Goal: Task Accomplishment & Management: Complete application form

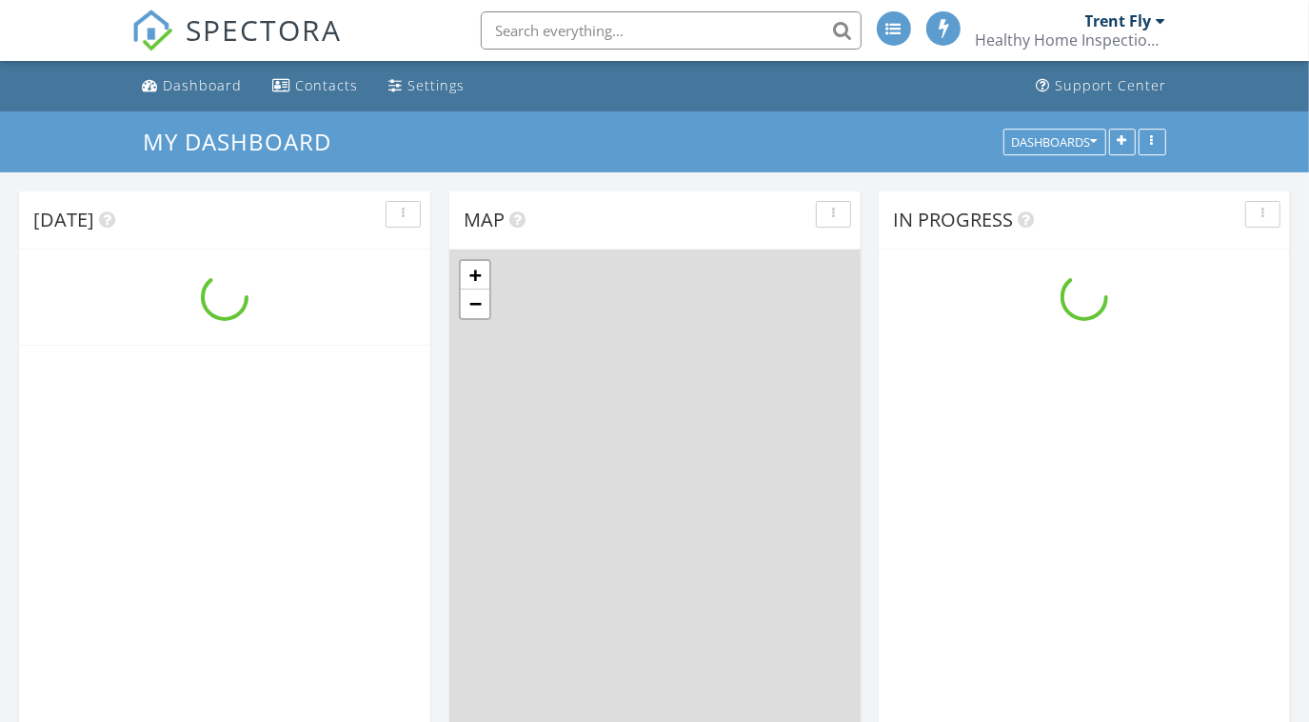
scroll to position [1760, 1337]
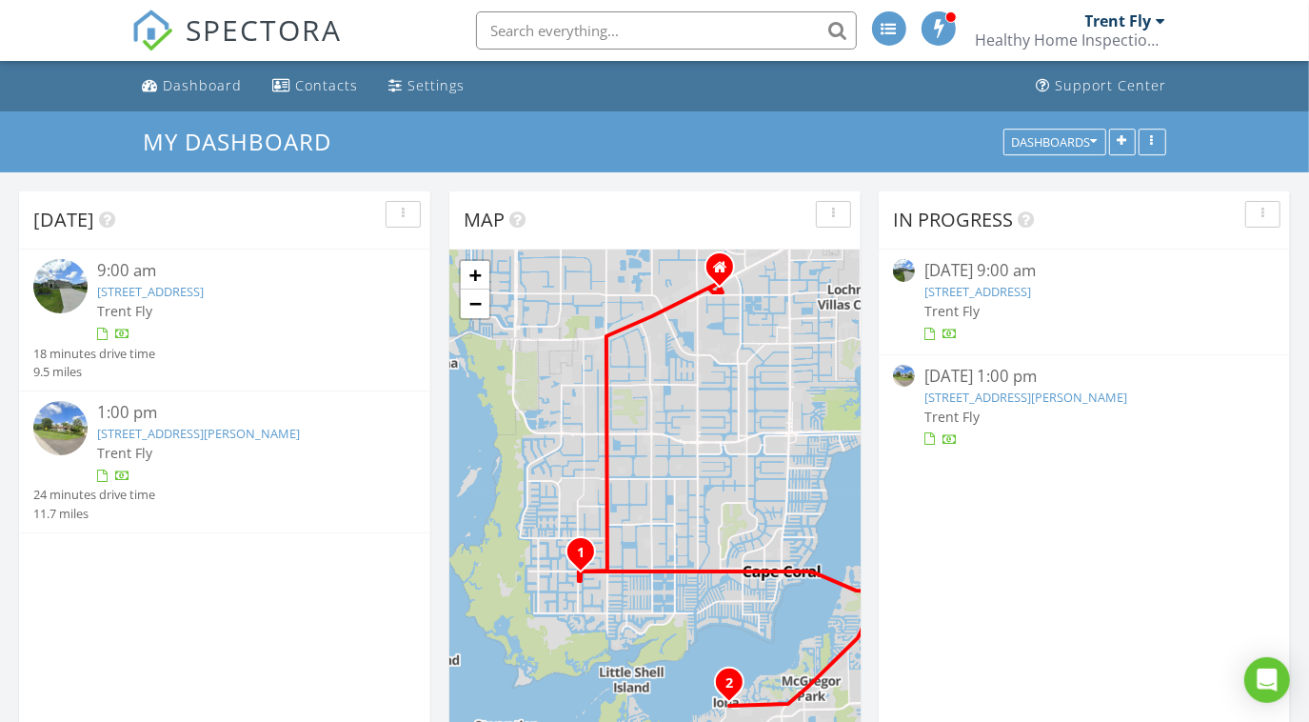
click at [183, 432] on link "[STREET_ADDRESS][PERSON_NAME]" at bounding box center [198, 433] width 203 height 17
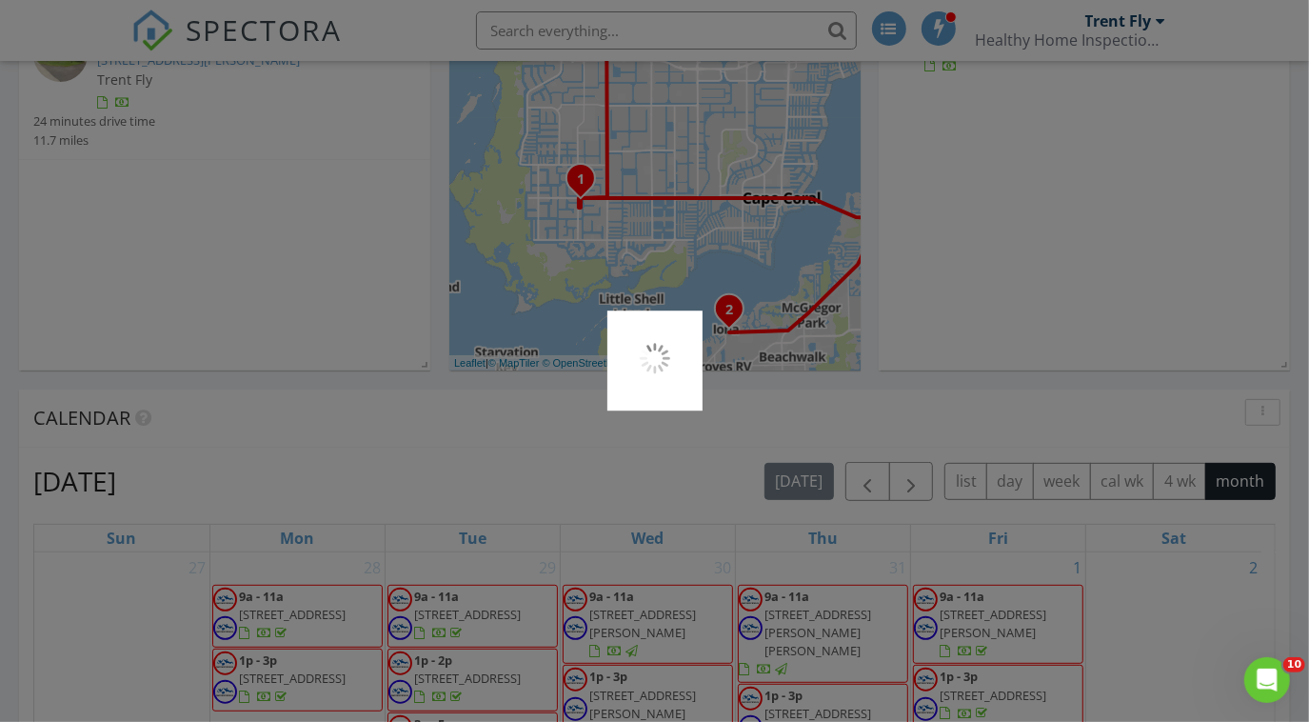
scroll to position [373, 0]
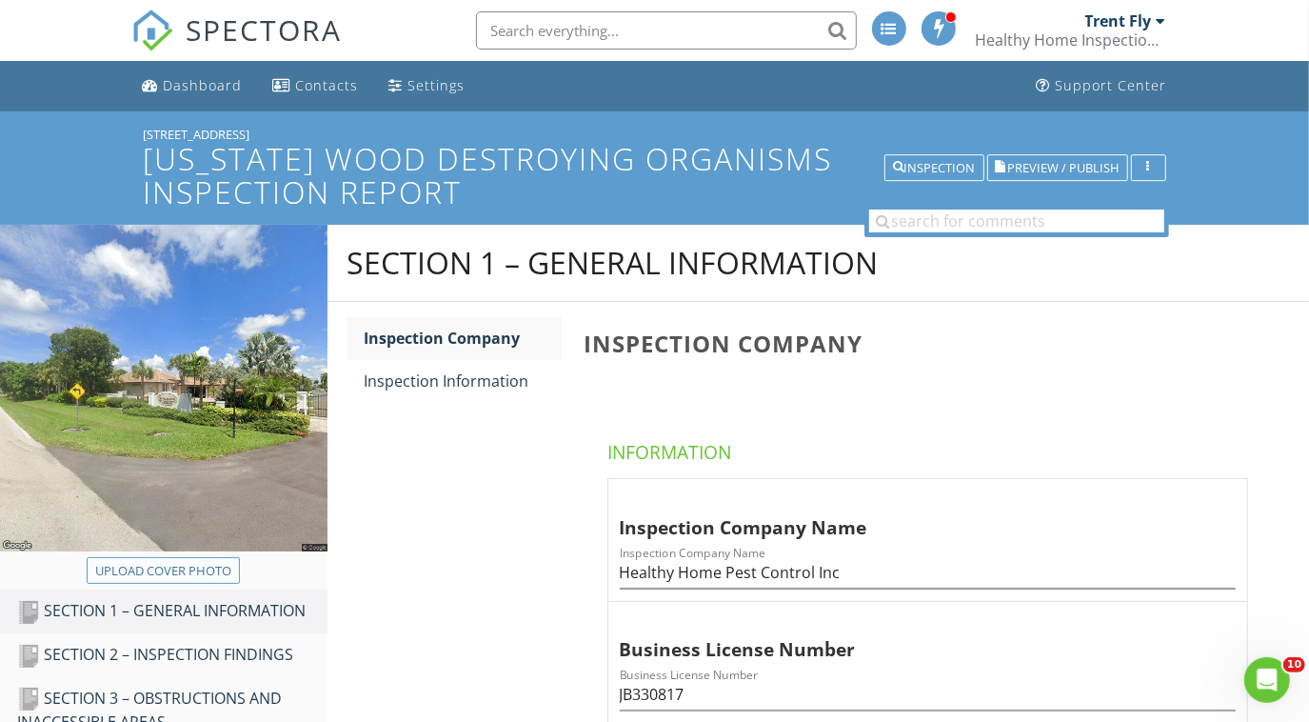
drag, startPoint x: 199, startPoint y: 577, endPoint x: 131, endPoint y: 569, distance: 68.0
drag, startPoint x: 131, startPoint y: 569, endPoint x: 107, endPoint y: 568, distance: 24.8
click at [107, 568] on div "Upload cover photo" at bounding box center [163, 571] width 136 height 19
click at [212, 575] on div "Upload cover photo" at bounding box center [163, 571] width 136 height 19
type input "C:\fakepath\2025-7-28-1.jpg"
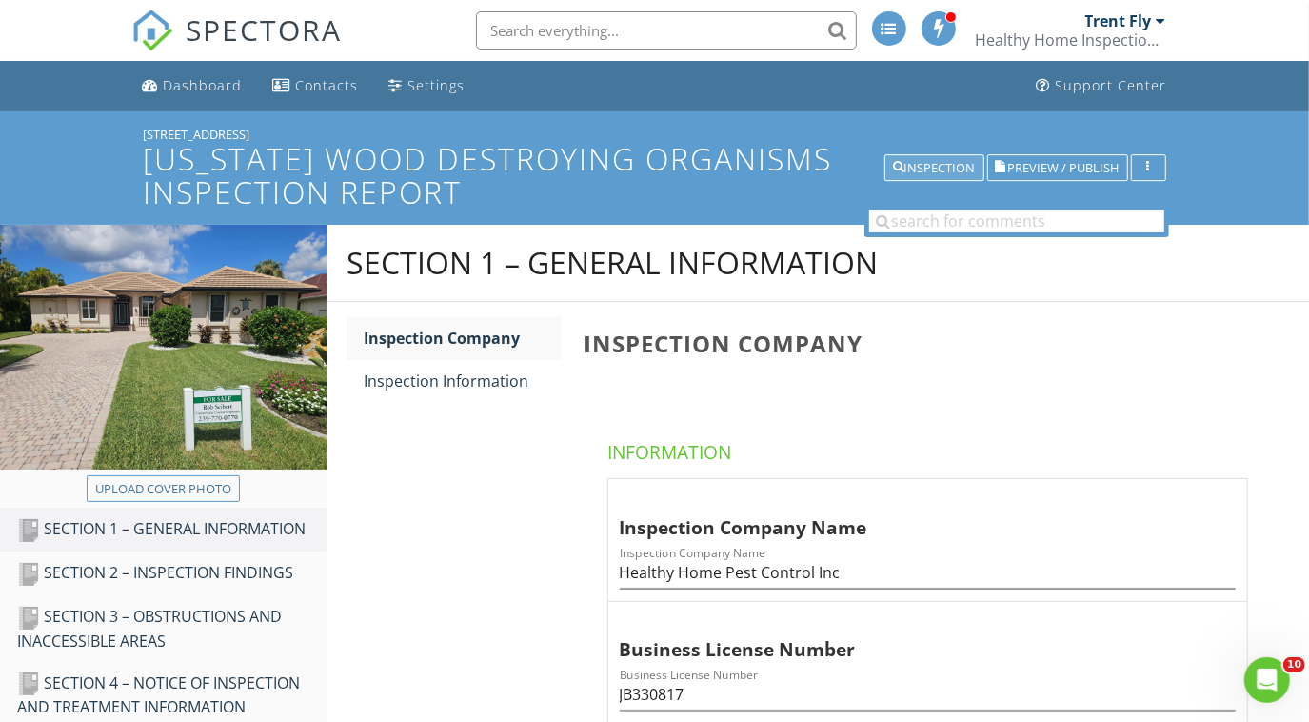
click at [923, 162] on div "Inspection" at bounding box center [934, 168] width 83 height 13
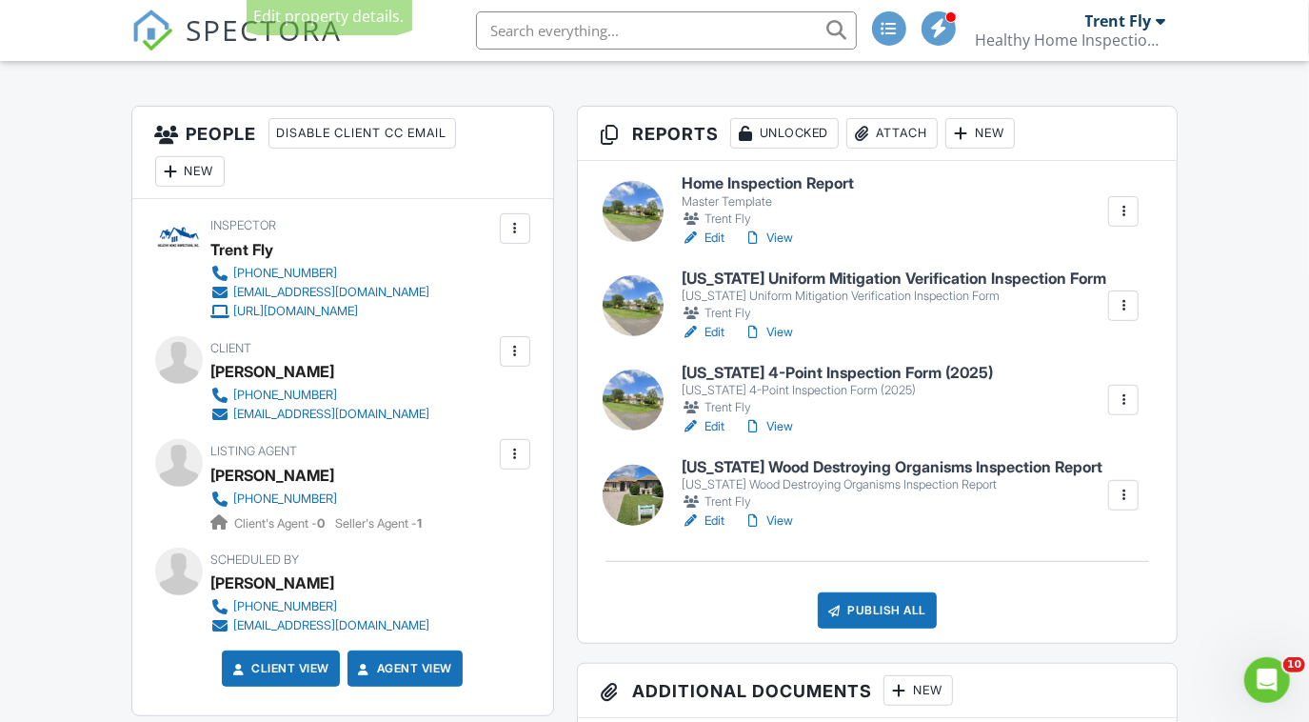
scroll to position [453, 0]
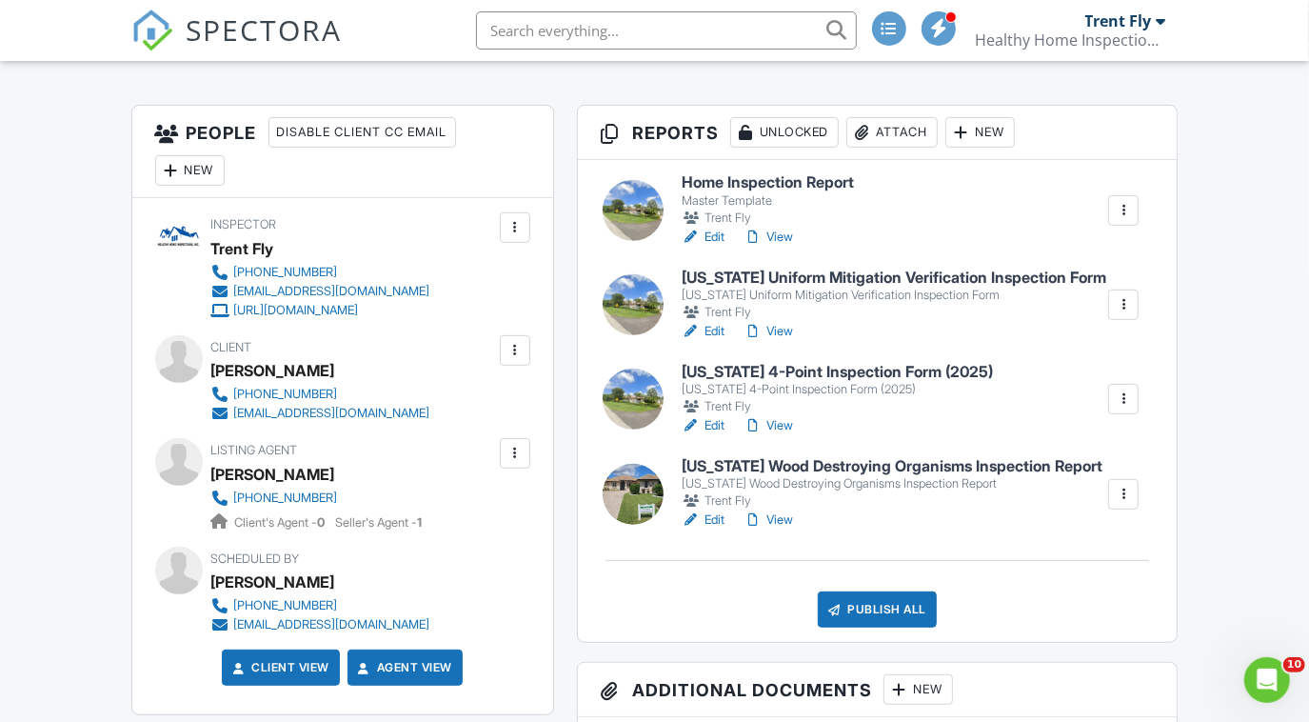
click at [710, 421] on link "Edit" at bounding box center [703, 425] width 43 height 19
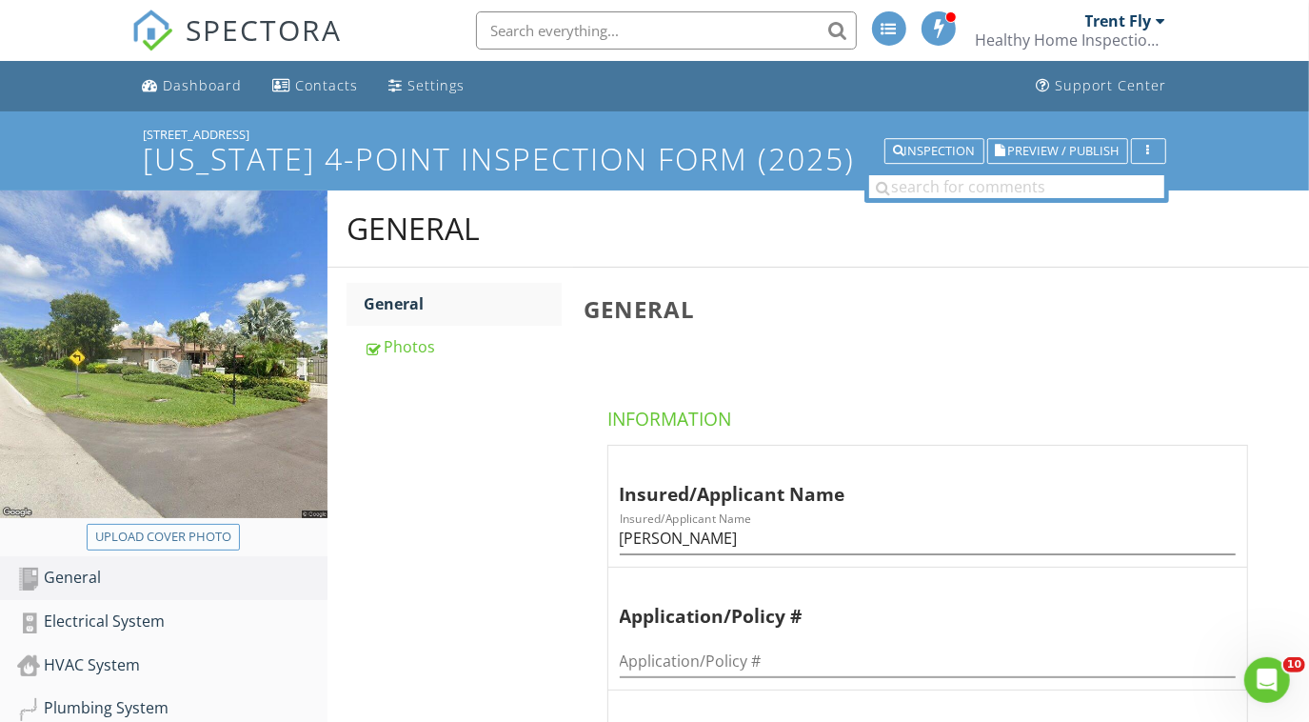
click at [181, 529] on div "Upload cover photo" at bounding box center [163, 536] width 136 height 19
type input "C:\fakepath\2025-7-28-1.jpg"
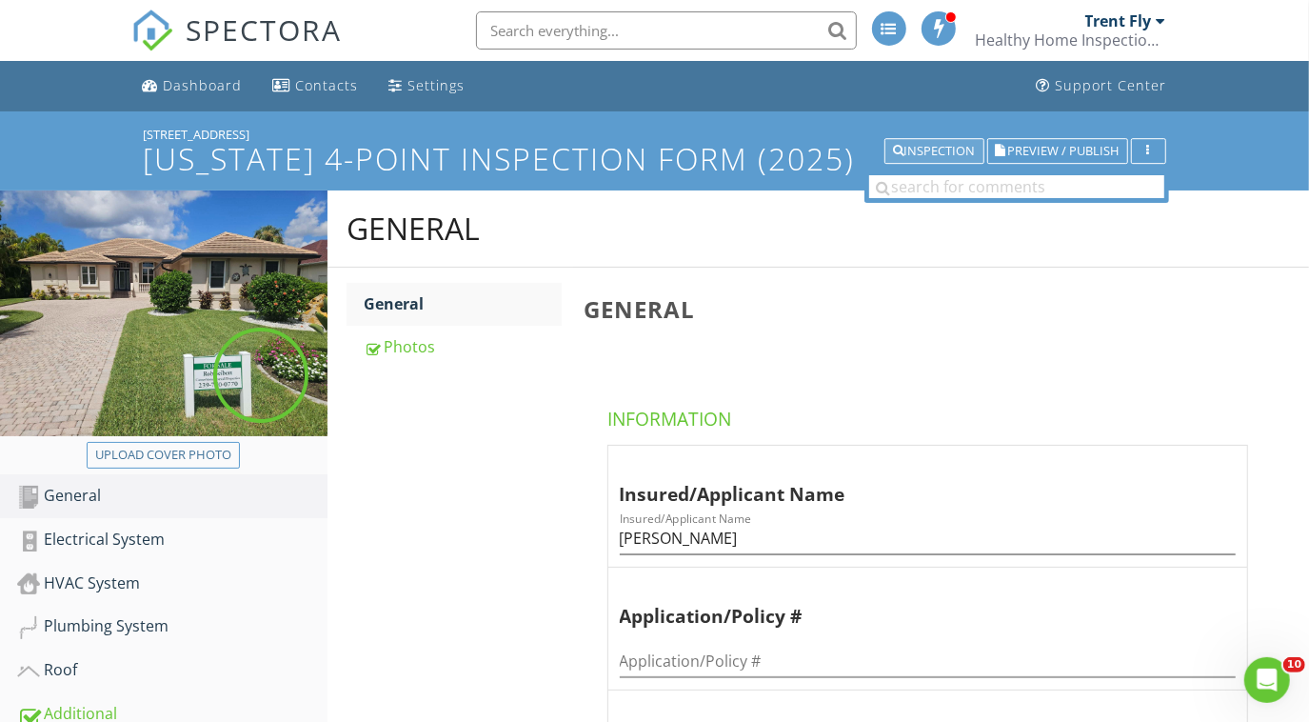
click at [923, 160] on button "Inspection" at bounding box center [934, 151] width 100 height 27
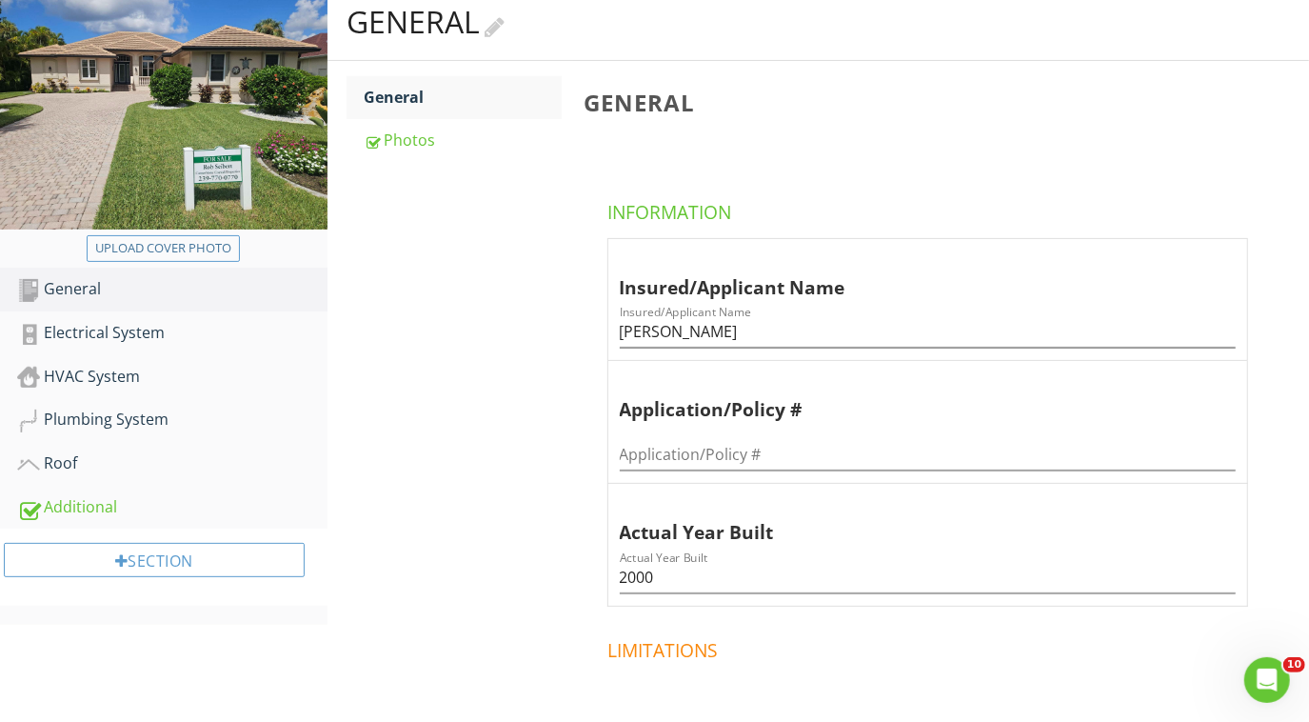
scroll to position [208, 0]
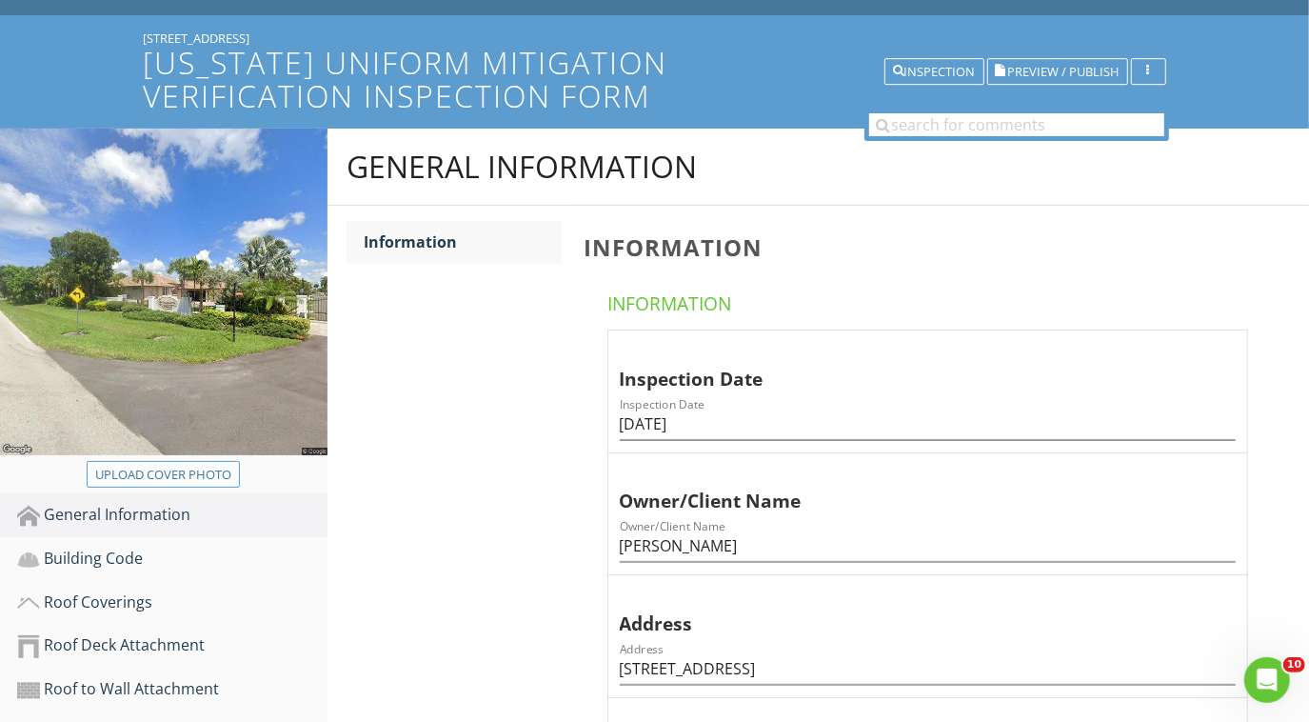
click at [168, 468] on div "Upload cover photo" at bounding box center [163, 475] width 136 height 19
type input "C:\fakepath\2025-7-28-1.jpg"
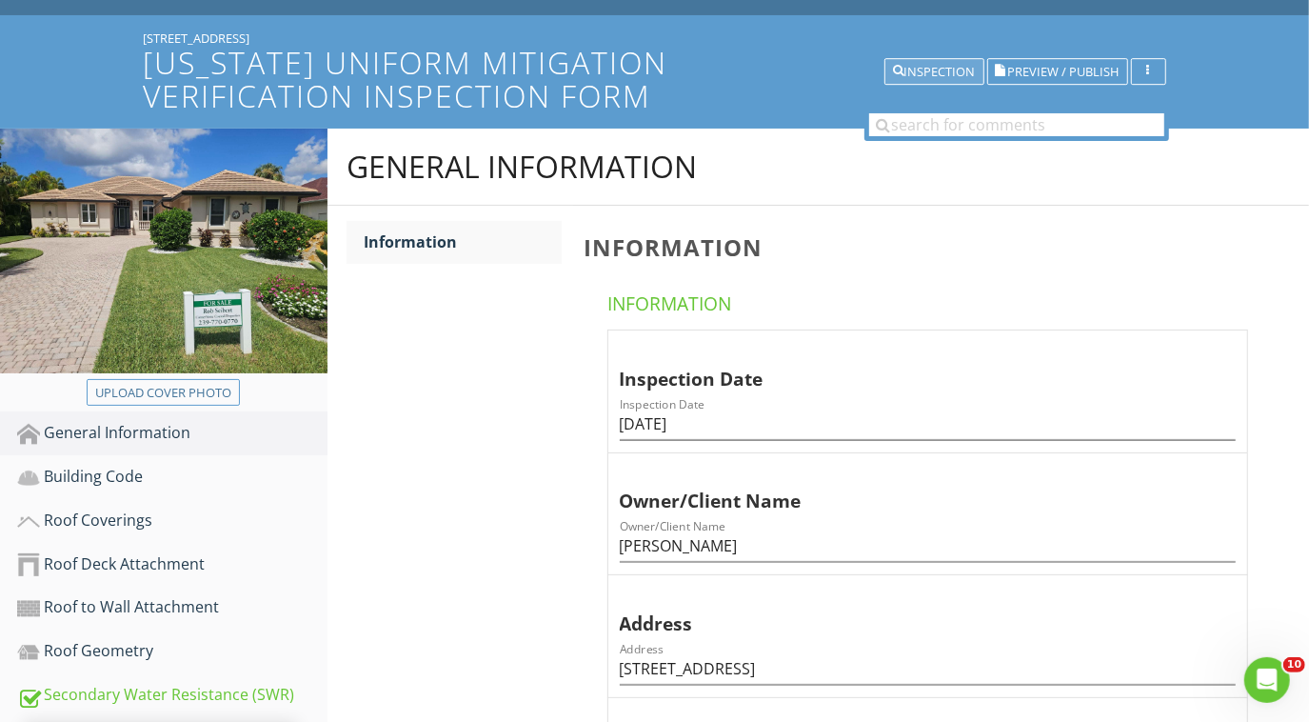
click at [922, 69] on div "Inspection" at bounding box center [934, 72] width 83 height 13
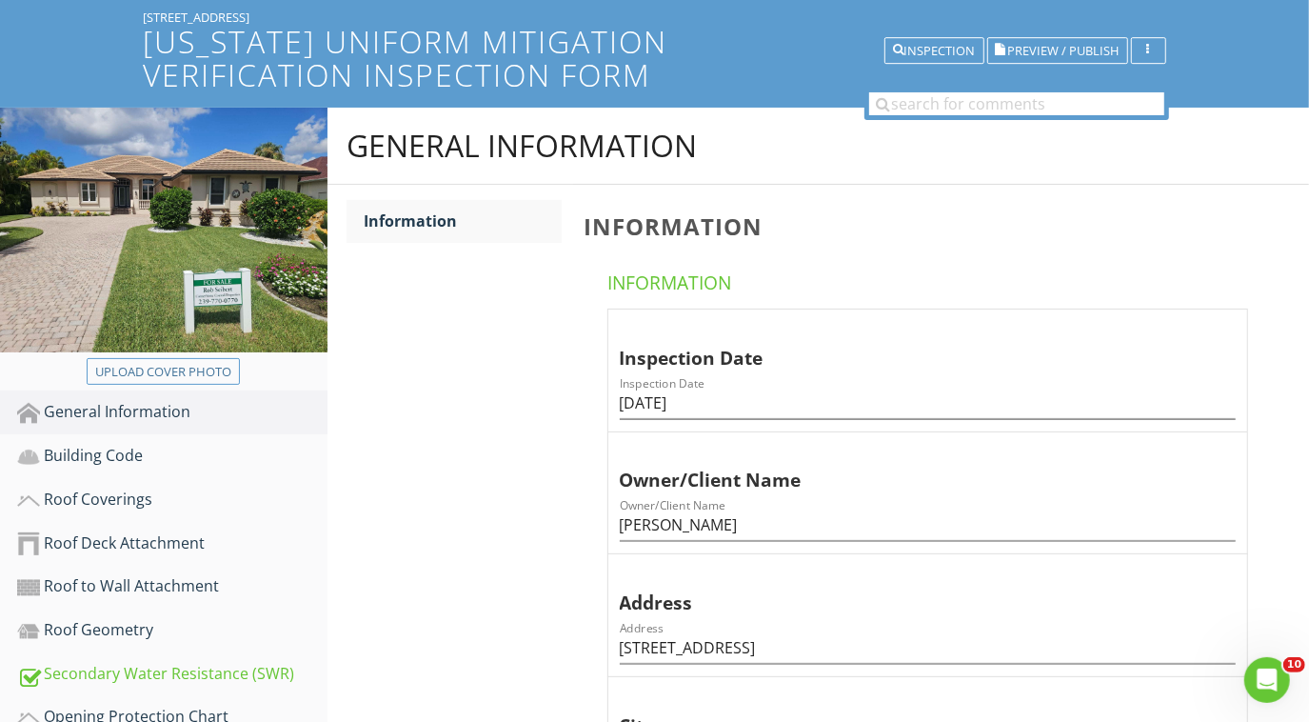
scroll to position [97, 0]
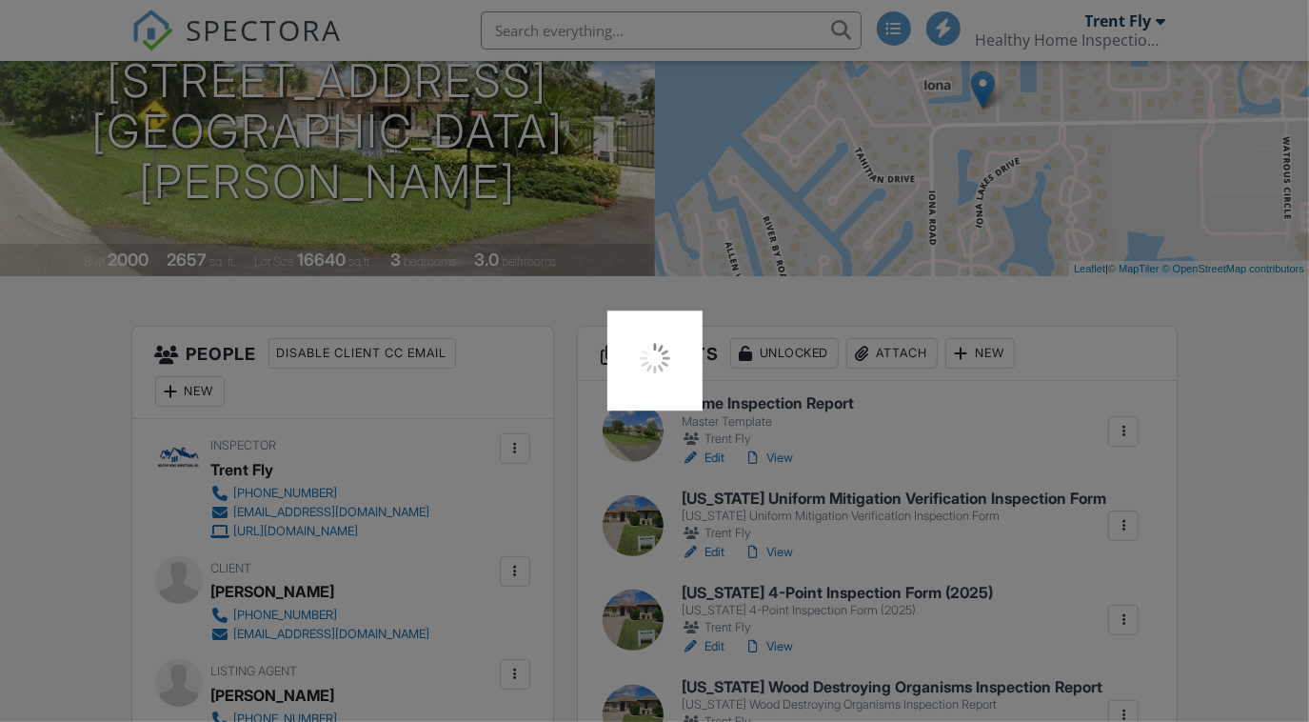
scroll to position [232, 0]
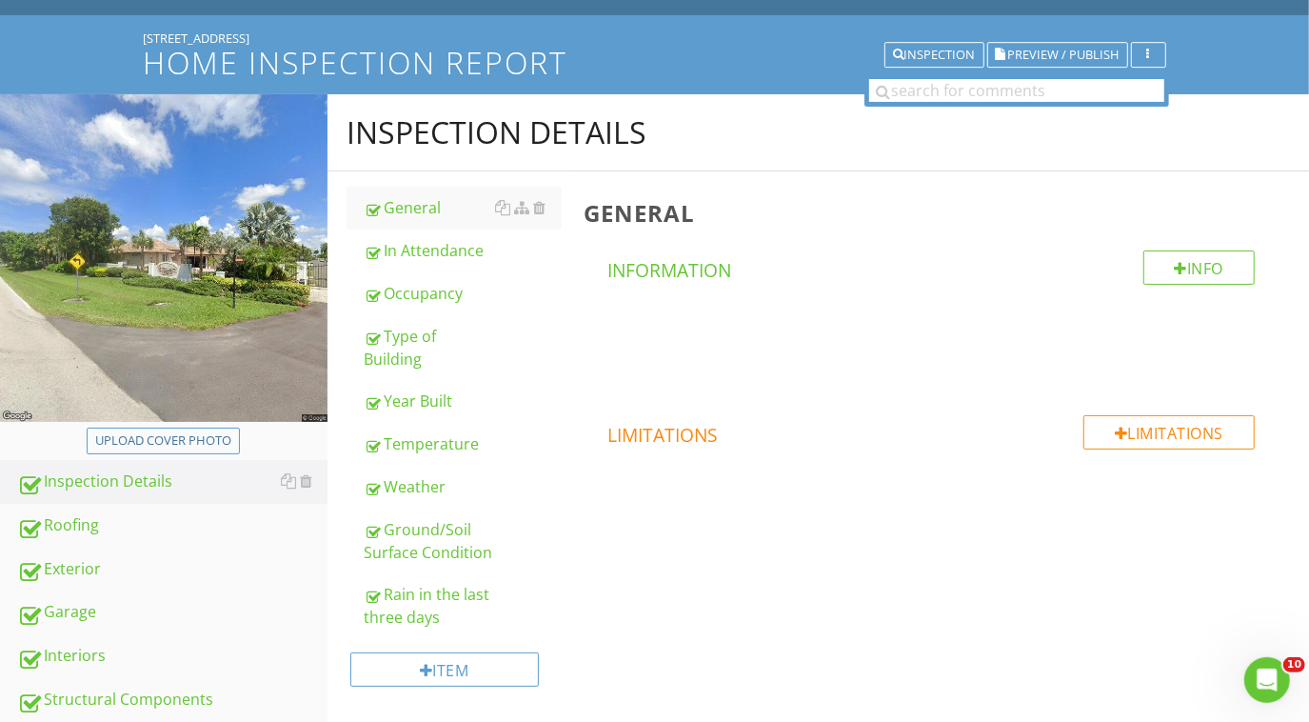
scroll to position [108, 0]
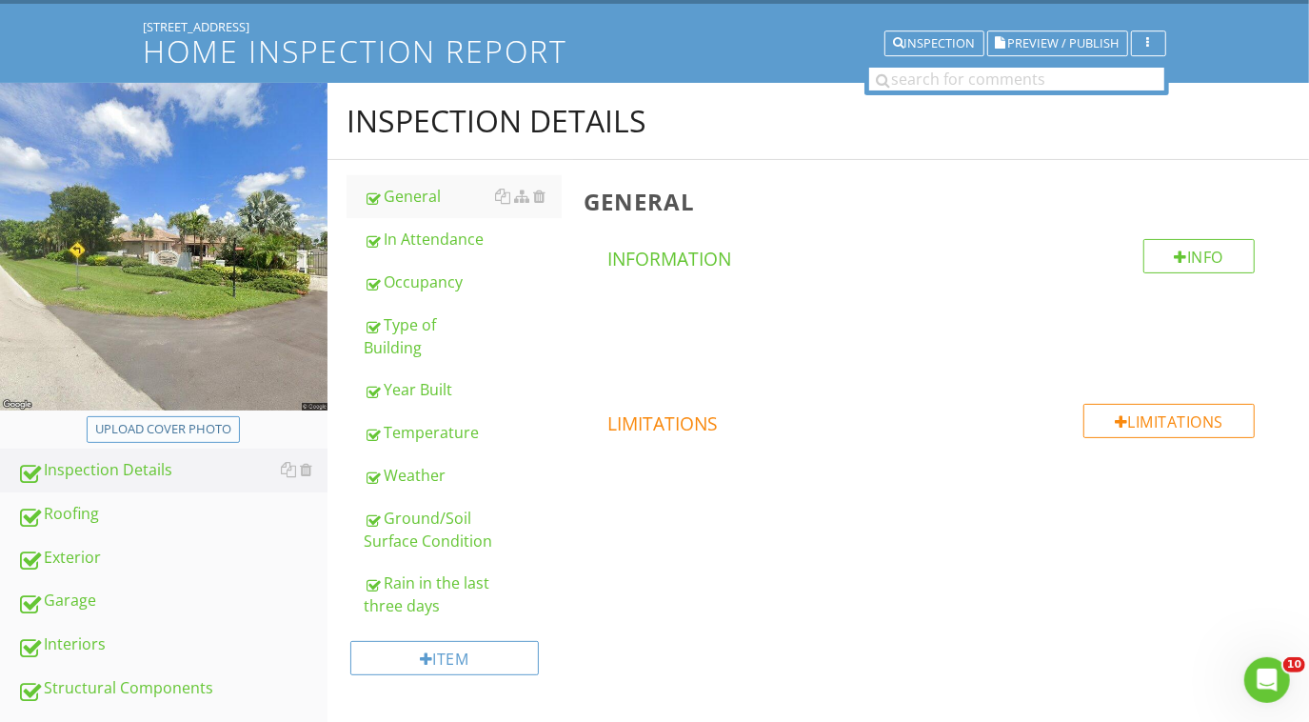
click at [207, 427] on div "Upload cover photo" at bounding box center [163, 429] width 136 height 19
type input "C:\fakepath\2025-7-28-1.jpg"
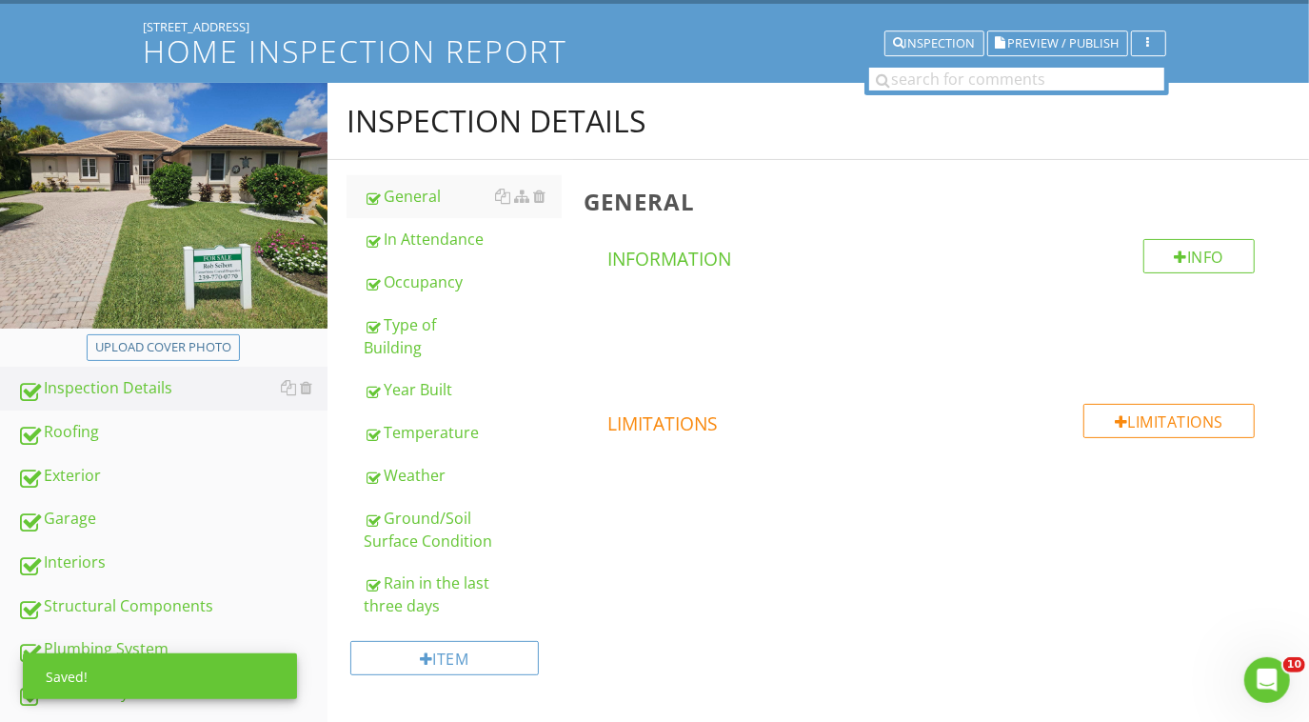
click at [944, 31] on button "Inspection" at bounding box center [934, 43] width 100 height 27
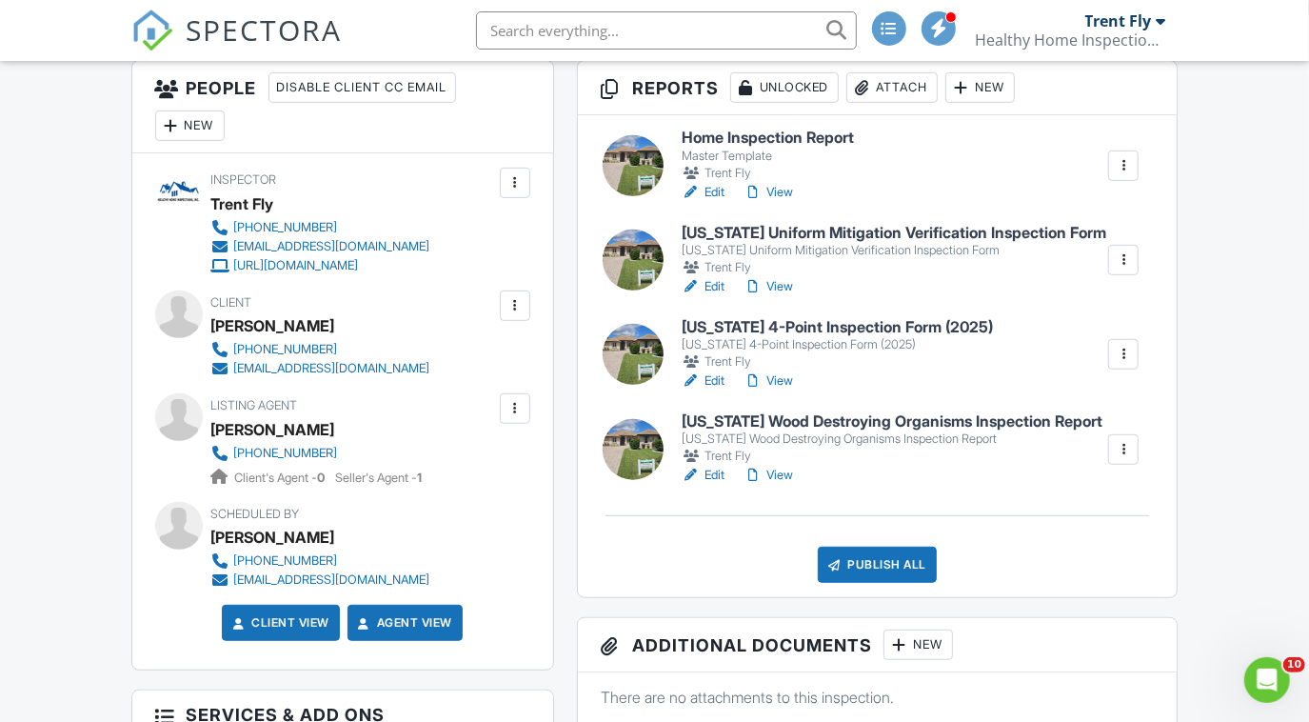
scroll to position [495, 0]
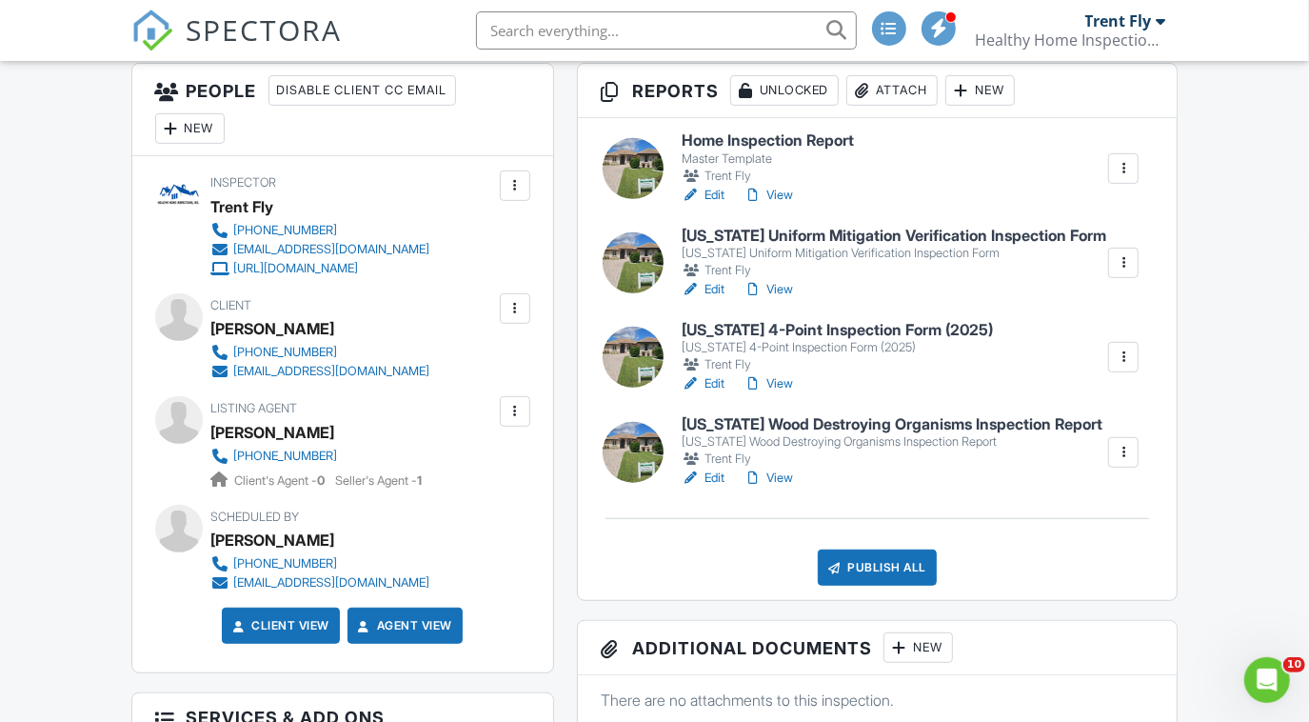
click at [766, 472] on link "View" at bounding box center [769, 477] width 50 height 19
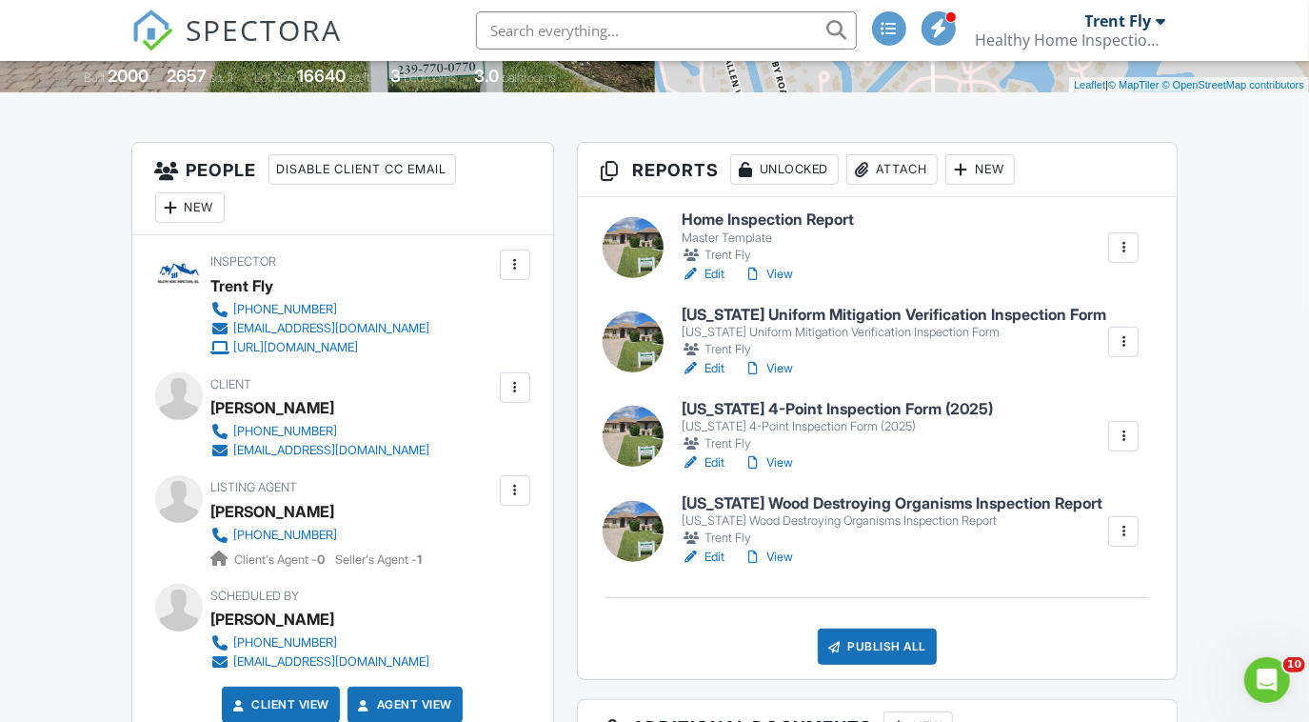
scroll to position [398, 0]
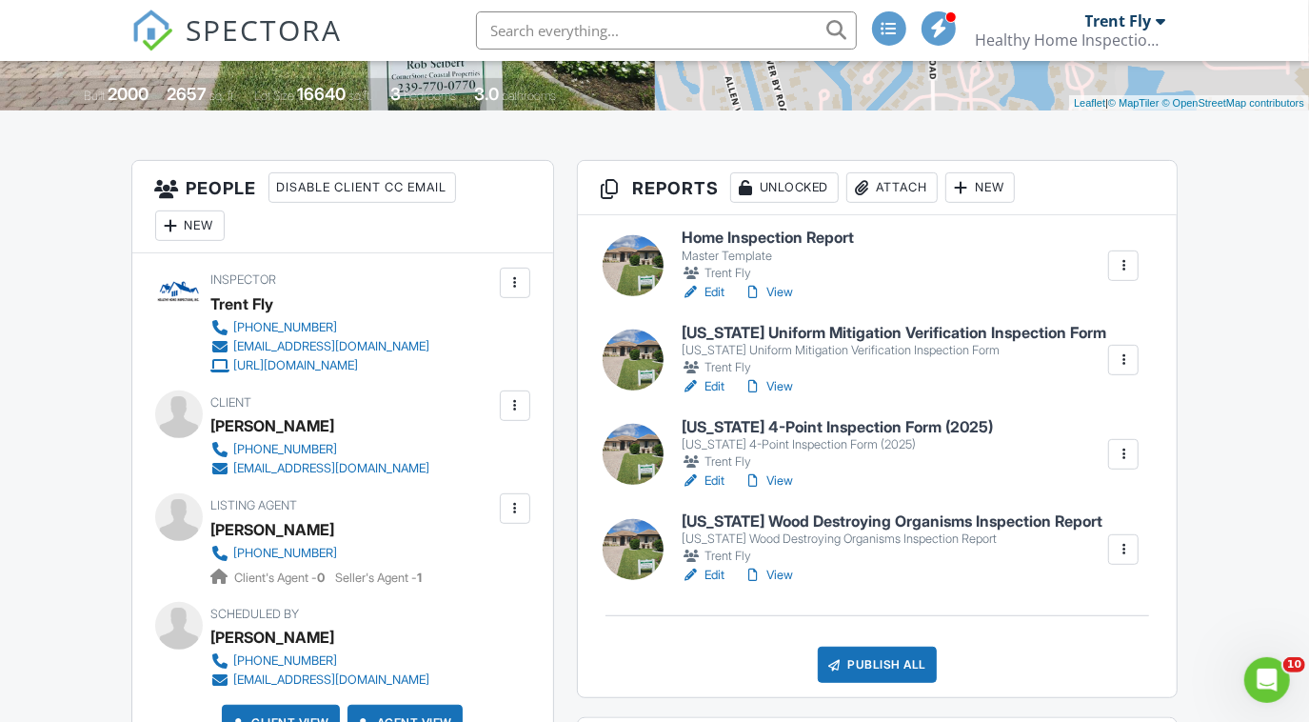
click at [774, 475] on link "View" at bounding box center [769, 480] width 50 height 19
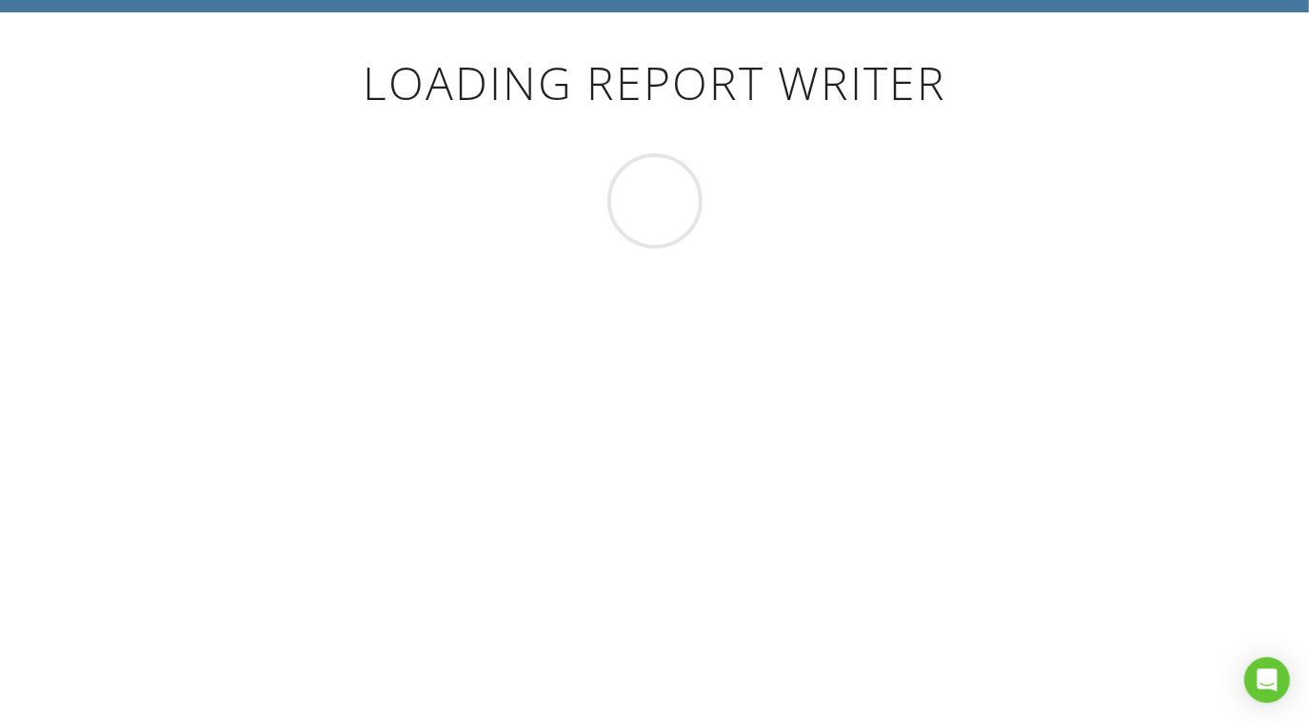
scroll to position [100, 0]
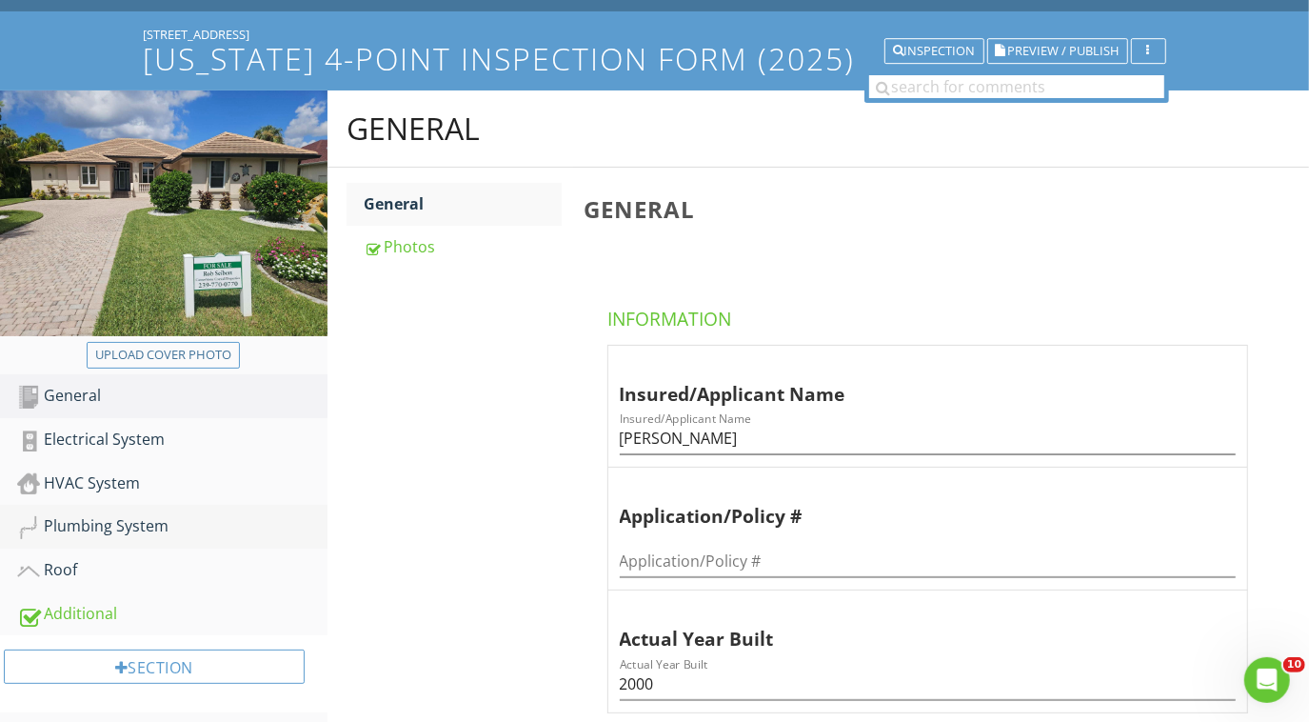
click at [178, 516] on div "Plumbing System" at bounding box center [172, 526] width 310 height 25
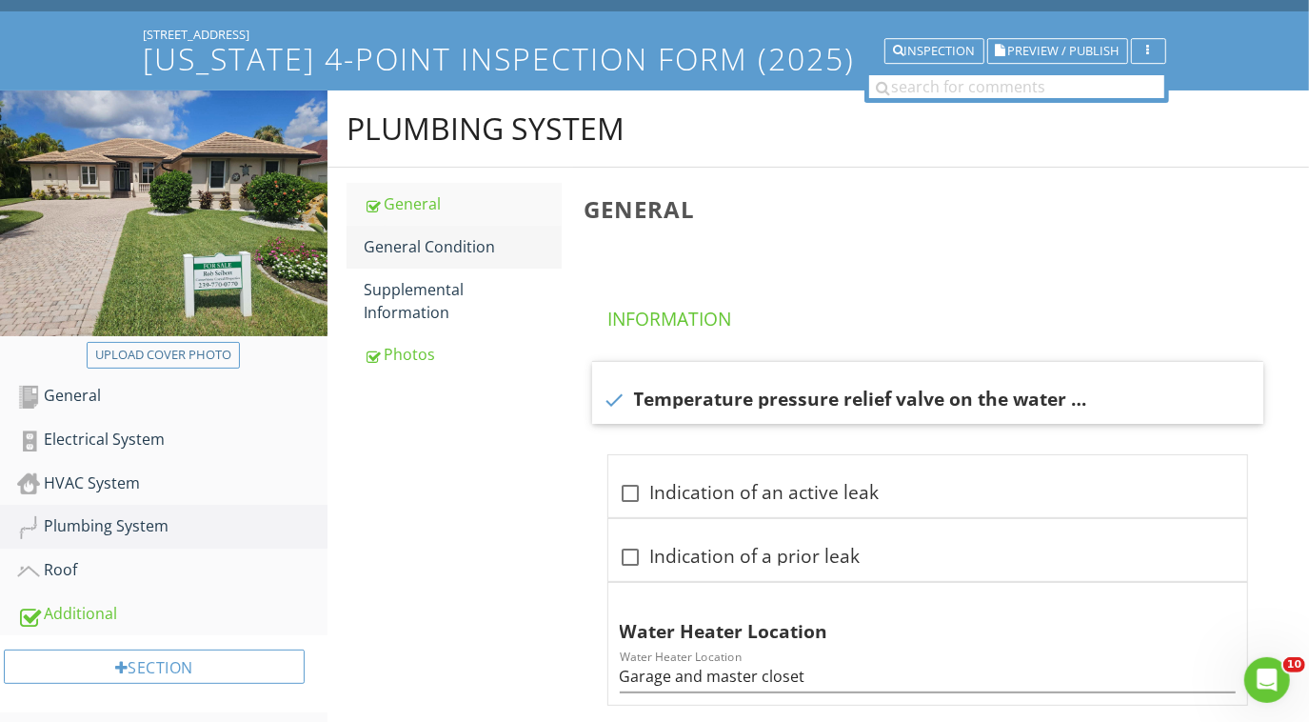
click at [392, 260] on link "General Condition" at bounding box center [463, 247] width 198 height 42
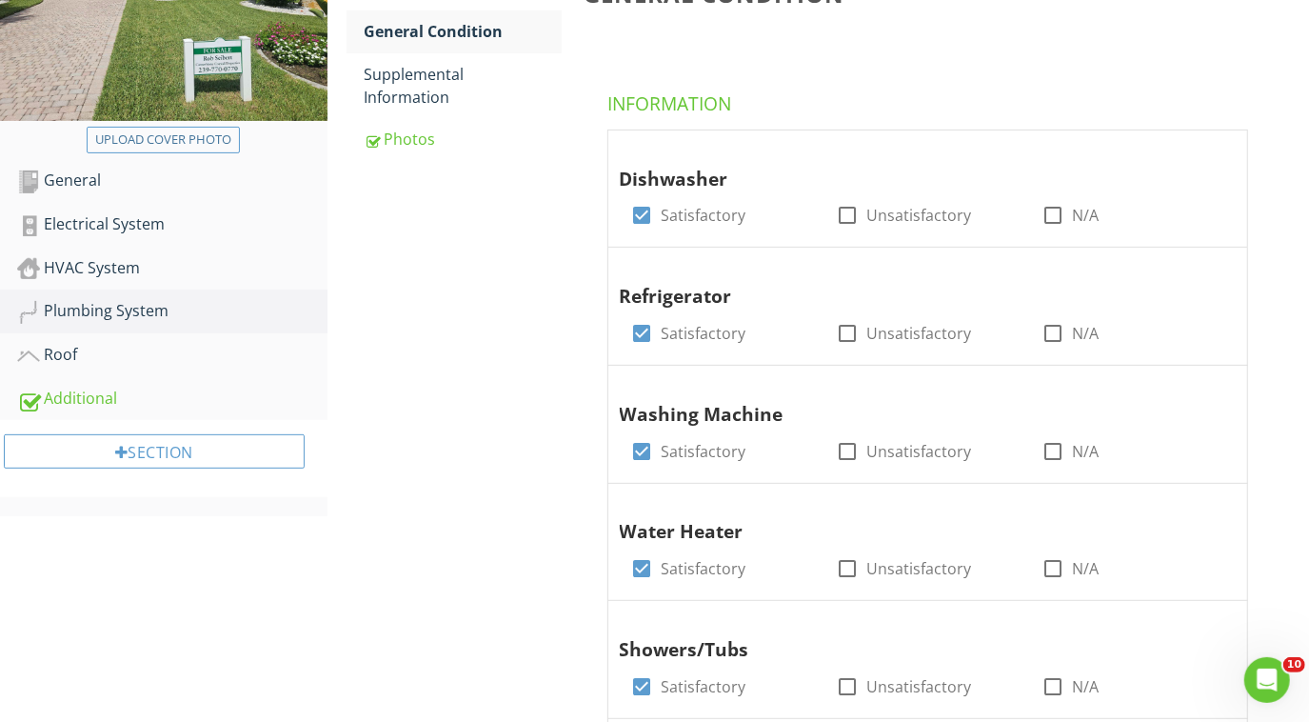
scroll to position [325, 0]
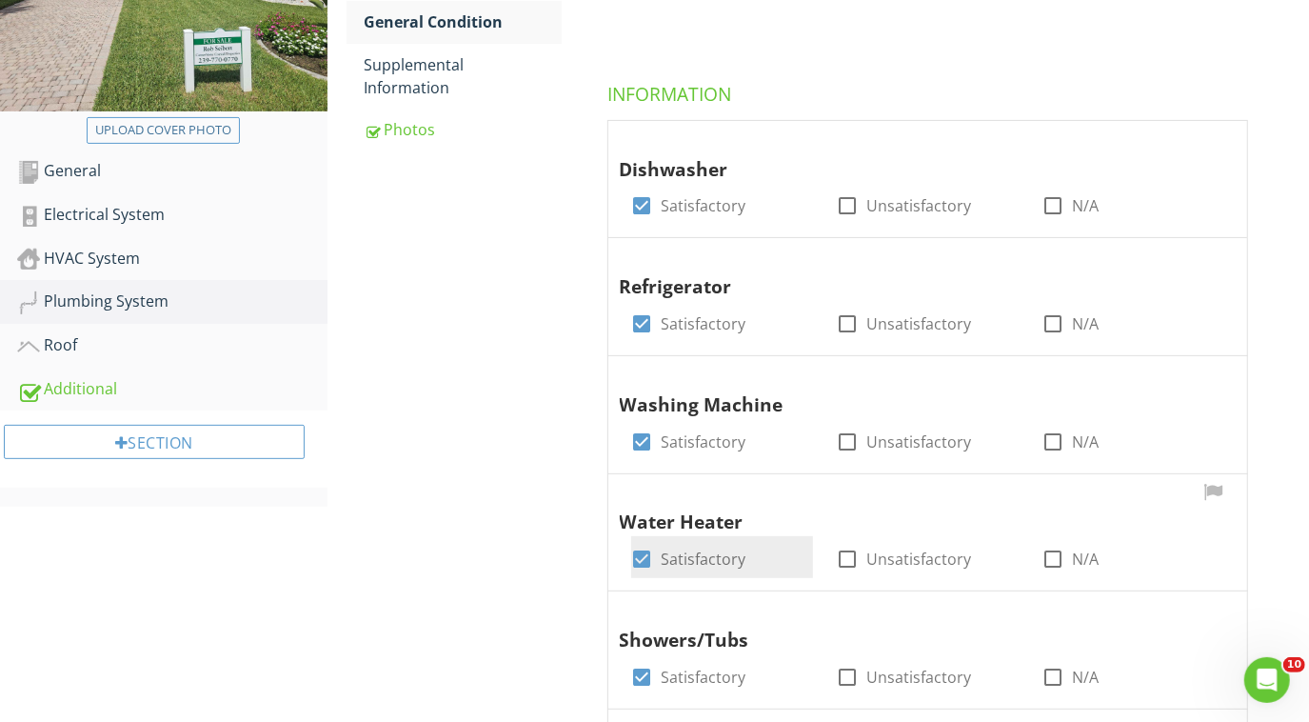
click at [645, 560] on div at bounding box center [642, 559] width 32 height 32
checkbox input "false"
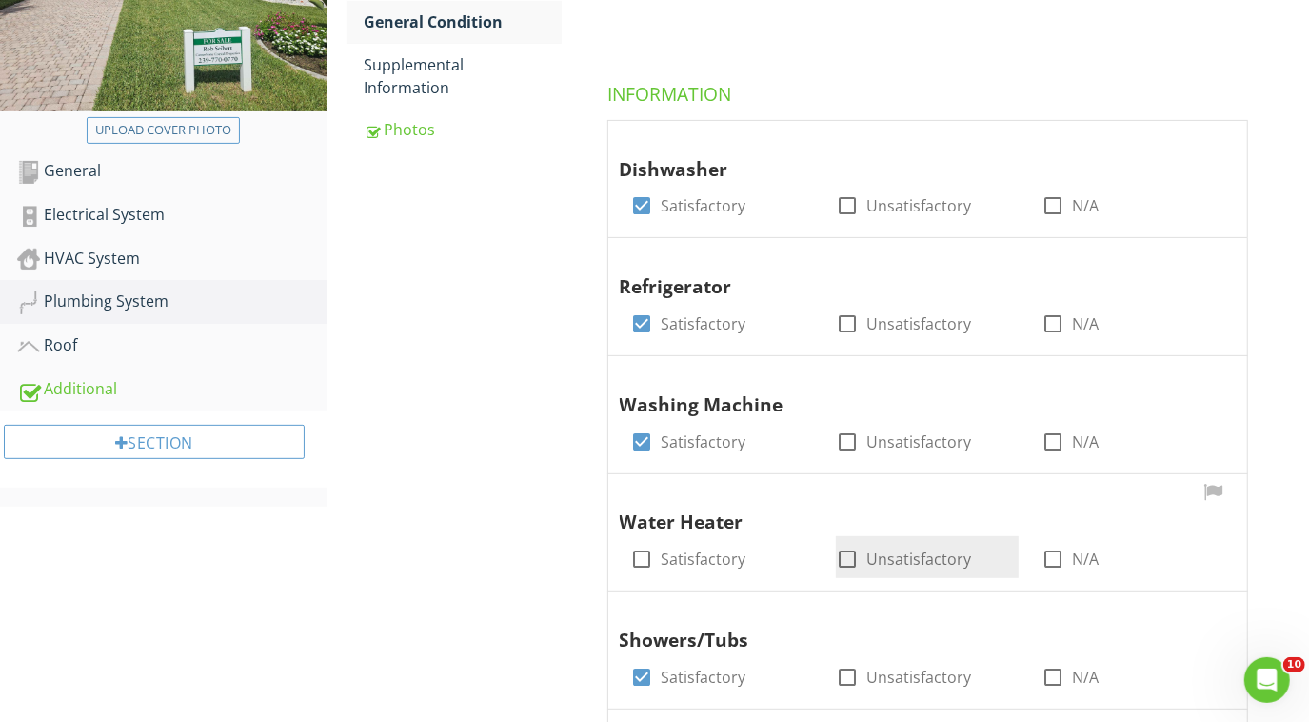
click at [853, 556] on div at bounding box center [847, 559] width 32 height 32
checkbox input "true"
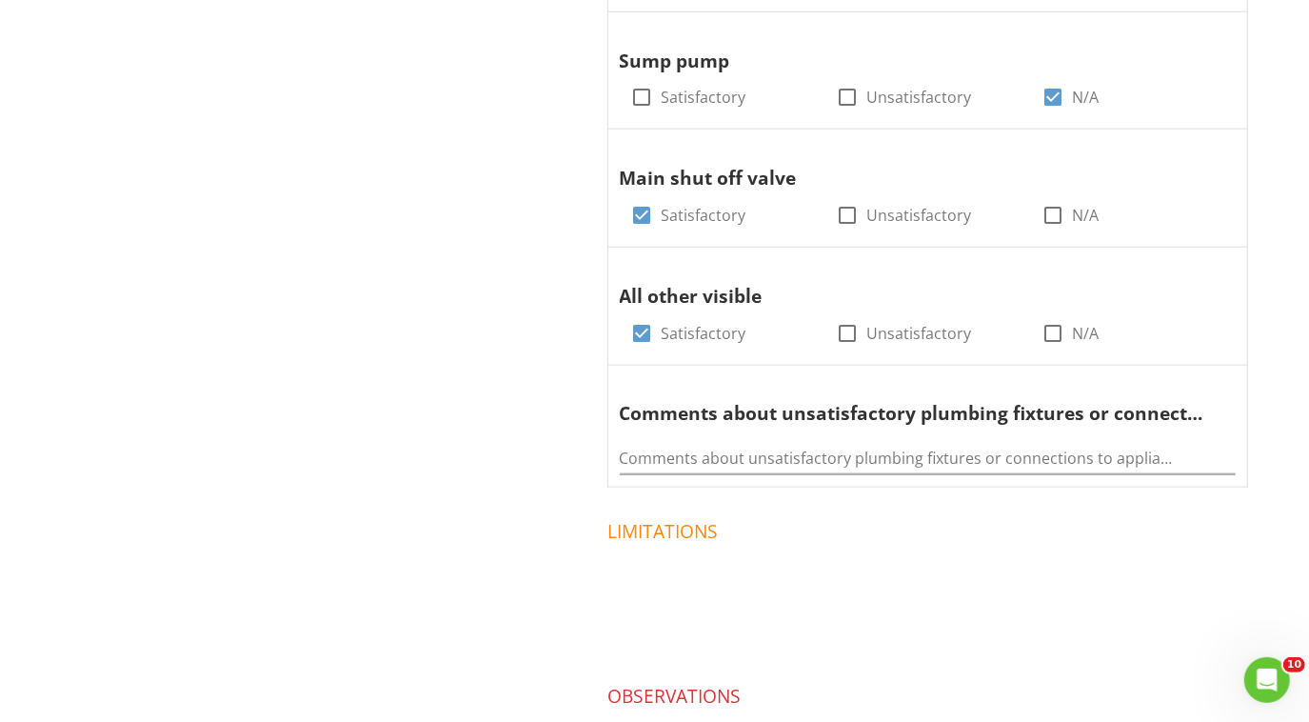
scroll to position [1396, 0]
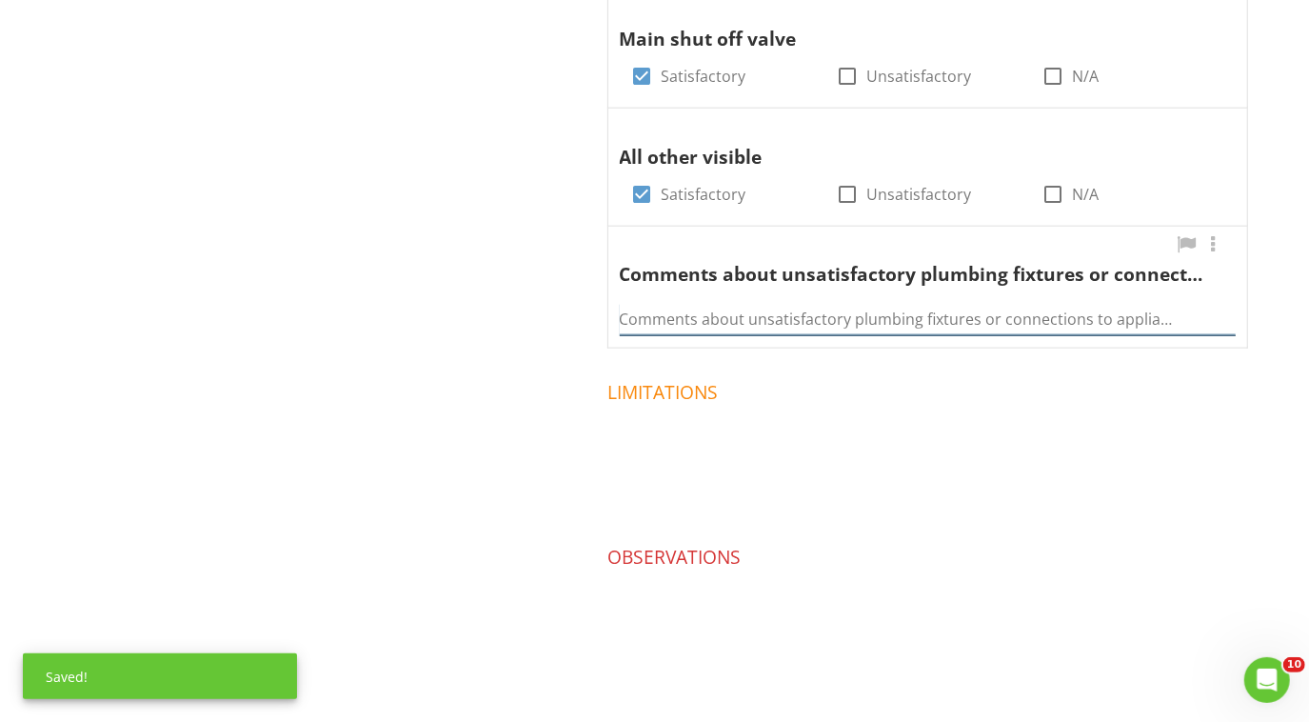
click at [776, 326] on input "Comments about unsatisfactory plumbing fixtures or connections to appliances" at bounding box center [928, 319] width 616 height 31
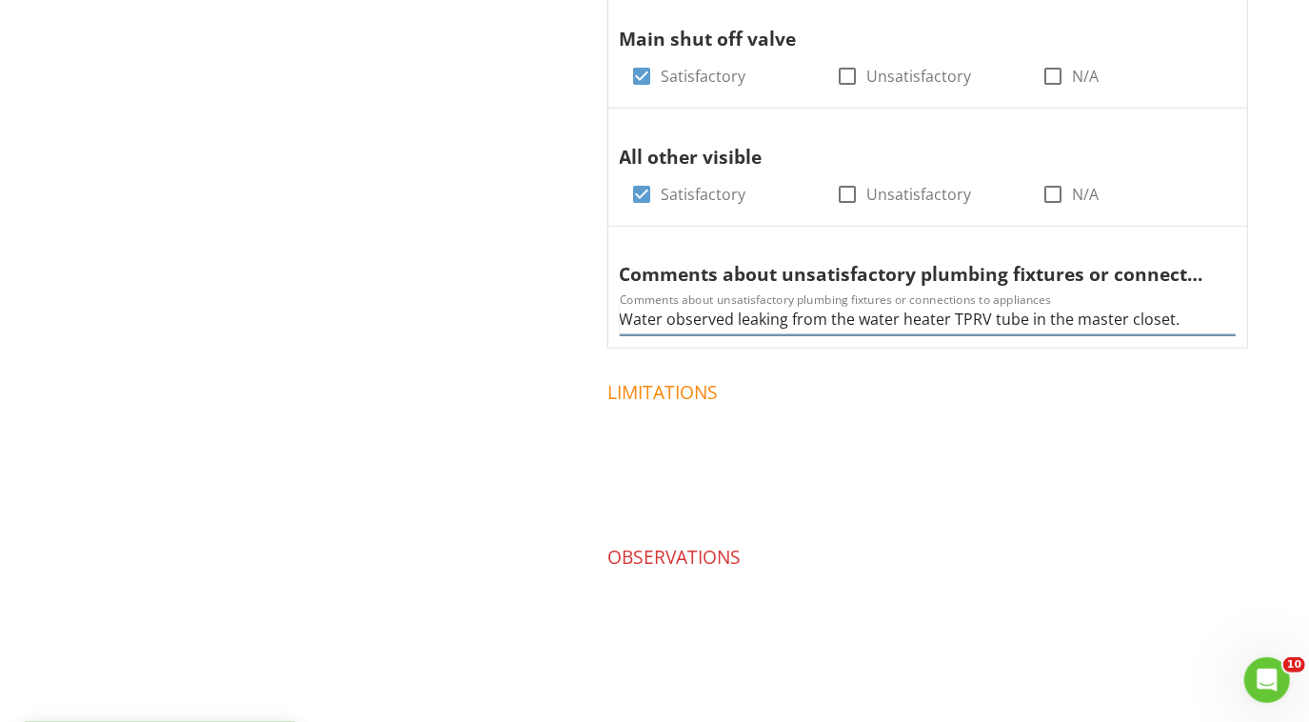
type input "Water observed leaking from the water heater TPRV tube in the master closet."
drag, startPoint x: 1163, startPoint y: 387, endPoint x: 447, endPoint y: 328, distance: 719.2
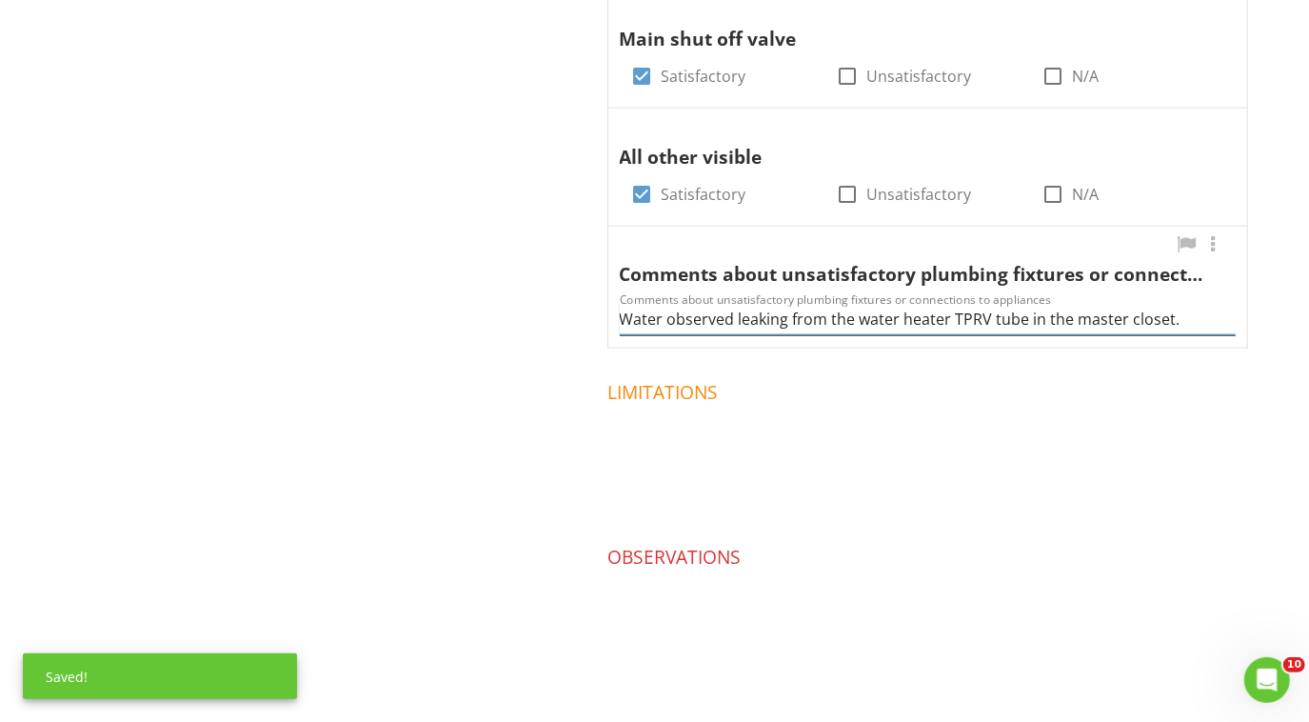
click at [1195, 326] on input "Water observed leaking from the water heater TPRV tube in the master closet." at bounding box center [928, 319] width 616 height 31
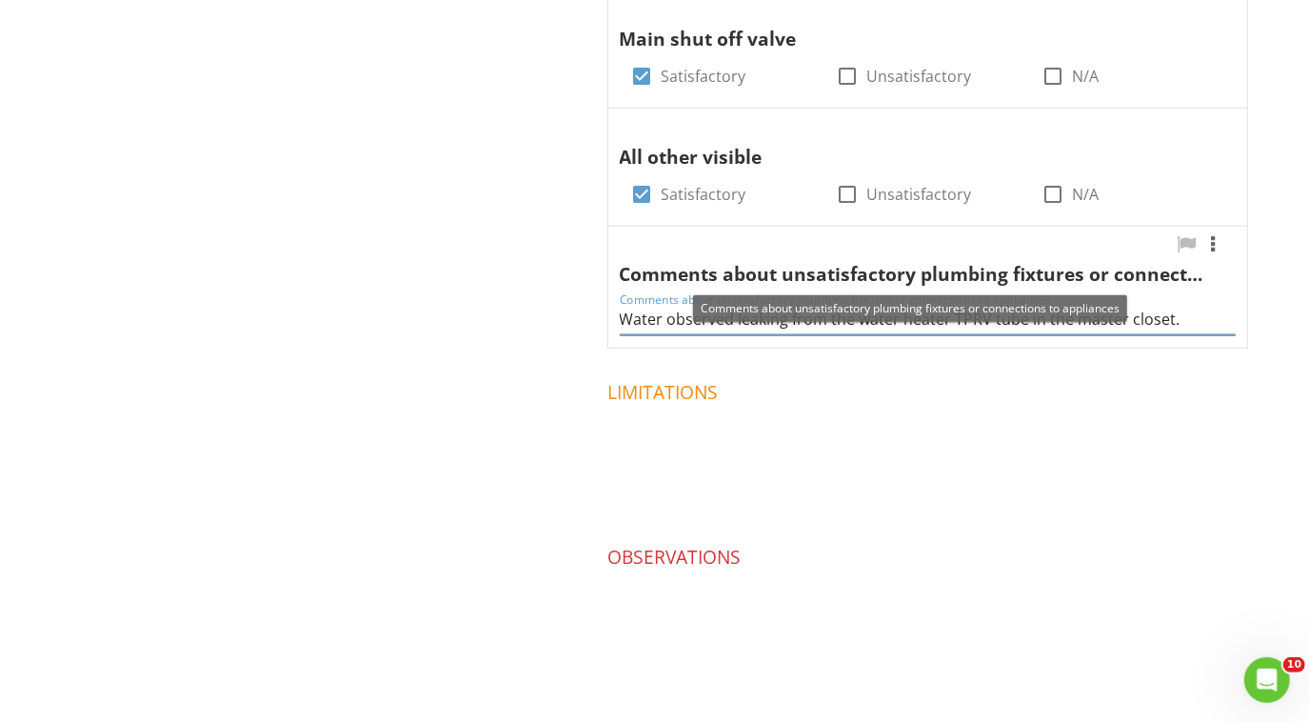
click at [1218, 248] on div at bounding box center [1212, 244] width 23 height 19
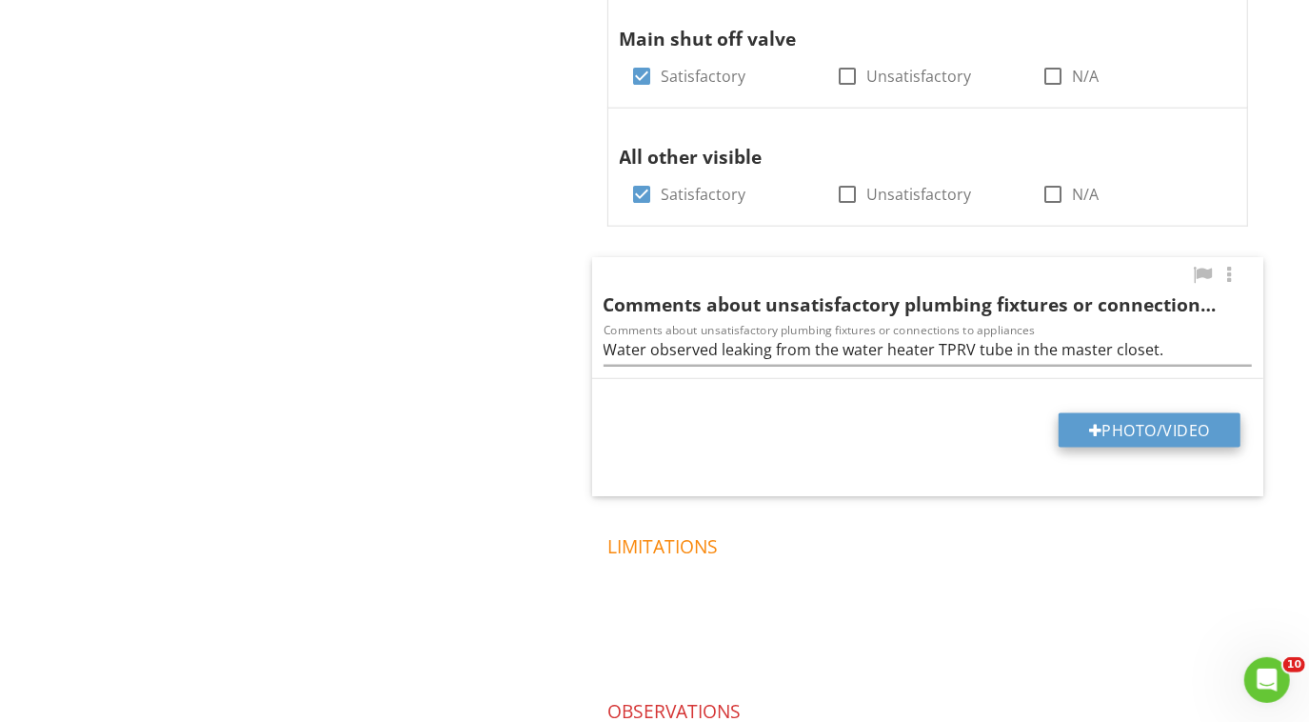
click at [1102, 420] on button "Photo/Video" at bounding box center [1150, 430] width 182 height 34
type input "C:\fakepath\2025-7-28-144.jpg"
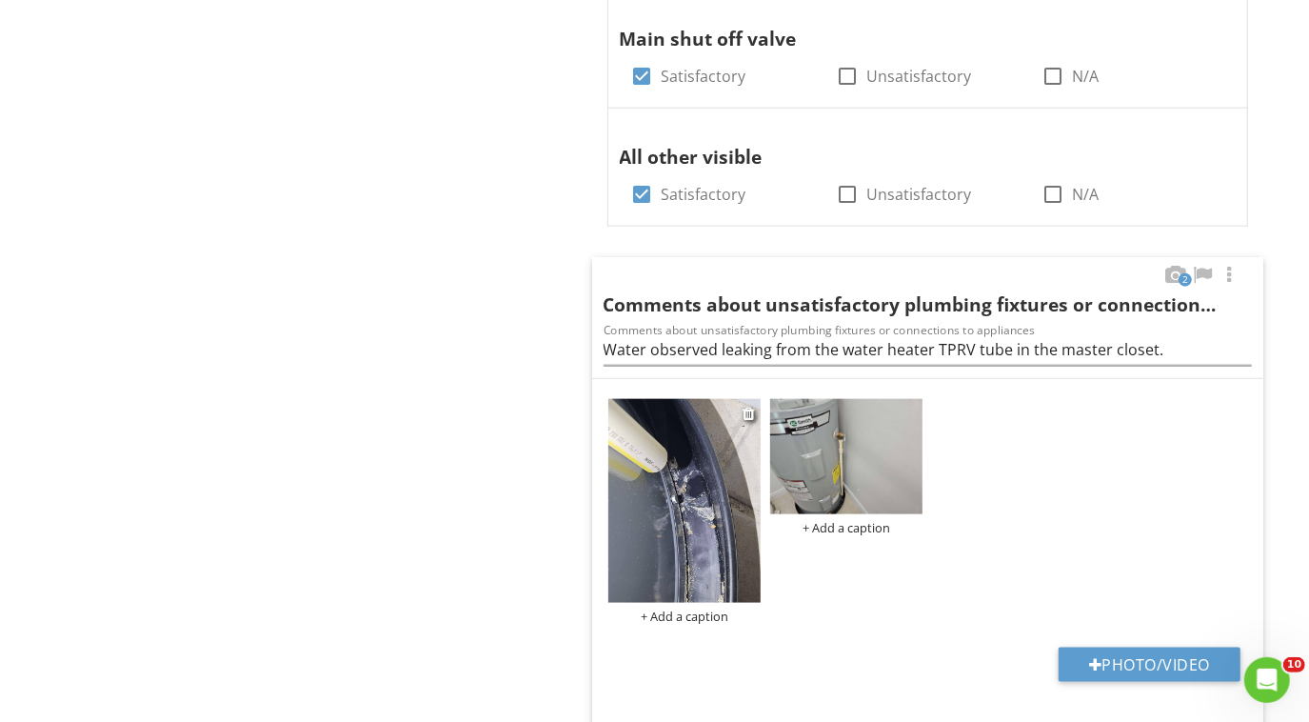
click at [694, 468] on img at bounding box center [684, 501] width 152 height 204
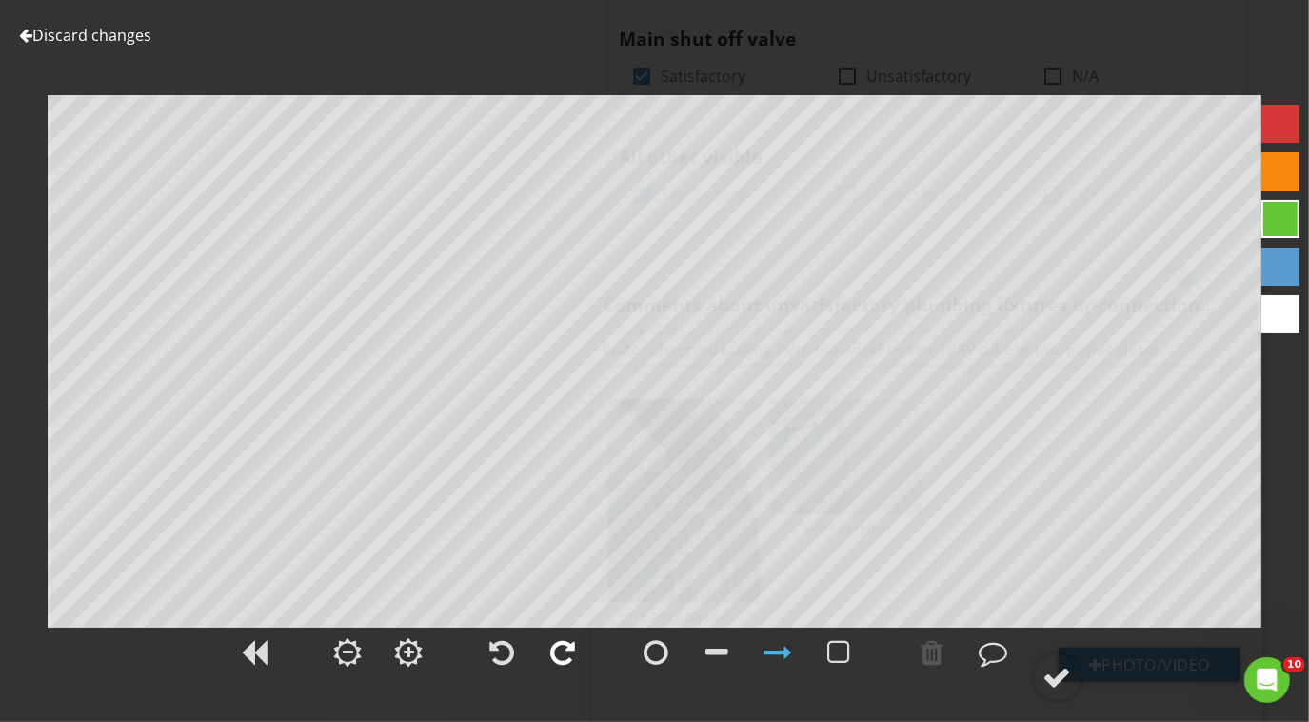
click at [570, 638] on div at bounding box center [563, 652] width 25 height 29
click at [955, 656] on div at bounding box center [933, 652] width 48 height 48
click at [1289, 101] on div at bounding box center [1280, 219] width 57 height 248
click at [1289, 103] on div at bounding box center [1280, 219] width 57 height 248
click at [1289, 109] on div at bounding box center [1280, 124] width 38 height 38
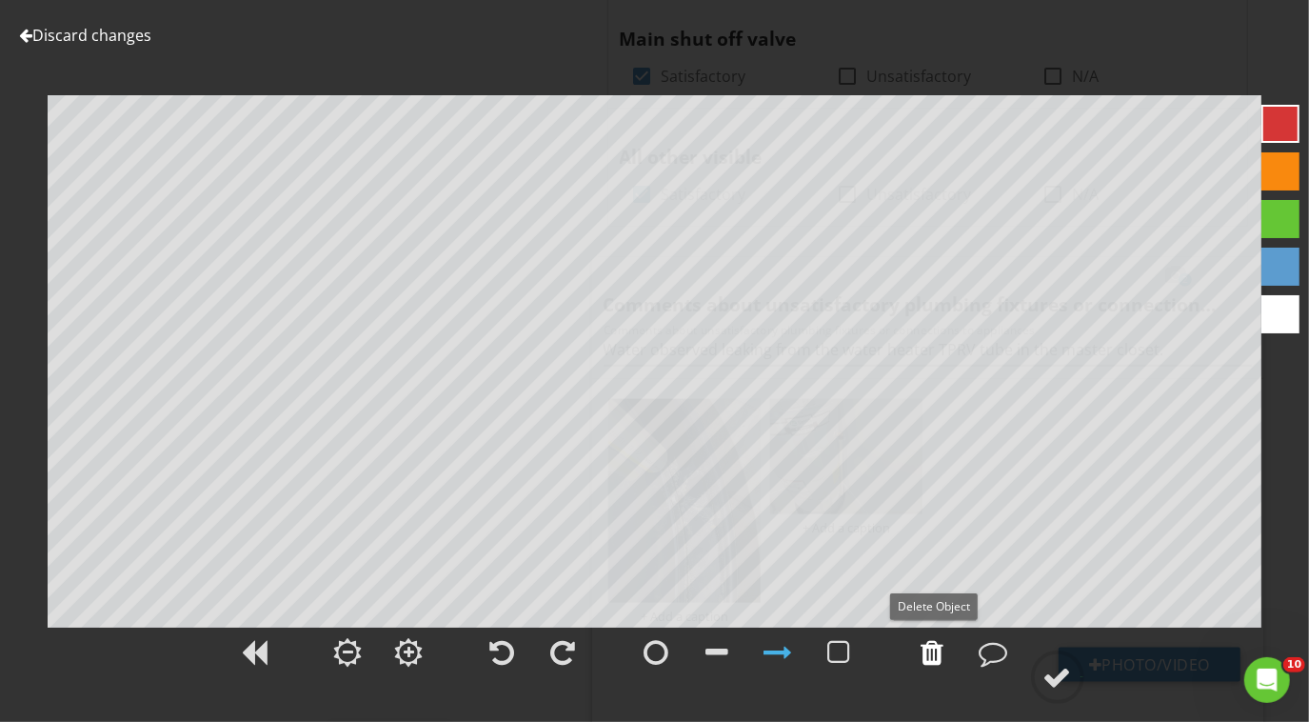
click at [935, 649] on div at bounding box center [933, 652] width 23 height 29
click at [1000, 661] on div at bounding box center [994, 652] width 29 height 29
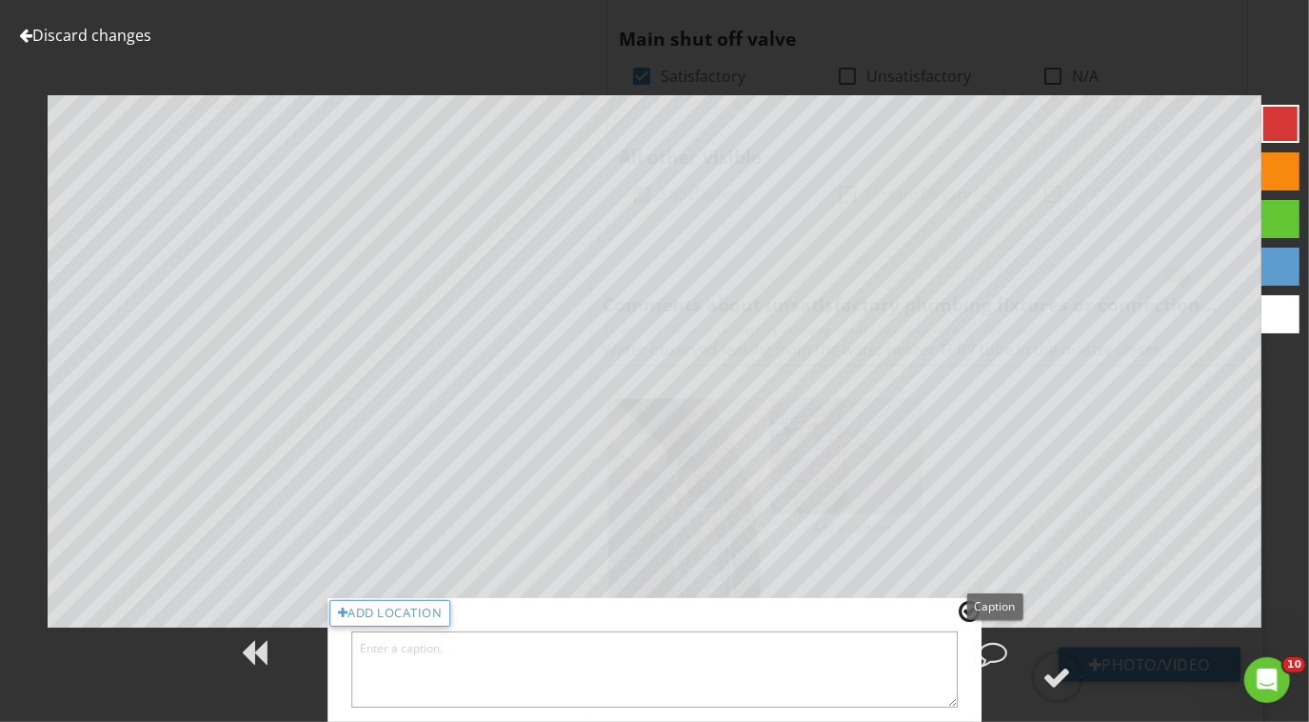
click at [931, 674] on textarea at bounding box center [654, 669] width 607 height 76
type textarea "Master Closet Water Heater Drip Pan"
click at [970, 616] on div at bounding box center [969, 611] width 21 height 25
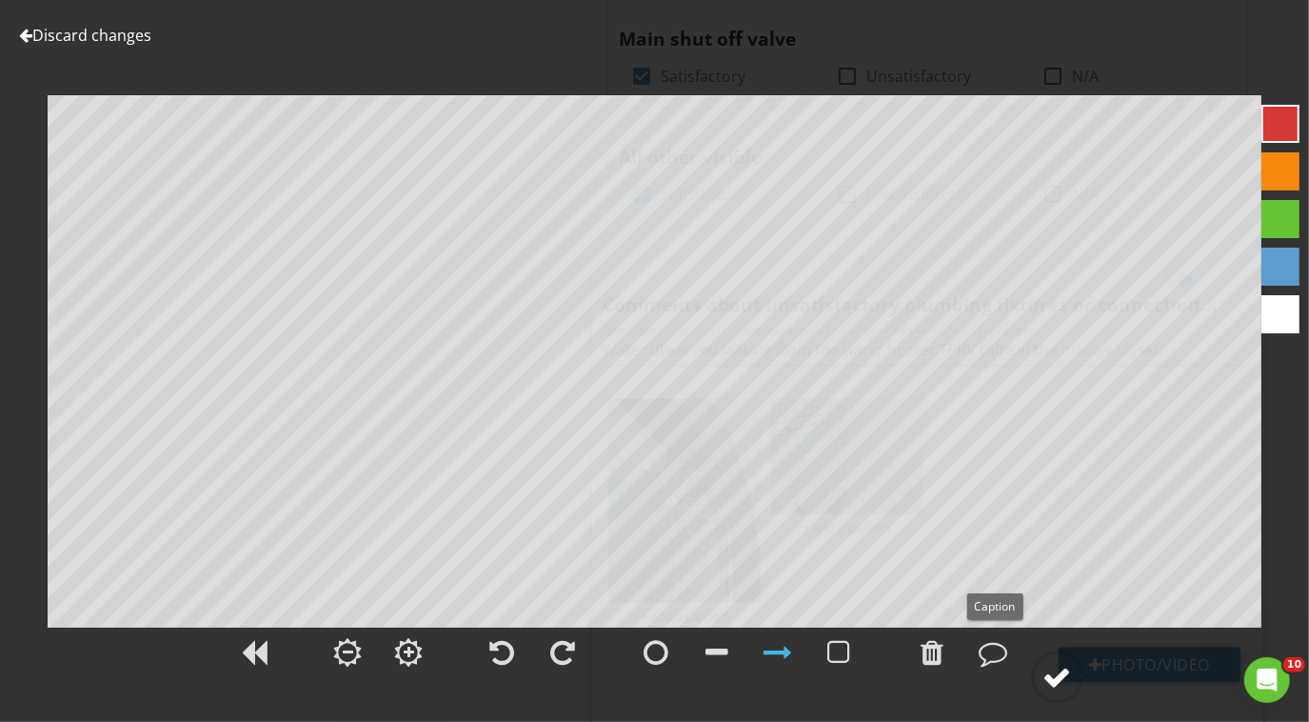
click at [1082, 687] on circle at bounding box center [1058, 677] width 50 height 50
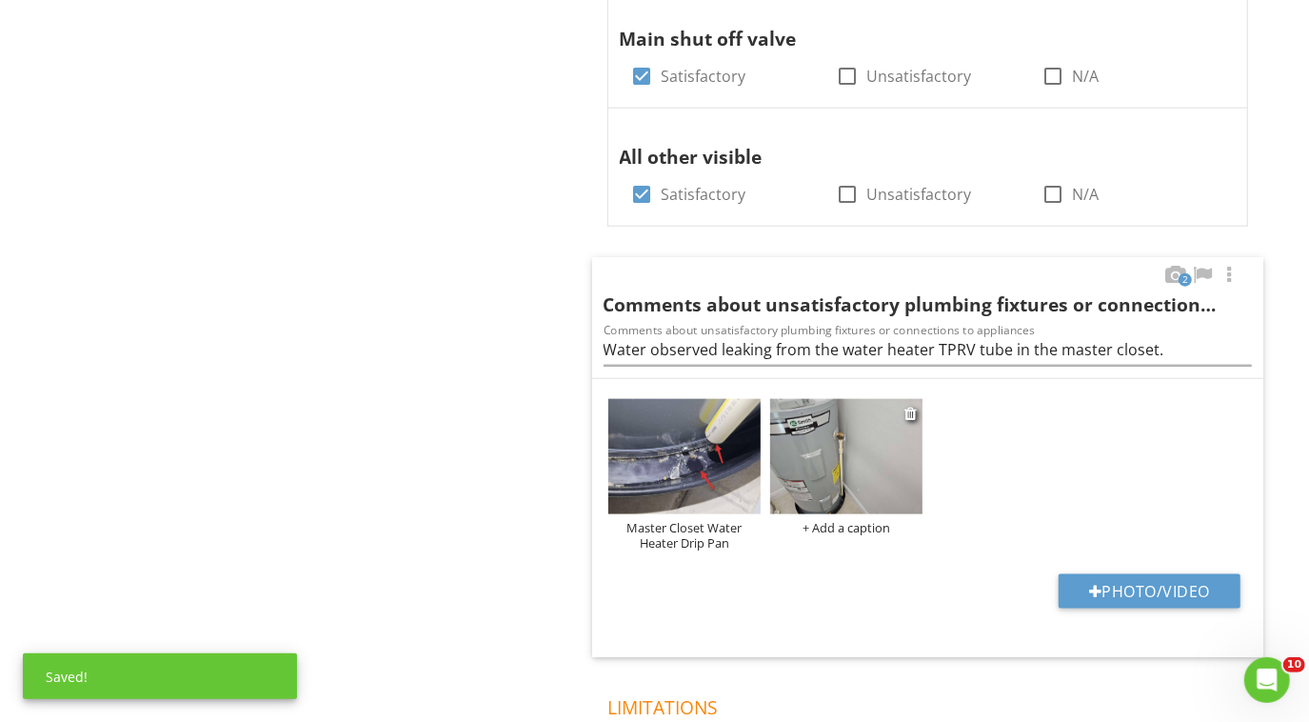
click at [823, 520] on div "+ Add a caption" at bounding box center [846, 527] width 152 height 15
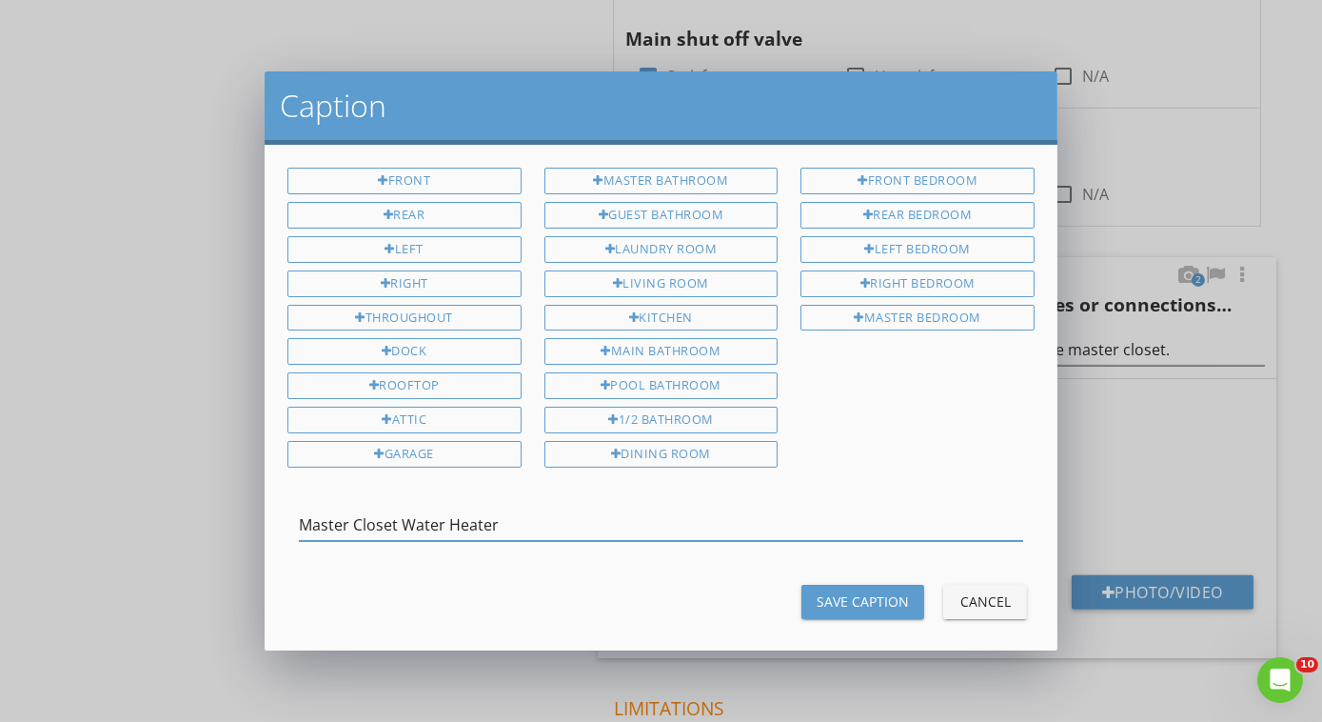
type input "Master Closet Water Heater"
click at [835, 603] on div "Save Caption" at bounding box center [863, 601] width 92 height 20
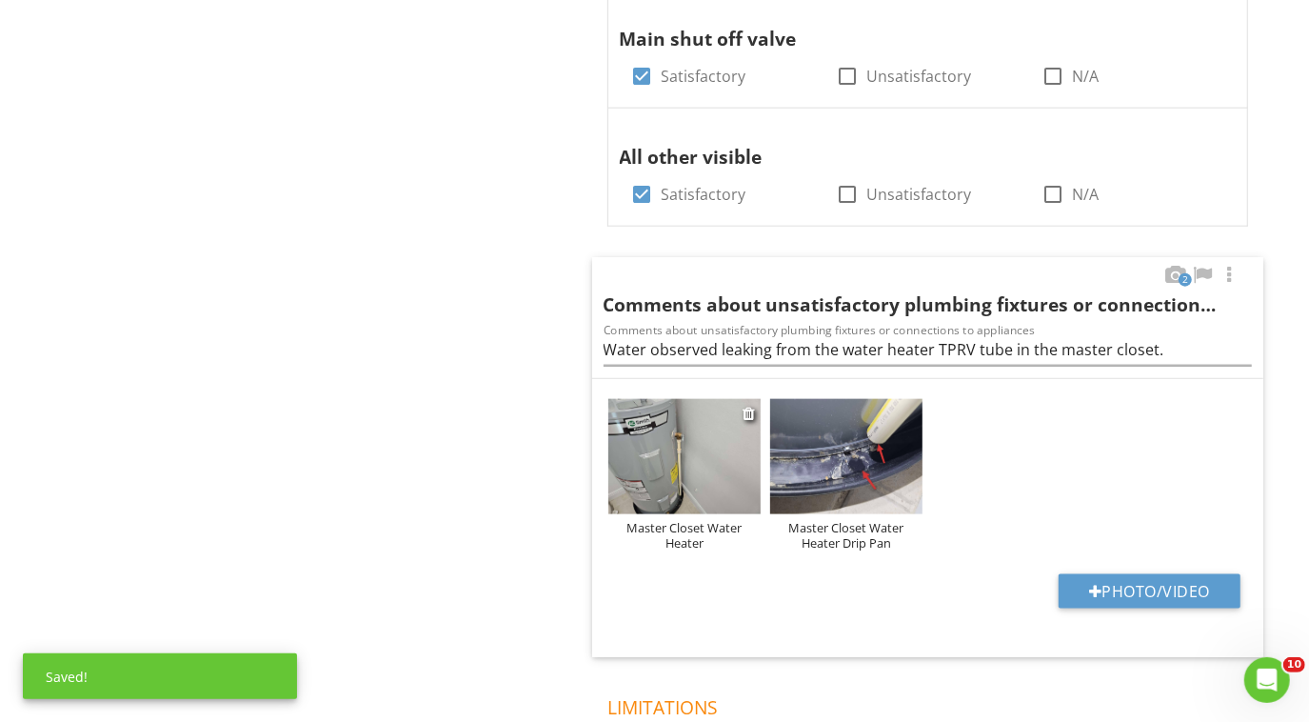
click at [661, 463] on img at bounding box center [684, 456] width 152 height 114
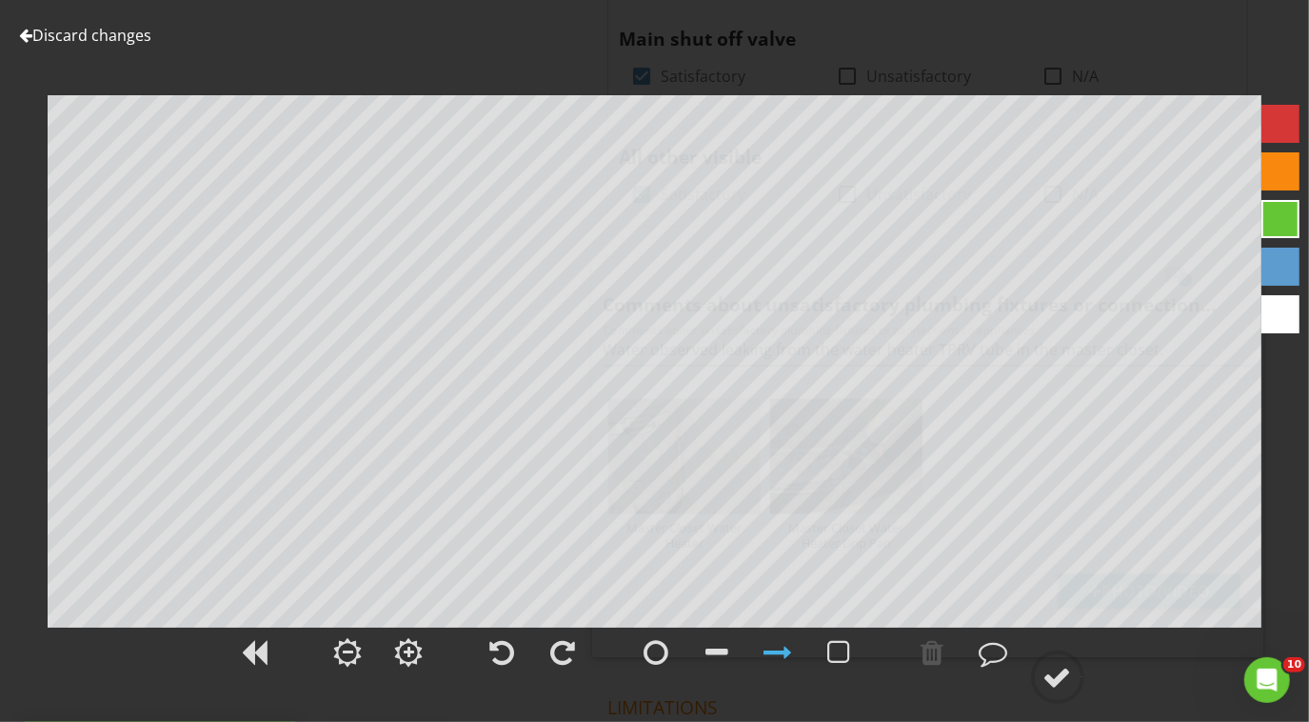
click at [1266, 116] on div at bounding box center [1280, 124] width 38 height 38
click at [1062, 675] on div at bounding box center [1057, 677] width 29 height 29
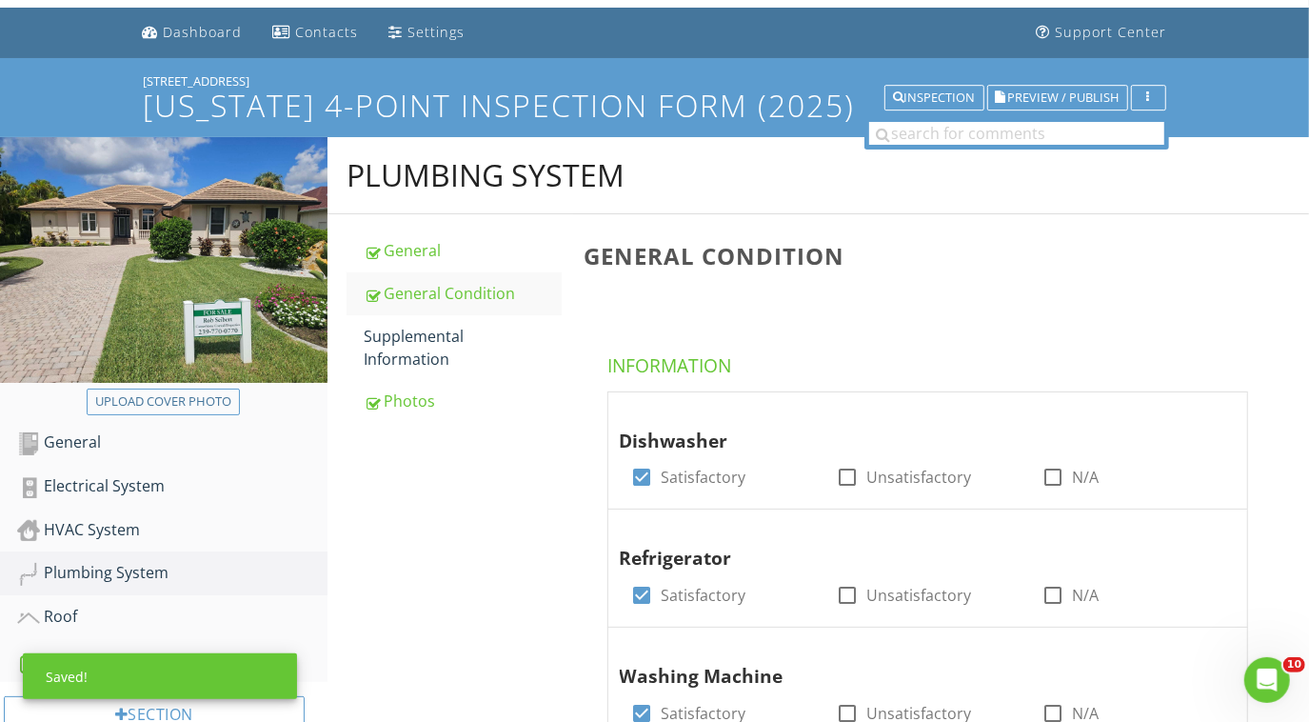
scroll to position [46, 0]
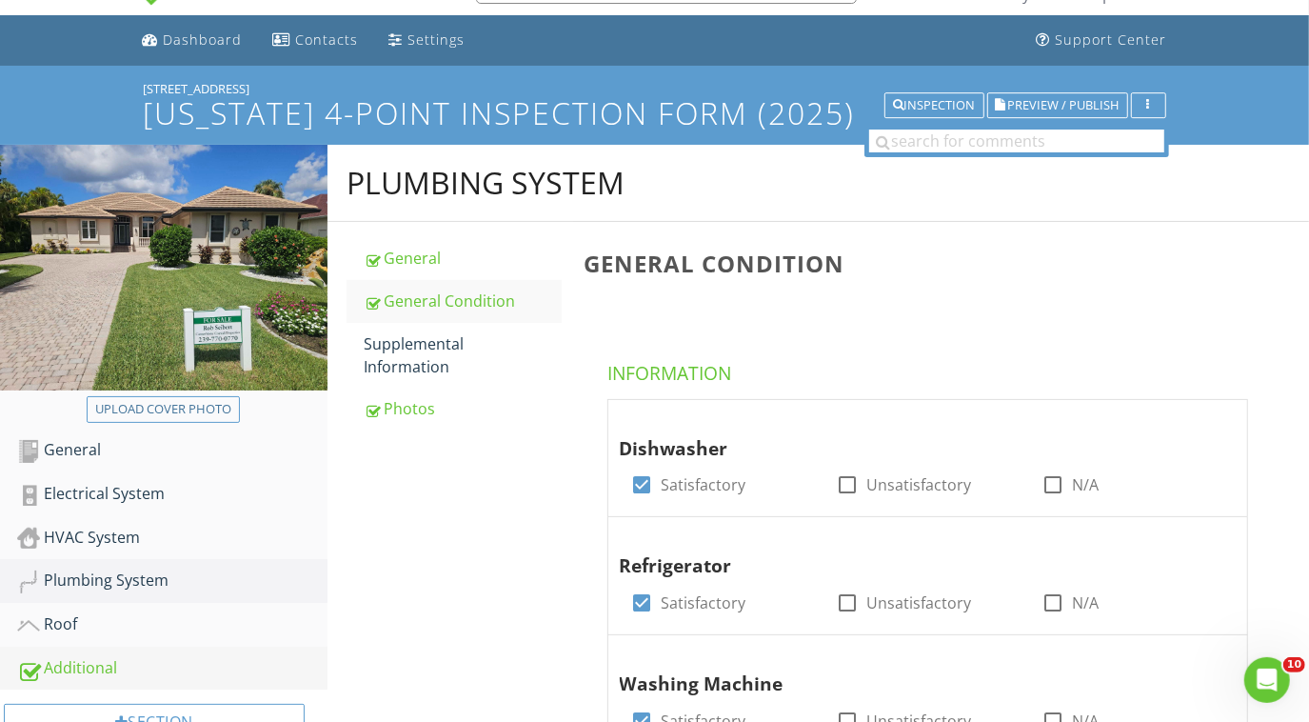
click at [102, 659] on div "Additional" at bounding box center [172, 668] width 310 height 25
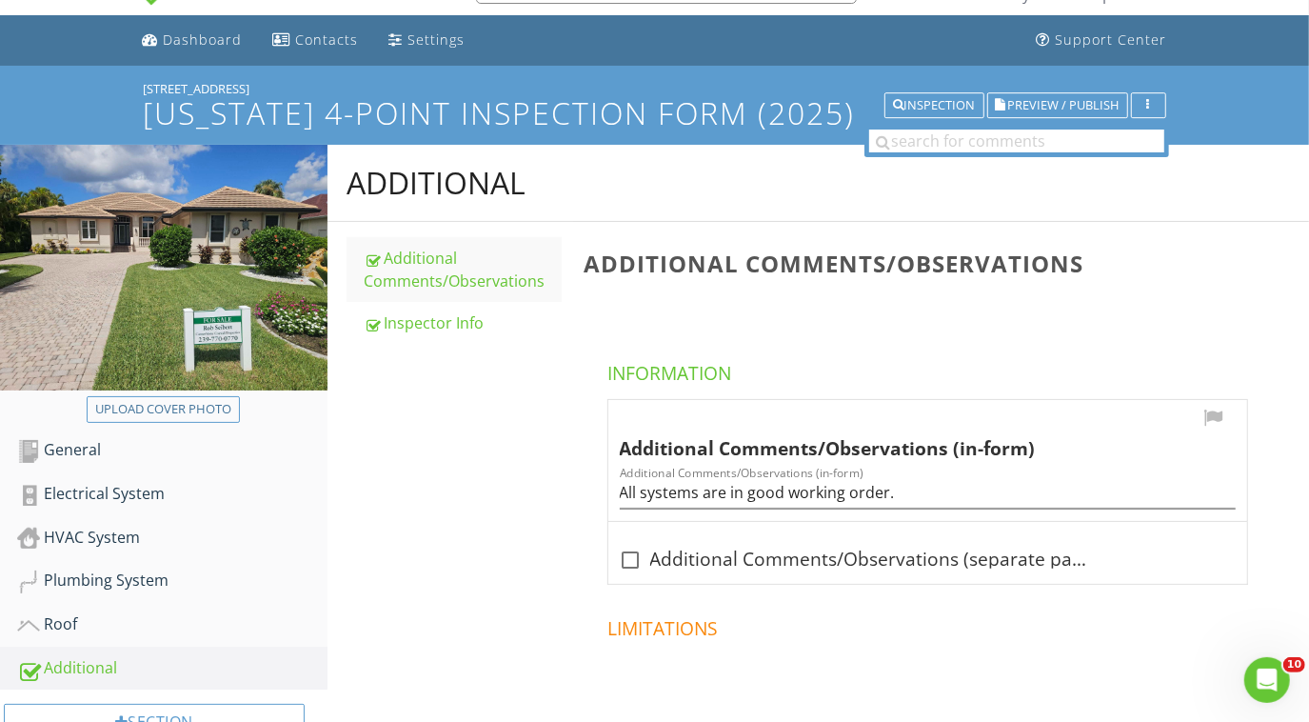
click at [618, 491] on div "Additional Comments/Observations (in-form) Additional Comments/Observations (in…" at bounding box center [927, 461] width 639 height 122
click at [626, 488] on input "All systems are in good working order." at bounding box center [928, 492] width 616 height 31
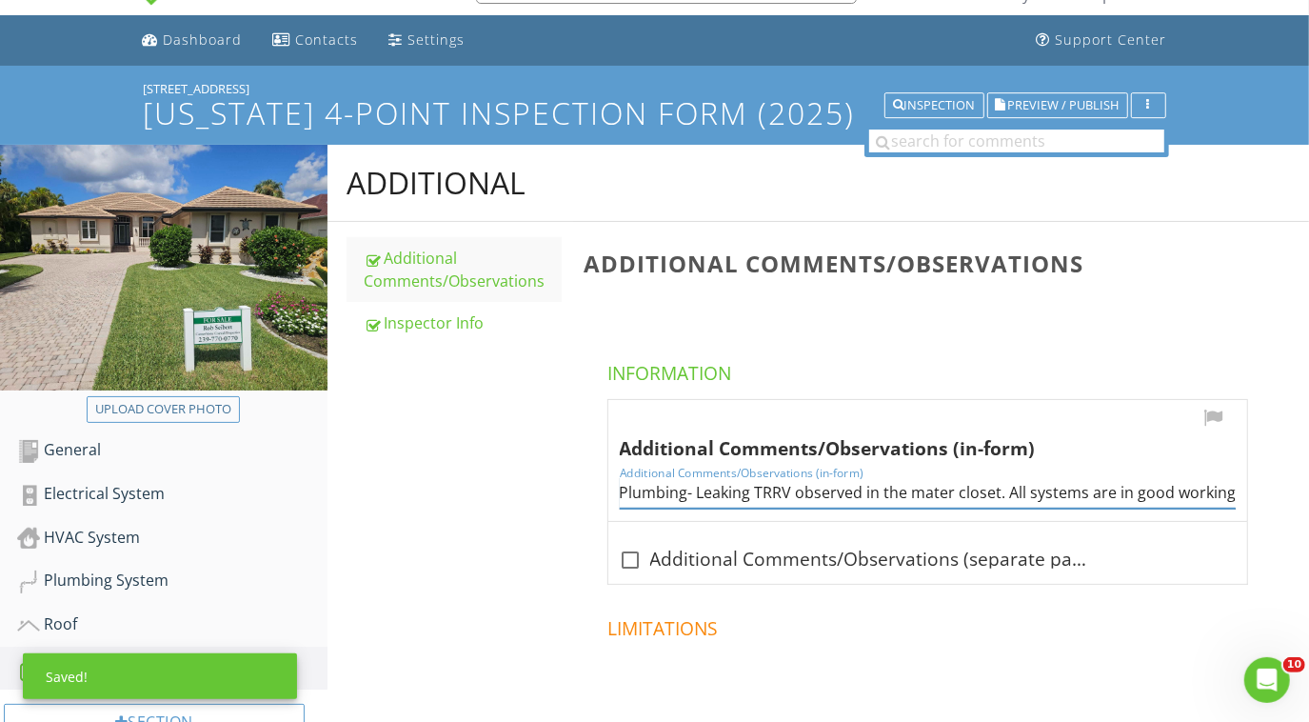
click at [708, 492] on input "Plumbing- Leaking TRRV observed in the mater closet. All systems are in good wo…" at bounding box center [928, 492] width 616 height 31
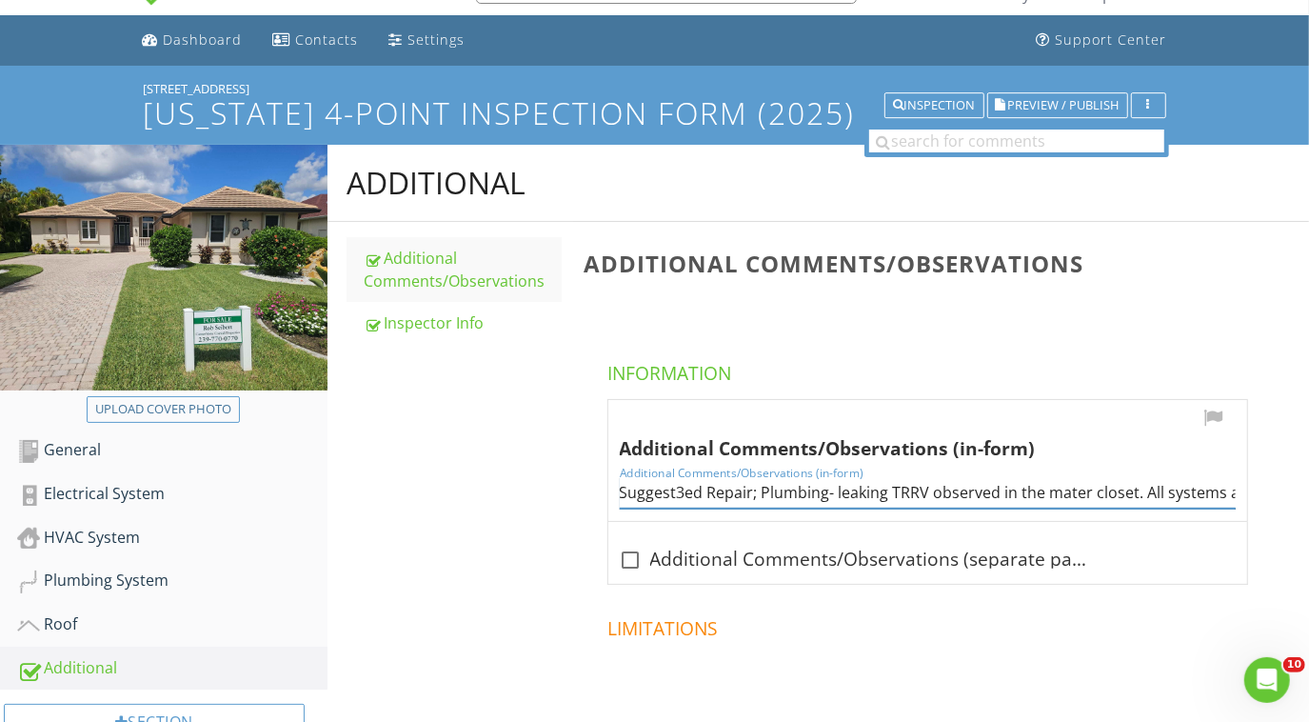
click at [685, 497] on input "Suggest3ed Repair; Plumbing- leaking TRRV observed in the mater closet. All sys…" at bounding box center [928, 492] width 616 height 31
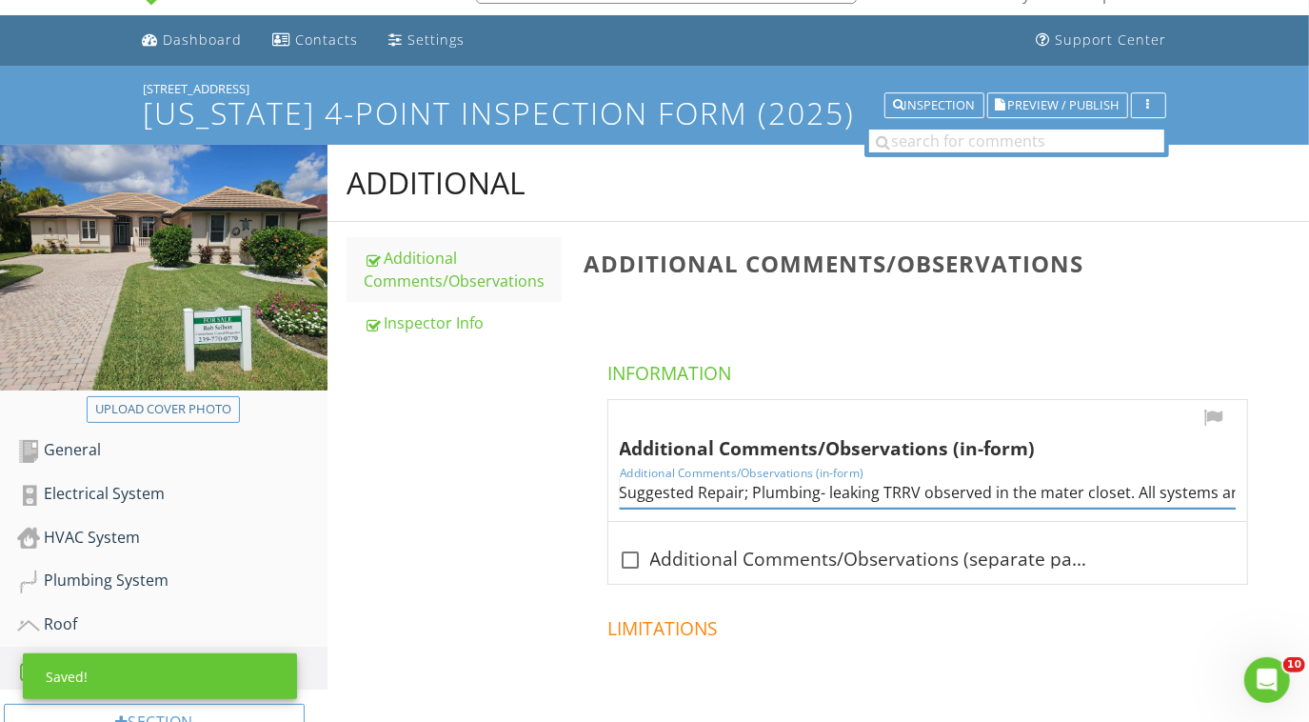
click at [829, 493] on input "Suggested Repair; Plumbing- leaking TRRV observed in the mater closet. All syst…" at bounding box center [928, 492] width 616 height 31
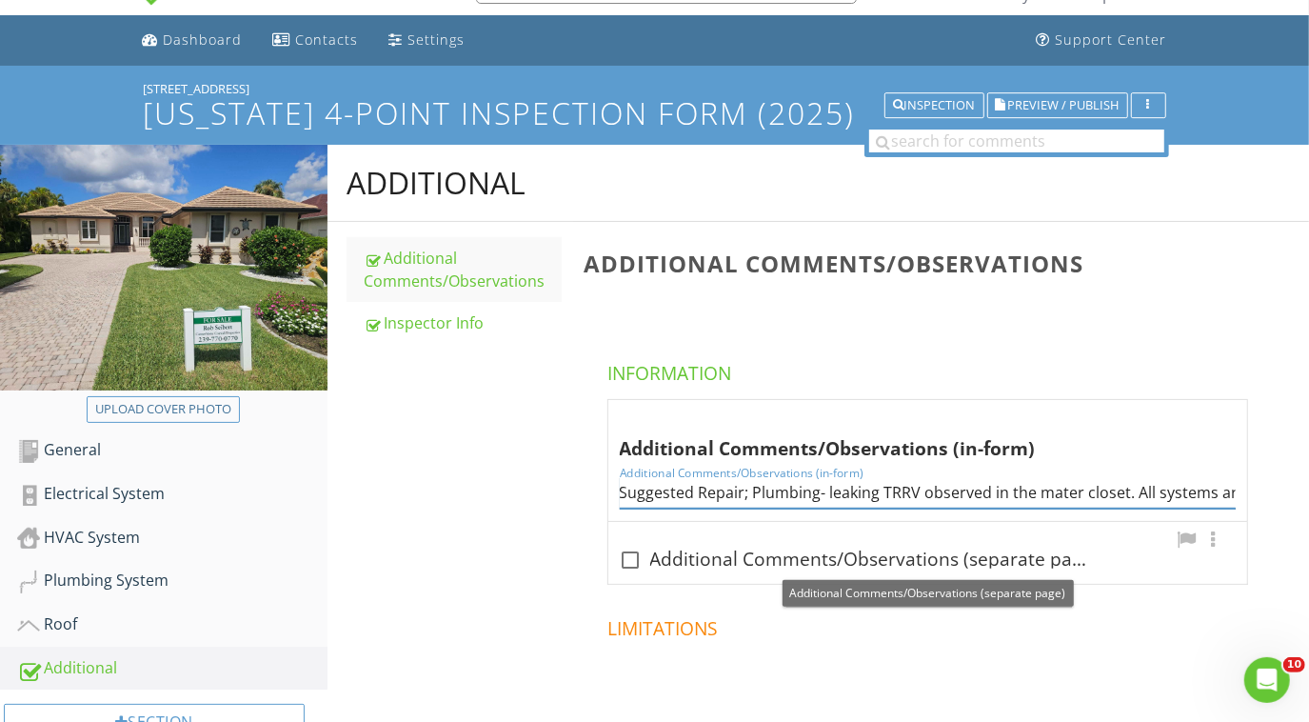
scroll to position [0, 23]
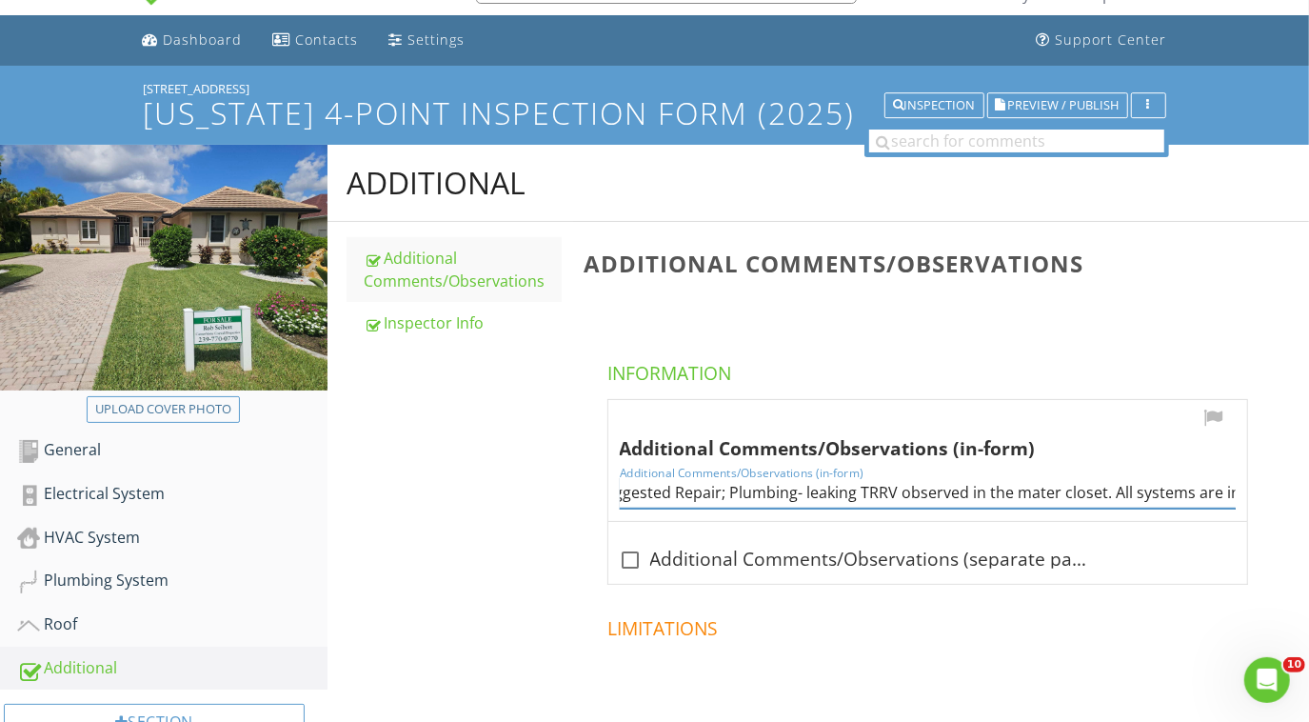
click at [980, 489] on input "Suggested Repair; Plumbing- leaking TRRV observed in the mater closet. All syst…" at bounding box center [928, 492] width 616 height 31
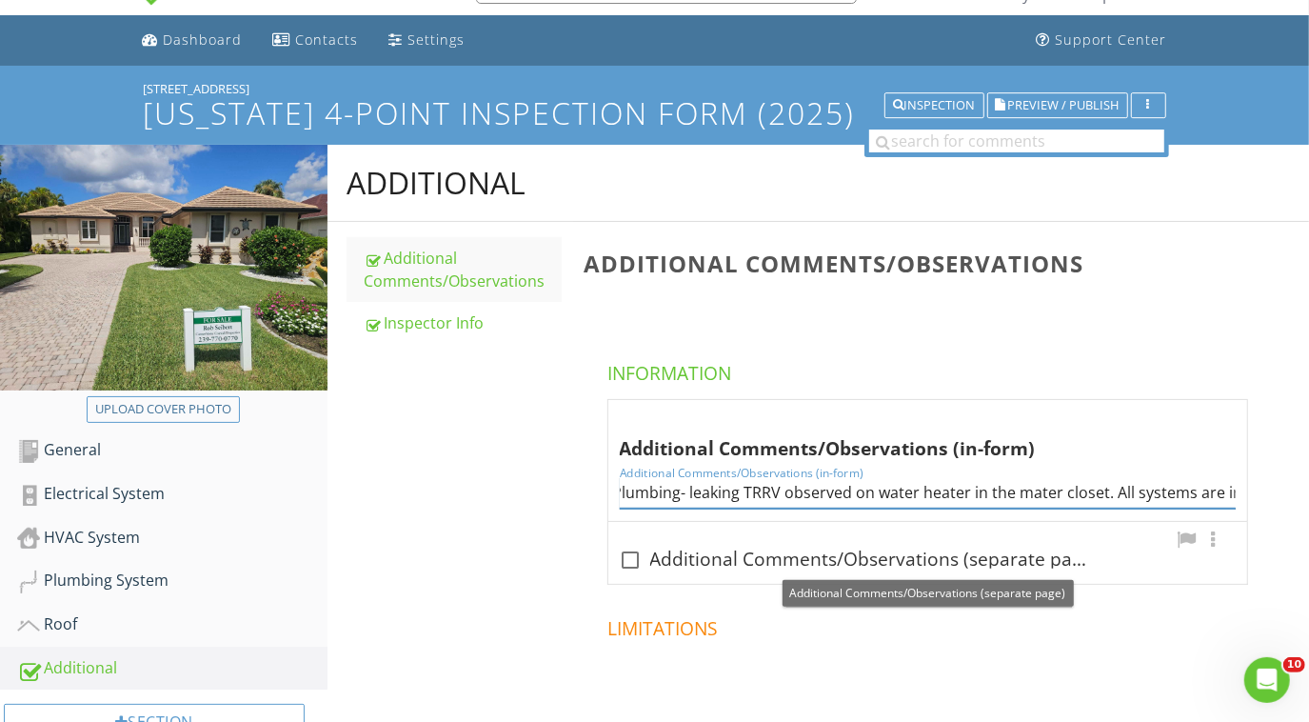
scroll to position [0, 149]
click at [748, 493] on input "Suggested Repair; Plumbing- leaking TRRV observed on water heater in the mater …" at bounding box center [928, 492] width 616 height 31
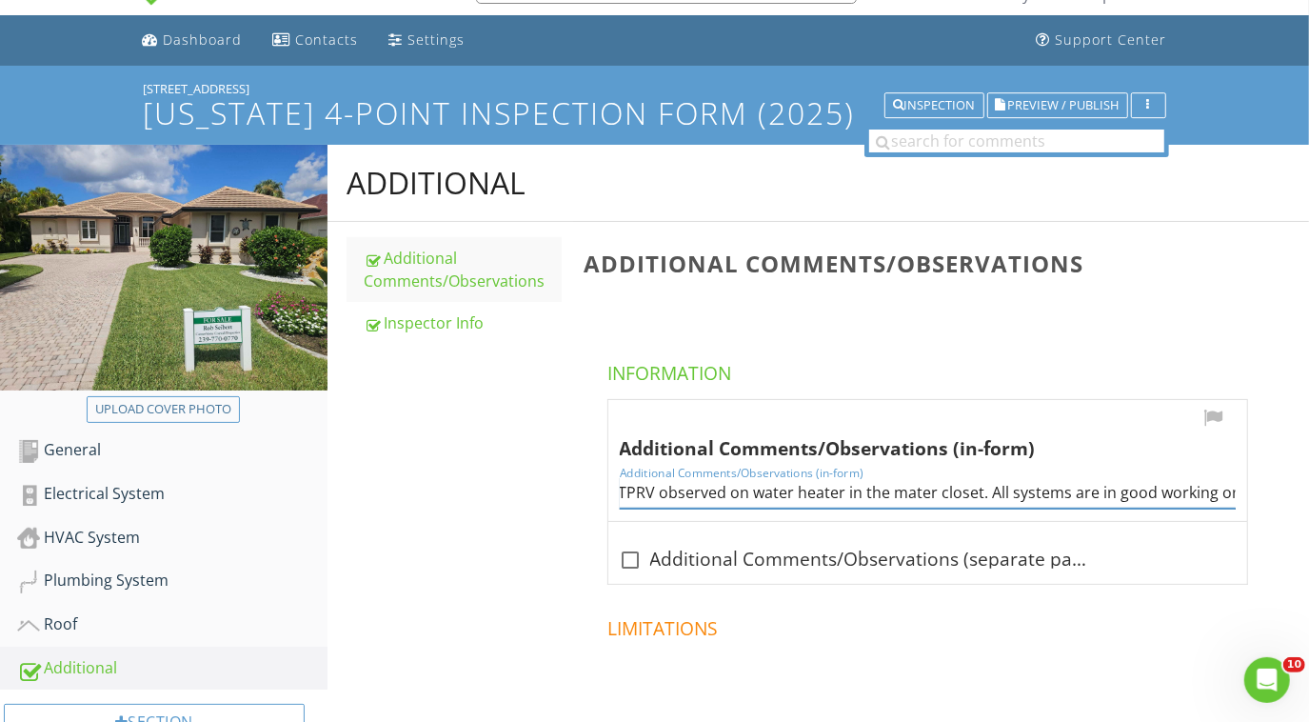
scroll to position [0, 284]
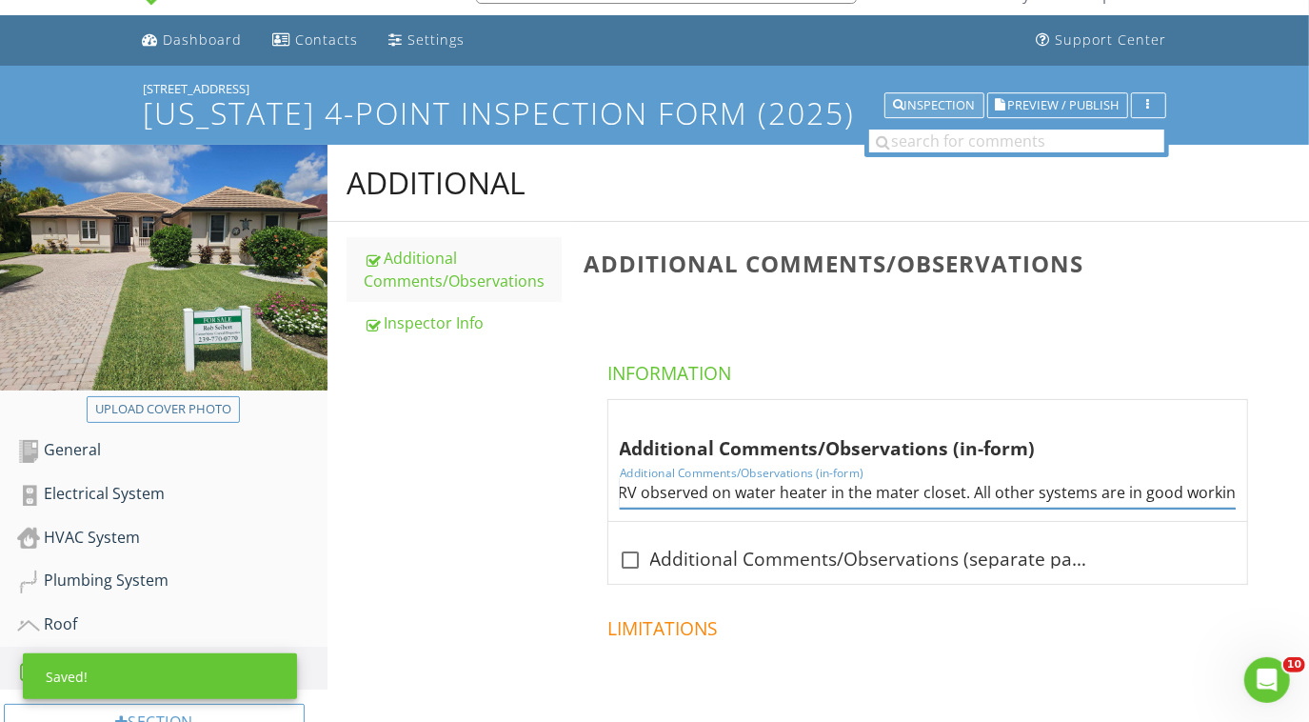
type input "Suggested Repair; Plumbing- leaking TPRV observed on water heater in the mater …"
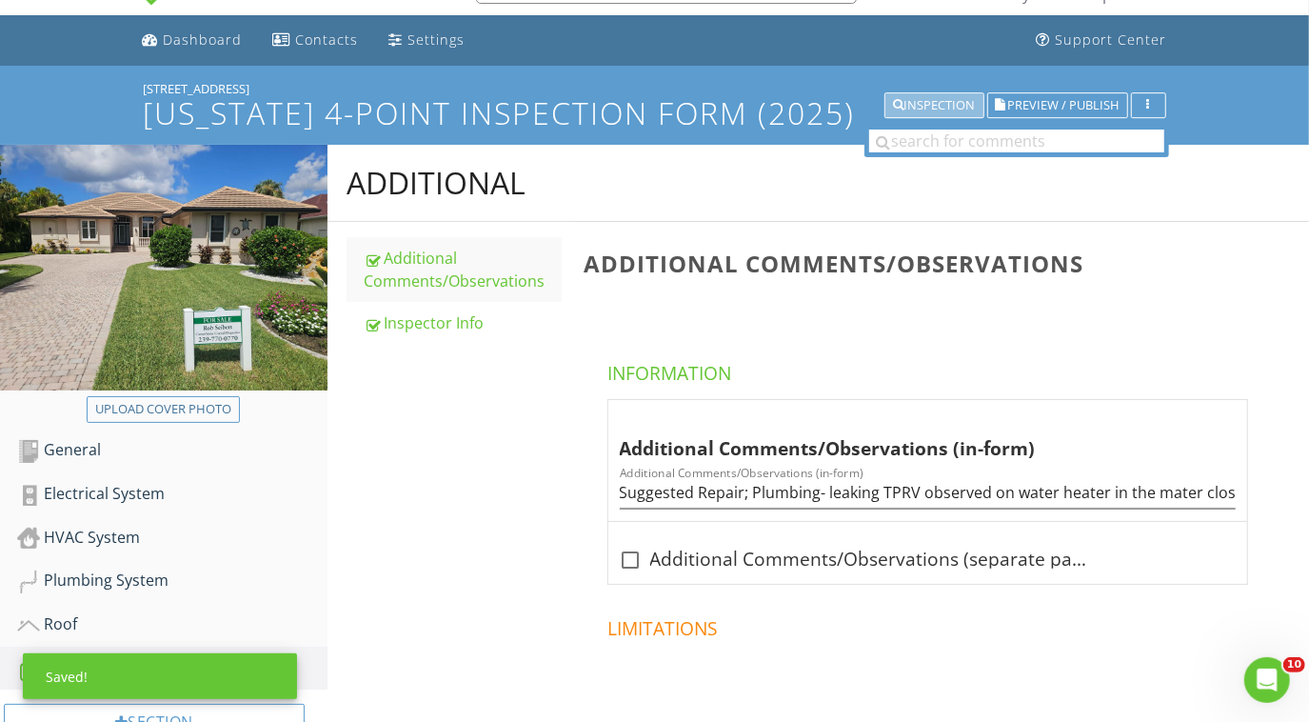
click at [920, 106] on div "Inspection" at bounding box center [934, 105] width 83 height 13
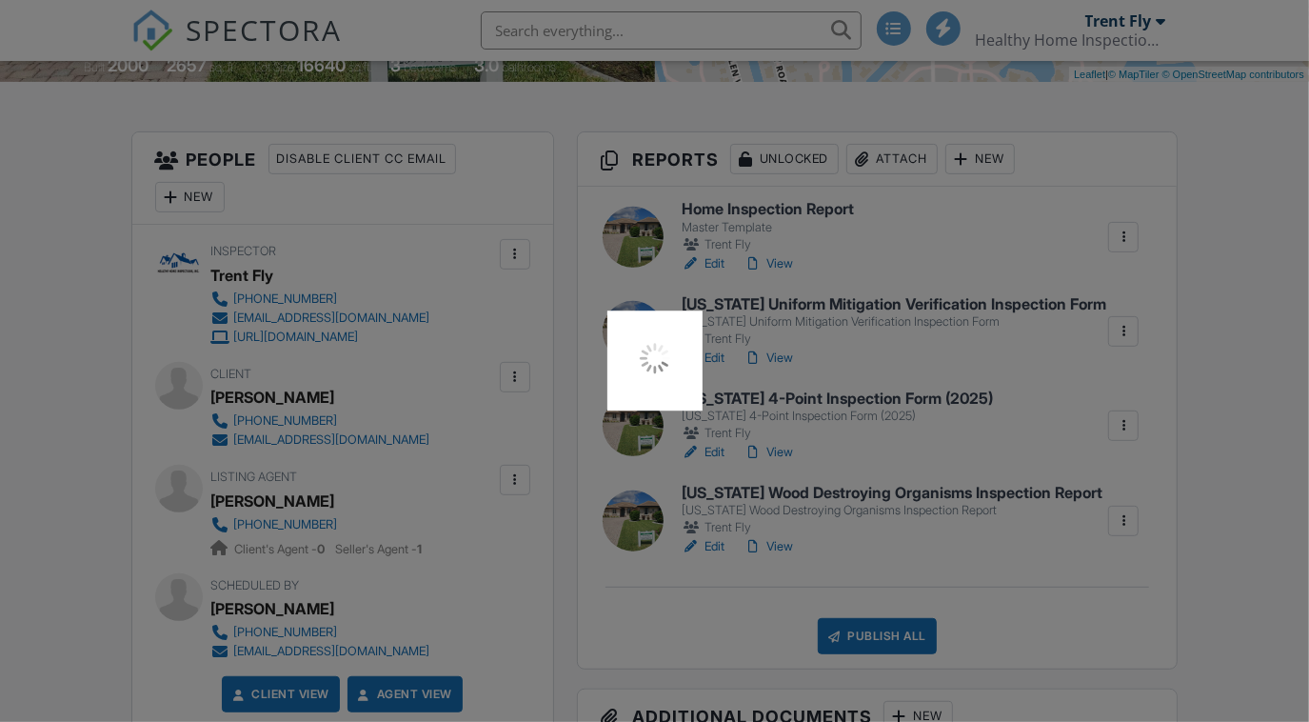
scroll to position [506, 0]
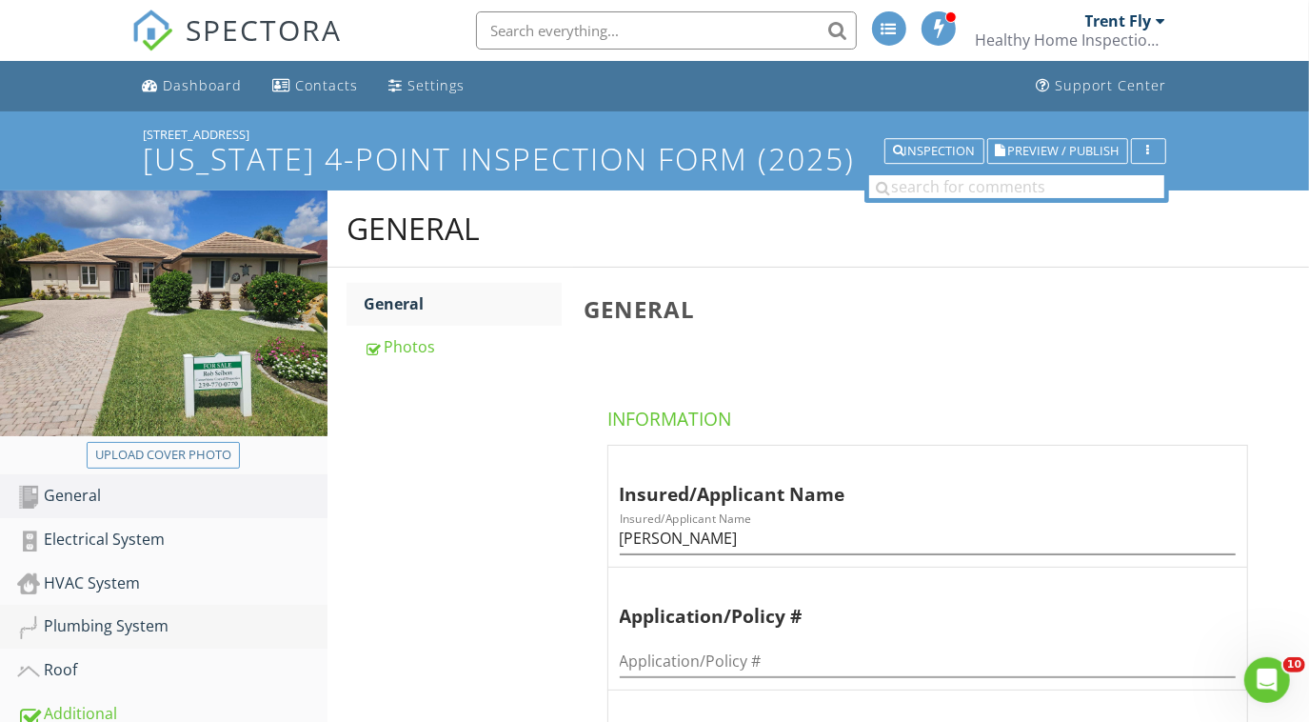
click at [127, 632] on div "Plumbing System" at bounding box center [172, 626] width 310 height 25
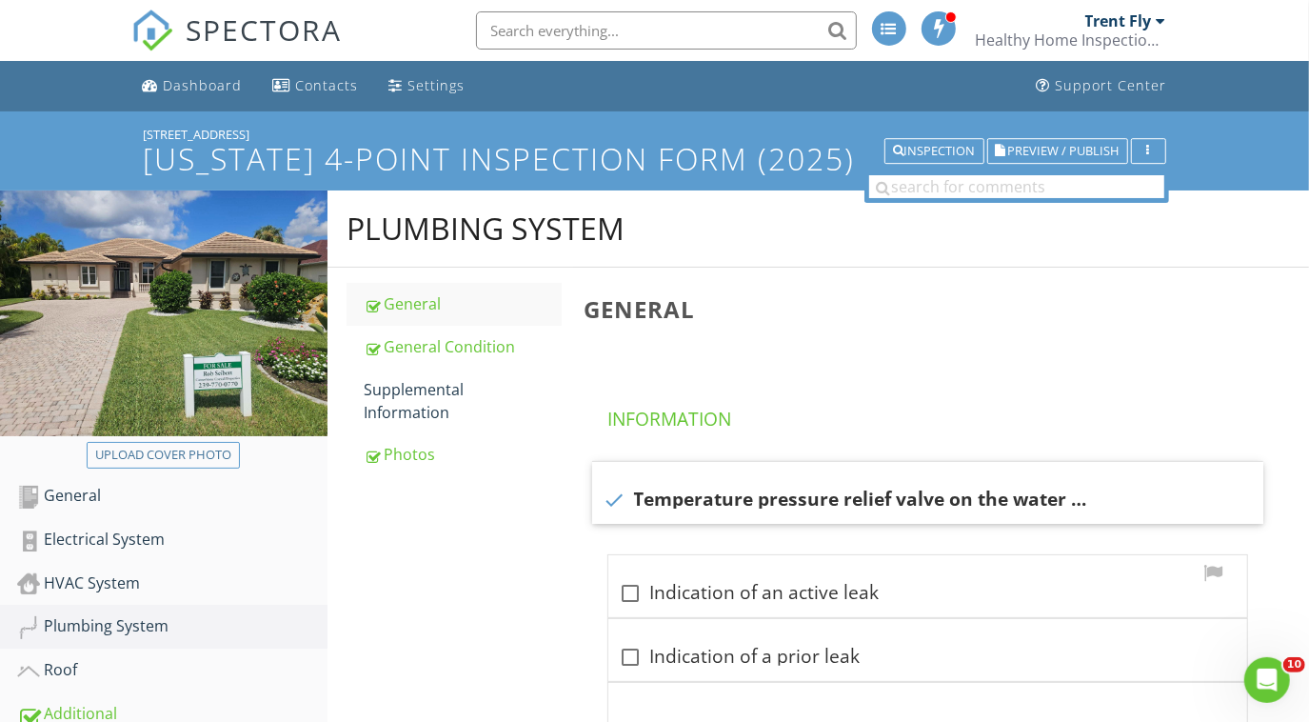
click at [626, 591] on div at bounding box center [631, 593] width 32 height 32
checkbox input "true"
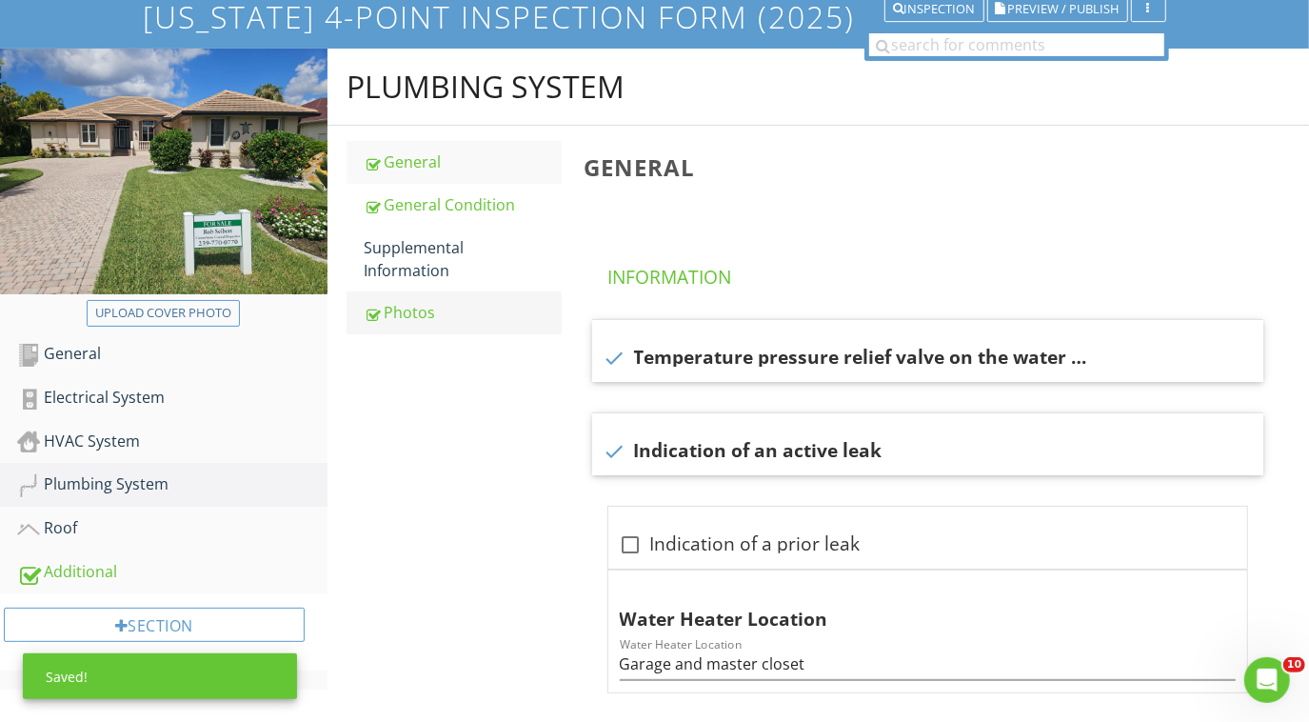
scroll to position [145, 0]
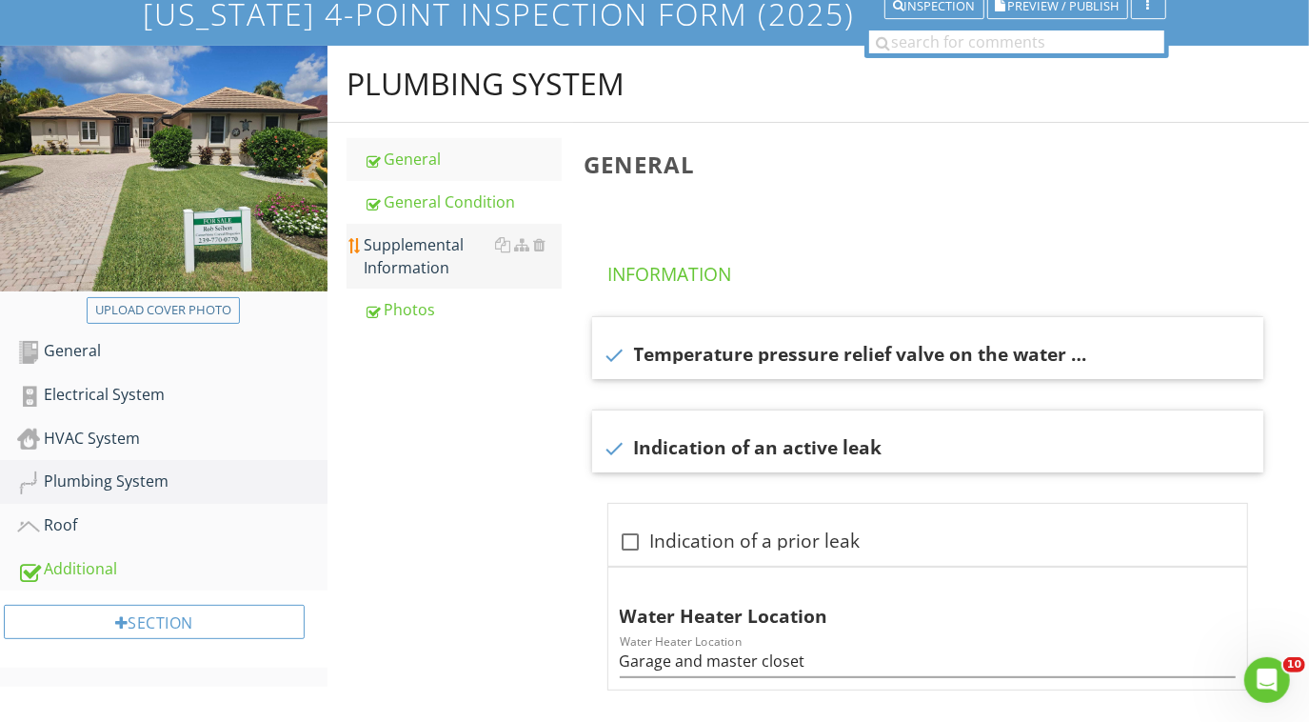
click at [427, 268] on div "Supplemental Information" at bounding box center [463, 256] width 198 height 46
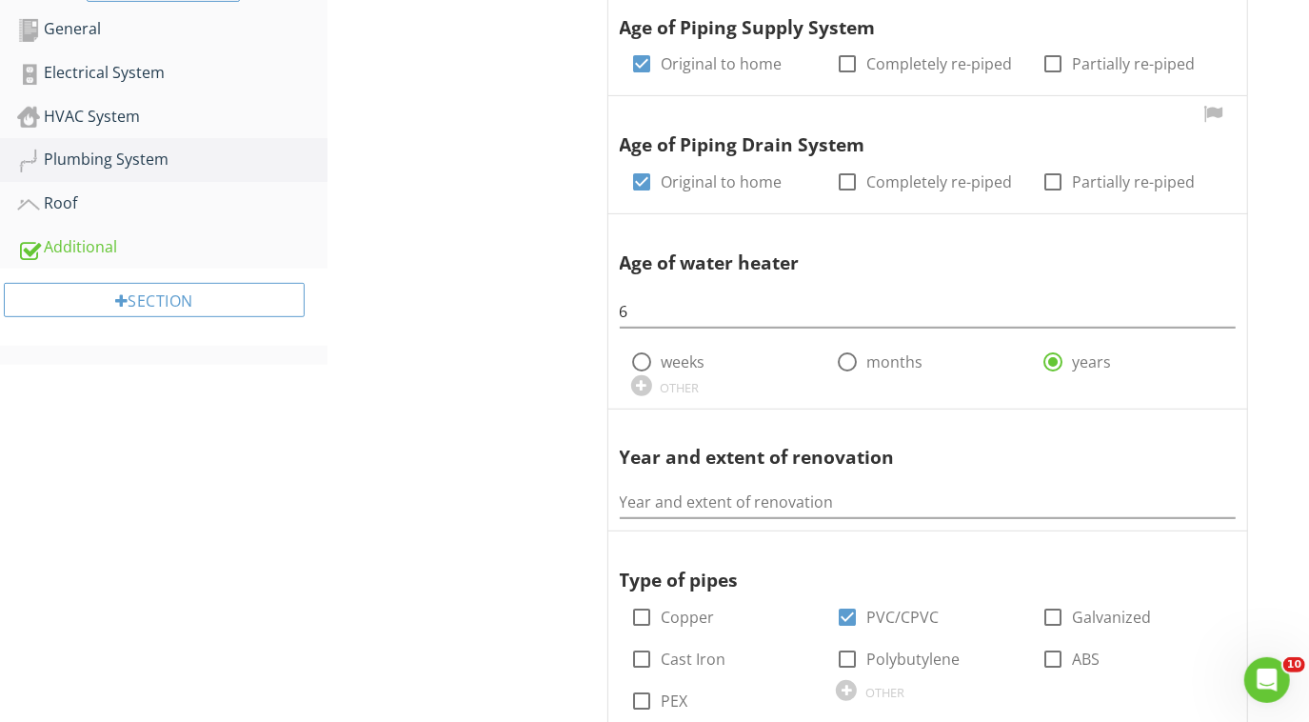
scroll to position [469, 0]
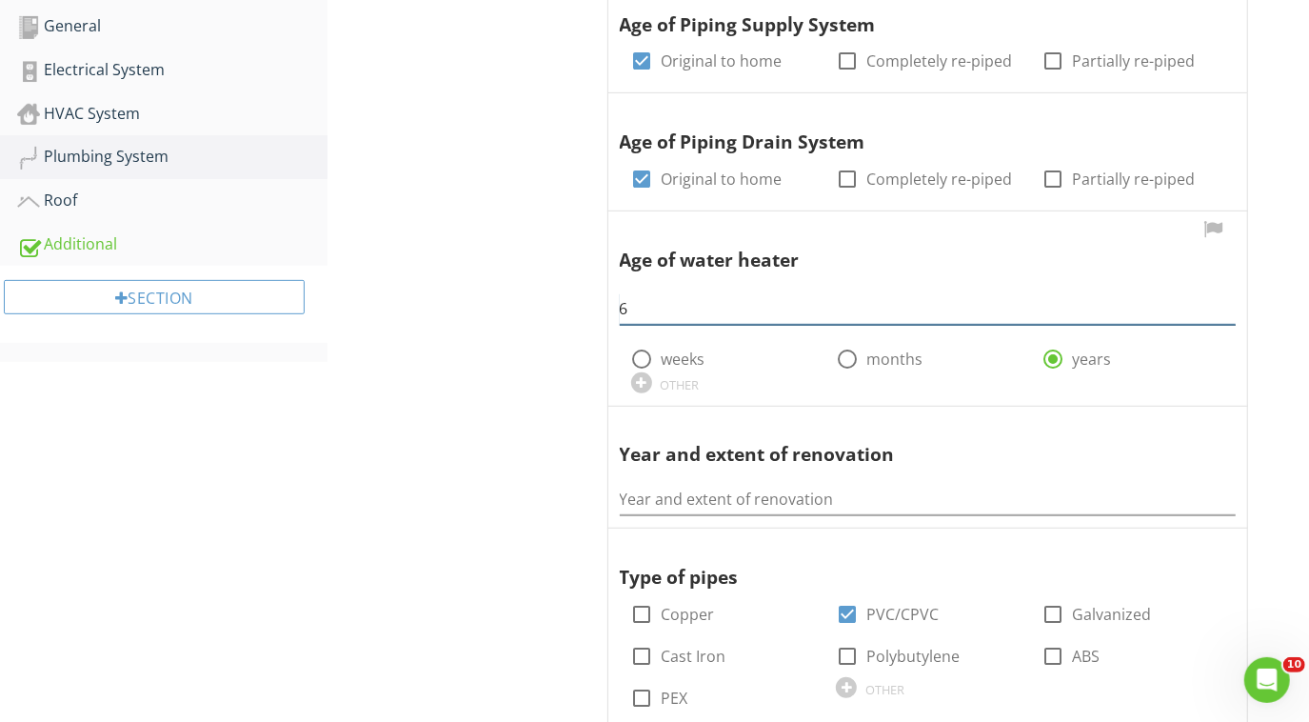
click at [631, 308] on input "6" at bounding box center [928, 308] width 616 height 31
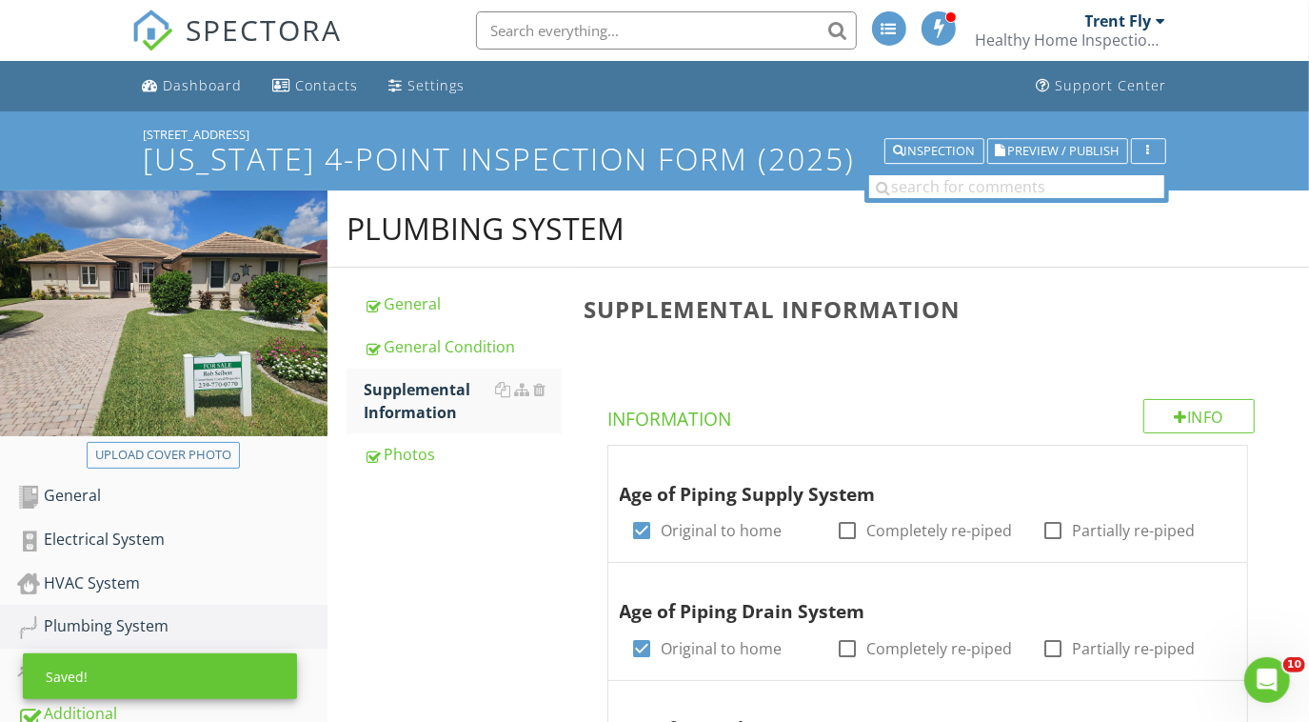
scroll to position [0, 0]
type input "6/2"
click at [914, 147] on div "Inspection" at bounding box center [934, 151] width 83 height 13
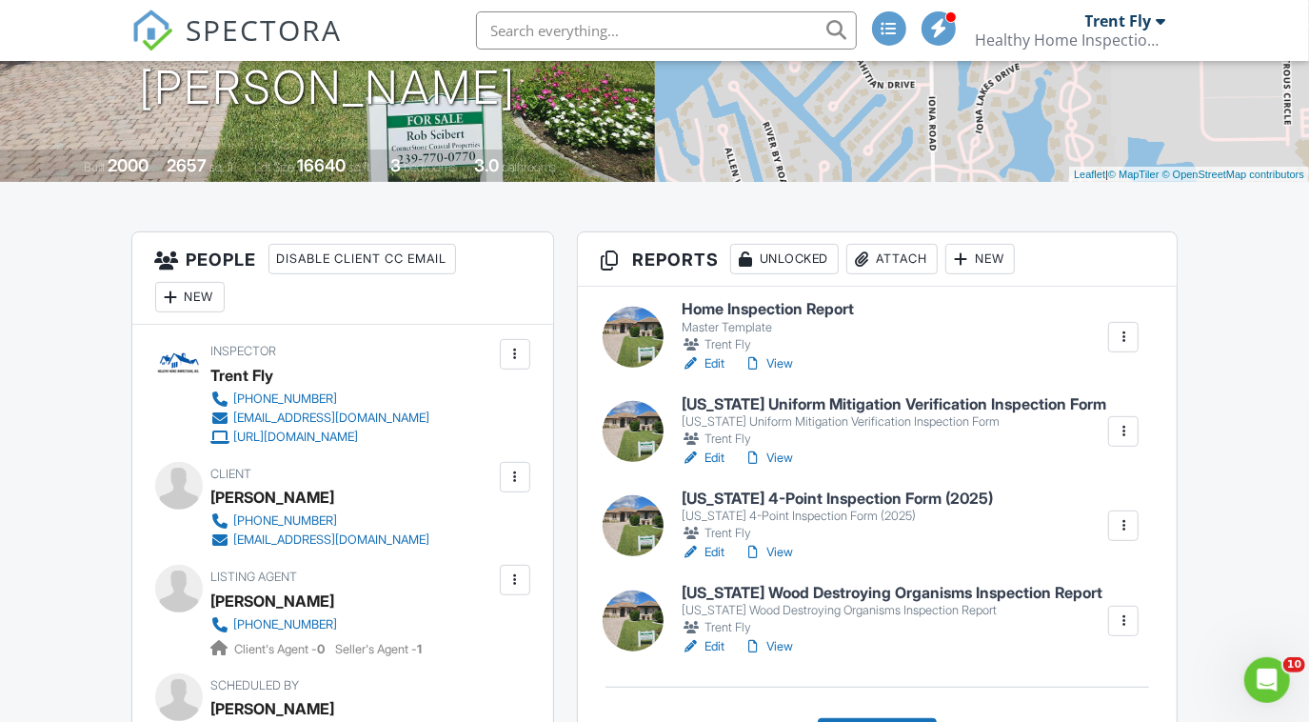
click at [768, 452] on link "View" at bounding box center [769, 457] width 50 height 19
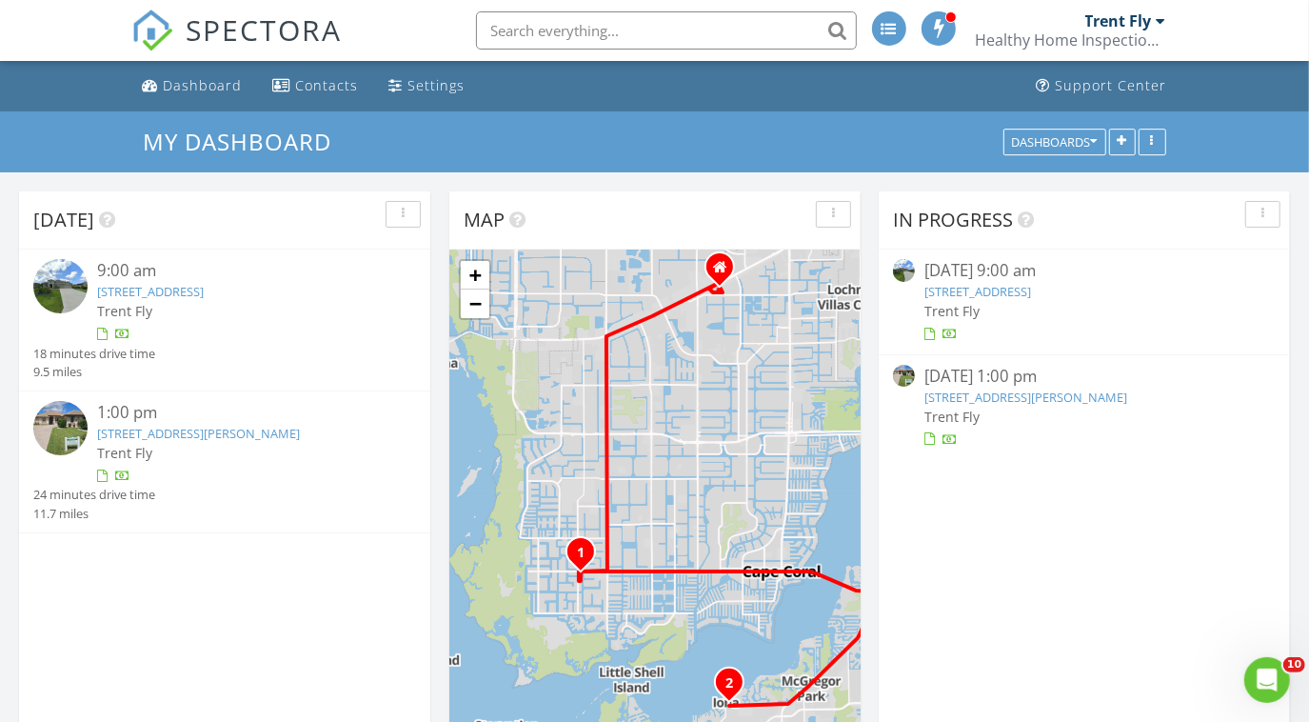
click at [204, 295] on link "4814 SW 20th Place, Cape Coral, FL 33914" at bounding box center [150, 291] width 107 height 17
click at [174, 423] on div "1:00 pm" at bounding box center [241, 413] width 288 height 24
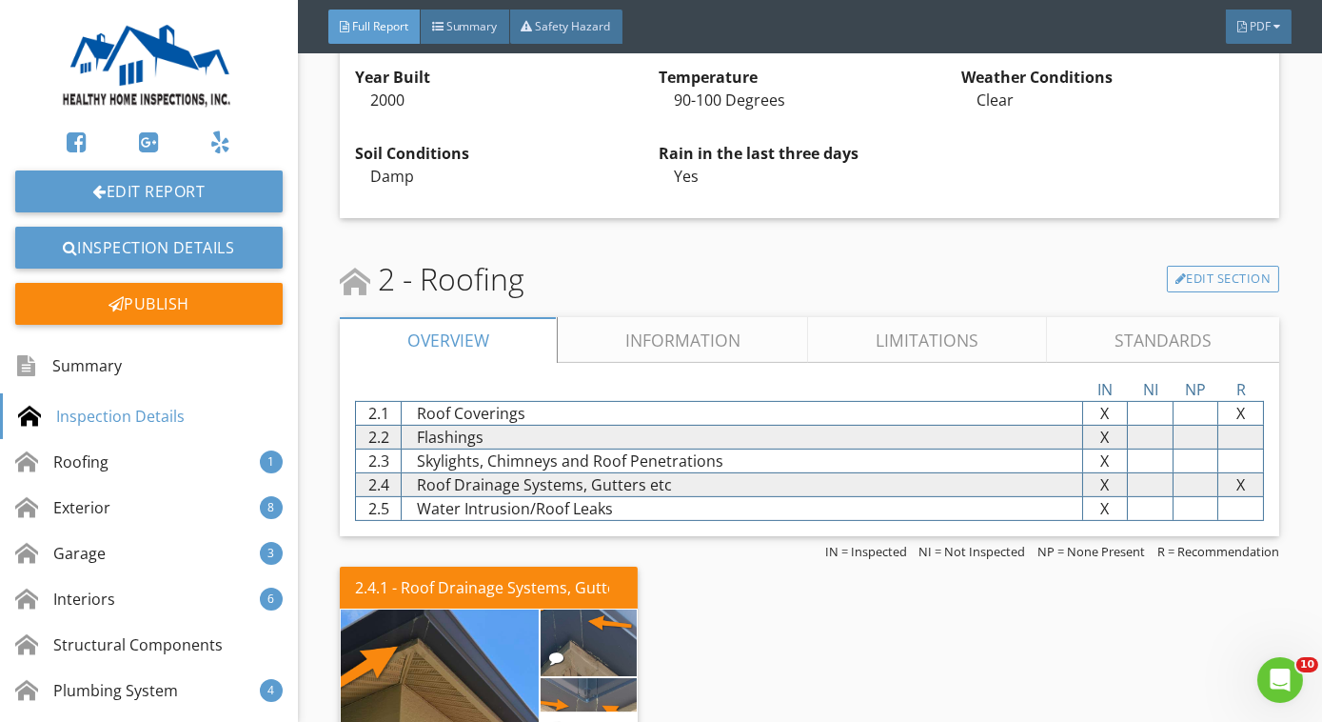
scroll to position [1174, 0]
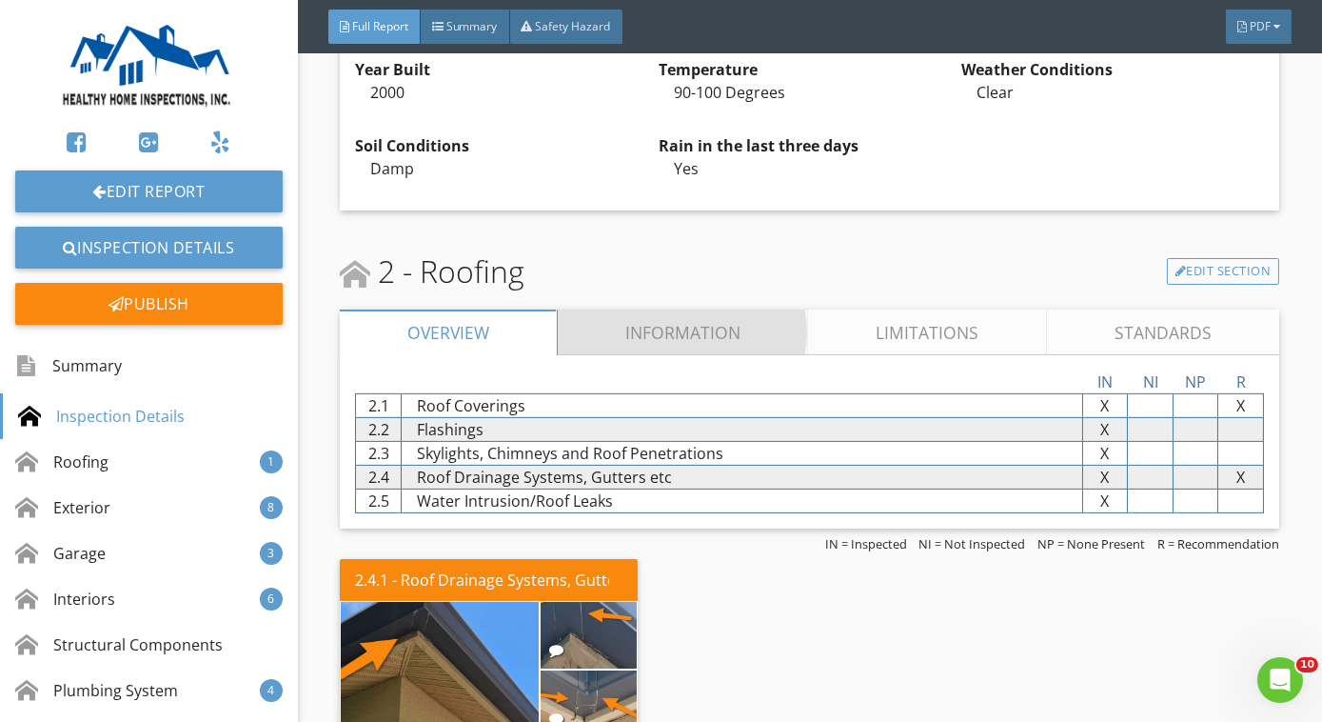
click at [634, 329] on link "Information" at bounding box center [683, 332] width 251 height 46
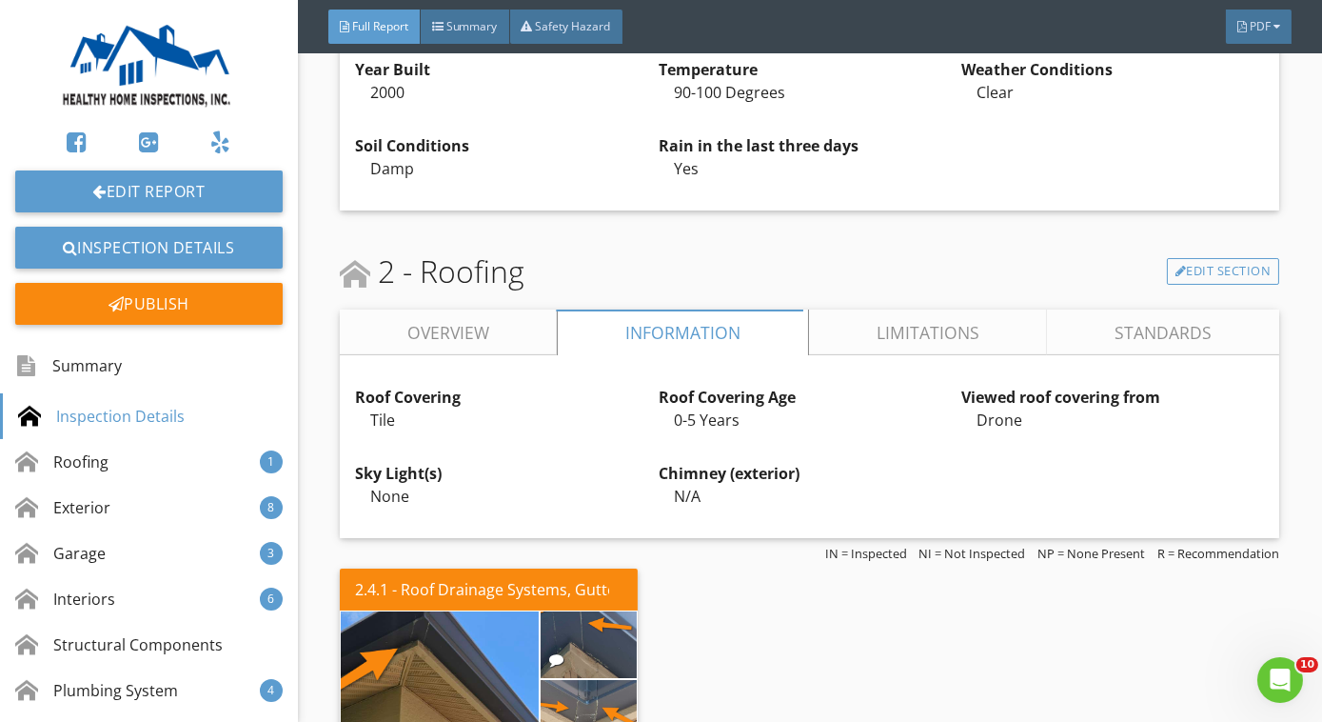
click at [512, 326] on link "Overview" at bounding box center [448, 332] width 217 height 46
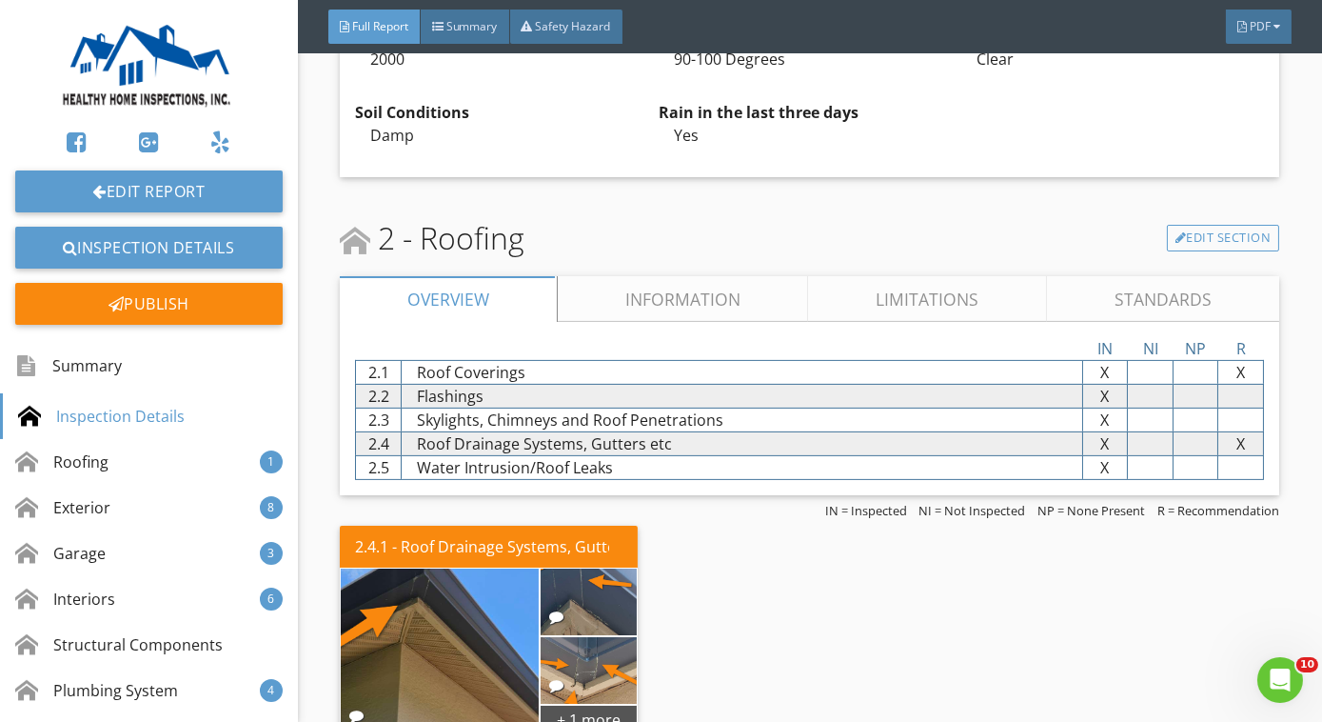
scroll to position [1205, 0]
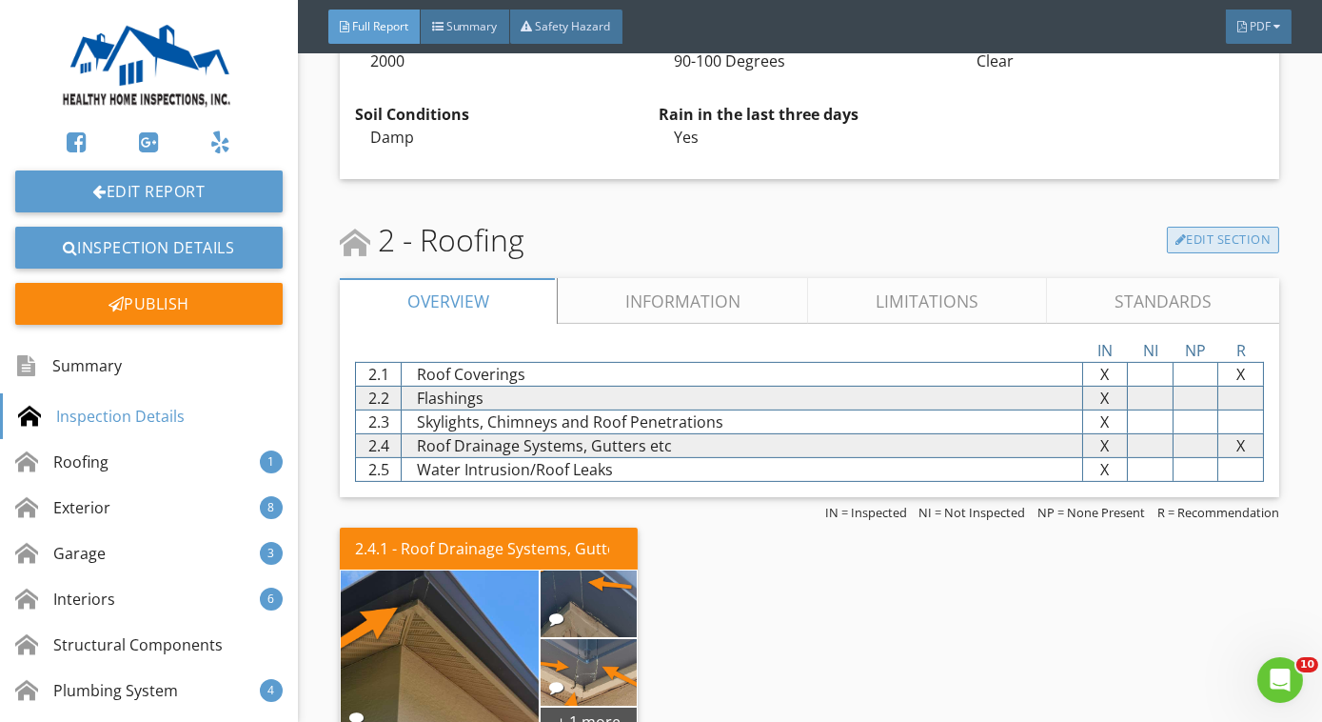
click at [1181, 245] on link "Edit Section" at bounding box center [1223, 240] width 113 height 27
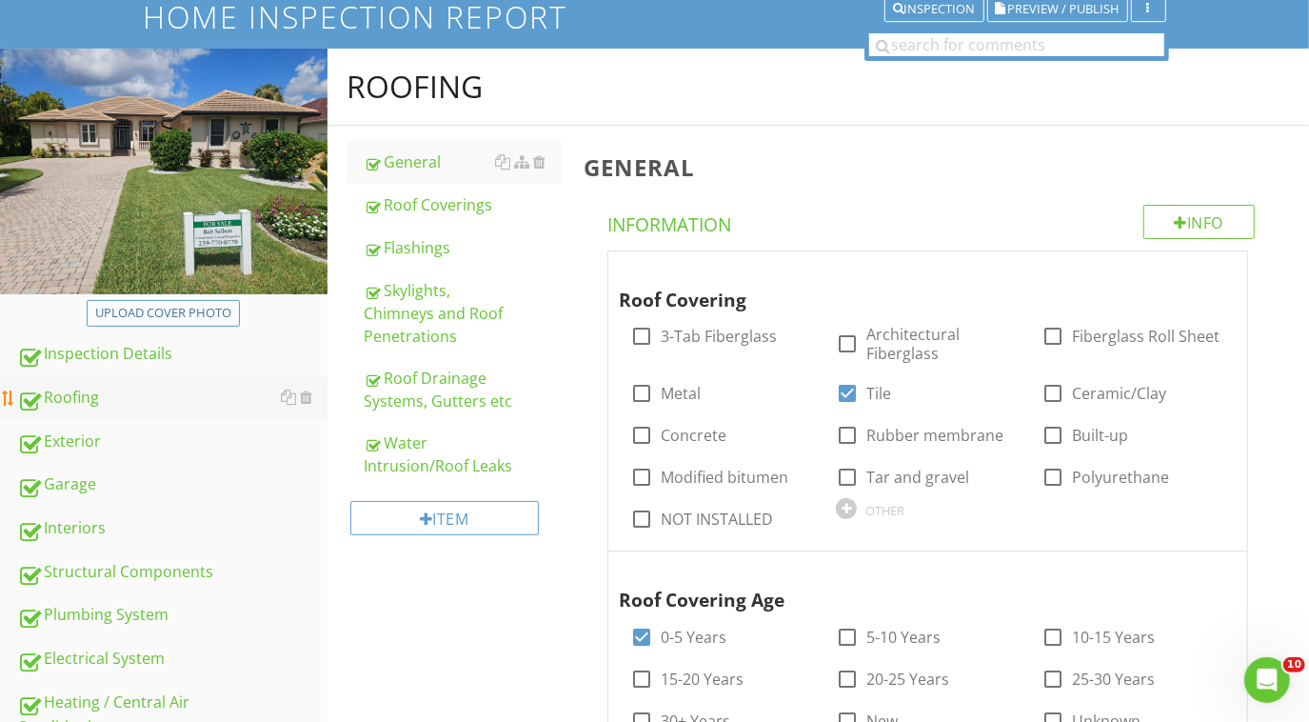
scroll to position [142, 0]
click at [162, 432] on div "Exterior" at bounding box center [172, 441] width 310 height 25
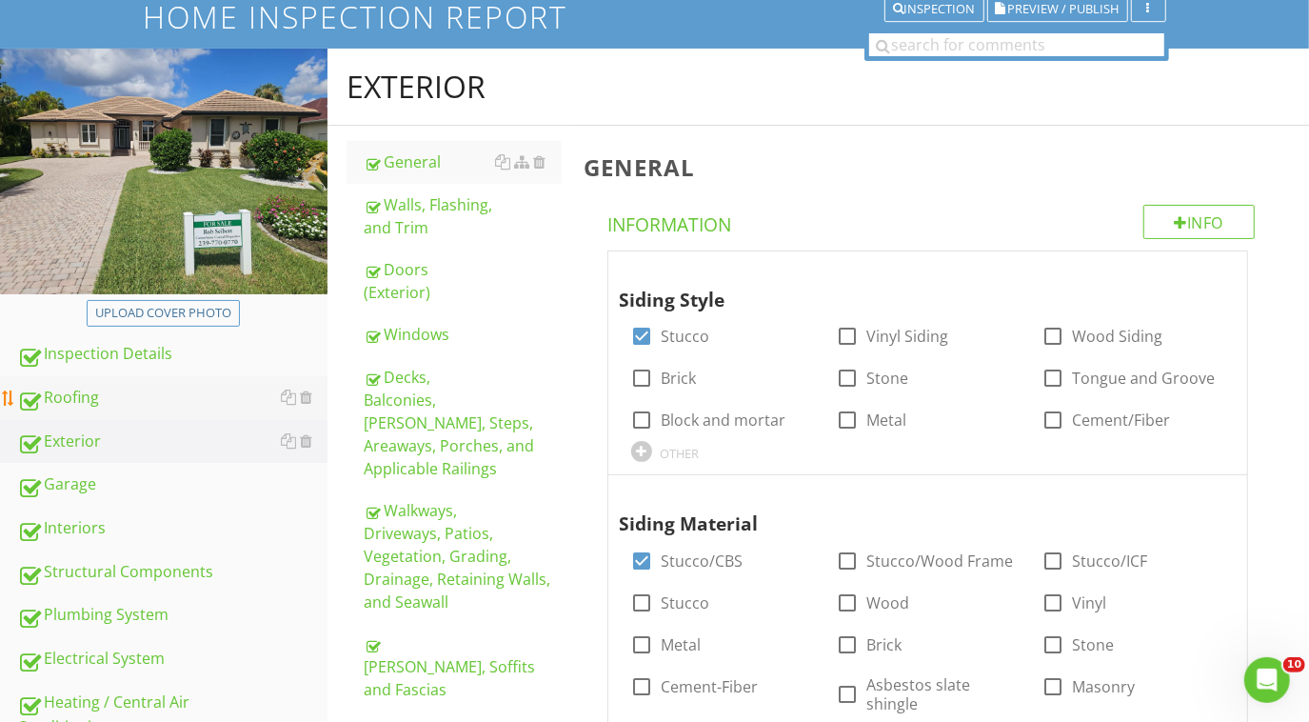
click at [161, 402] on div "Roofing" at bounding box center [172, 398] width 310 height 25
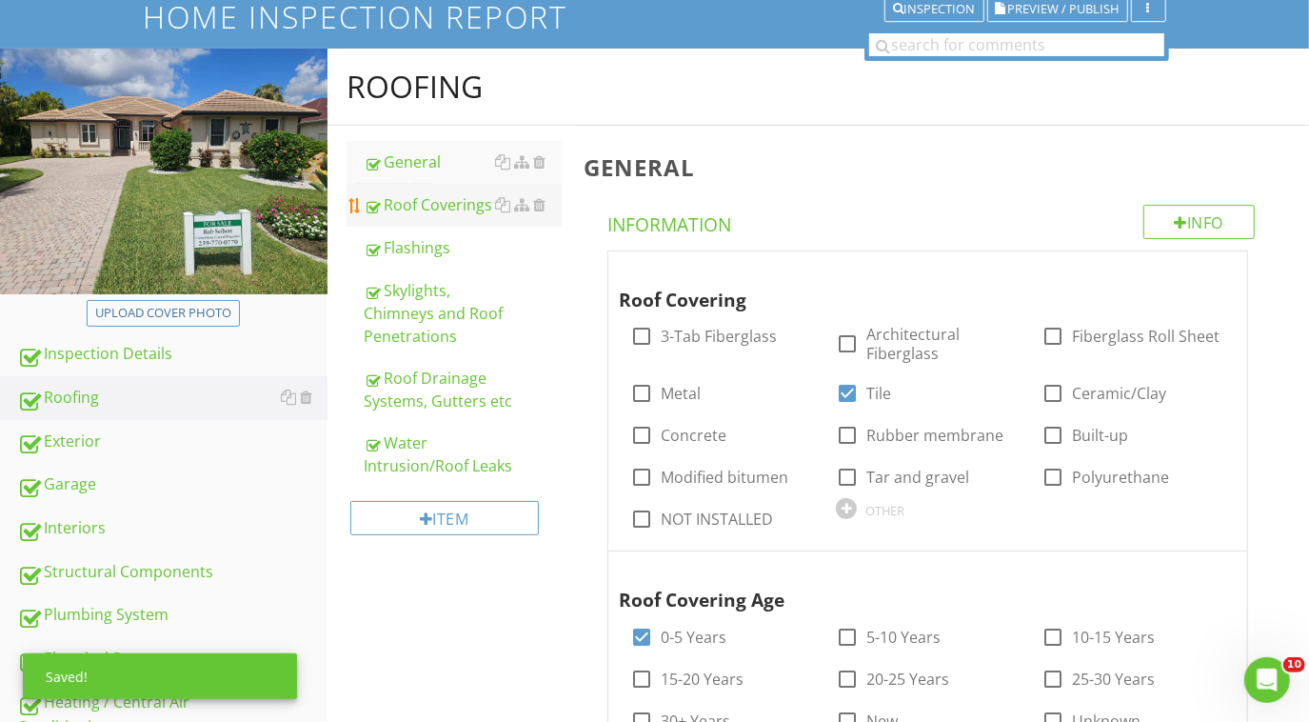
click at [457, 210] on div "Roof Coverings" at bounding box center [463, 204] width 198 height 23
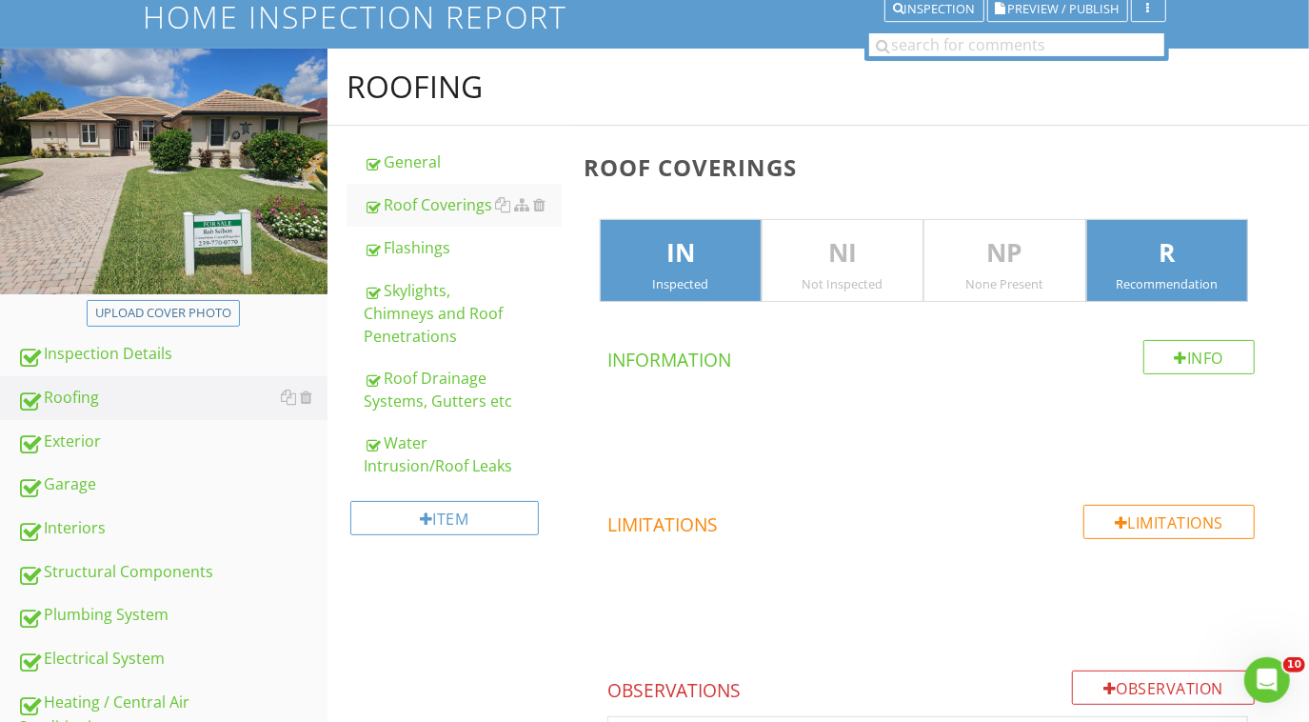
click at [1104, 276] on div "Recommendation" at bounding box center [1167, 283] width 160 height 15
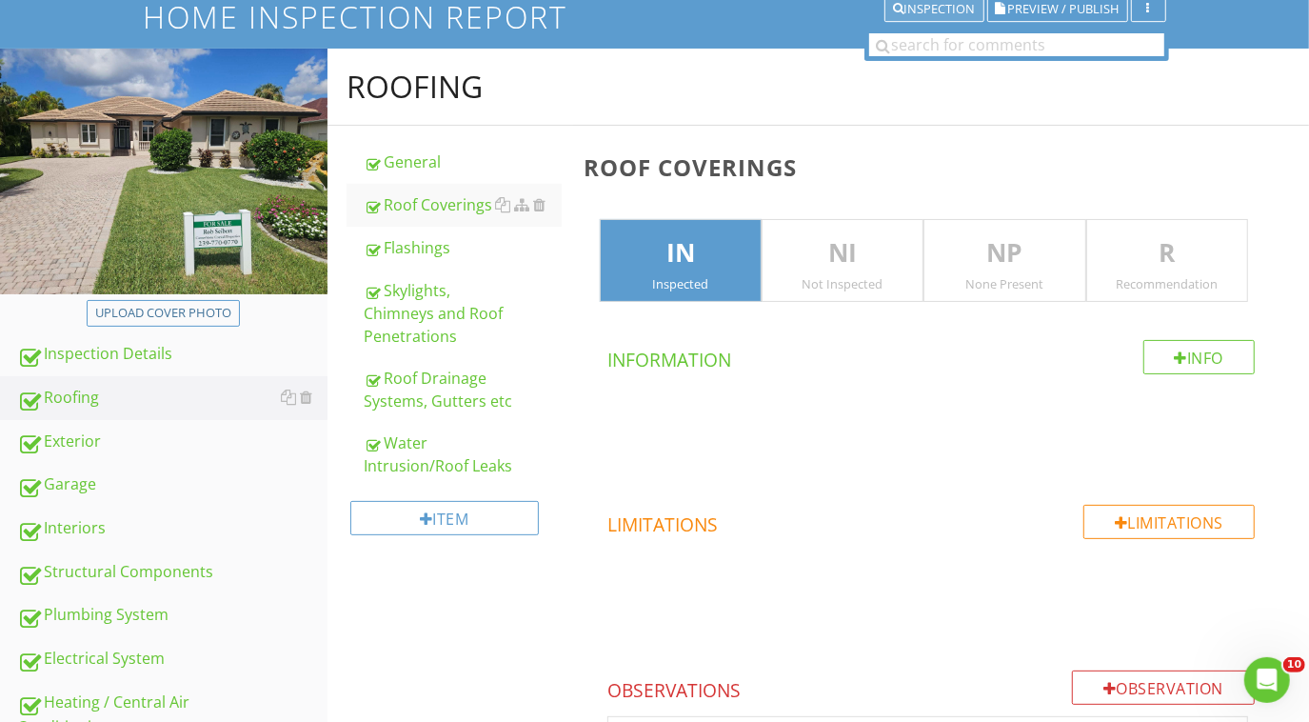
click at [903, 7] on div "Inspection" at bounding box center [934, 9] width 83 height 13
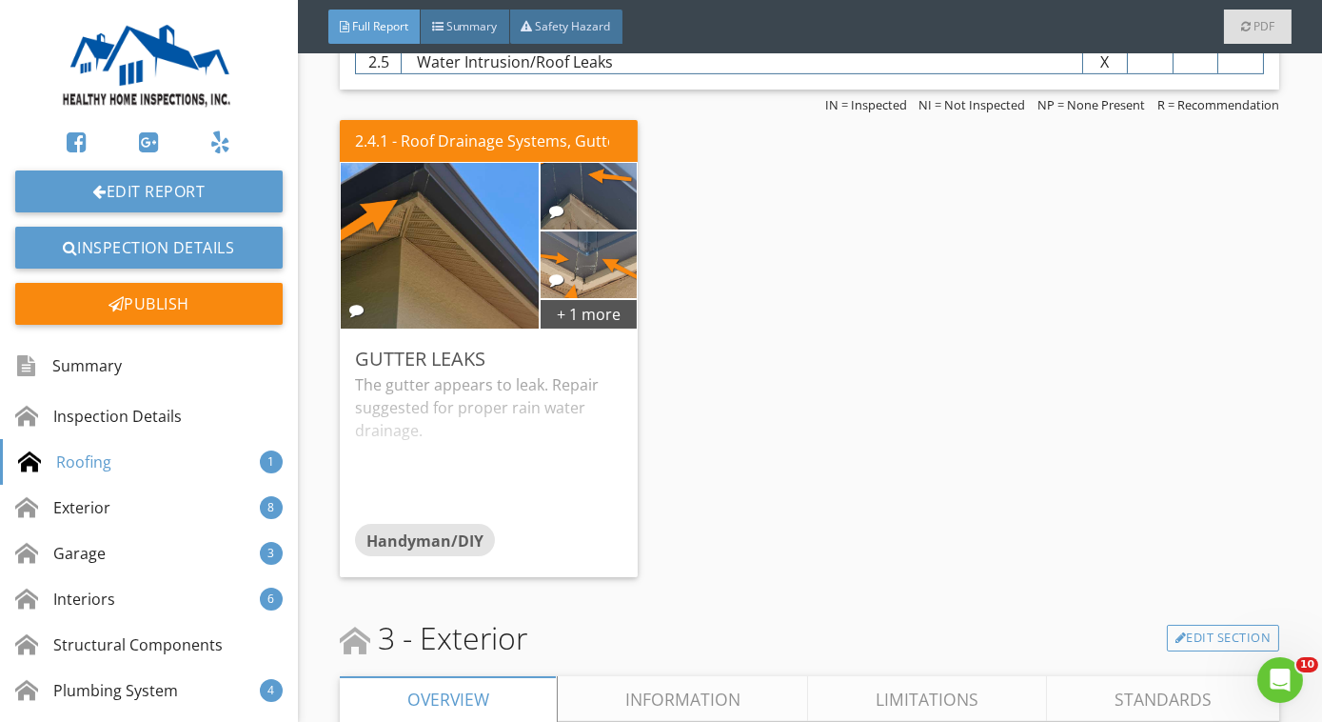
scroll to position [1617, 0]
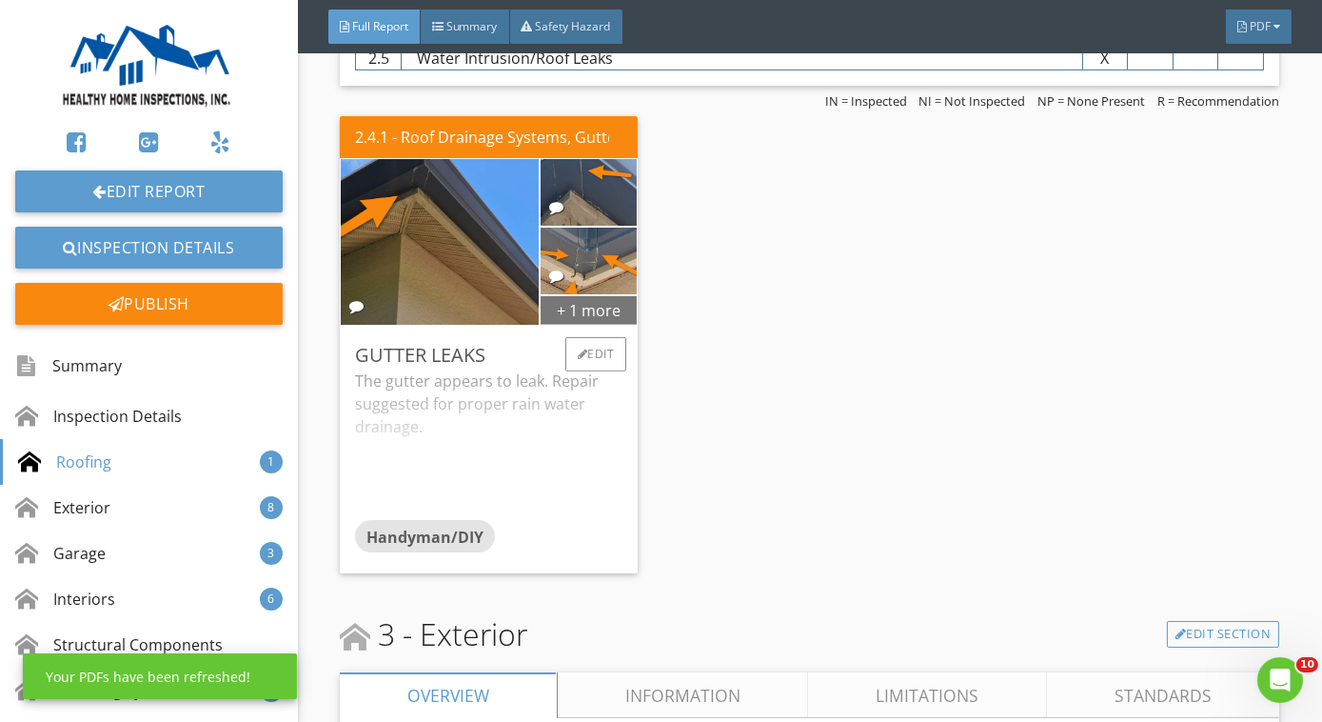
click at [594, 314] on div "+ 1 more" at bounding box center [589, 309] width 97 height 30
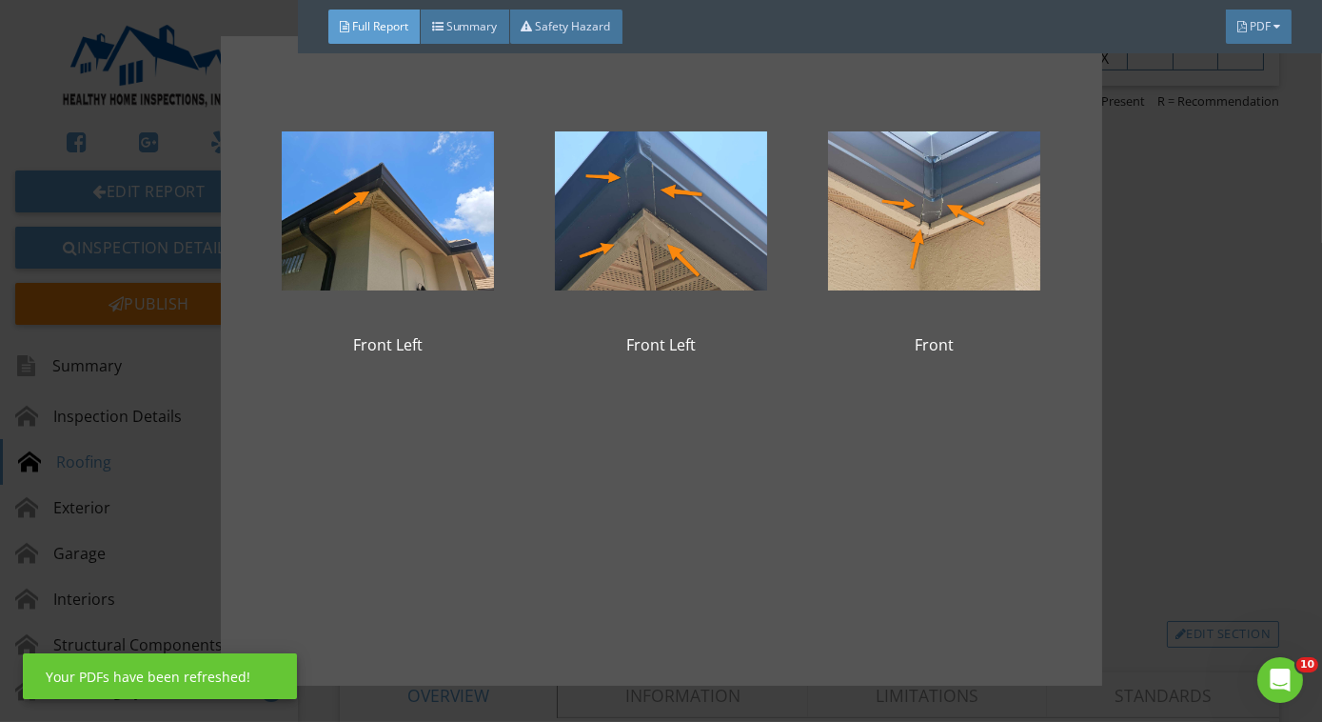
scroll to position [66, 0]
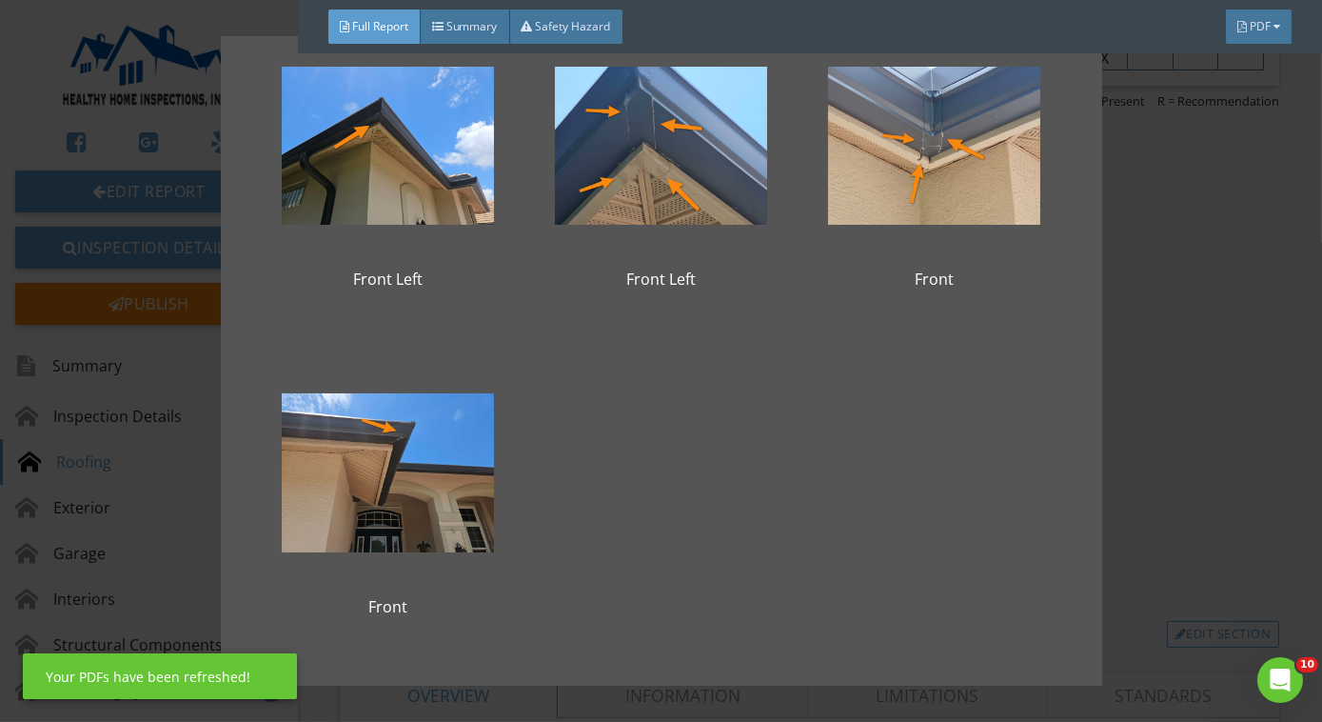
click at [1185, 269] on div "Front Left Front Left Front Front" at bounding box center [661, 361] width 1322 height 722
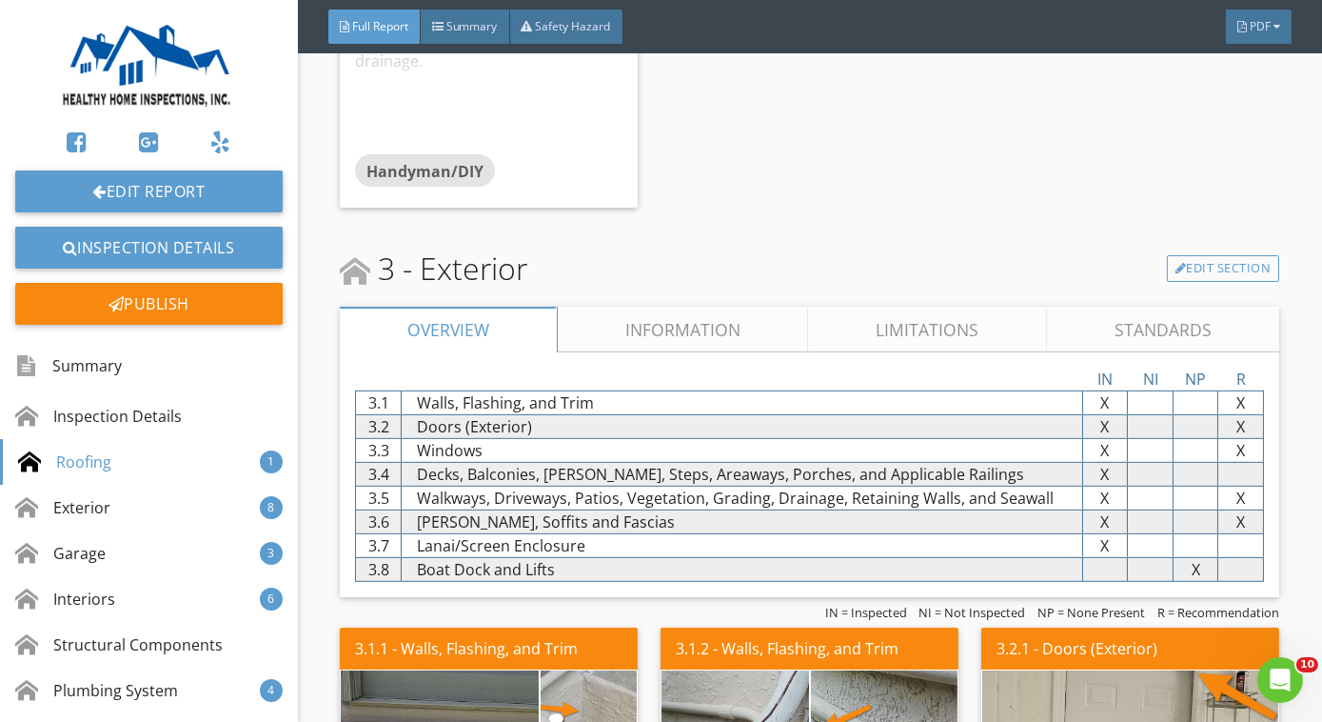
click at [633, 328] on link "Information" at bounding box center [683, 330] width 251 height 46
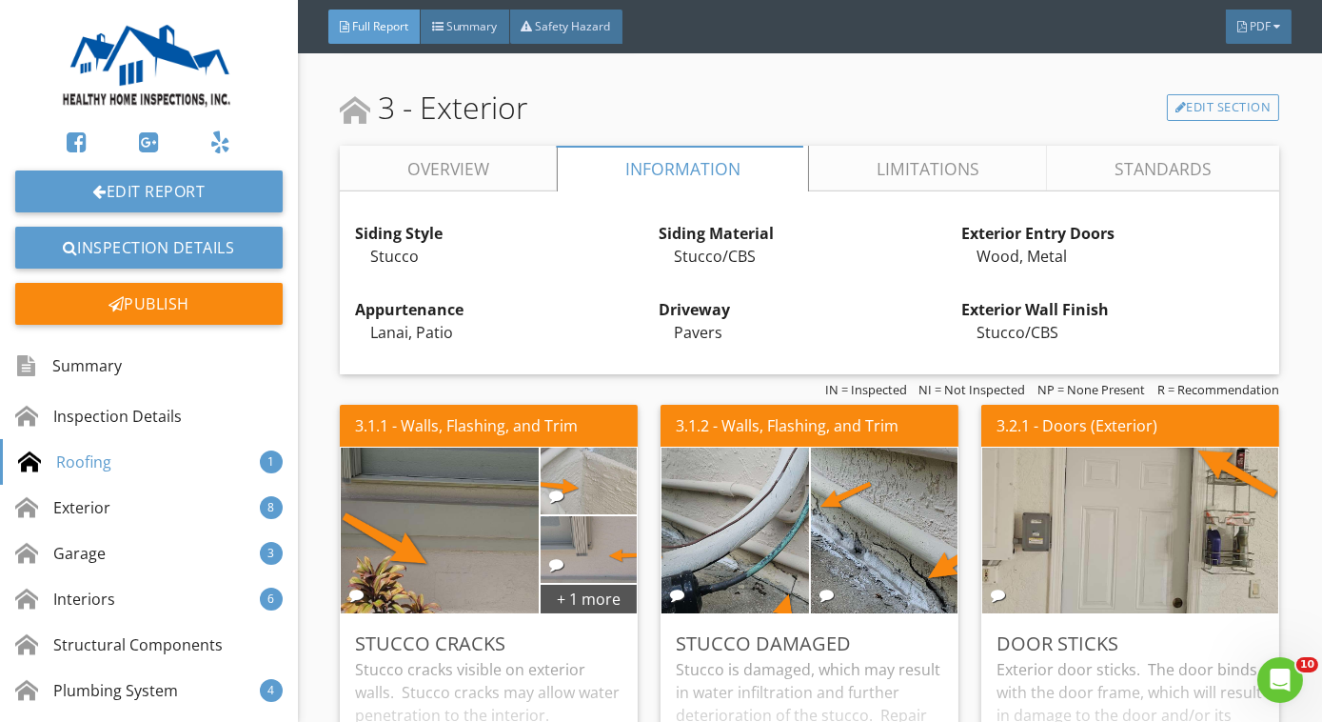
scroll to position [2145, 0]
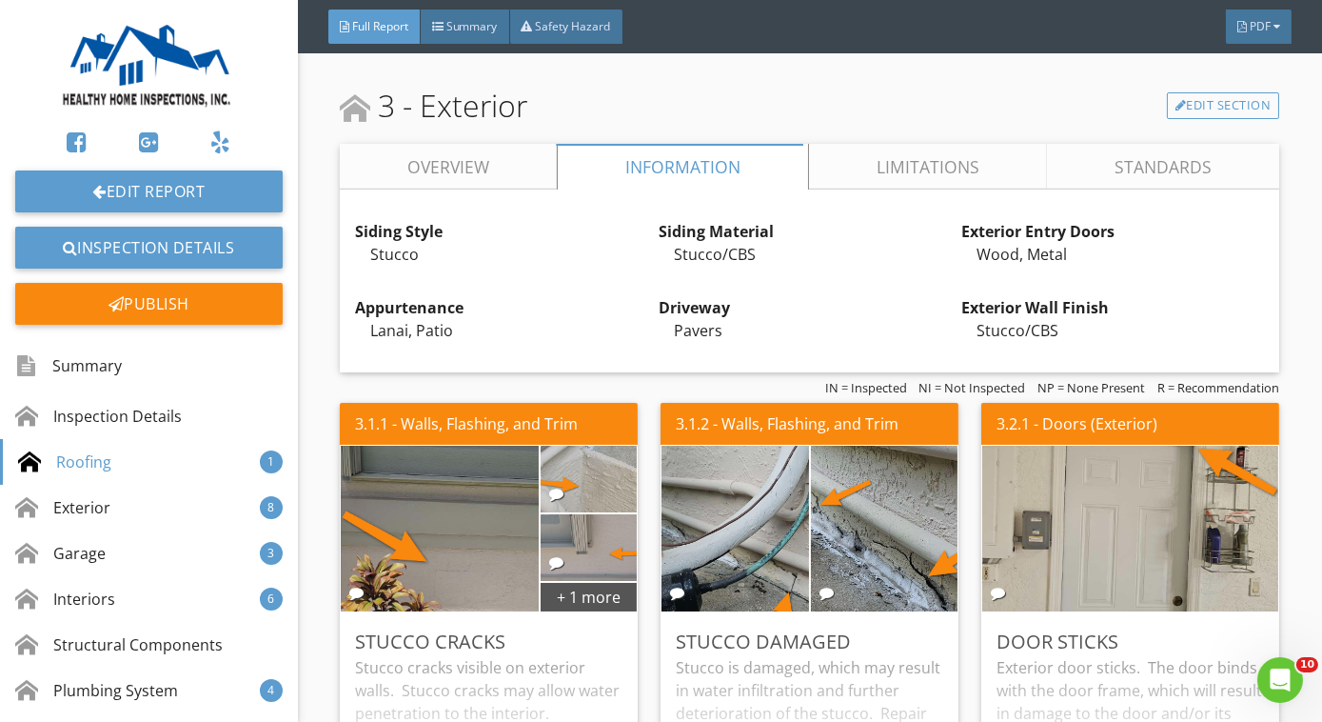
click at [480, 148] on link "Overview" at bounding box center [448, 167] width 217 height 46
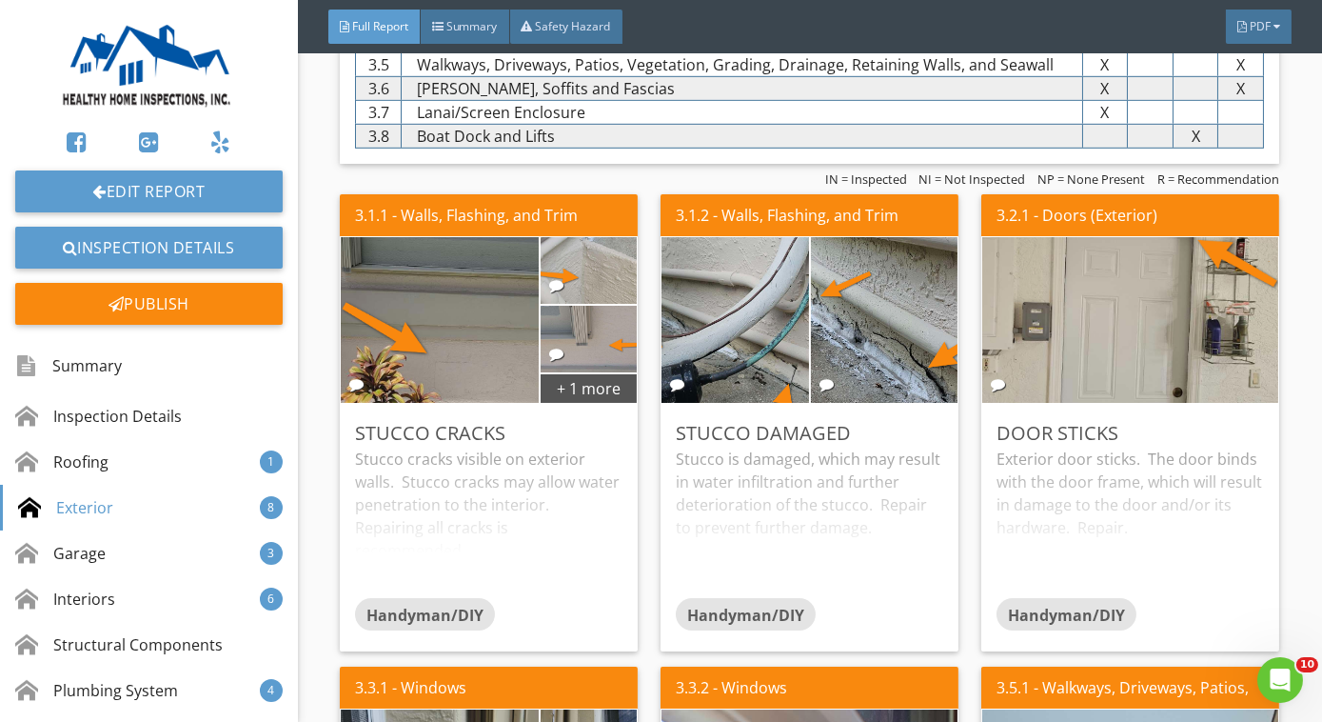
scroll to position [2524, 0]
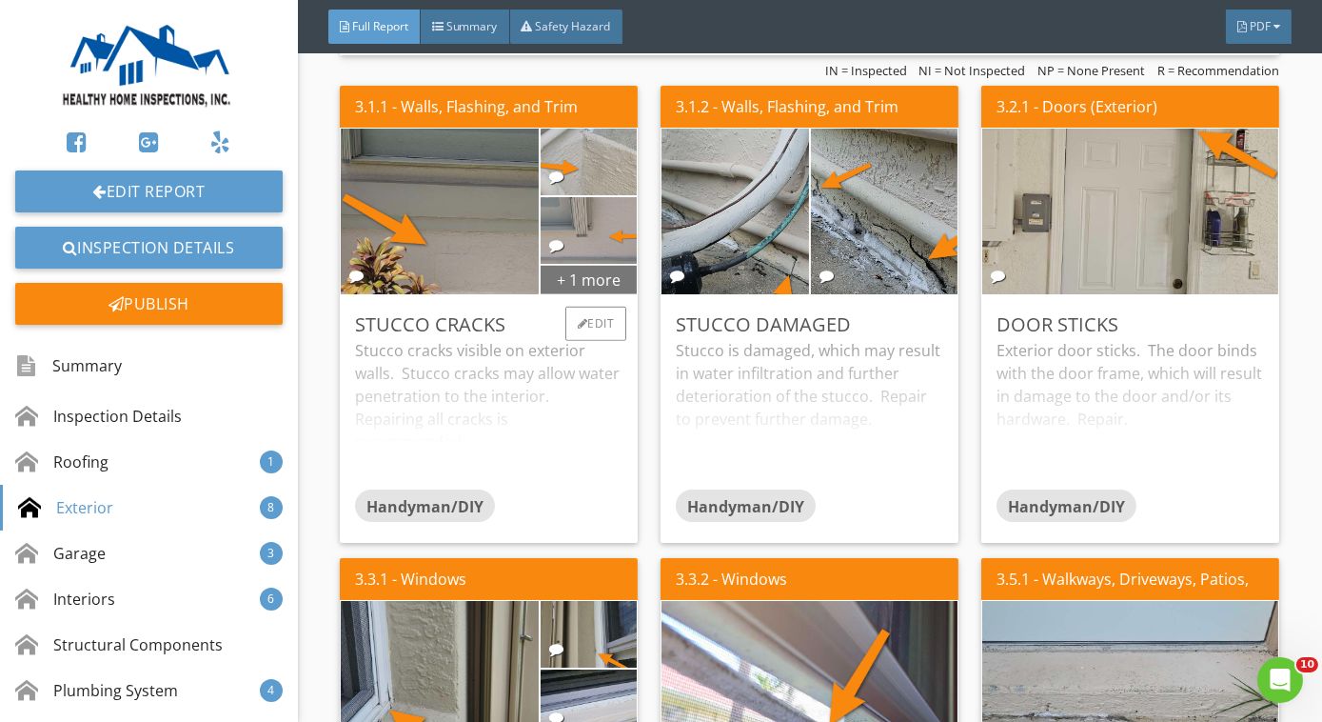
click at [582, 280] on div "+ 1 more" at bounding box center [589, 279] width 97 height 30
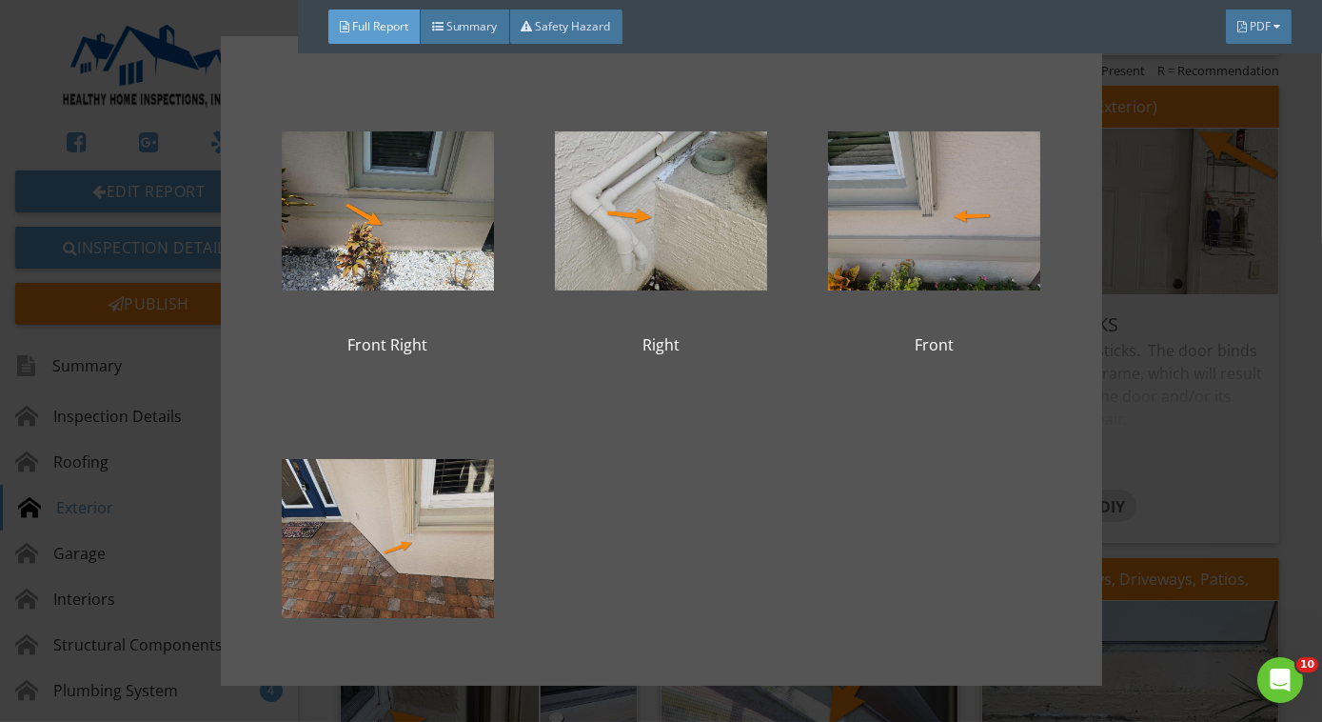
scroll to position [66, 0]
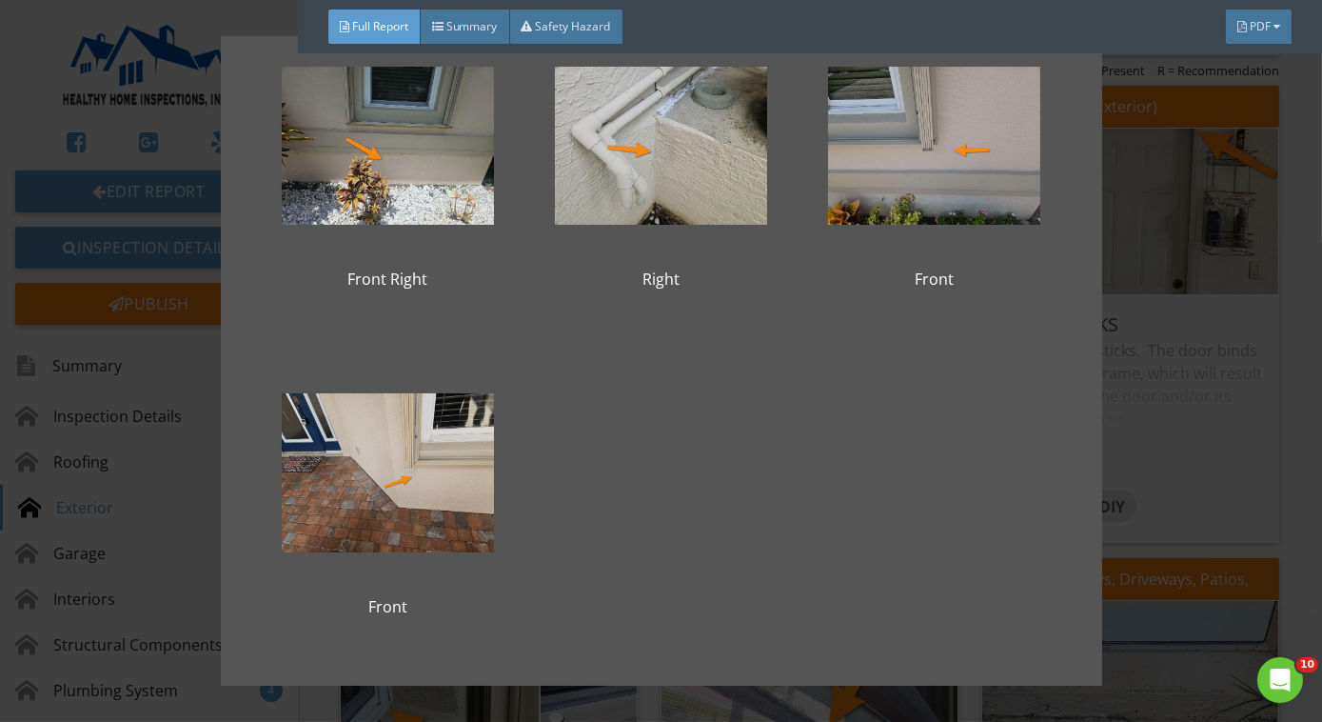
click at [1273, 298] on div "Front Right Right Front Front" at bounding box center [661, 361] width 1322 height 722
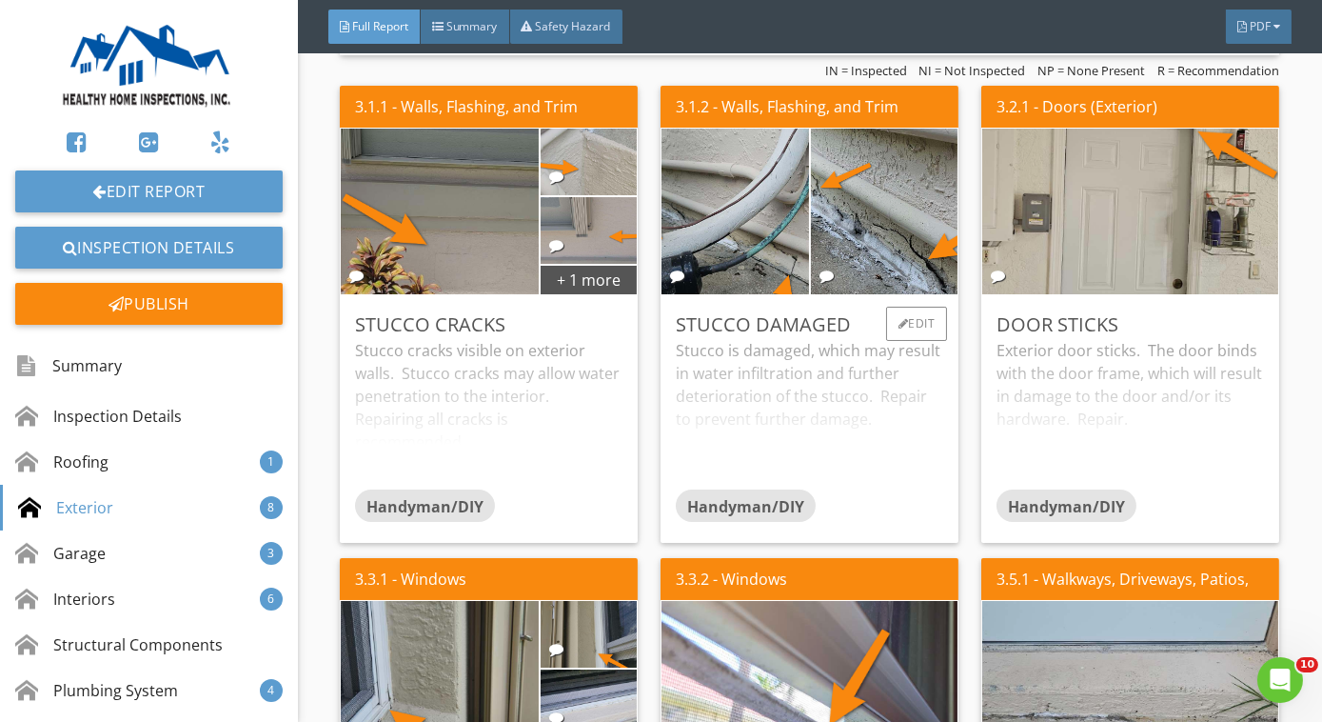
click at [804, 378] on div "Stucco is damaged, which may result in water infiltration and further deteriora…" at bounding box center [810, 414] width 268 height 150
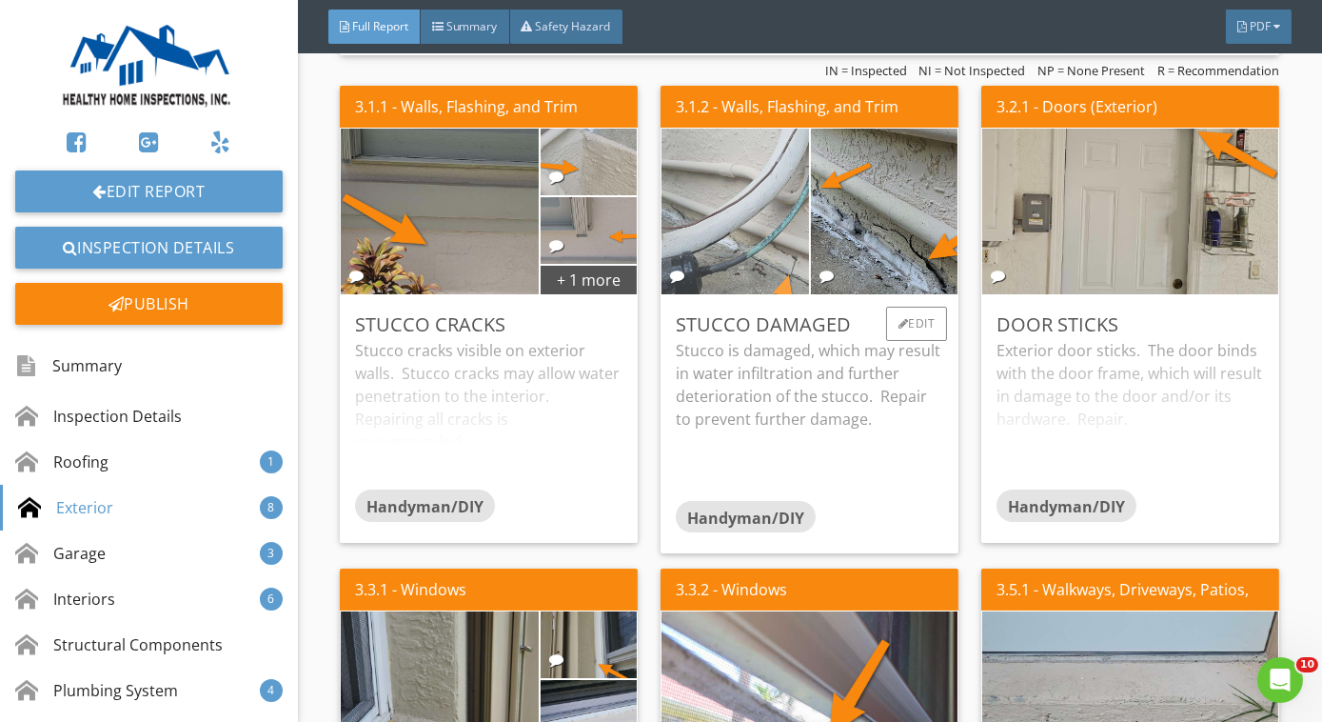
click at [741, 227] on img at bounding box center [734, 211] width 367 height 276
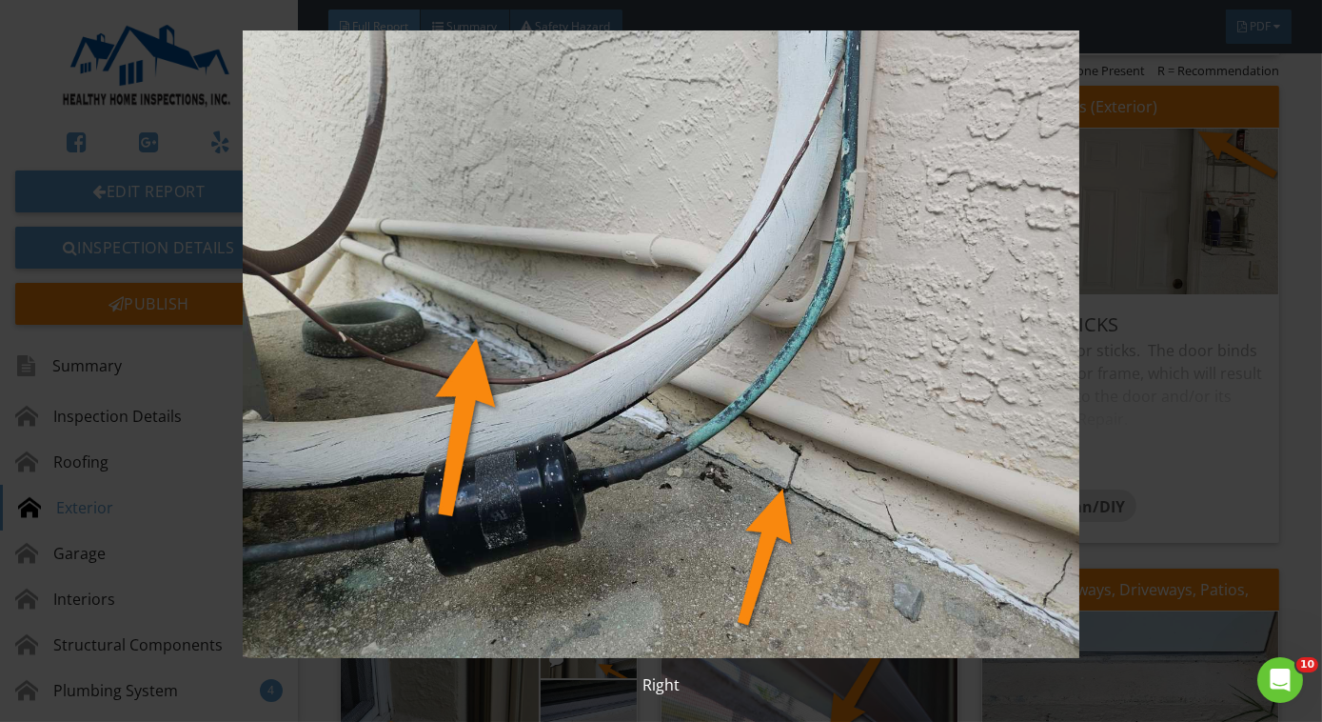
click at [741, 227] on img at bounding box center [661, 343] width 1199 height 627
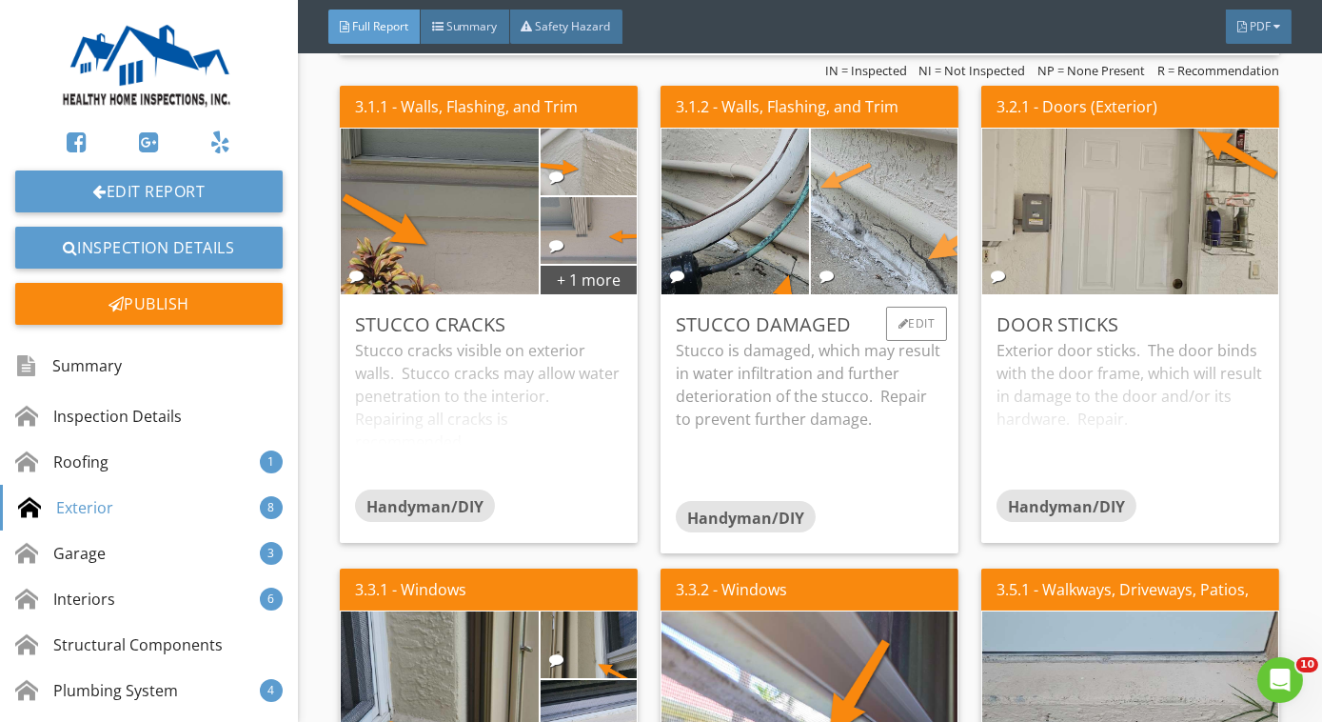
click at [860, 225] on img at bounding box center [884, 211] width 367 height 276
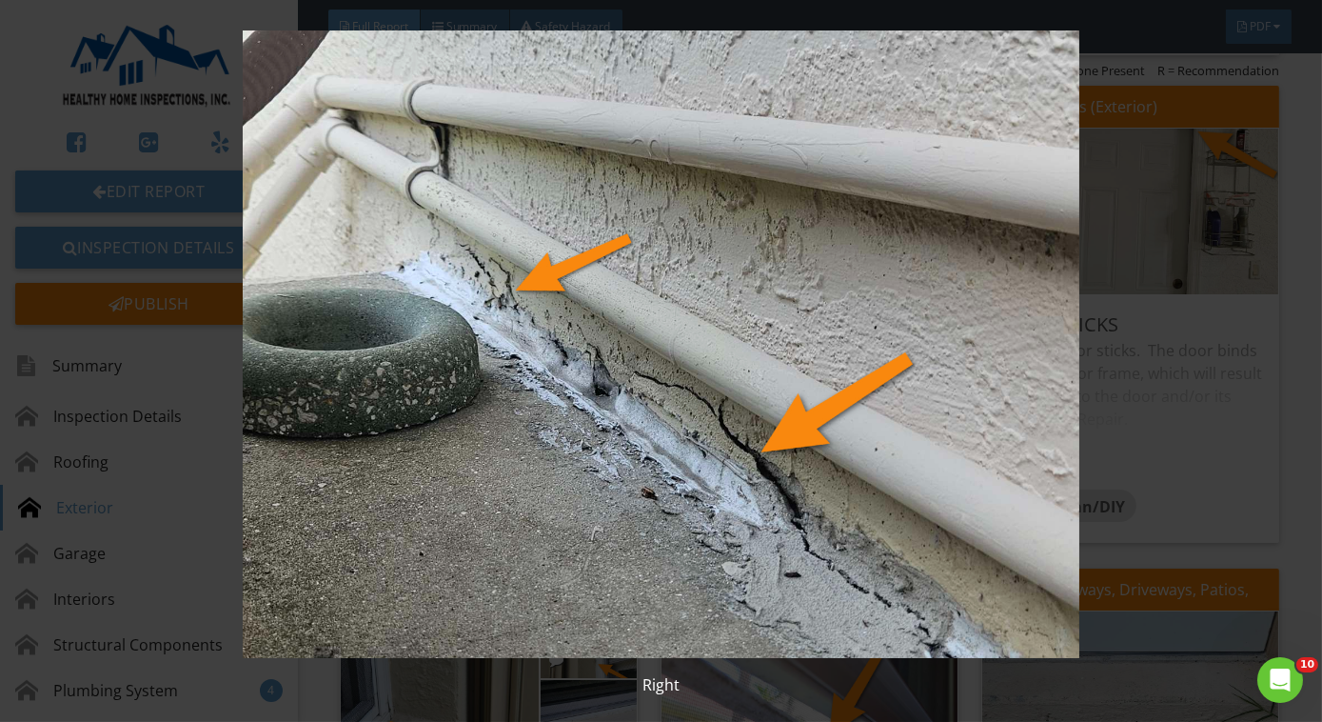
click at [861, 226] on img at bounding box center [661, 343] width 1199 height 627
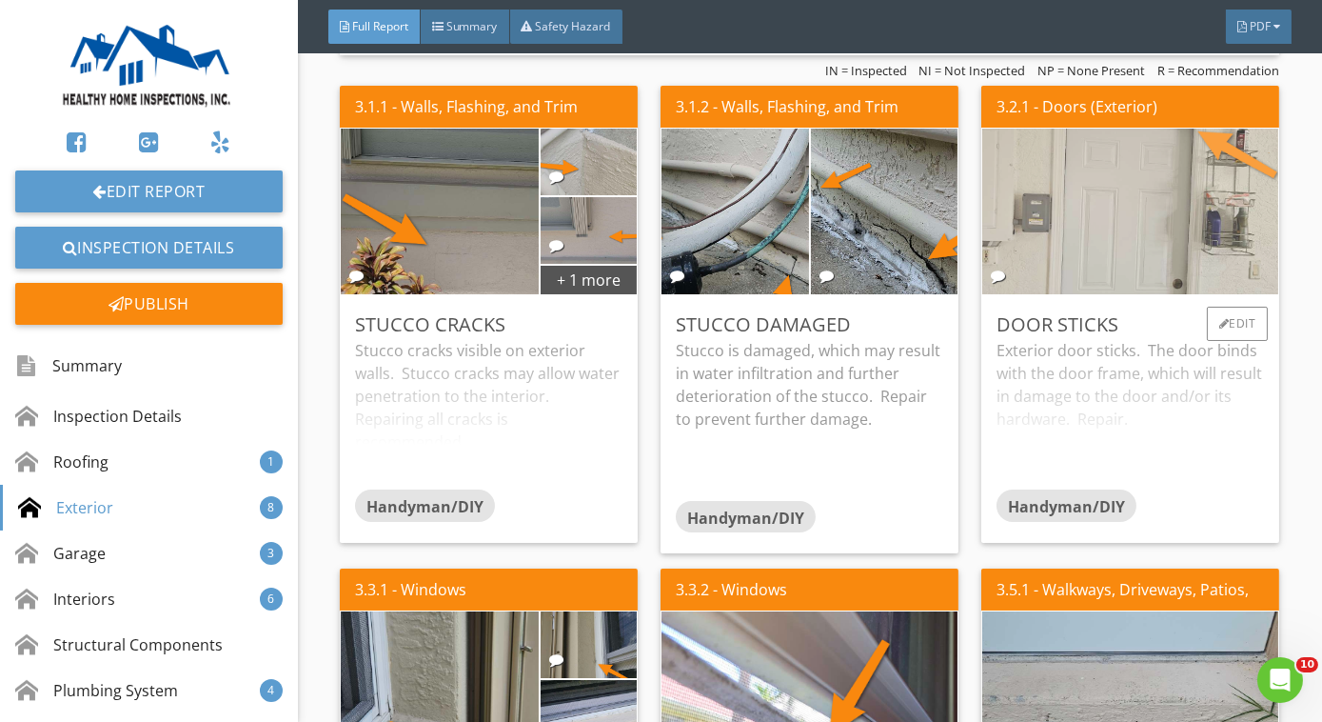
click at [1127, 232] on img at bounding box center [1131, 212] width 552 height 414
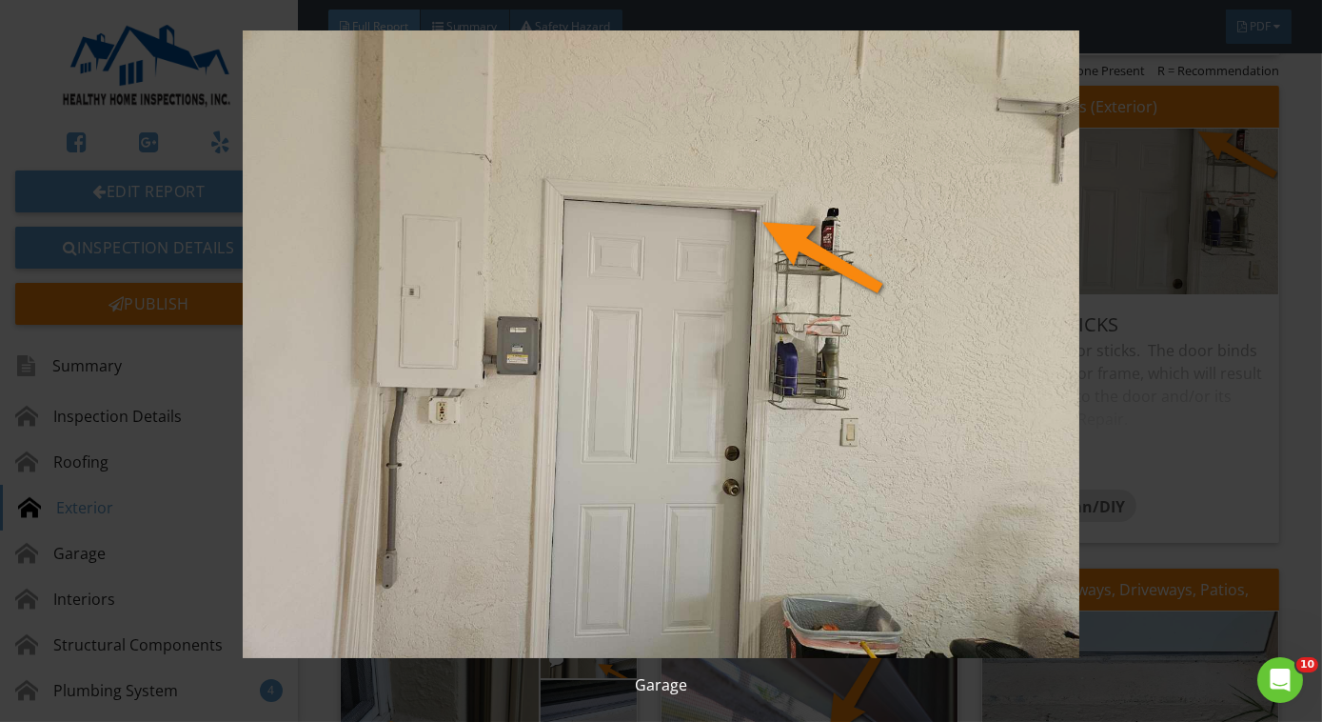
click at [1130, 237] on img at bounding box center [661, 343] width 1199 height 627
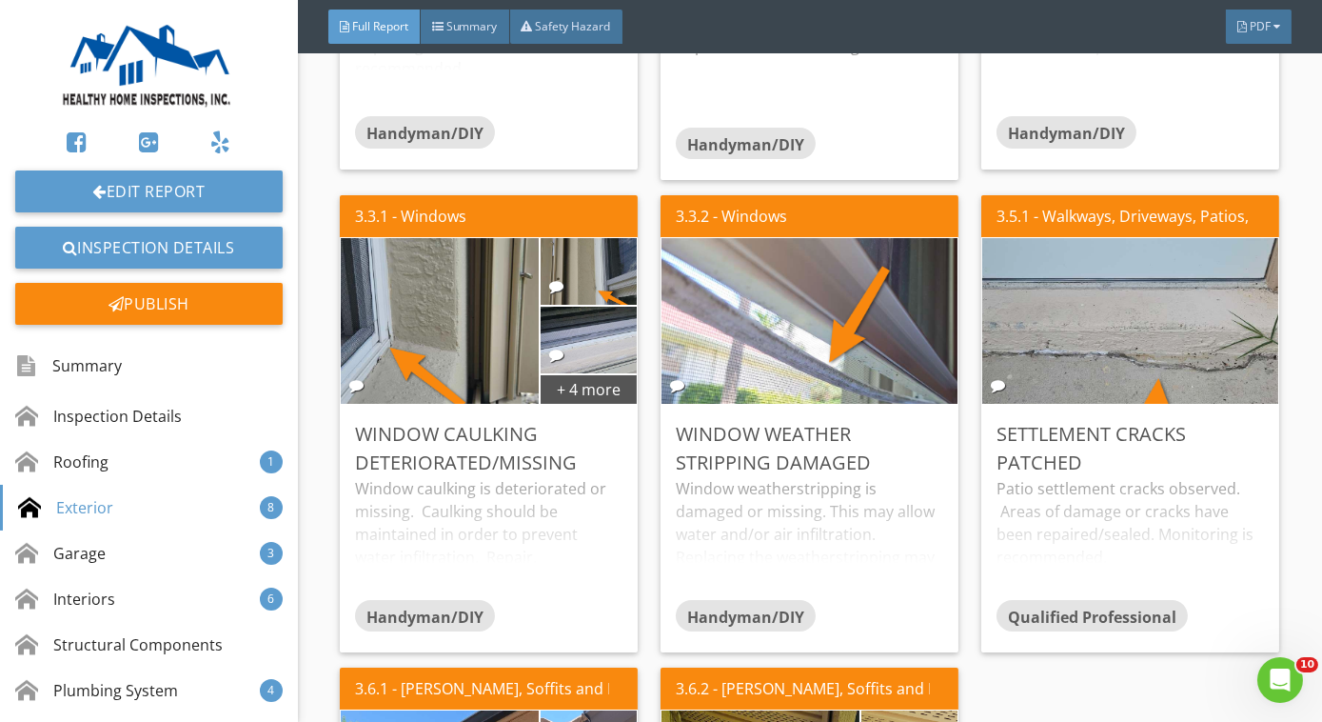
scroll to position [2929, 0]
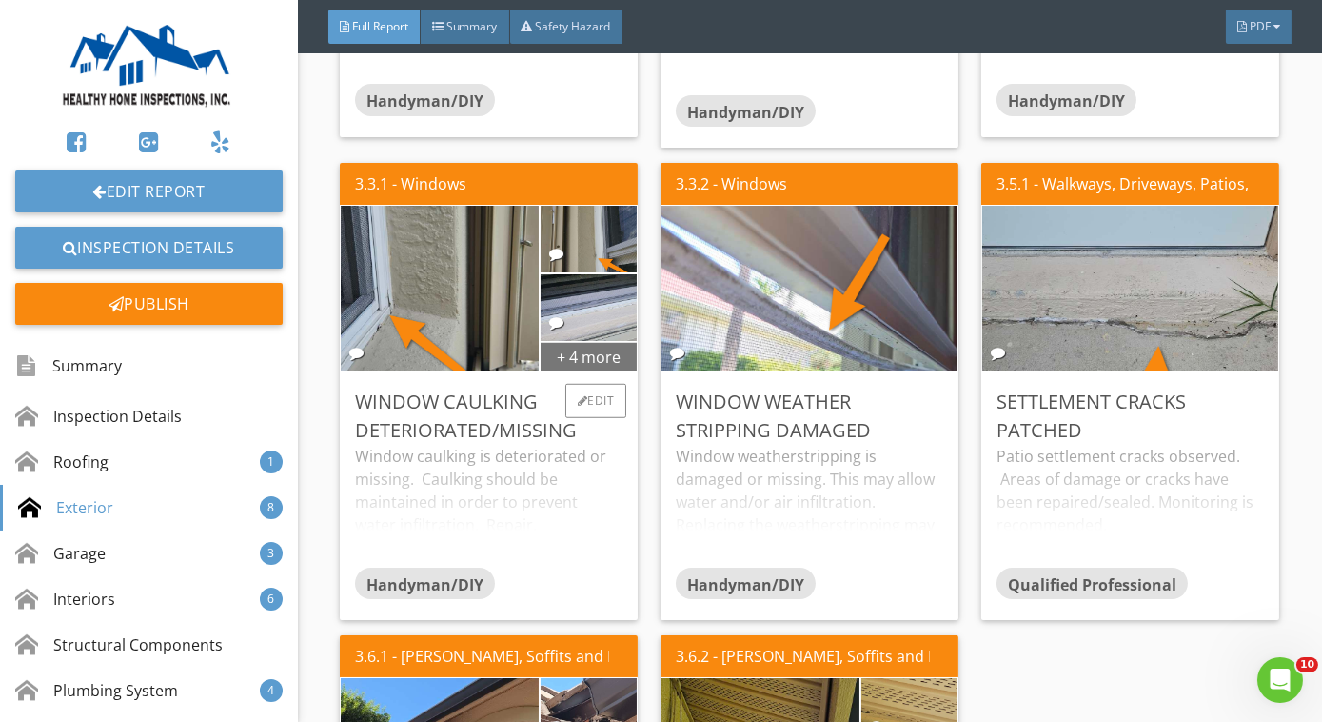
click at [606, 344] on div "+ 4 more" at bounding box center [589, 356] width 97 height 30
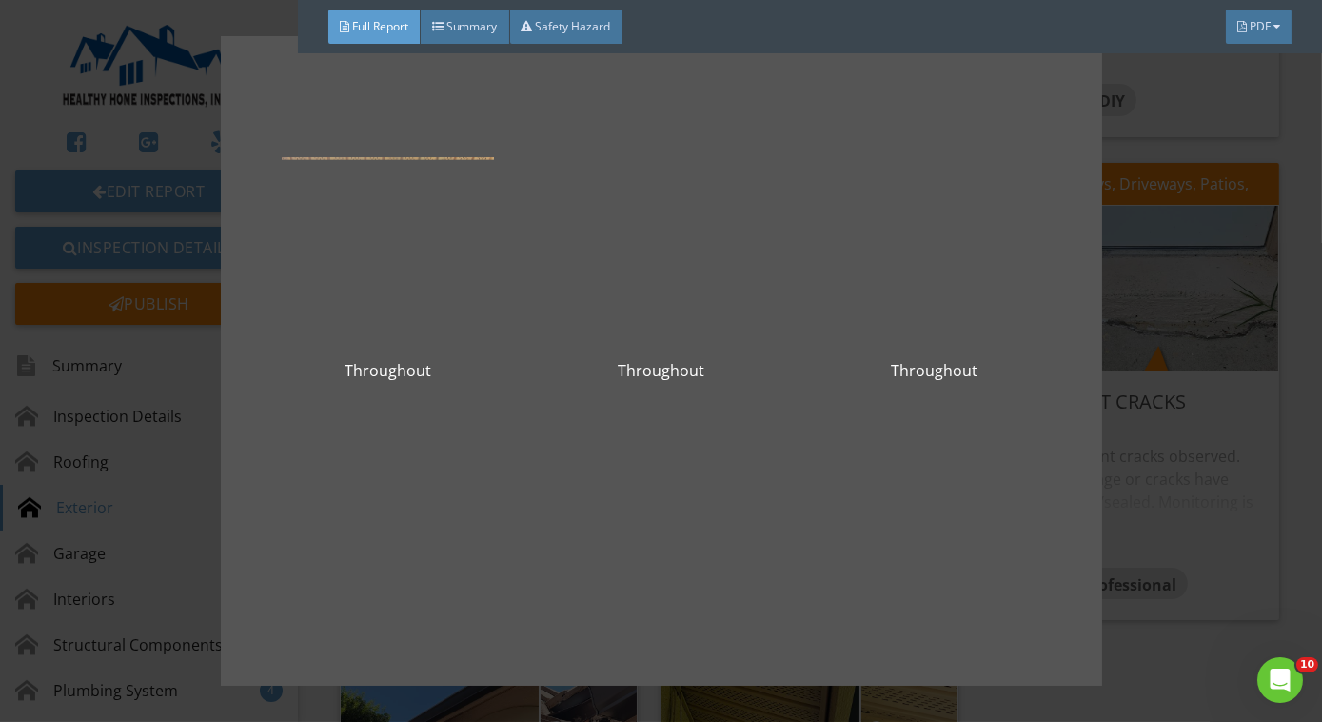
scroll to position [393, 0]
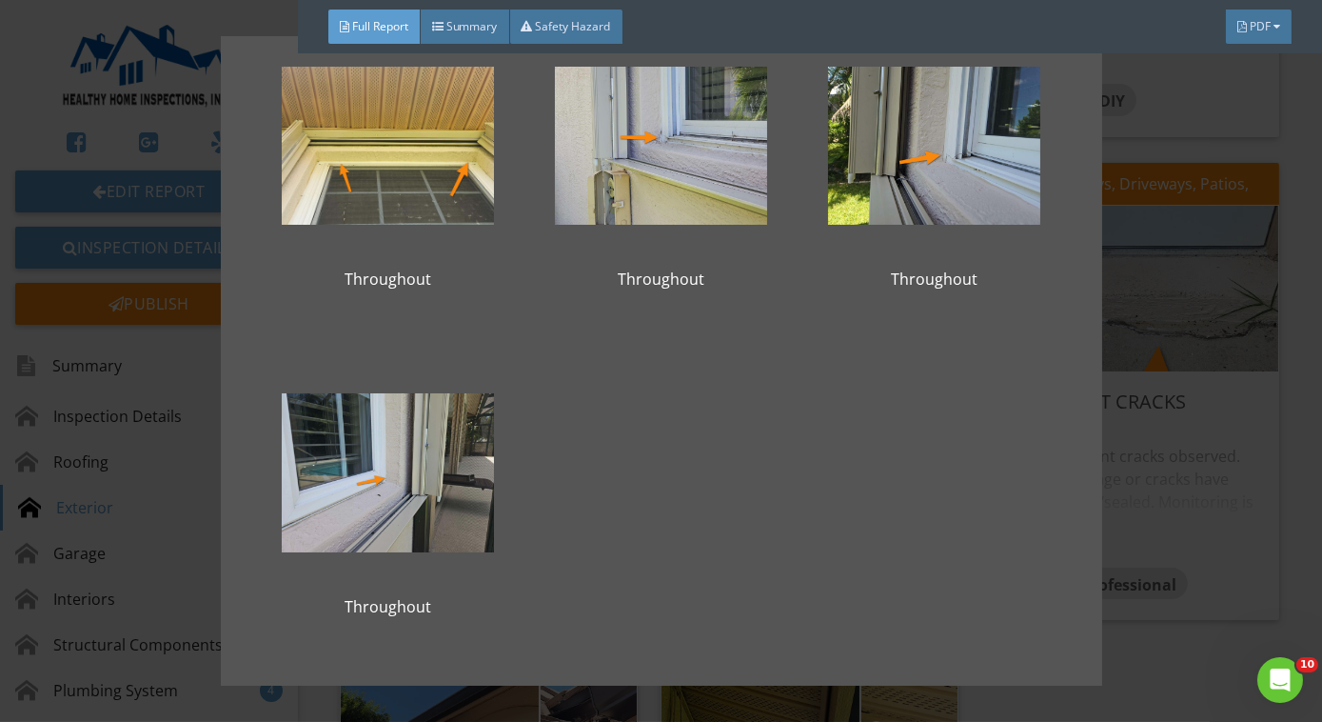
click at [1160, 362] on div "Throughout Throughout Throughout Throughout Throughout Throughout Throughout" at bounding box center [661, 361] width 1322 height 722
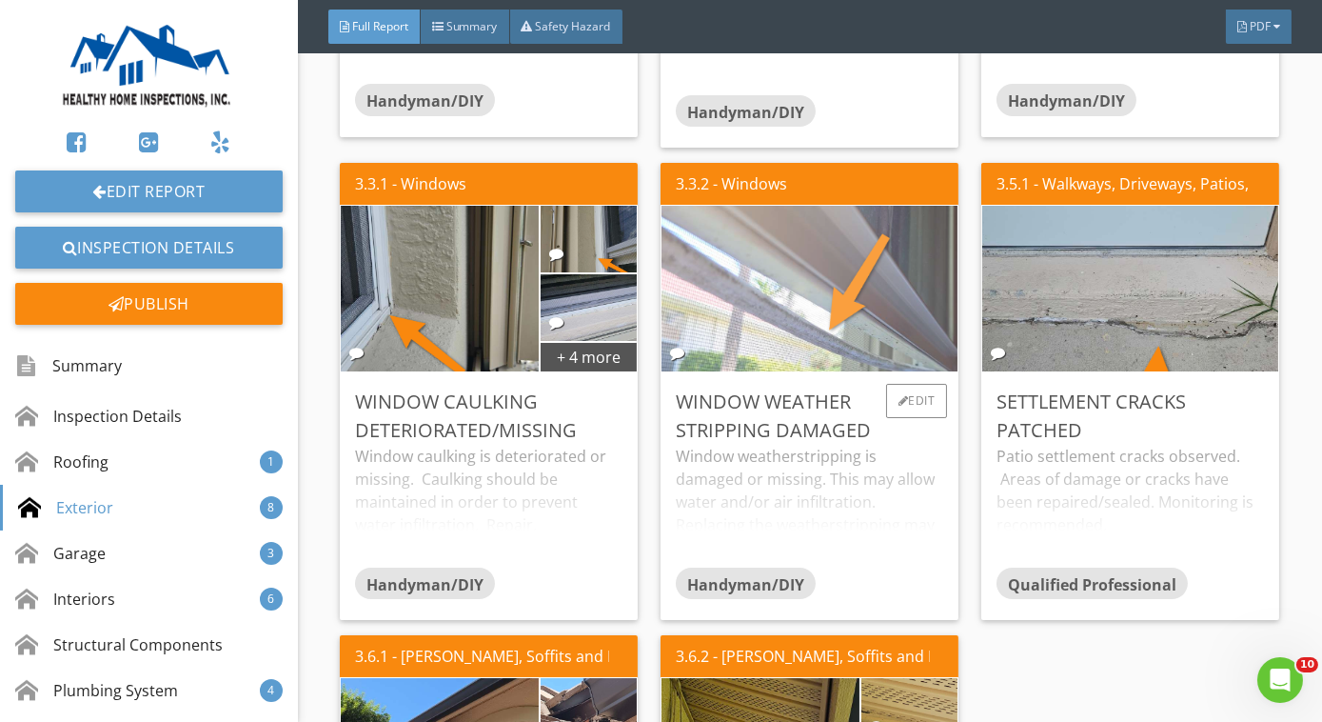
click at [786, 305] on img at bounding box center [810, 289] width 552 height 414
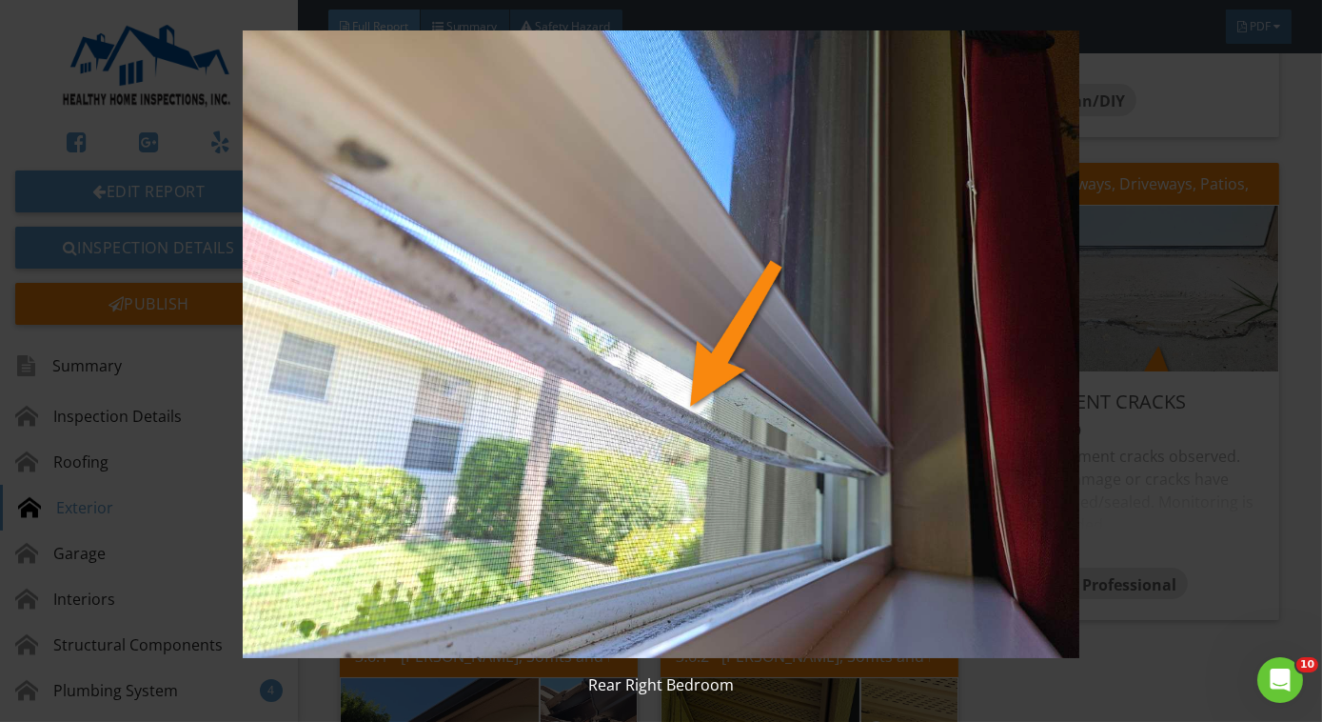
click at [786, 305] on img at bounding box center [661, 343] width 1199 height 627
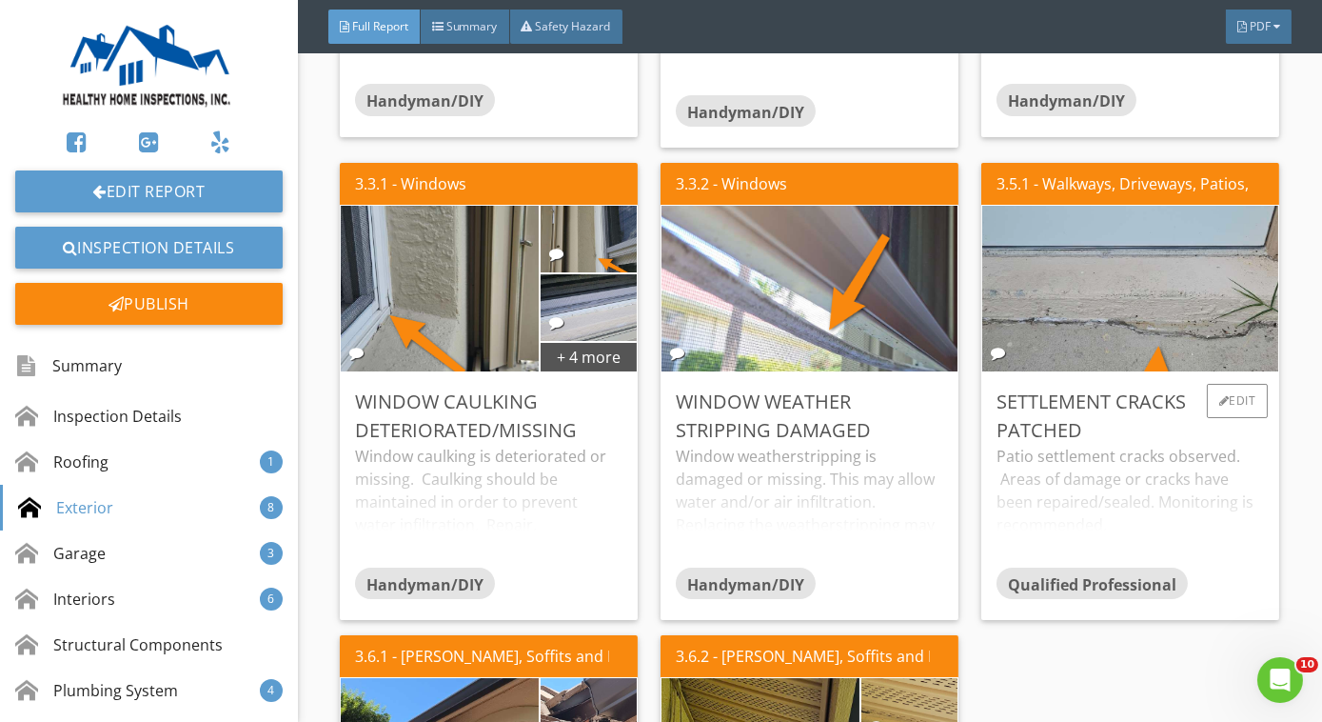
click at [1141, 440] on div "Settlement cracks patched" at bounding box center [1131, 415] width 268 height 57
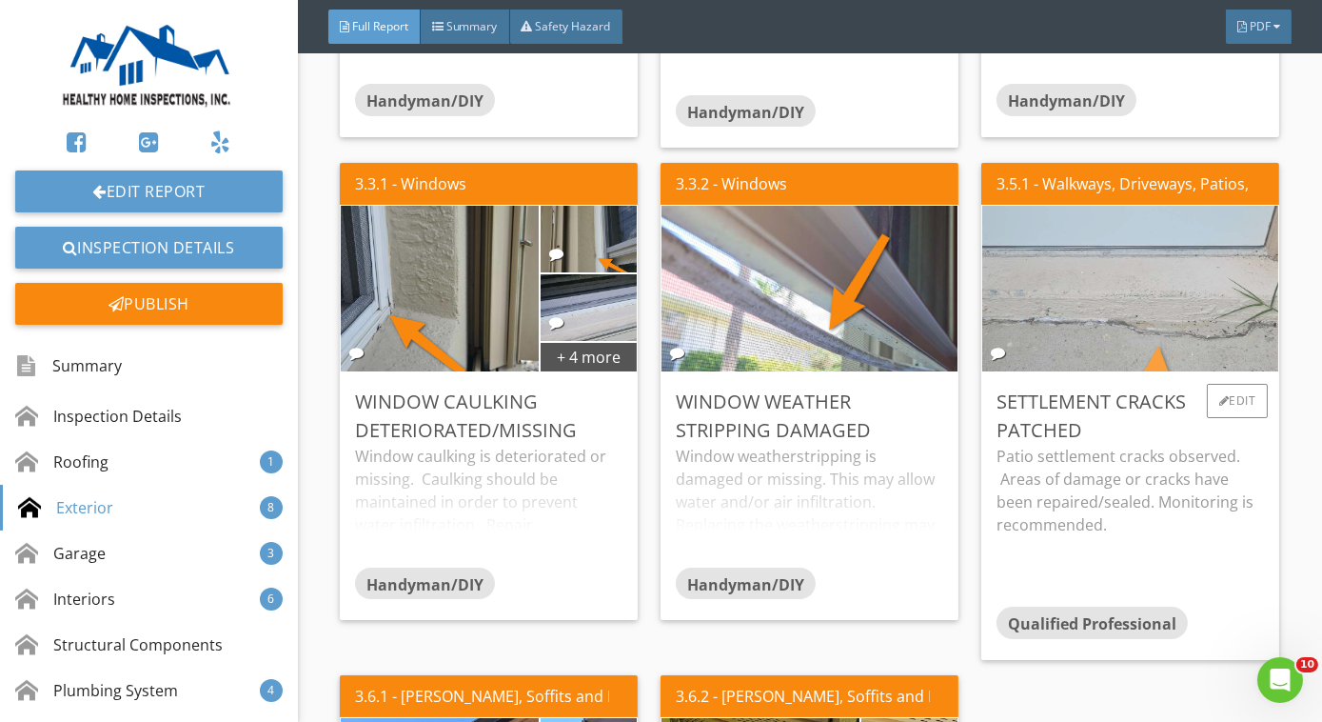
click at [1118, 339] on img at bounding box center [1131, 289] width 552 height 414
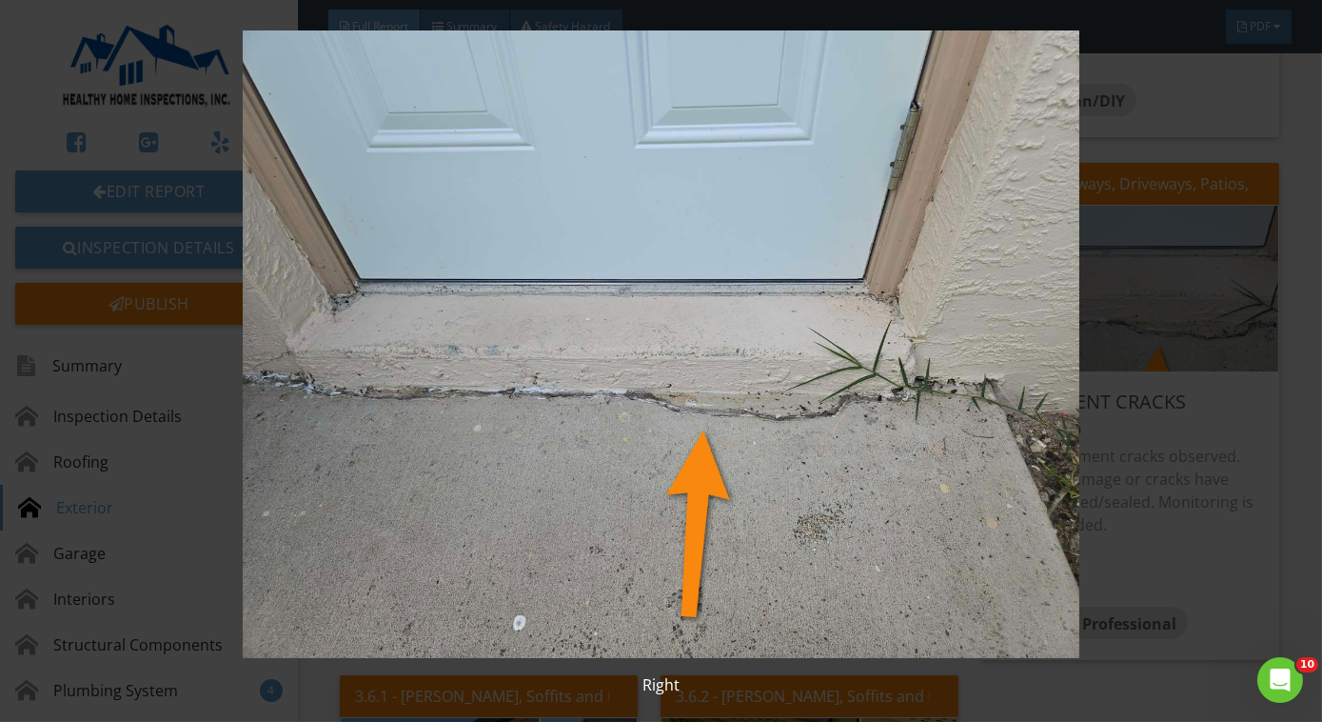
click at [885, 385] on img at bounding box center [661, 343] width 1199 height 627
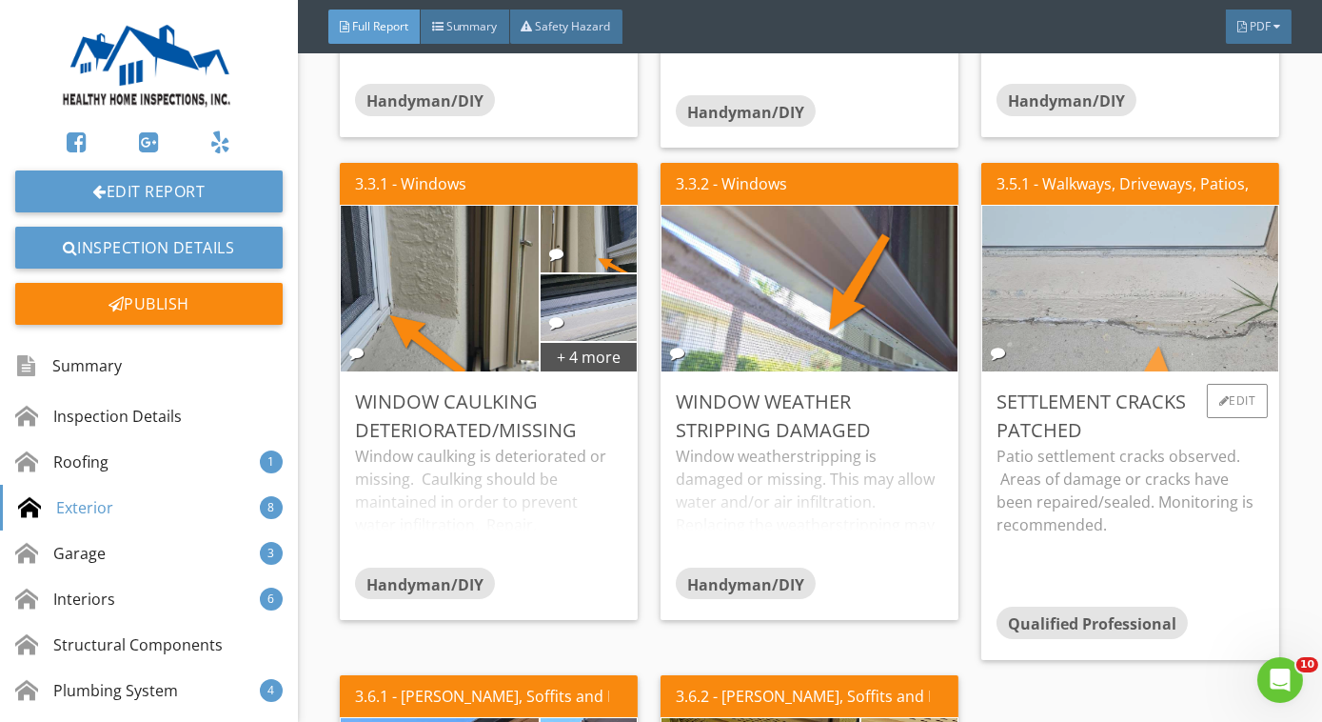
click at [1114, 351] on img at bounding box center [1131, 289] width 552 height 414
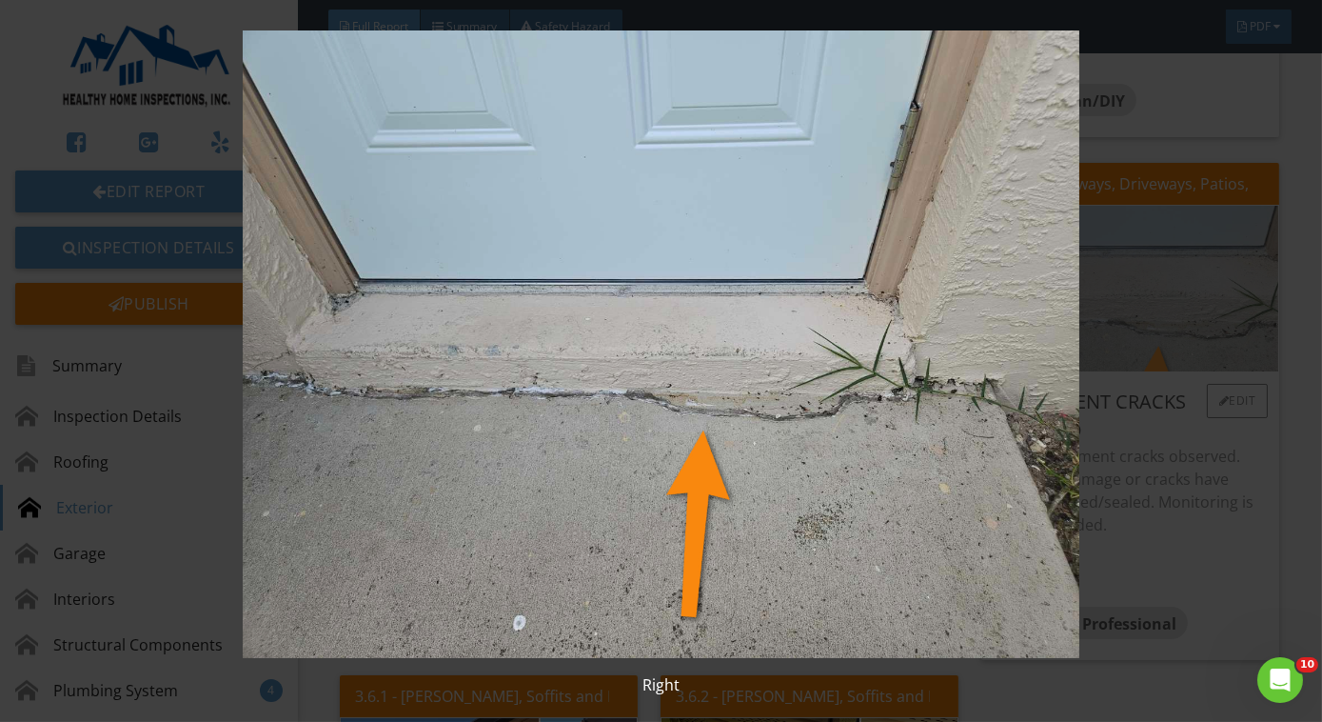
click at [1114, 351] on img at bounding box center [661, 343] width 1199 height 627
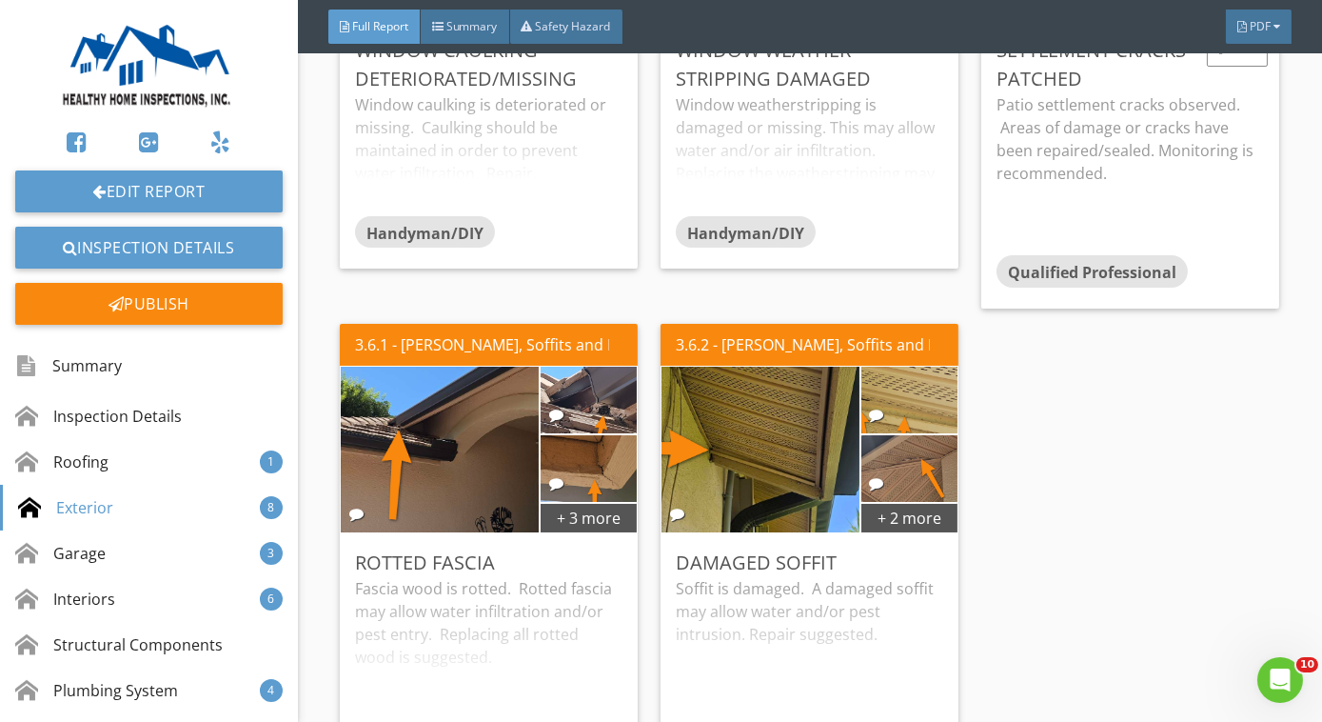
scroll to position [3282, 0]
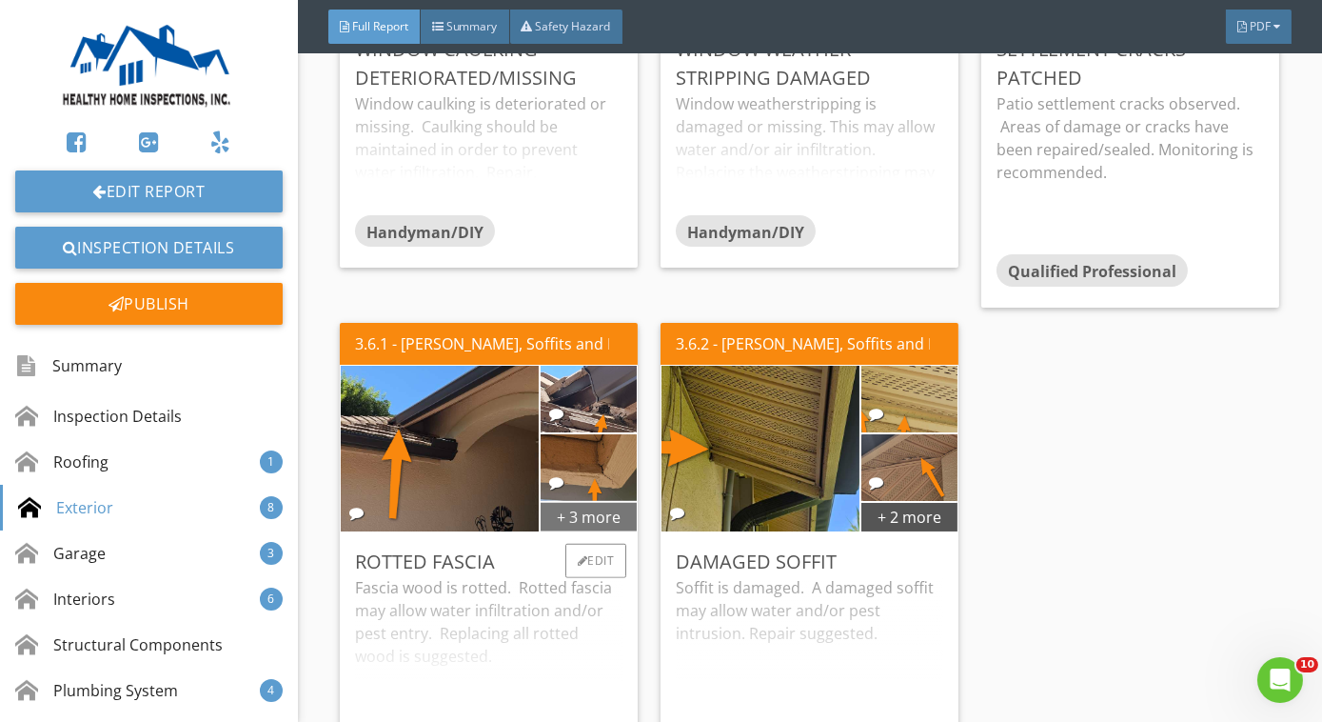
click at [616, 506] on div "+ 3 more" at bounding box center [589, 516] width 97 height 30
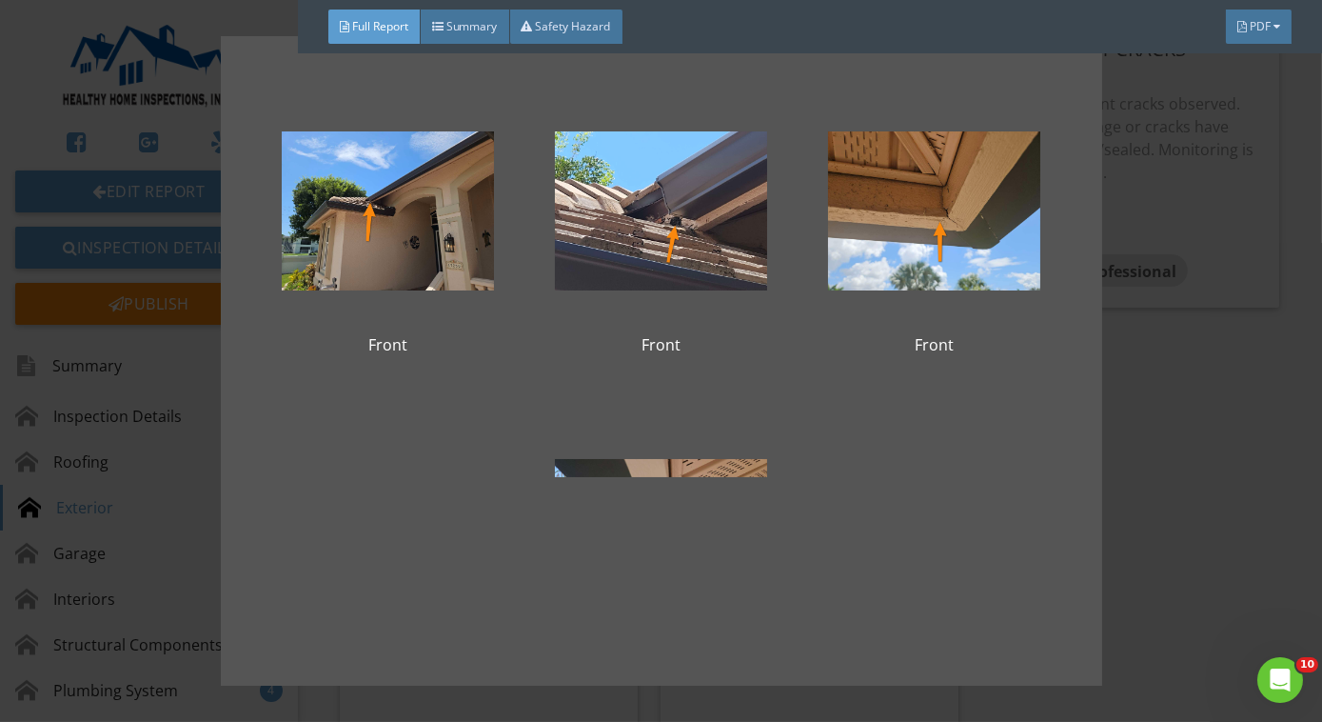
scroll to position [66, 0]
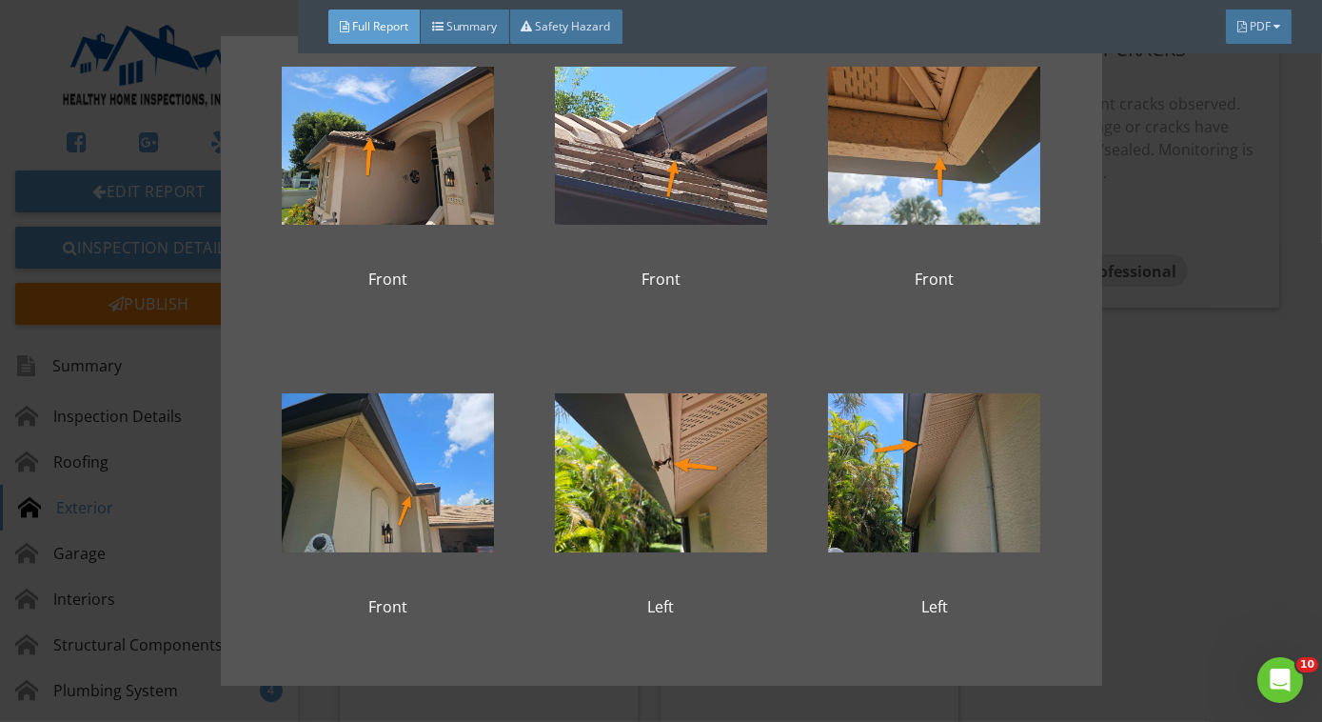
click at [1149, 550] on div "Front Front Front Front Left Left" at bounding box center [661, 361] width 1322 height 722
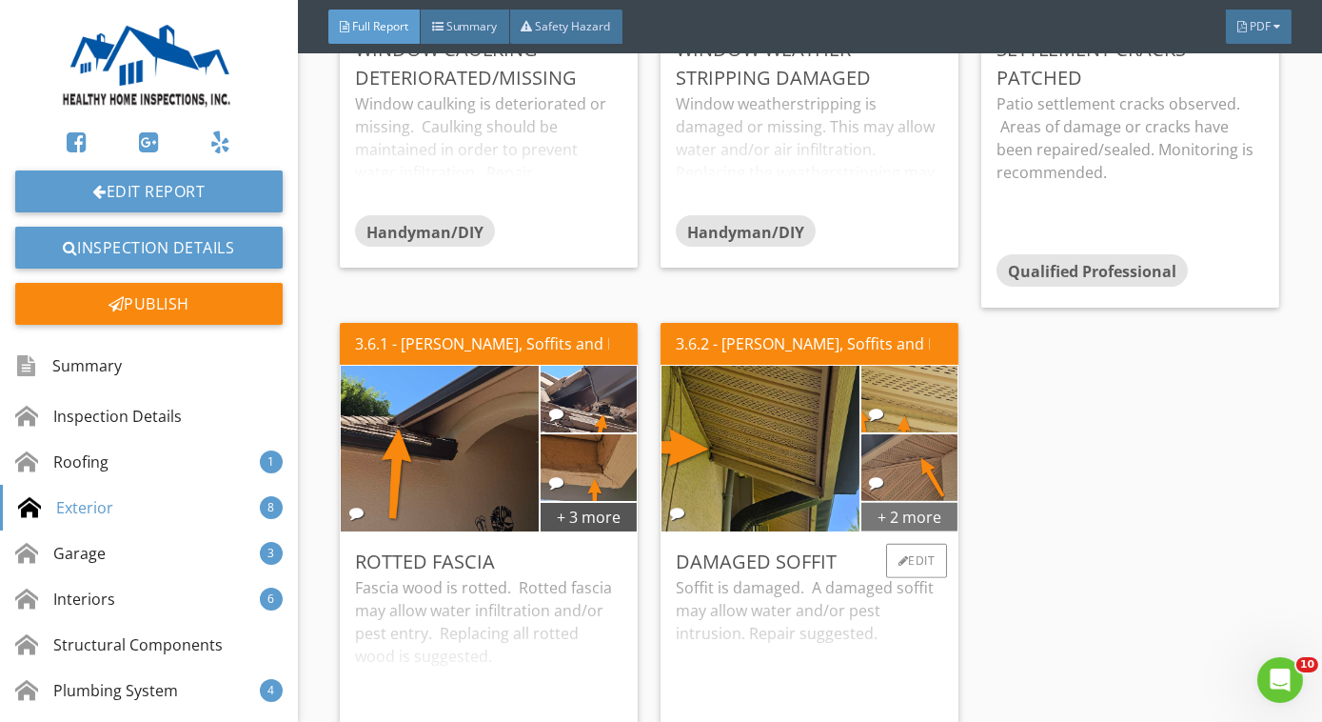
click at [898, 509] on div "+ 2 more" at bounding box center [910, 516] width 97 height 30
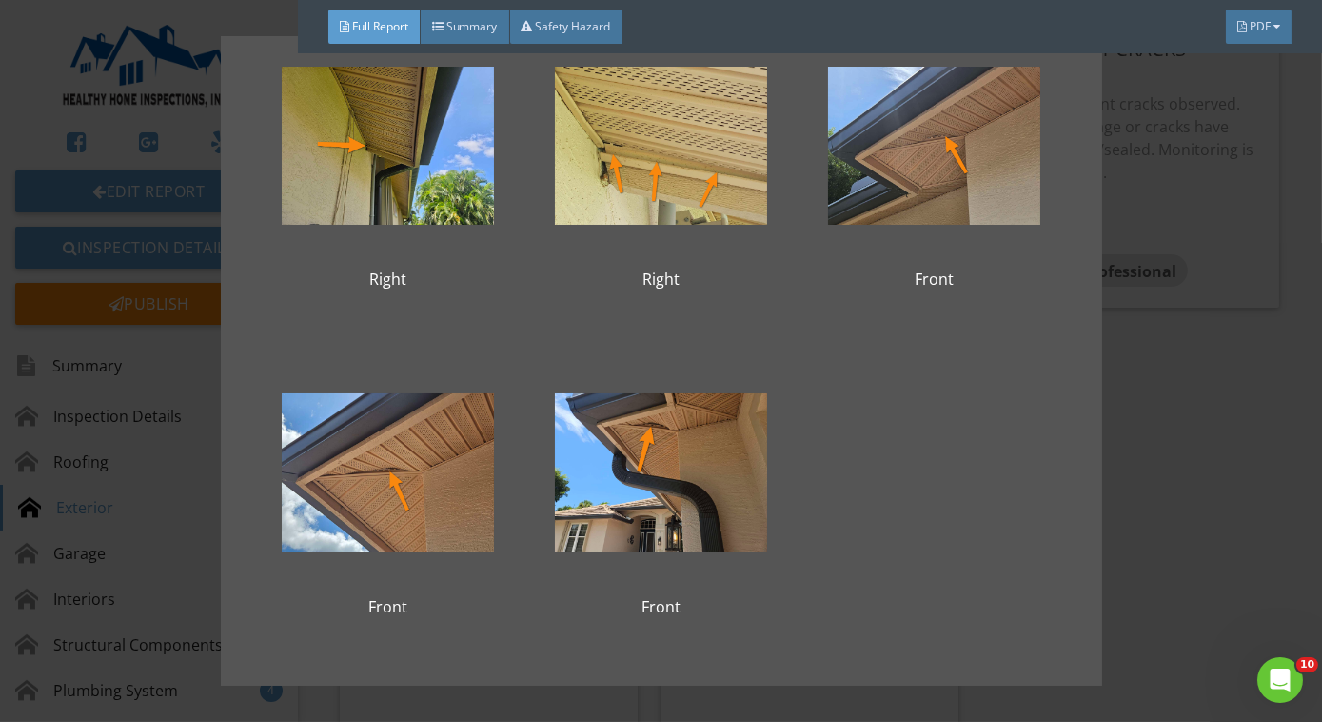
click at [1172, 507] on div "Right Right Front Front Front" at bounding box center [661, 361] width 1322 height 722
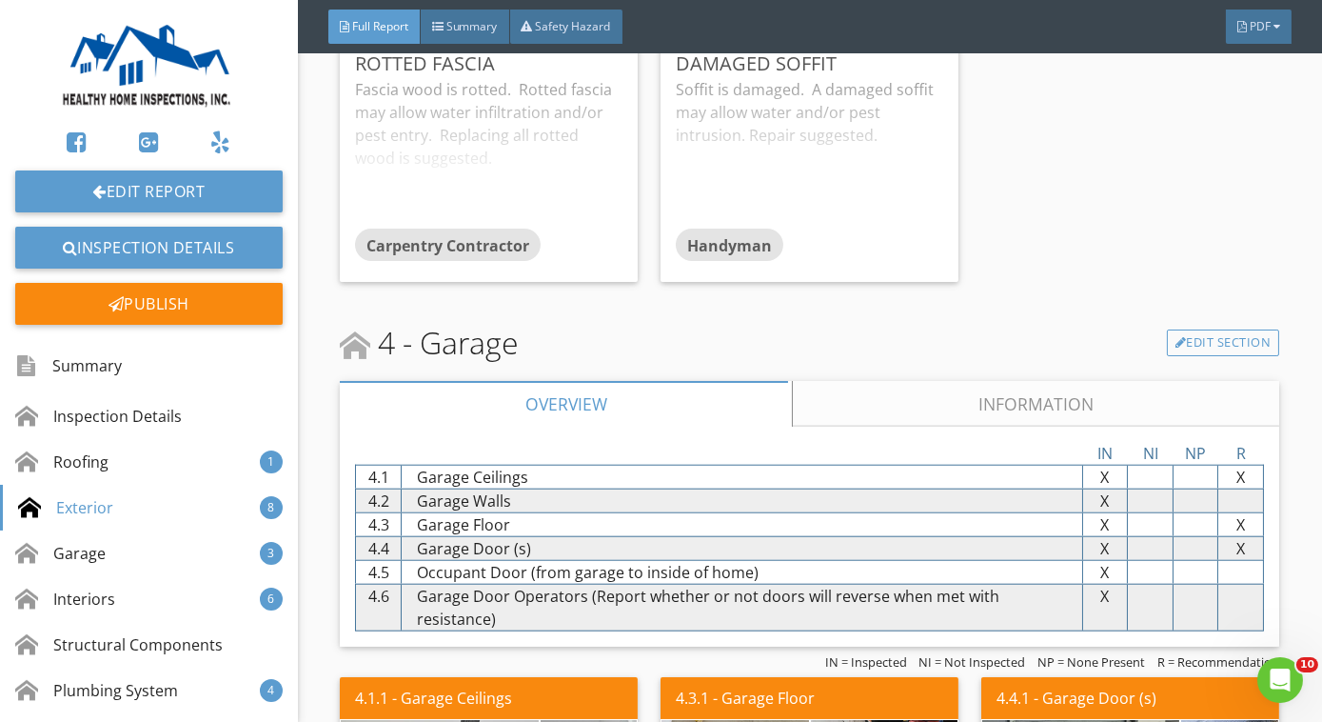
scroll to position [3786, 0]
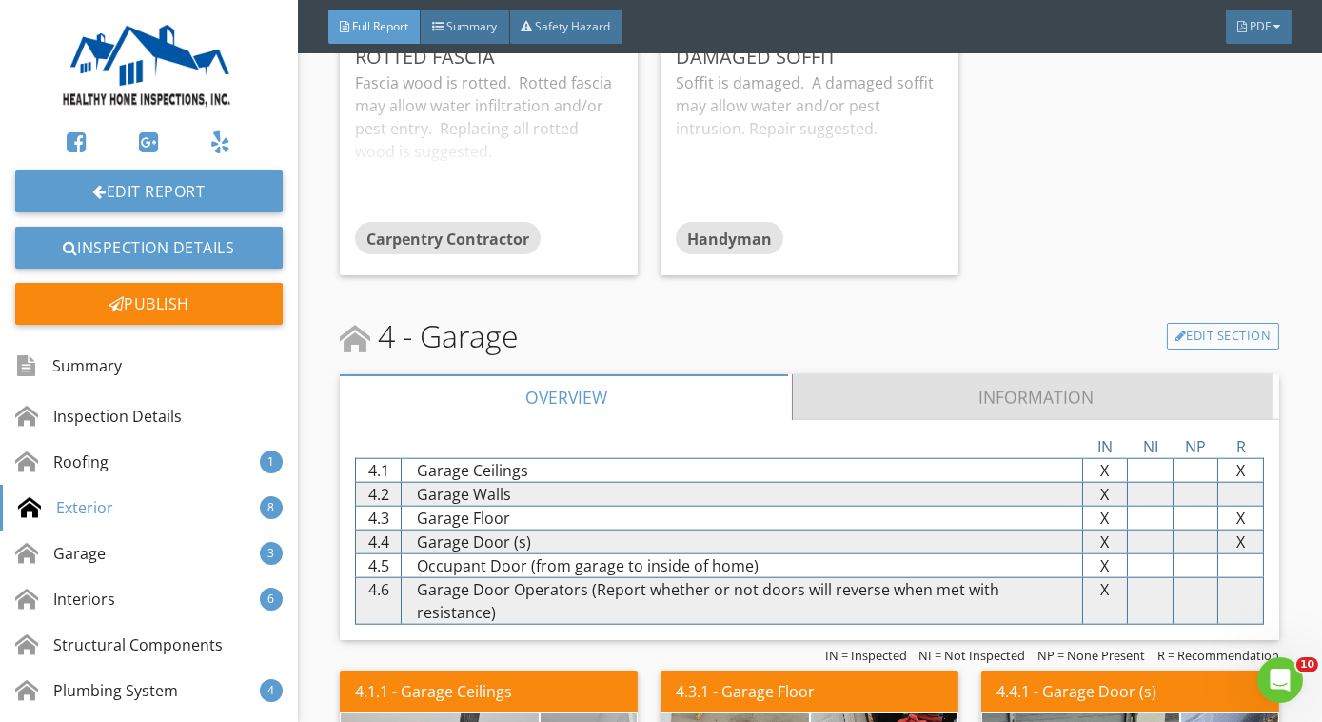
click at [947, 375] on link "Information" at bounding box center [1037, 397] width 486 height 46
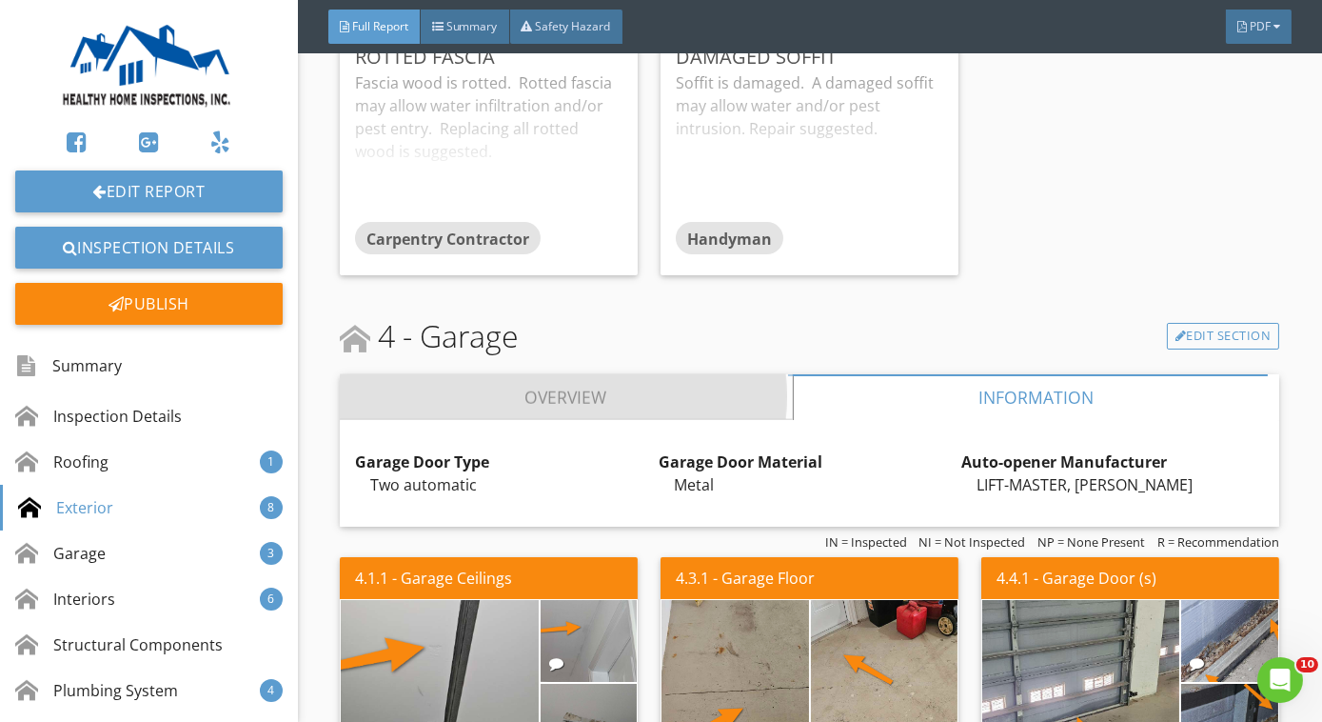
click at [632, 374] on link "Overview" at bounding box center [566, 397] width 453 height 46
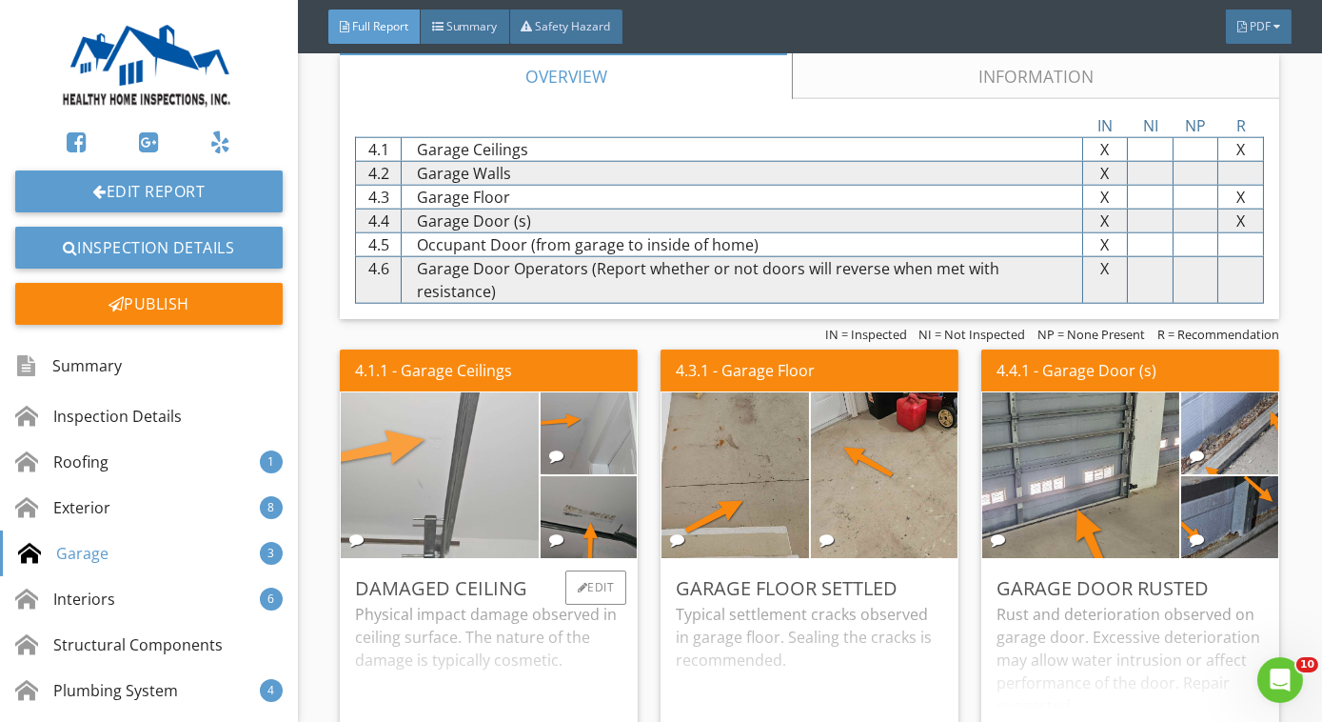
scroll to position [4126, 0]
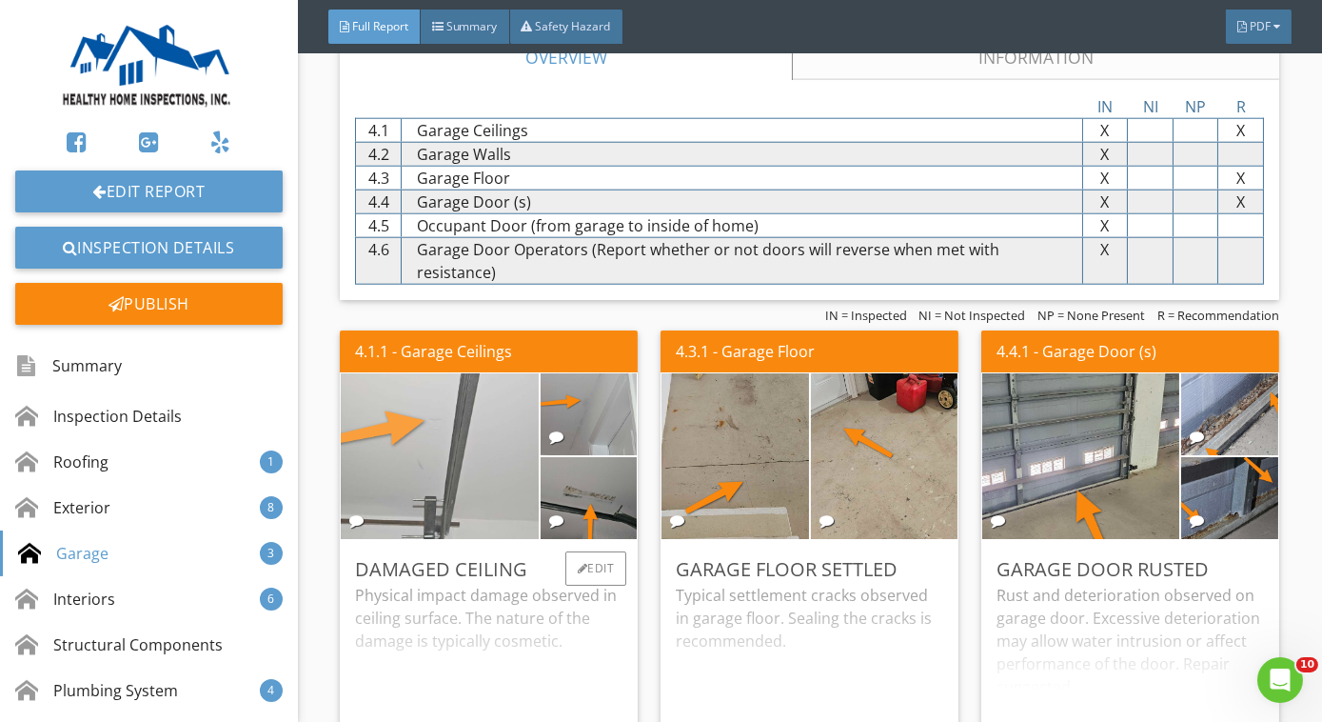
click at [487, 464] on img at bounding box center [439, 455] width 493 height 370
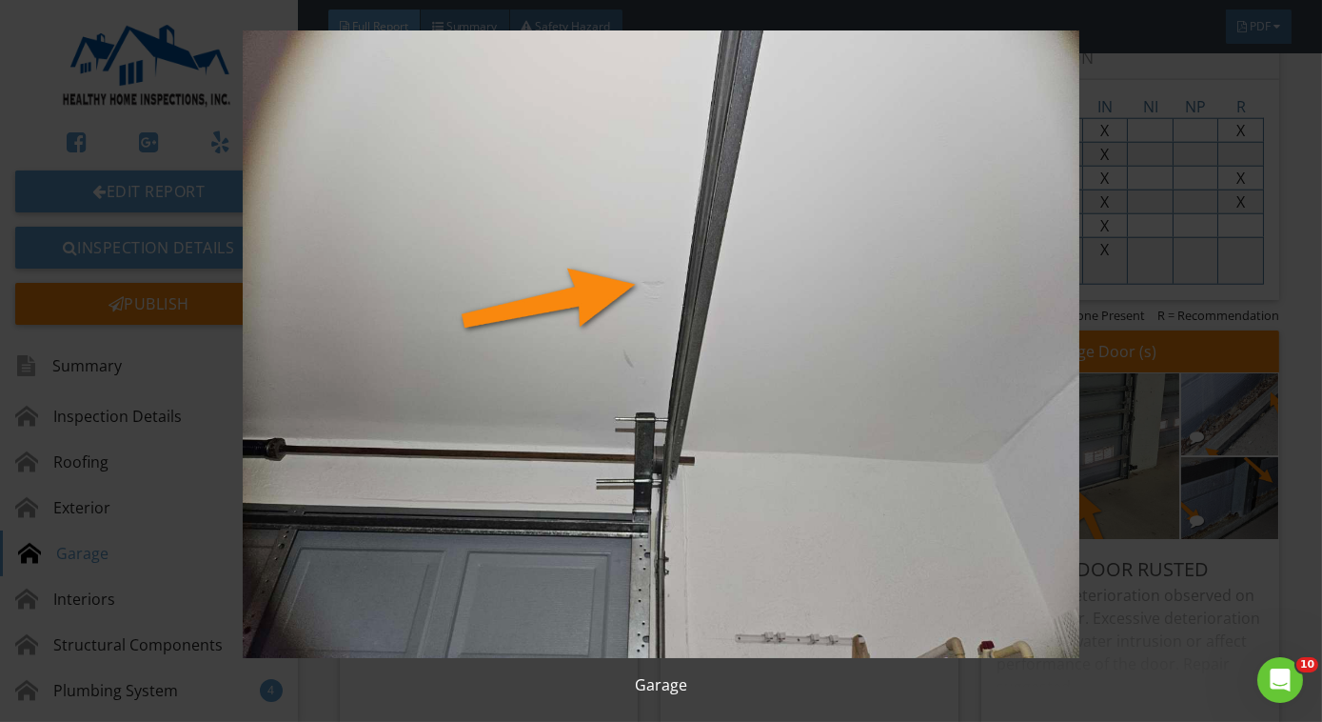
click at [487, 464] on img at bounding box center [661, 343] width 1199 height 627
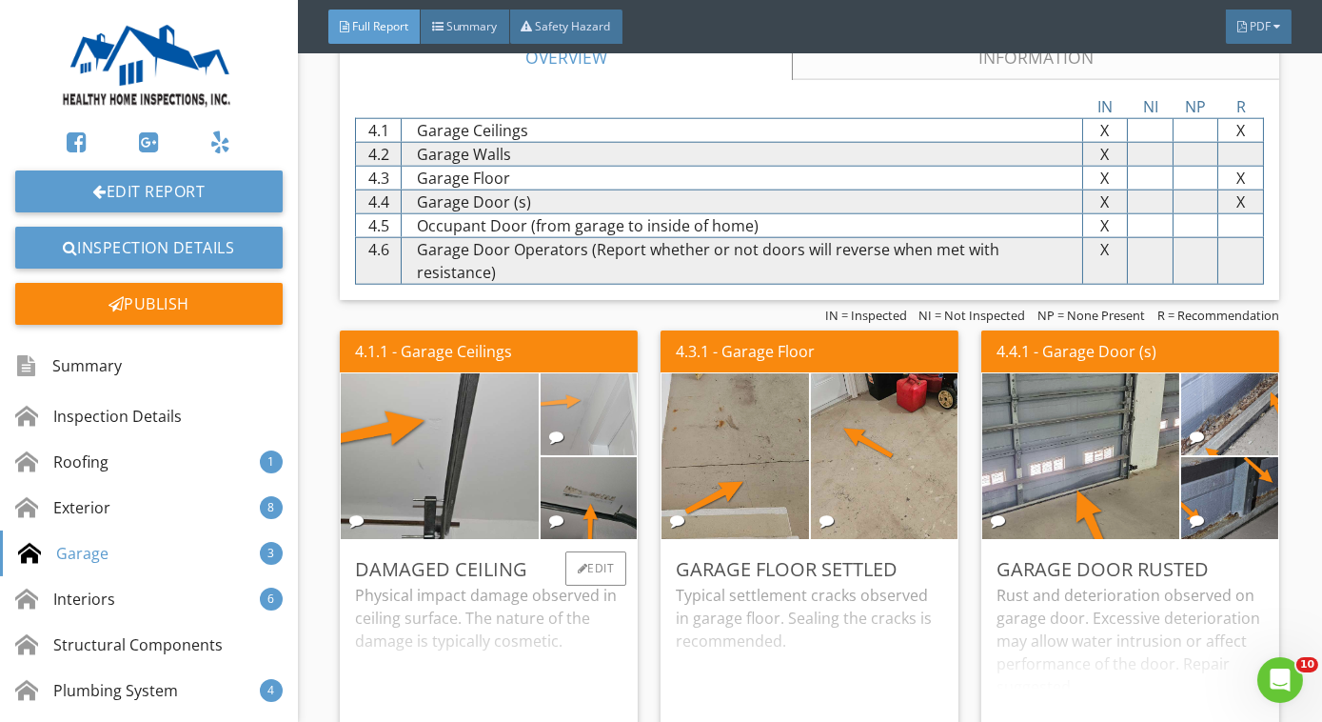
click at [585, 406] on img at bounding box center [588, 414] width 242 height 182
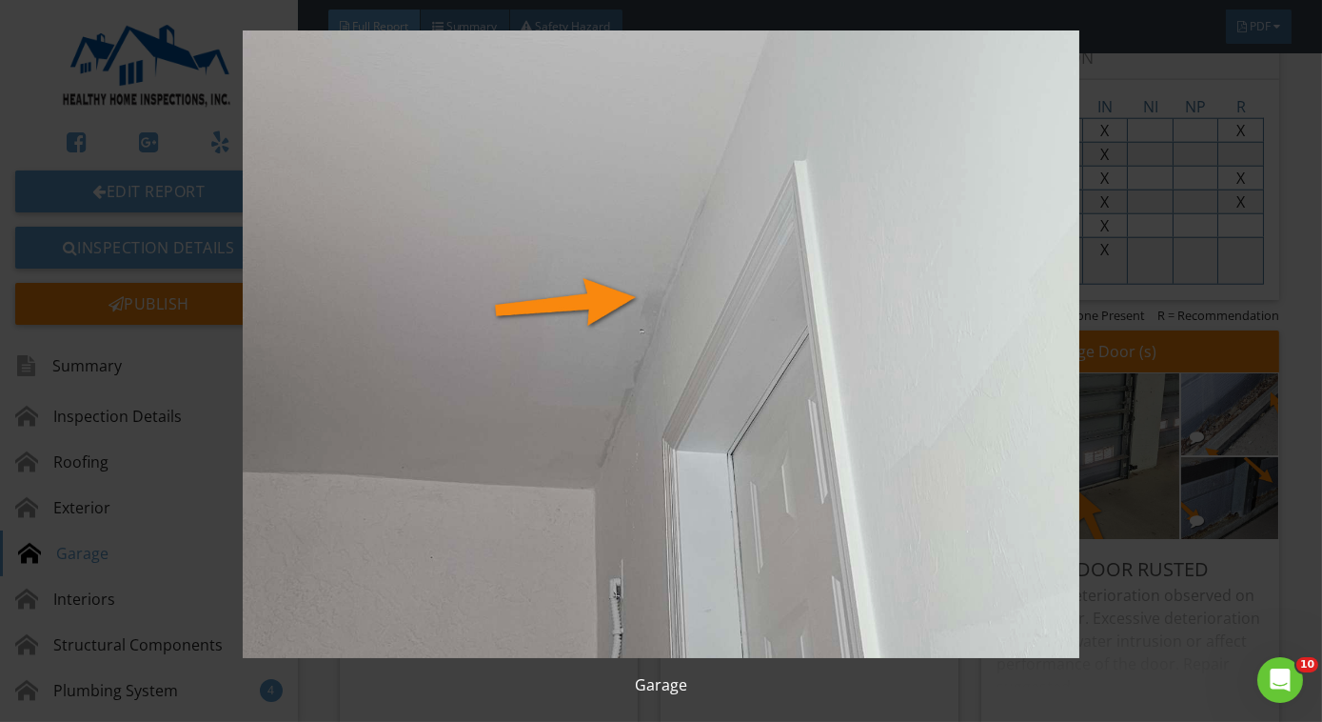
click at [585, 406] on img at bounding box center [661, 343] width 1199 height 627
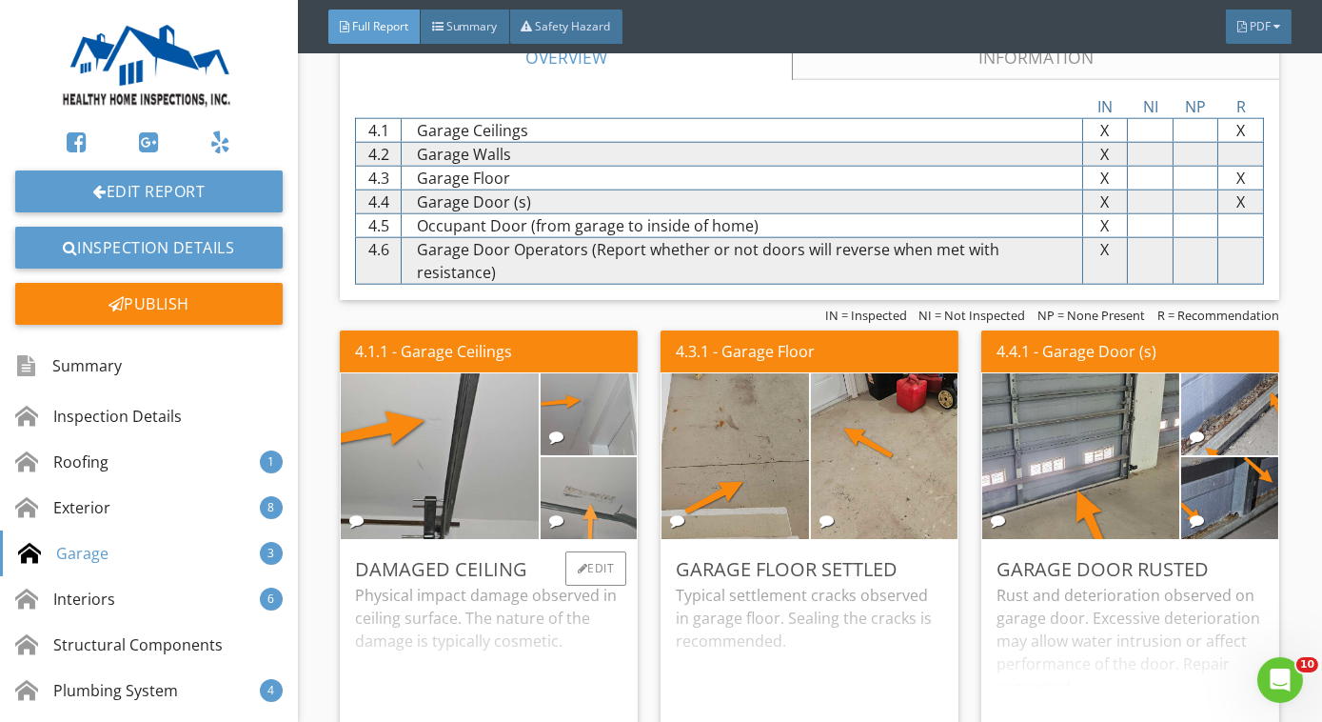
click at [581, 468] on img at bounding box center [588, 498] width 242 height 182
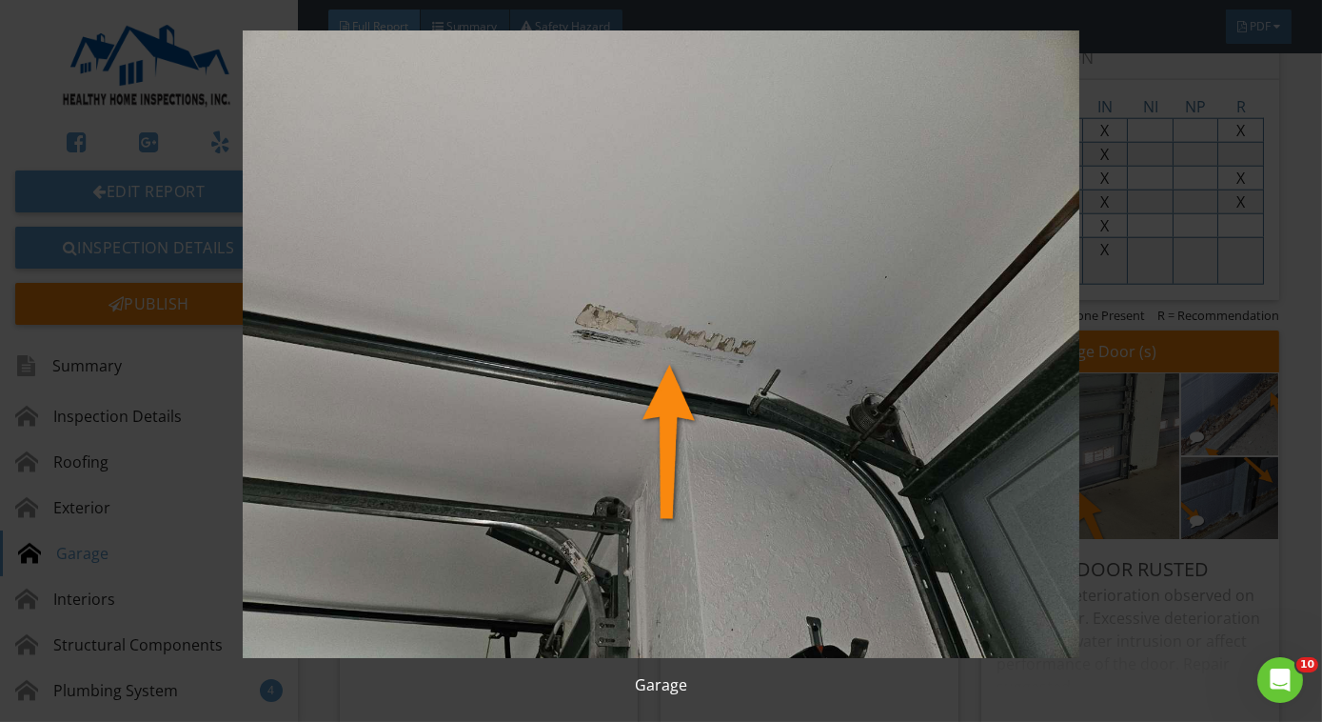
click at [581, 468] on img at bounding box center [661, 343] width 1199 height 627
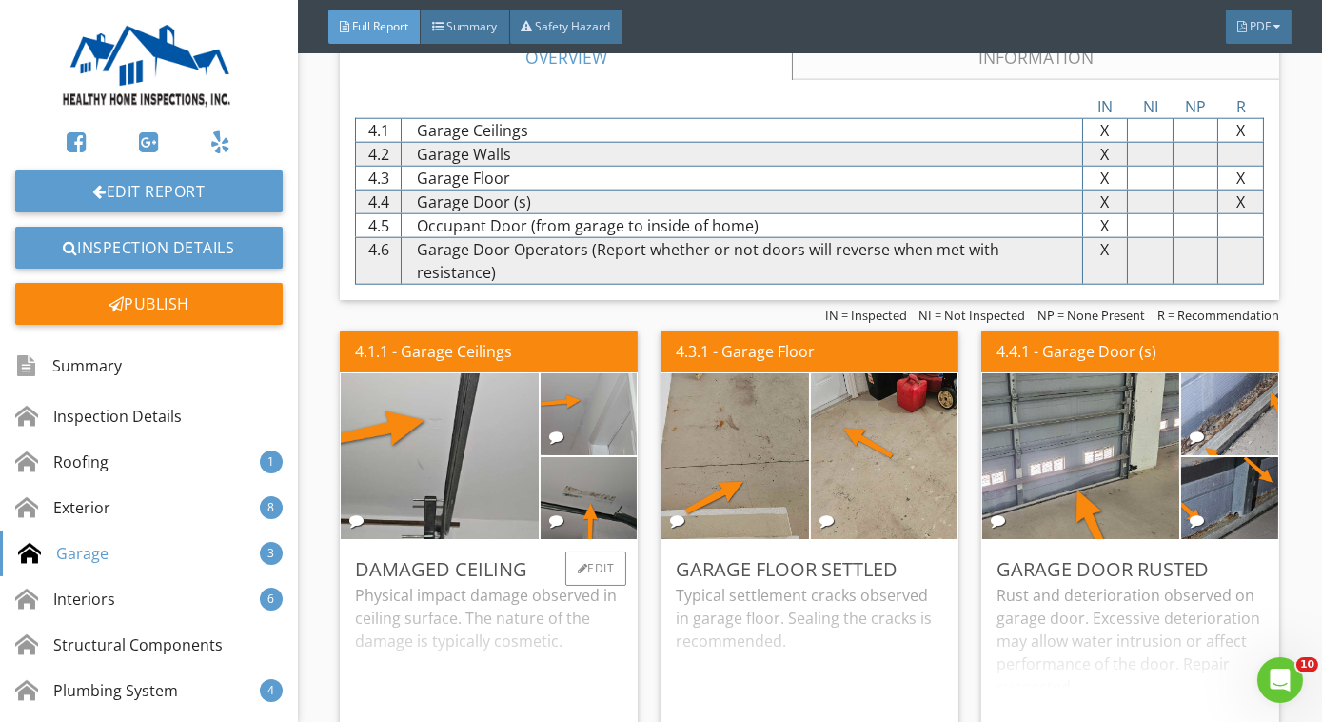
click at [546, 603] on div "Physical impact damage observed in ceiling surface. The nature of the damage is…" at bounding box center [489, 659] width 268 height 150
click at [815, 598] on div "Typical settlement cracks observed in garage floor. Sealing the cracks is recom…" at bounding box center [810, 659] width 268 height 150
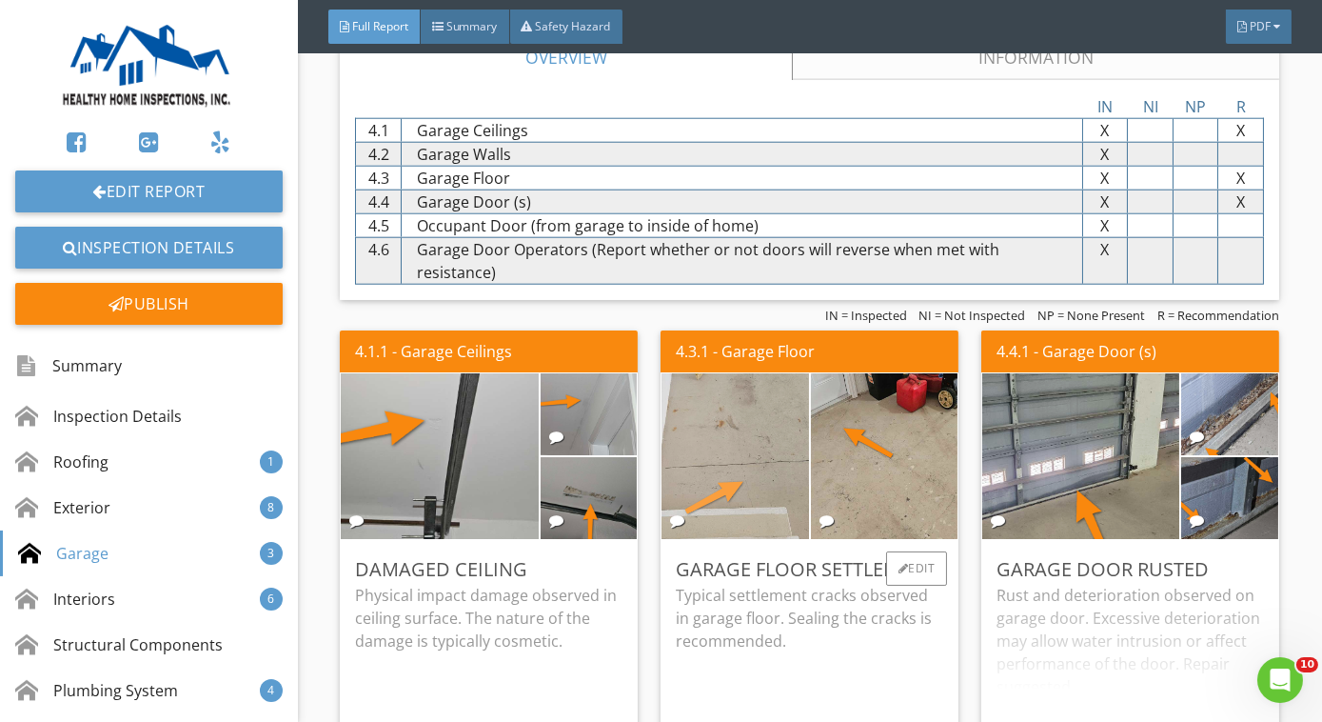
click at [772, 455] on img at bounding box center [734, 456] width 367 height 276
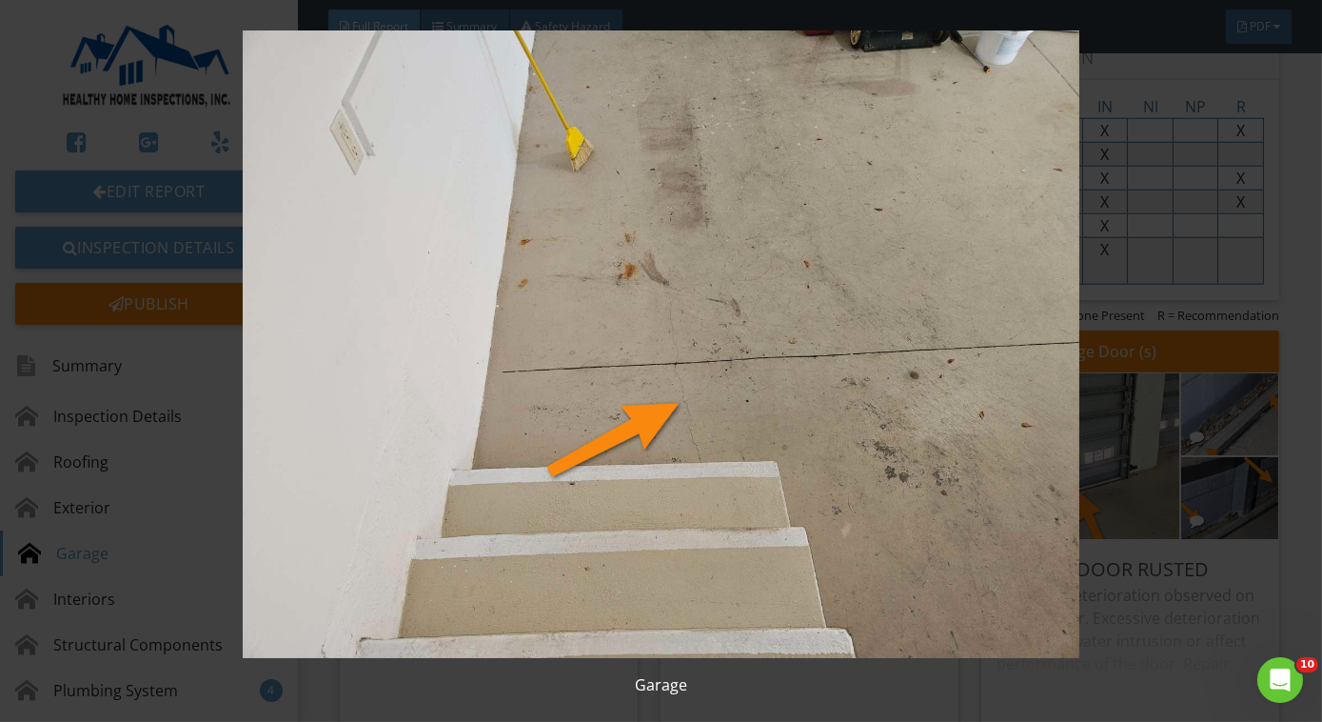
click at [772, 455] on img at bounding box center [661, 343] width 1199 height 627
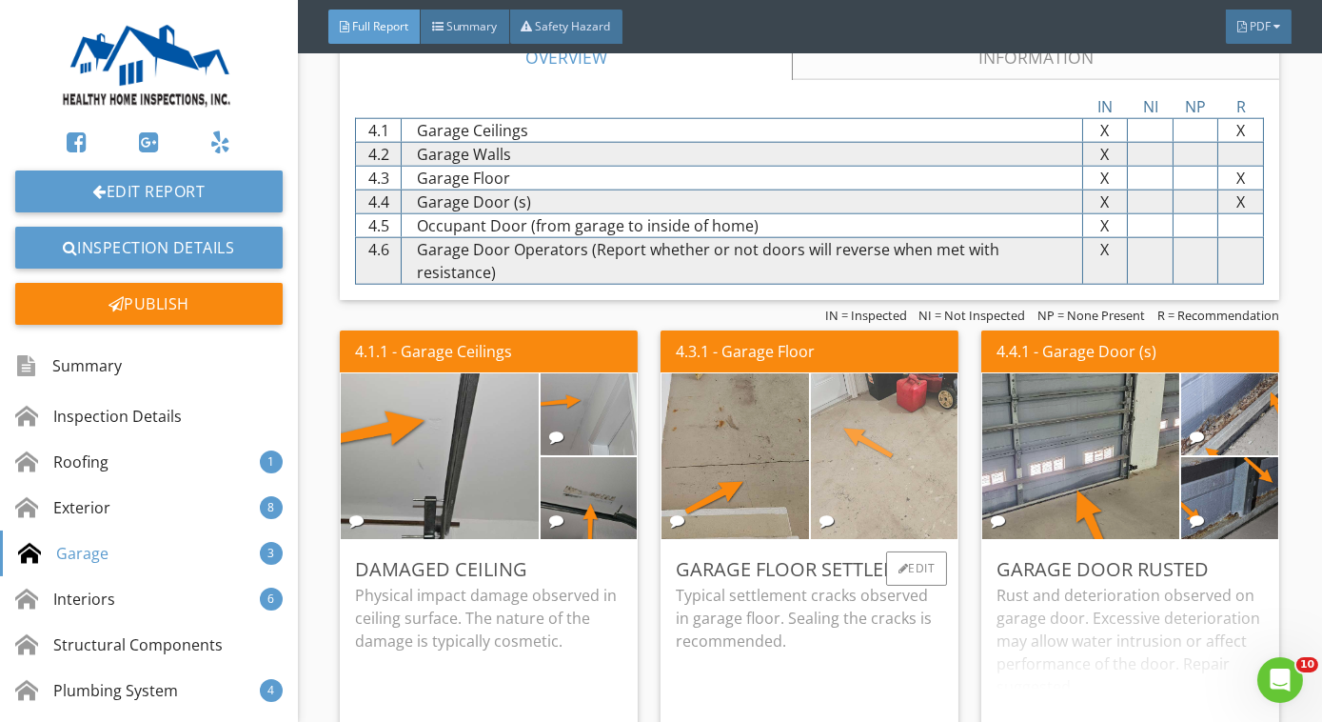
click at [878, 447] on img at bounding box center [884, 456] width 367 height 276
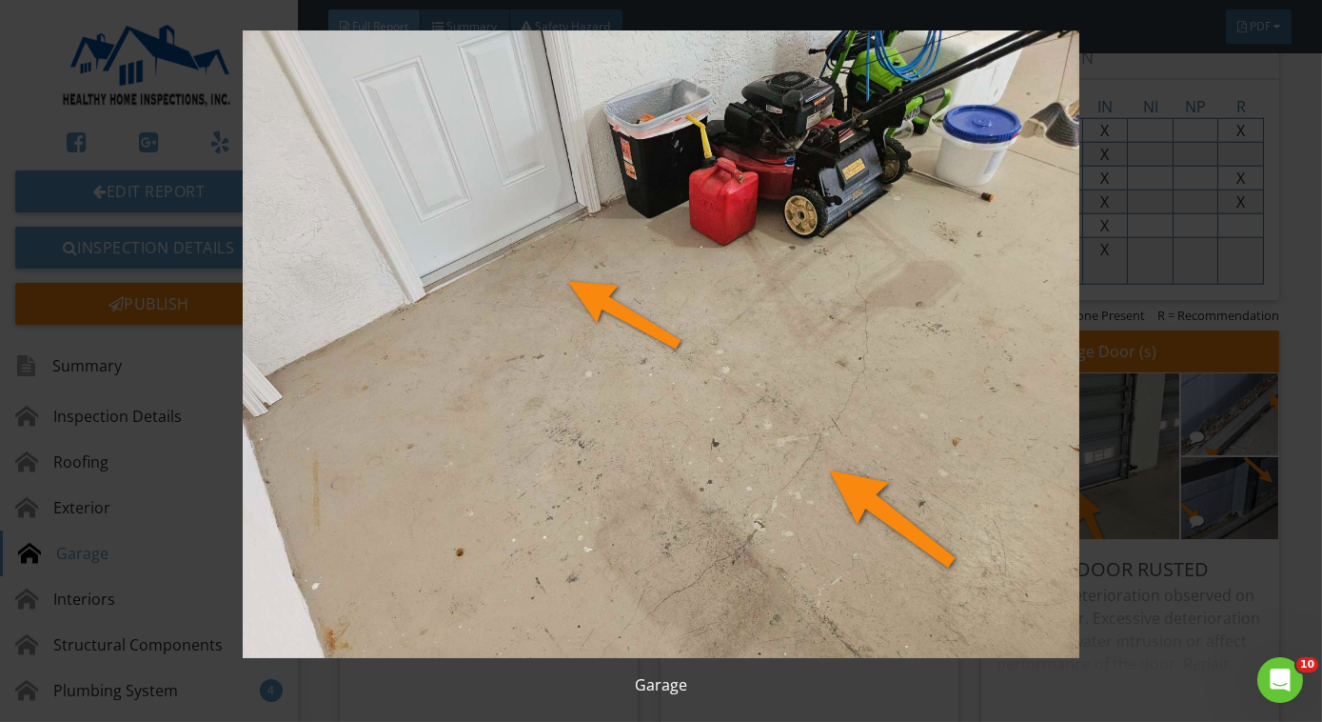
click at [890, 473] on img at bounding box center [661, 343] width 1199 height 627
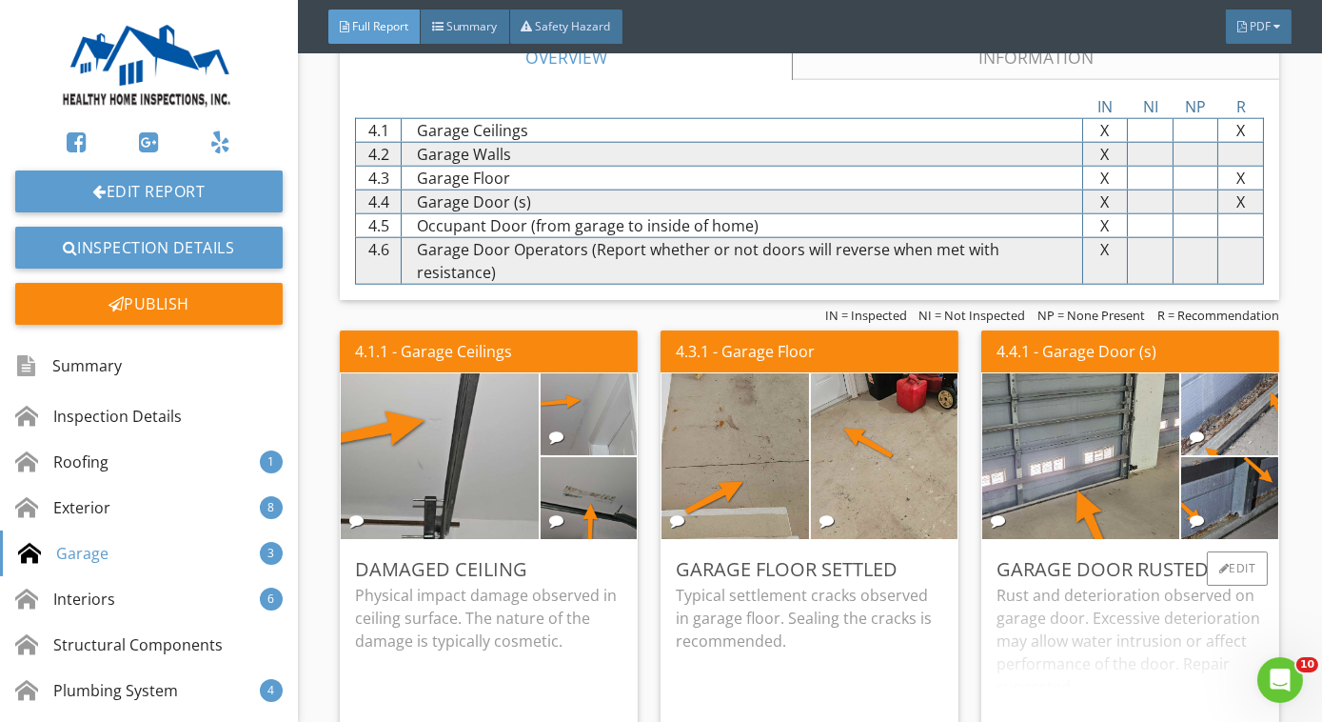
click at [1156, 613] on div "Rust and deterioration observed on garage door. Excessive deterioration may all…" at bounding box center [1131, 659] width 268 height 150
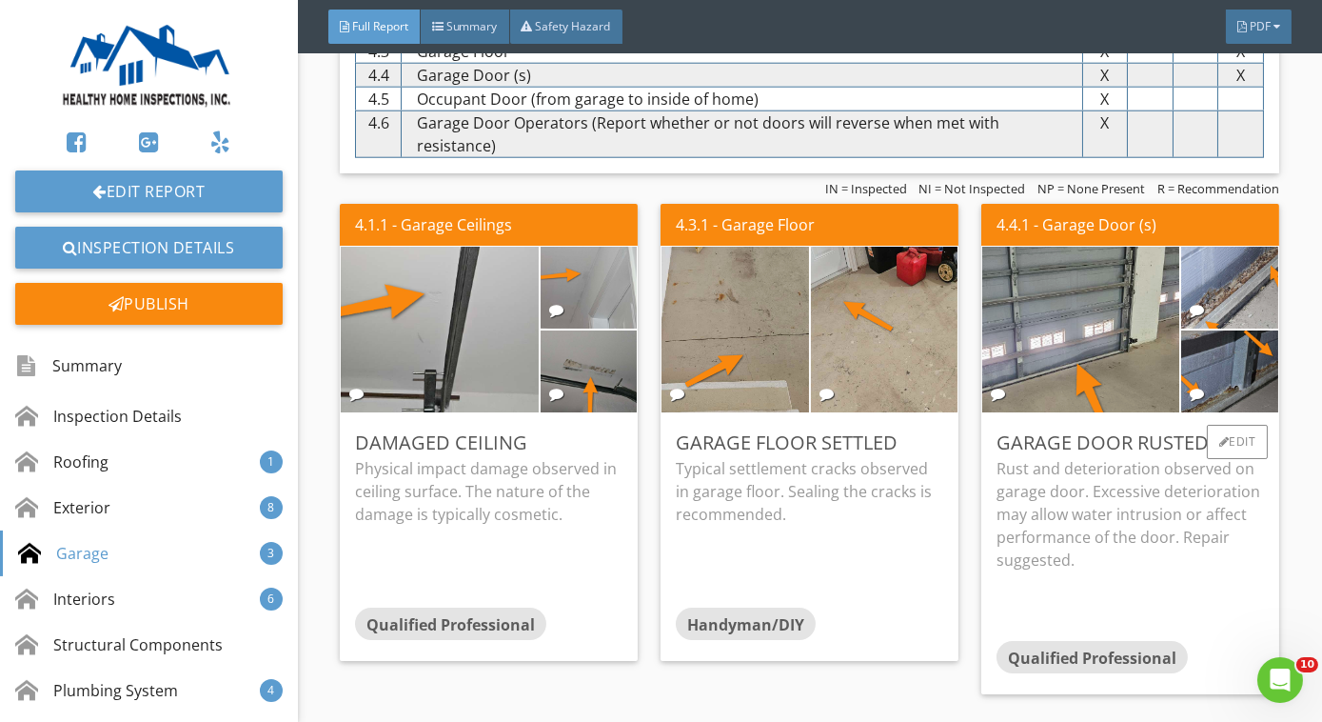
scroll to position [4255, 0]
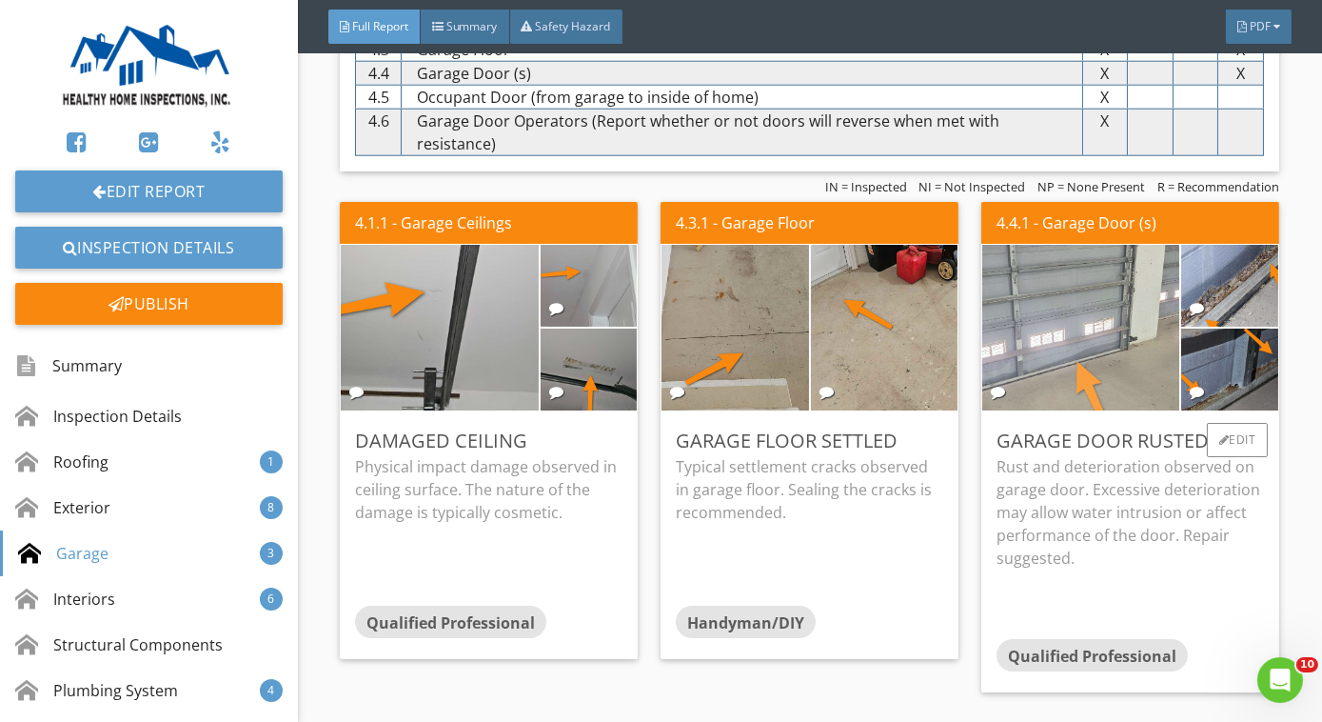
click at [1043, 341] on img at bounding box center [1081, 327] width 493 height 370
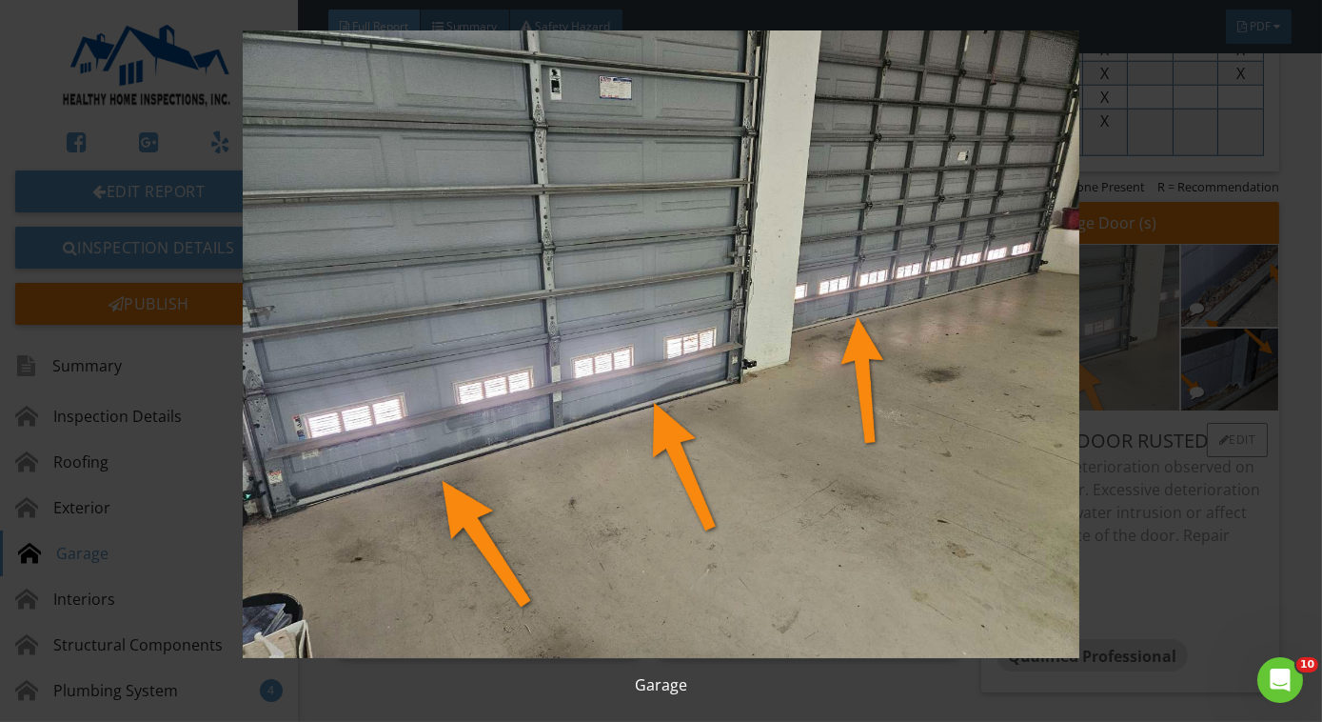
click at [1043, 341] on img at bounding box center [661, 343] width 1199 height 627
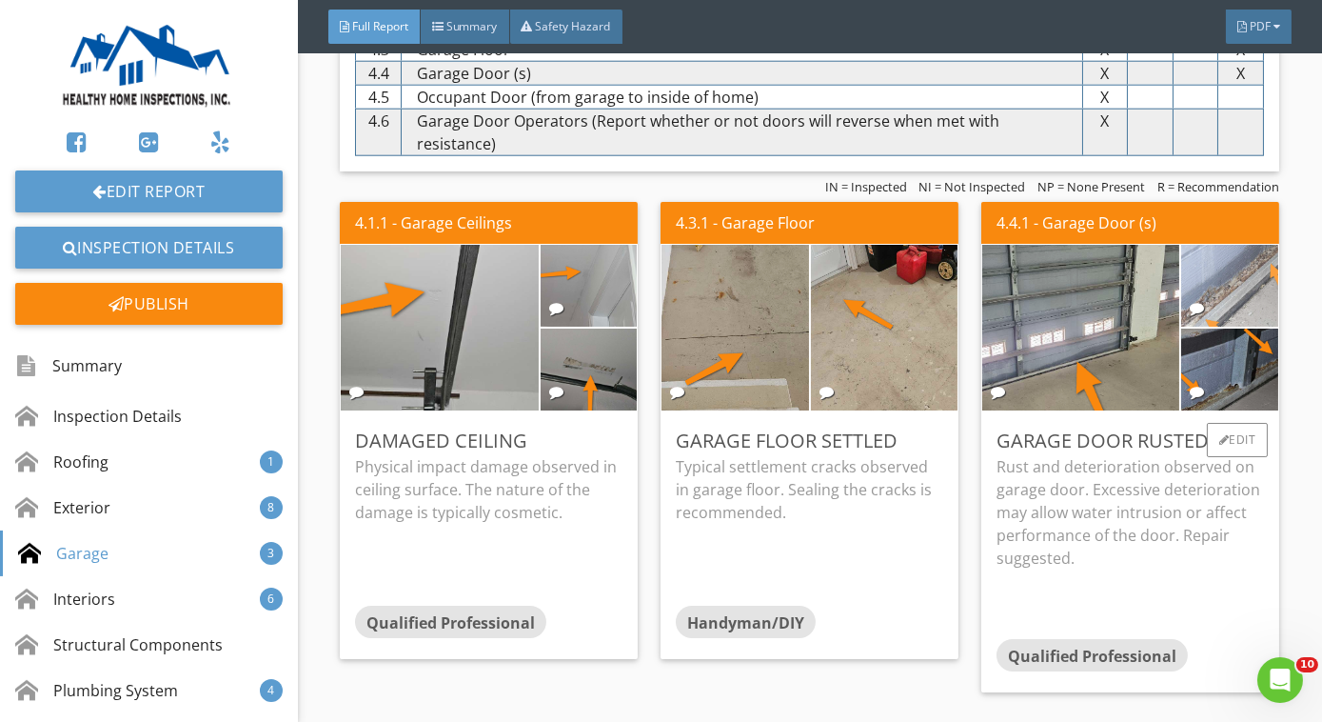
click at [1181, 257] on img at bounding box center [1230, 285] width 242 height 182
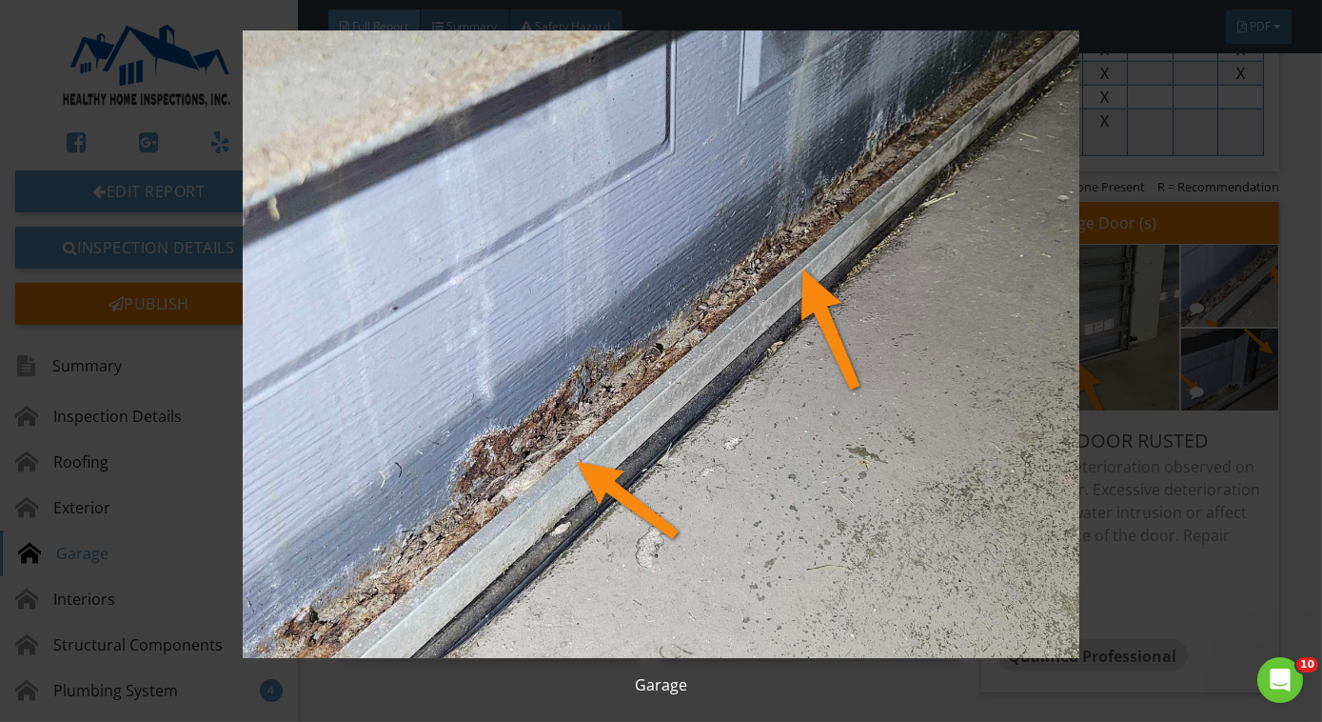
click at [1181, 257] on img at bounding box center [661, 343] width 1199 height 627
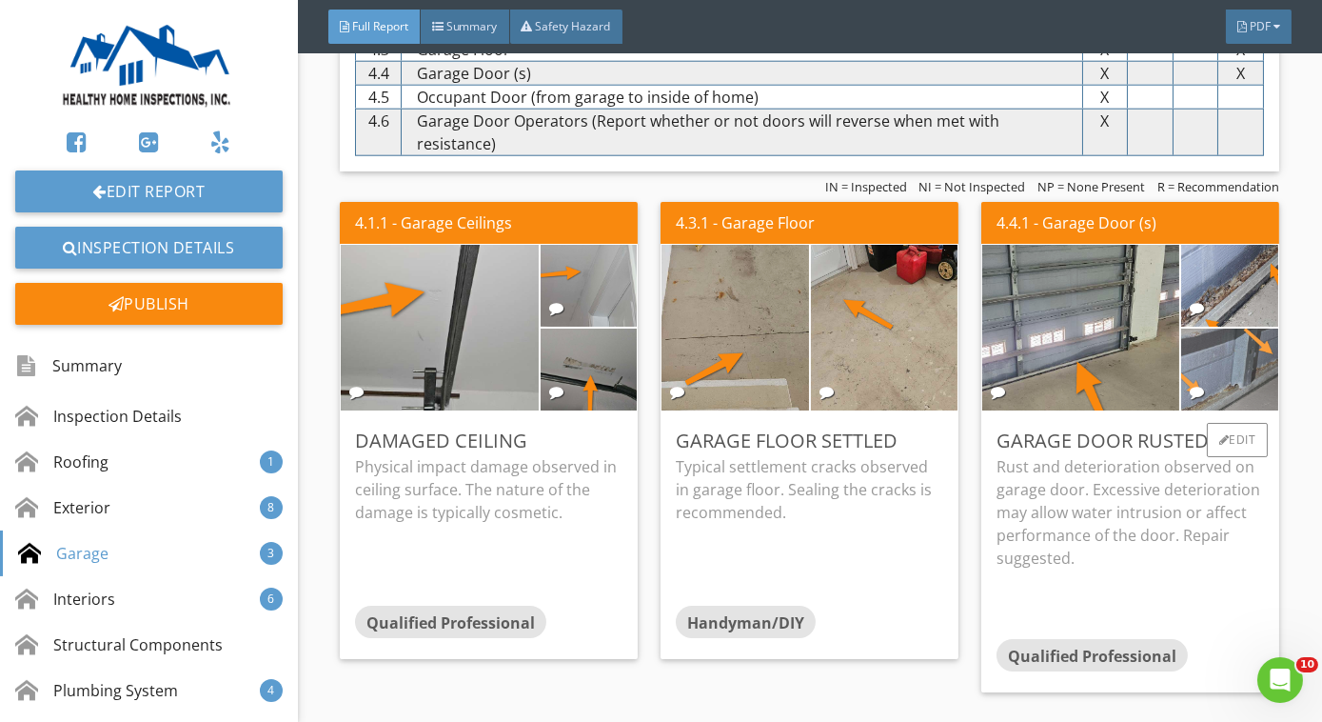
click at [1219, 348] on img at bounding box center [1230, 369] width 242 height 182
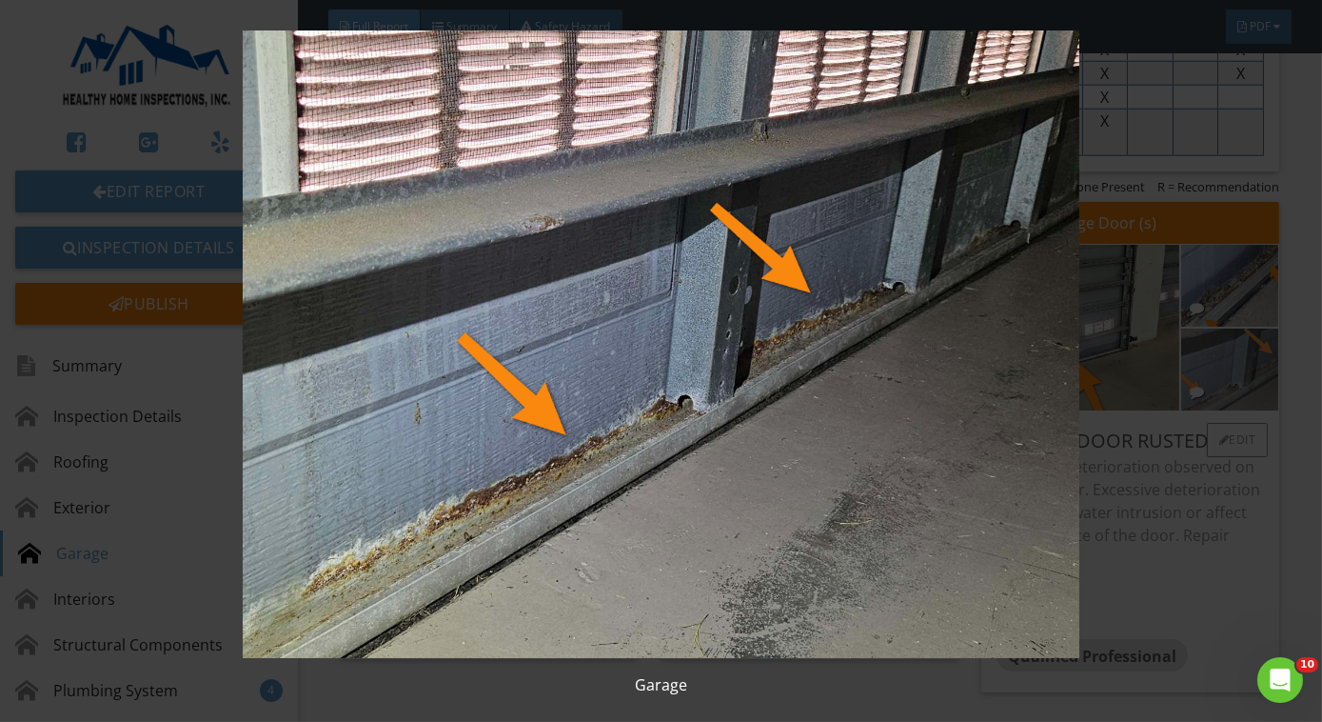
click at [1219, 348] on img at bounding box center [661, 343] width 1199 height 627
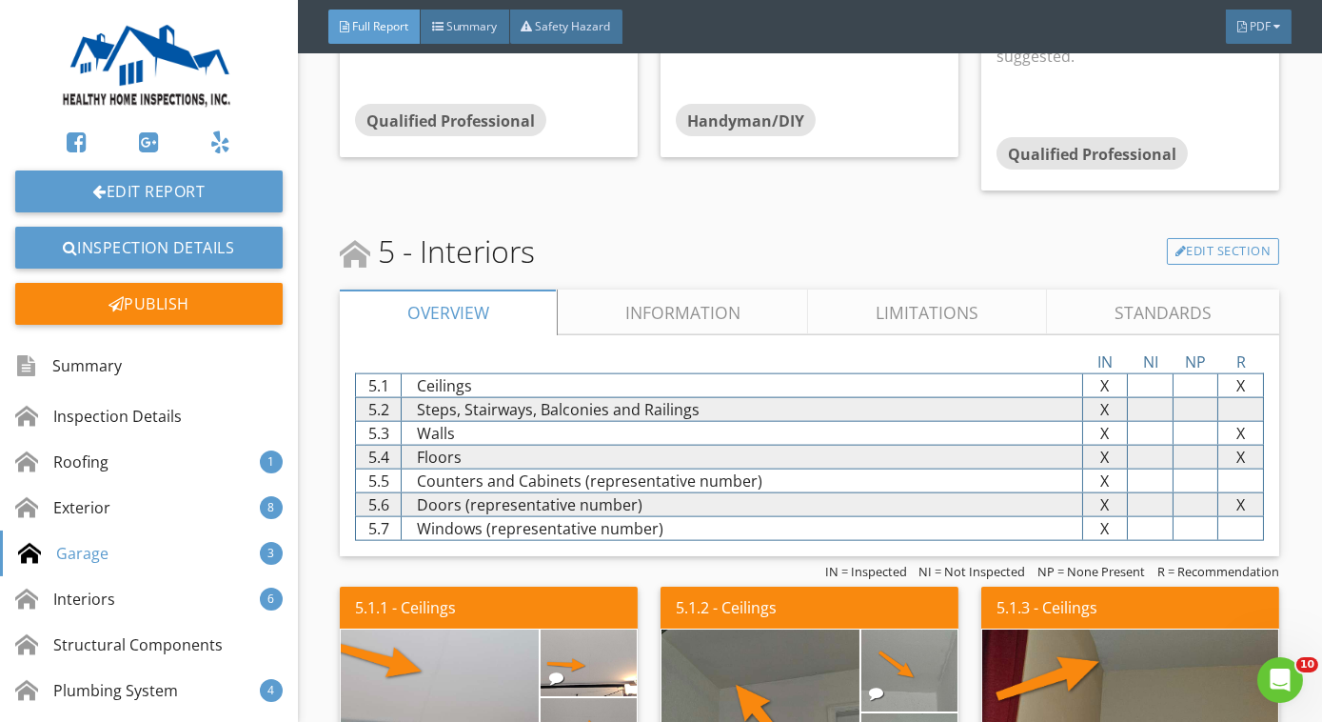
scroll to position [4766, 0]
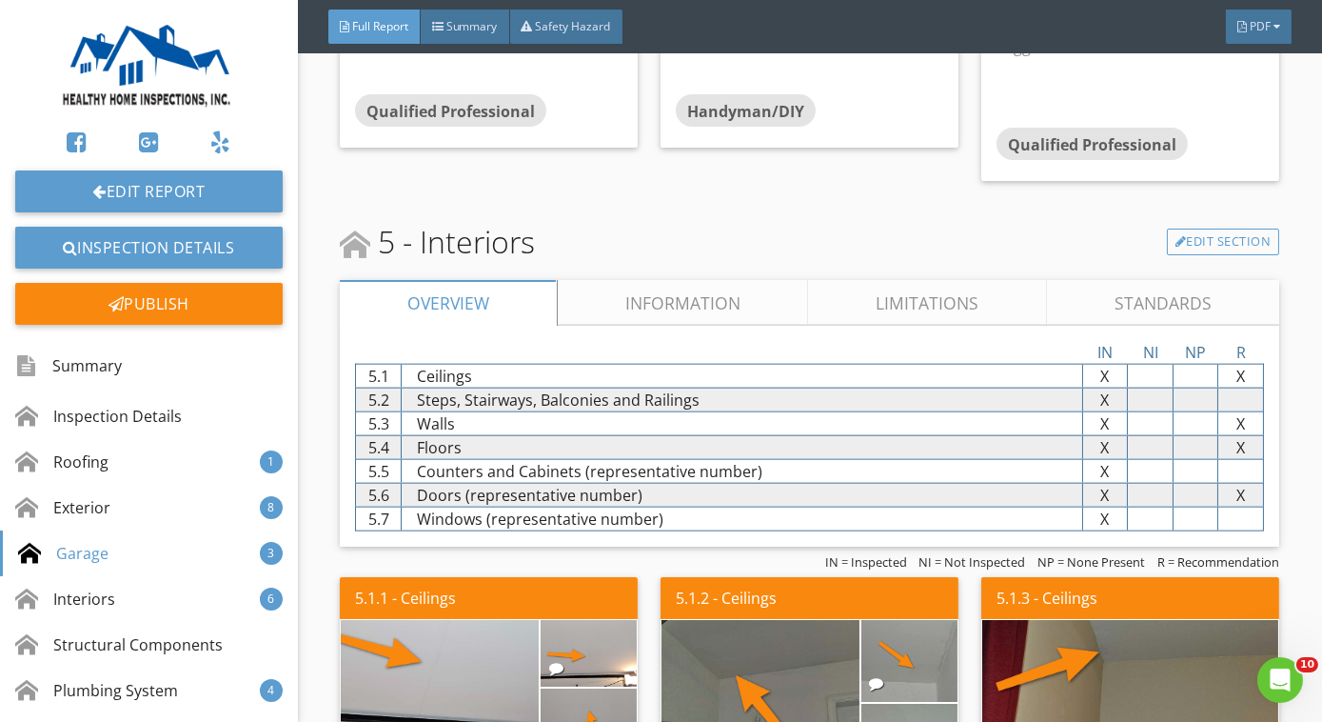
click at [678, 280] on link "Information" at bounding box center [683, 303] width 251 height 46
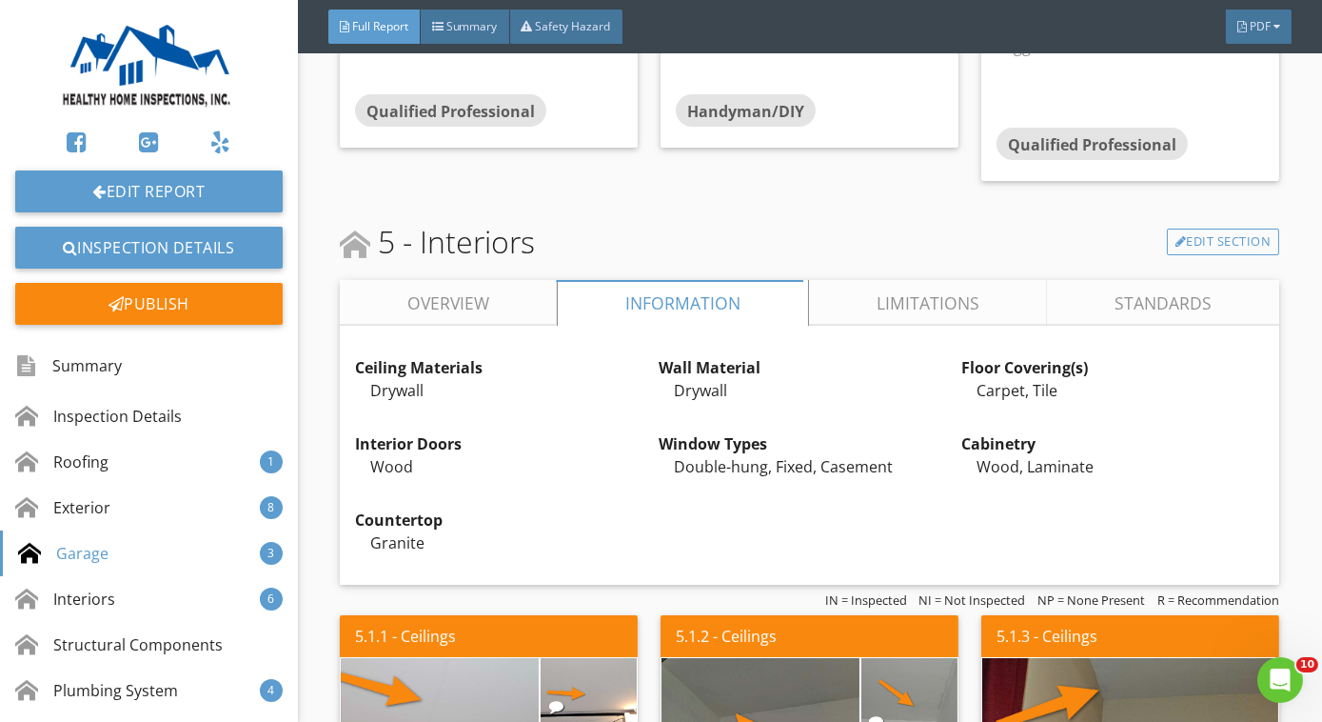
click at [477, 280] on link "Overview" at bounding box center [448, 303] width 217 height 46
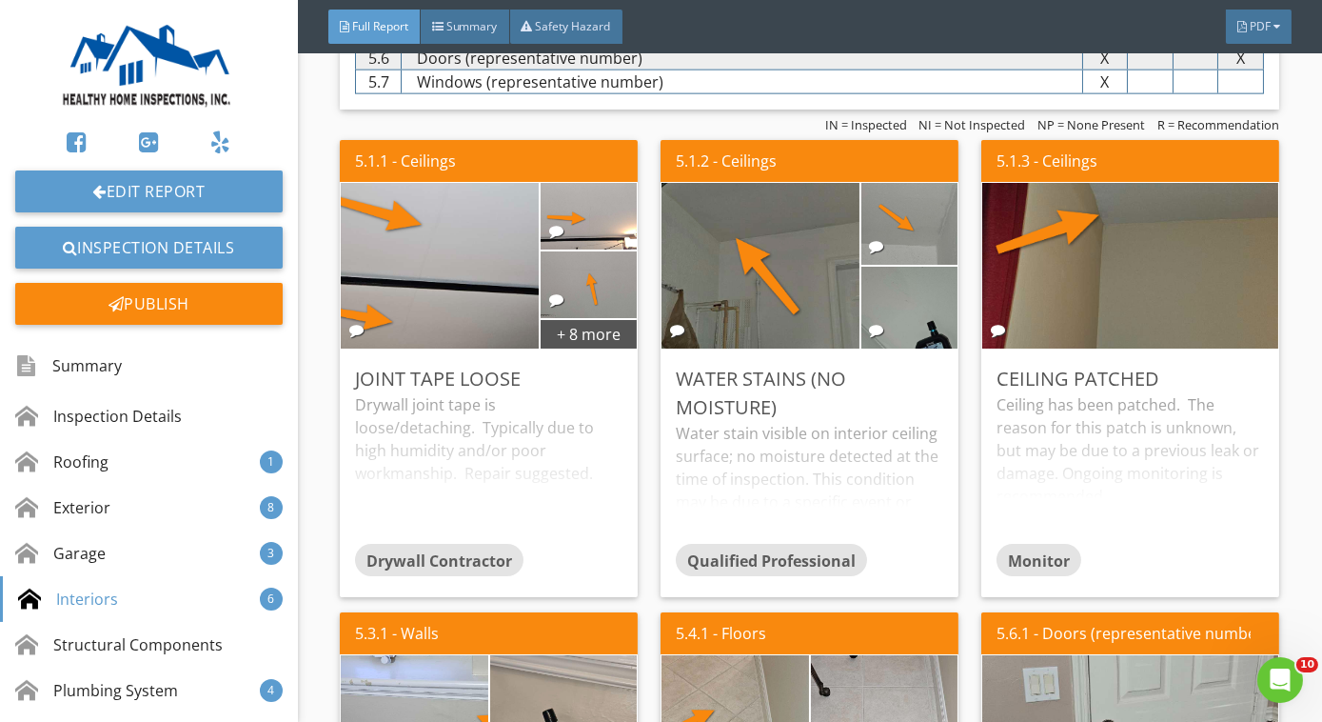
scroll to position [5227, 0]
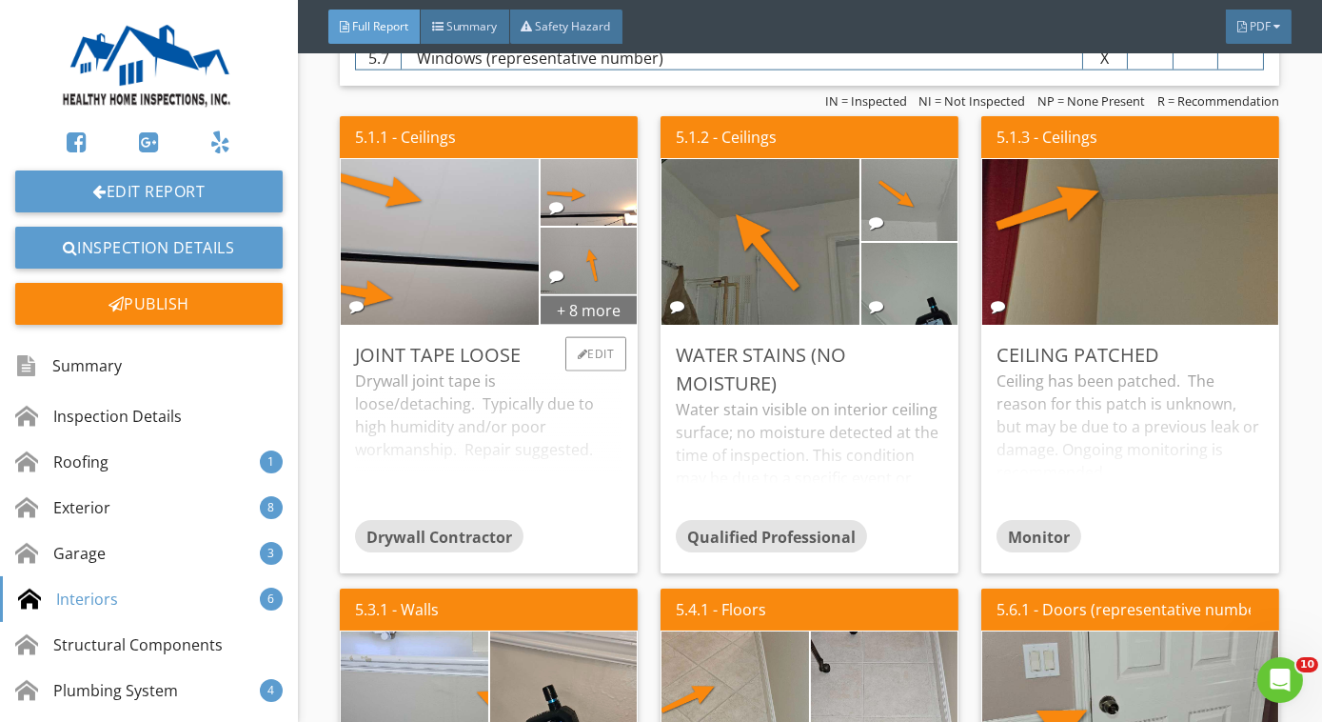
click at [594, 294] on div "+ 8 more" at bounding box center [589, 309] width 97 height 30
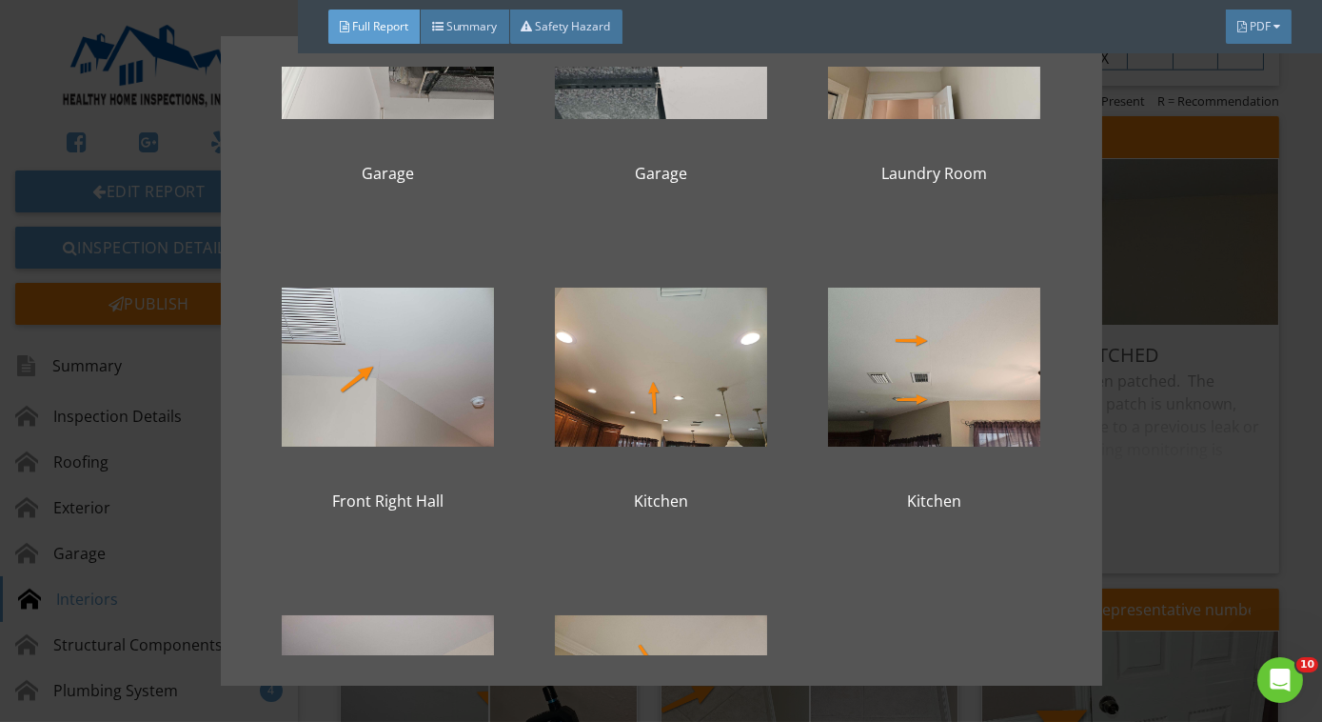
scroll to position [721, 0]
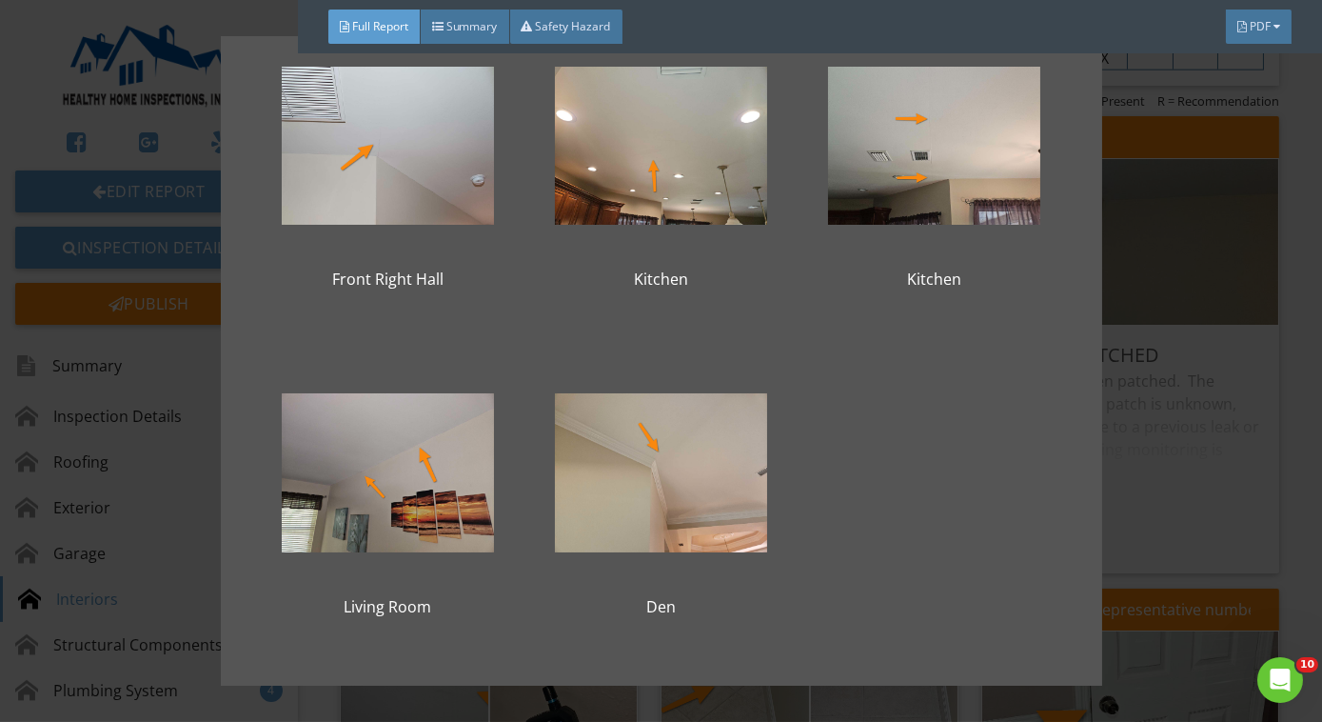
click at [1143, 252] on div "Garage Garage Garage Garage Garage Laundry Room Front Right Hall Kitchen Kitche…" at bounding box center [661, 361] width 1322 height 722
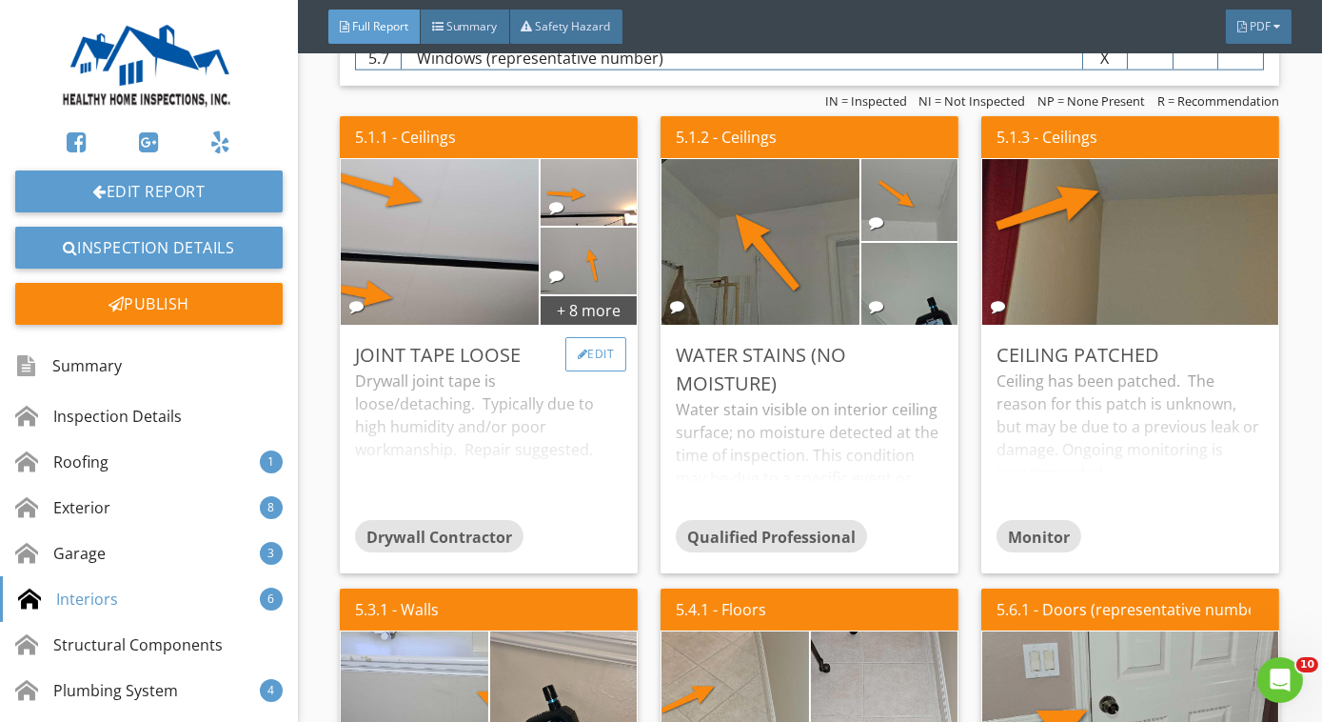
click at [596, 337] on div "Edit" at bounding box center [597, 354] width 62 height 34
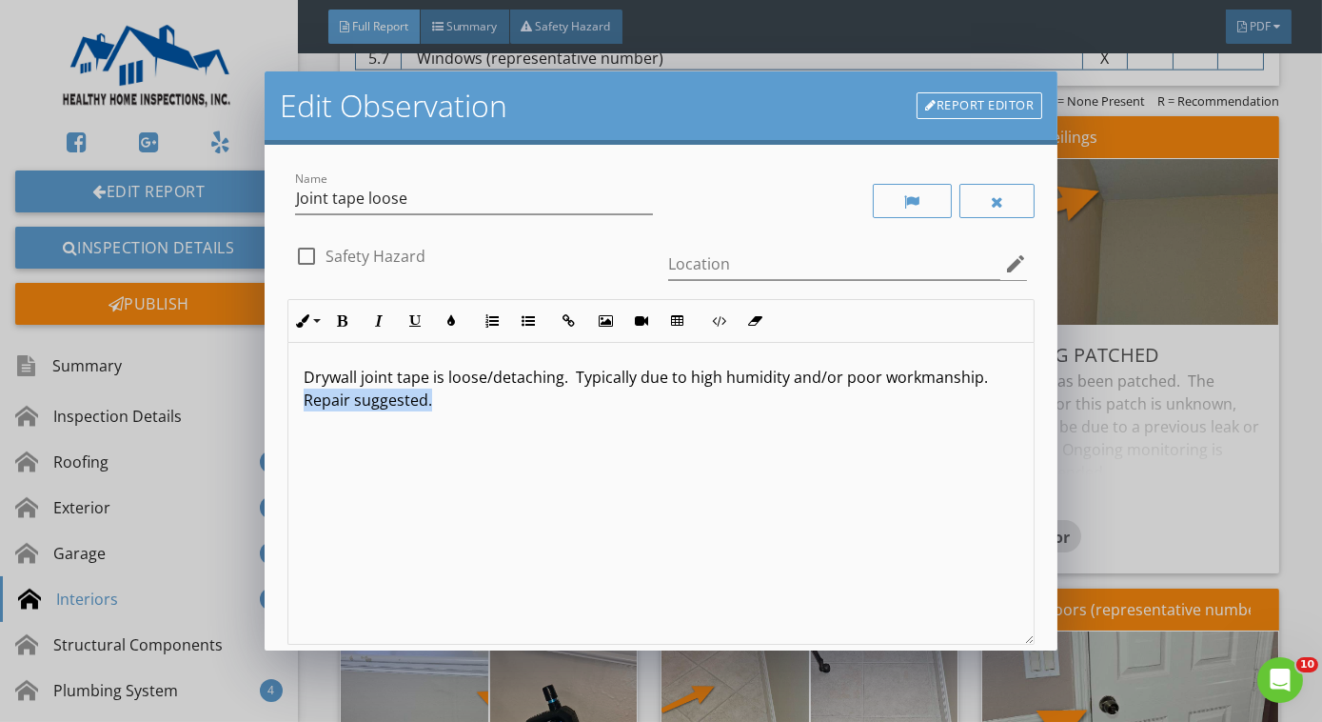
drag, startPoint x: 304, startPoint y: 394, endPoint x: 553, endPoint y: 435, distance: 252.8
click at [553, 435] on div "Drywall joint tape is loose/detaching. Typically due to high humidity and/or po…" at bounding box center [660, 494] width 745 height 302
click at [503, 450] on div "Drywall joint tape is loose/detaching. Typically due to high humidity and/or po…" at bounding box center [660, 494] width 745 height 302
click at [621, 471] on div "Drywall joint tape is loose/detaching. Typically due to high humidity and/or po…" at bounding box center [660, 494] width 745 height 302
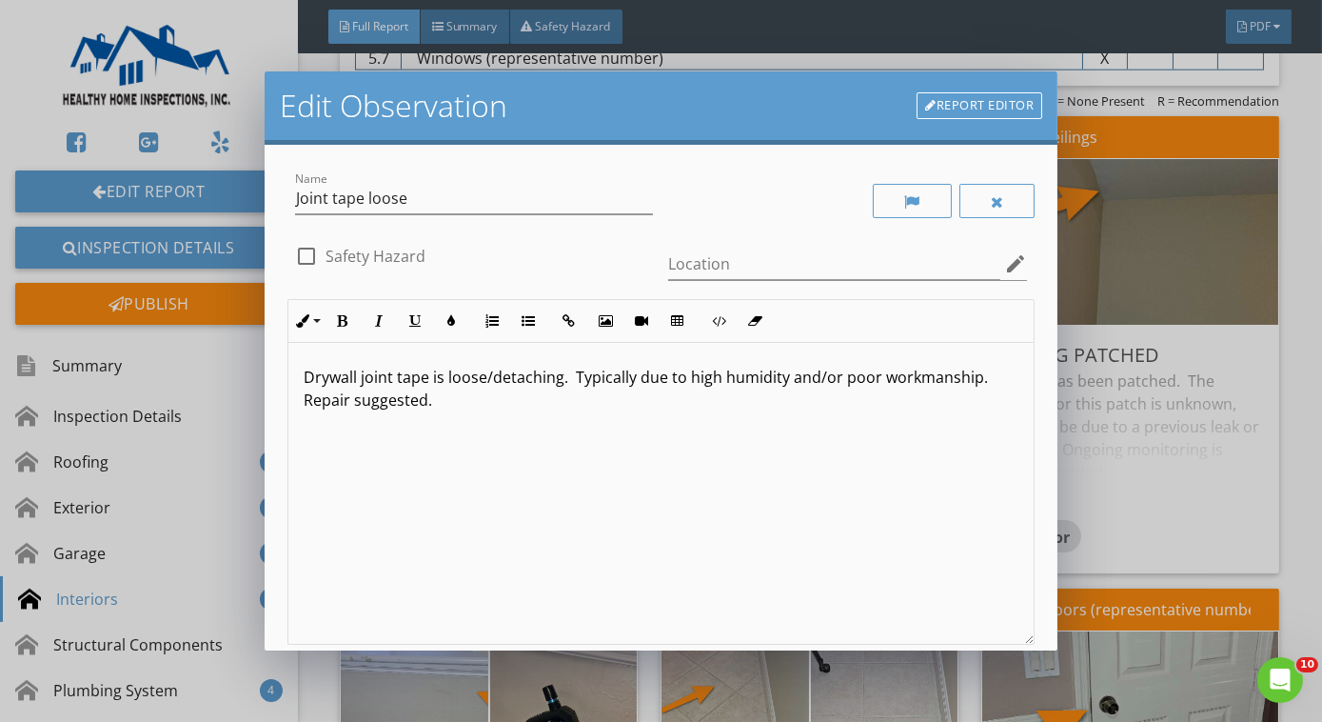
click at [621, 471] on div "Drywall joint tape is loose/detaching. Typically due to high humidity and/or po…" at bounding box center [660, 494] width 745 height 302
click at [595, 436] on div "Drywall joint tape is loose/detaching. Typically due to high humidity and/or po…" at bounding box center [660, 492] width 745 height 302
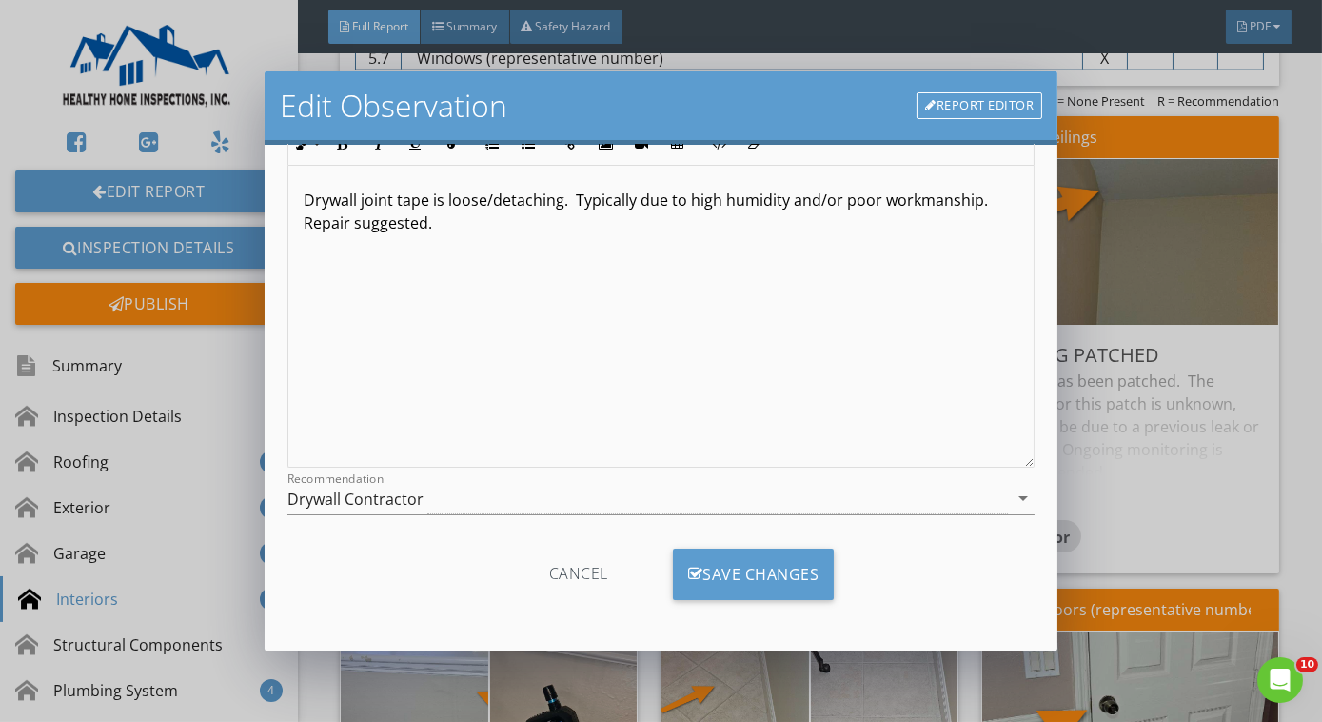
click at [580, 278] on div "Drywall joint tape is loose/detaching. Typically due to high humidity and/or po…" at bounding box center [660, 317] width 745 height 302
click at [726, 332] on div "Drywall joint tape is loose/detaching. Typically due to high humidity and/or po…" at bounding box center [660, 317] width 745 height 302
click at [786, 563] on div "Save Changes" at bounding box center [754, 573] width 162 height 51
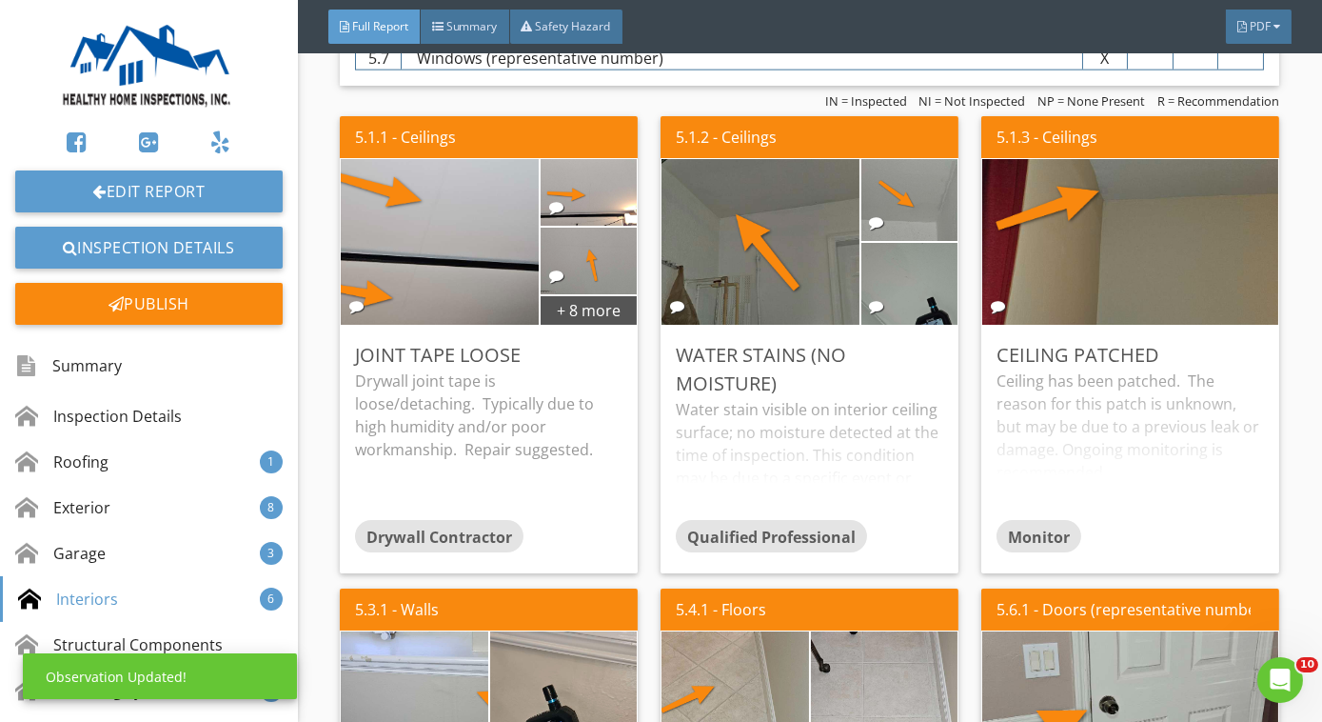
scroll to position [0, 0]
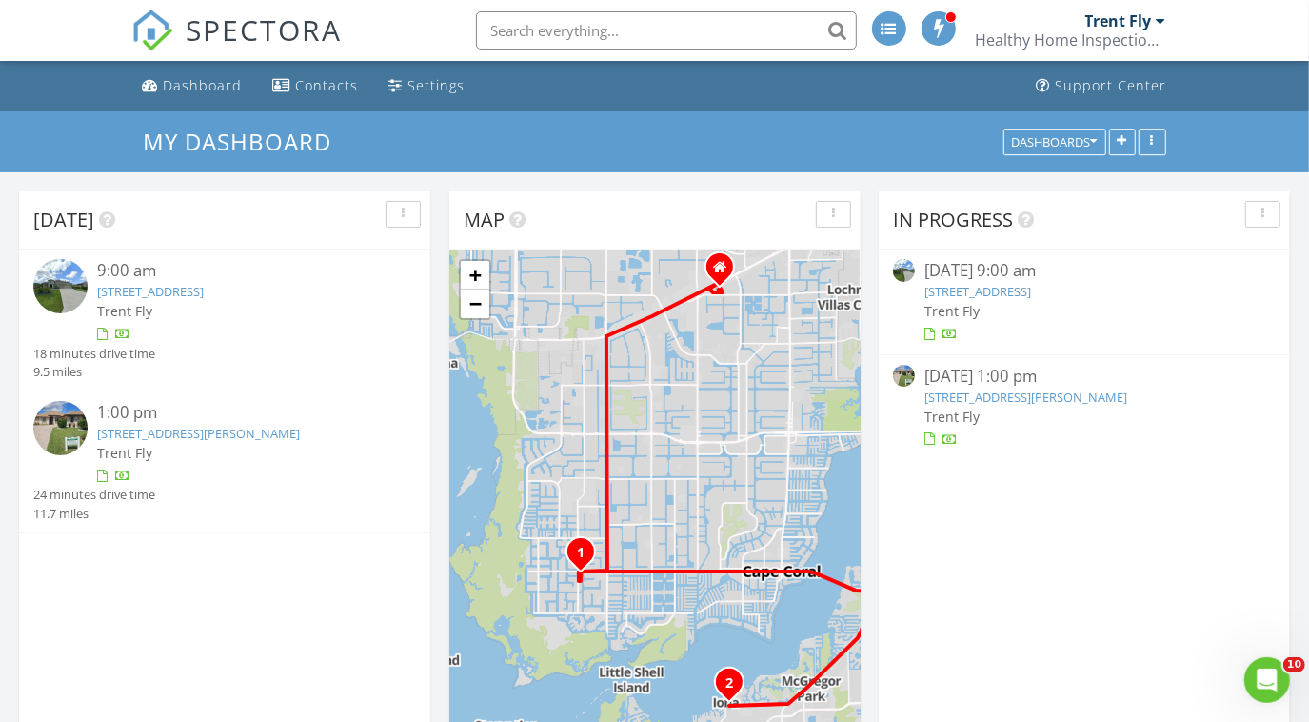
click at [200, 434] on link "15250 Intracoastal Court, Fort Myers, FL 33908" at bounding box center [198, 433] width 203 height 17
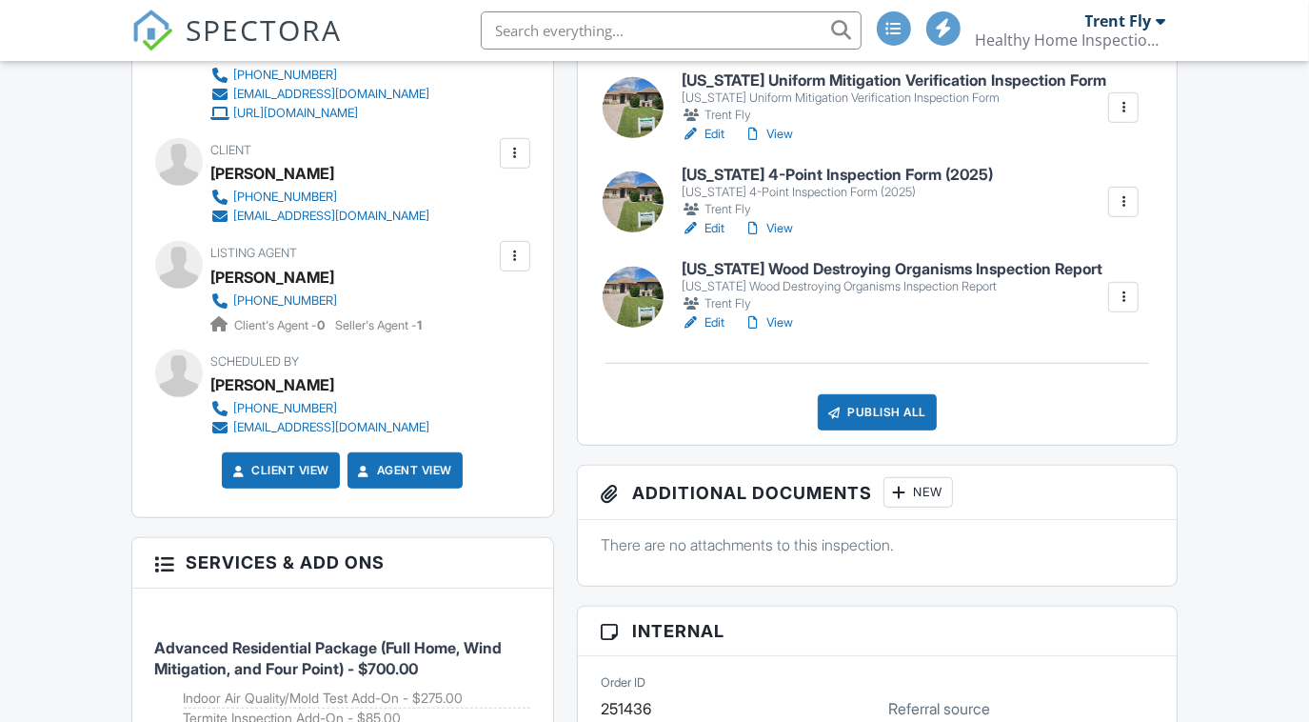
scroll to position [683, 0]
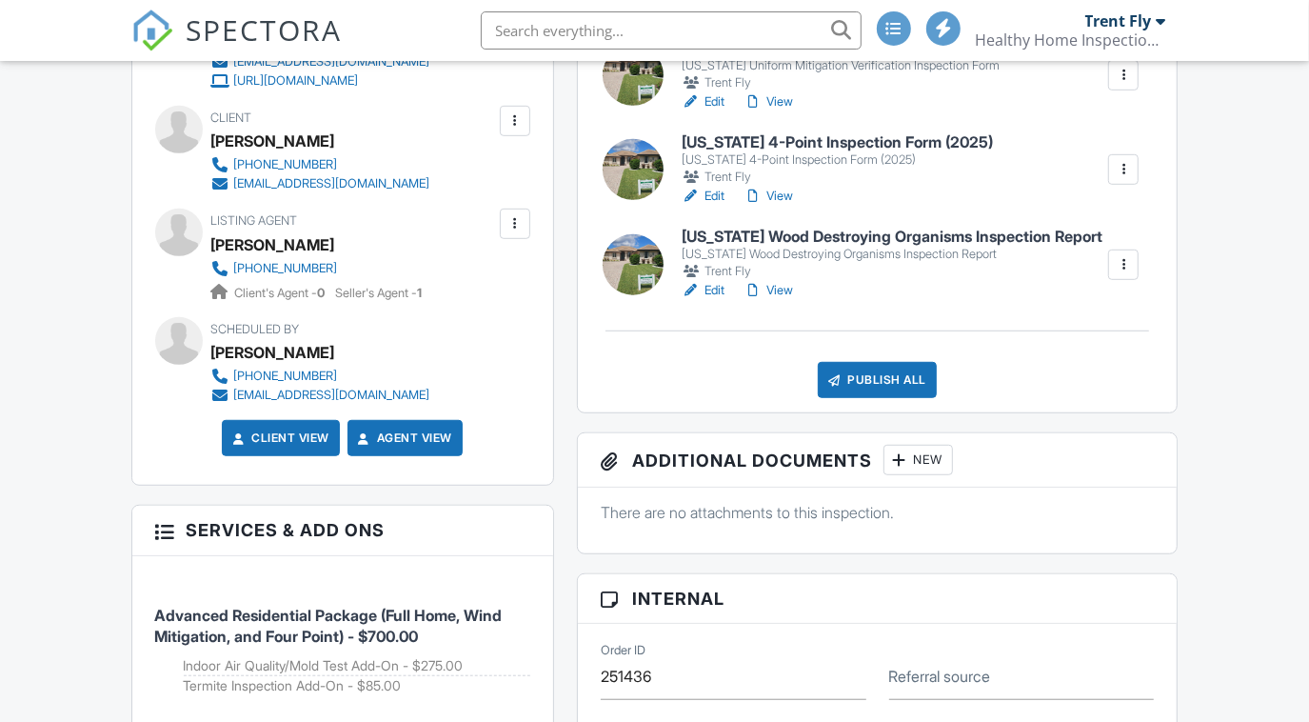
click at [777, 191] on link "View" at bounding box center [769, 196] width 50 height 19
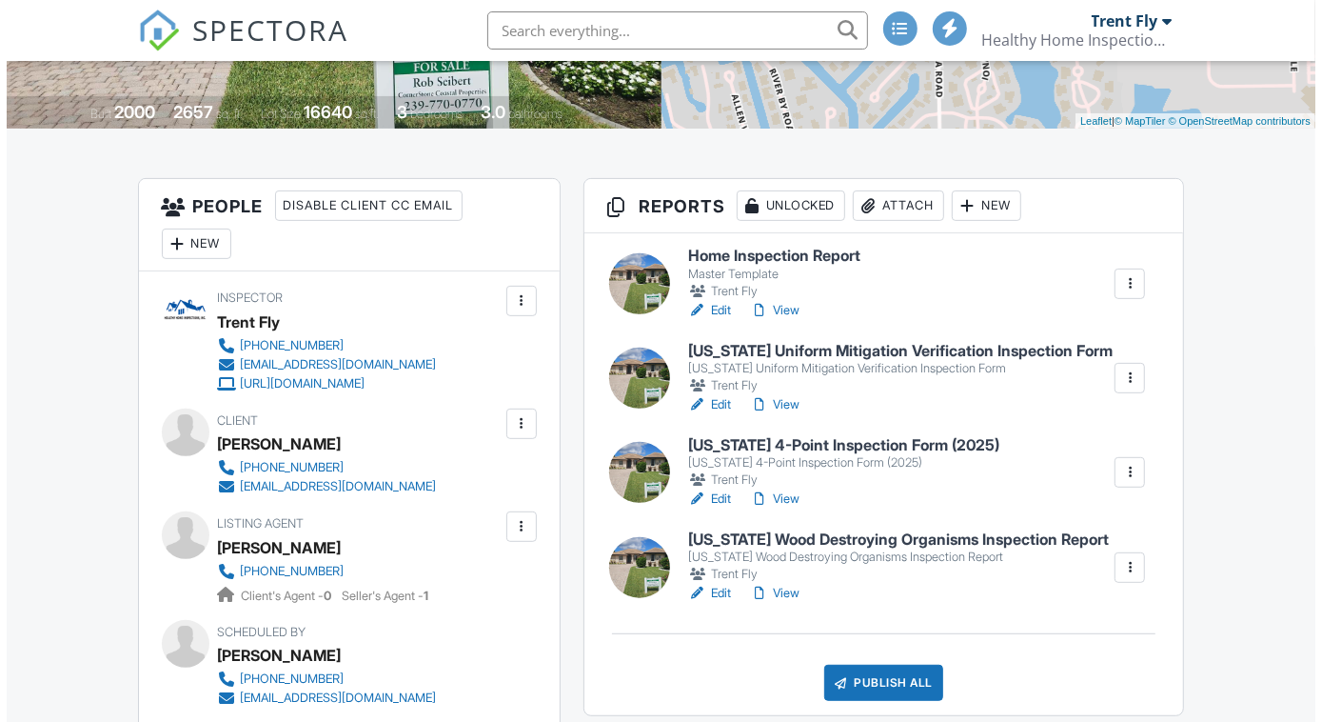
scroll to position [375, 0]
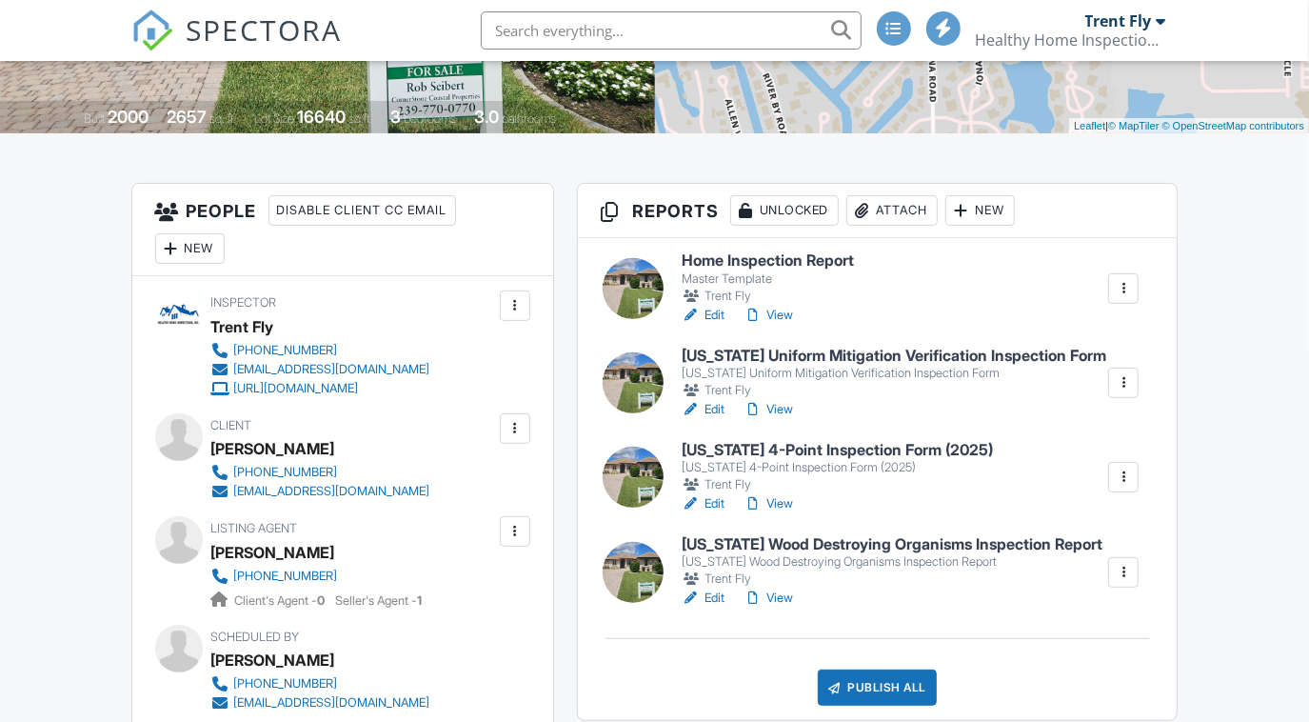
click at [901, 693] on div "Publish All" at bounding box center [877, 687] width 119 height 36
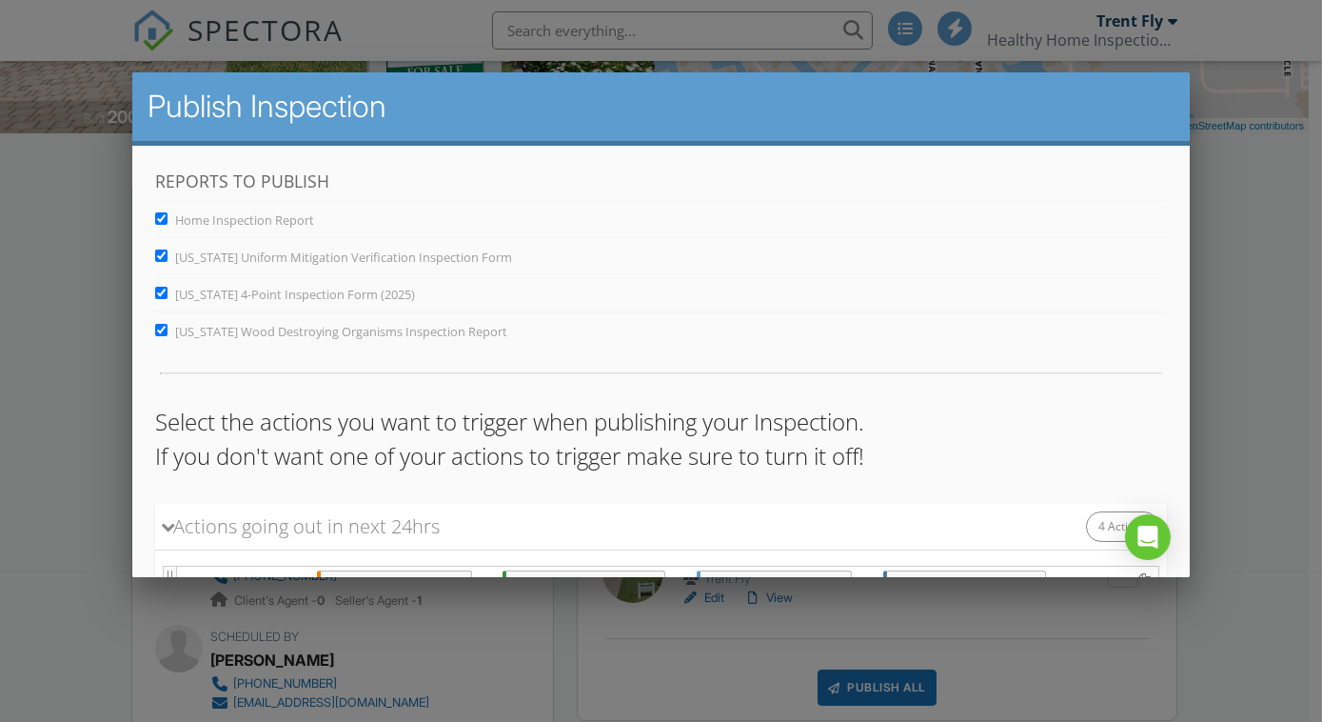
scroll to position [434, 0]
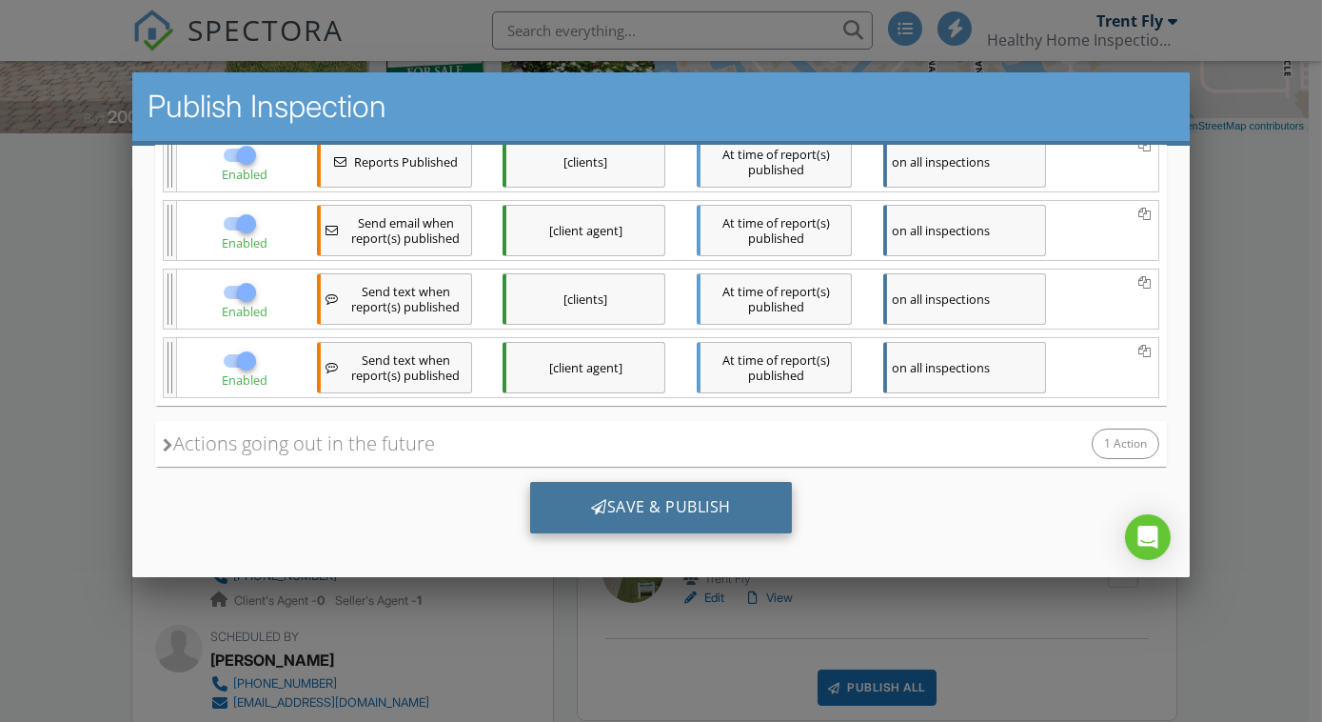
click at [655, 495] on div "Save & Publish" at bounding box center [660, 506] width 262 height 51
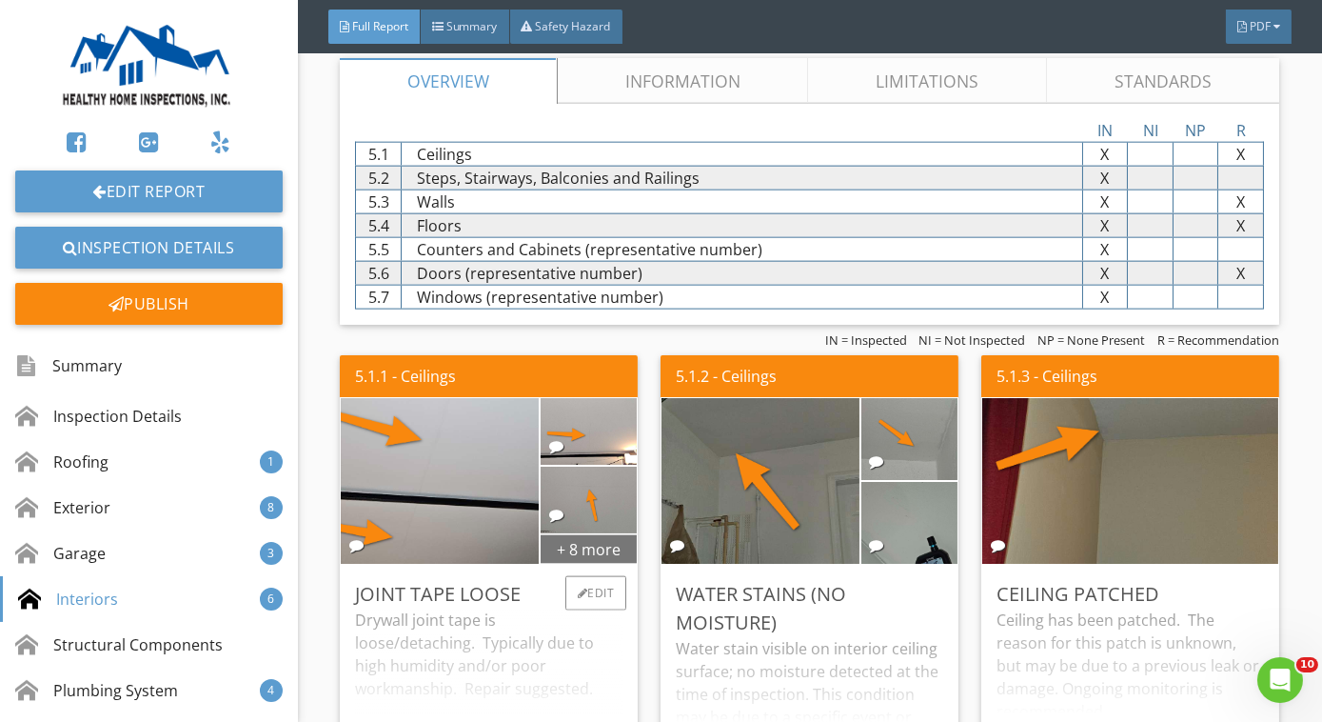
scroll to position [4905, 0]
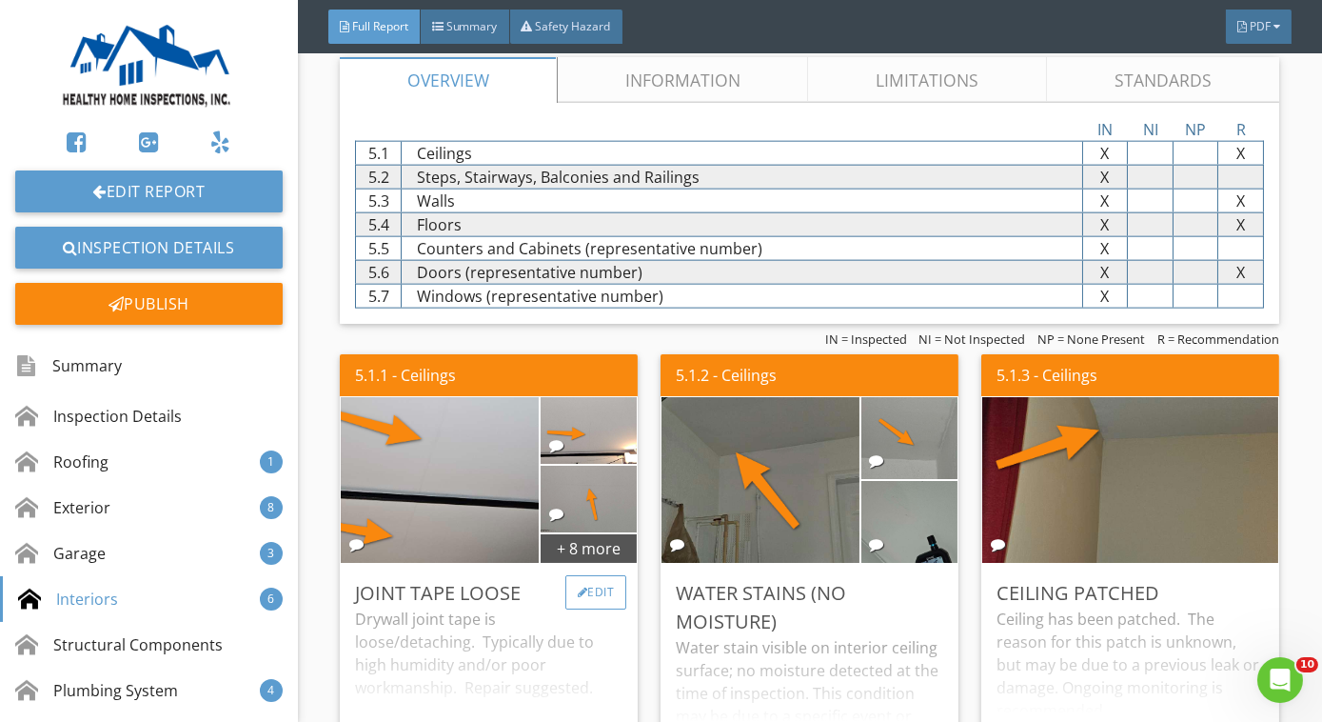
click at [616, 575] on div "Edit" at bounding box center [597, 592] width 62 height 34
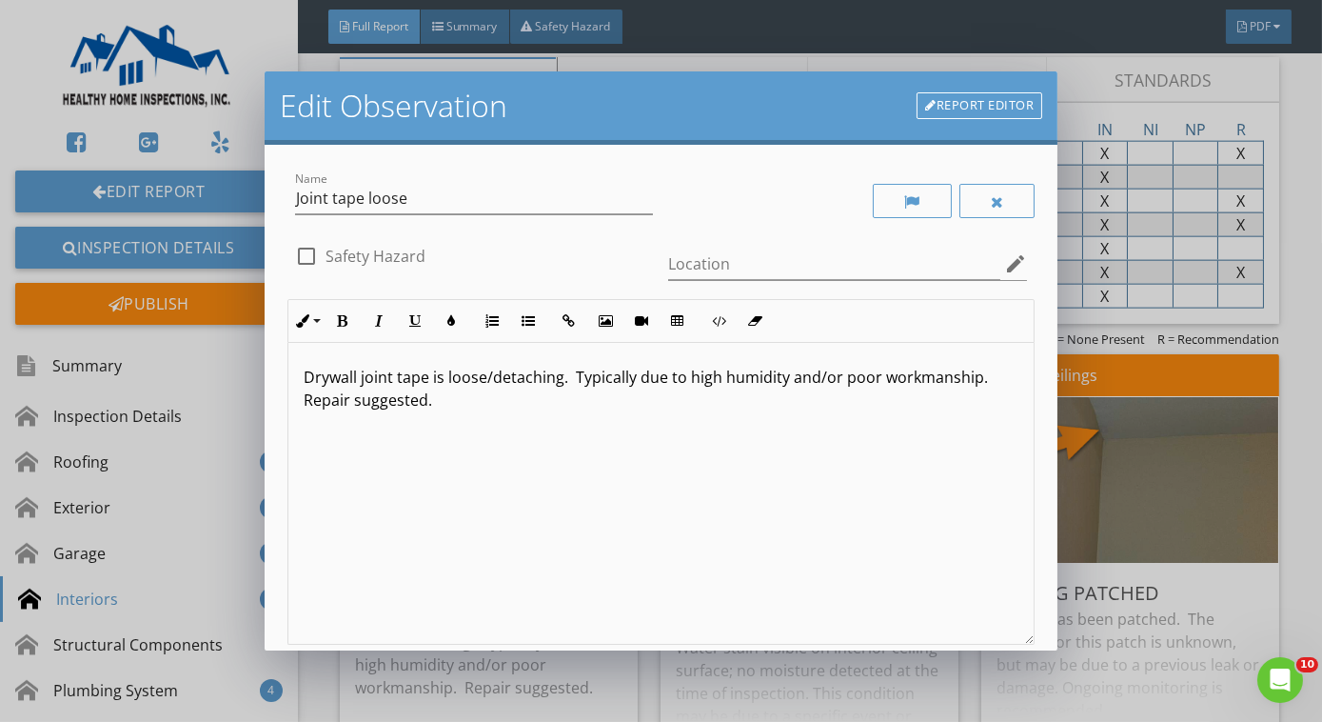
click at [703, 525] on div "Drywall joint tape is loose/detaching. Typically due to high humidity and/or po…" at bounding box center [660, 494] width 745 height 302
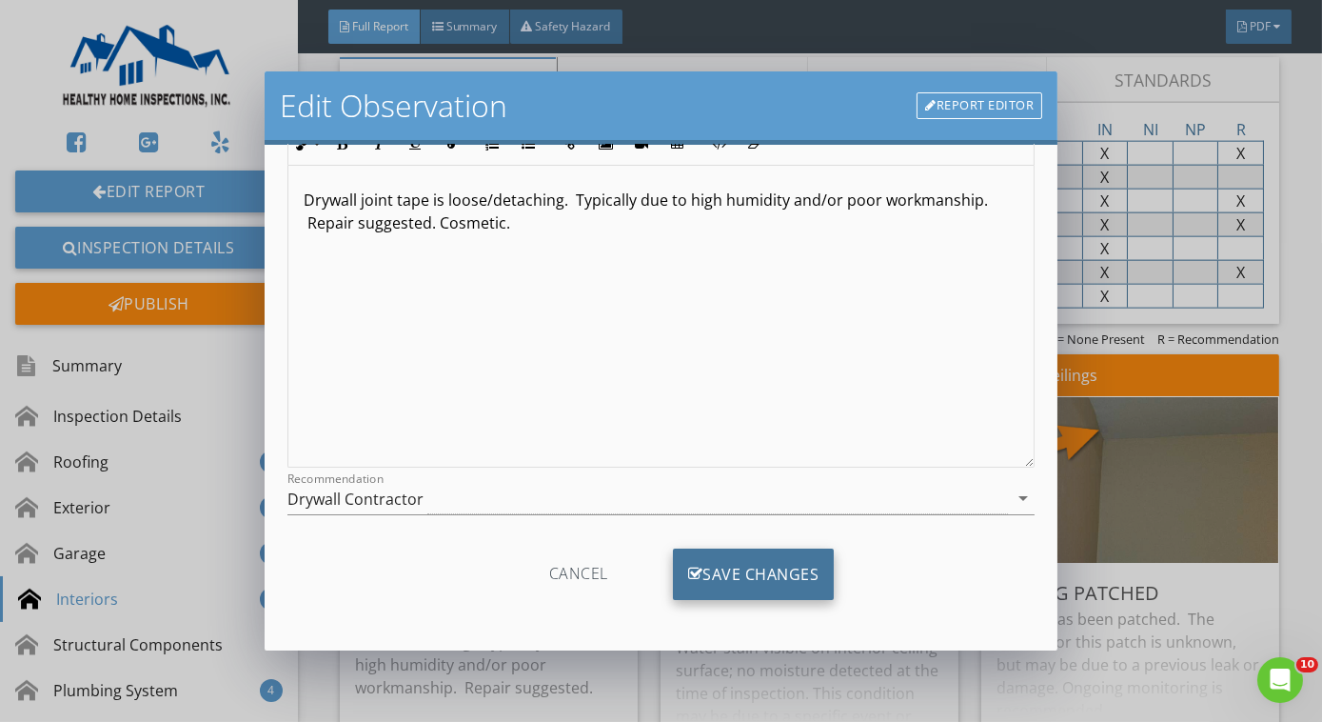
click at [726, 567] on div "Save Changes" at bounding box center [754, 573] width 162 height 51
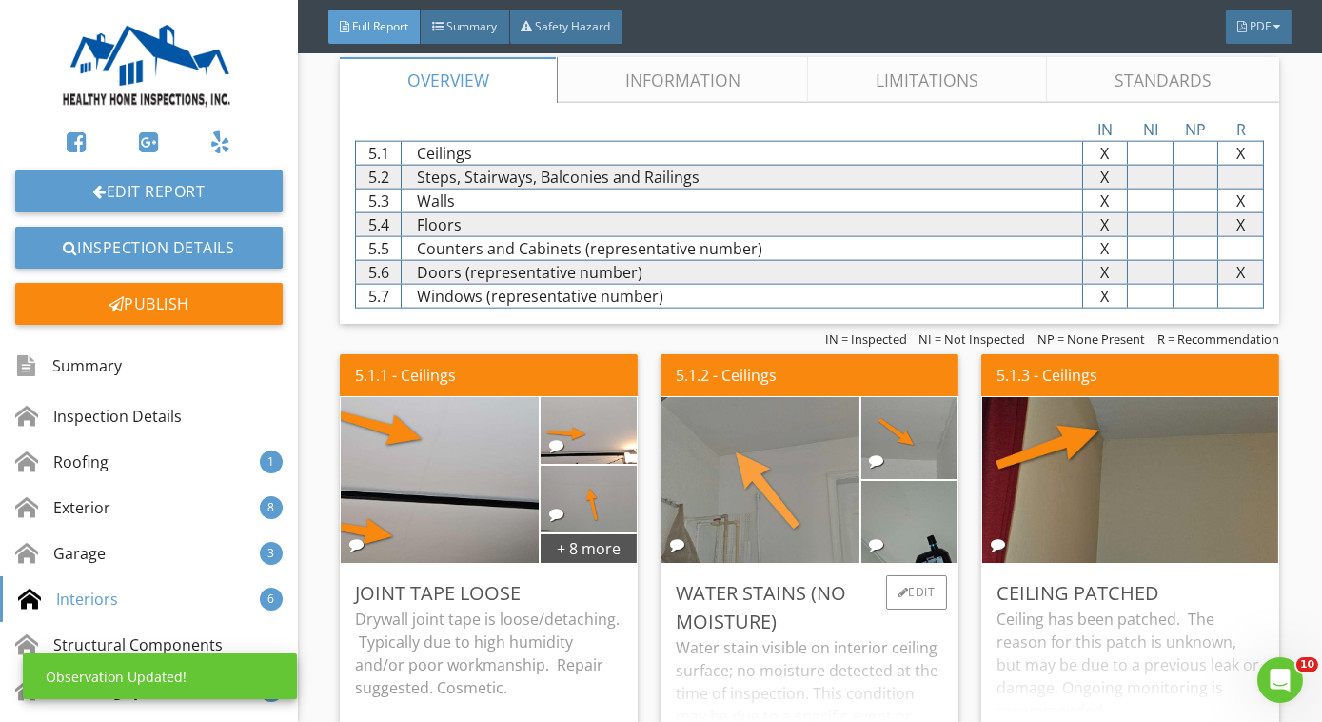
click at [830, 484] on img at bounding box center [760, 480] width 493 height 370
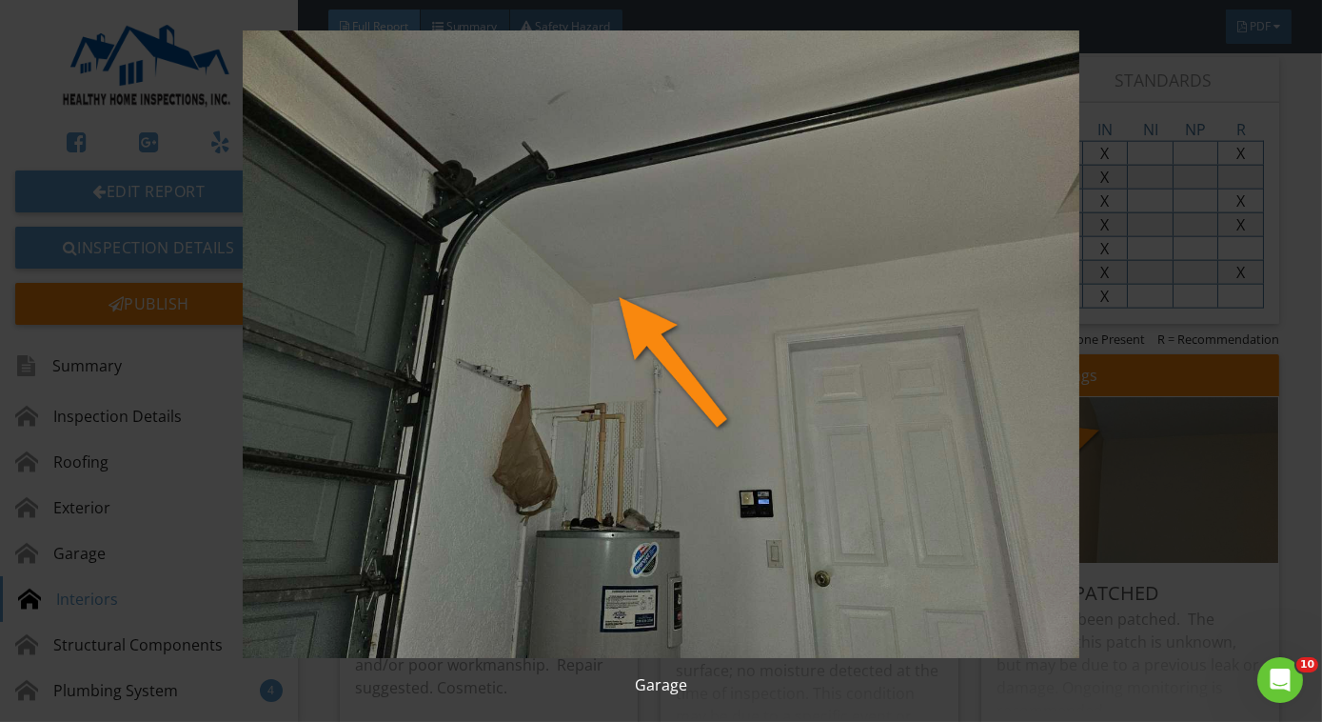
click at [830, 484] on img at bounding box center [661, 343] width 1199 height 627
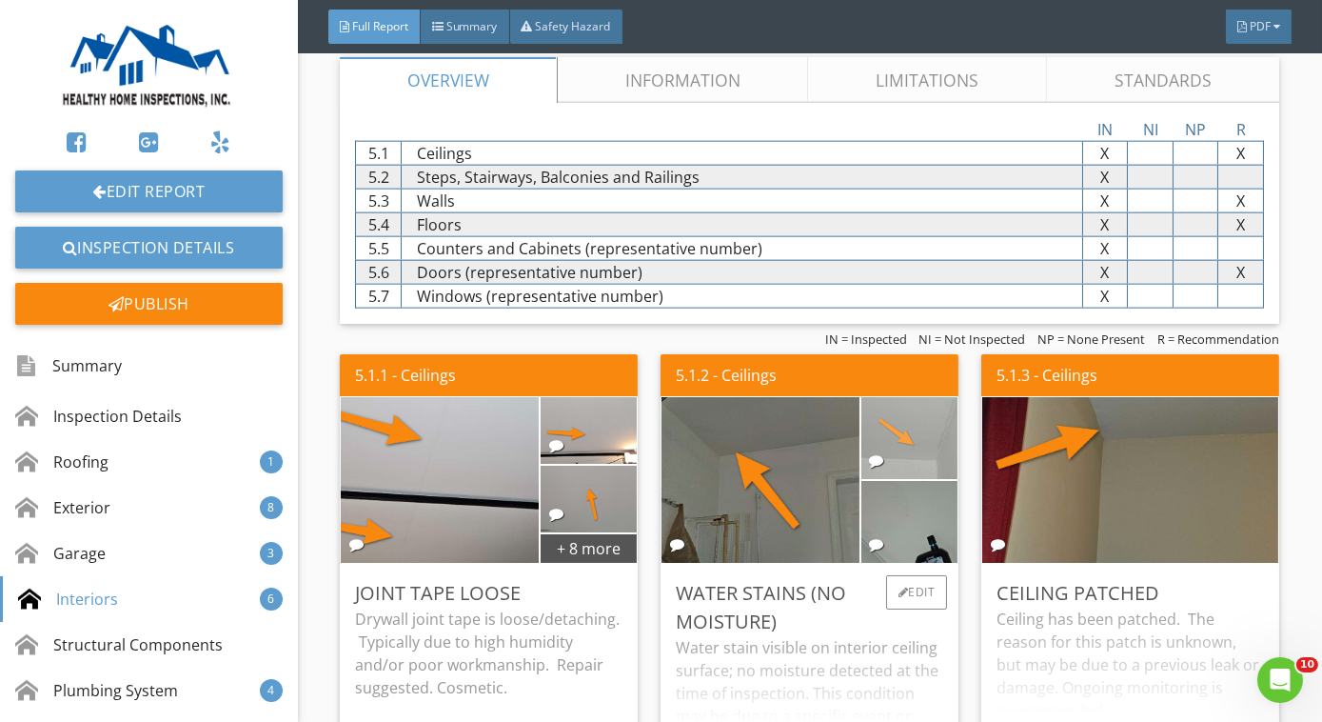
click at [896, 424] on img at bounding box center [909, 438] width 242 height 182
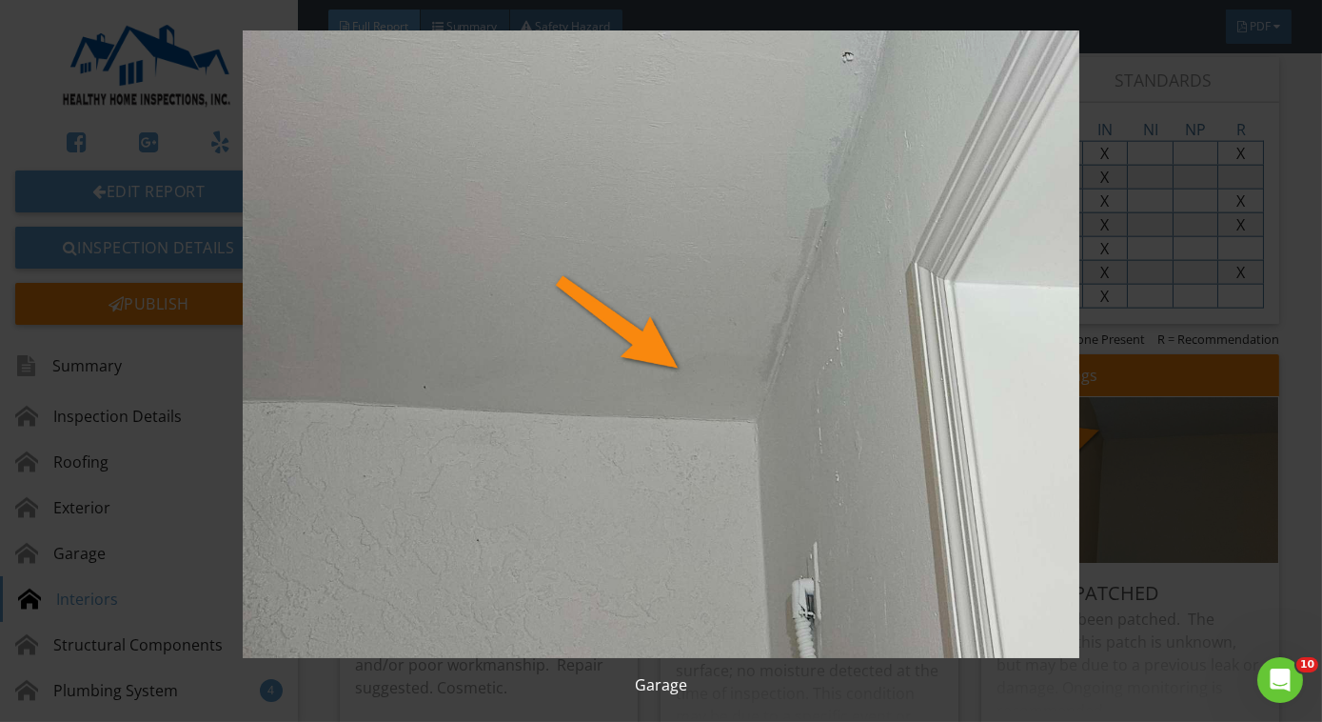
click at [897, 424] on img at bounding box center [661, 343] width 1199 height 627
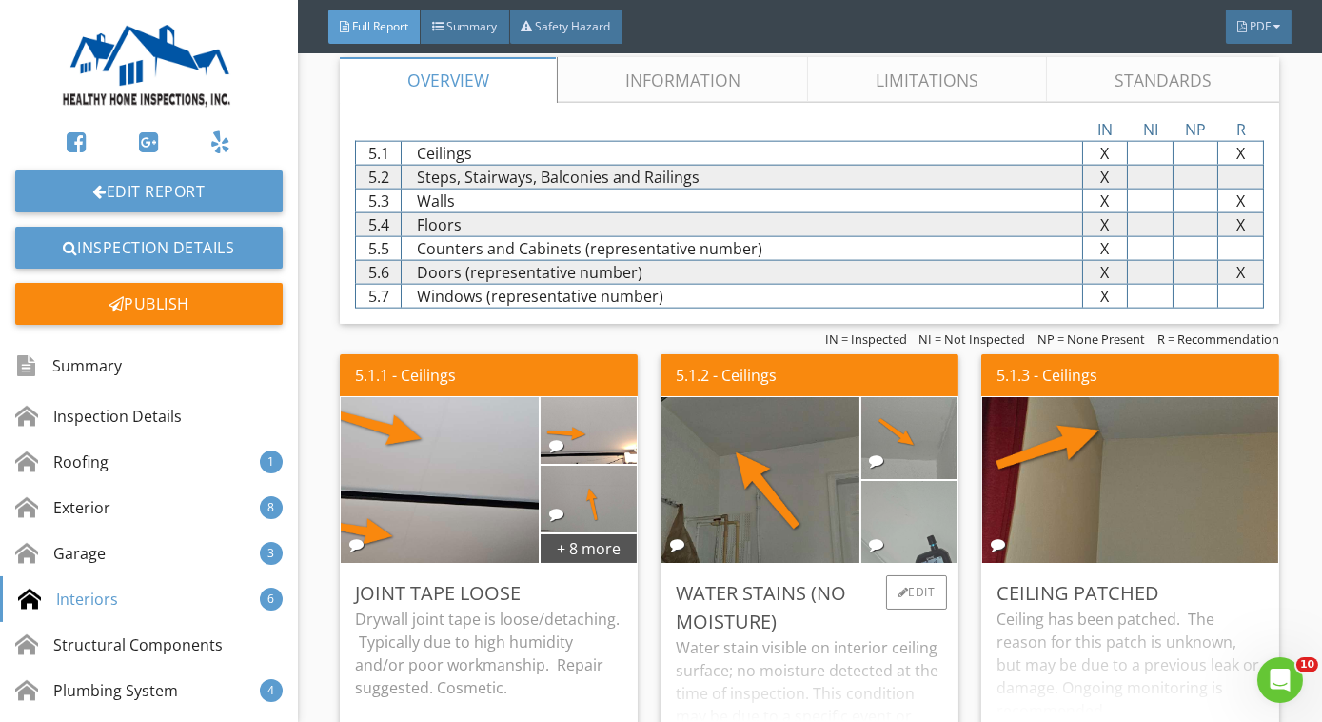
click at [904, 496] on img at bounding box center [909, 522] width 242 height 182
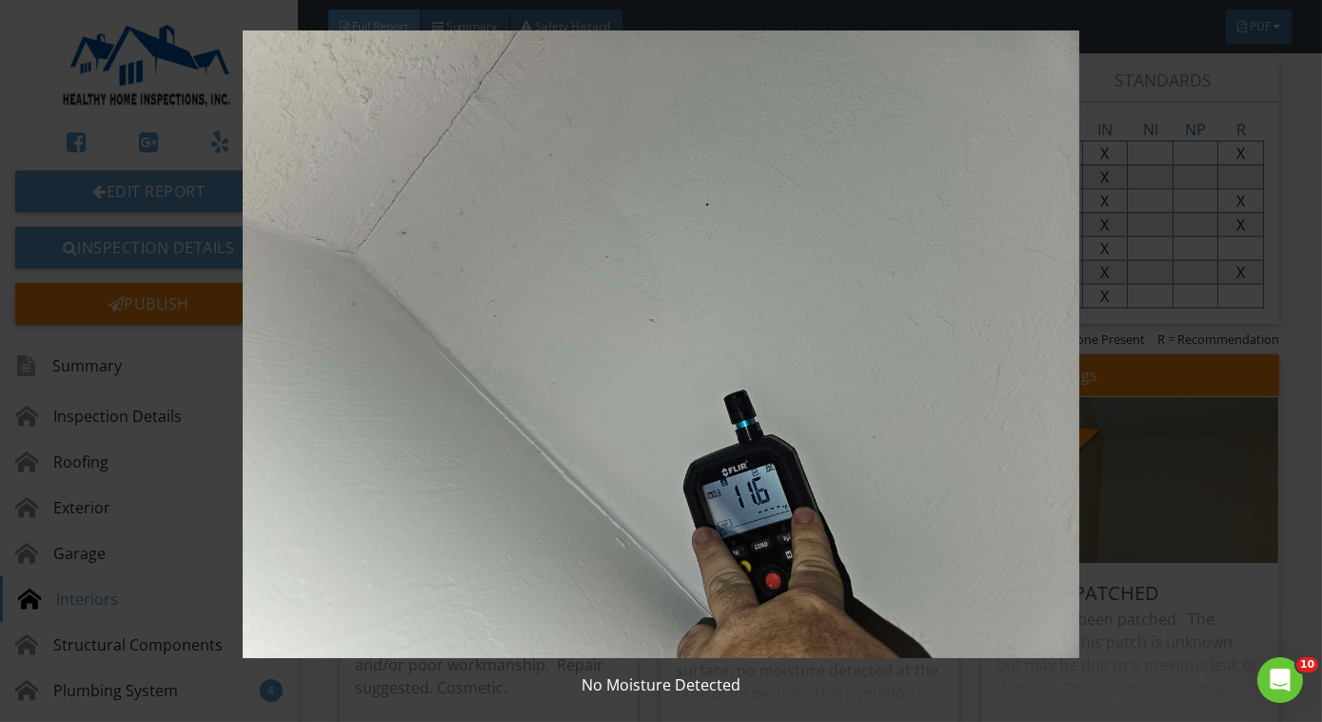
click at [904, 496] on img at bounding box center [661, 343] width 1199 height 627
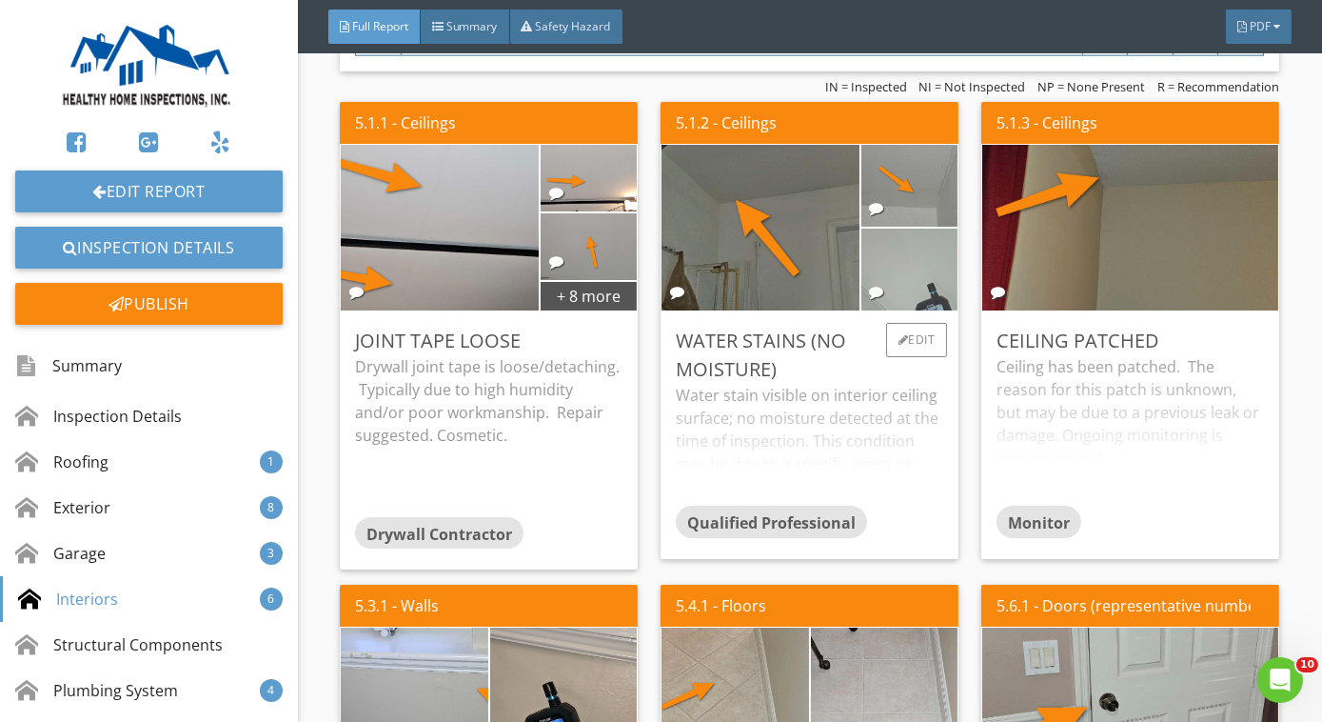
scroll to position [5164, 0]
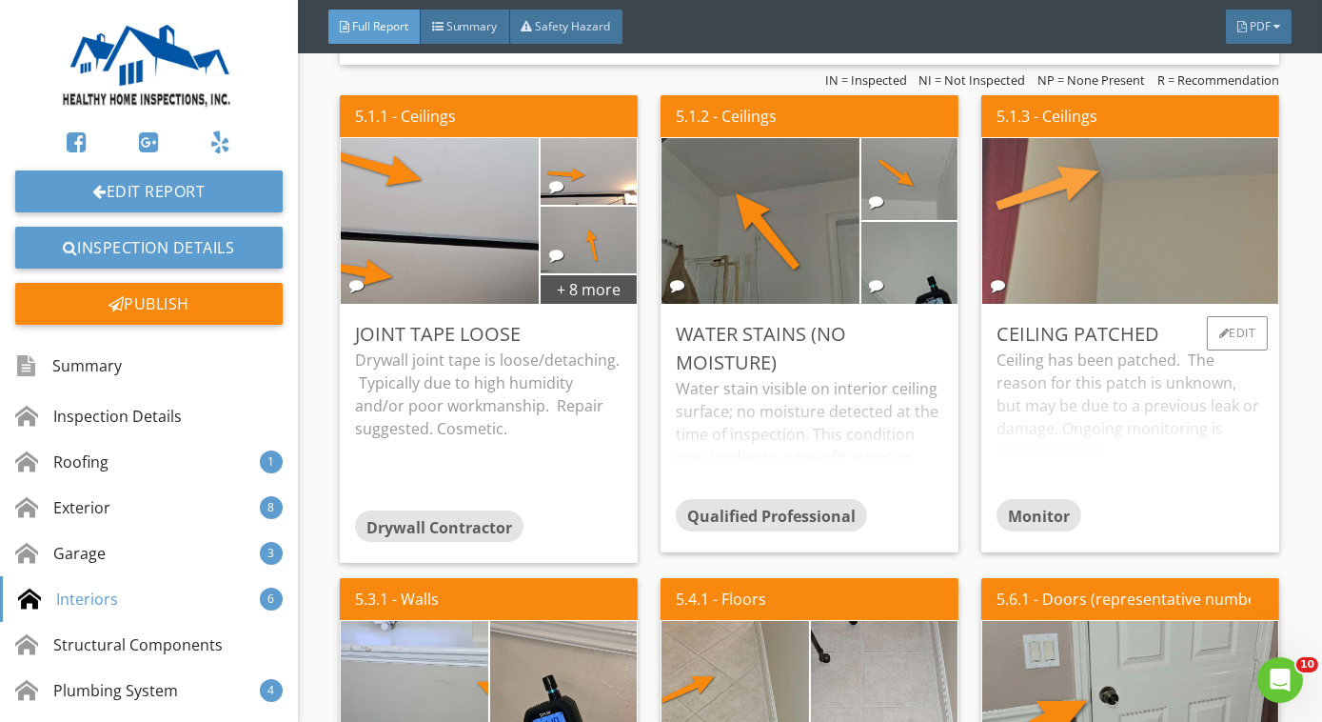
click at [1147, 207] on img at bounding box center [1131, 221] width 552 height 414
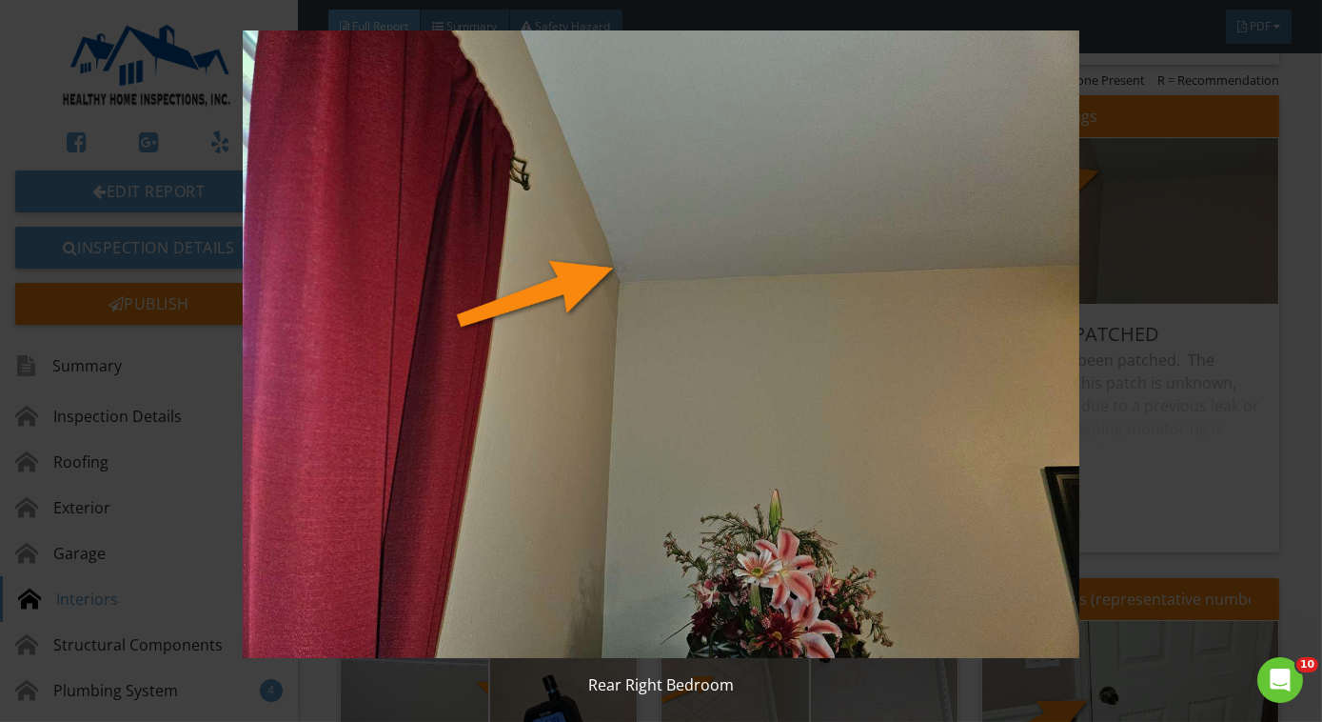
click at [983, 358] on img at bounding box center [661, 343] width 1199 height 627
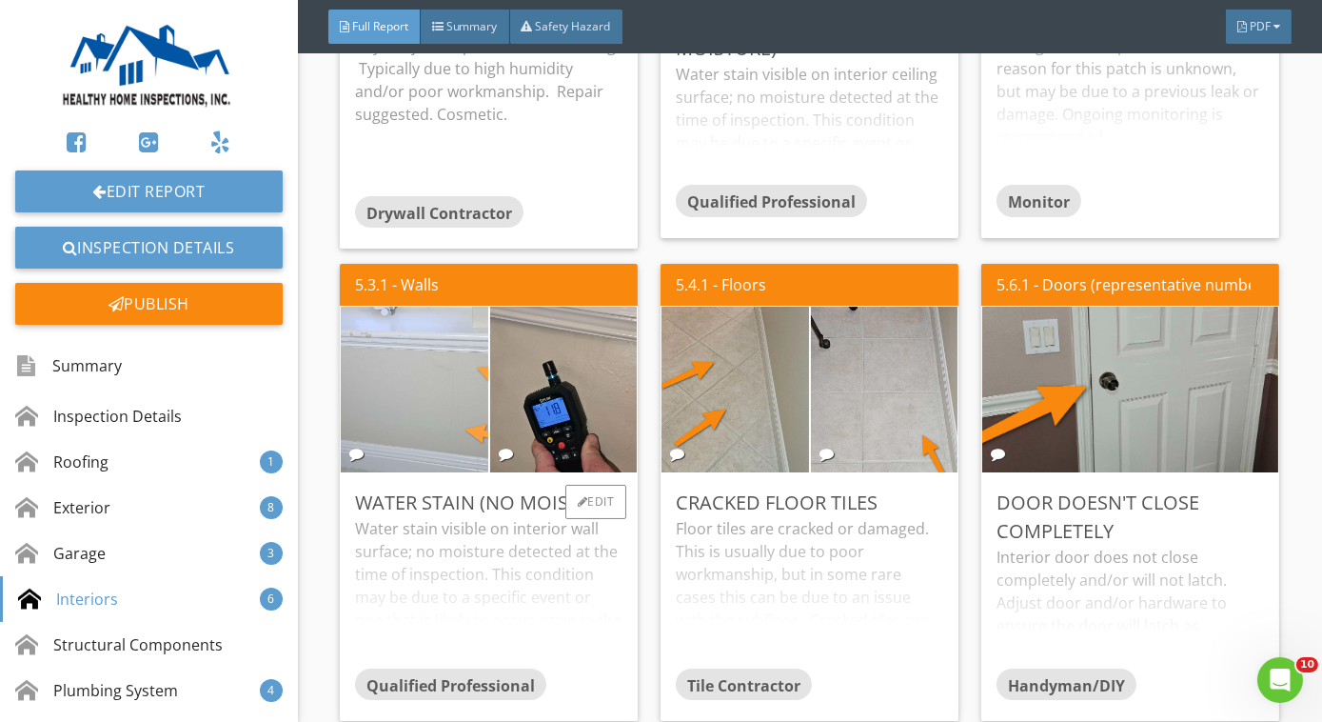
scroll to position [5479, 0]
click at [411, 351] on img at bounding box center [414, 389] width 367 height 276
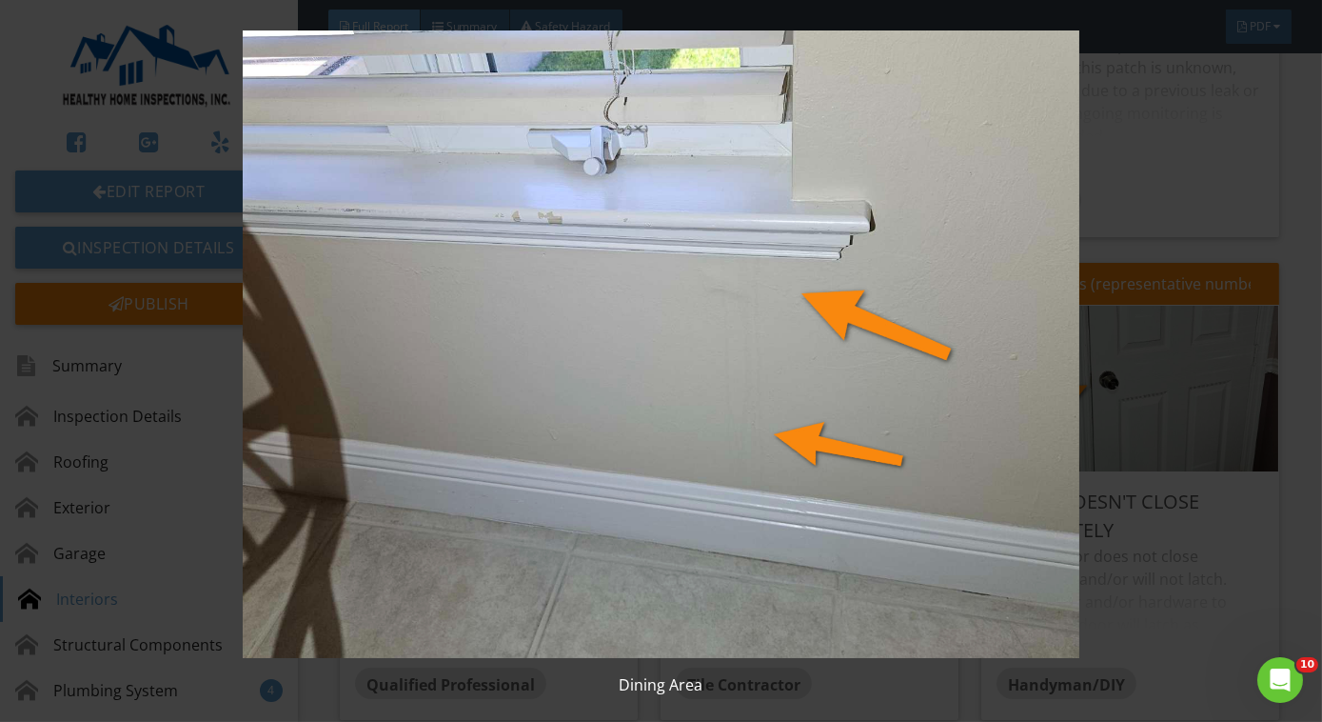
click at [413, 351] on img at bounding box center [661, 343] width 1199 height 627
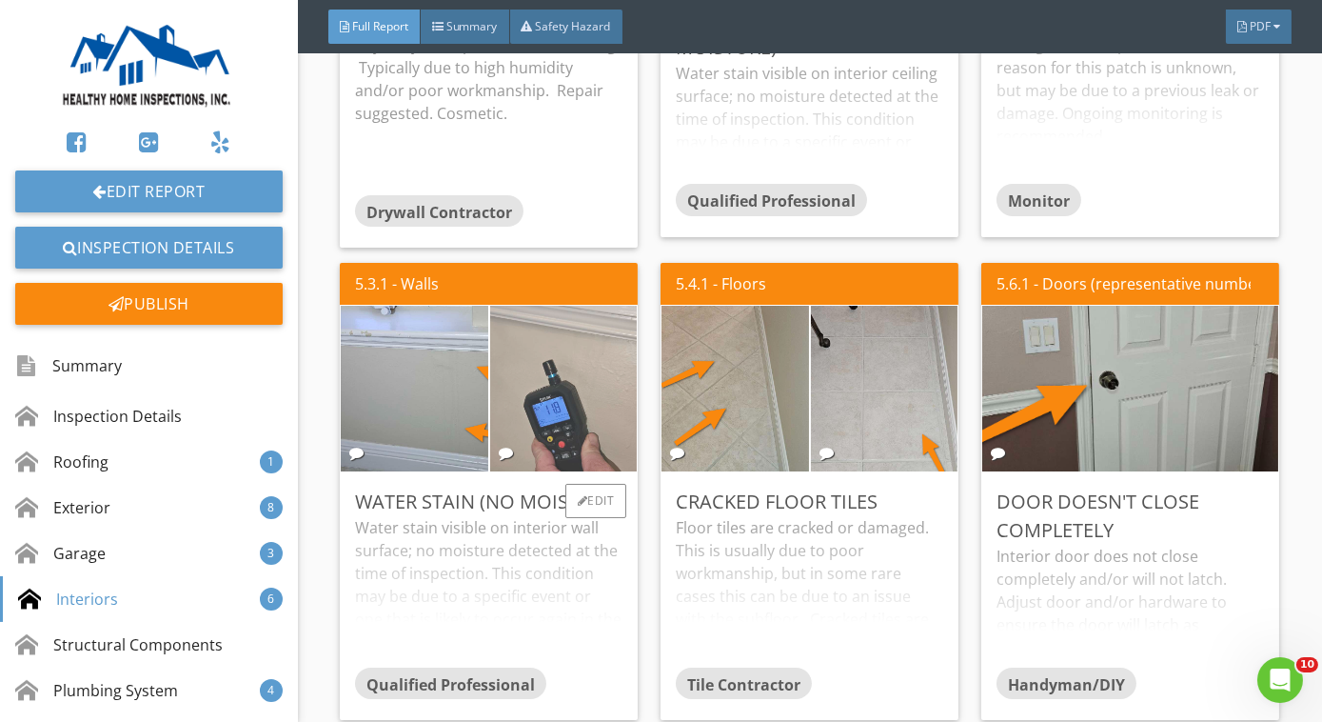
click at [505, 358] on img at bounding box center [563, 389] width 367 height 276
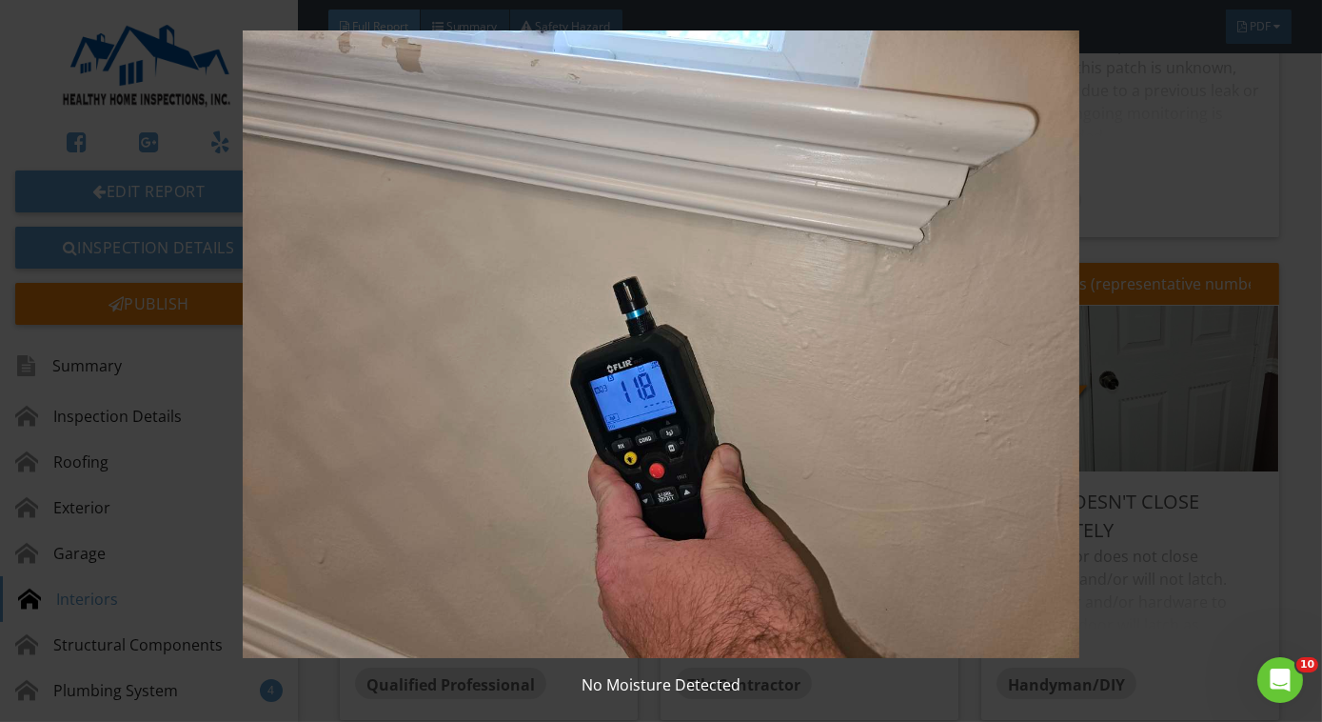
click at [506, 359] on img at bounding box center [661, 343] width 1199 height 627
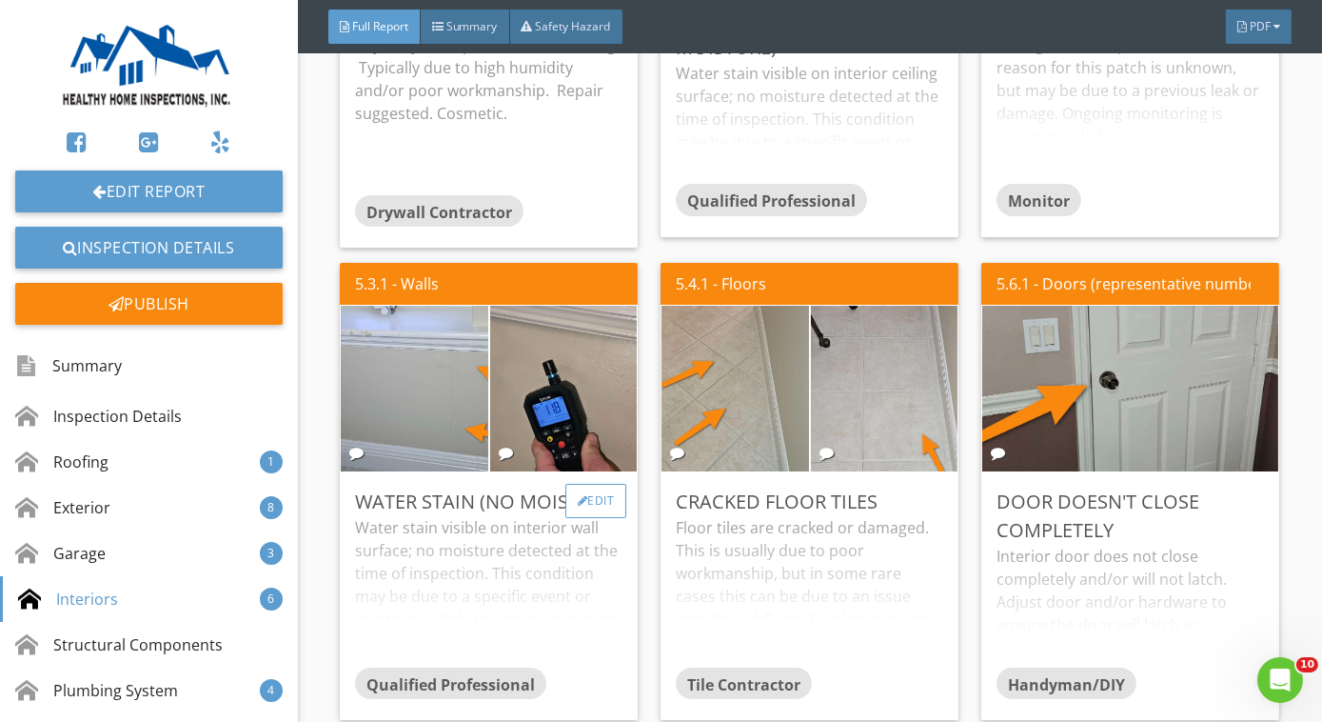
click at [591, 484] on div "Edit" at bounding box center [597, 501] width 62 height 34
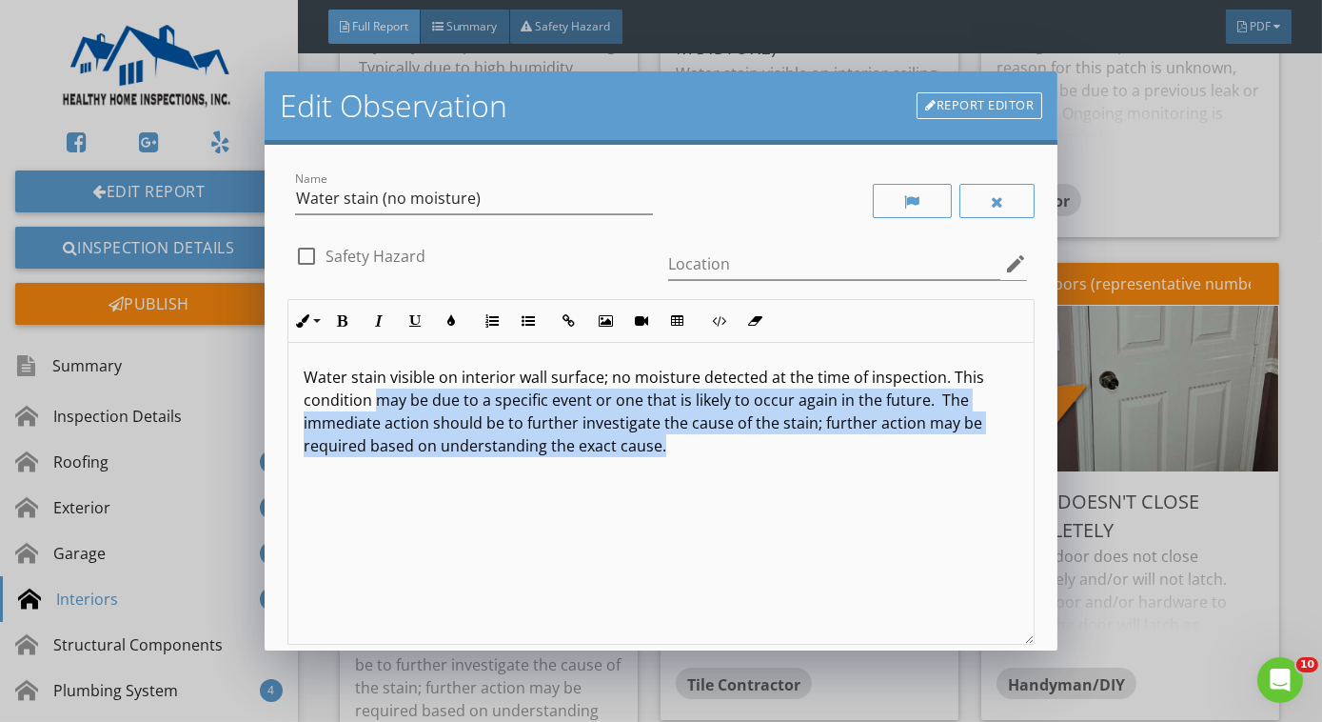
drag, startPoint x: 373, startPoint y: 402, endPoint x: 857, endPoint y: 584, distance: 516.7
click at [857, 584] on div "Water stain visible on interior wall surface; no moisture detected at the time …" at bounding box center [660, 494] width 745 height 302
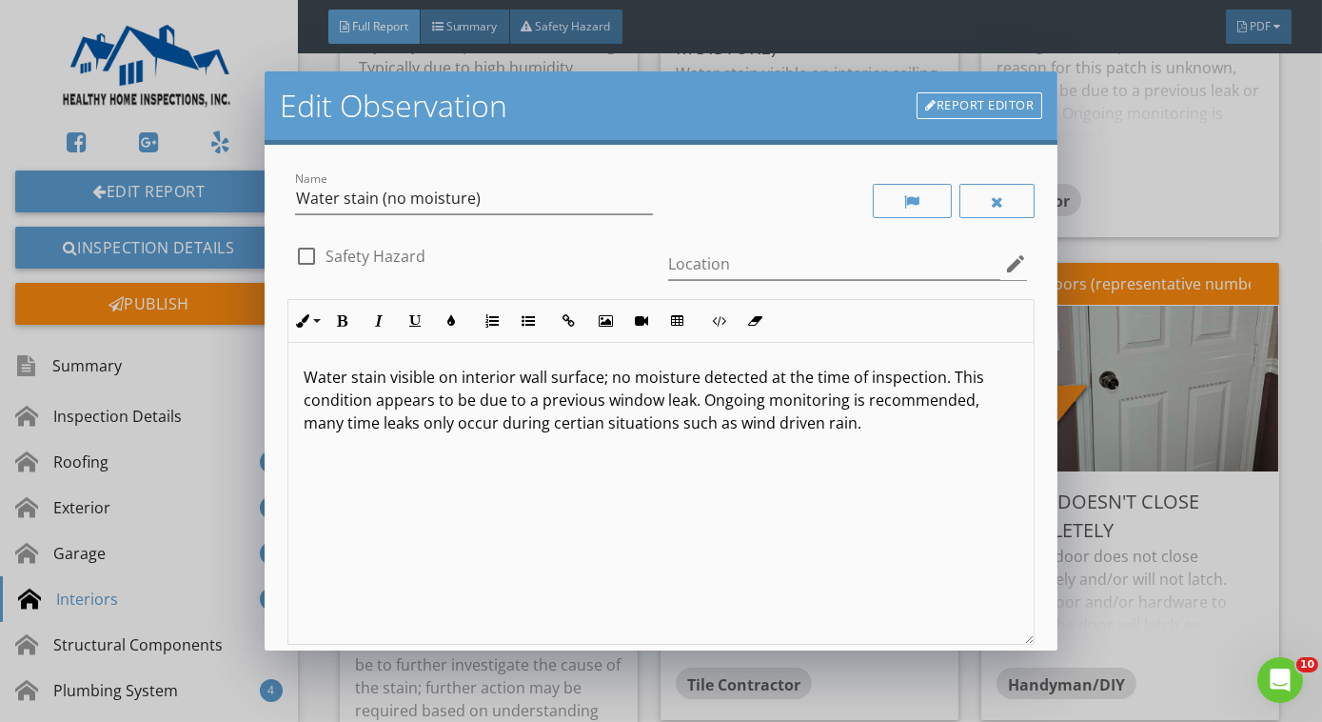
click at [923, 425] on p "Water stain visible on interior wall surface; no moisture detected at the time …" at bounding box center [661, 400] width 715 height 69
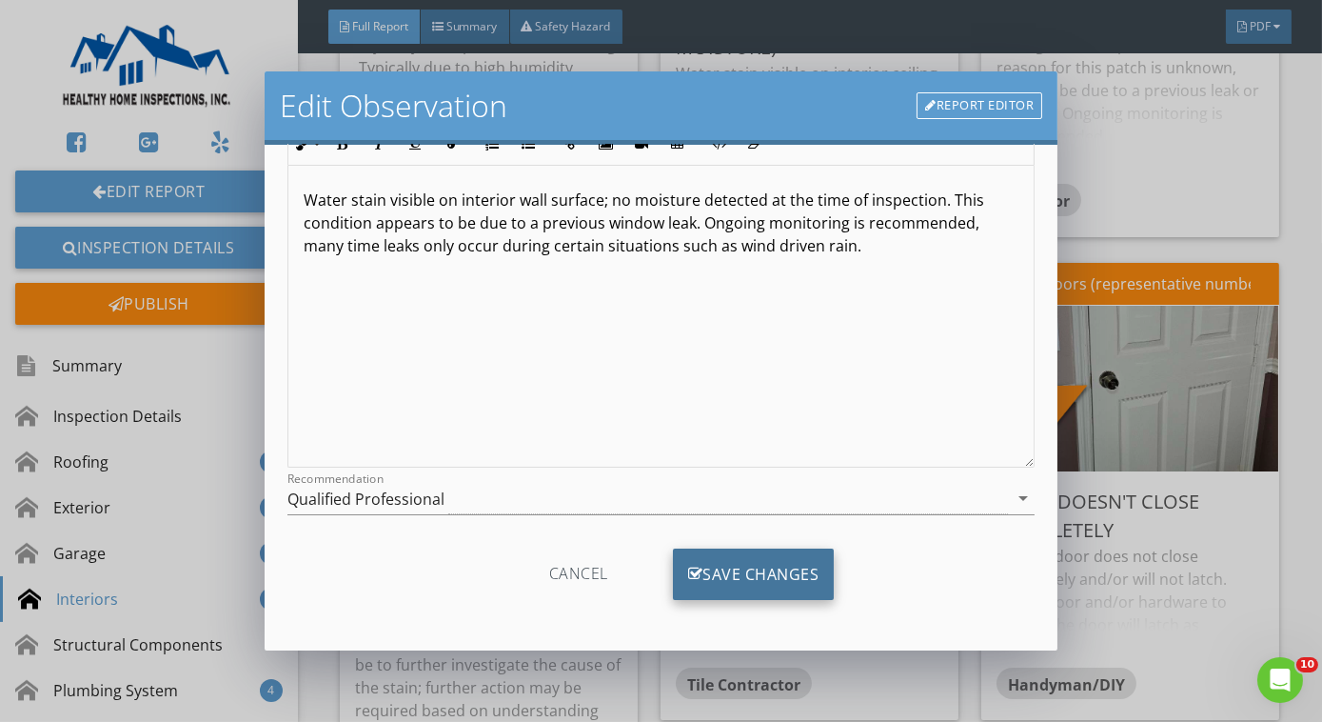
click at [744, 572] on div "Save Changes" at bounding box center [754, 573] width 162 height 51
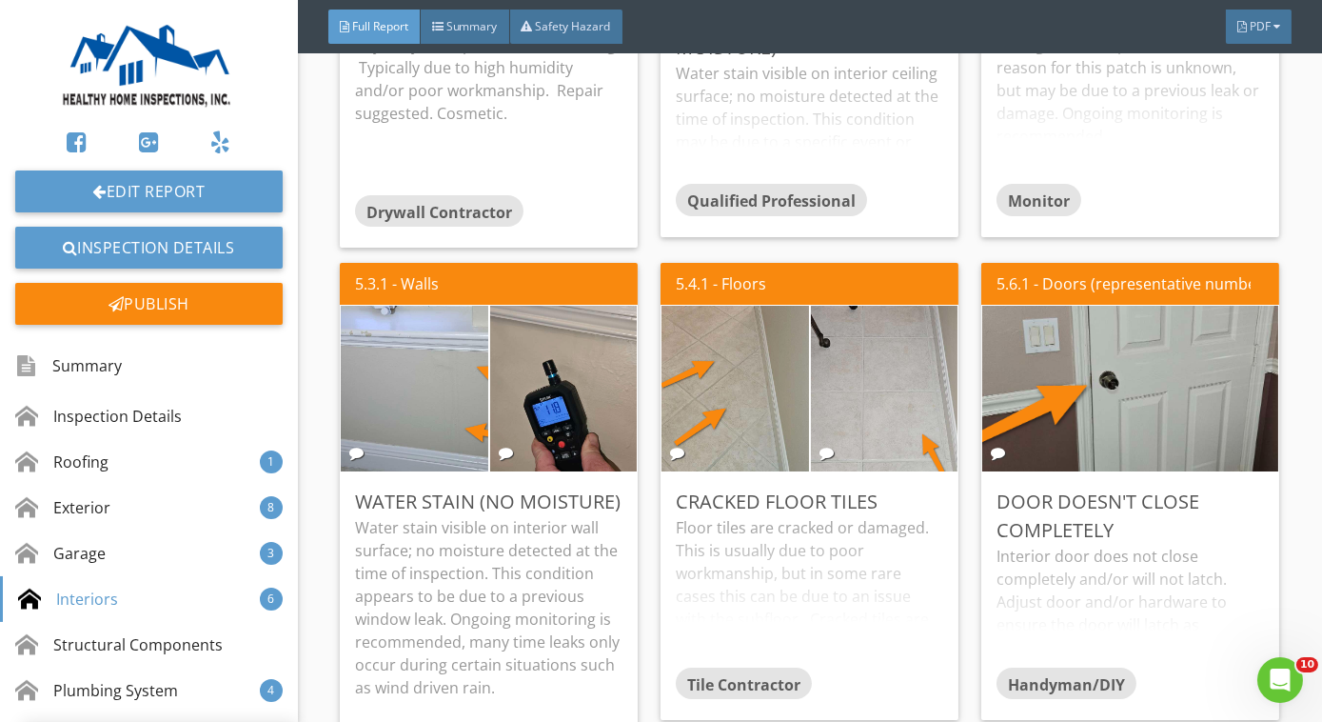
scroll to position [0, 0]
click at [593, 484] on div "Edit" at bounding box center [597, 501] width 62 height 34
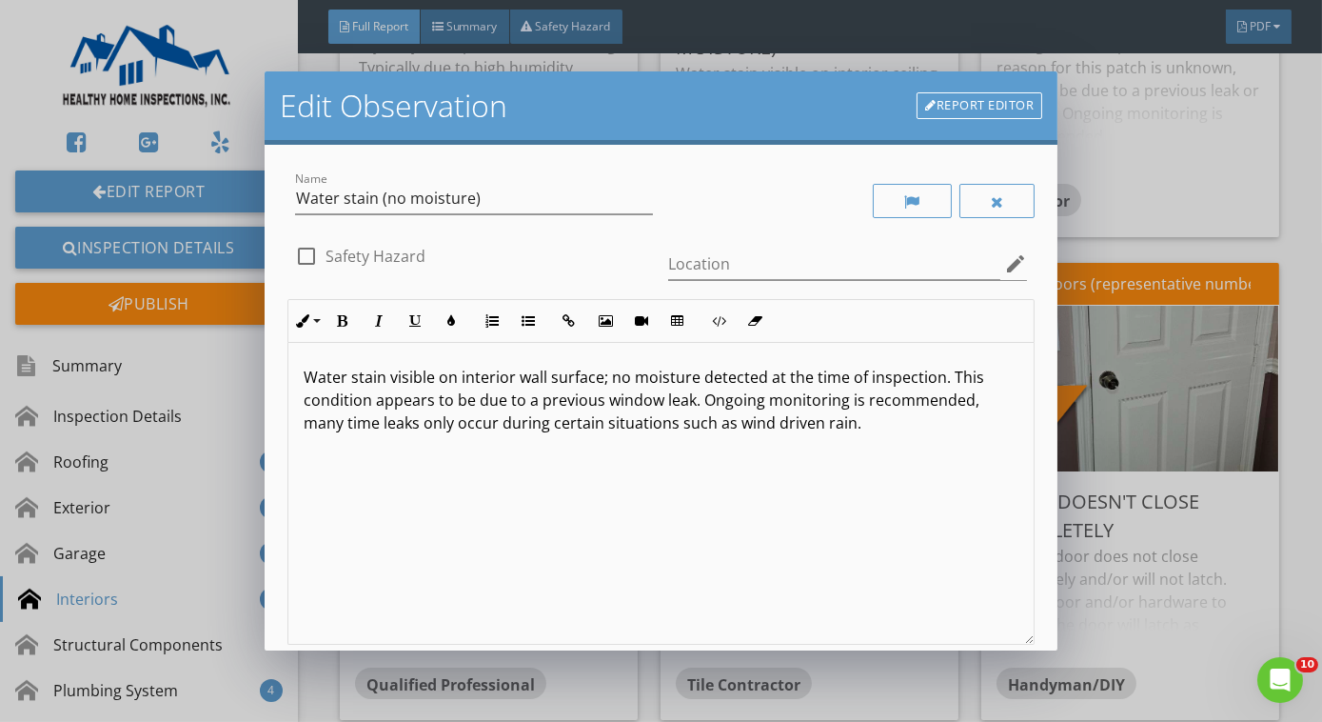
drag, startPoint x: 947, startPoint y: 387, endPoint x: 986, endPoint y: 445, distance: 70.0
click at [986, 445] on div "Water stain visible on interior wall surface; no moisture detected at the time …" at bounding box center [660, 494] width 745 height 302
copy p "This condition appears to be due to a previous window leak. Ongoing monitoring …"
click at [1132, 455] on div "Edit Observation Report Editor Name Water stain (no moisture) check_box_outline…" at bounding box center [661, 361] width 1322 height 722
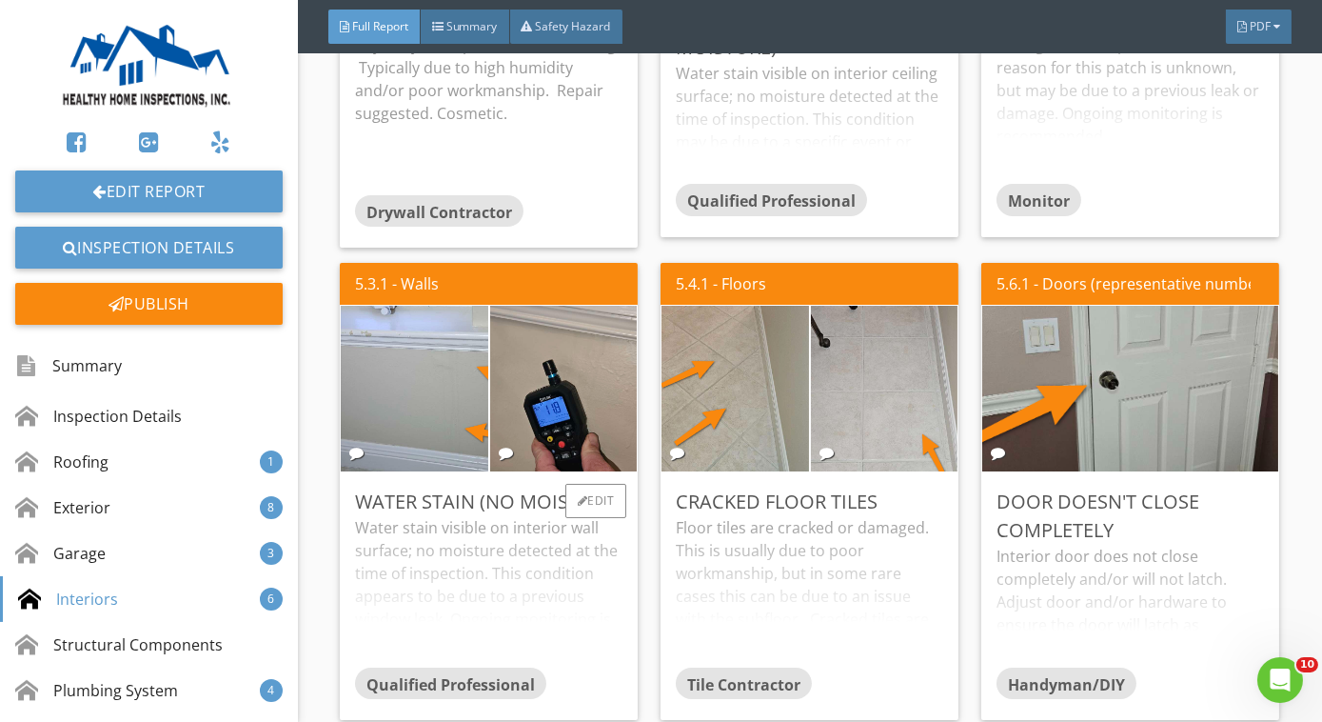
click at [558, 532] on div "Water stain visible on interior wall surface; no moisture detected at the time …" at bounding box center [489, 591] width 268 height 150
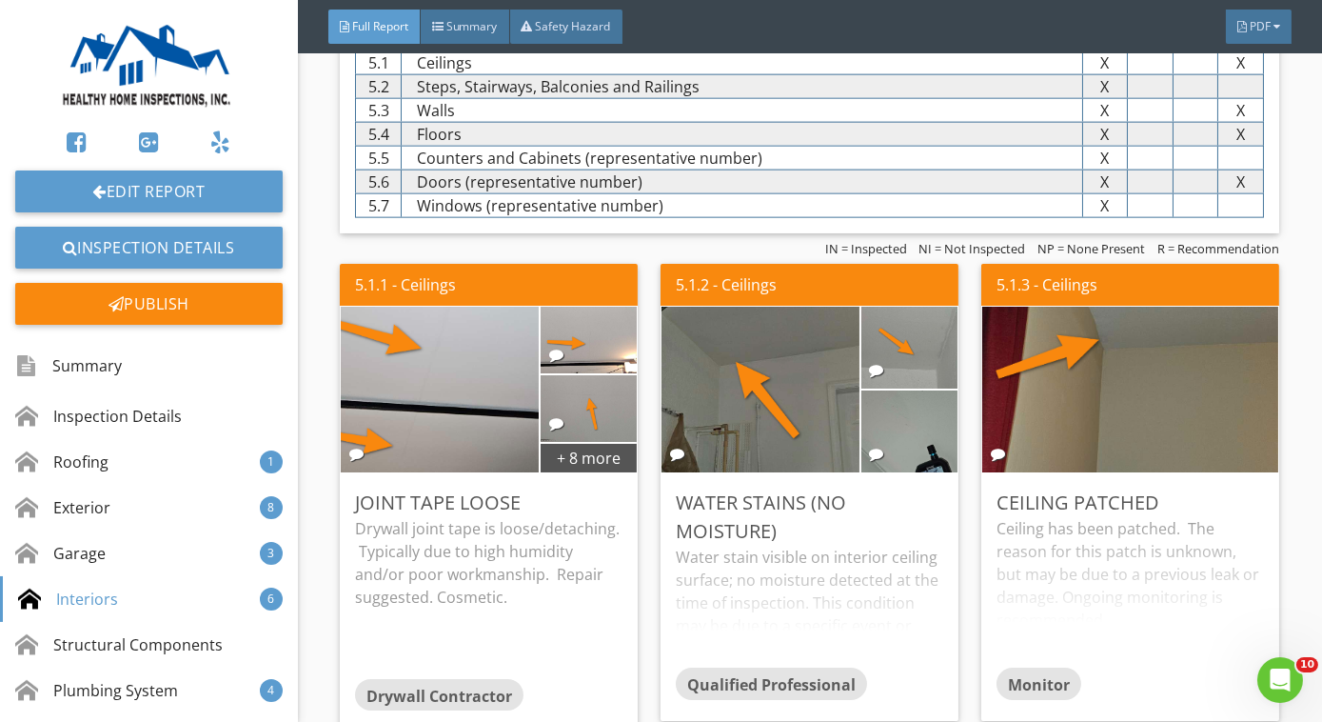
scroll to position [4989, 0]
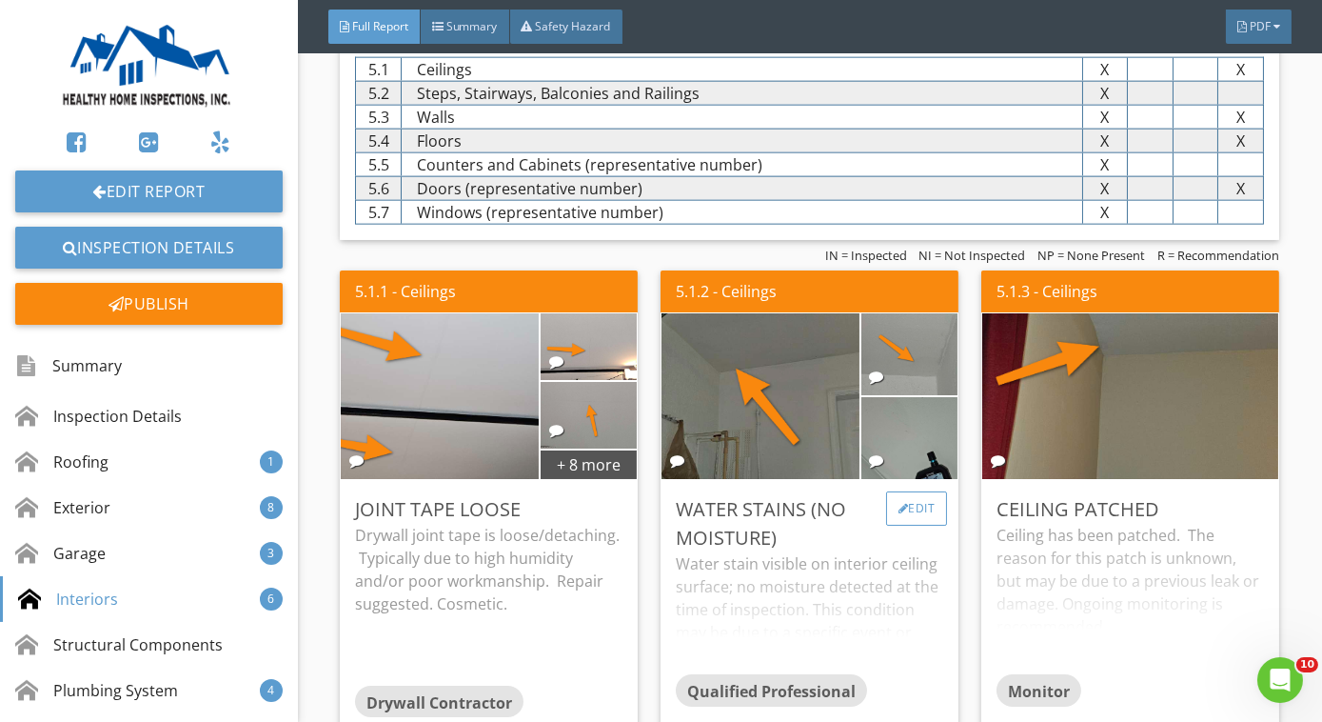
click at [919, 491] on div "Edit" at bounding box center [917, 508] width 62 height 34
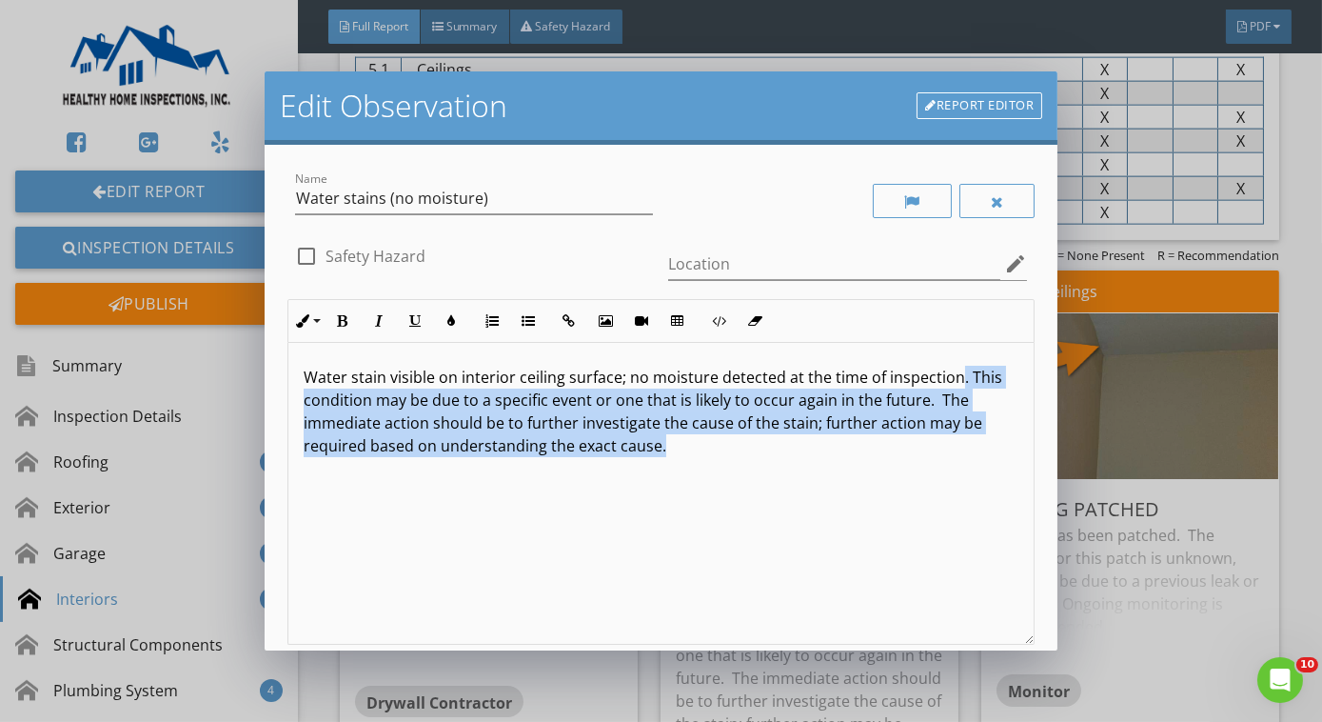
drag, startPoint x: 950, startPoint y: 375, endPoint x: 981, endPoint y: 458, distance: 88.3
click at [981, 458] on div "Water stain visible on interior ceiling surface; no moisture detected at the ti…" at bounding box center [660, 494] width 745 height 302
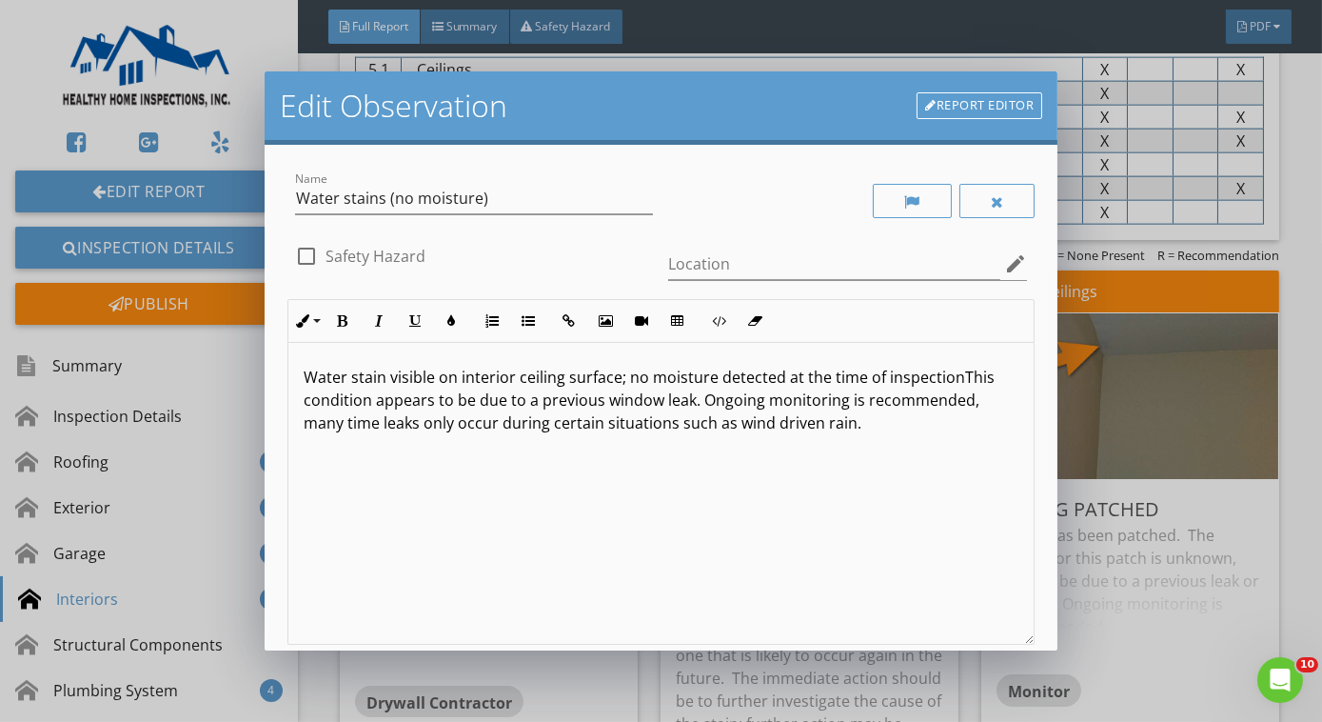
click at [952, 375] on p "Water stain visible on interior ceiling surface; no moisture detected at the ti…" at bounding box center [661, 400] width 715 height 69
drag, startPoint x: 604, startPoint y: 394, endPoint x: 657, endPoint y: 402, distance: 53.9
click at [657, 402] on p "Water stain visible on interior ceiling surface; no moisture detected at the ti…" at bounding box center [661, 400] width 715 height 69
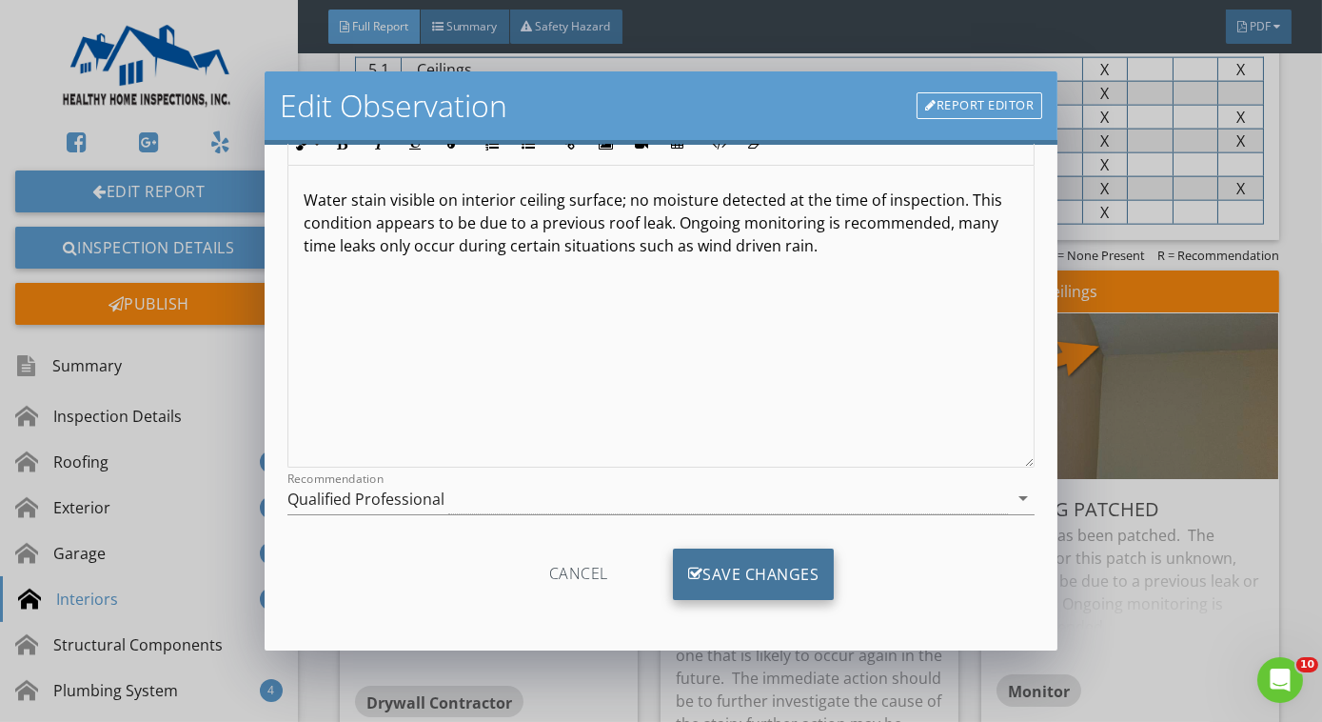
click at [792, 580] on div "Save Changes" at bounding box center [754, 573] width 162 height 51
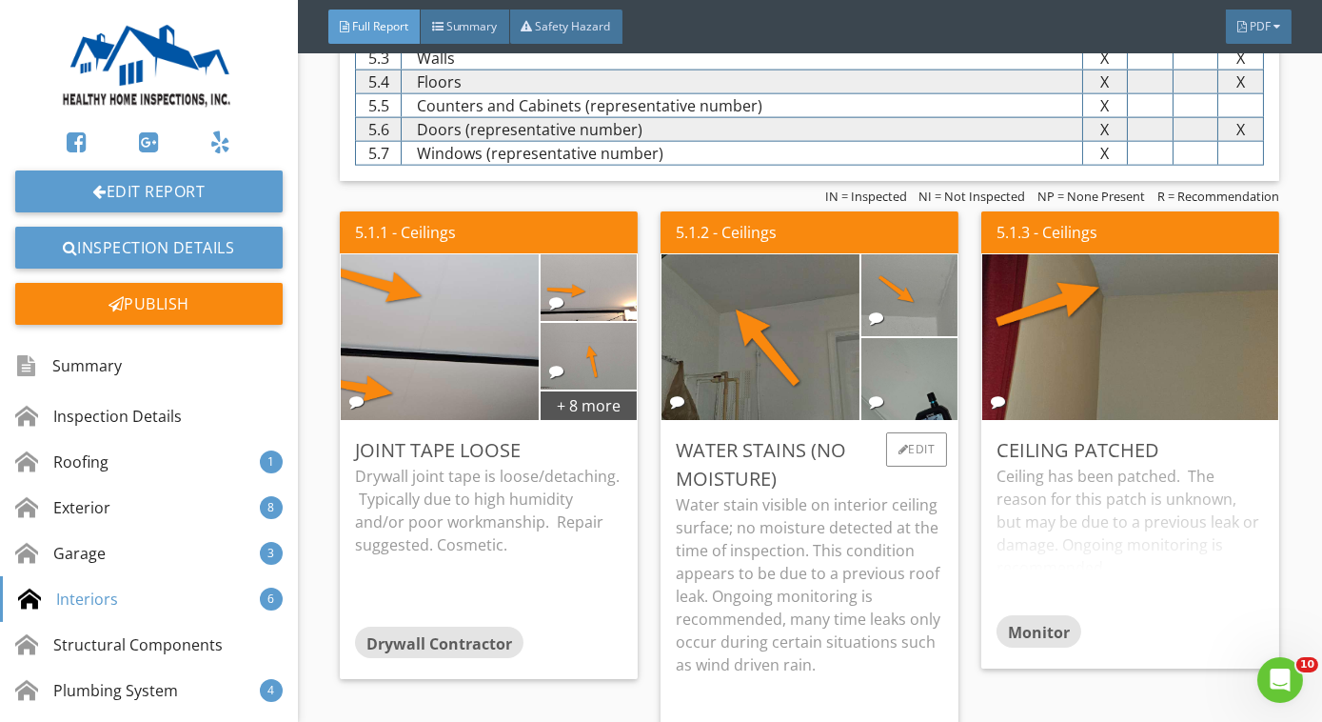
scroll to position [5051, 0]
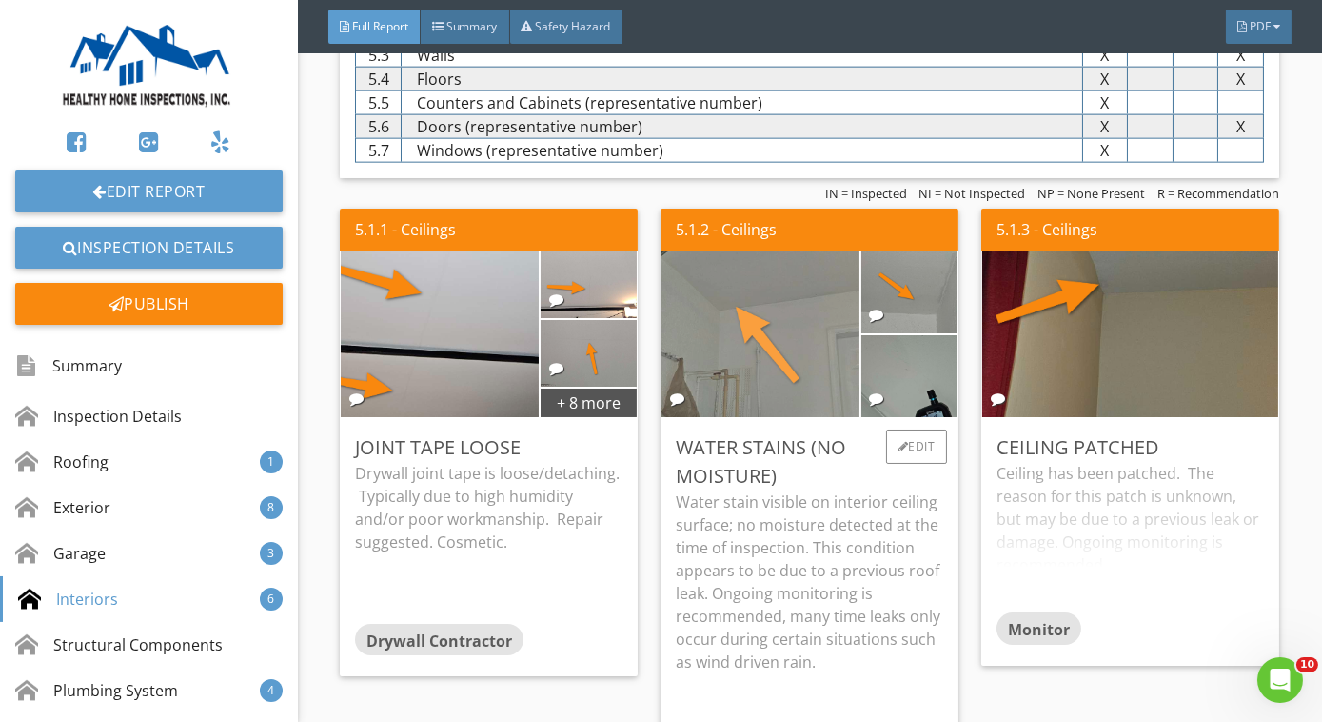
click at [800, 333] on img at bounding box center [760, 334] width 493 height 370
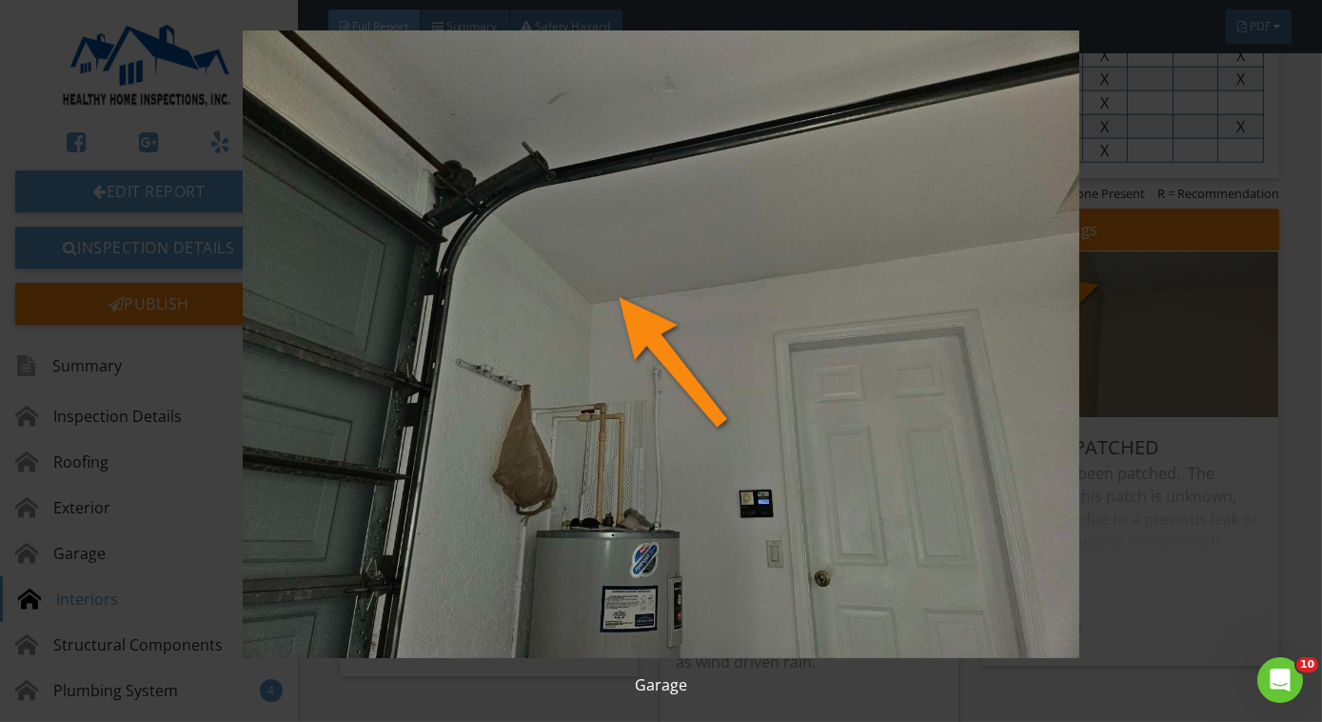
click at [800, 333] on img at bounding box center [661, 343] width 1199 height 627
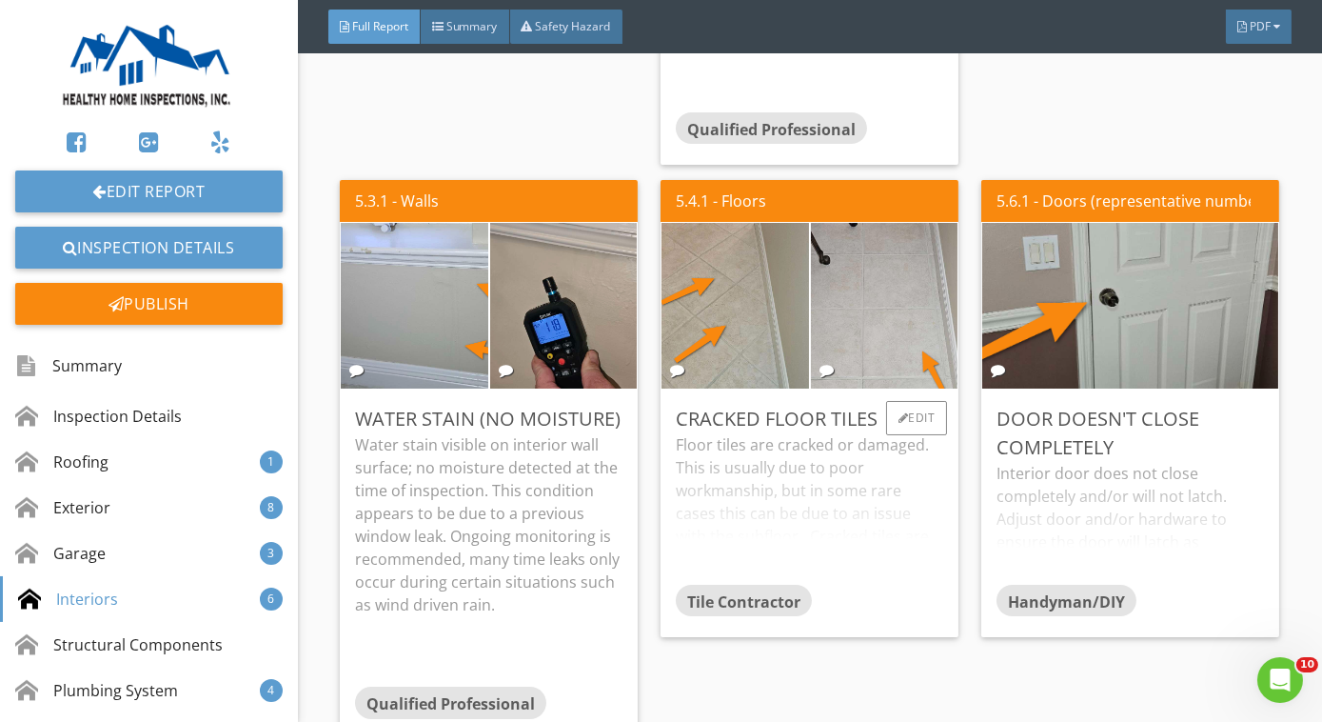
scroll to position [5685, 0]
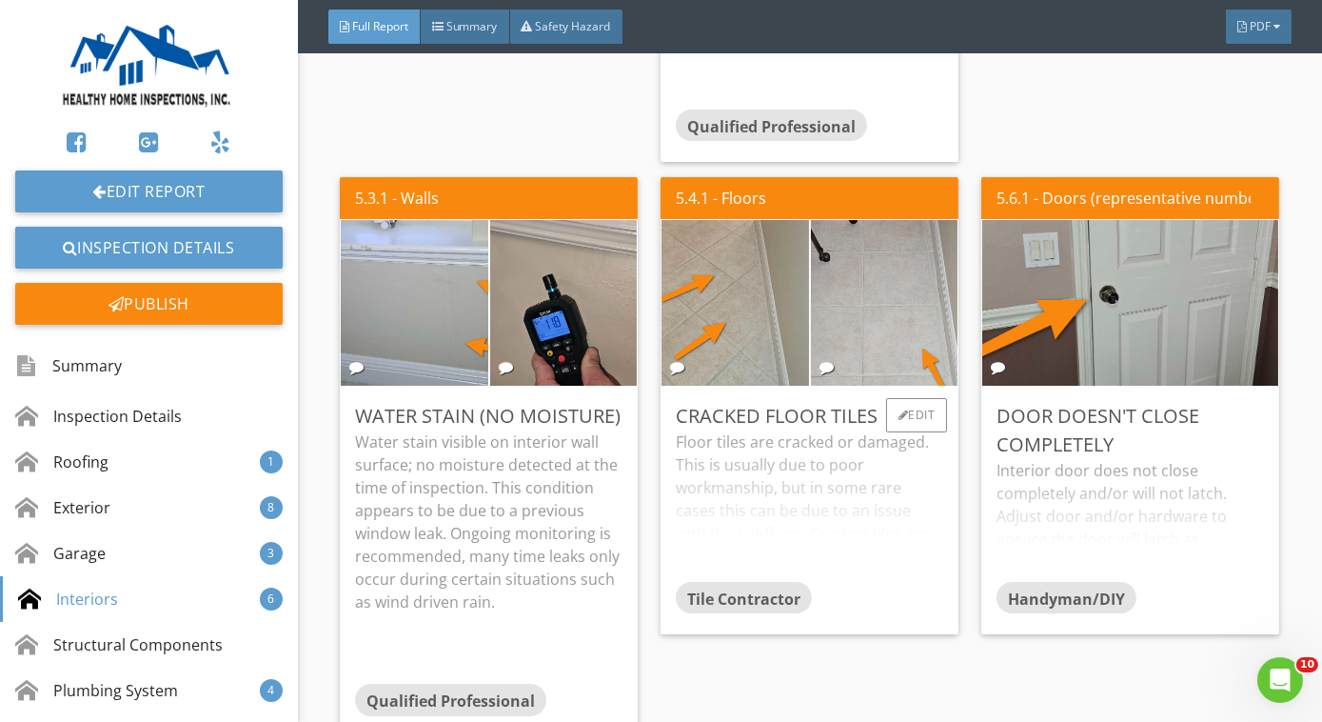
click at [786, 466] on div "Floor tiles are cracked or damaged. This is usually due to poor workmanship, bu…" at bounding box center [810, 505] width 268 height 150
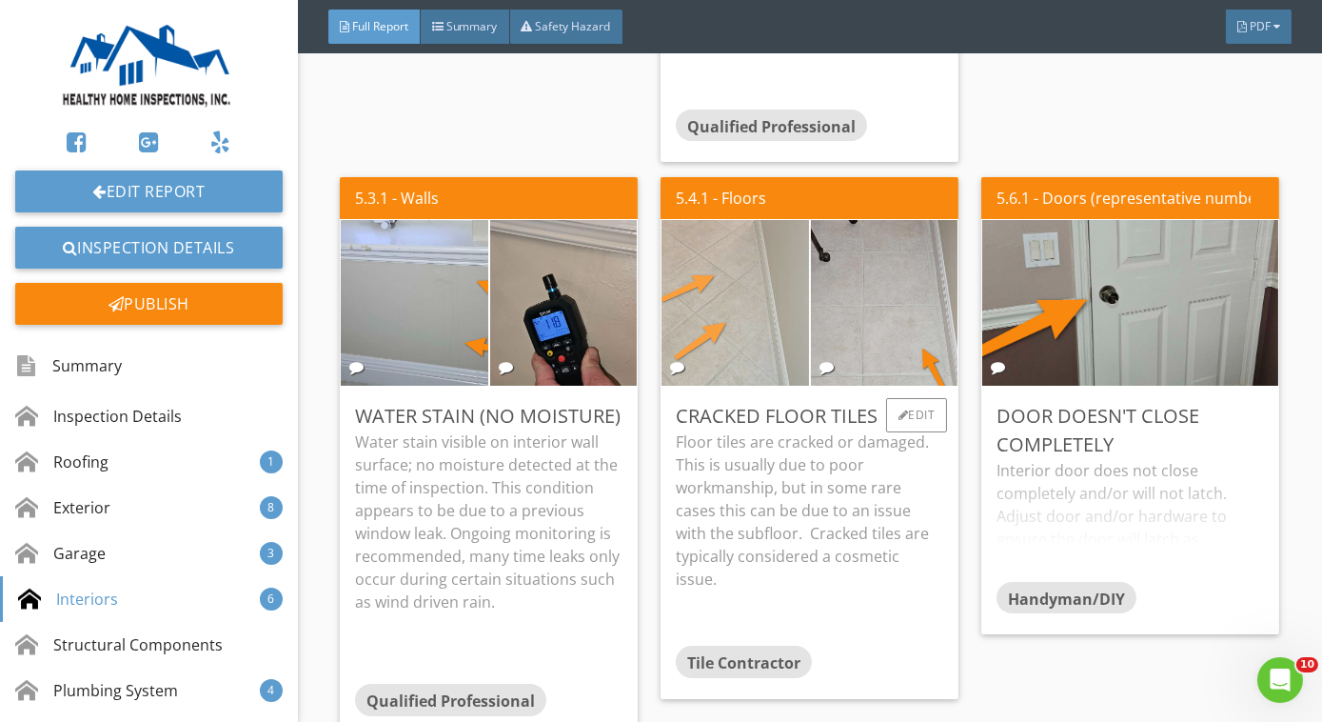
click at [739, 295] on img at bounding box center [734, 304] width 367 height 276
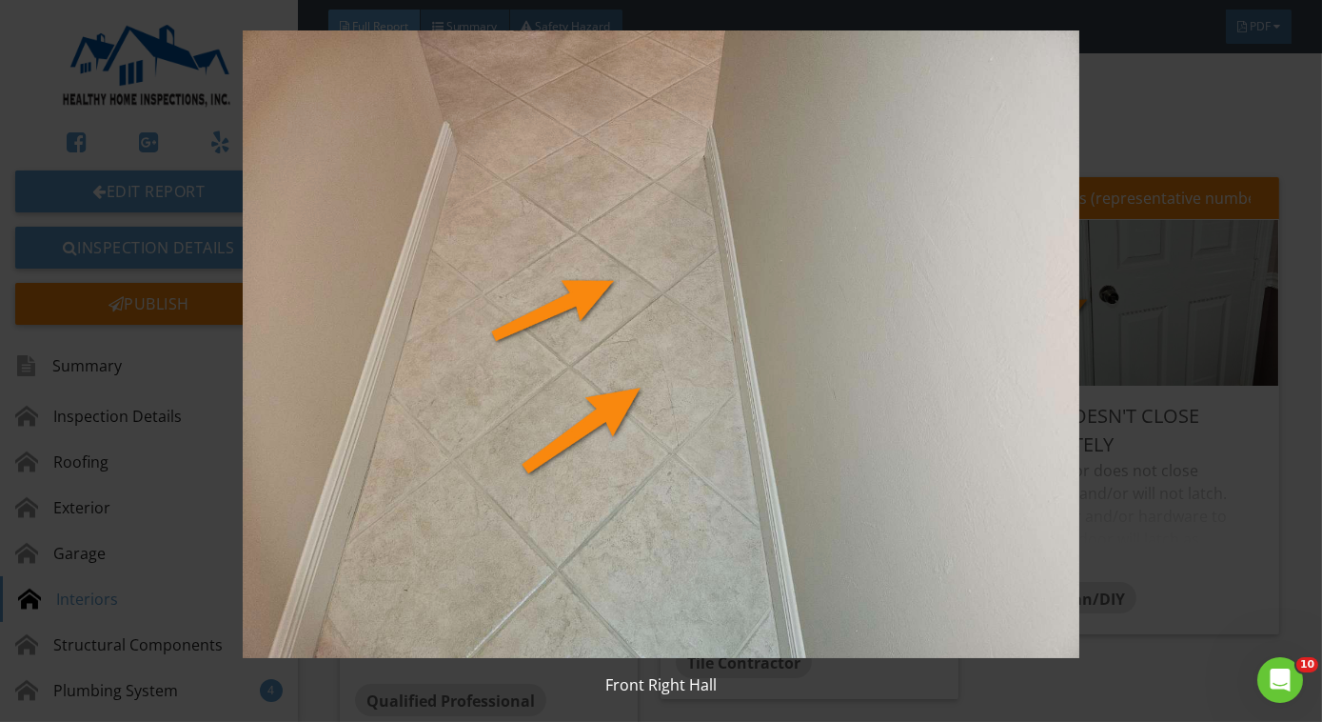
click at [739, 295] on img at bounding box center [661, 343] width 1199 height 627
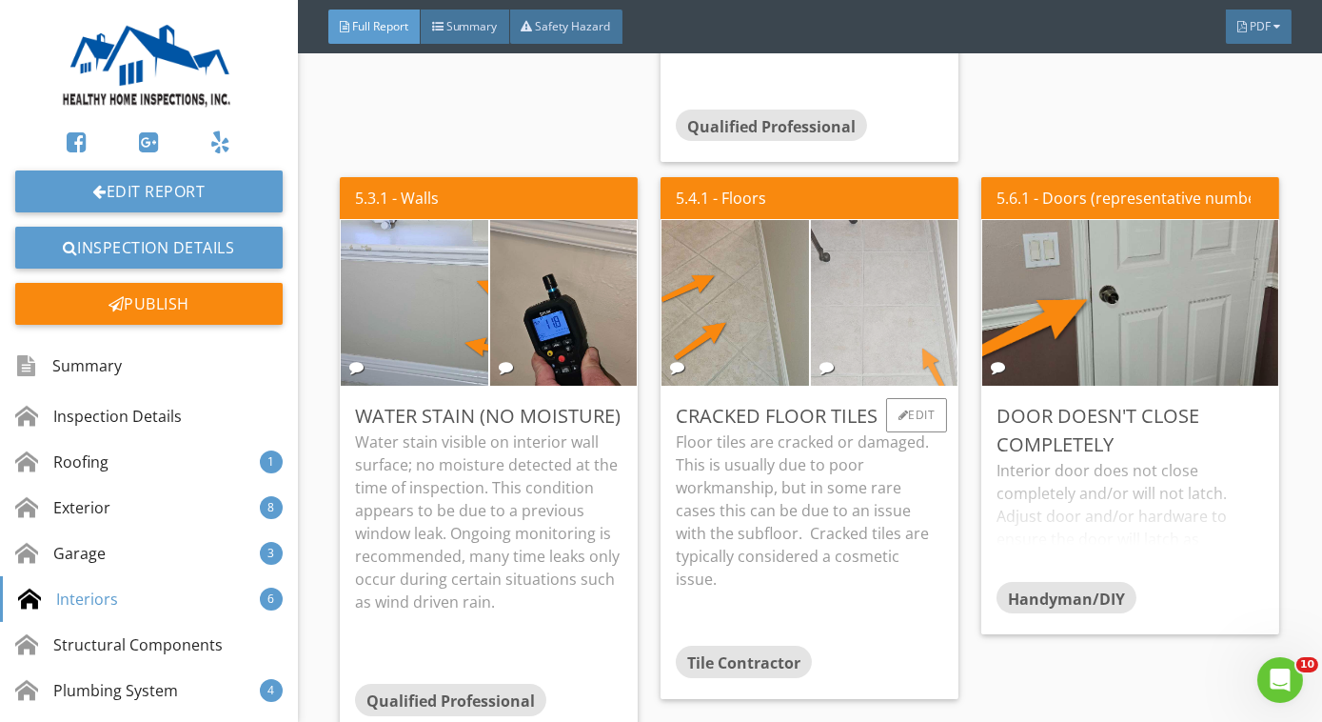
click at [851, 301] on img at bounding box center [884, 304] width 367 height 276
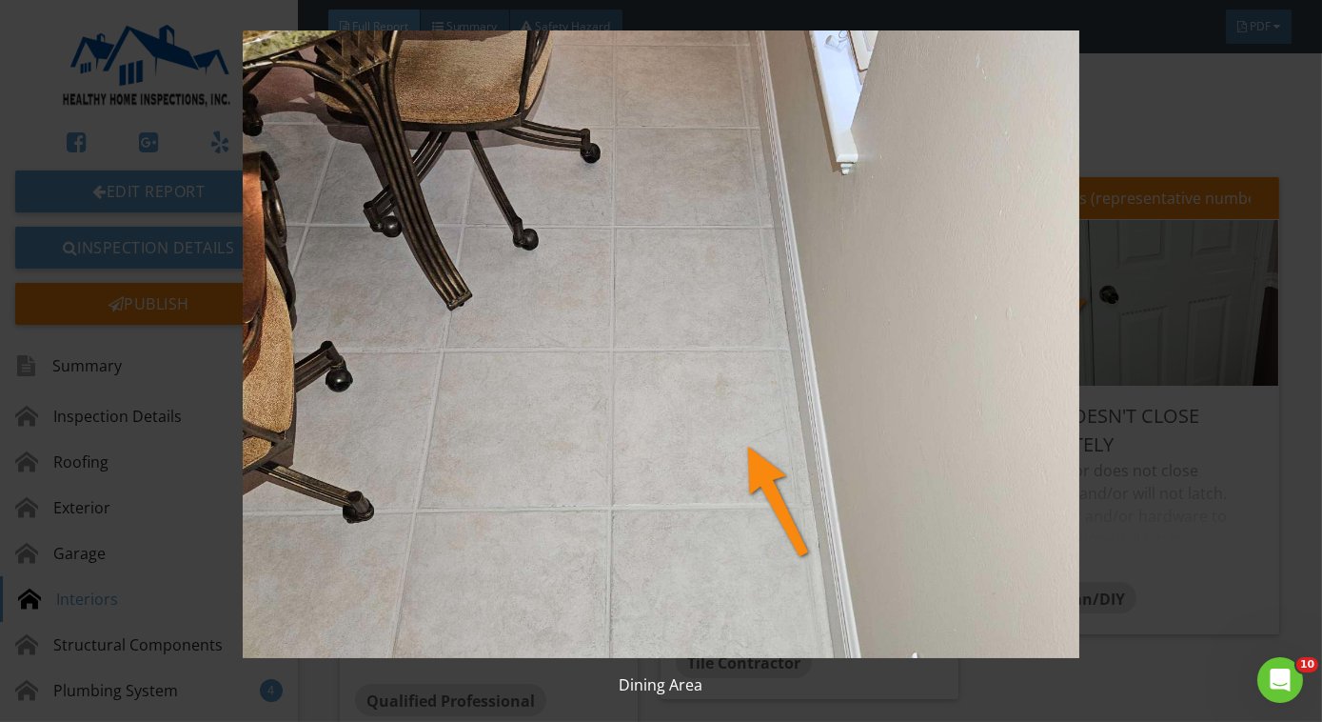
click at [851, 301] on img at bounding box center [661, 343] width 1199 height 627
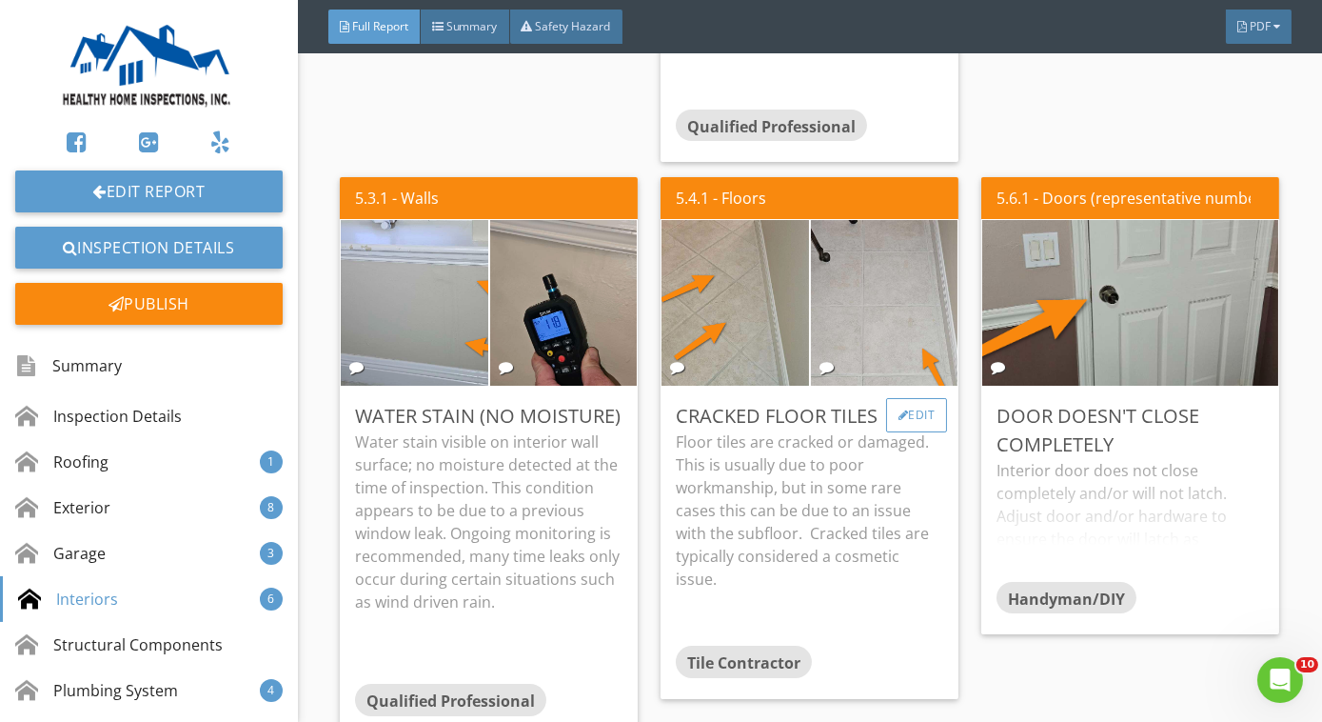
click at [886, 398] on div "Edit" at bounding box center [917, 415] width 62 height 34
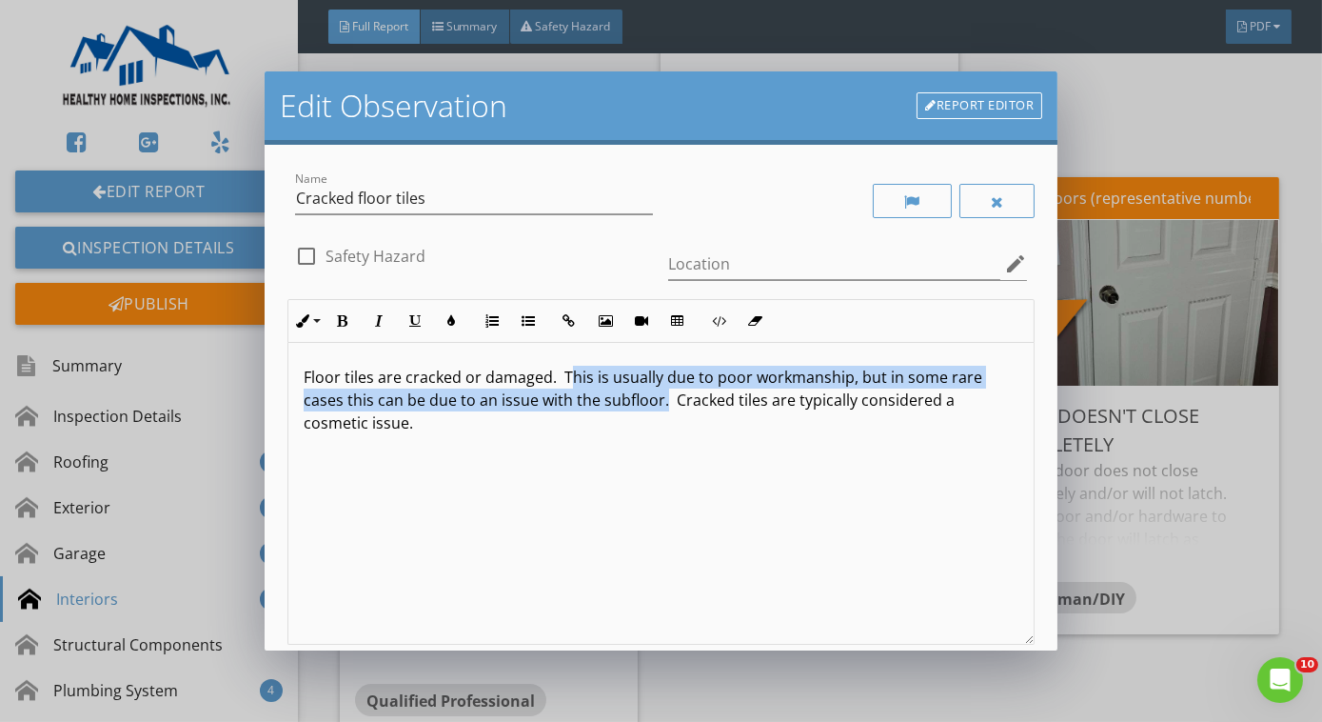
drag, startPoint x: 573, startPoint y: 378, endPoint x: 663, endPoint y: 405, distance: 93.4
click at [663, 405] on p "Floor tiles are cracked or damaged. This is usually due to poor workmanship, bu…" at bounding box center [661, 400] width 715 height 69
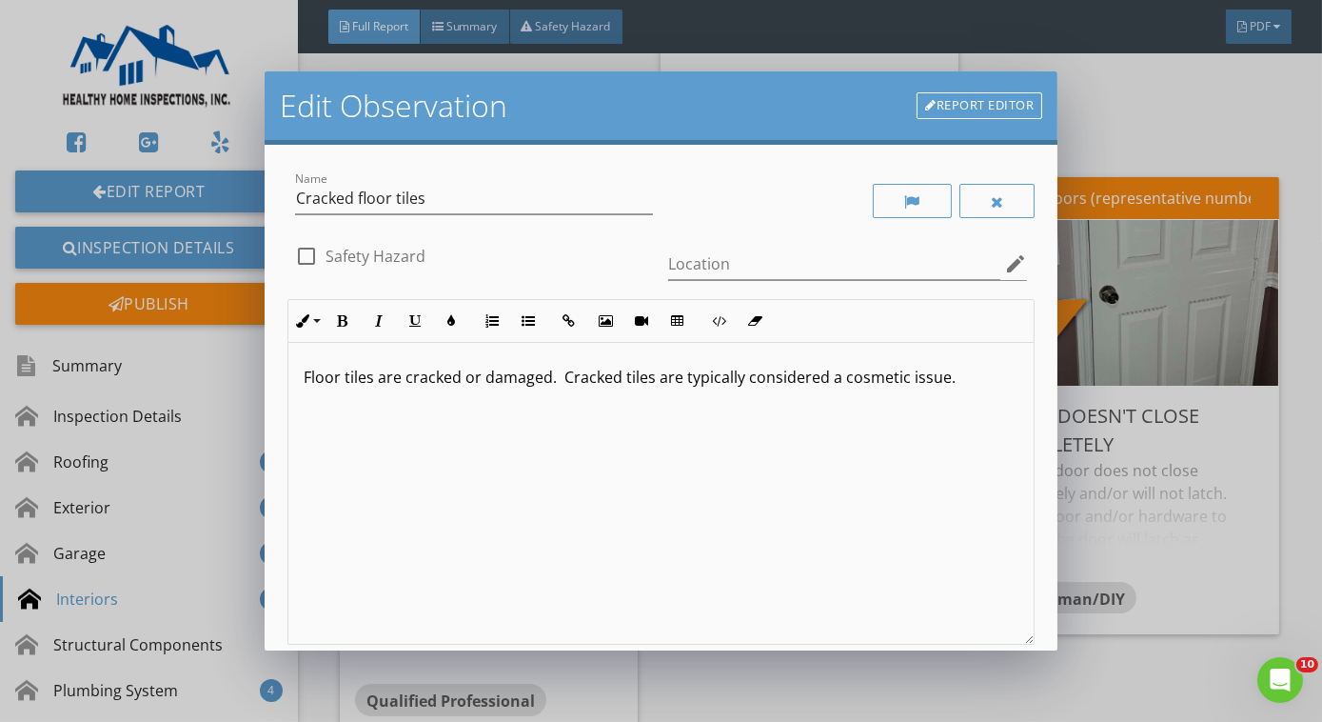
scroll to position [177, 0]
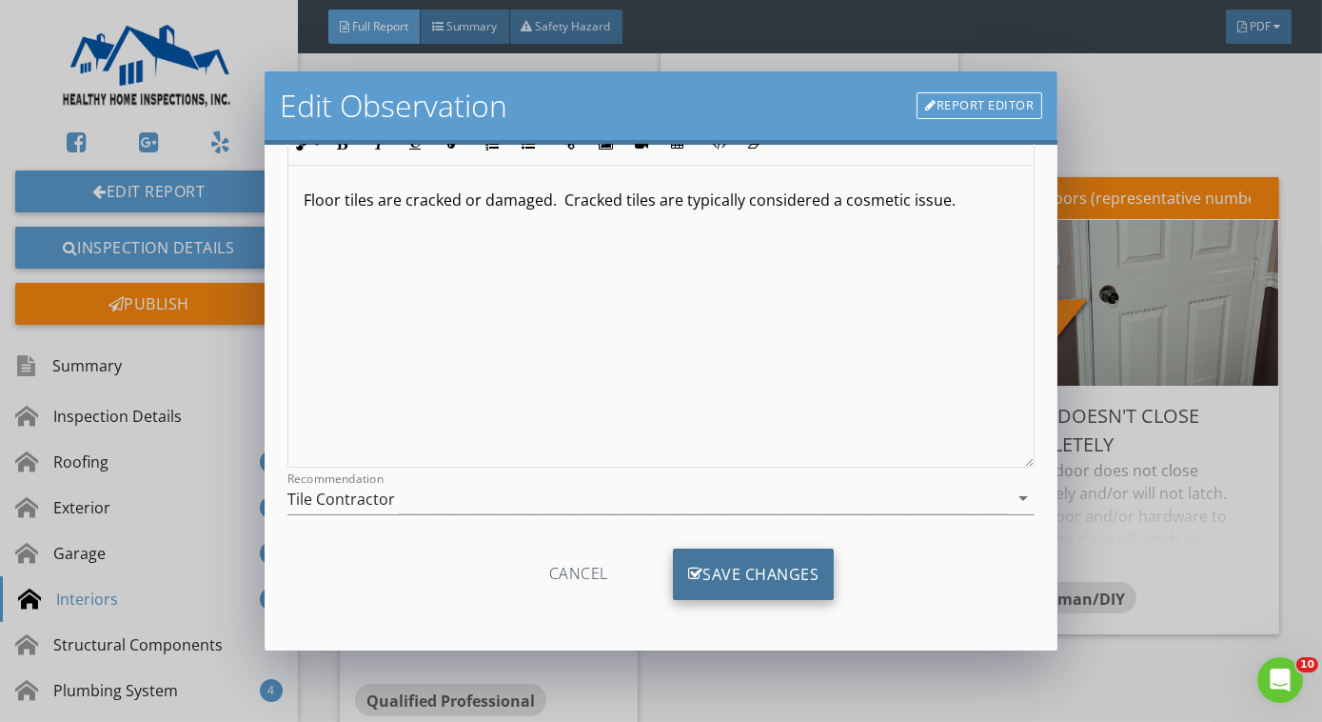
click at [723, 555] on div "Save Changes" at bounding box center [754, 573] width 162 height 51
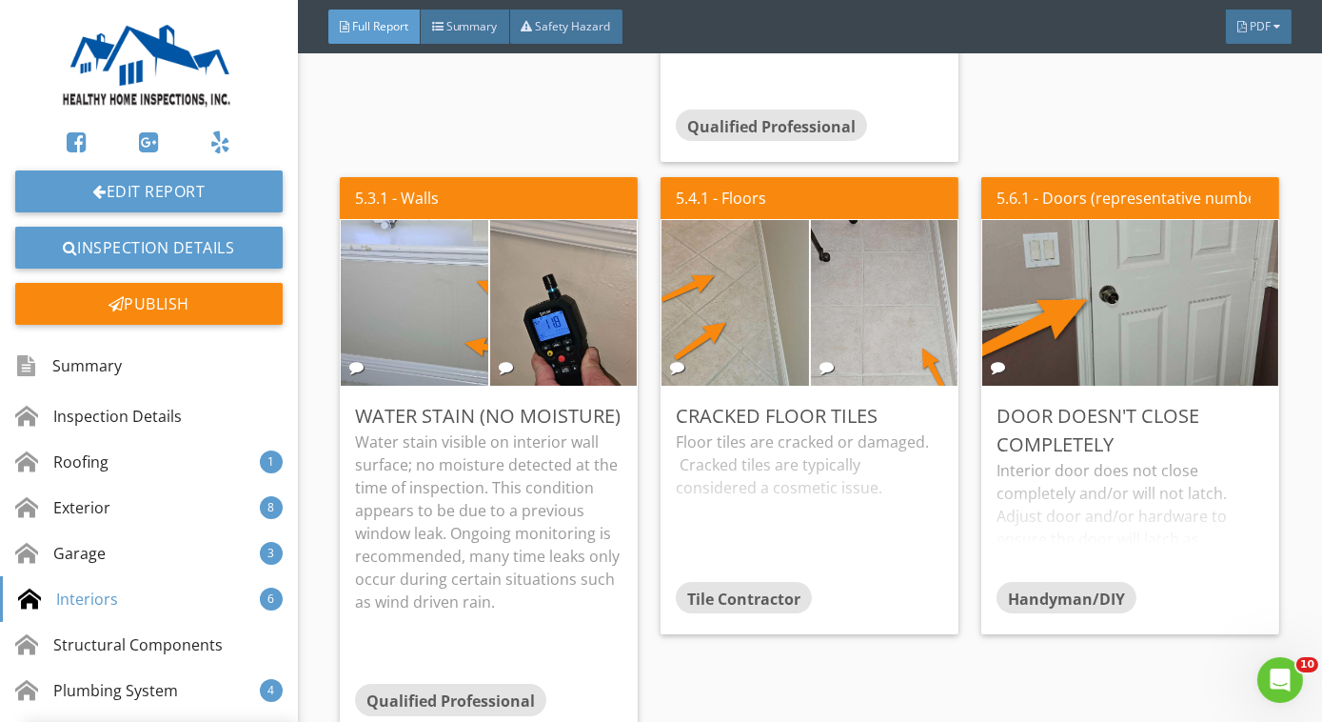
scroll to position [0, 0]
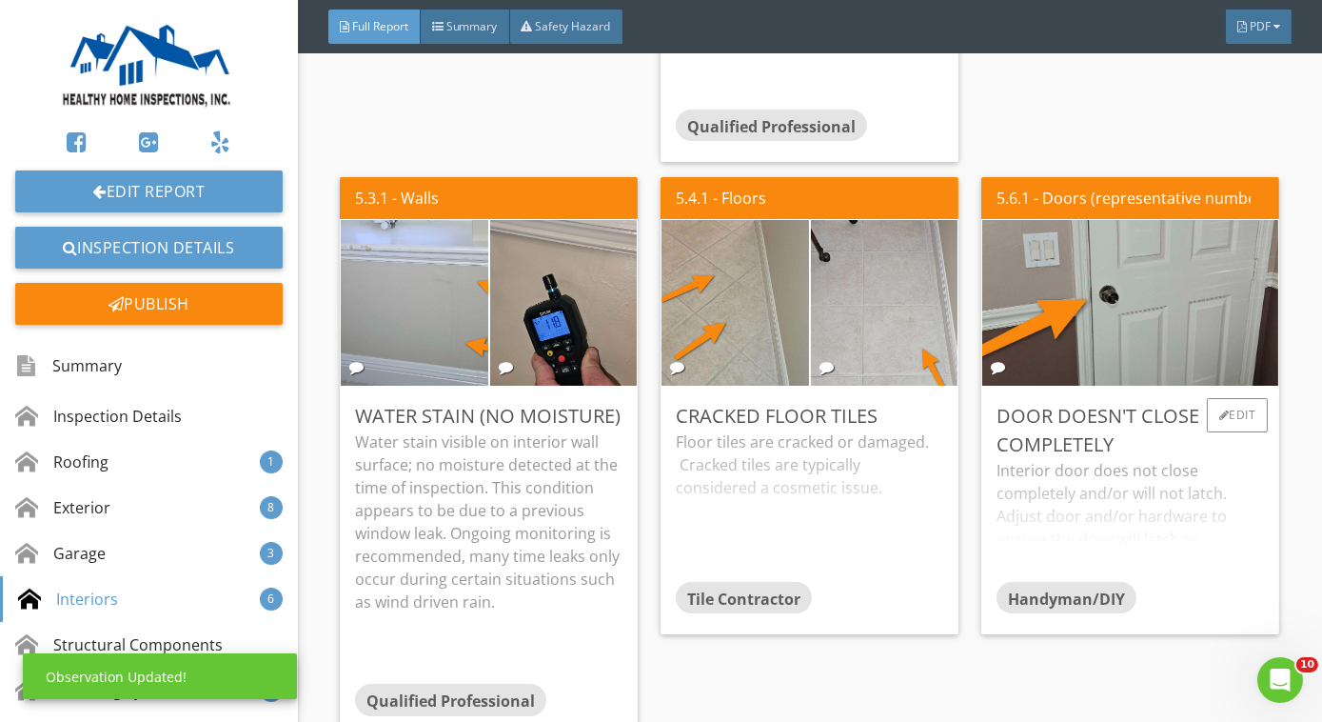
click at [1082, 459] on div "Interior door does not close completely and/or will not latch. Adjust door and/…" at bounding box center [1131, 520] width 268 height 122
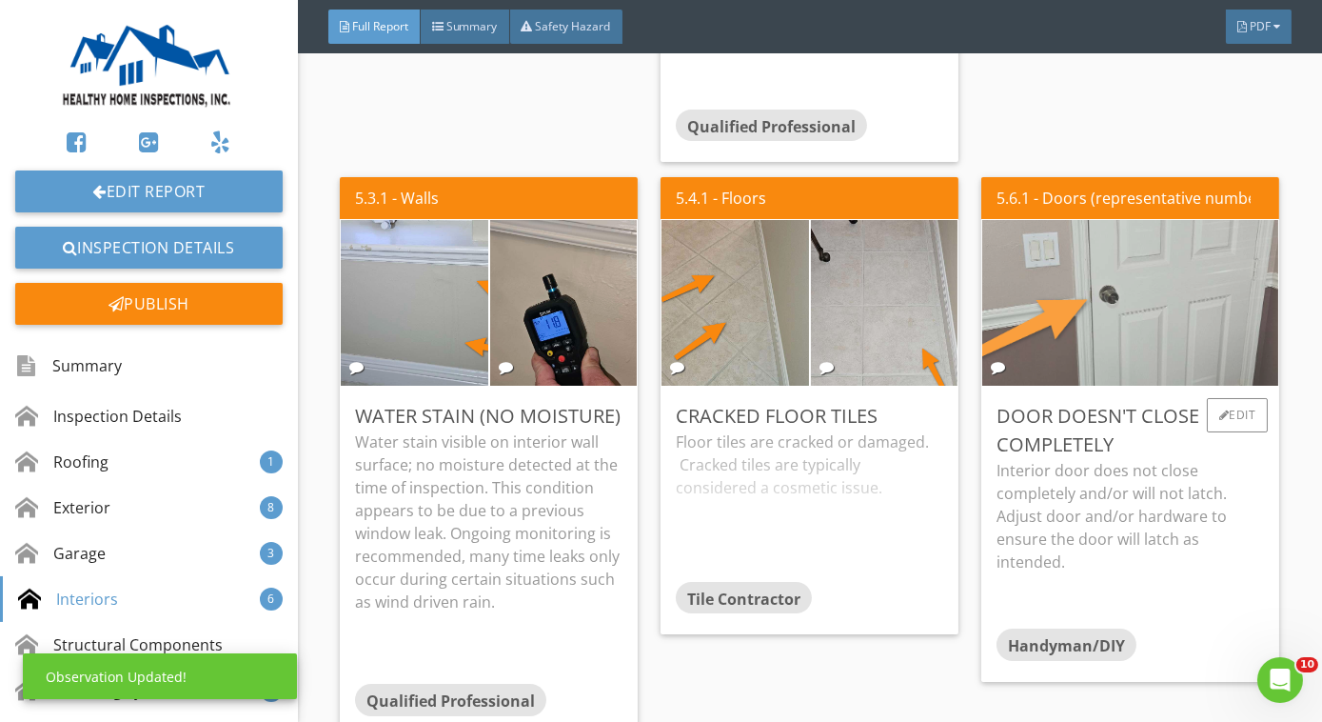
click at [1117, 265] on img at bounding box center [1131, 303] width 552 height 414
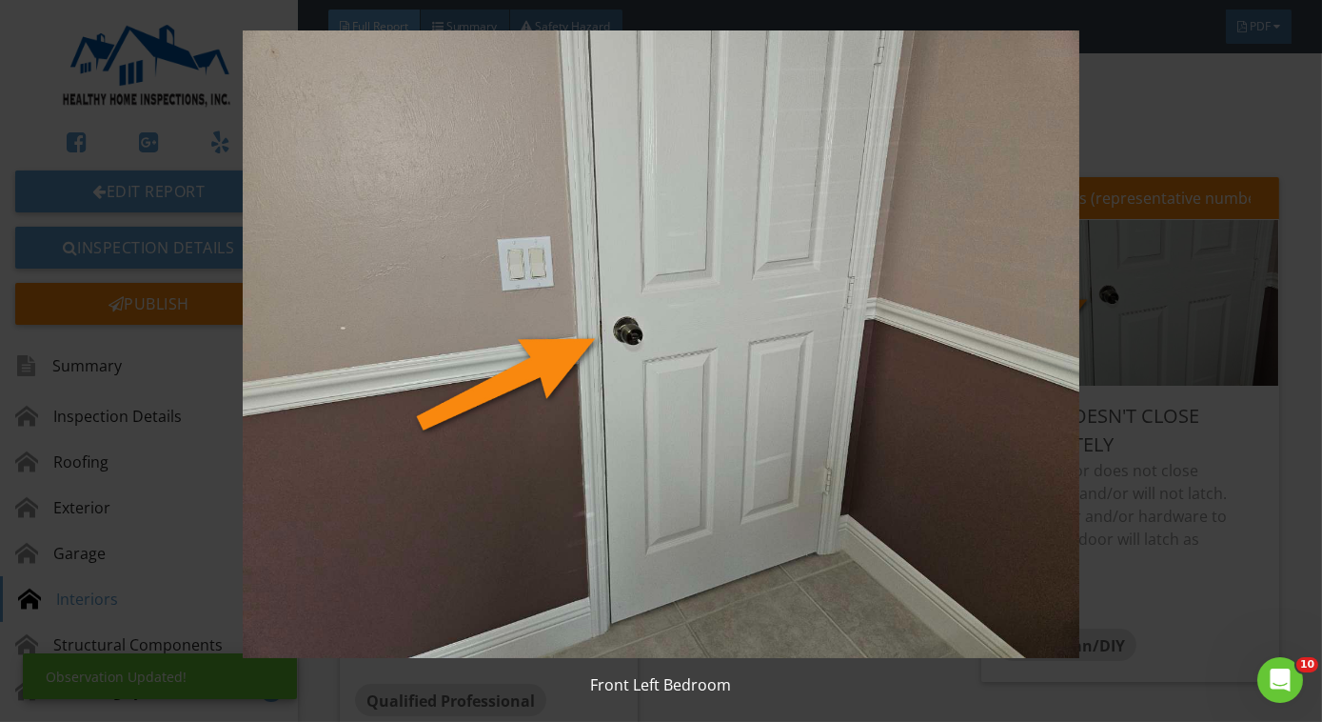
click at [665, 529] on img at bounding box center [661, 343] width 1199 height 627
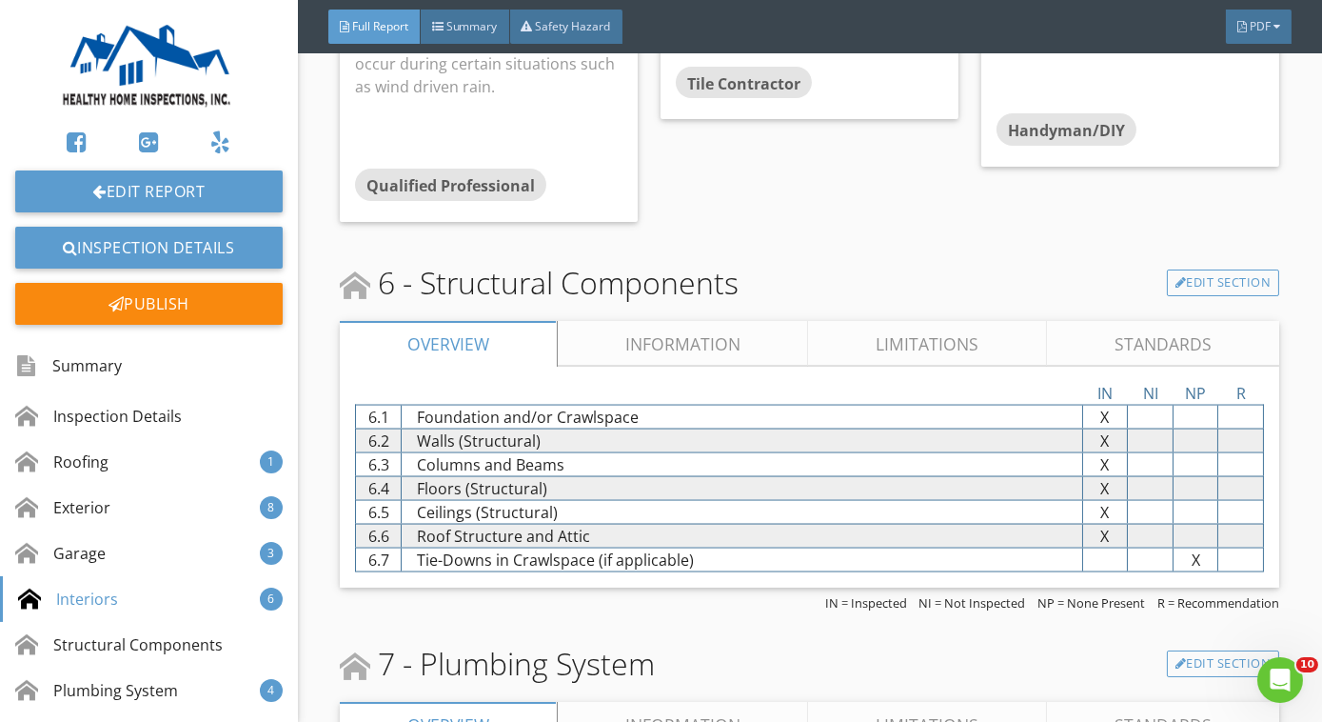
scroll to position [6200, 0]
click at [629, 346] on link "Information" at bounding box center [683, 344] width 251 height 46
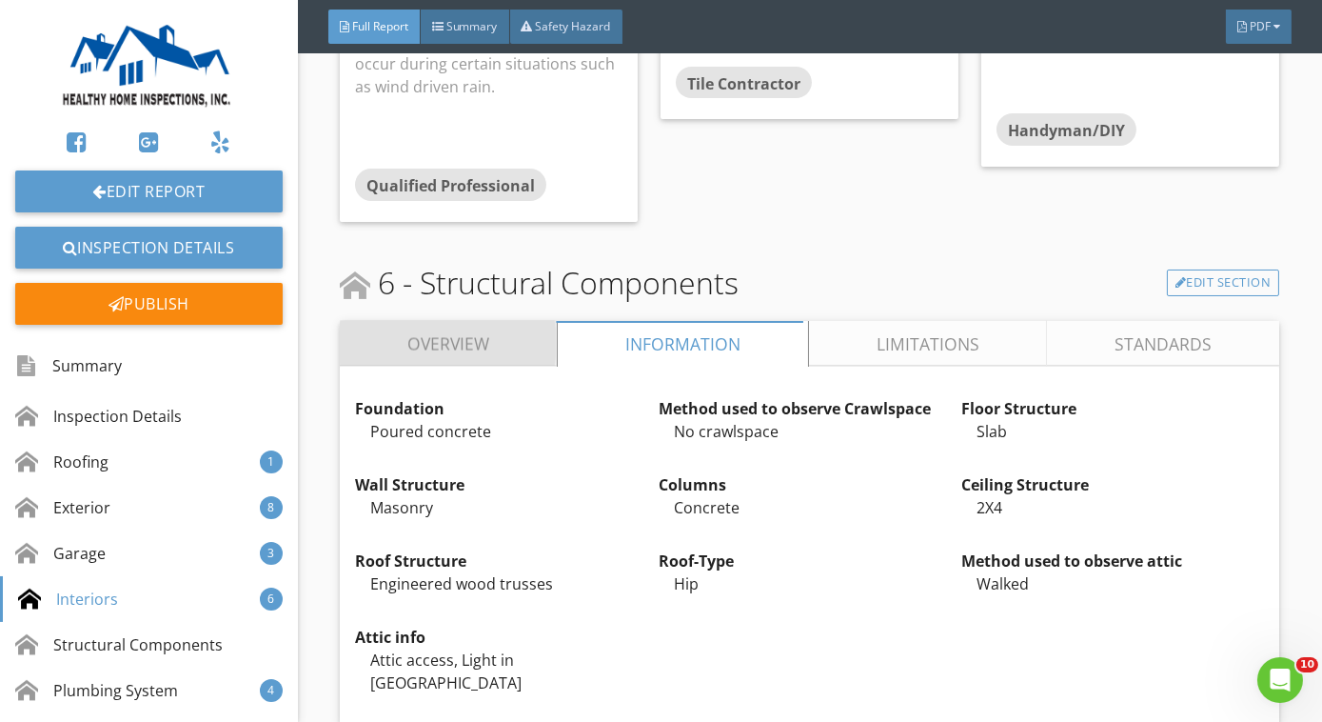
click at [505, 338] on link "Overview" at bounding box center [448, 344] width 217 height 46
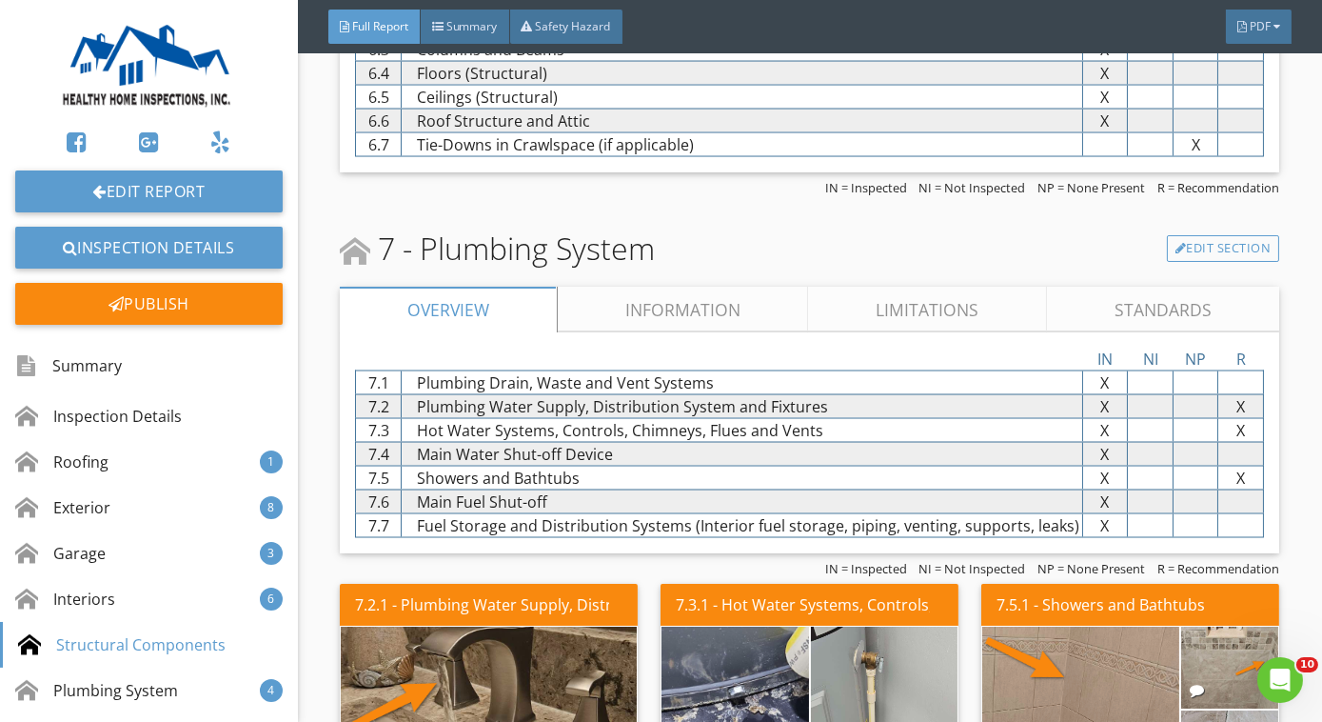
scroll to position [6616, 0]
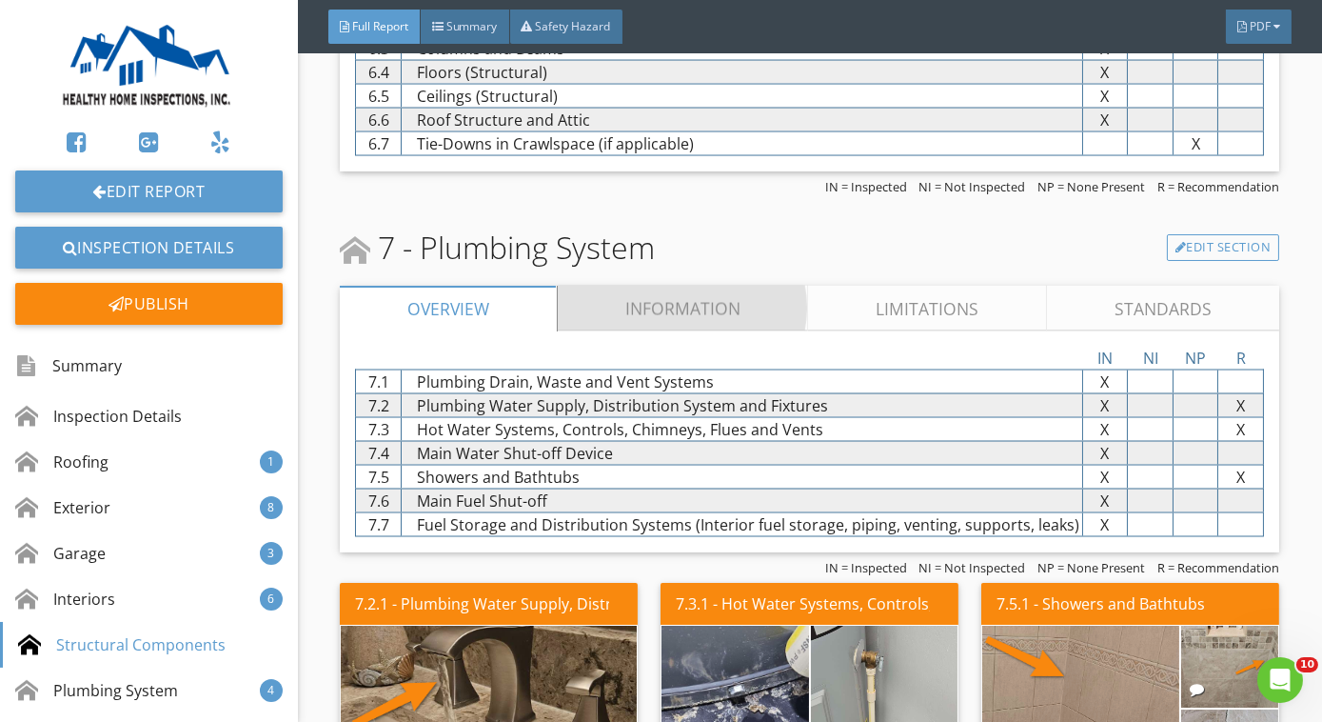
click at [581, 311] on link "Information" at bounding box center [683, 309] width 251 height 46
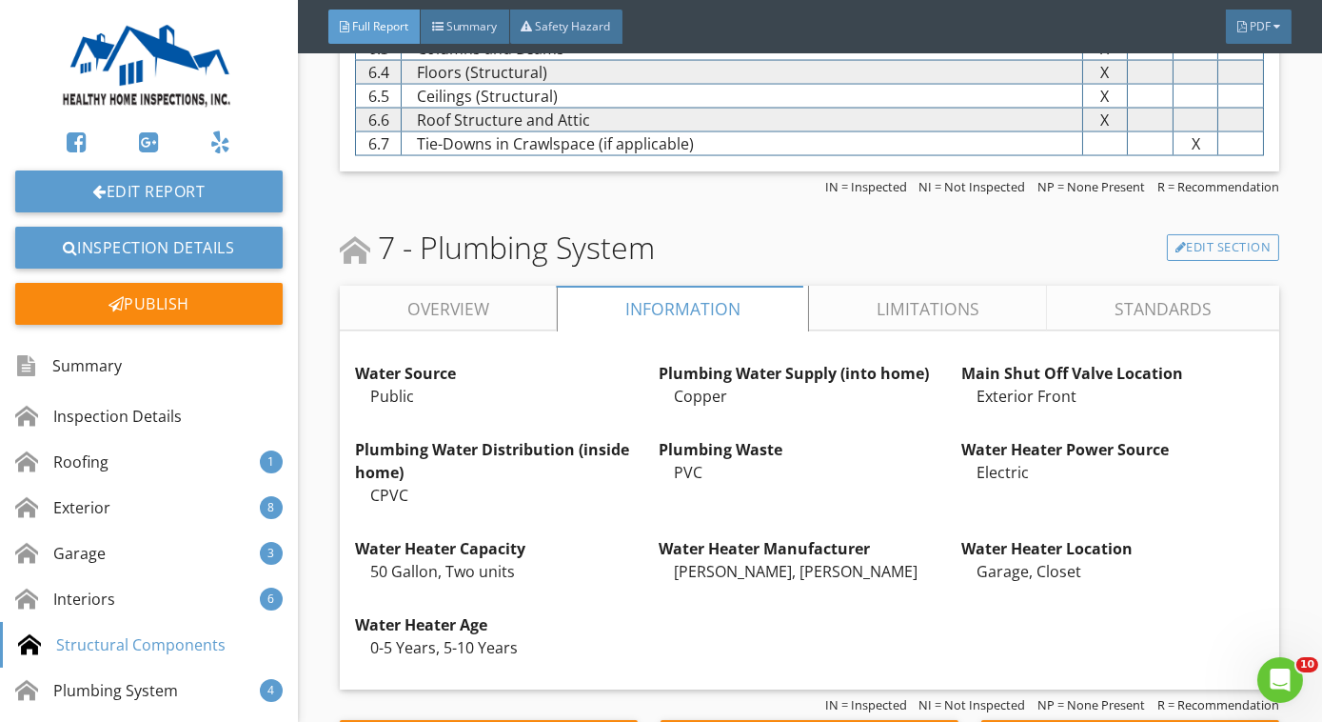
click at [483, 310] on link "Overview" at bounding box center [448, 309] width 217 height 46
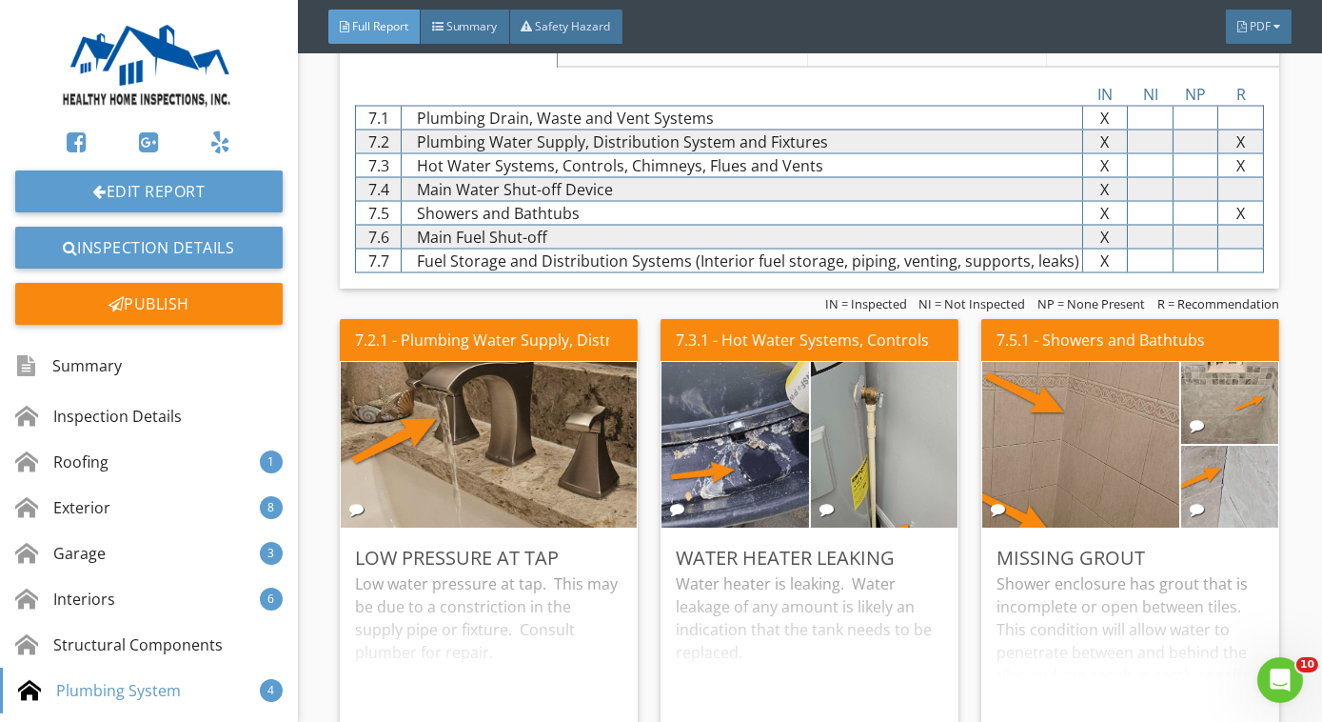
scroll to position [6881, 0]
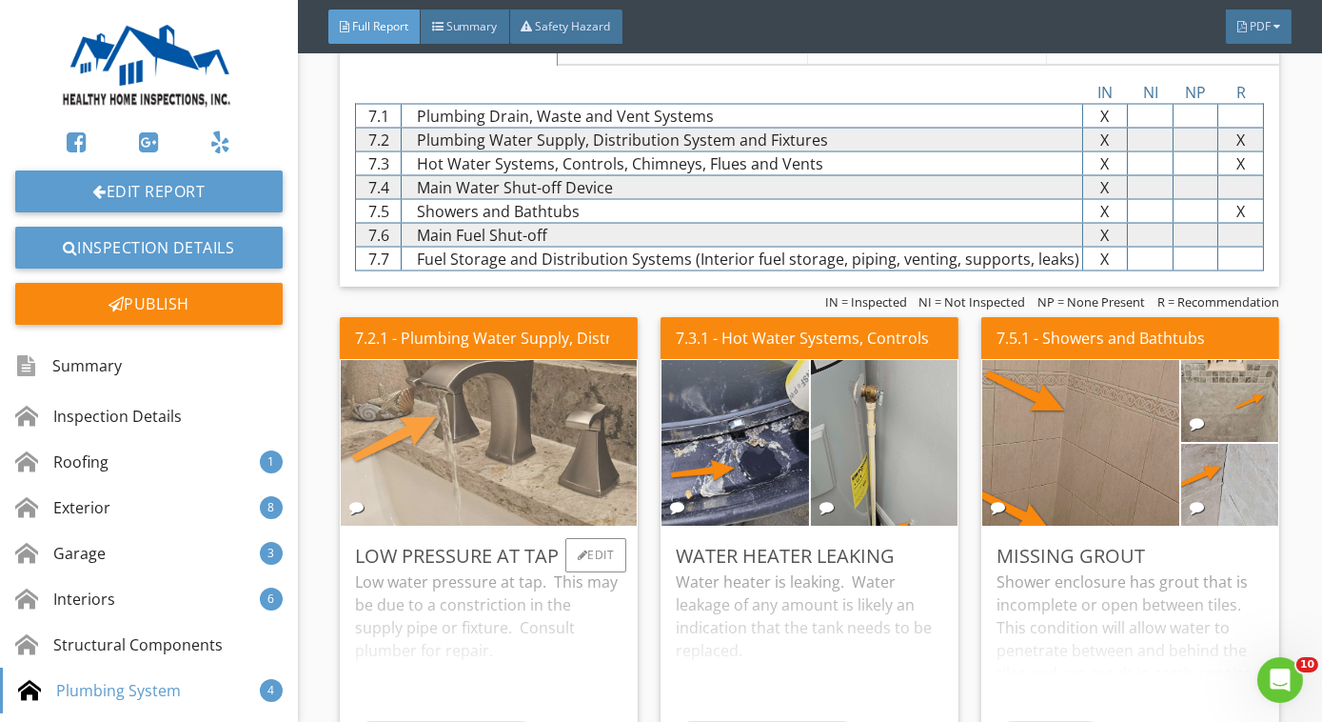
click at [503, 435] on img at bounding box center [489, 442] width 552 height 414
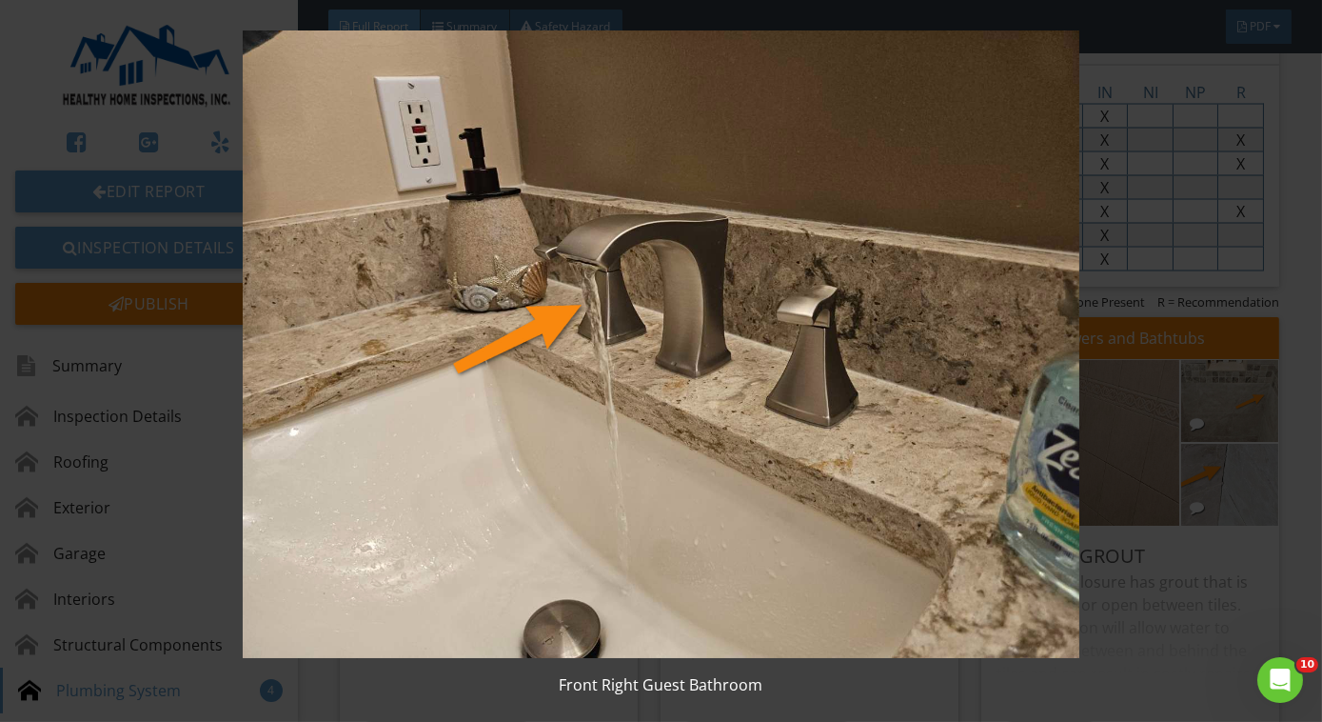
click at [503, 435] on img at bounding box center [661, 343] width 1199 height 627
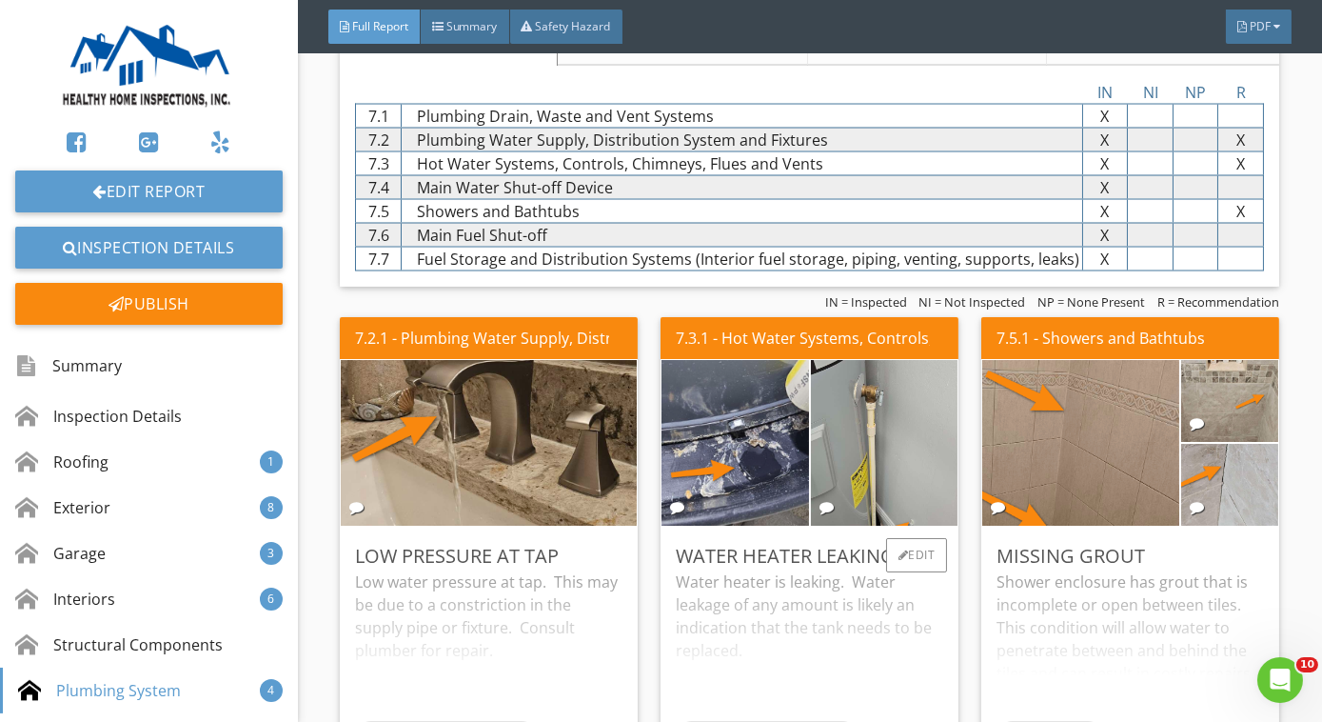
click at [794, 570] on div "Water heater is leaking. Water leakage of any amount is likely an indication th…" at bounding box center [810, 645] width 268 height 150
click at [899, 549] on div at bounding box center [904, 554] width 10 height 11
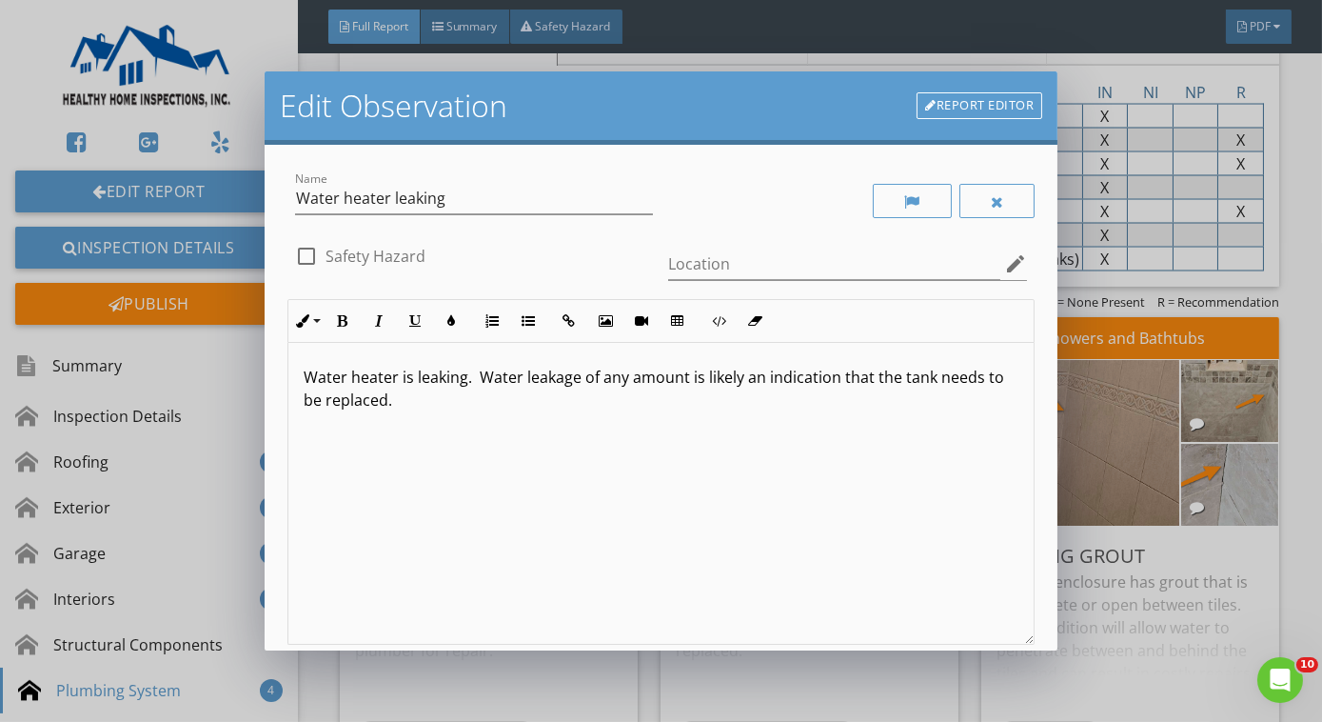
click at [461, 386] on p "Water heater is leaking. Water leakage of any amount is likely an indication th…" at bounding box center [661, 389] width 715 height 46
drag, startPoint x: 590, startPoint y: 371, endPoint x: 735, endPoint y: 500, distance: 193.5
click at [735, 500] on div "Water heater is leaking from the TPRV. Water leakage of any amount is likely an…" at bounding box center [660, 494] width 745 height 302
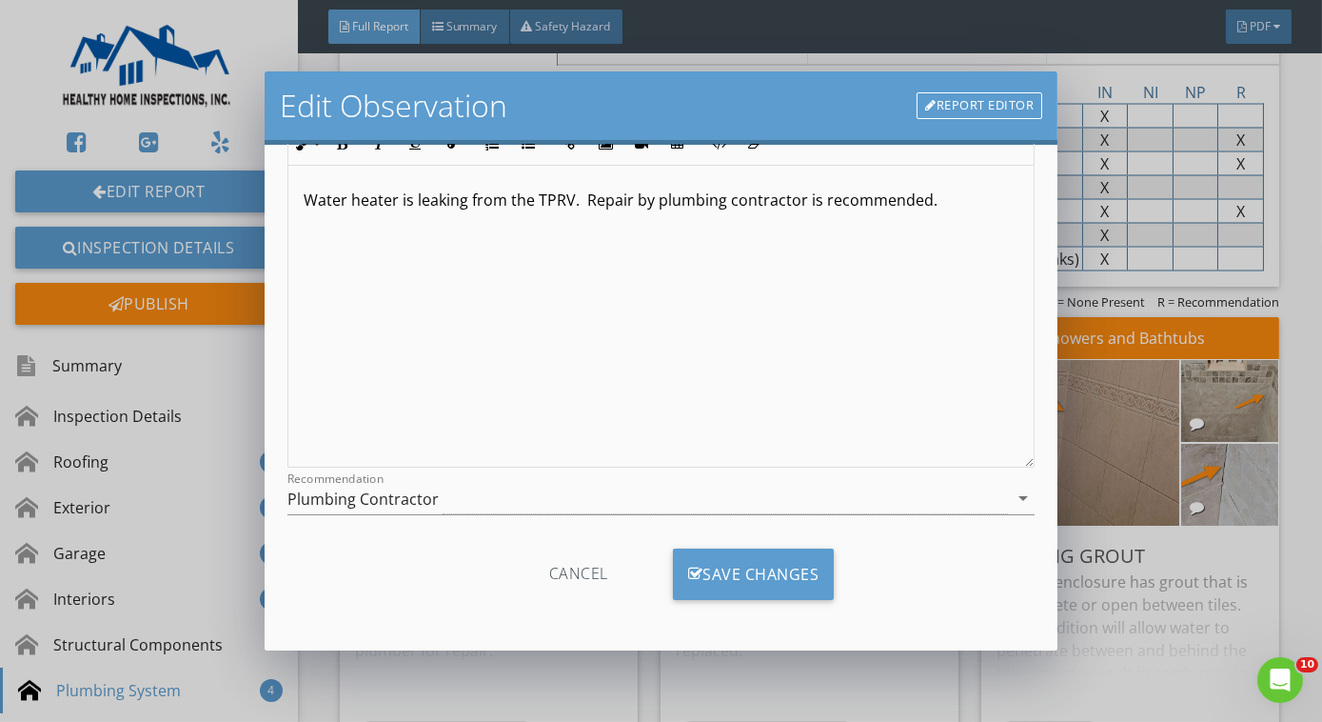
click at [570, 206] on p "Water heater is leaking from the TPRV. Repair by plumbing contractor is recomme…" at bounding box center [661, 200] width 715 height 23
click at [767, 573] on div "Save Changes" at bounding box center [754, 573] width 162 height 51
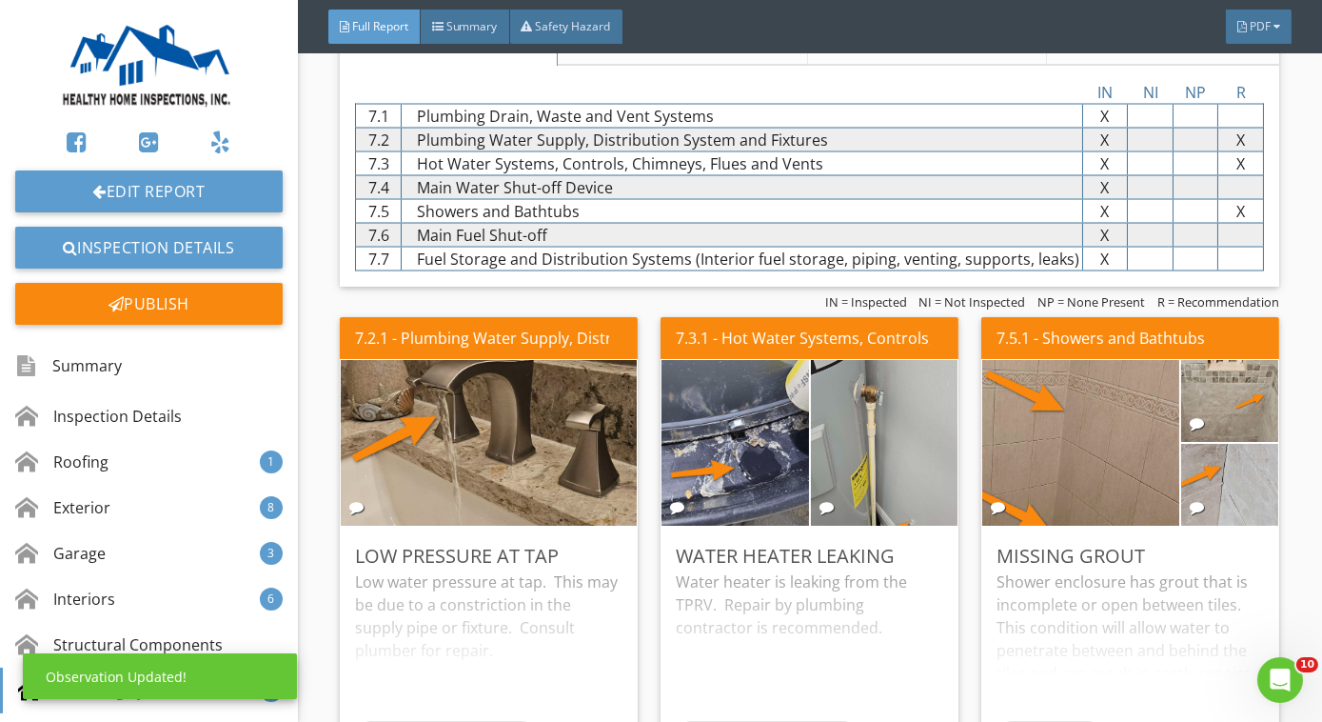
scroll to position [0, 0]
click at [804, 623] on div "Water heater is leaking from the TPRV. Repair by plumbing contractor is recomme…" at bounding box center [810, 645] width 268 height 150
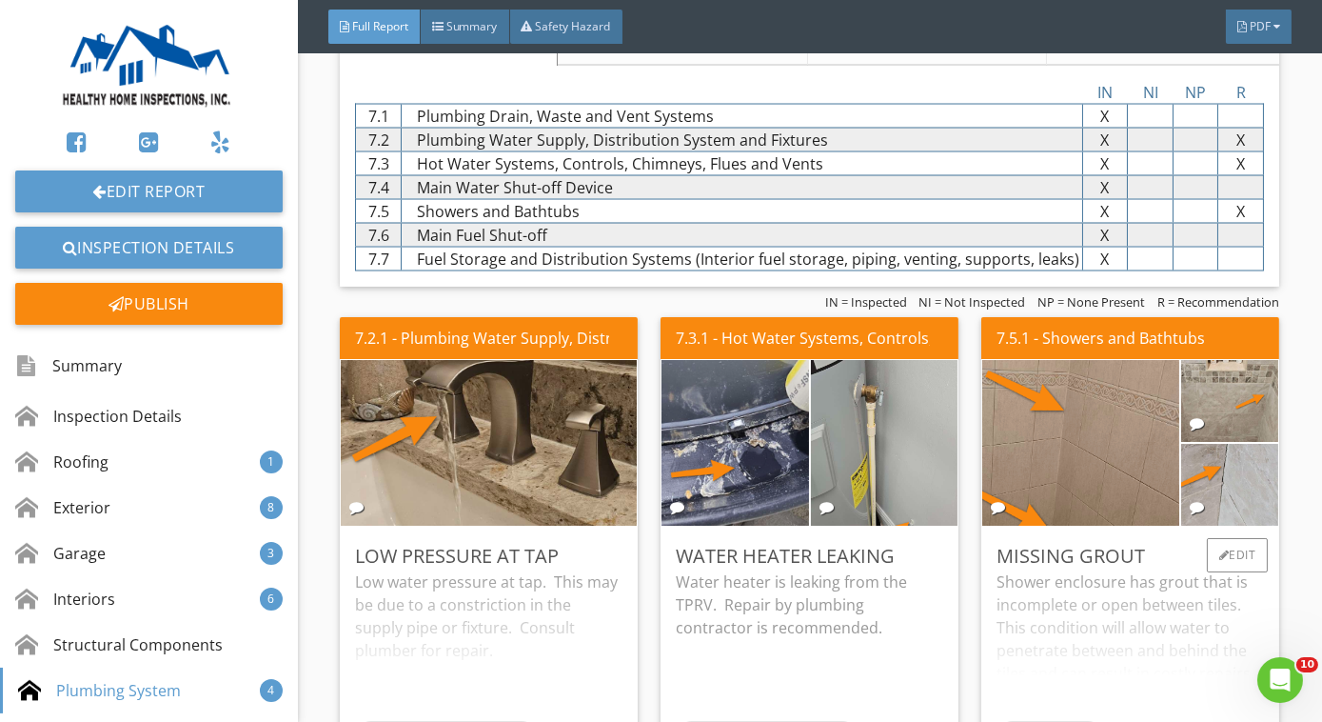
click at [1079, 621] on div "Shower enclosure has grout that is incomplete or open between tiles. This condi…" at bounding box center [1131, 645] width 268 height 150
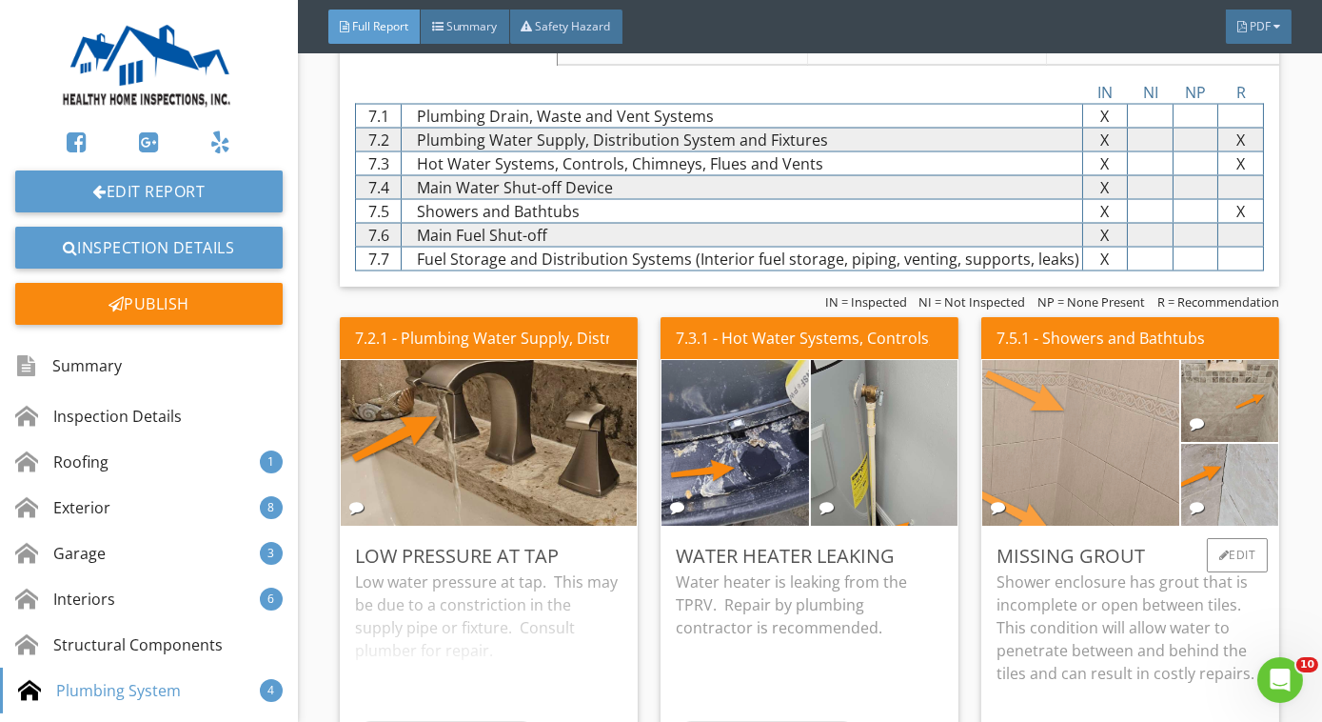
click at [1117, 457] on img at bounding box center [1081, 442] width 493 height 370
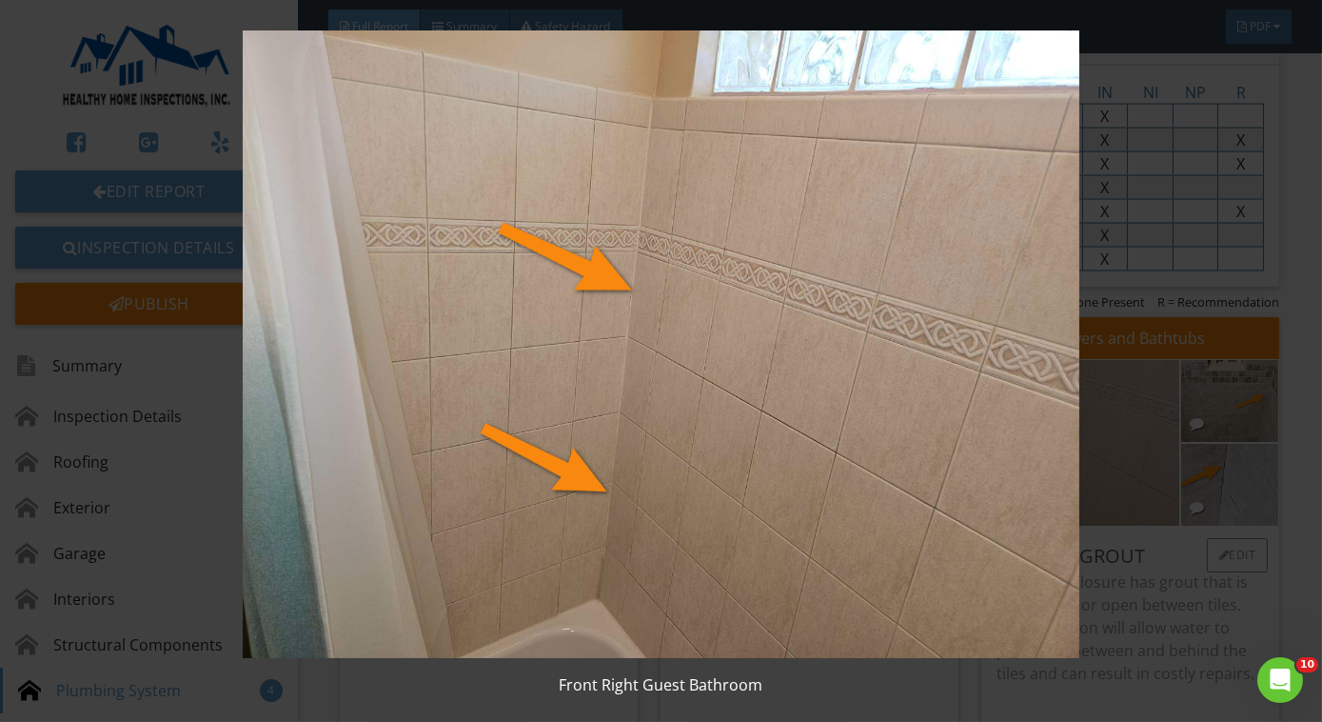
click at [1117, 457] on img at bounding box center [661, 343] width 1199 height 627
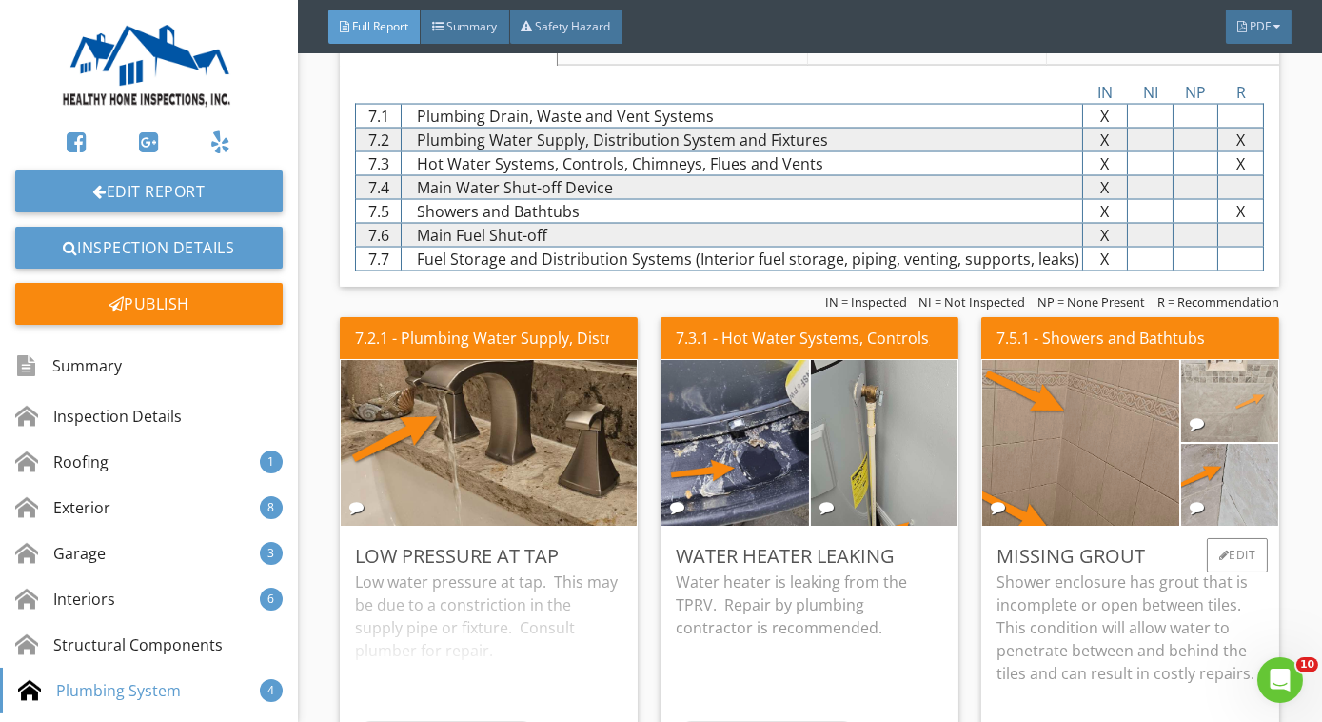
click at [1201, 388] on img at bounding box center [1230, 400] width 242 height 182
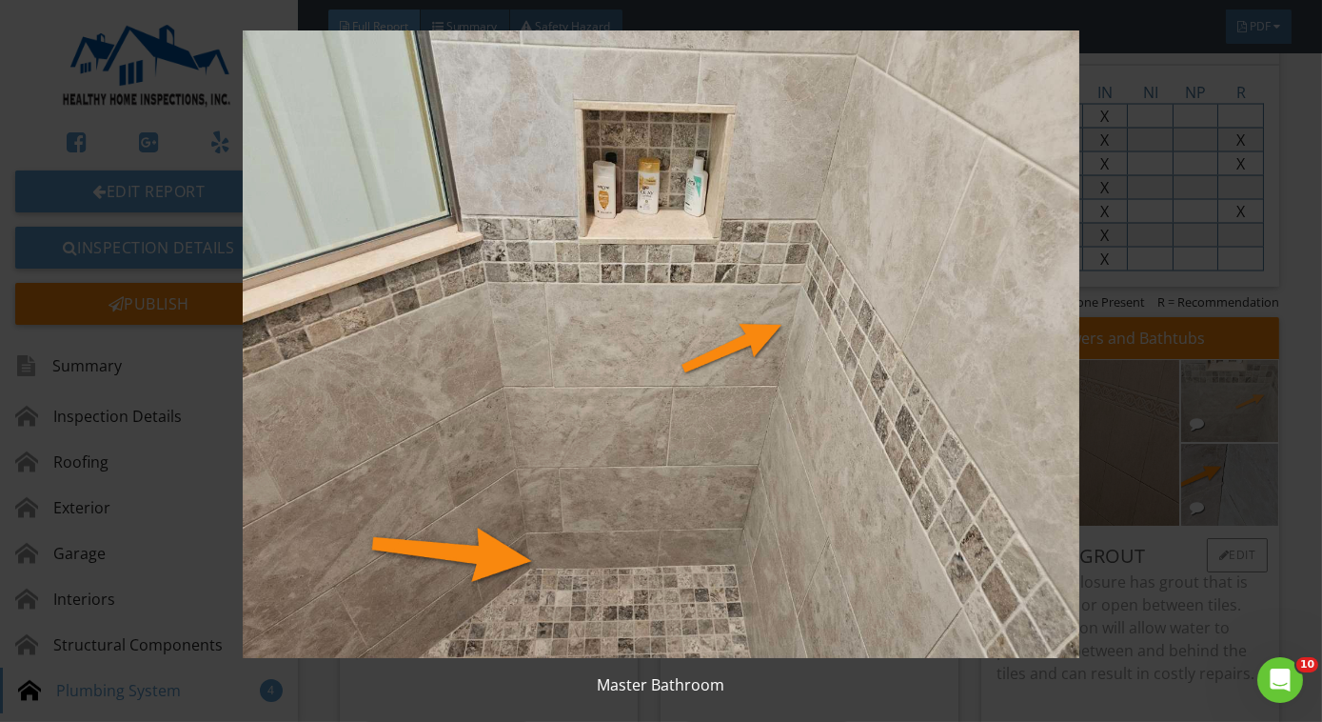
click at [1201, 388] on img at bounding box center [661, 343] width 1199 height 627
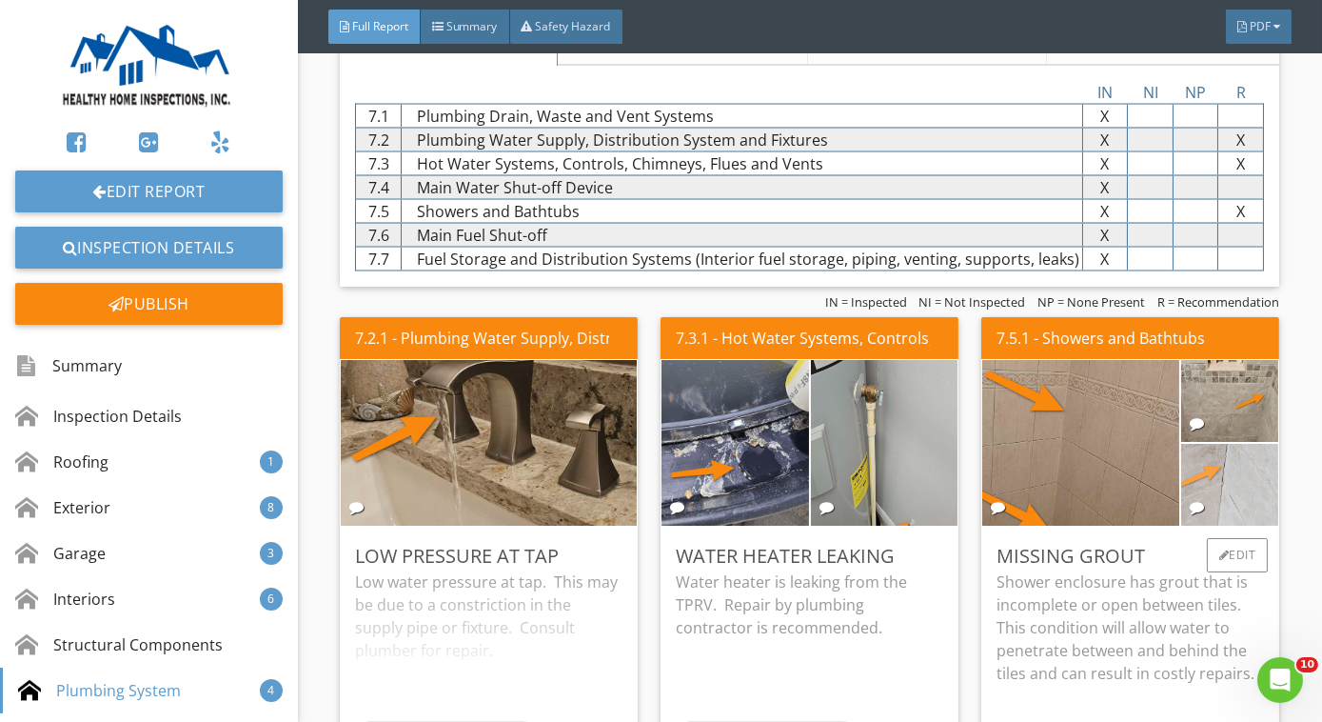
click at [1217, 449] on img at bounding box center [1230, 484] width 242 height 182
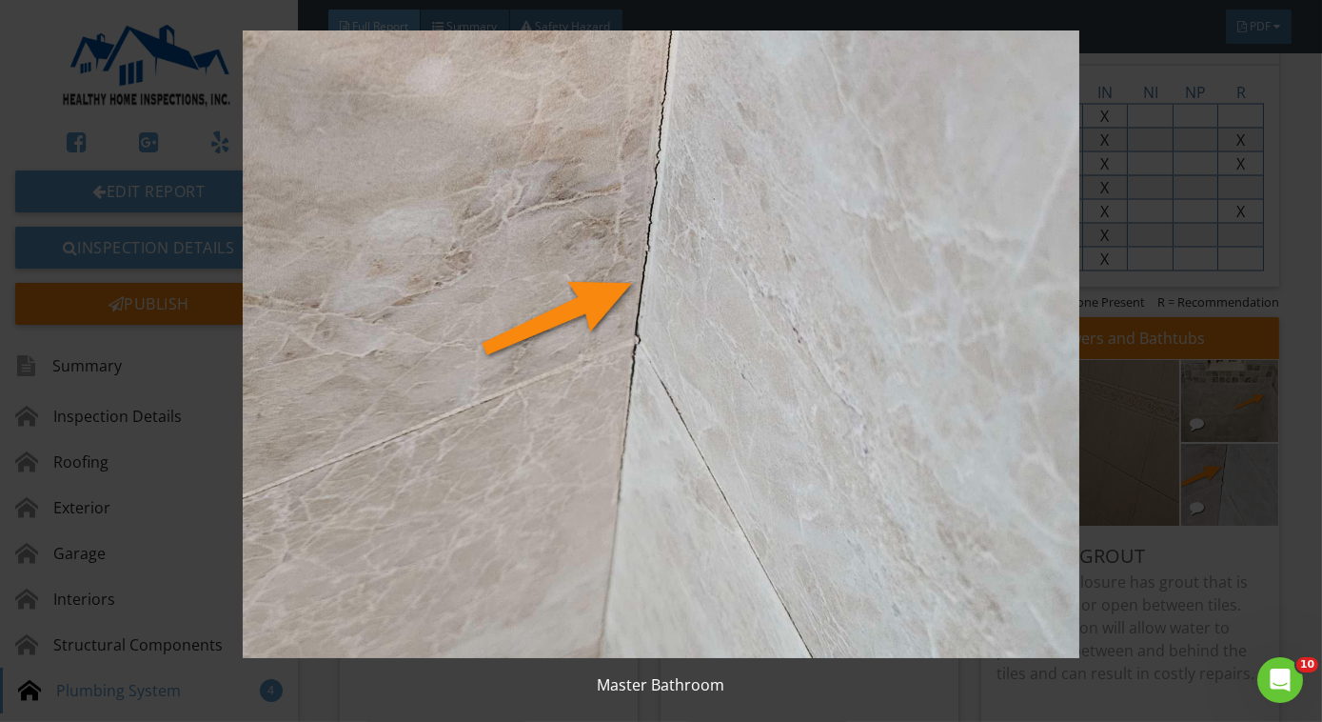
click at [1219, 451] on img at bounding box center [661, 343] width 1199 height 627
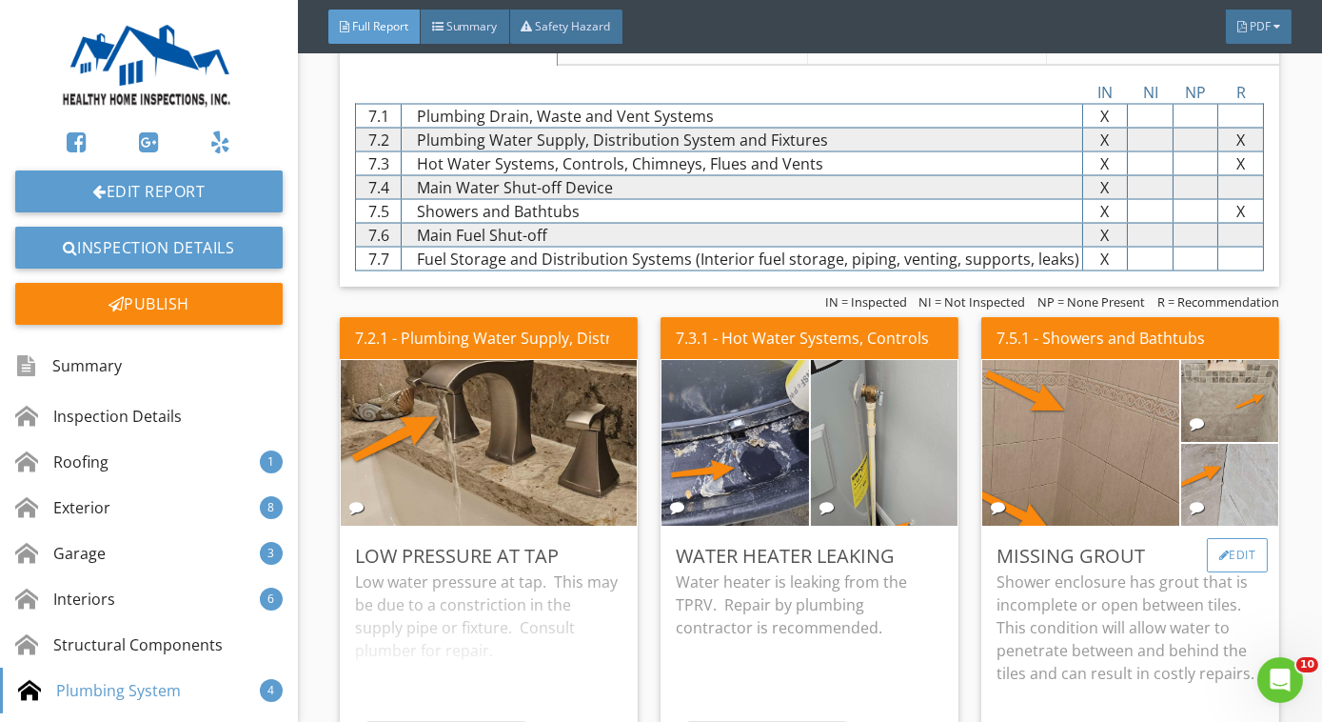
click at [1219, 558] on div "Edit" at bounding box center [1238, 555] width 62 height 34
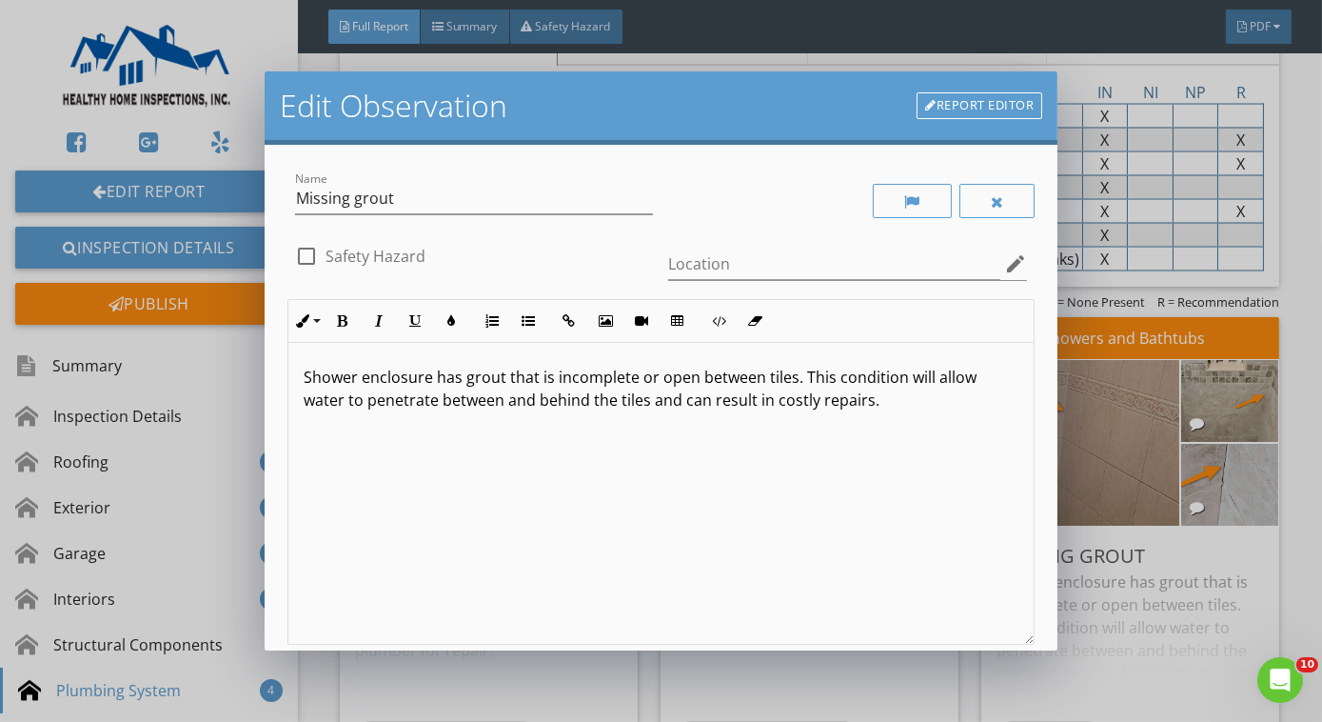
click at [923, 382] on p "Shower enclosure has grout that is incomplete or open between tiles. This condi…" at bounding box center [661, 389] width 715 height 46
type textarea "<p>Shower enclosure has grout that is incomplete or open between tiles. This co…"
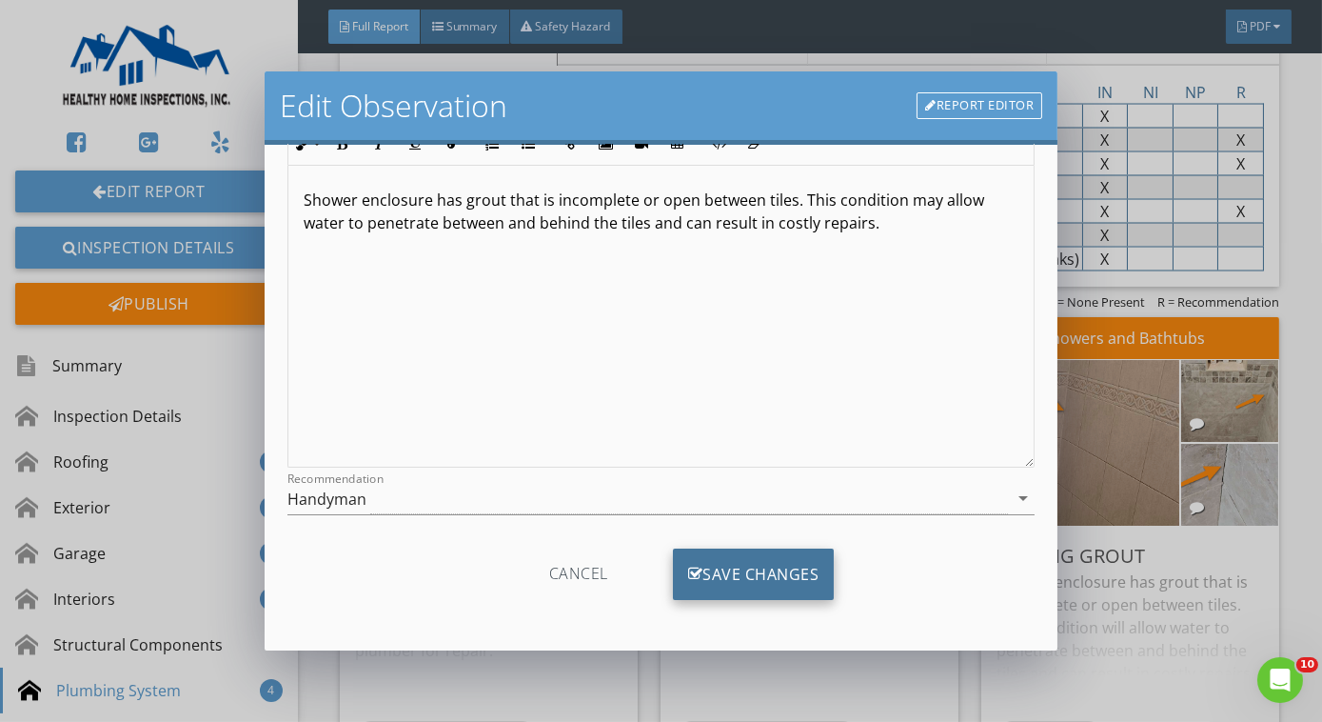
click at [782, 555] on div "Save Changes" at bounding box center [754, 573] width 162 height 51
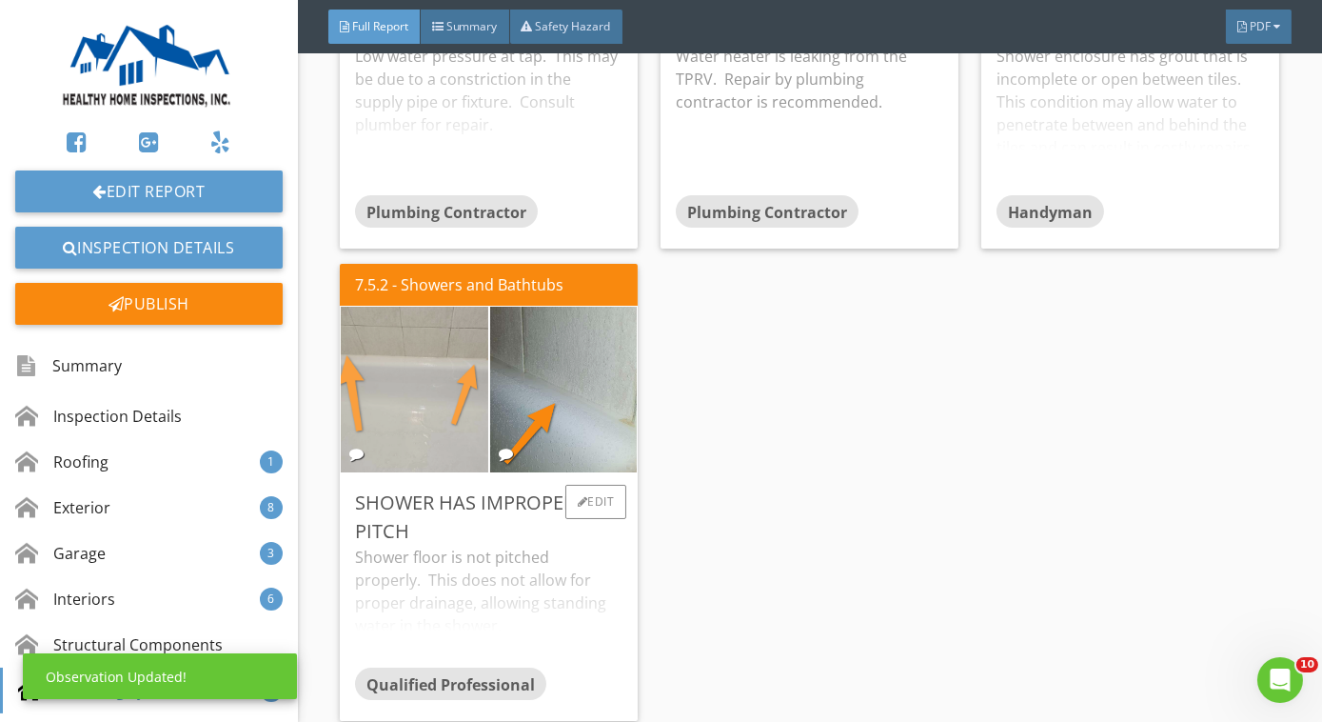
scroll to position [7411, 0]
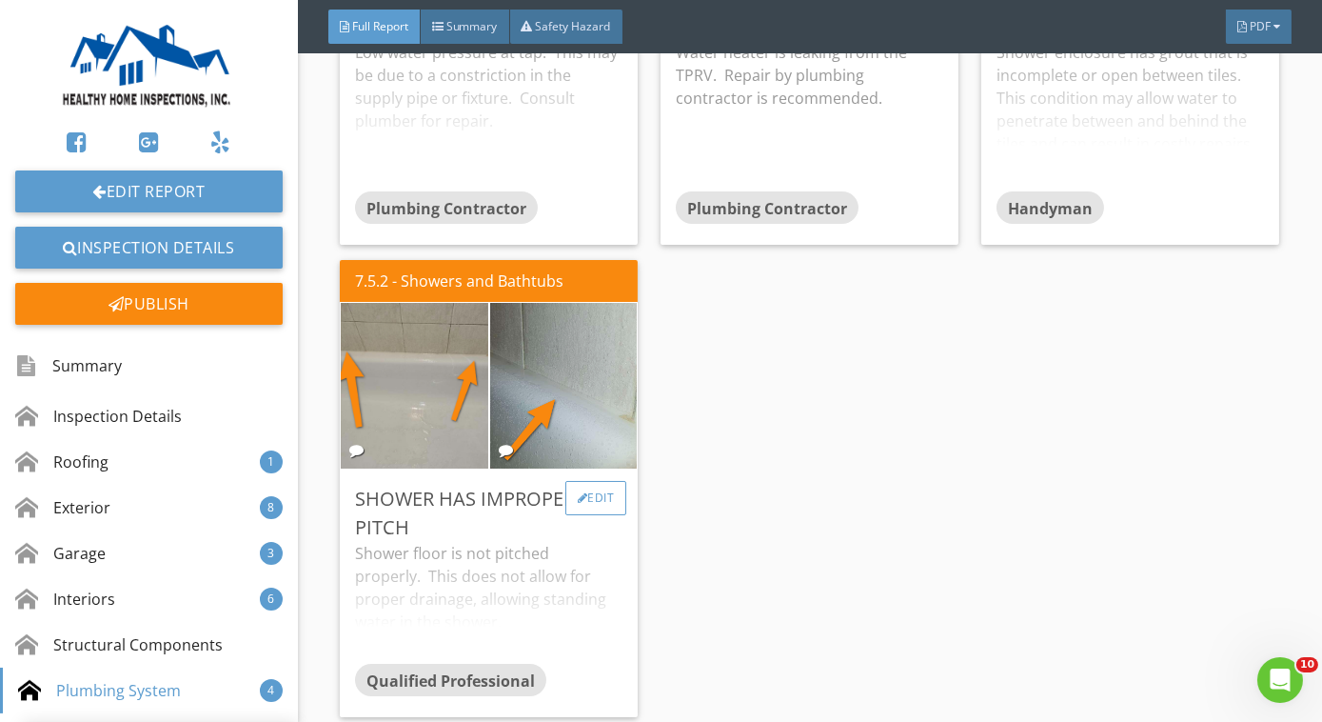
click at [594, 483] on div "Edit" at bounding box center [597, 498] width 62 height 34
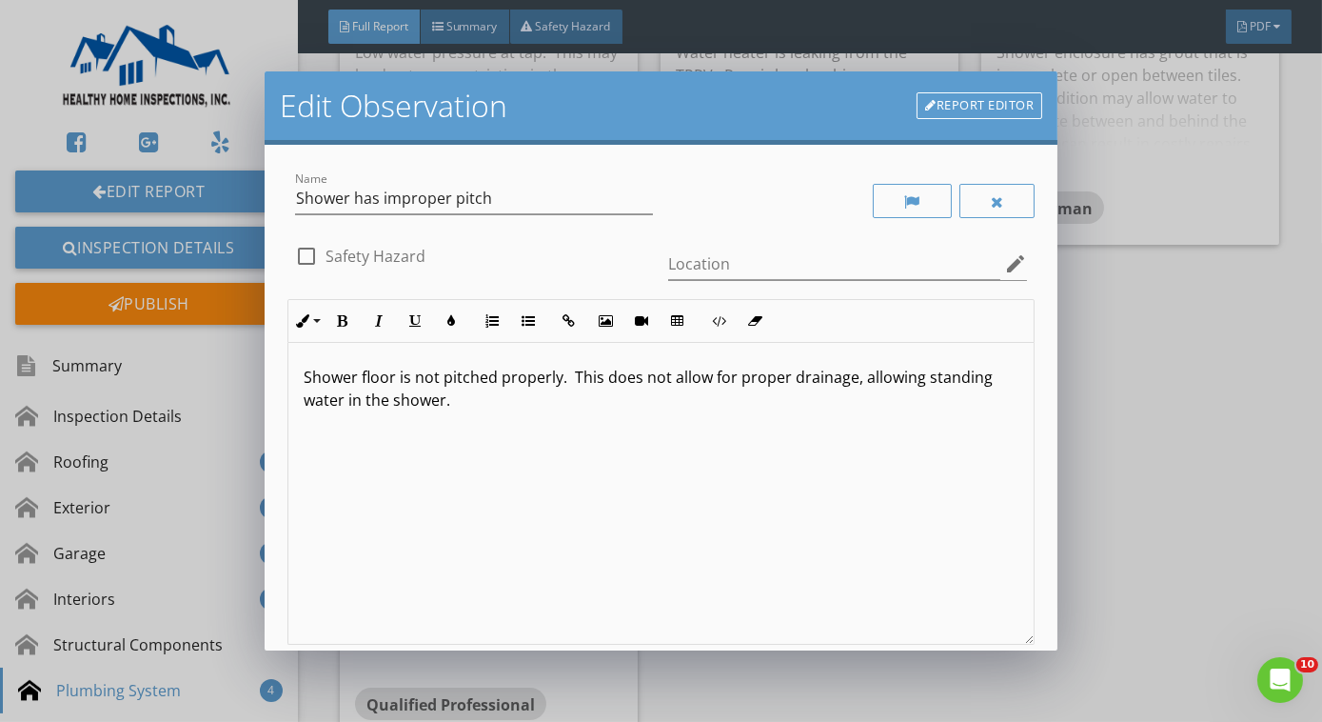
click at [390, 374] on p "Shower floor is not pitched properly. This does not allow for proper drainage, …" at bounding box center [661, 389] width 715 height 46
click at [311, 375] on p "bathtub edage is not pitched properly. This does not allow for proper drainage,…" at bounding box center [661, 389] width 715 height 46
click at [445, 402] on p "Bathtub edge is not pitched properly. This does not allow for proper drainage, …" at bounding box center [661, 389] width 715 height 46
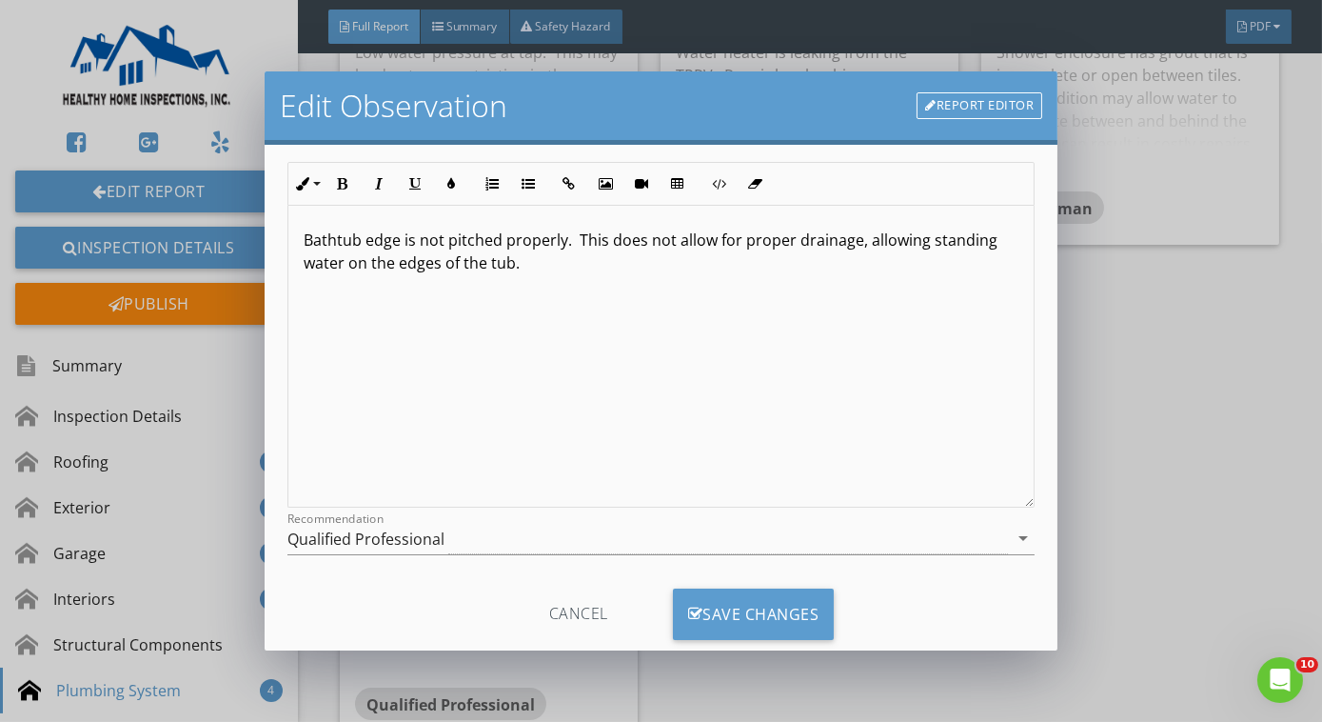
scroll to position [177, 0]
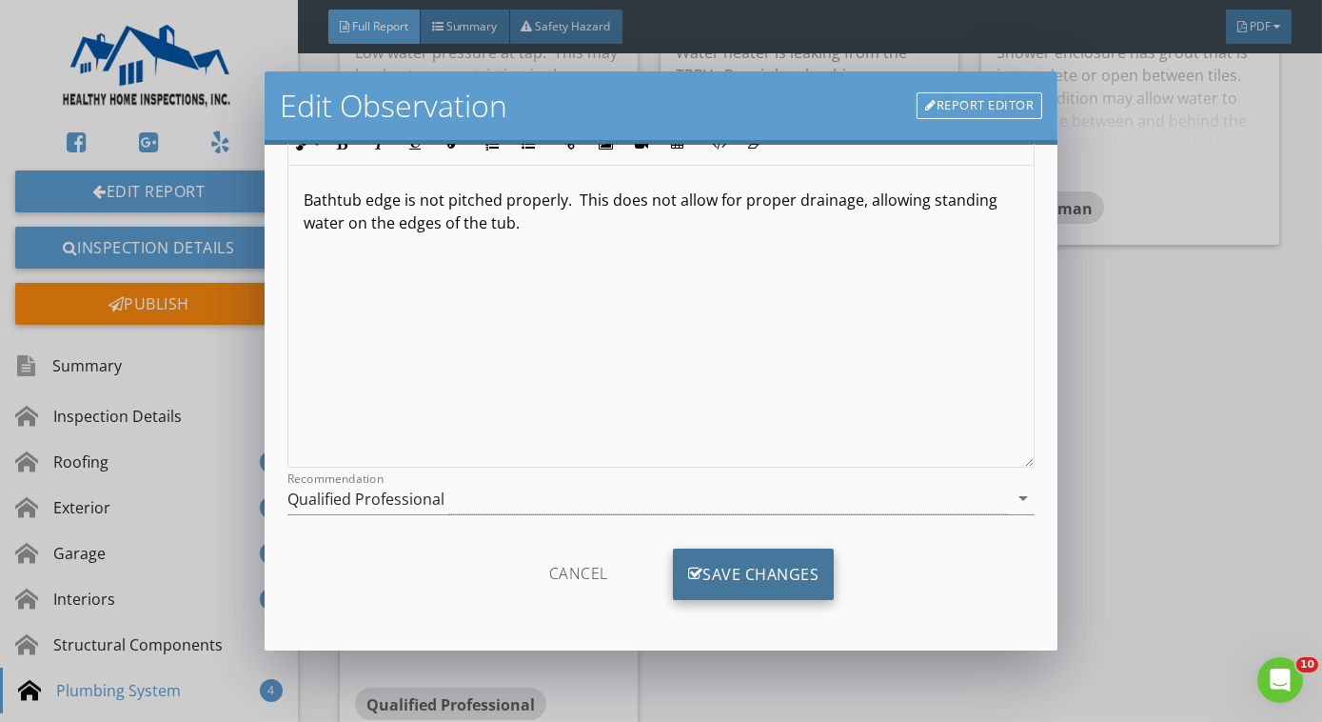
click at [751, 564] on div "Save Changes" at bounding box center [754, 573] width 162 height 51
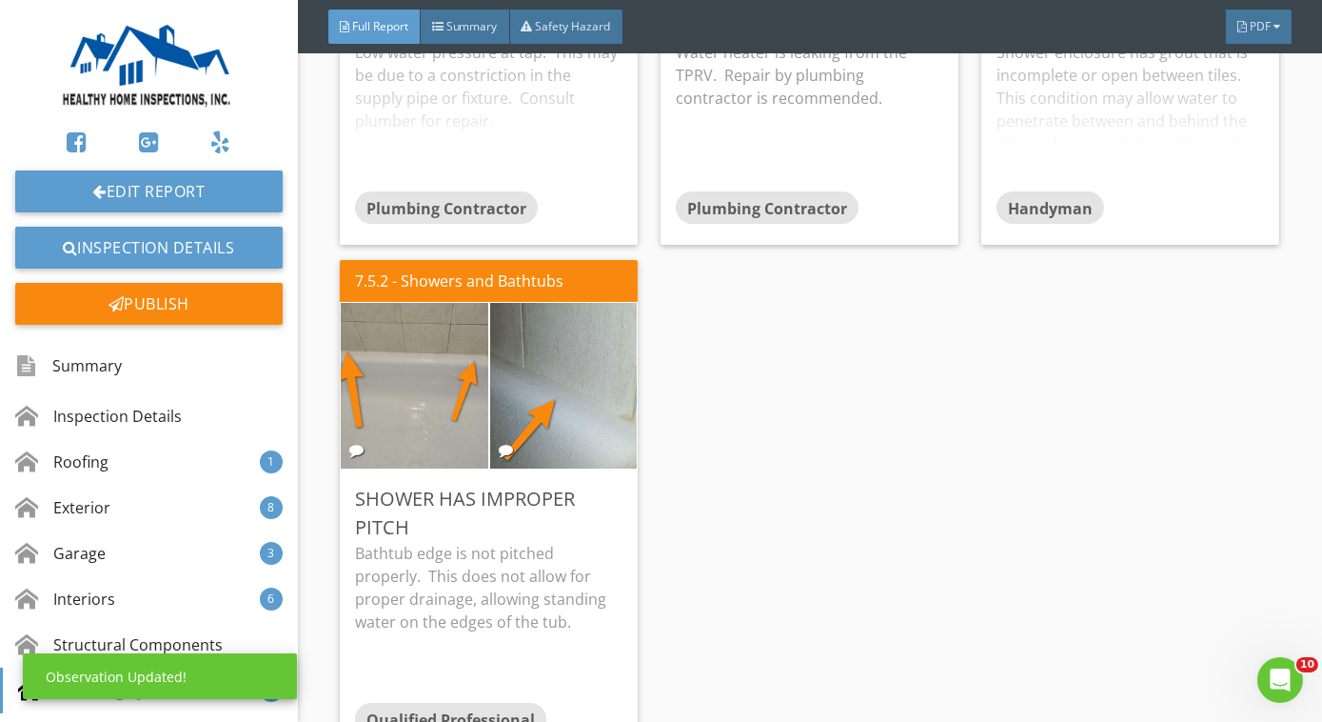
scroll to position [0, 0]
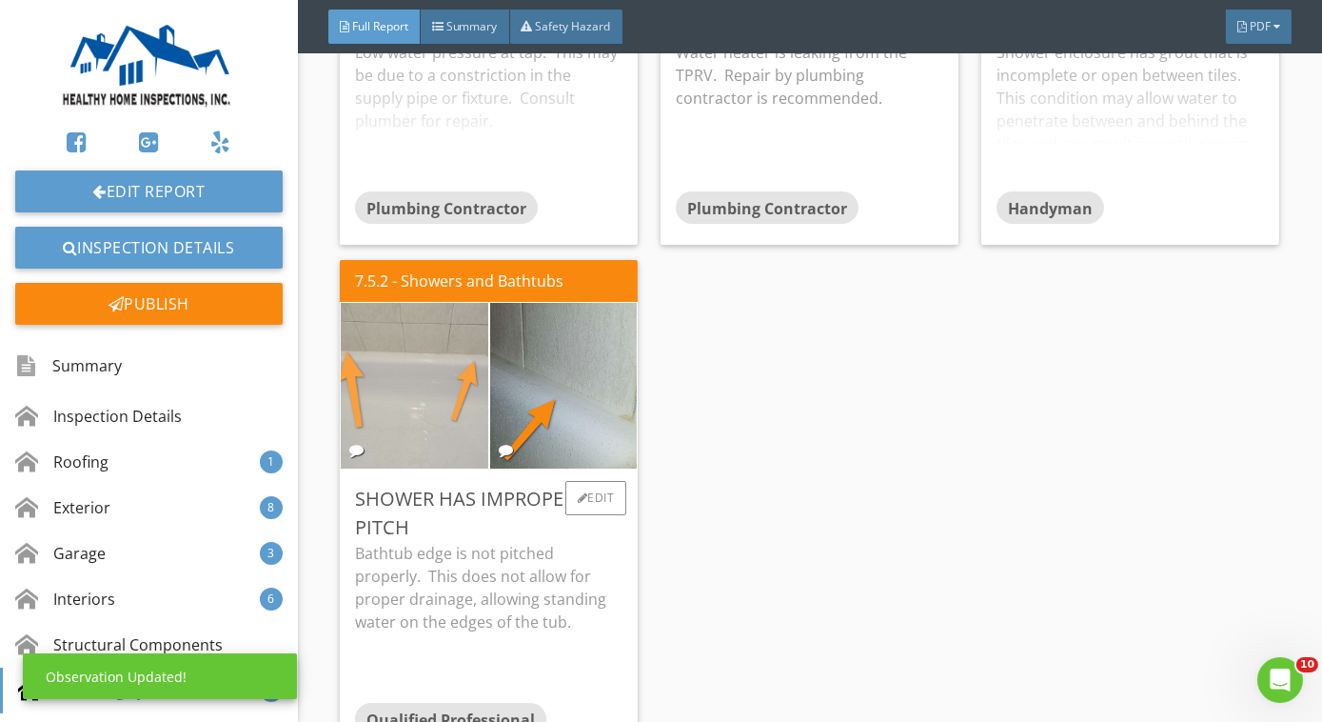
click at [417, 423] on img at bounding box center [414, 386] width 367 height 276
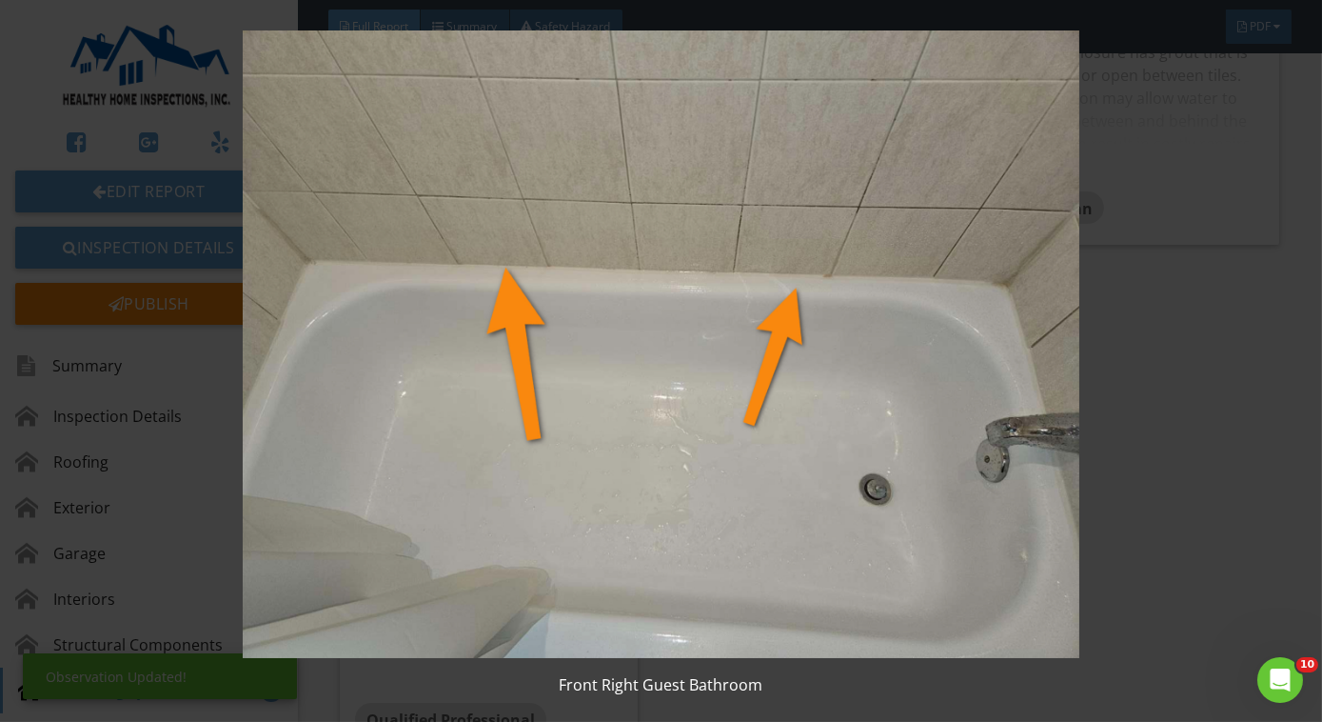
click at [417, 423] on img at bounding box center [661, 343] width 1199 height 627
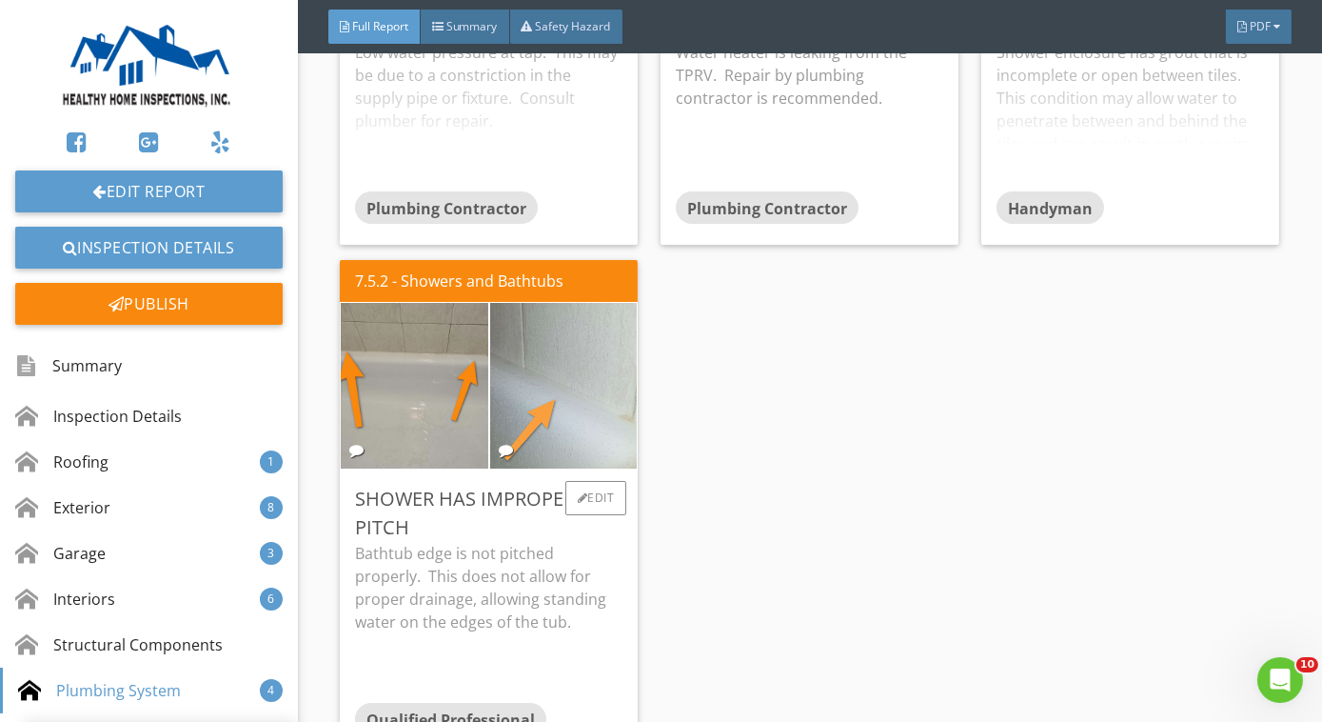
click at [498, 405] on img at bounding box center [563, 386] width 367 height 276
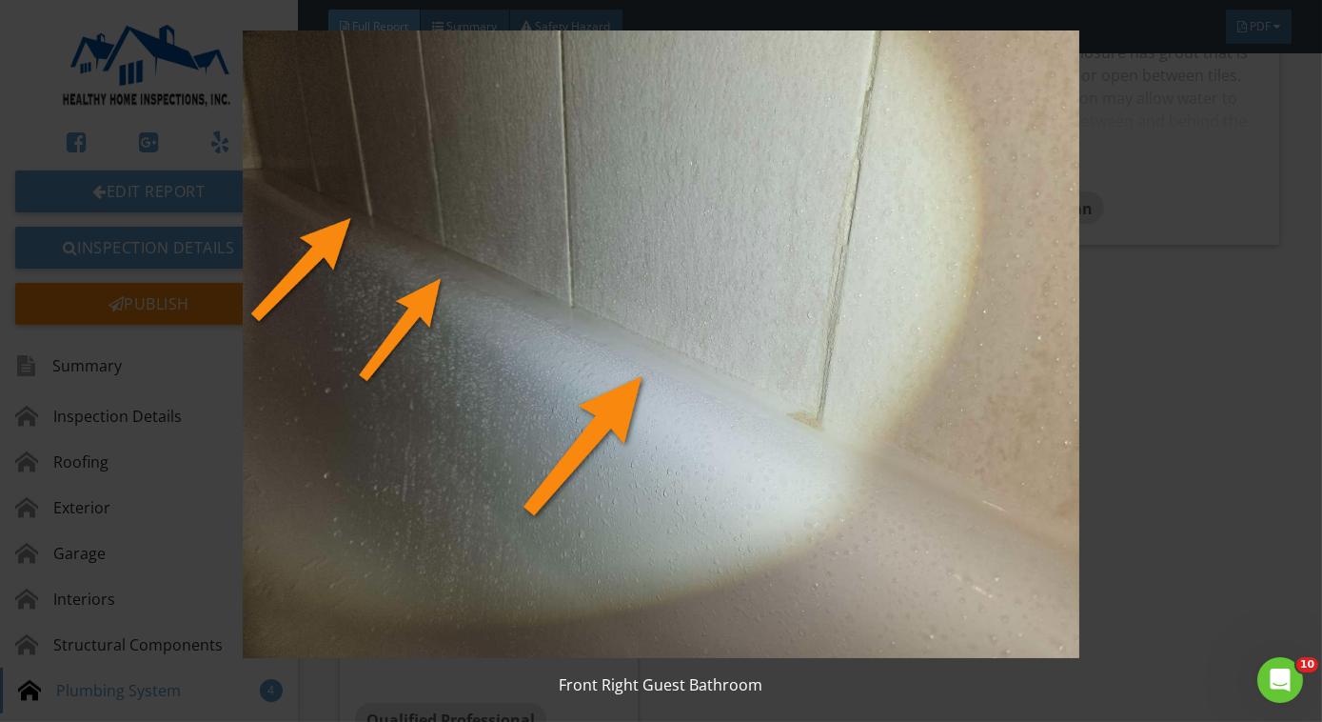
click at [518, 413] on img at bounding box center [661, 343] width 1199 height 627
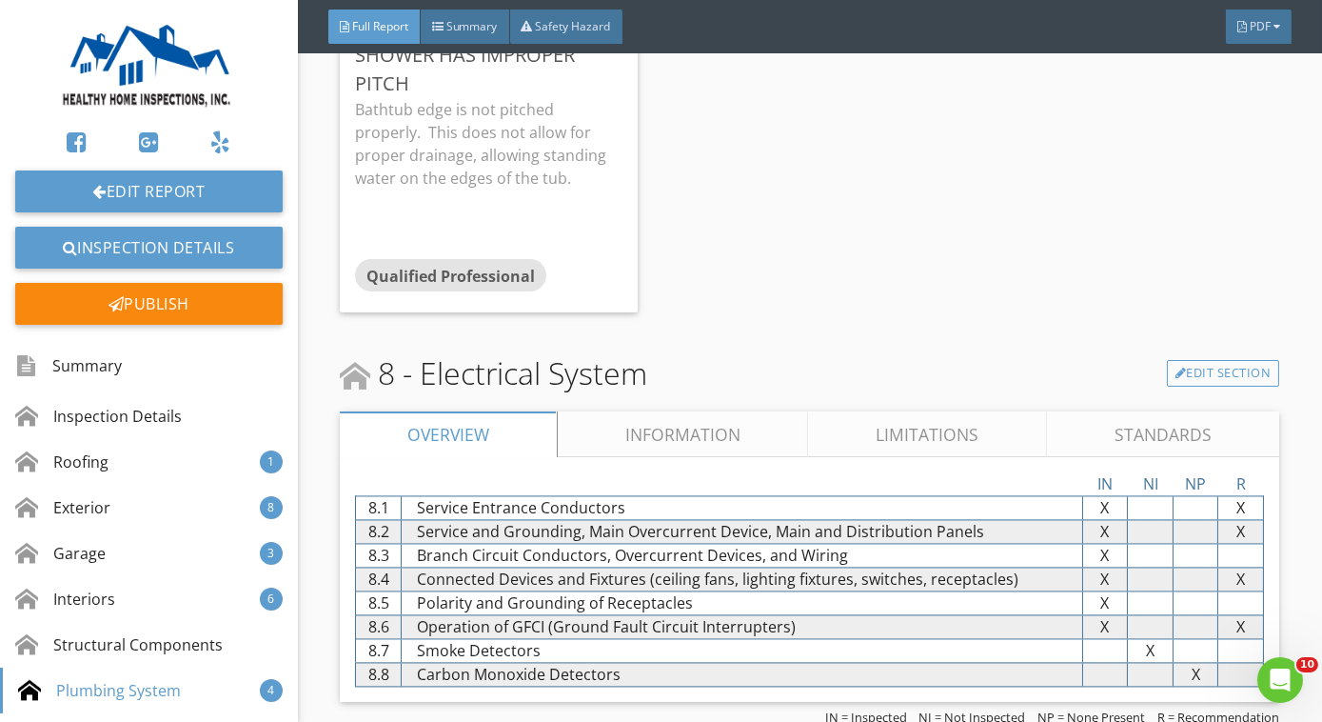
scroll to position [7864, 0]
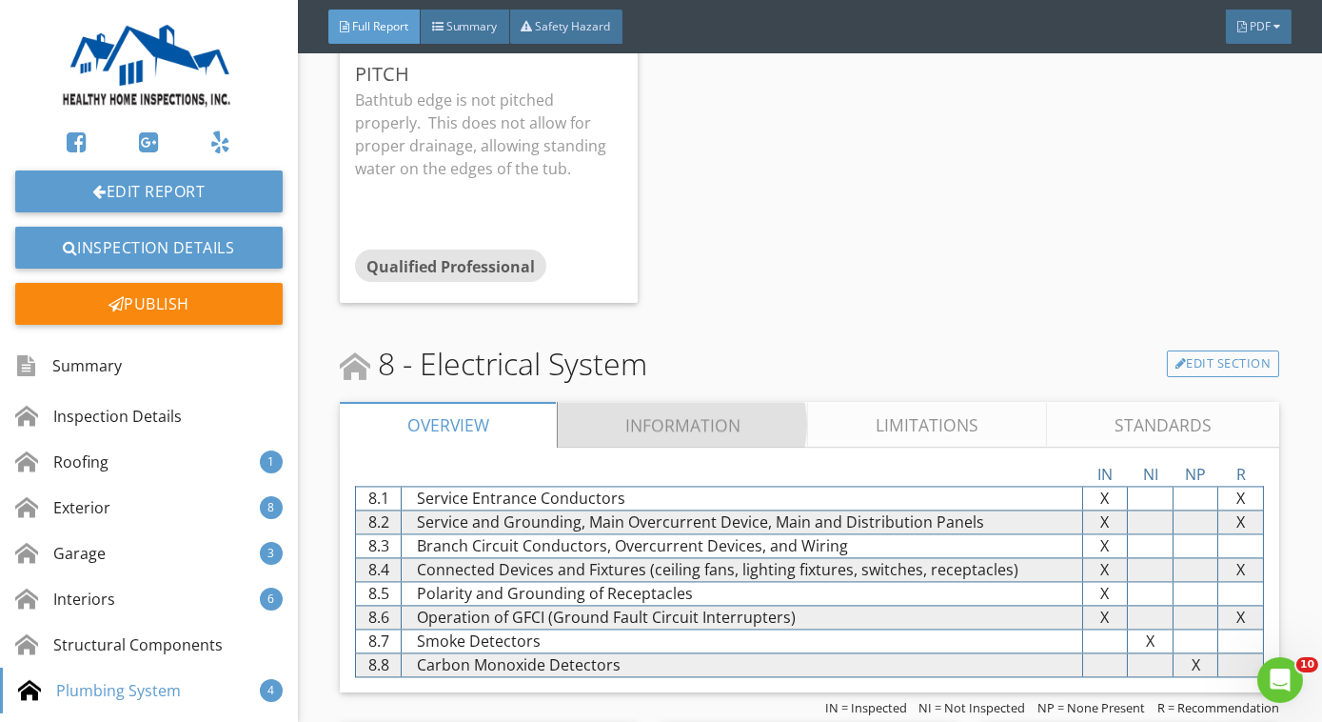
click at [614, 425] on link "Information" at bounding box center [683, 425] width 251 height 46
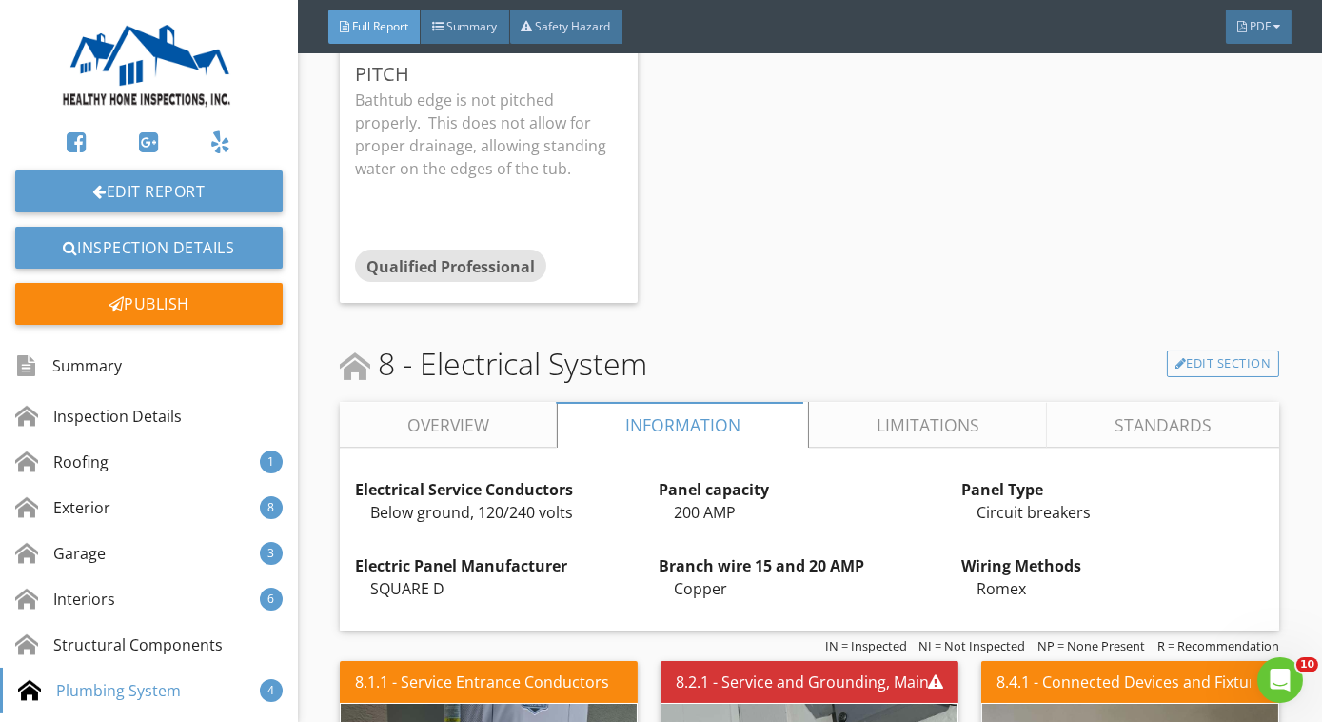
click at [503, 420] on link "Overview" at bounding box center [448, 425] width 217 height 46
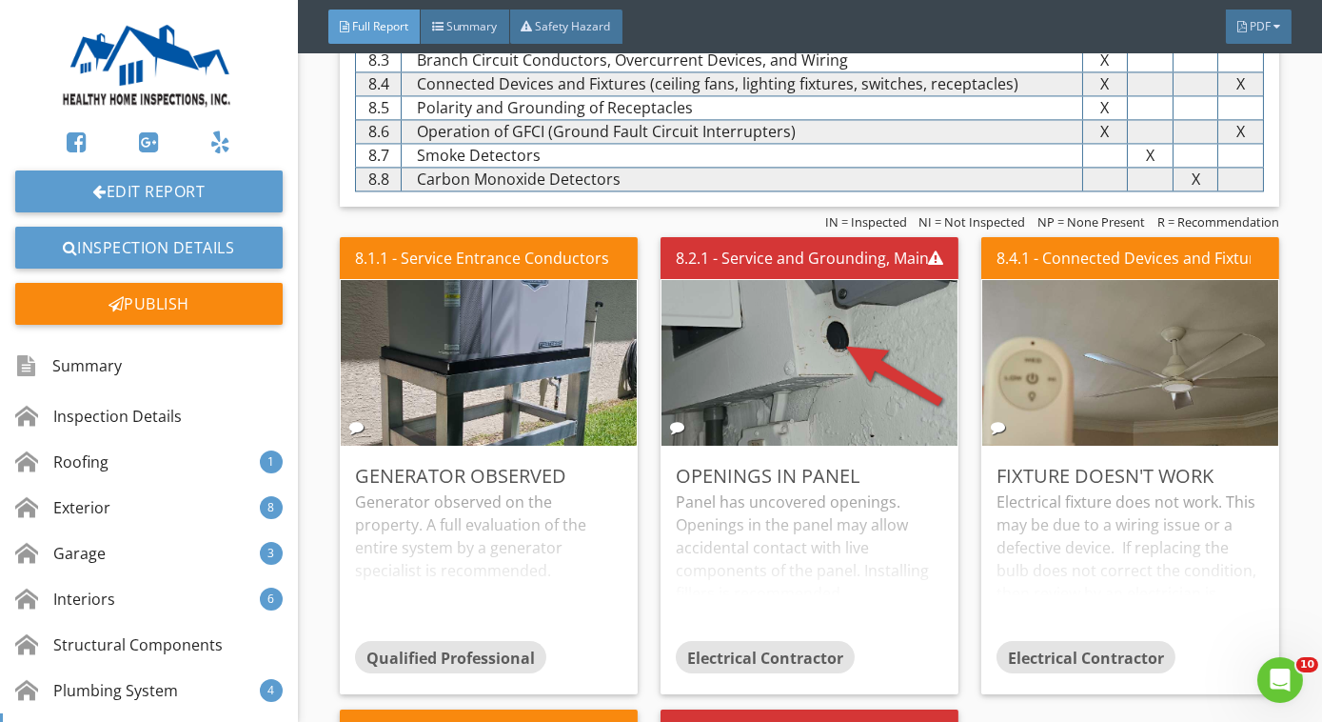
scroll to position [8361, 0]
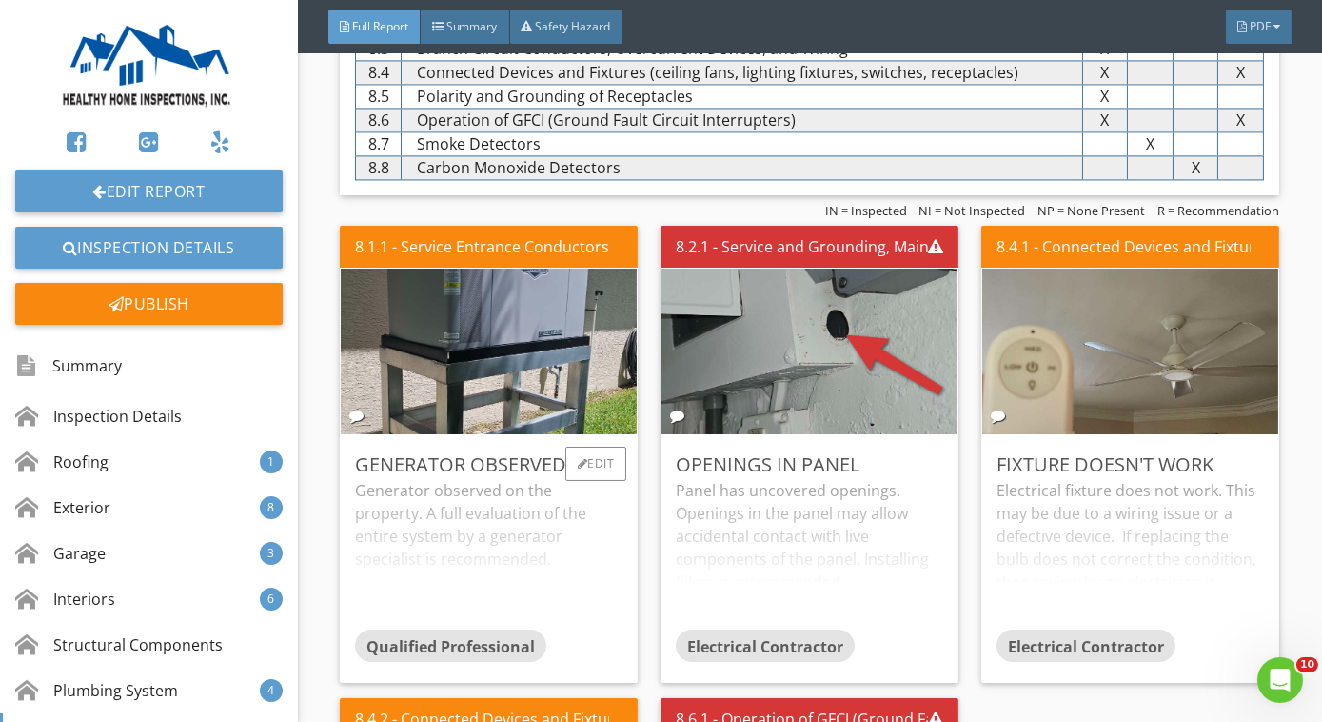
click at [502, 493] on div "Generator observed on the property. A full evaluation of the entire system by a…" at bounding box center [489, 554] width 268 height 150
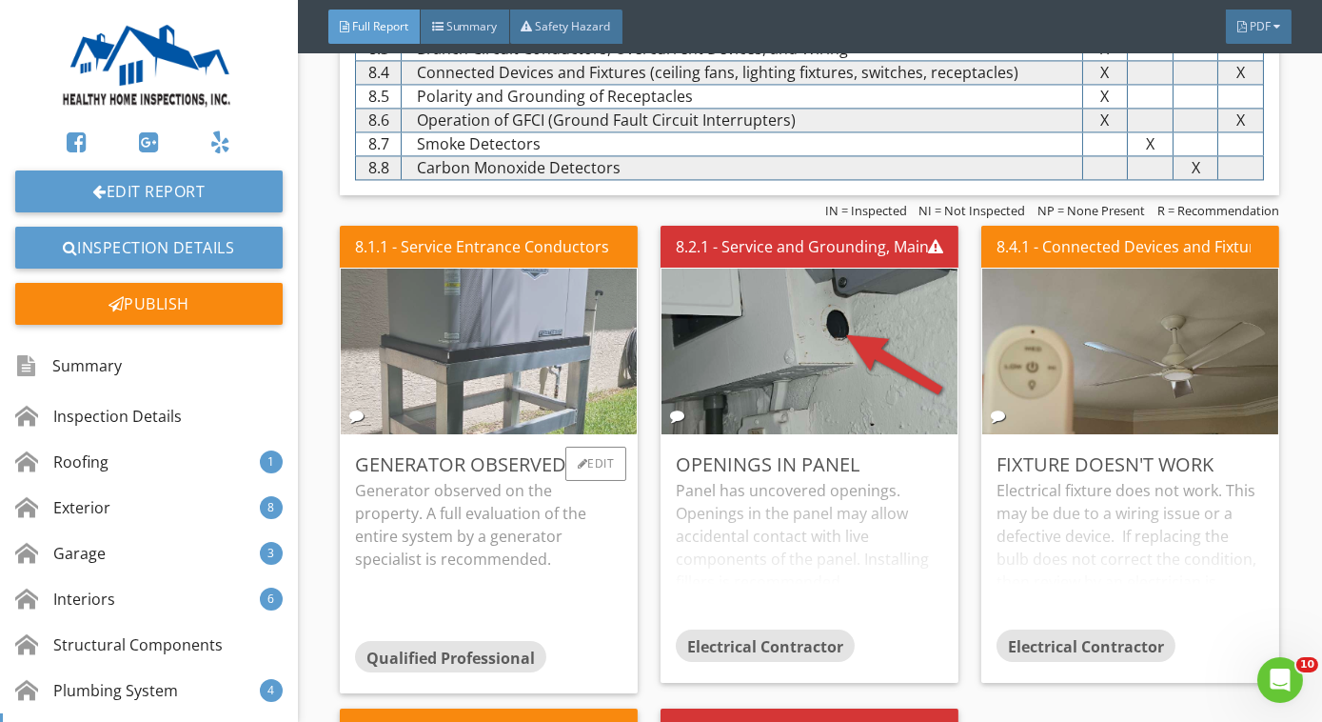
click at [551, 387] on img at bounding box center [489, 351] width 552 height 414
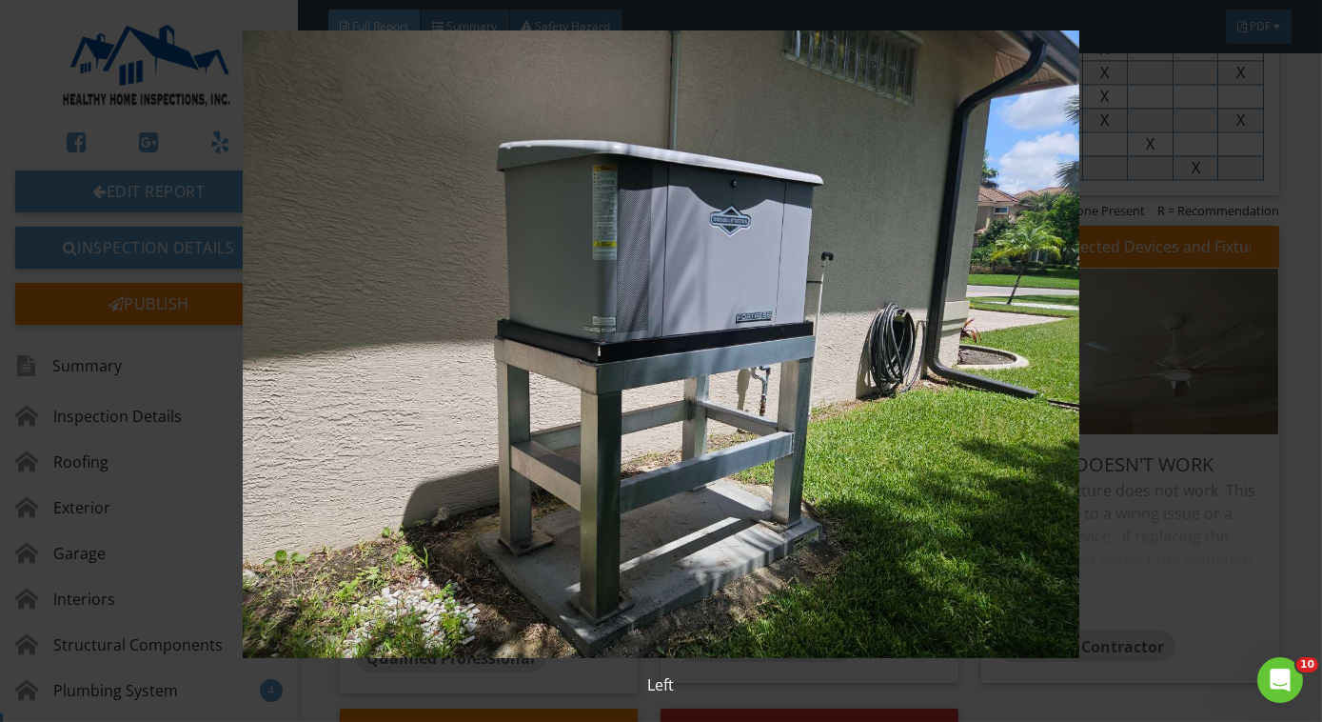
click at [531, 461] on img at bounding box center [661, 343] width 1199 height 627
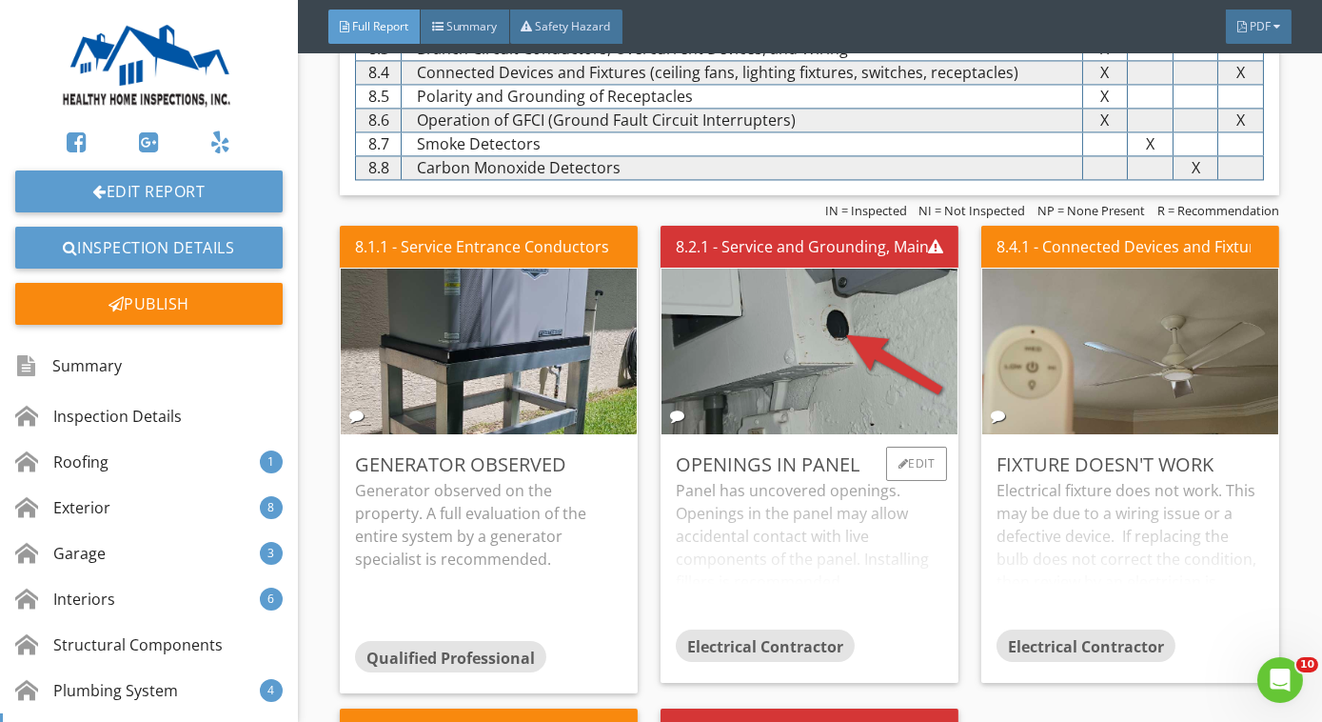
click at [764, 504] on div "Panel has uncovered openings. Openings in the panel may allow accidental contac…" at bounding box center [810, 554] width 268 height 150
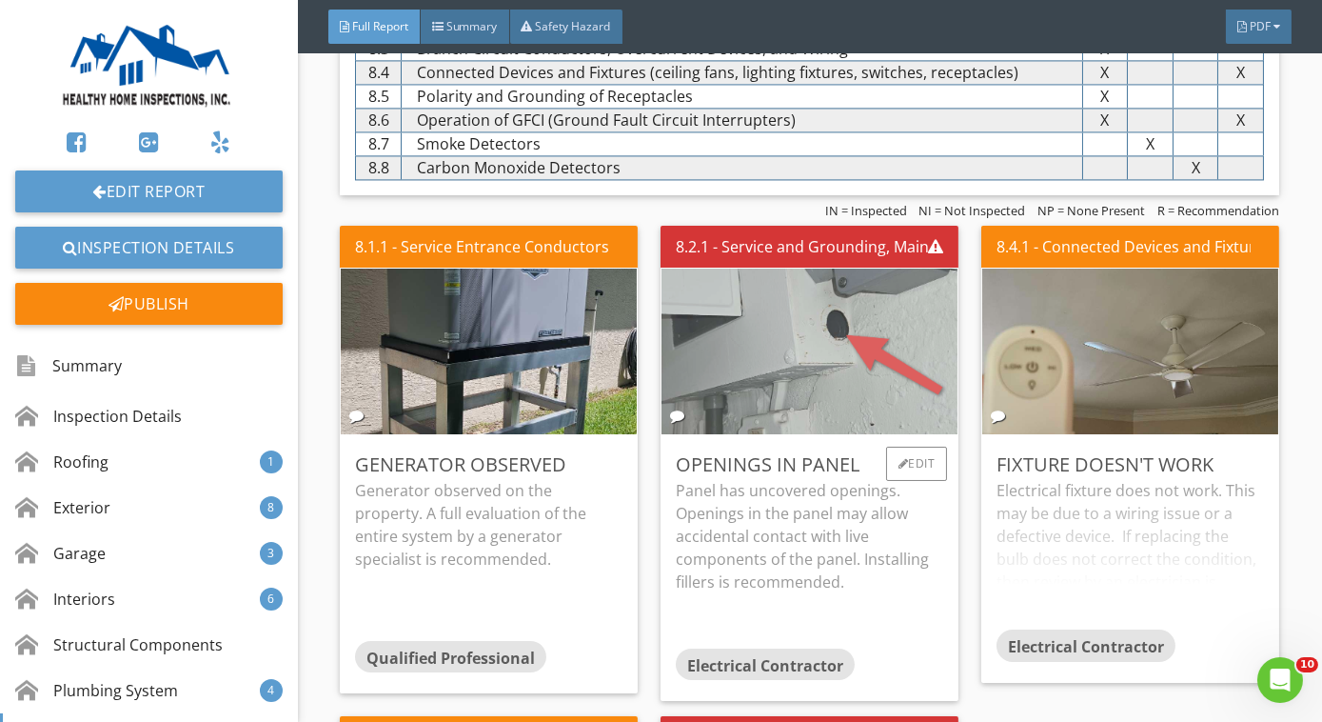
click at [818, 407] on img at bounding box center [810, 351] width 552 height 414
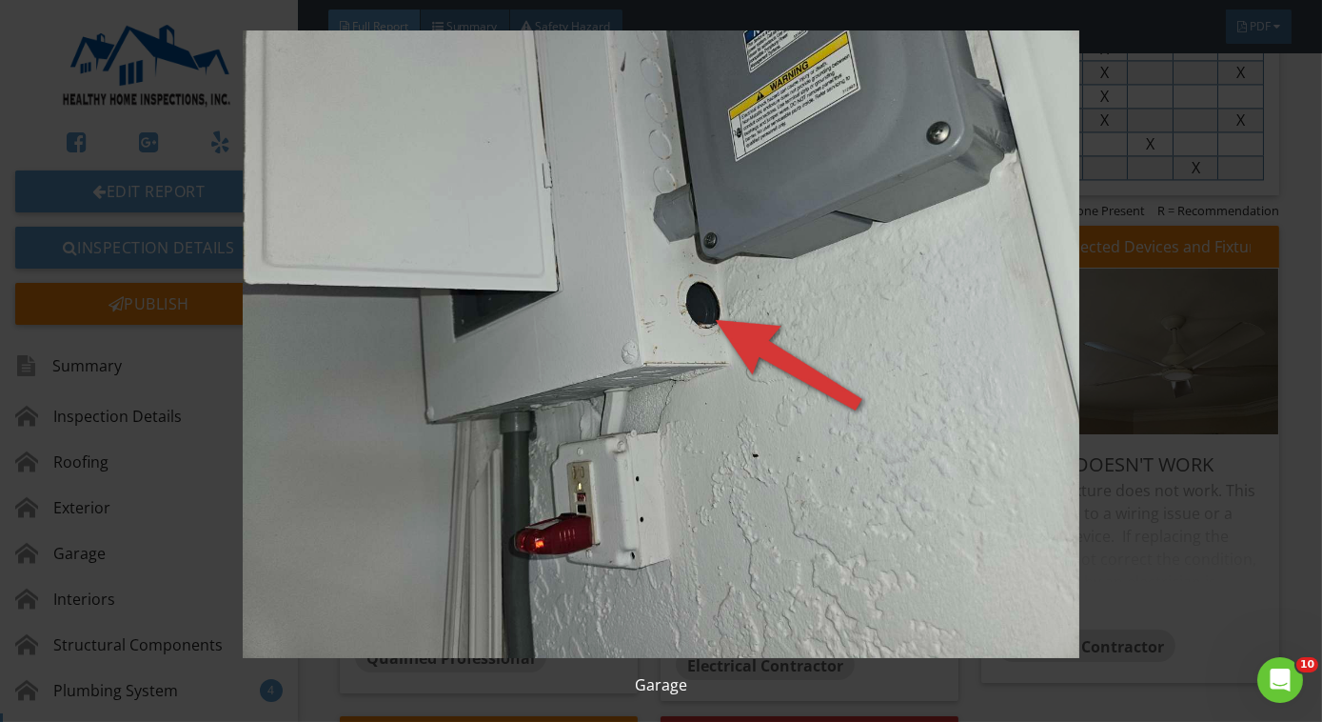
click at [818, 407] on img at bounding box center [661, 343] width 1199 height 627
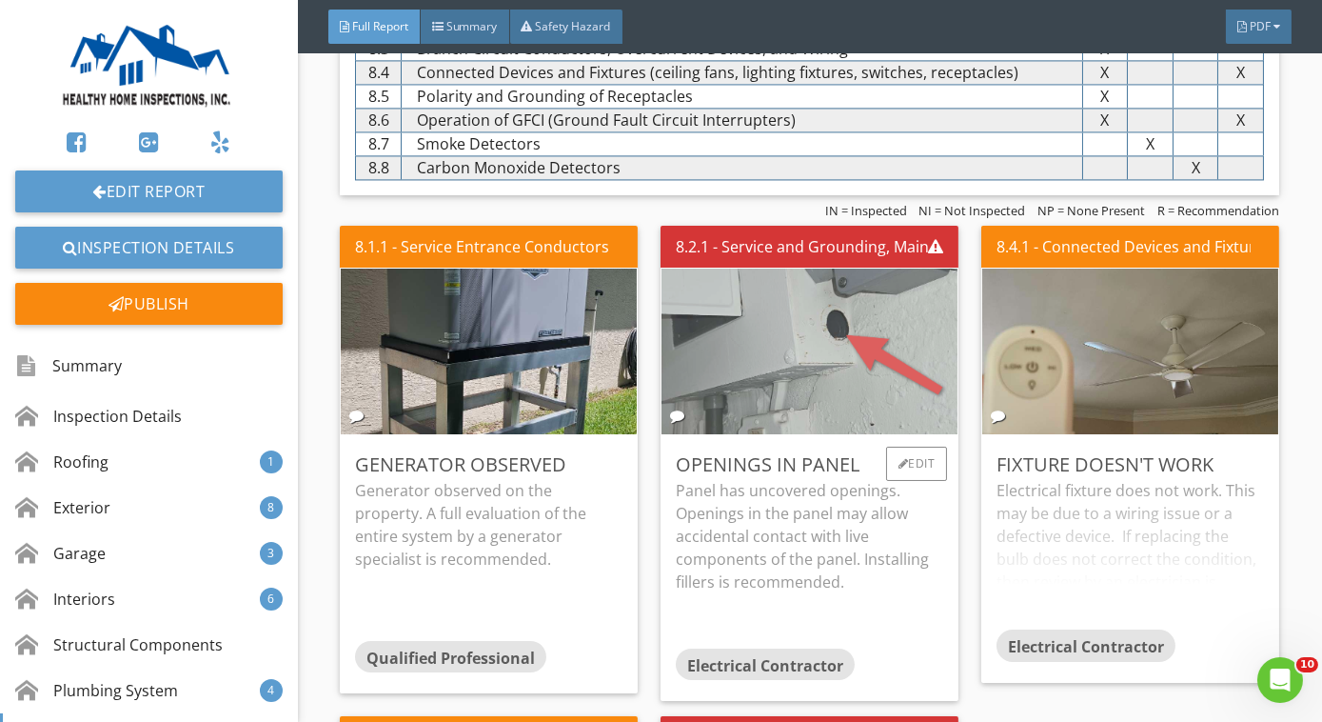
click at [852, 395] on img at bounding box center [810, 351] width 552 height 414
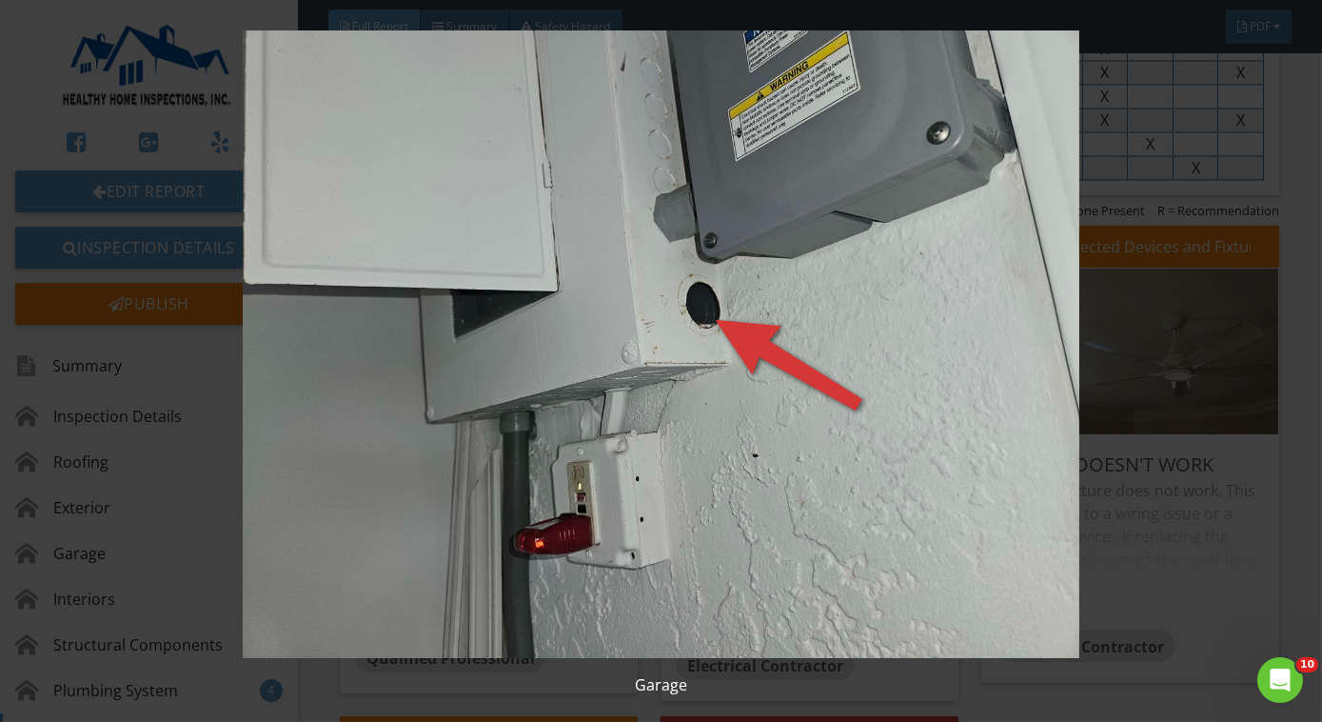
click at [852, 395] on img at bounding box center [661, 343] width 1199 height 627
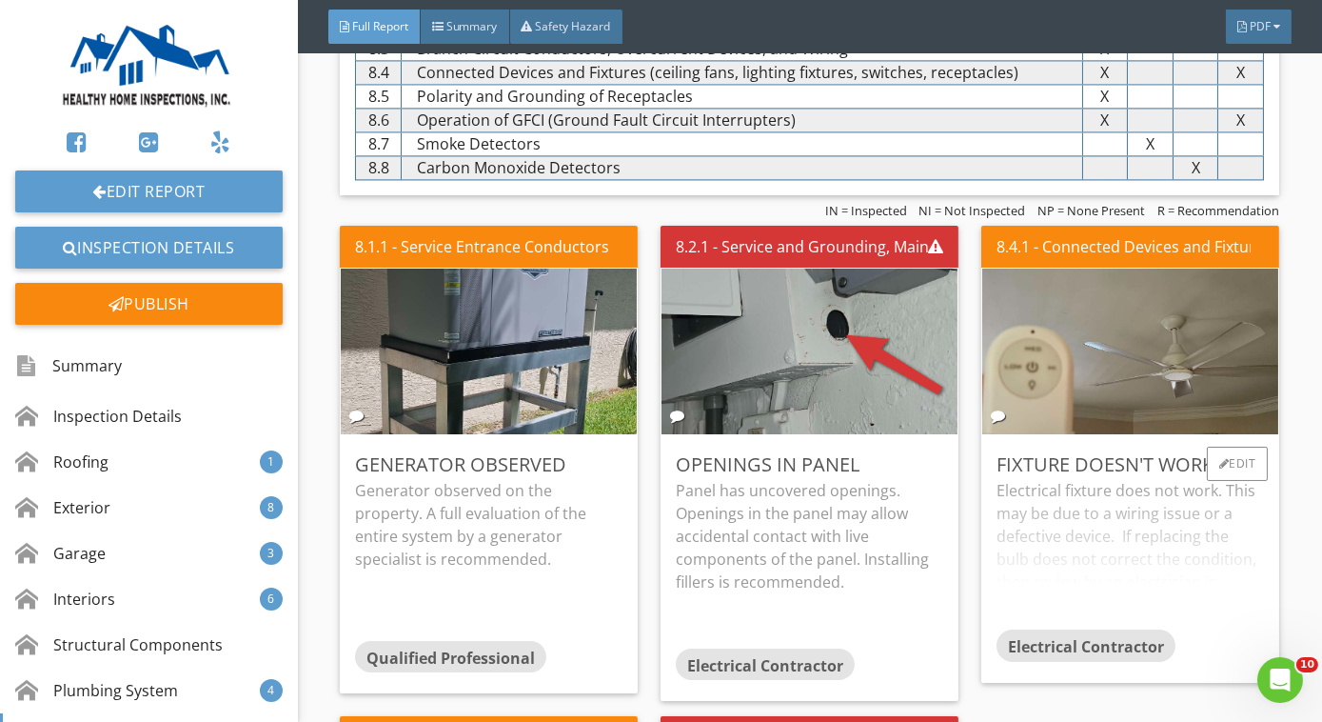
click at [1060, 480] on div "Electrical fixture does not work. This may be due to a wiring issue or a defect…" at bounding box center [1131, 554] width 268 height 150
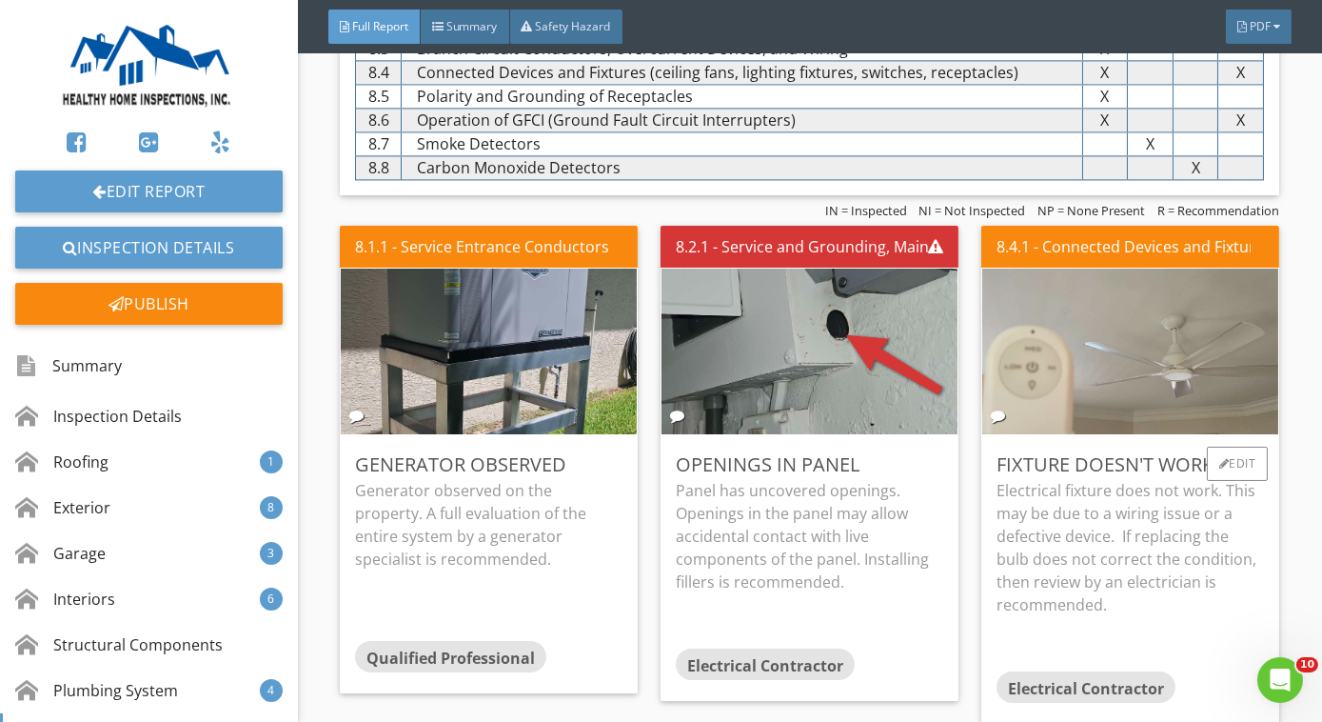
click at [1077, 398] on img at bounding box center [1131, 351] width 552 height 414
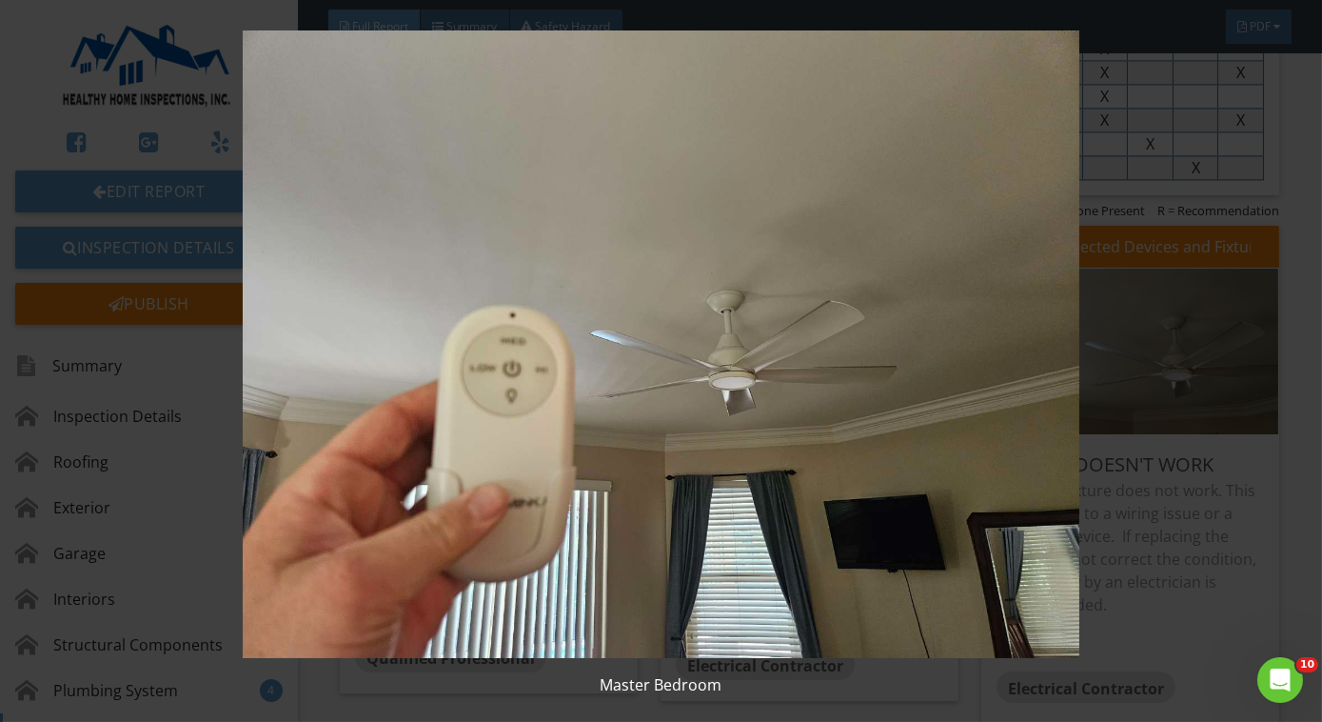
click at [741, 518] on img at bounding box center [661, 343] width 1199 height 627
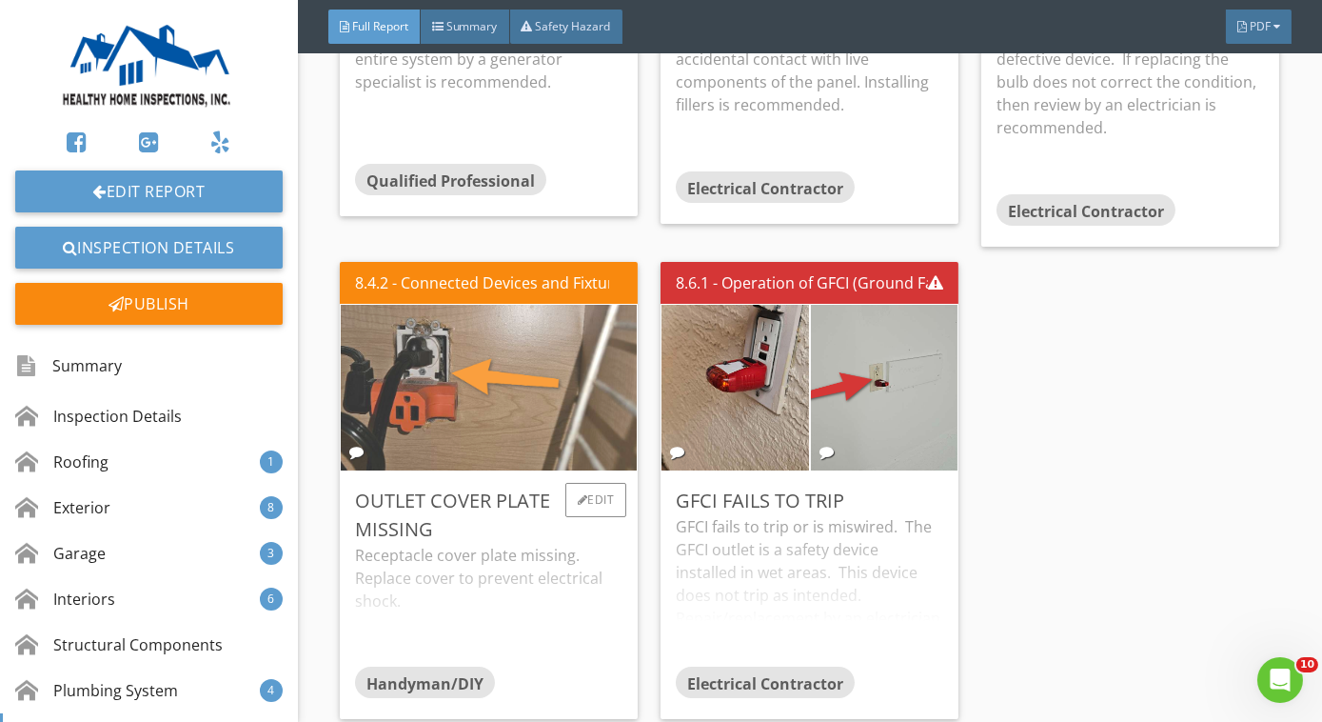
scroll to position [8840, 0]
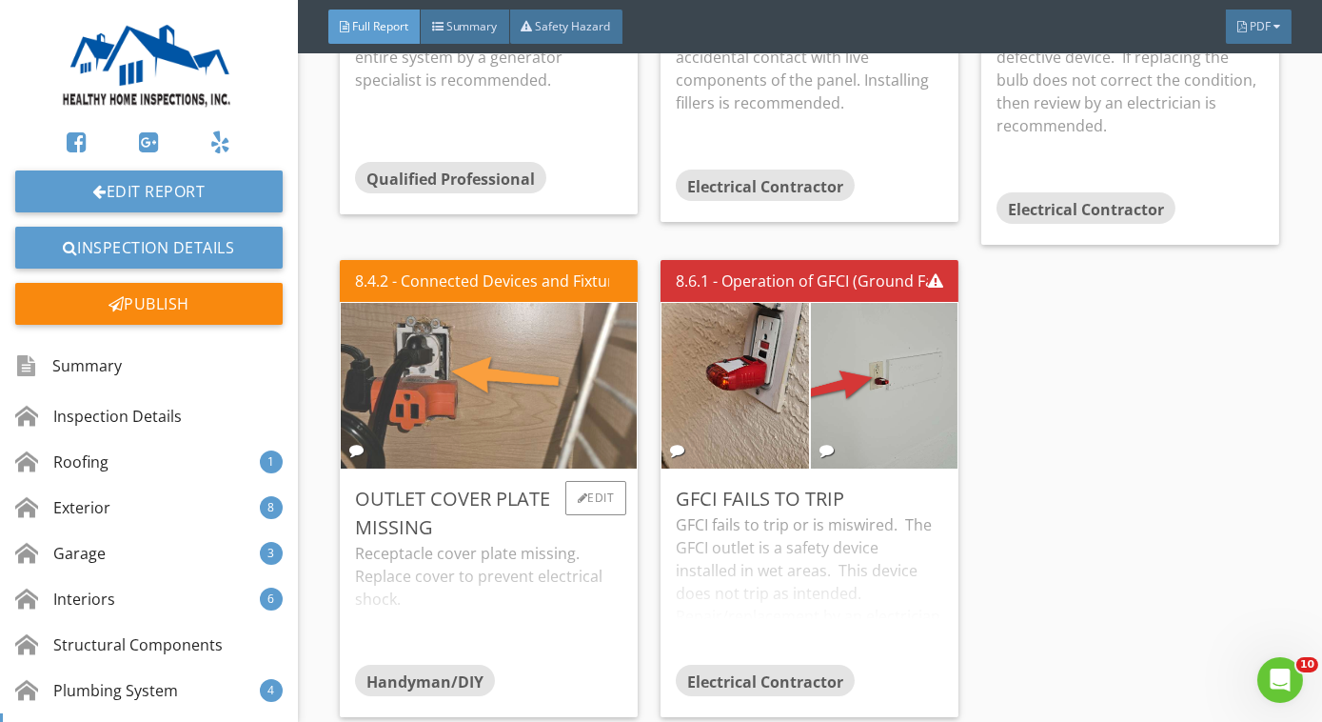
click at [518, 392] on img at bounding box center [489, 386] width 552 height 414
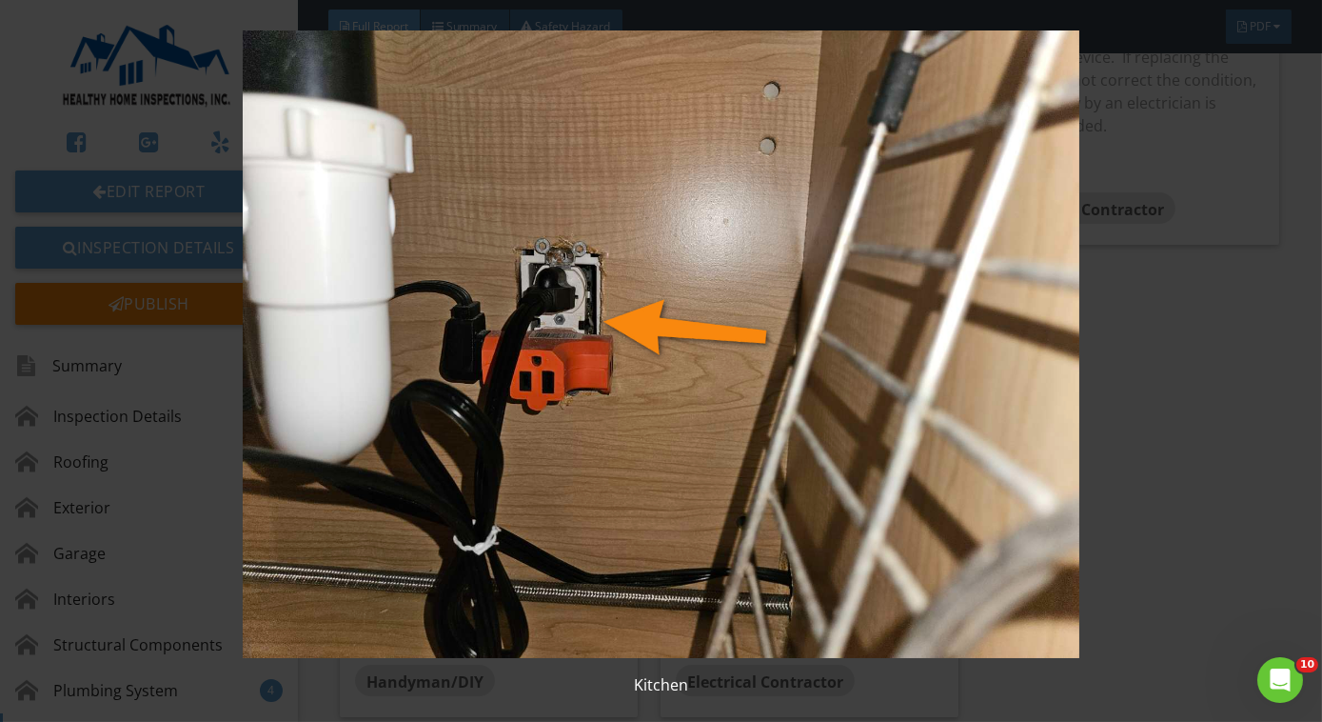
click at [521, 437] on img at bounding box center [661, 343] width 1199 height 627
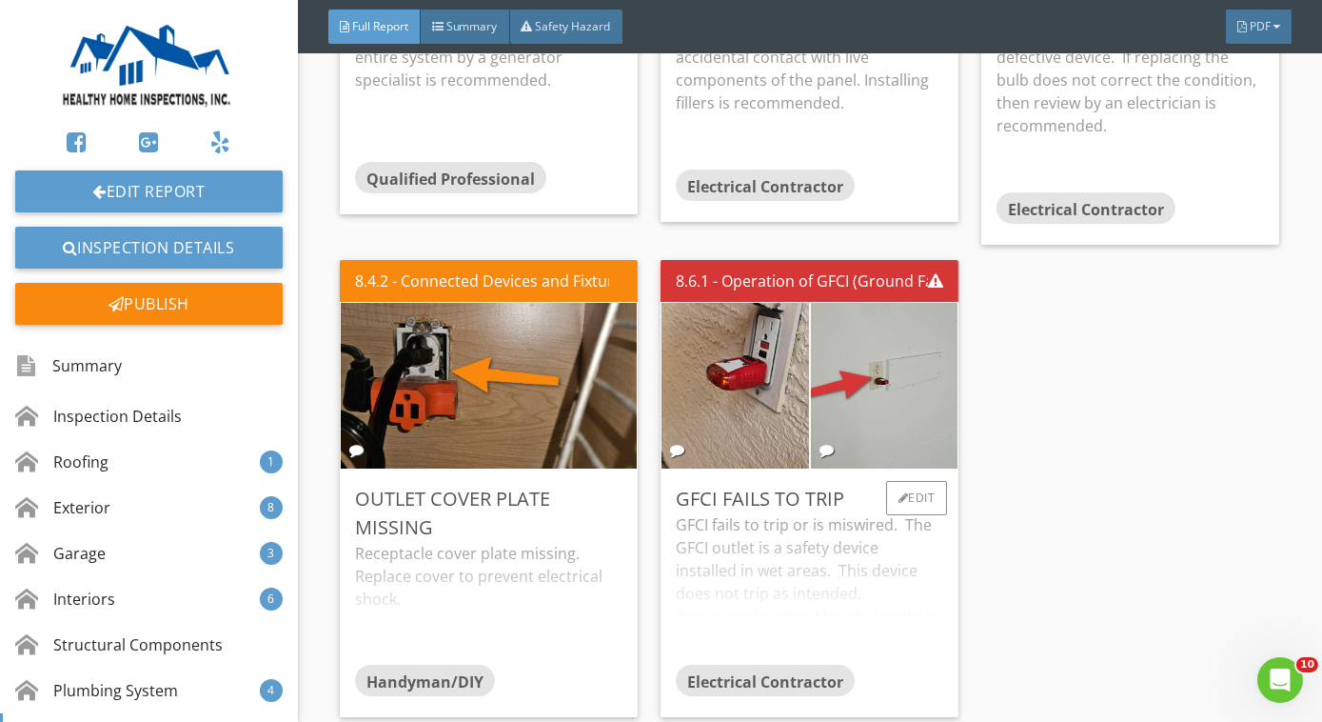
click at [825, 524] on div "GFCI fails to trip or is miswired. The GFCI outlet is a safety device installed…" at bounding box center [810, 588] width 268 height 150
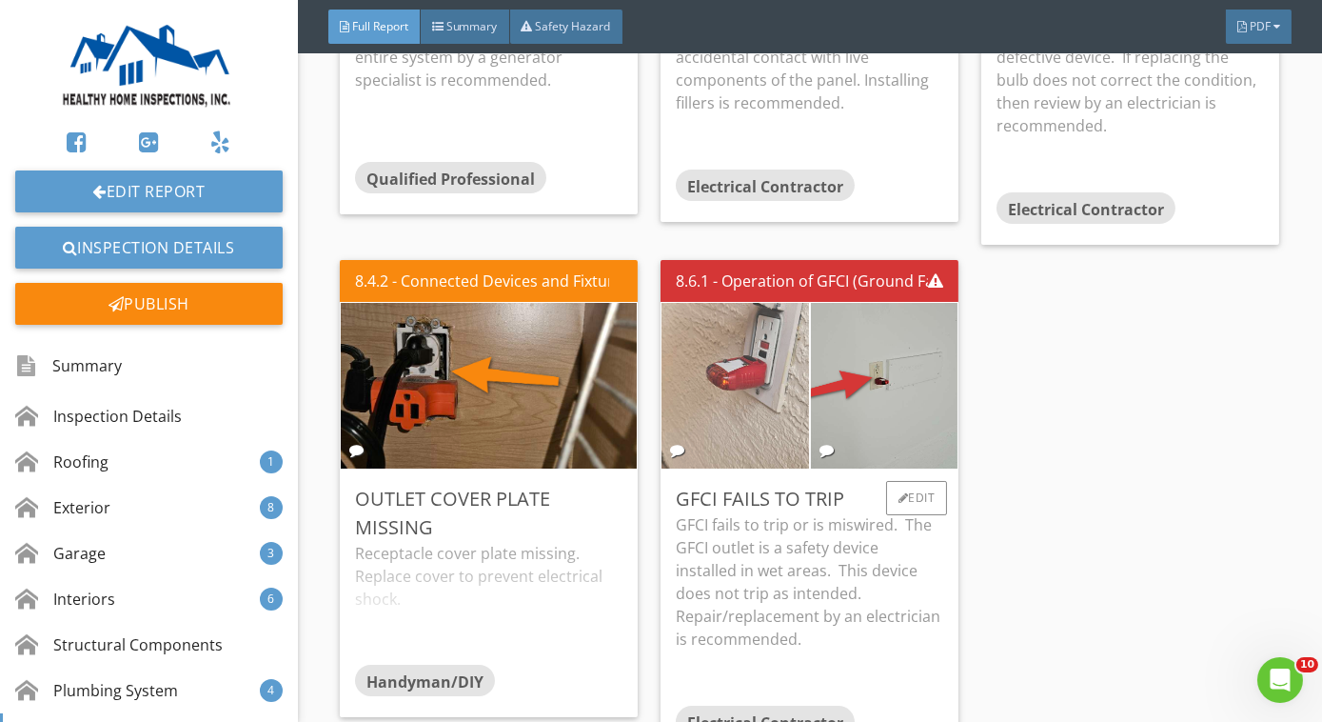
click at [744, 338] on img at bounding box center [734, 386] width 367 height 276
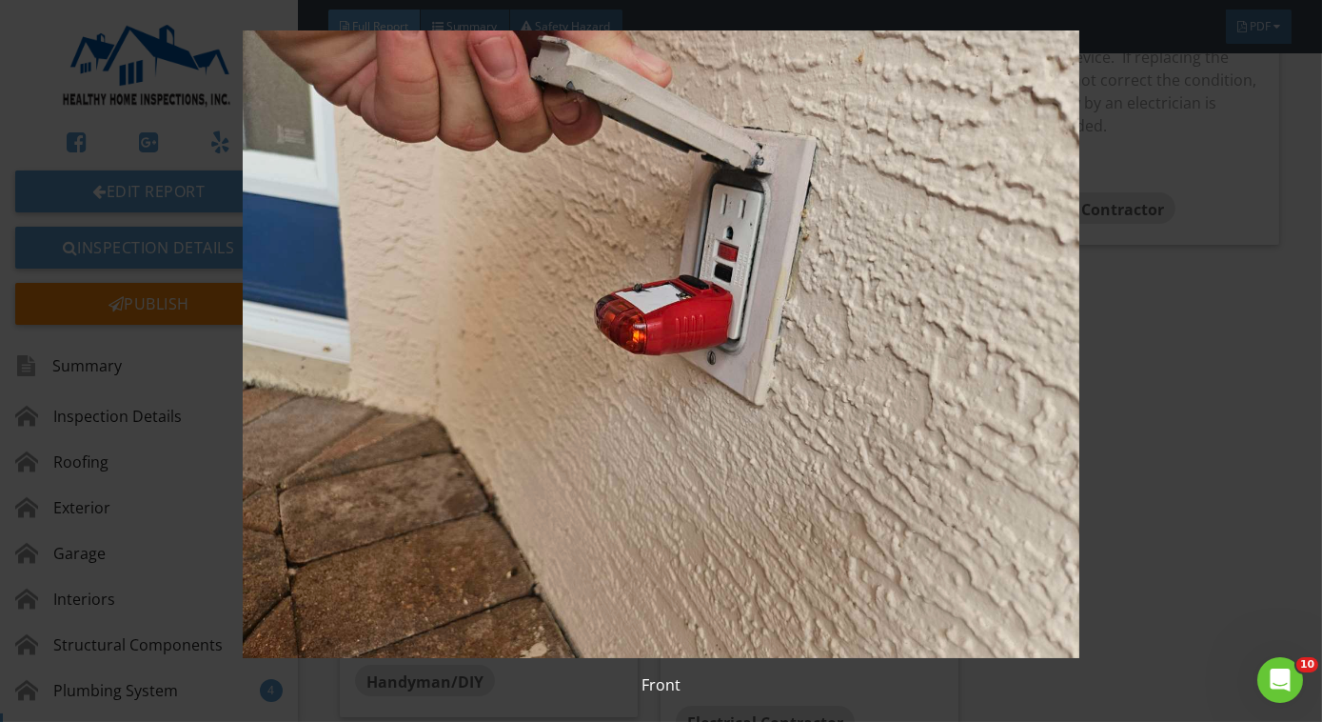
click at [744, 338] on img at bounding box center [661, 343] width 1199 height 627
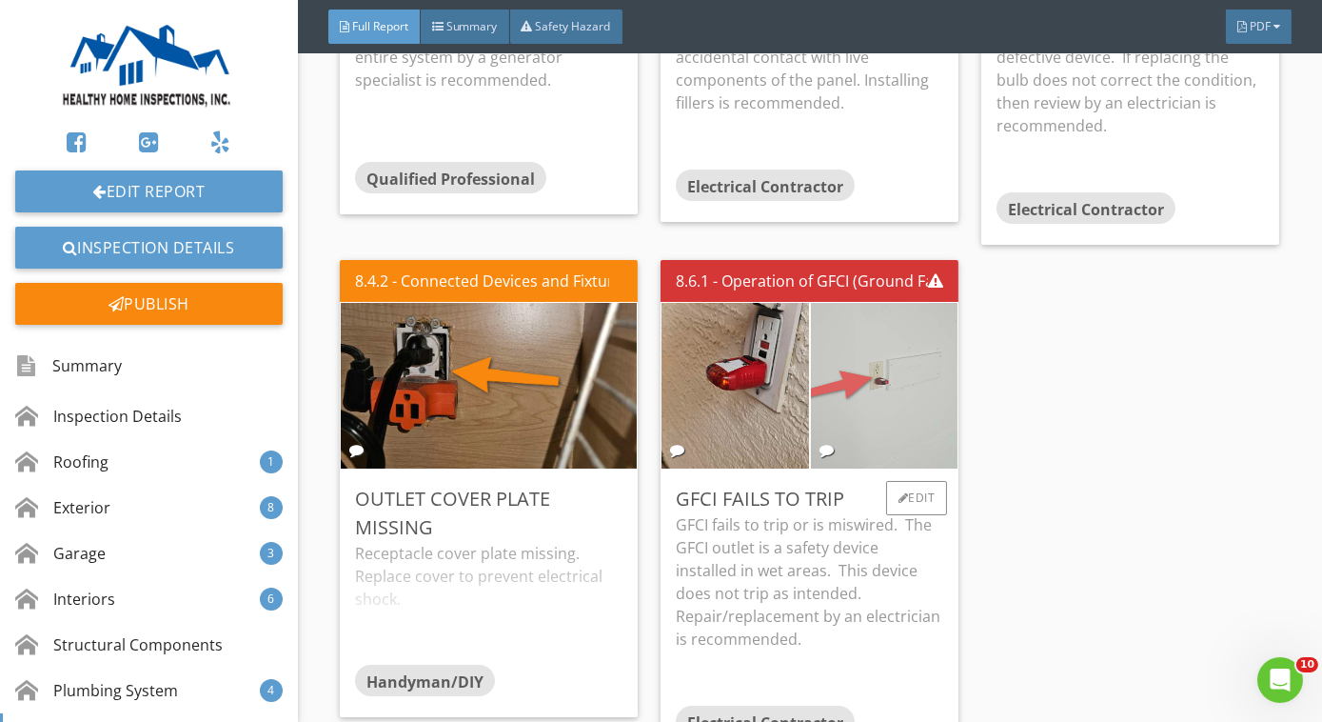
click at [897, 336] on img at bounding box center [884, 386] width 367 height 276
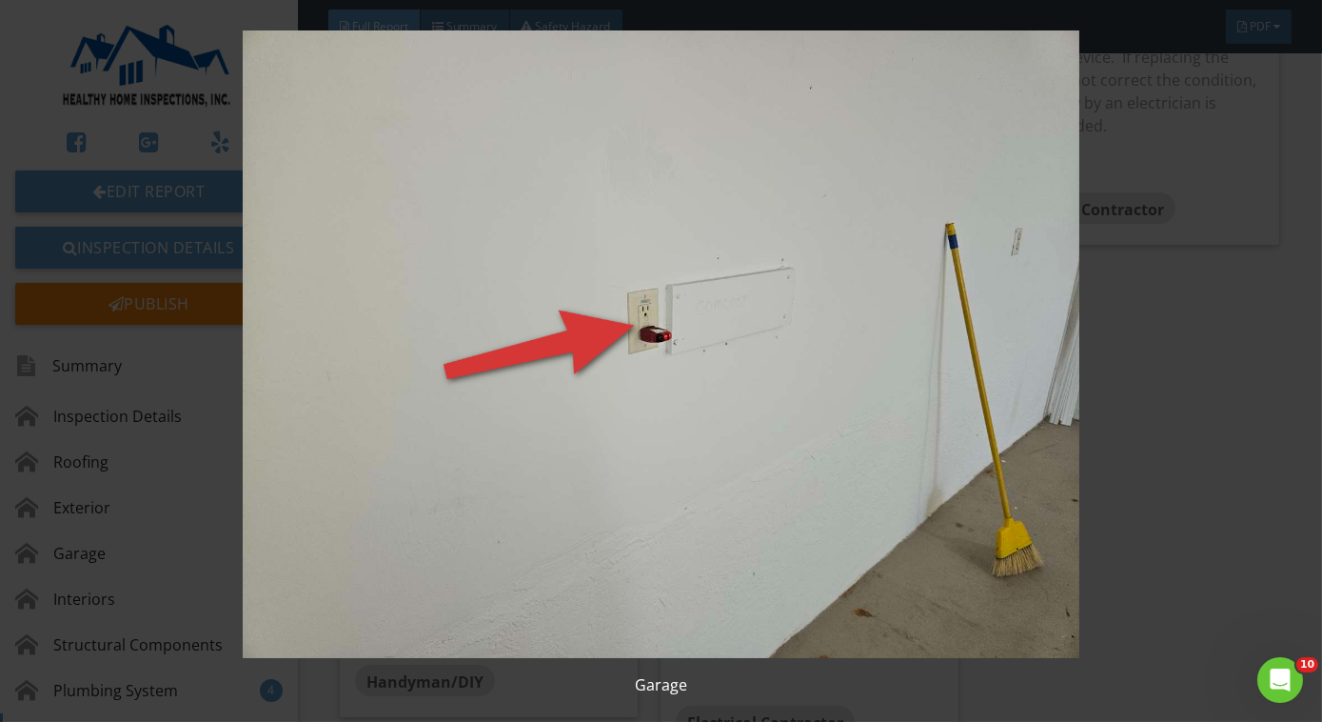
click at [897, 336] on img at bounding box center [661, 343] width 1199 height 627
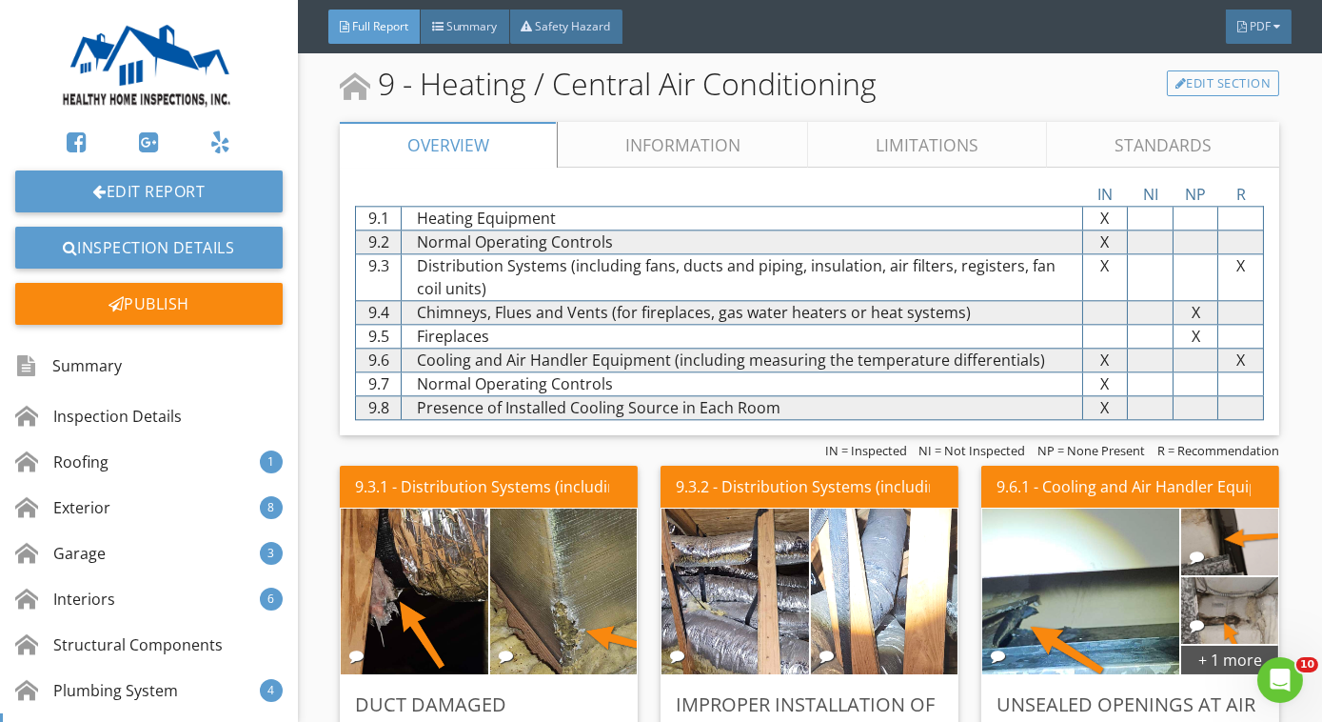
scroll to position [9605, 0]
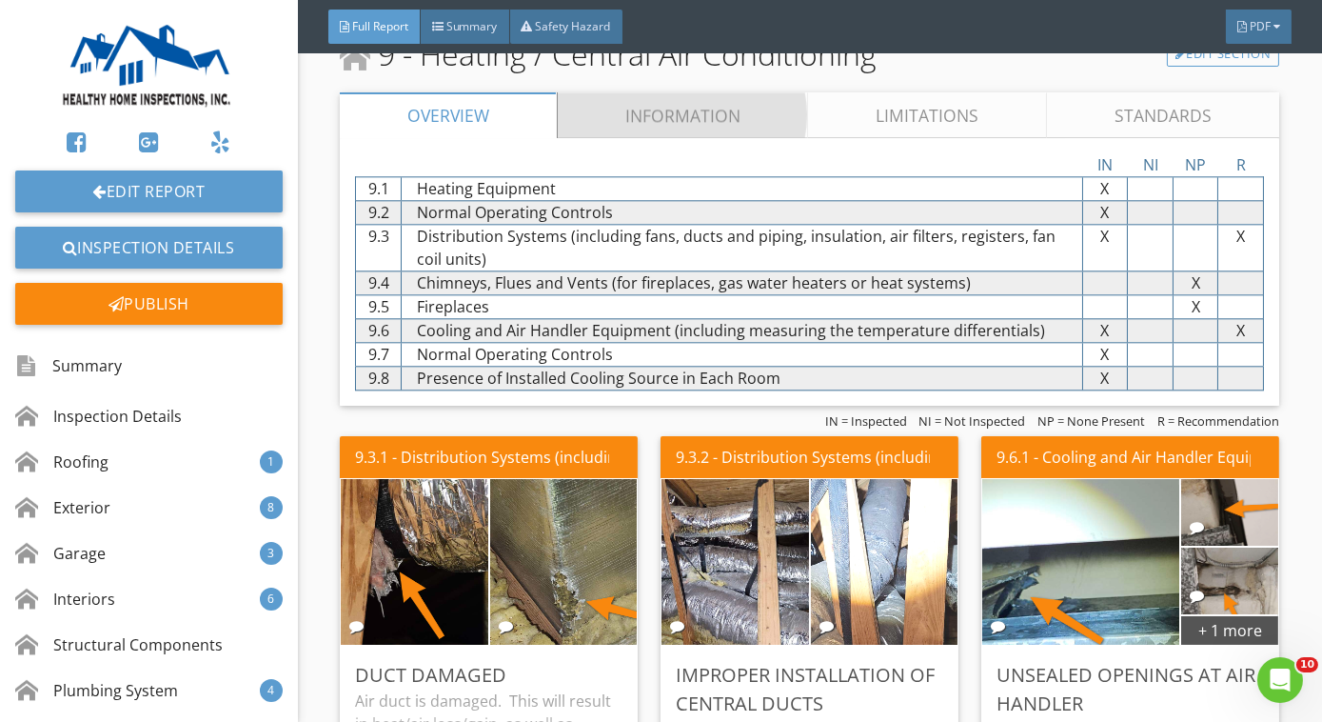
click at [642, 113] on link "Information" at bounding box center [683, 115] width 251 height 46
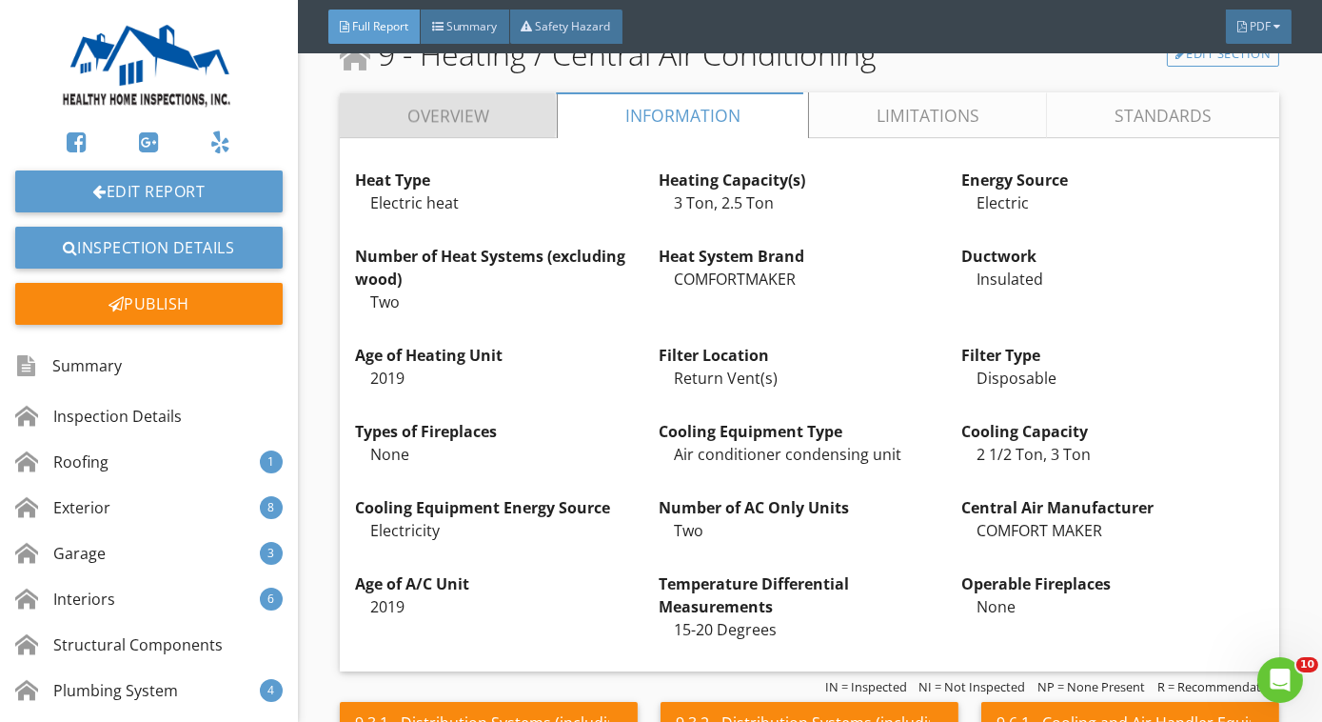
click at [500, 95] on link "Overview" at bounding box center [448, 115] width 217 height 46
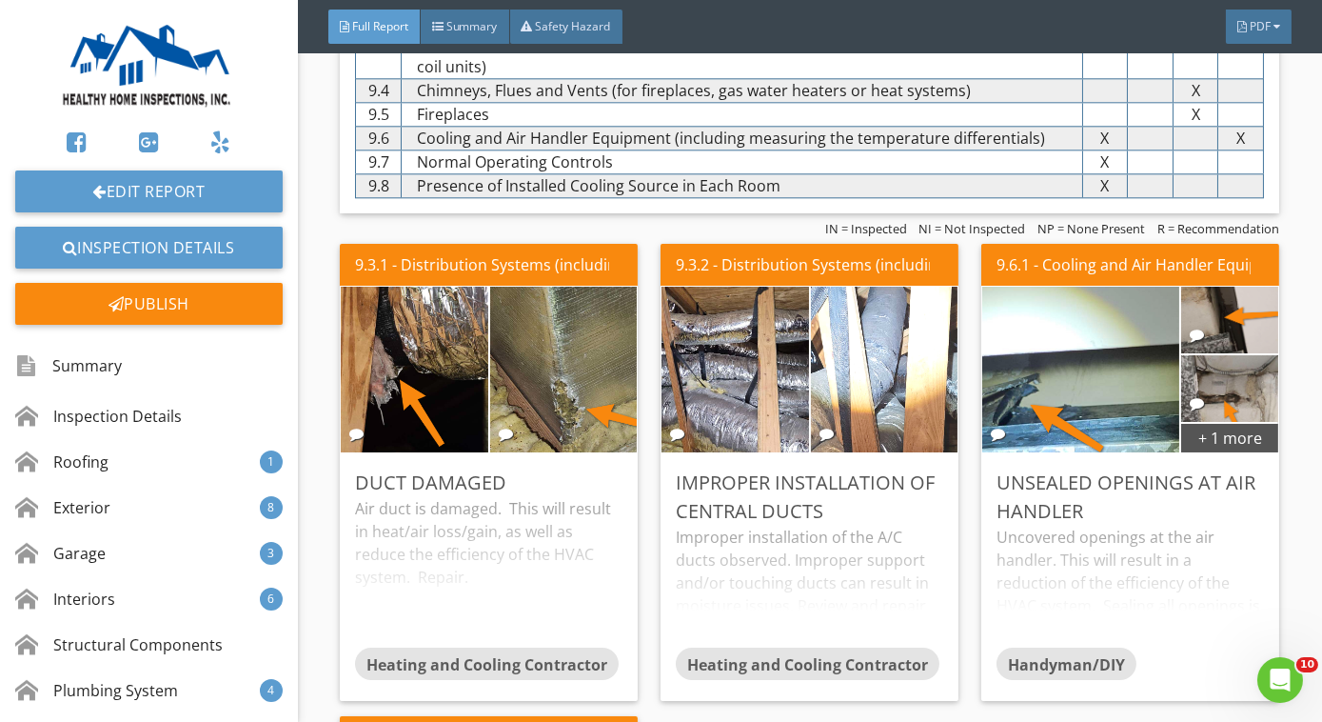
scroll to position [9799, 0]
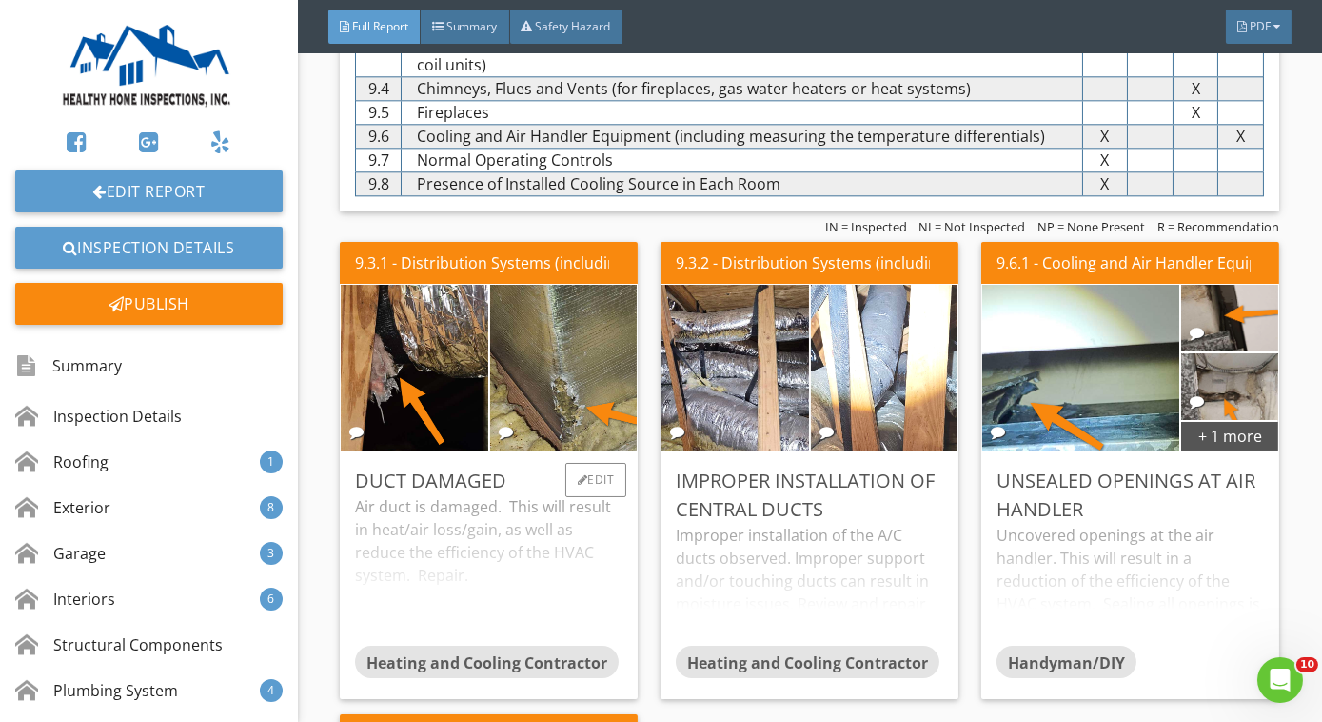
click at [461, 499] on div "Air duct is damaged. This will result in heat/air loss/gain, as well as reduce …" at bounding box center [489, 570] width 268 height 150
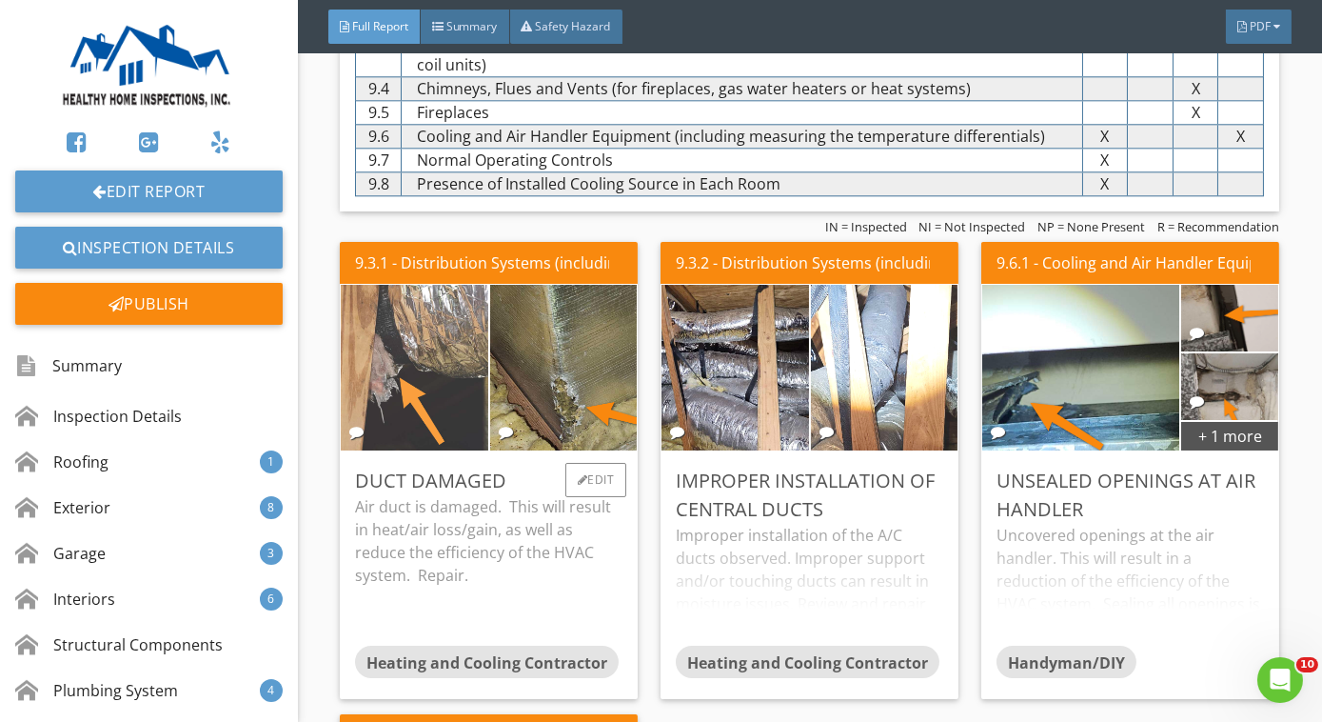
click at [451, 391] on img at bounding box center [414, 367] width 367 height 276
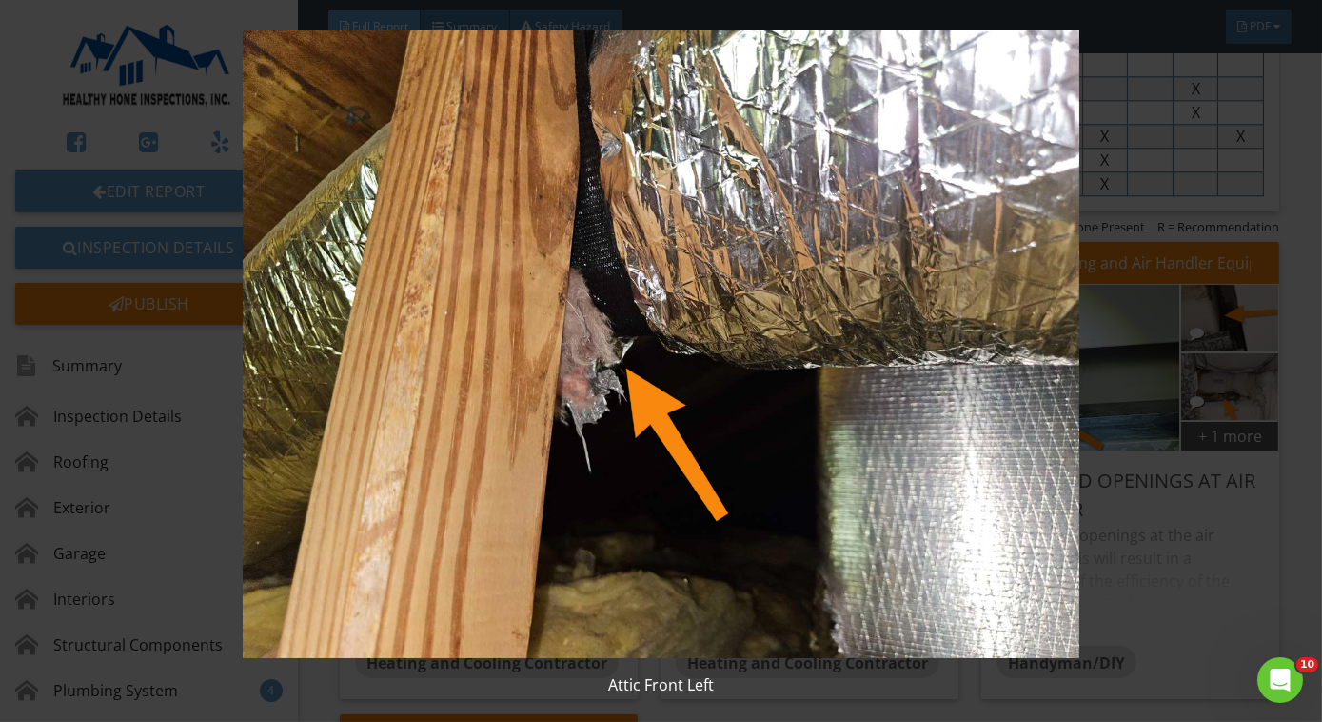
click at [451, 391] on img at bounding box center [661, 343] width 1199 height 627
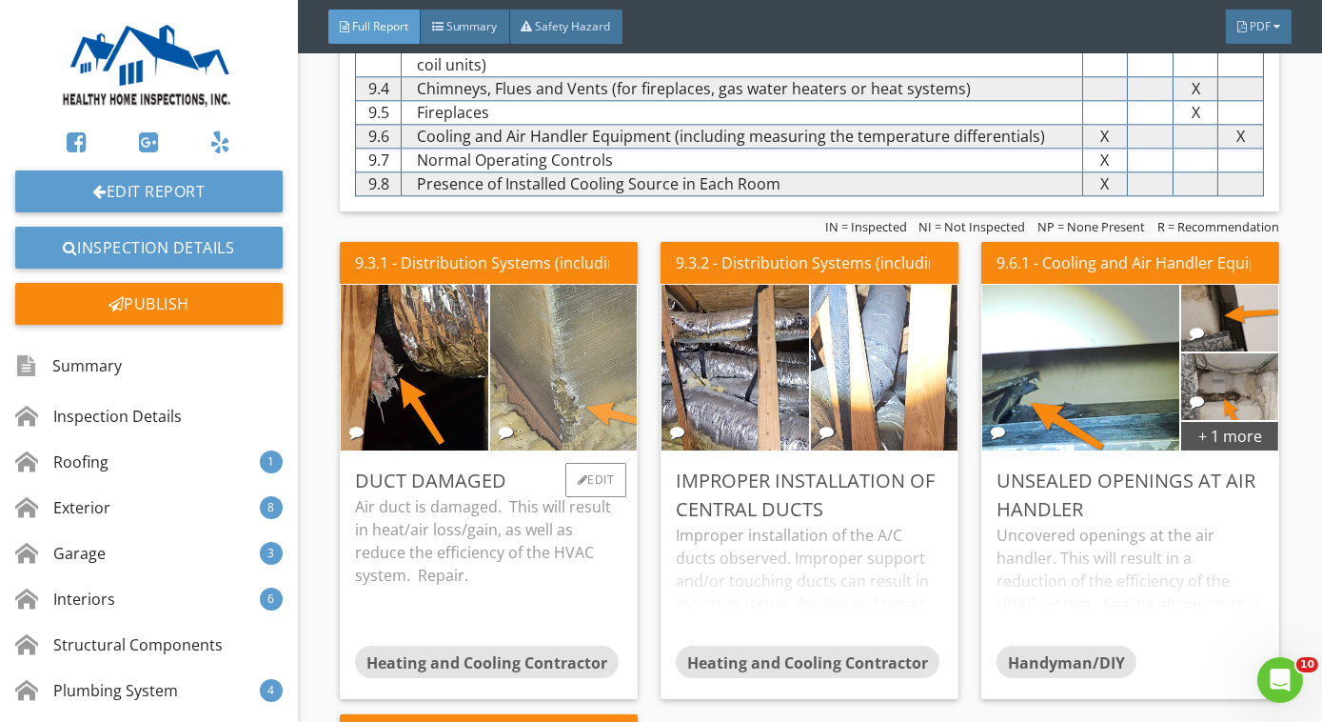
click at [557, 363] on img at bounding box center [563, 367] width 367 height 276
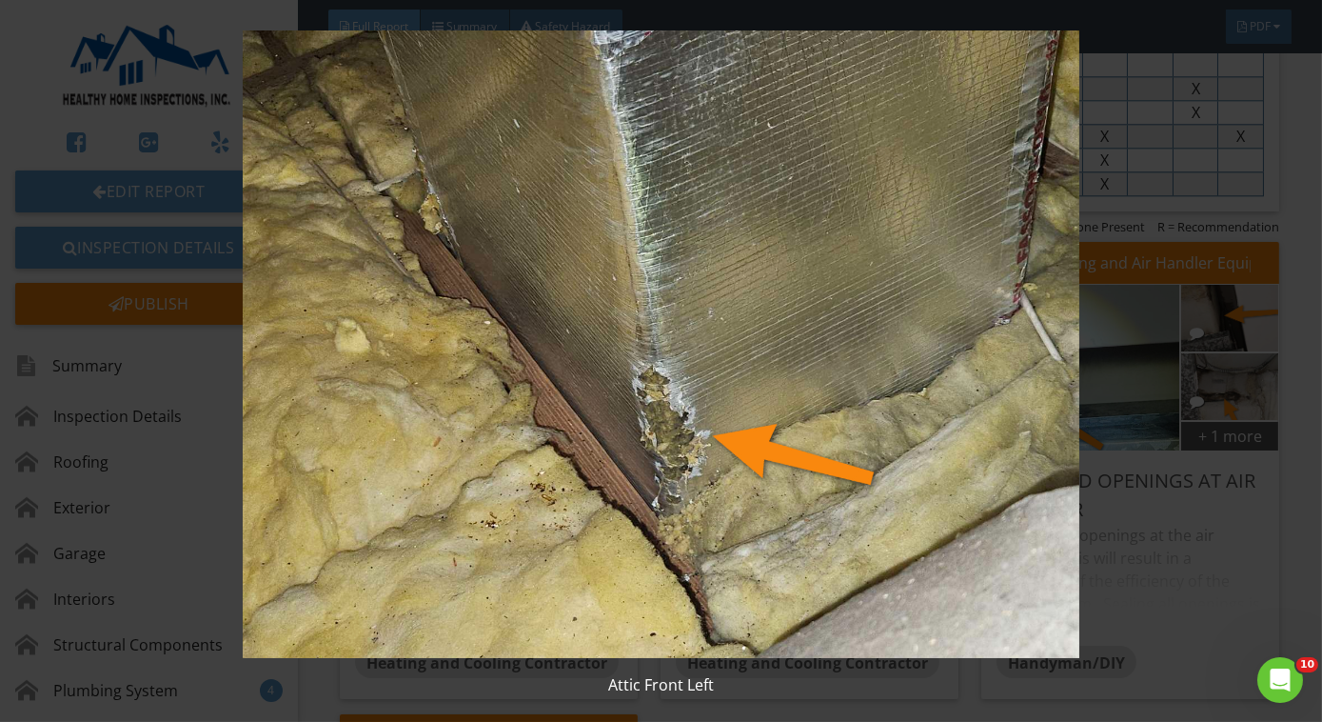
click at [557, 363] on img at bounding box center [661, 343] width 1199 height 627
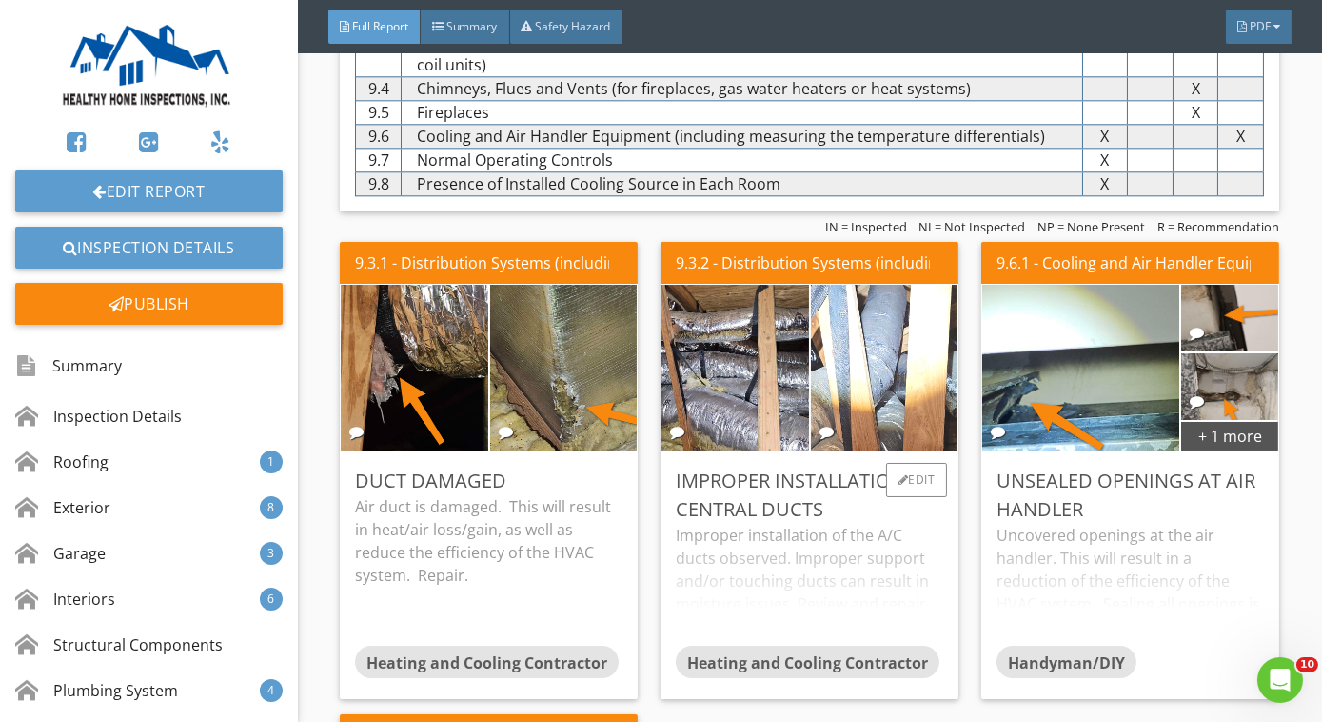
click at [840, 537] on div "Improper installation of the A/C ducts observed. Improper support and/or touchi…" at bounding box center [810, 585] width 268 height 122
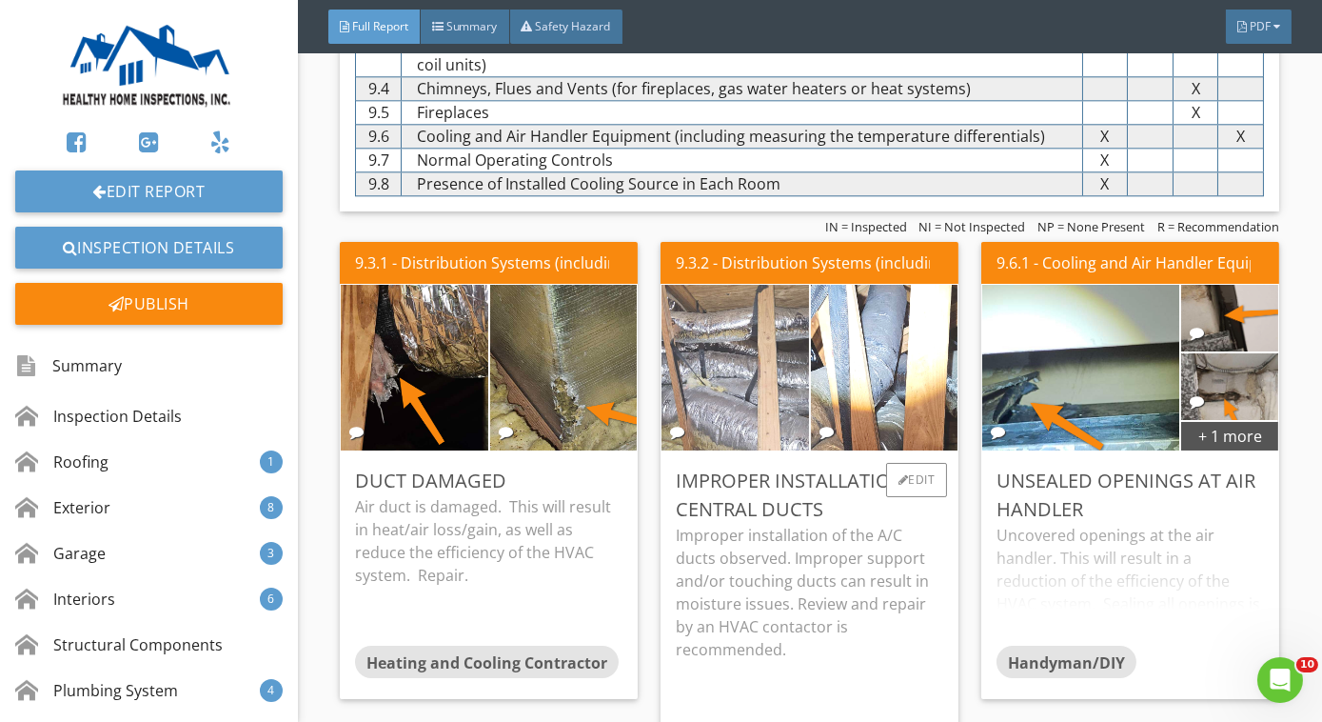
click at [725, 334] on img at bounding box center [734, 367] width 367 height 276
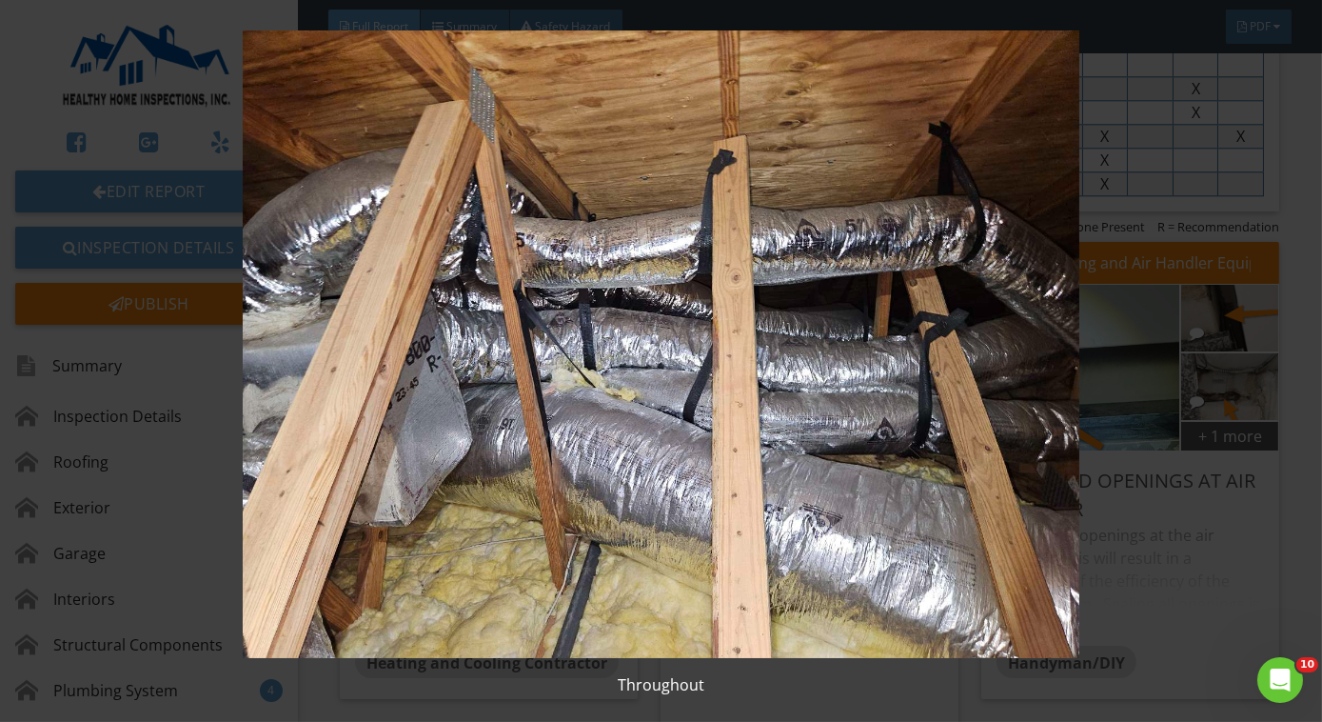
click at [725, 334] on img at bounding box center [661, 343] width 1199 height 627
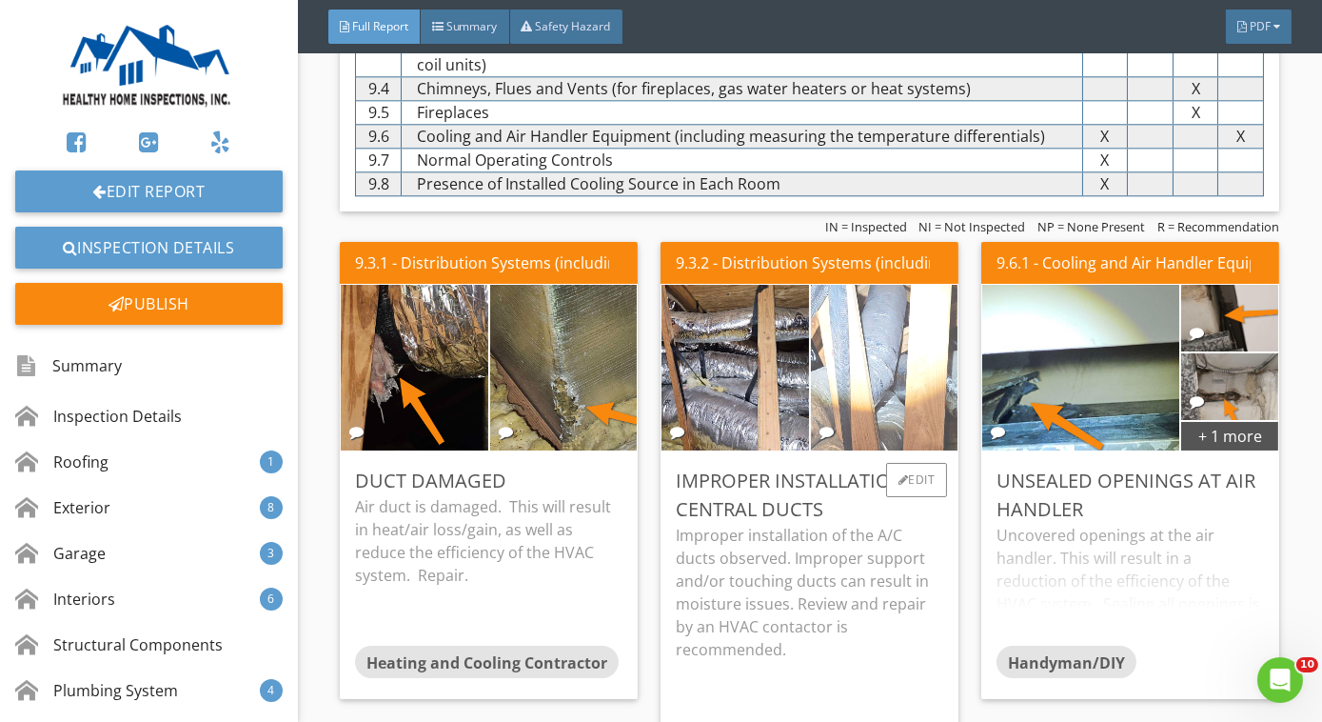
click at [852, 332] on img at bounding box center [884, 367] width 367 height 276
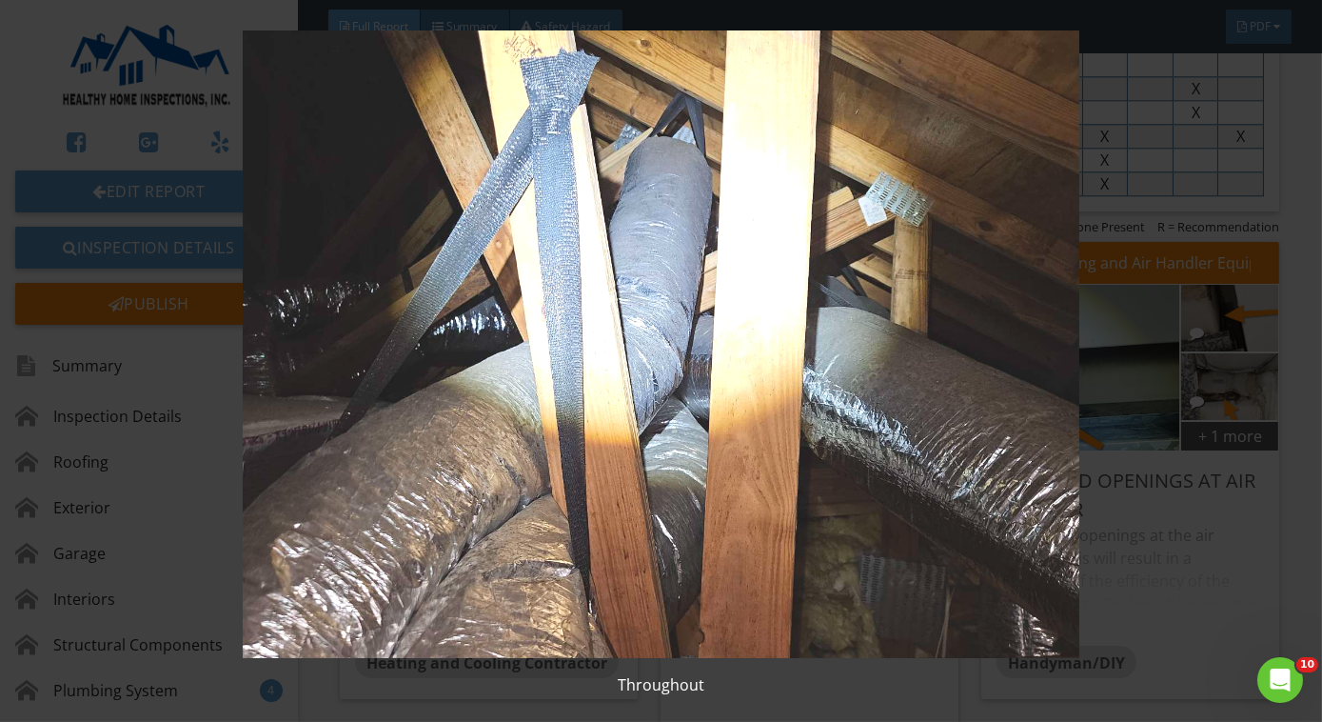
click at [863, 387] on img at bounding box center [661, 343] width 1199 height 627
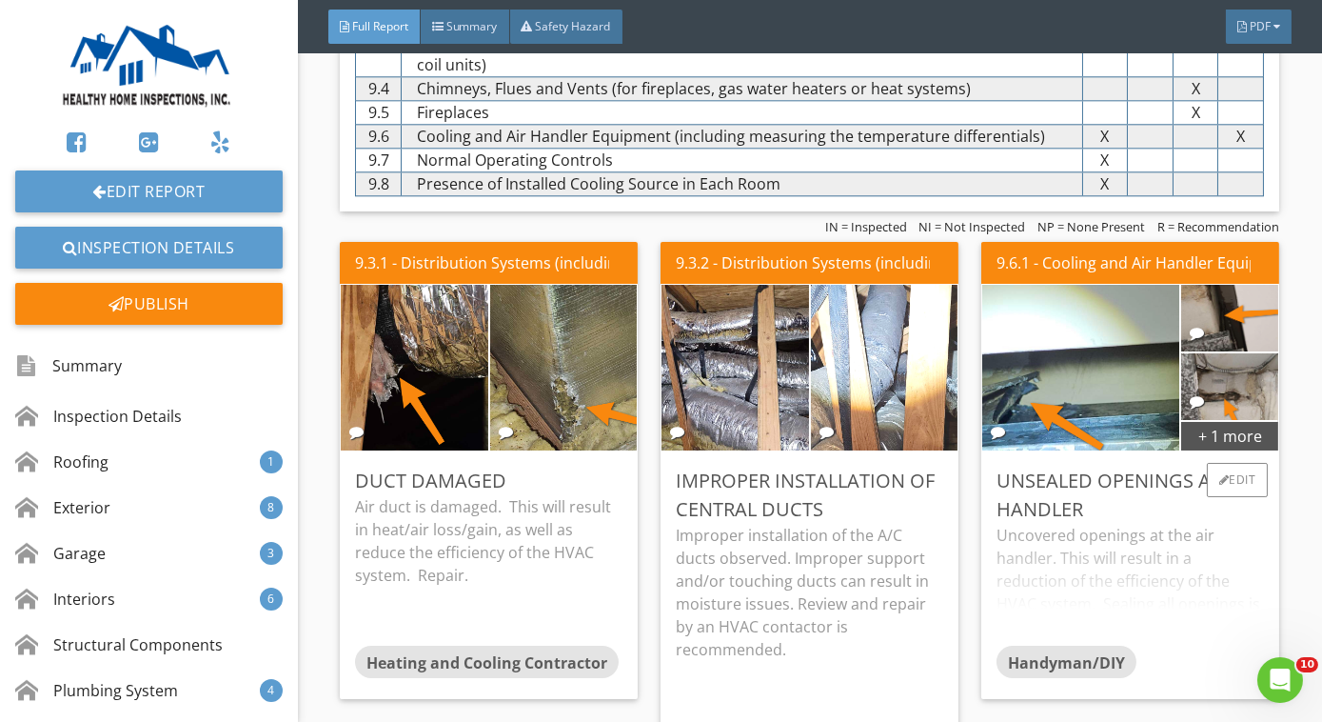
click at [1093, 506] on div "Unsealed openings at air handler" at bounding box center [1131, 494] width 268 height 57
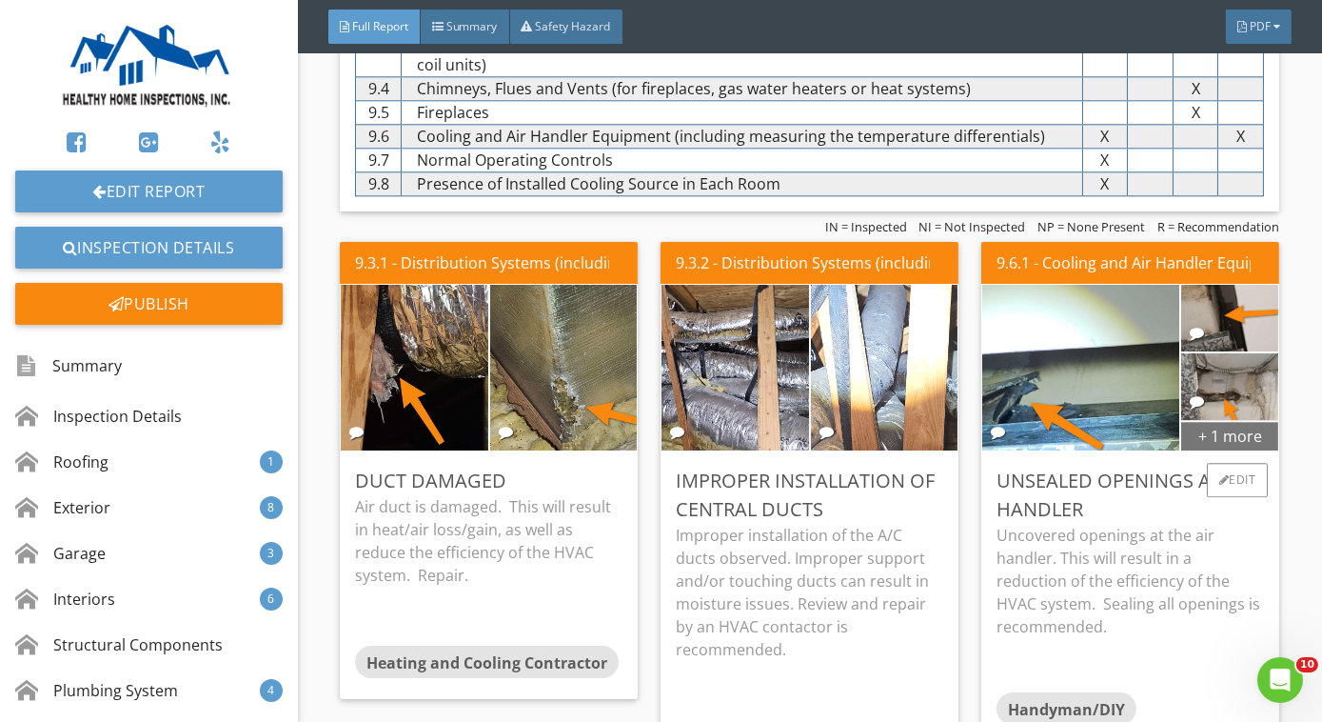
click at [1217, 420] on div "+ 1 more" at bounding box center [1229, 435] width 97 height 30
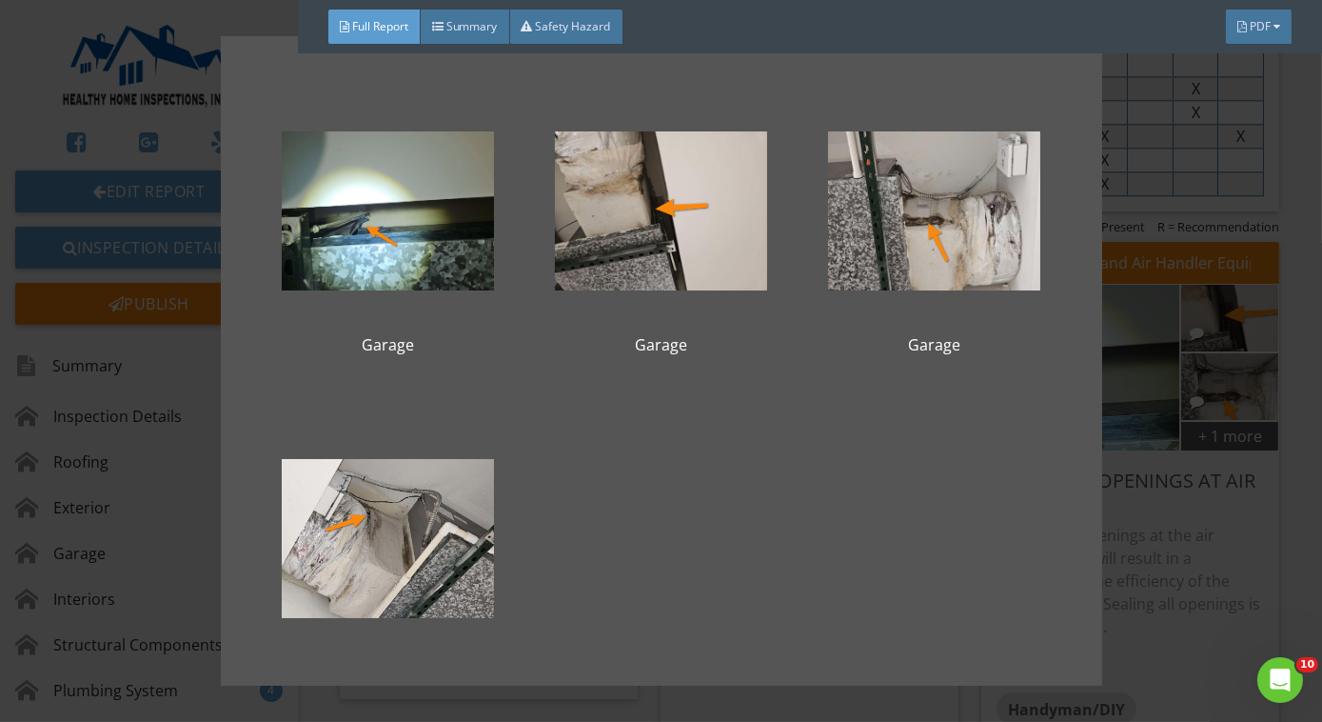
scroll to position [66, 0]
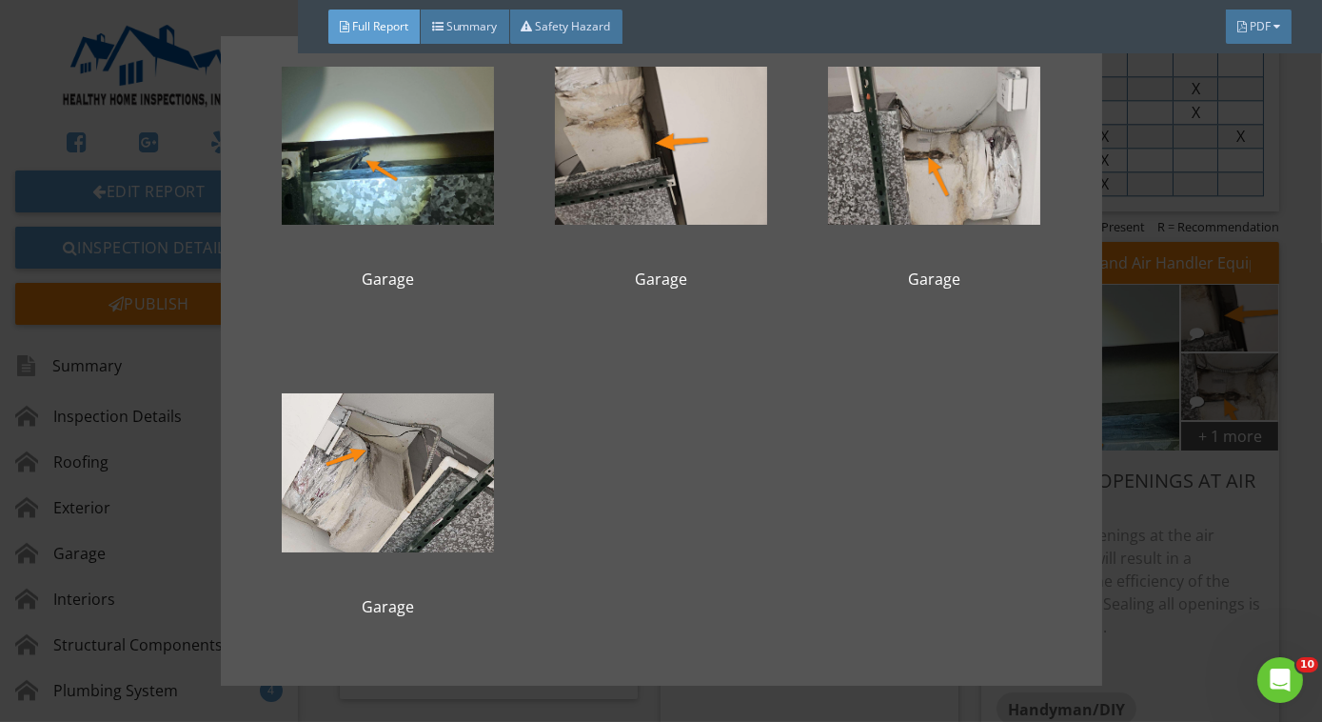
click at [1128, 455] on div "Garage Garage Garage Garage" at bounding box center [661, 361] width 1322 height 722
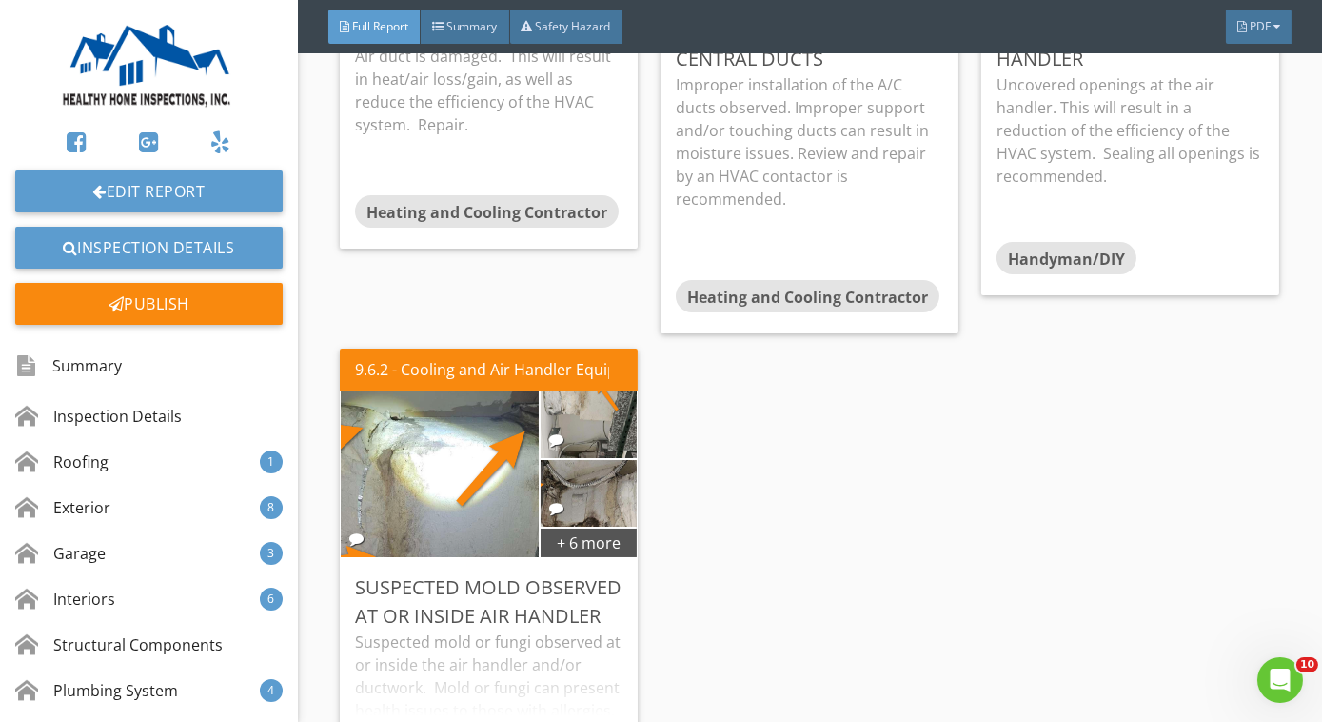
scroll to position [10252, 0]
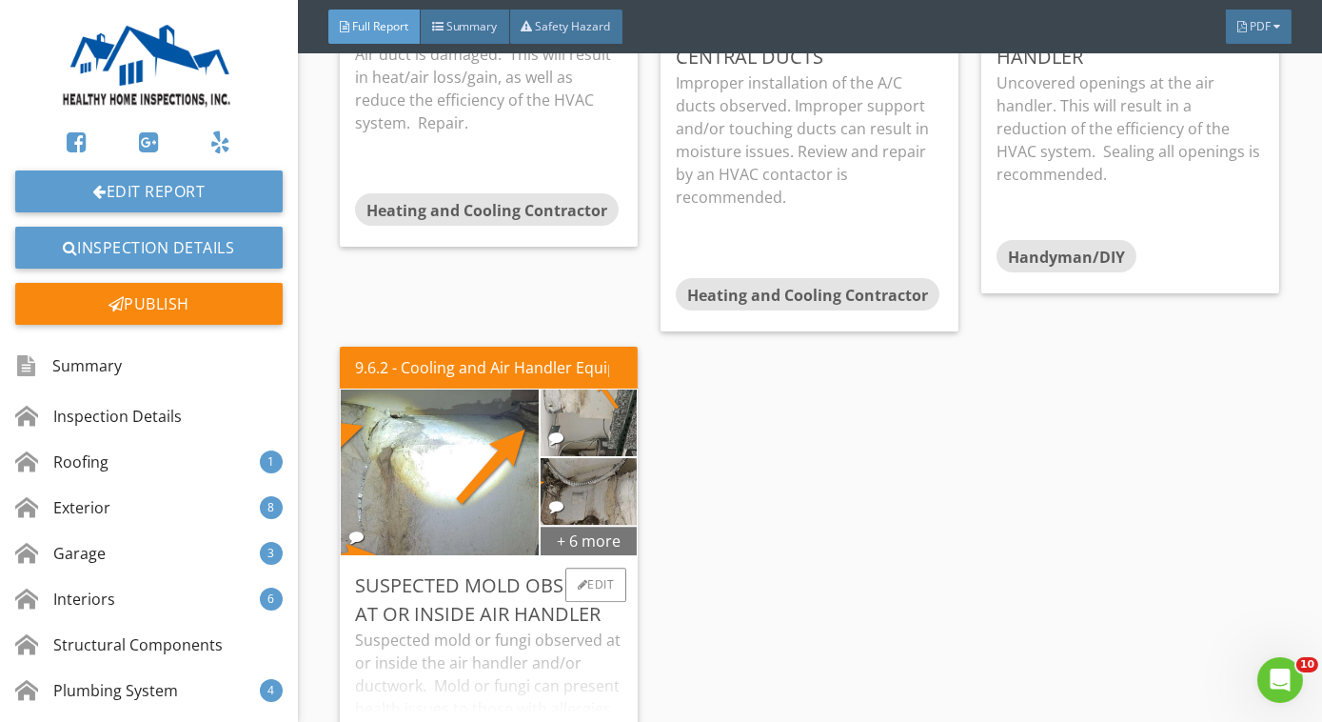
click at [604, 530] on div "+ 6 more" at bounding box center [589, 540] width 97 height 30
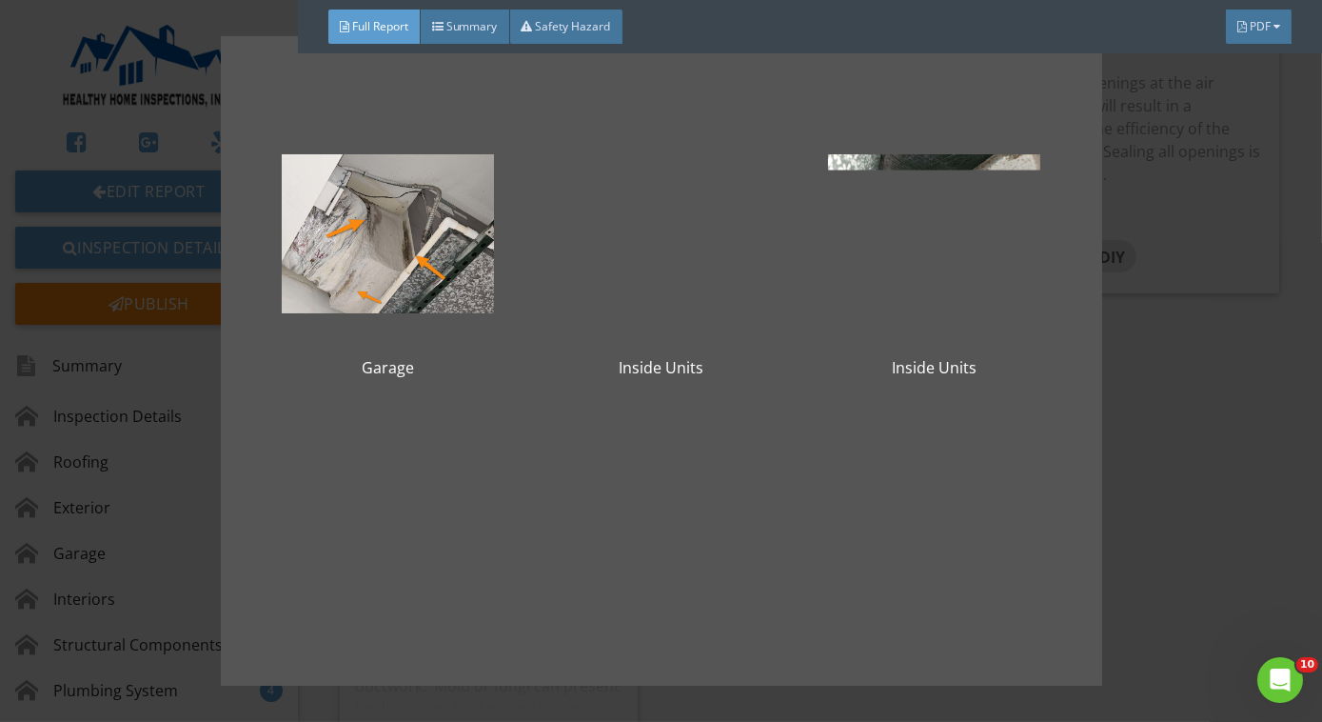
scroll to position [393, 0]
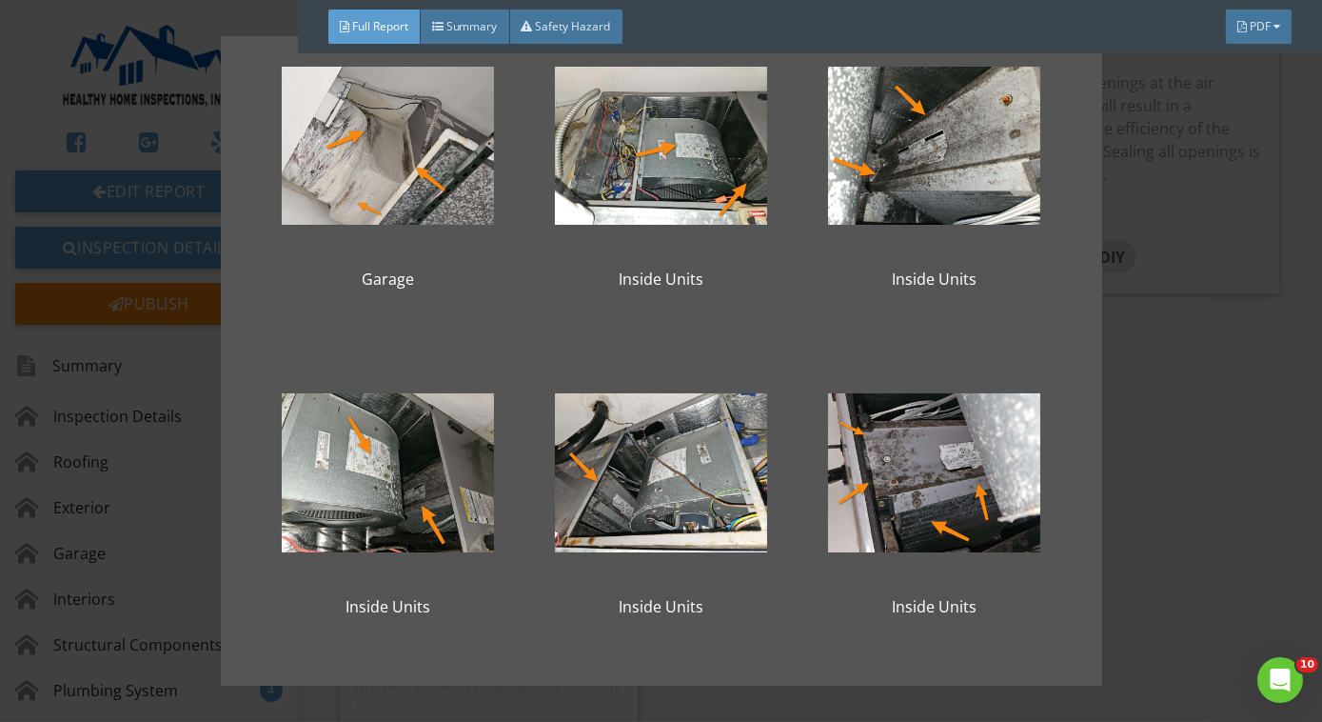
click at [1182, 504] on div "Garage Garage Garage Garage Inside Units Inside Units Inside Units Inside Units…" at bounding box center [661, 361] width 1322 height 722
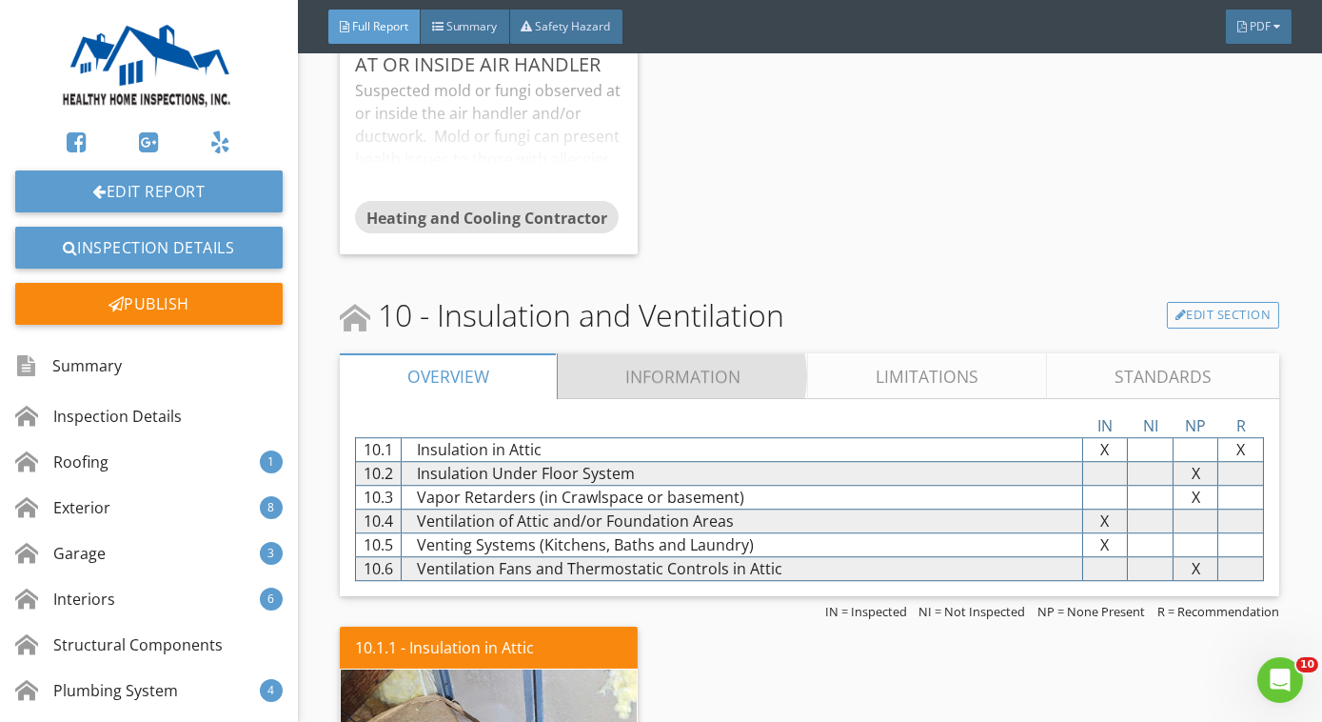
click at [625, 364] on link "Information" at bounding box center [683, 376] width 251 height 46
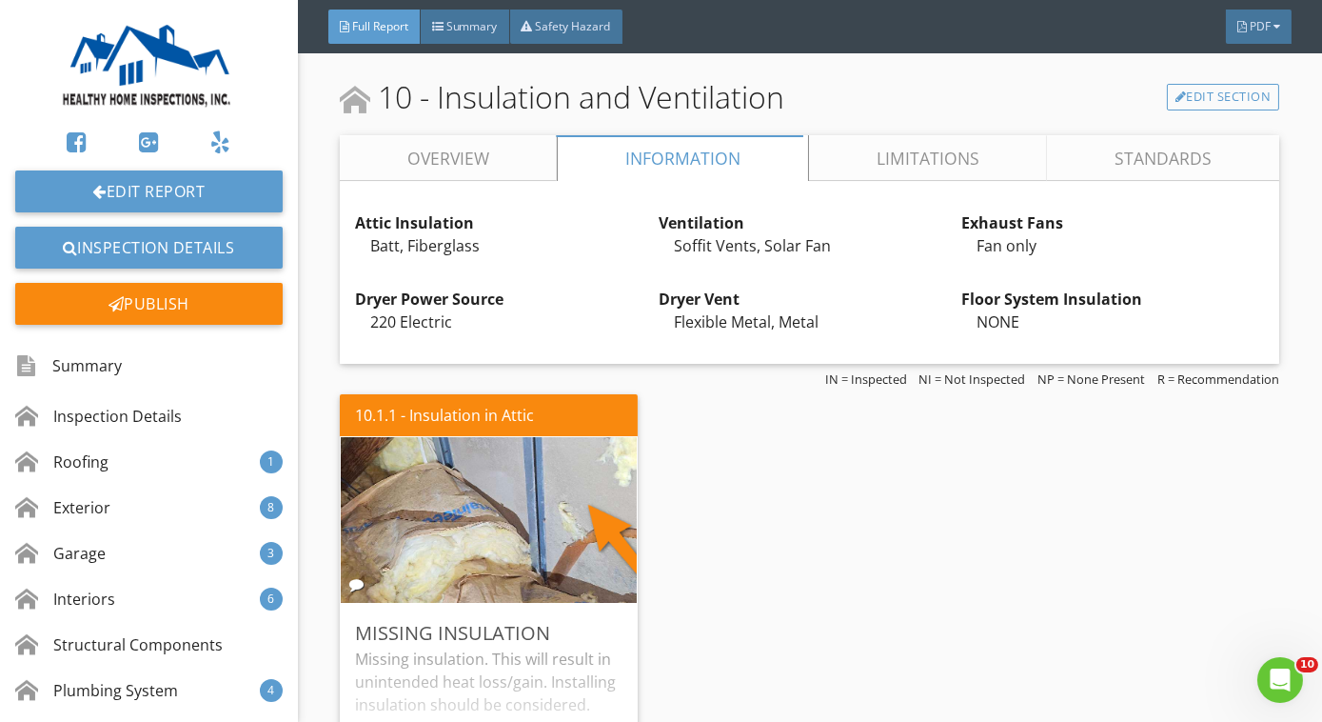
scroll to position [11032, 0]
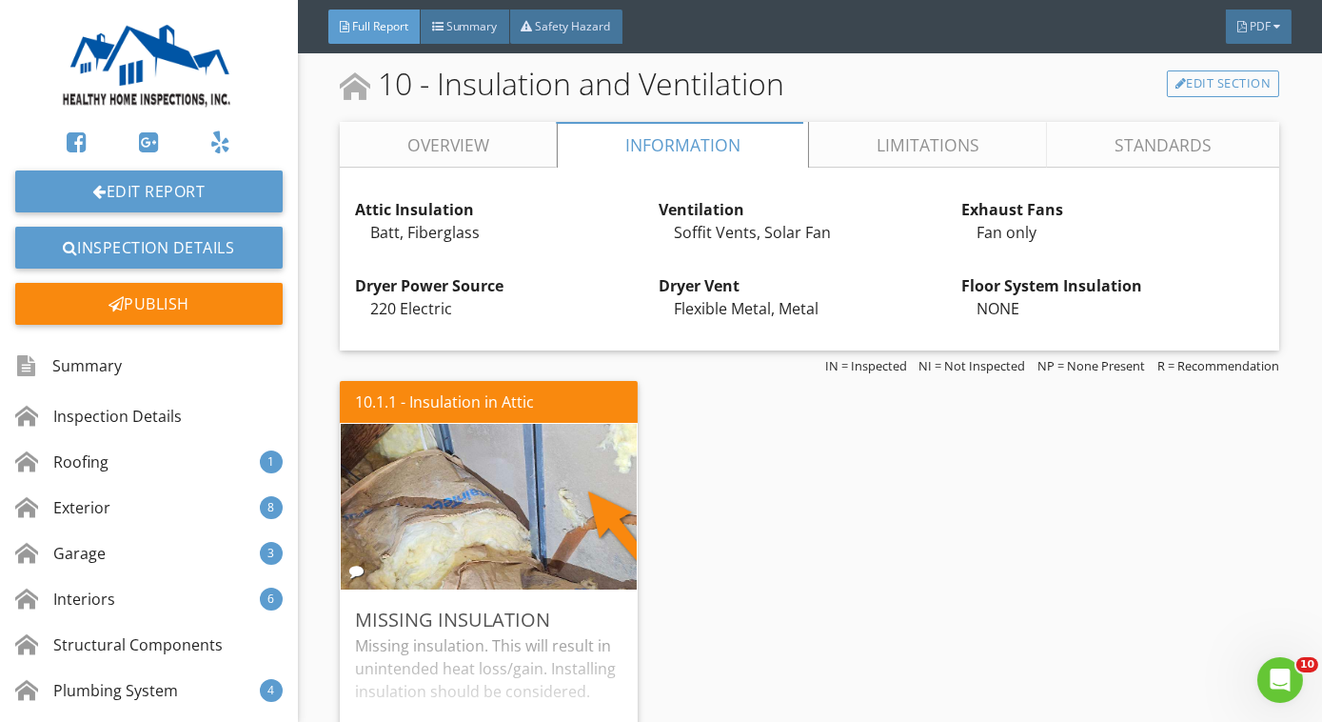
click at [459, 135] on link "Overview" at bounding box center [448, 145] width 217 height 46
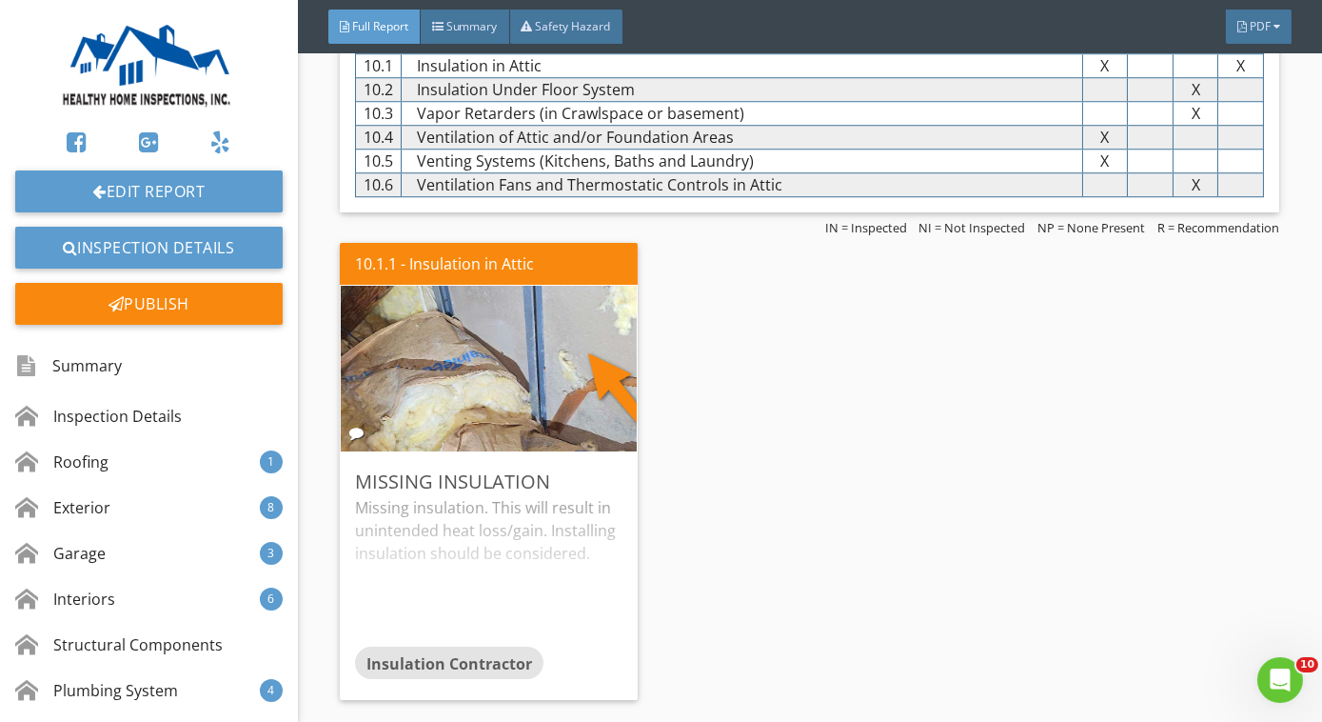
scroll to position [11186, 0]
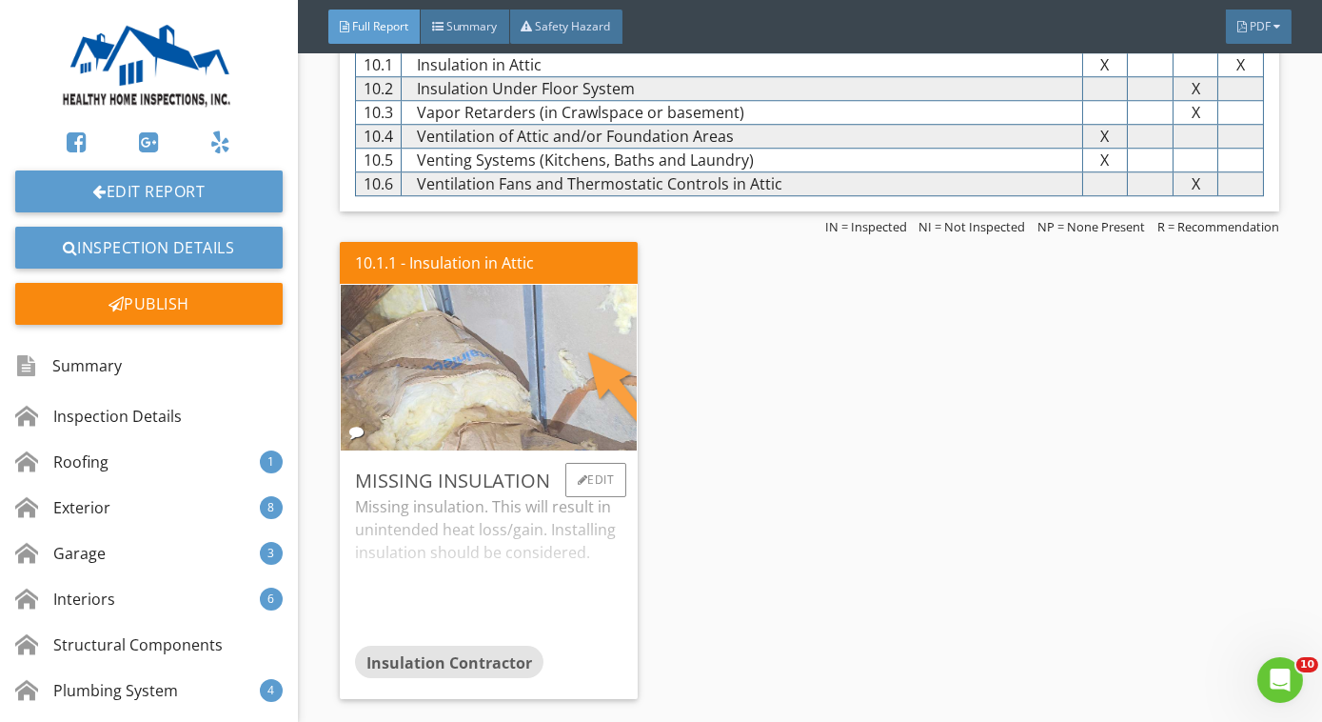
click at [462, 335] on img at bounding box center [489, 367] width 552 height 414
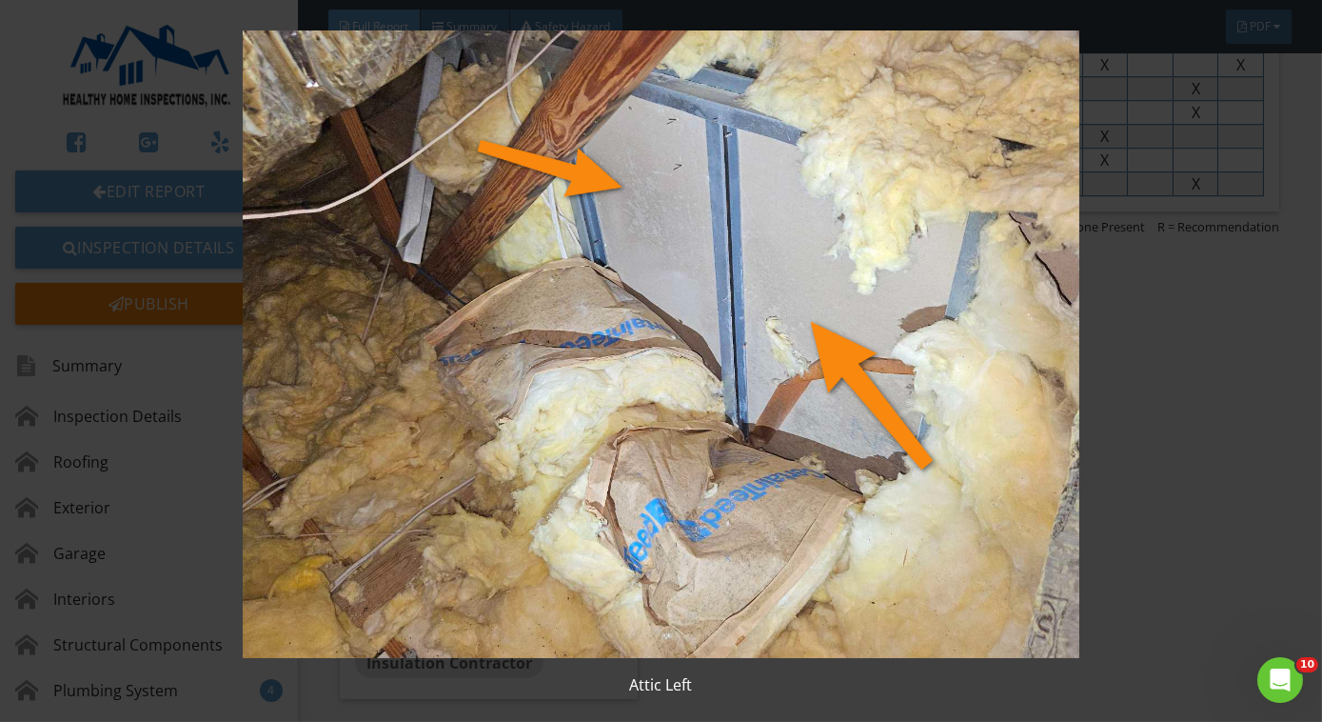
click at [462, 335] on img at bounding box center [661, 343] width 1199 height 627
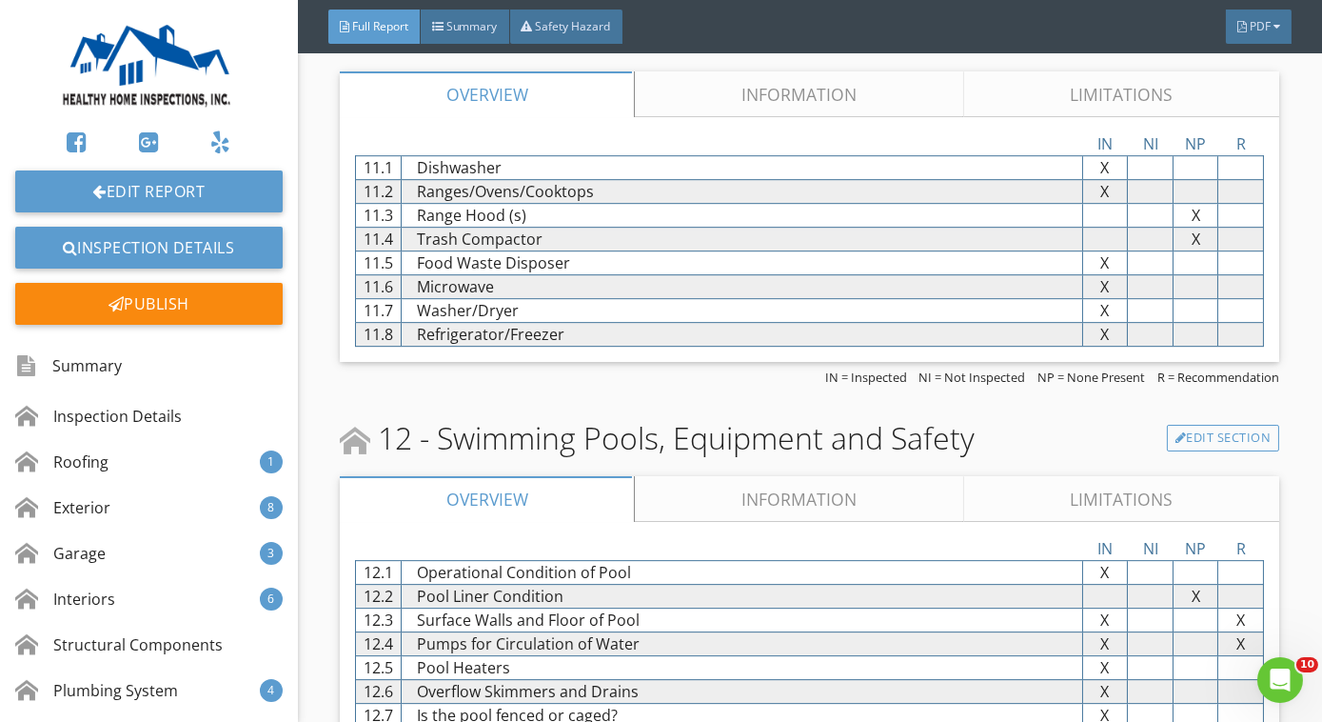
scroll to position [11912, 0]
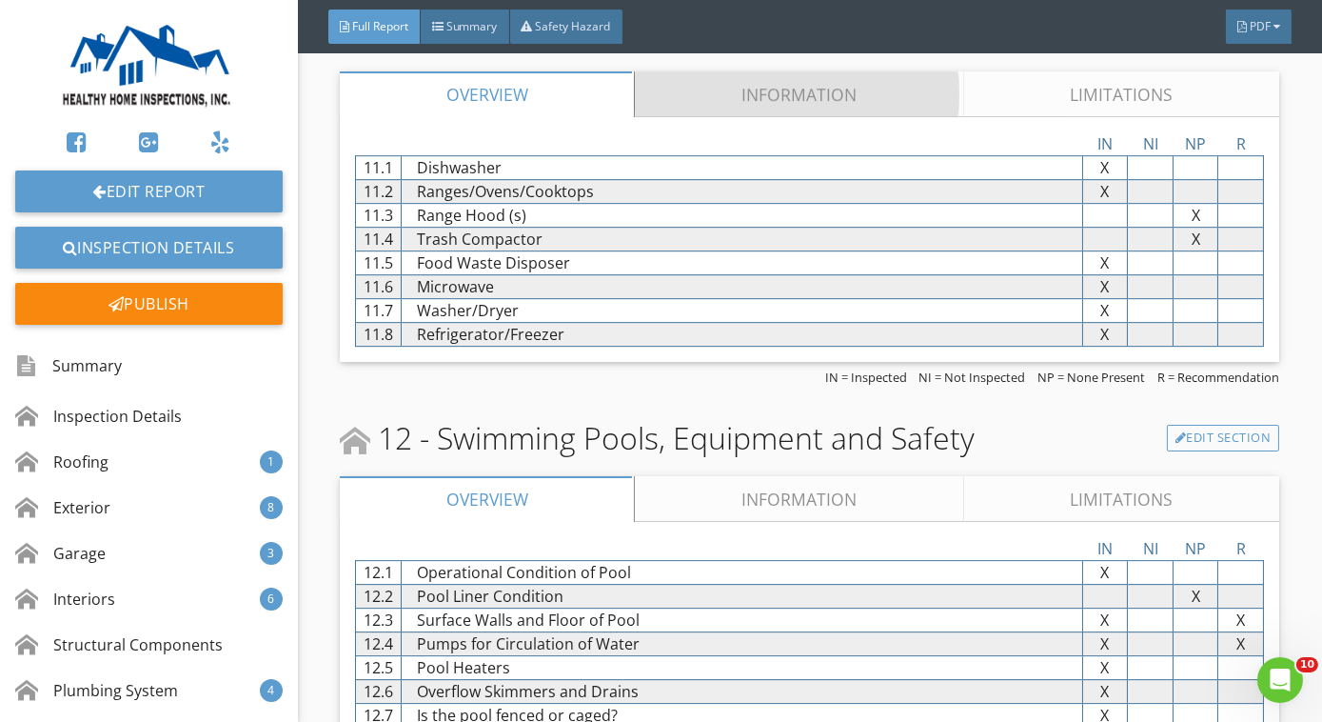
click at [702, 74] on link "Information" at bounding box center [800, 94] width 328 height 46
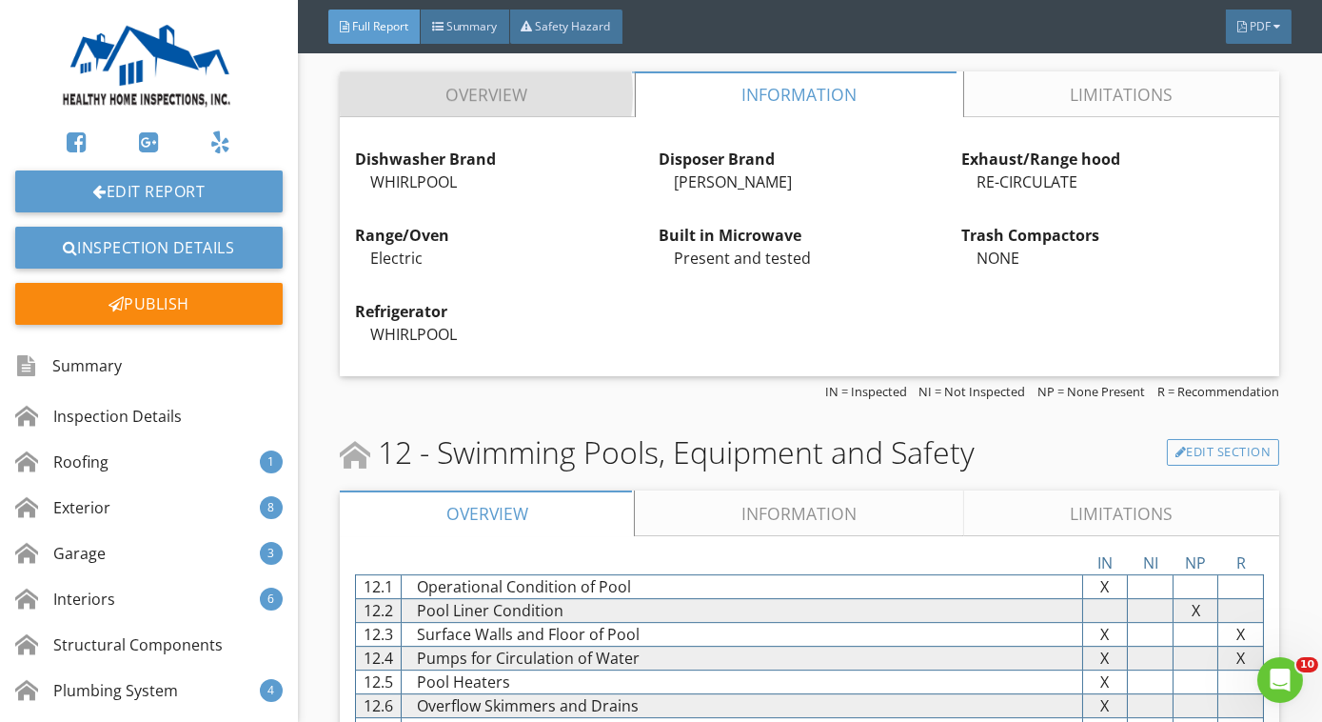
click at [548, 76] on link "Overview" at bounding box center [487, 94] width 295 height 46
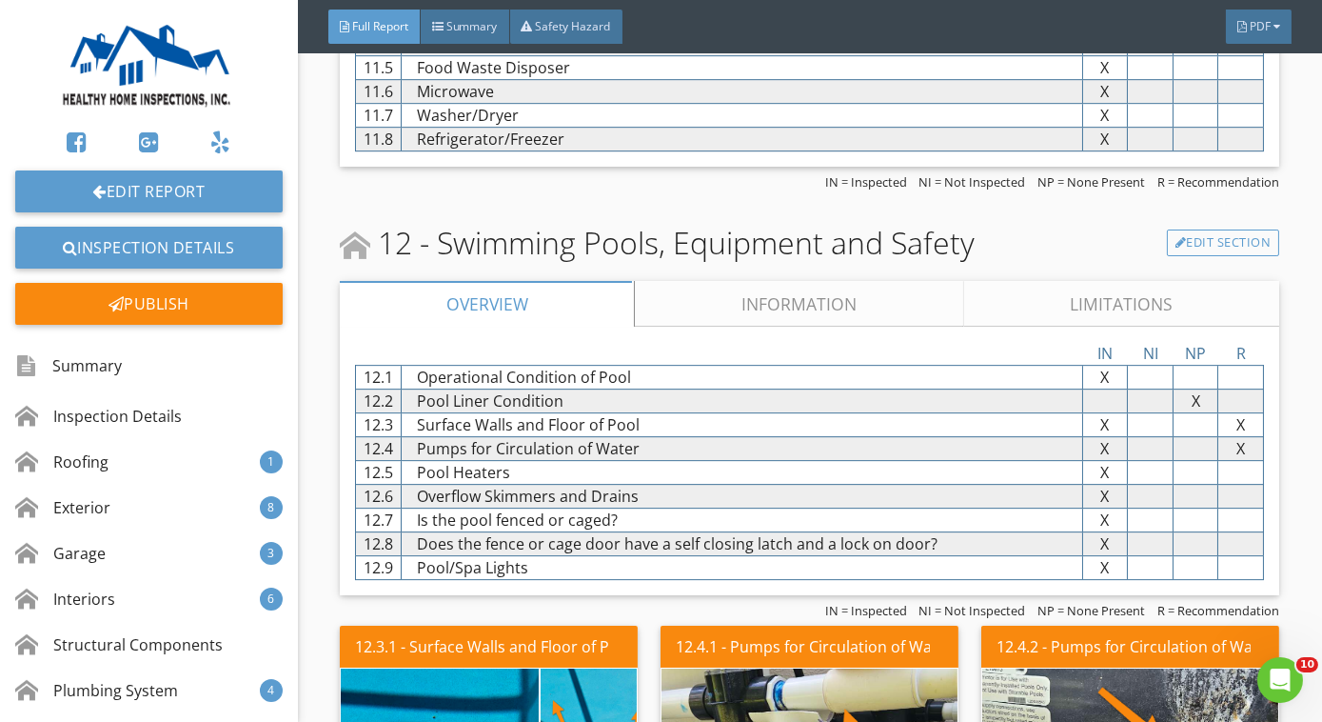
scroll to position [12110, 0]
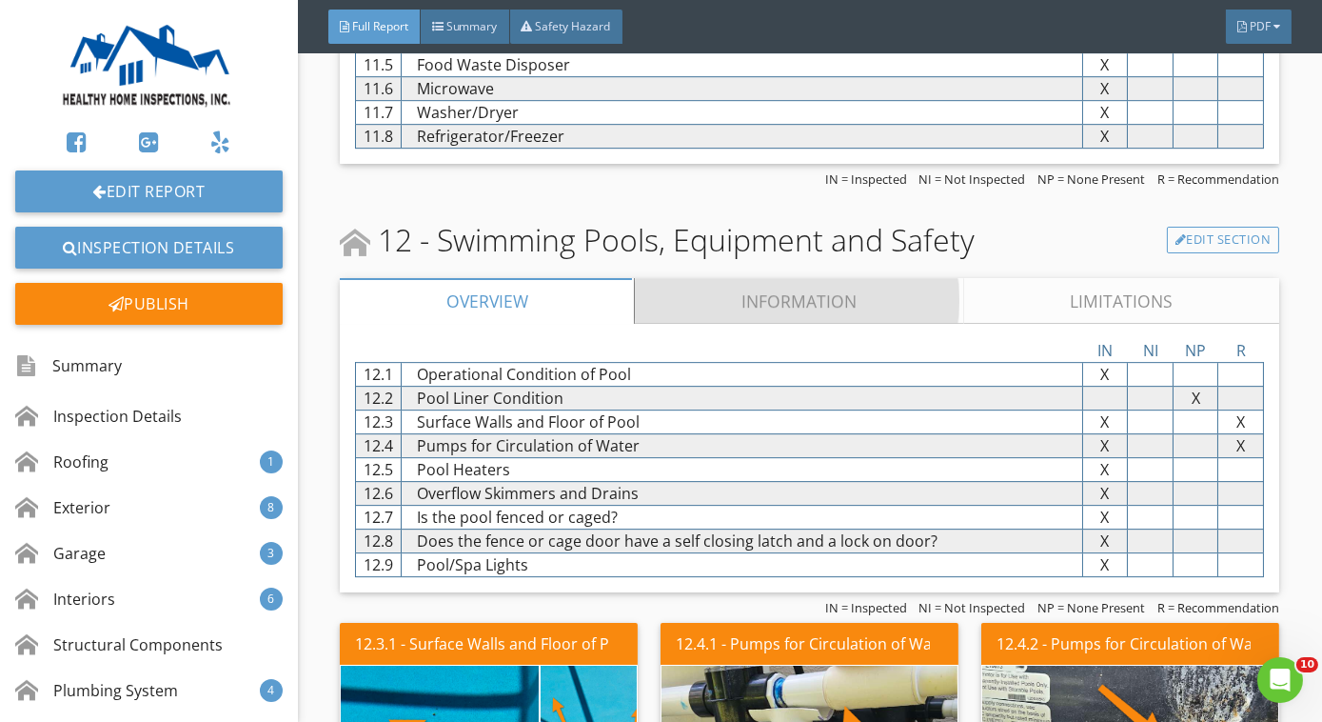
click at [690, 288] on link "Information" at bounding box center [800, 301] width 328 height 46
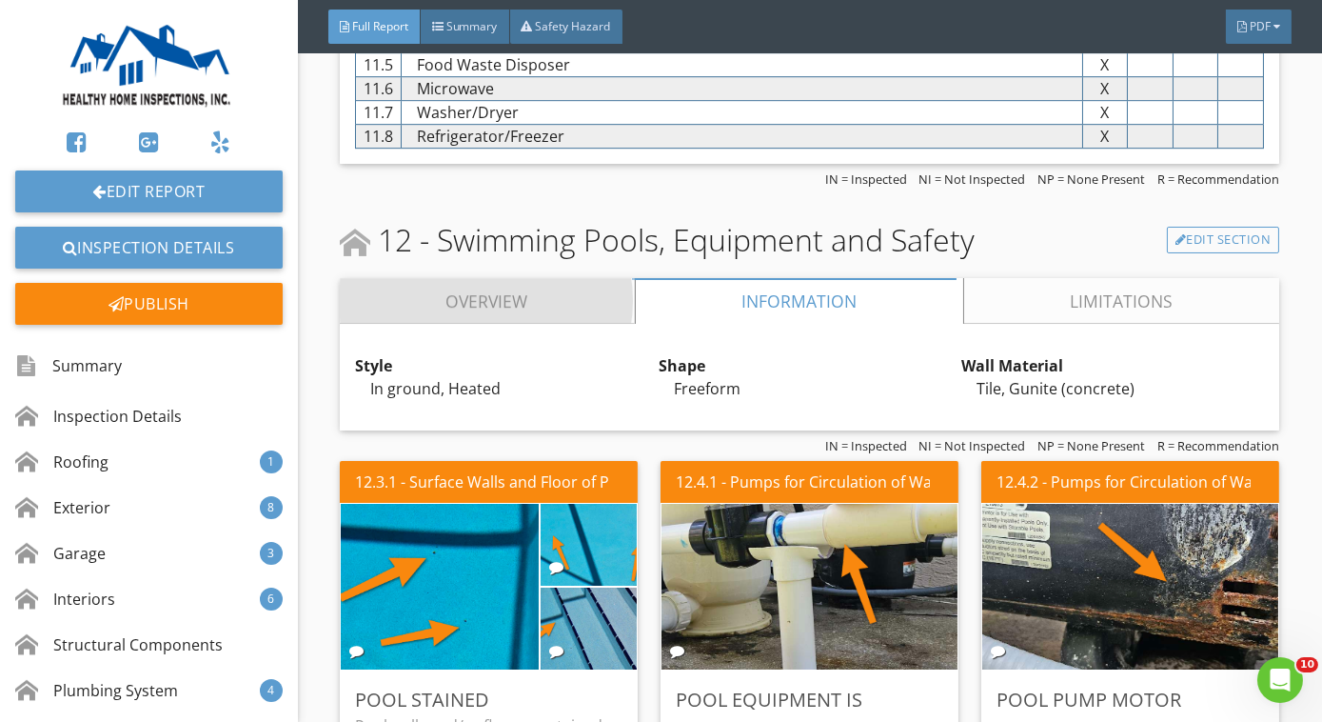
click at [591, 283] on link "Overview" at bounding box center [487, 301] width 295 height 46
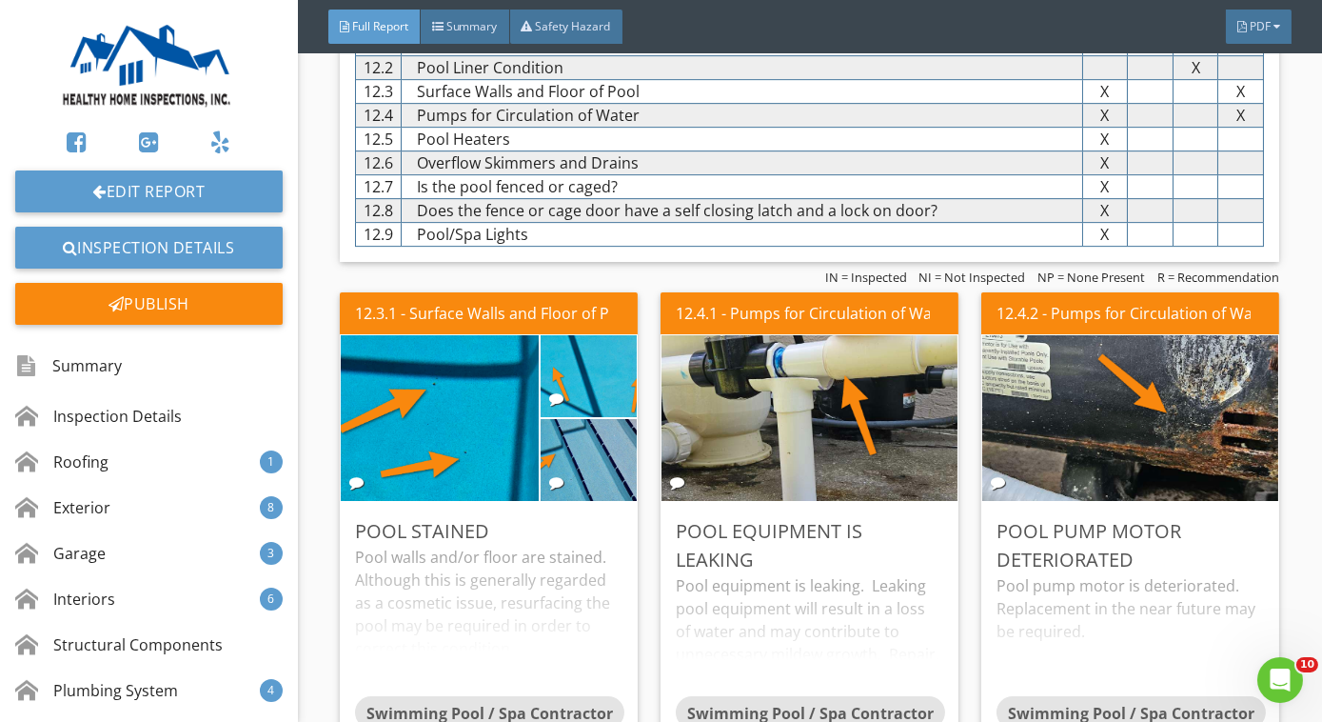
scroll to position [12453, 0]
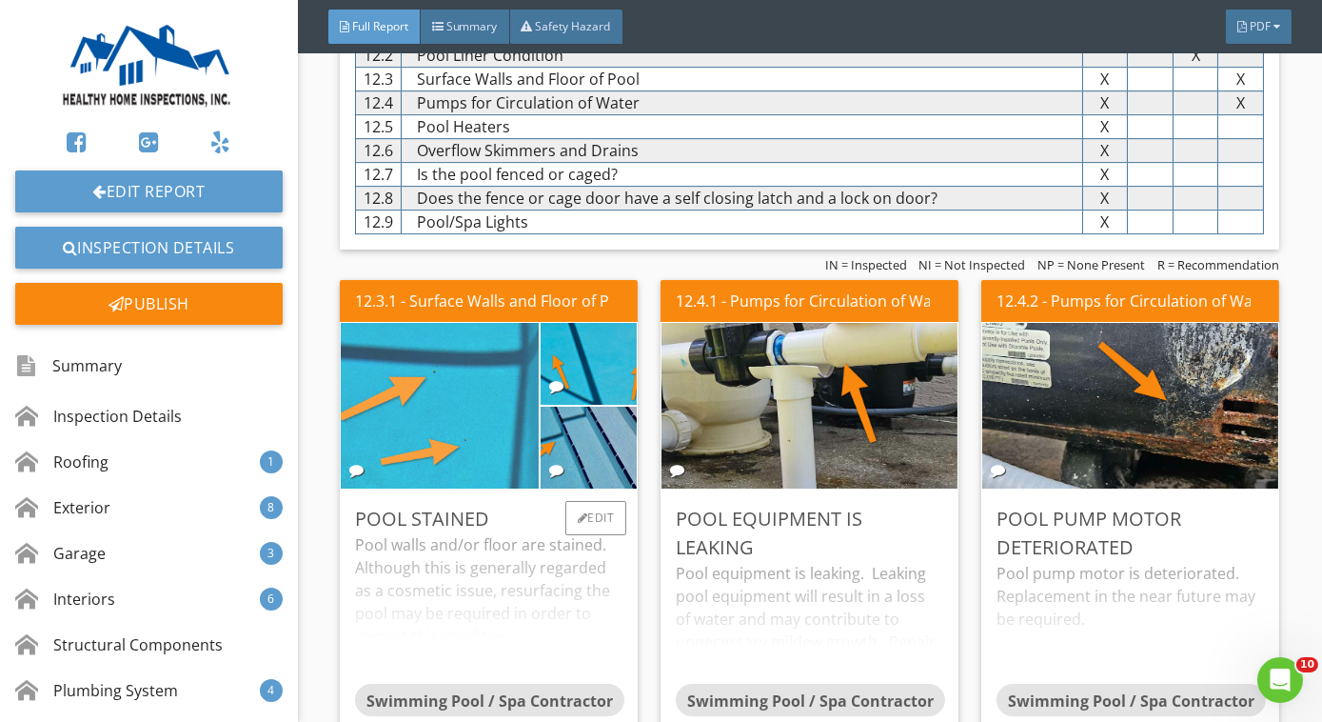
click at [513, 364] on img at bounding box center [439, 406] width 493 height 370
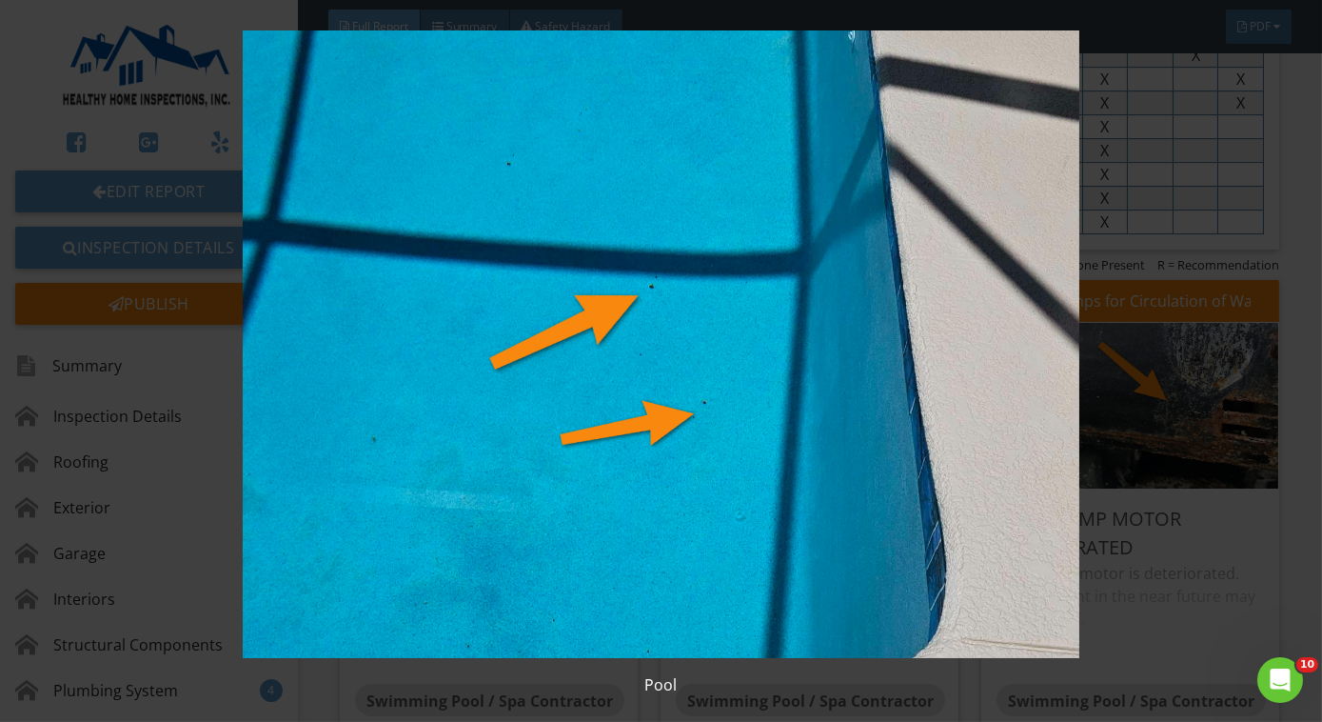
click at [513, 364] on img at bounding box center [661, 343] width 1199 height 627
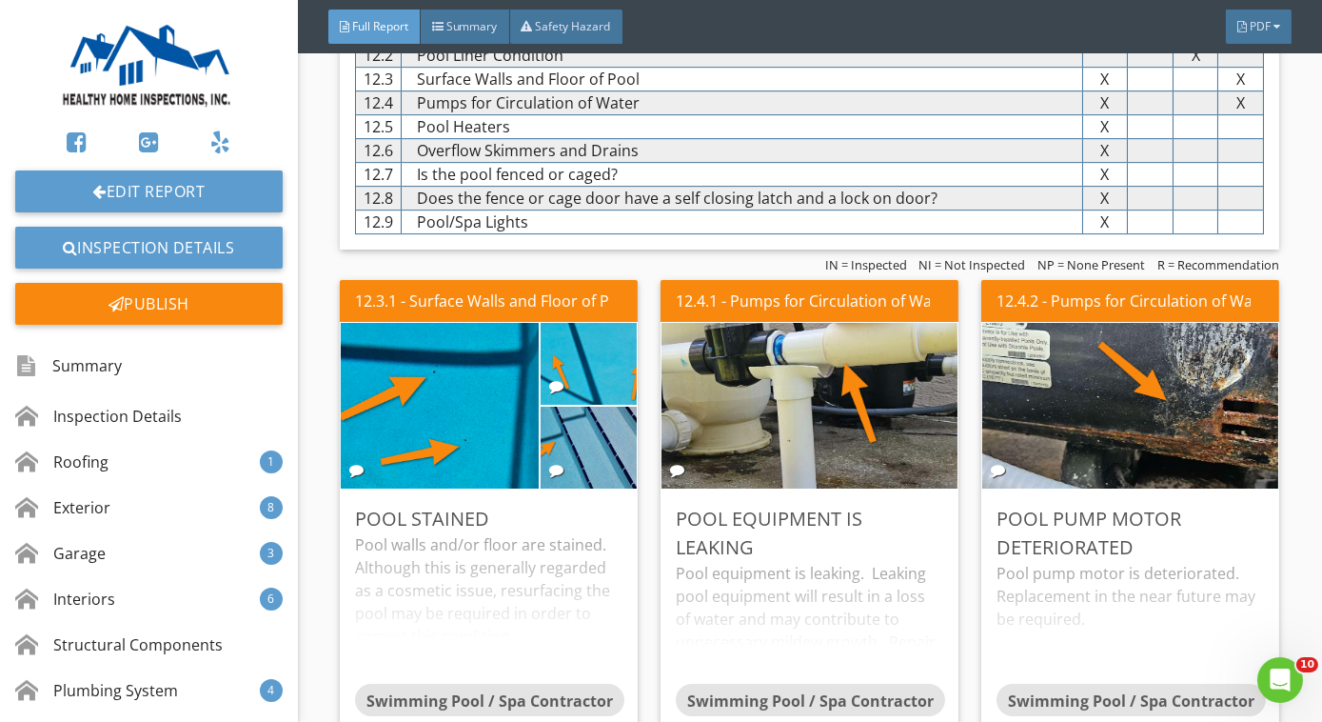
click at [604, 318] on img at bounding box center [588, 364] width 242 height 182
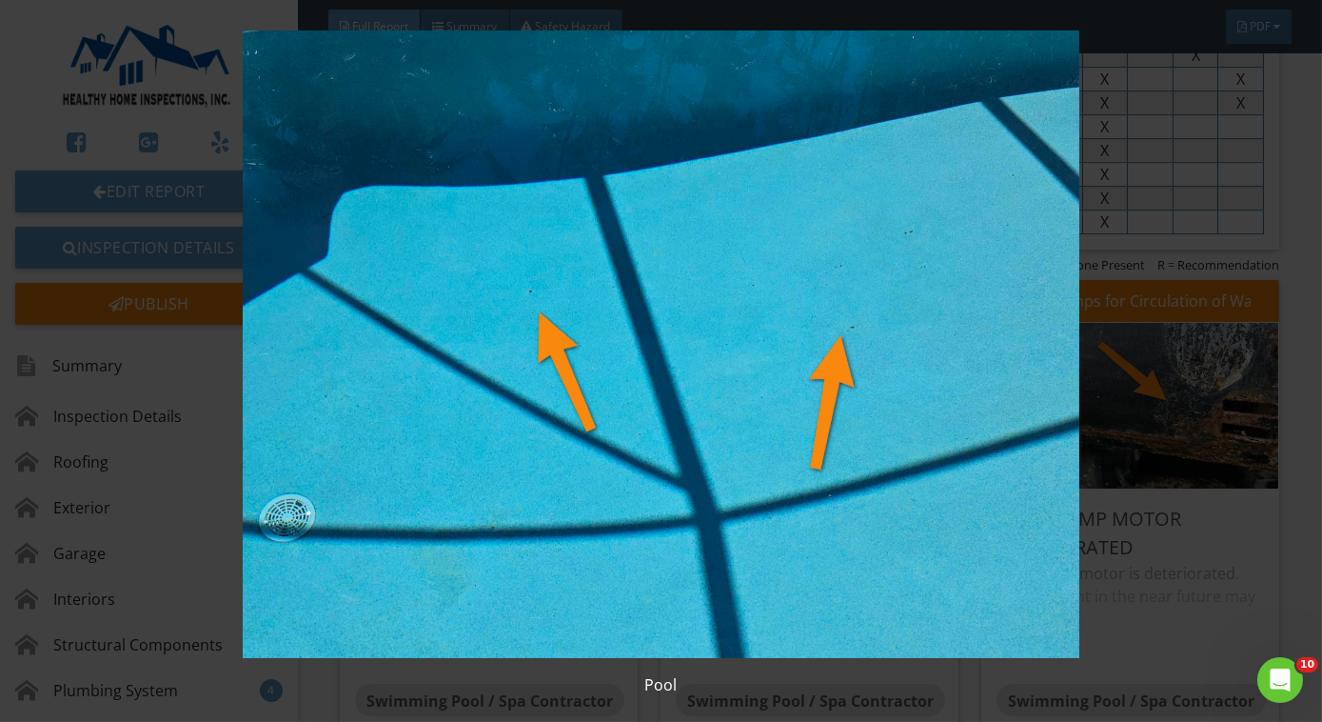
click at [599, 324] on img at bounding box center [661, 343] width 1199 height 627
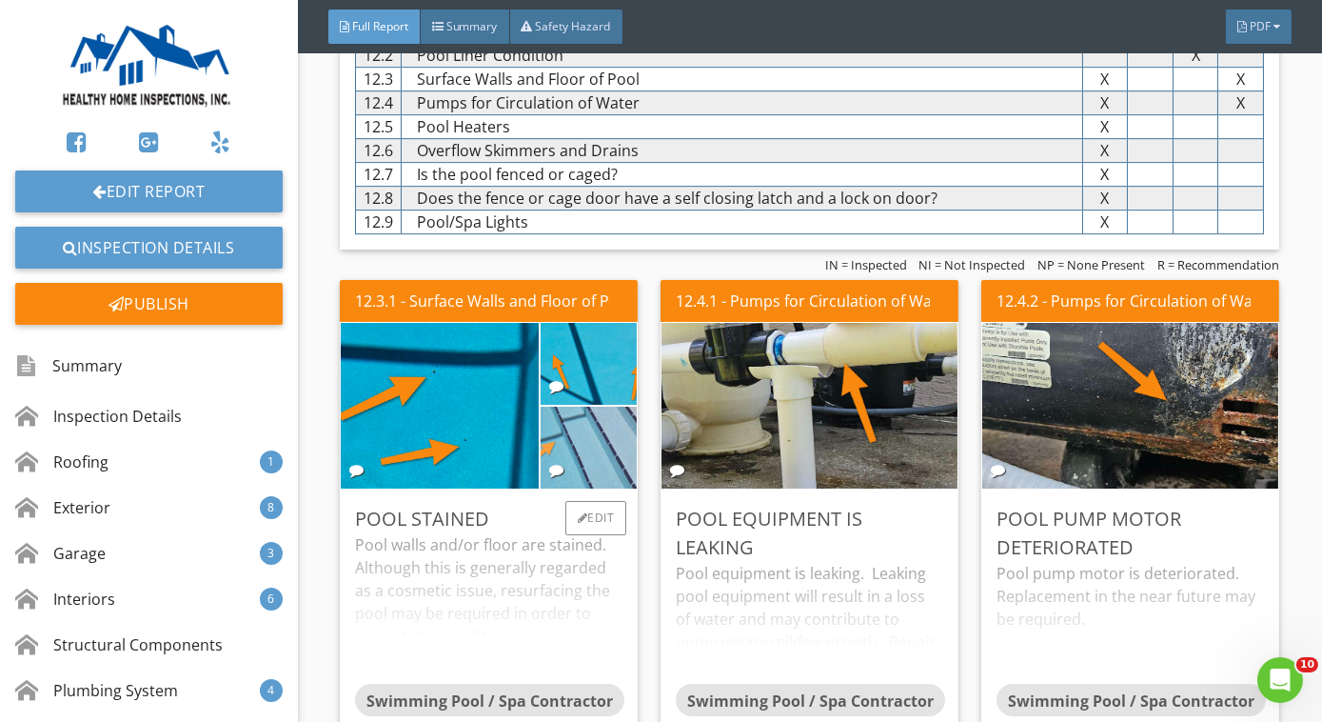
click at [604, 427] on img at bounding box center [588, 448] width 242 height 182
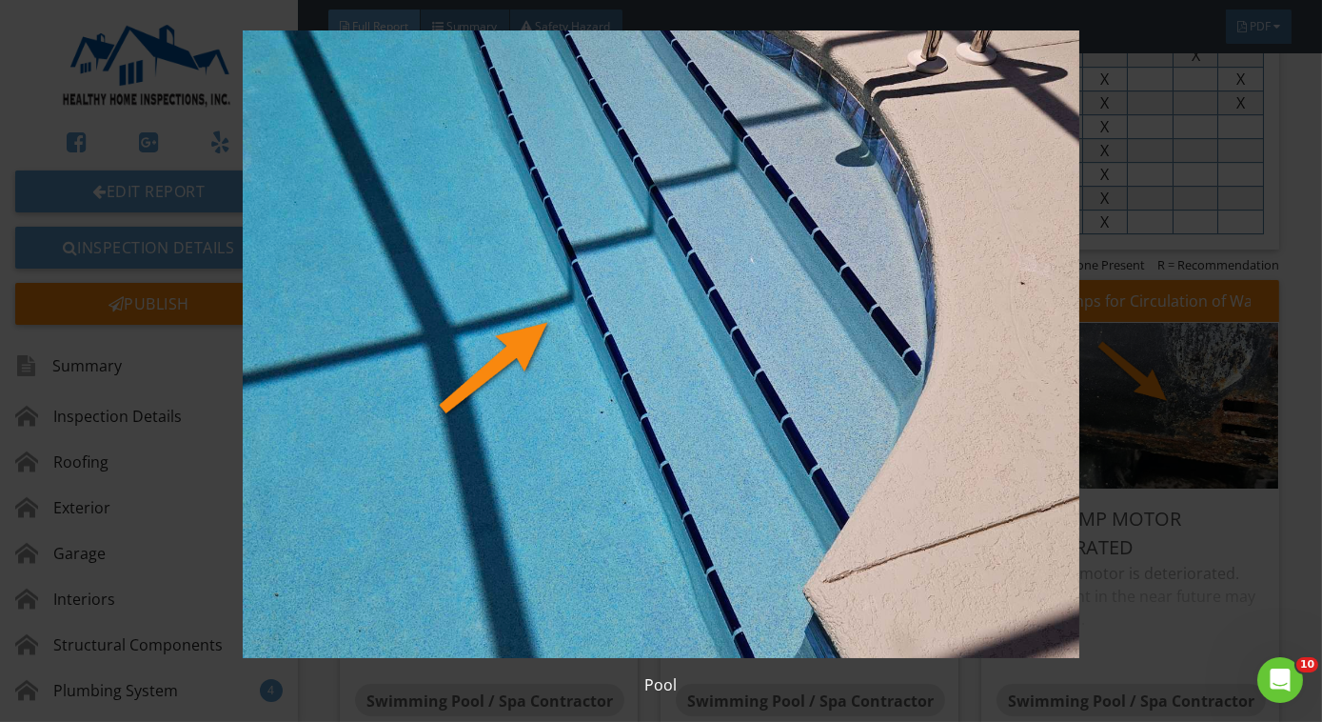
click at [604, 427] on img at bounding box center [661, 343] width 1199 height 627
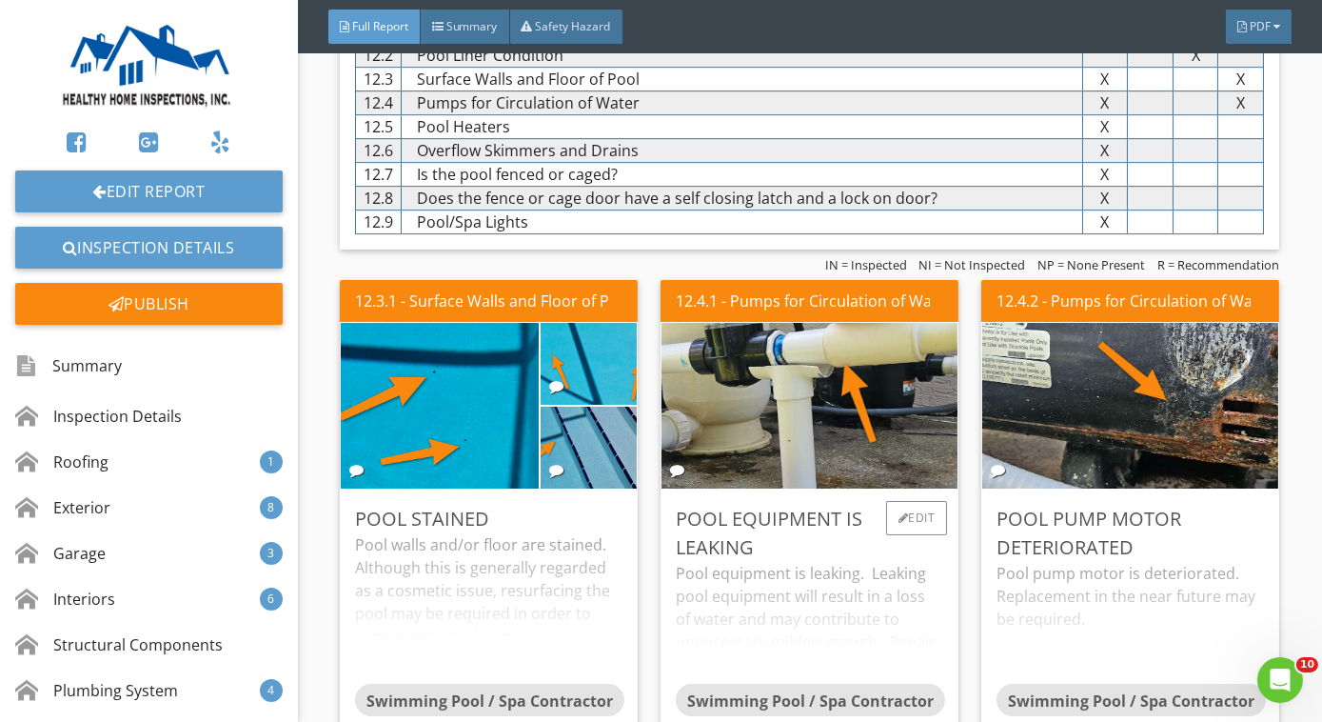
click at [724, 532] on div "Pool equipment is leaking" at bounding box center [810, 533] width 268 height 57
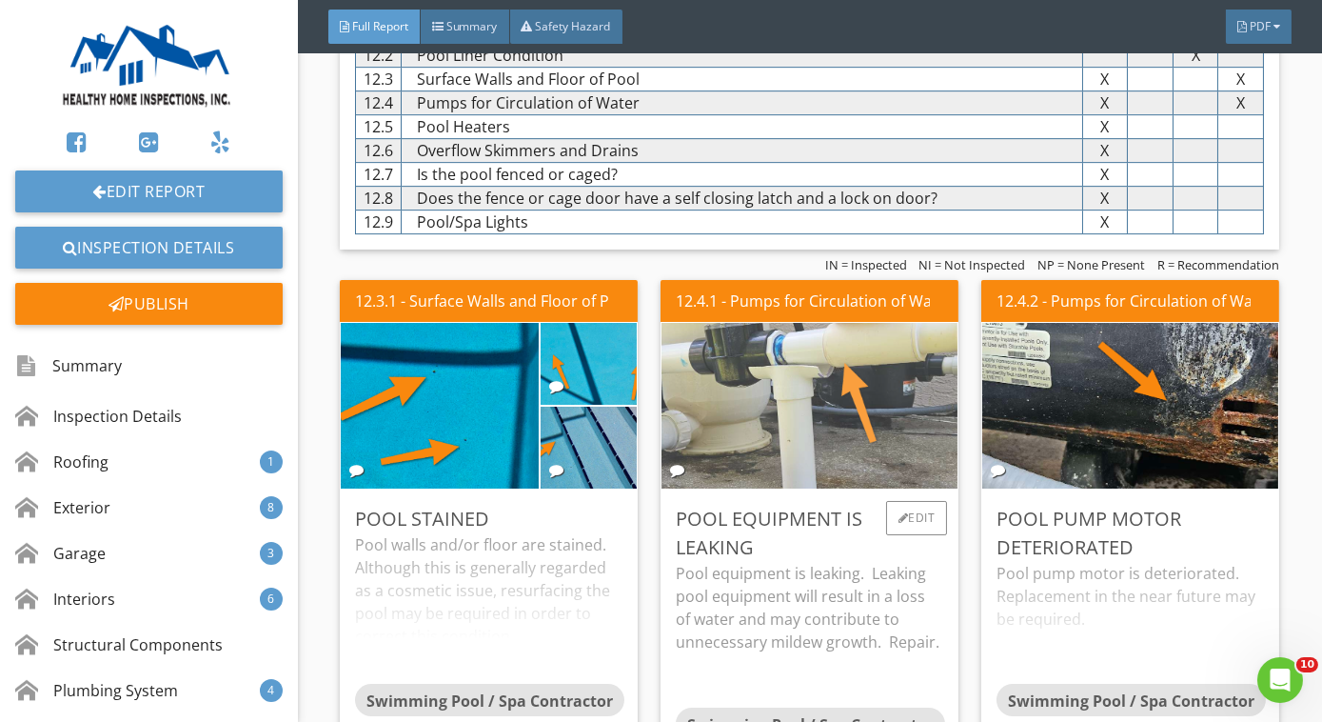
click at [791, 466] on img at bounding box center [810, 405] width 552 height 414
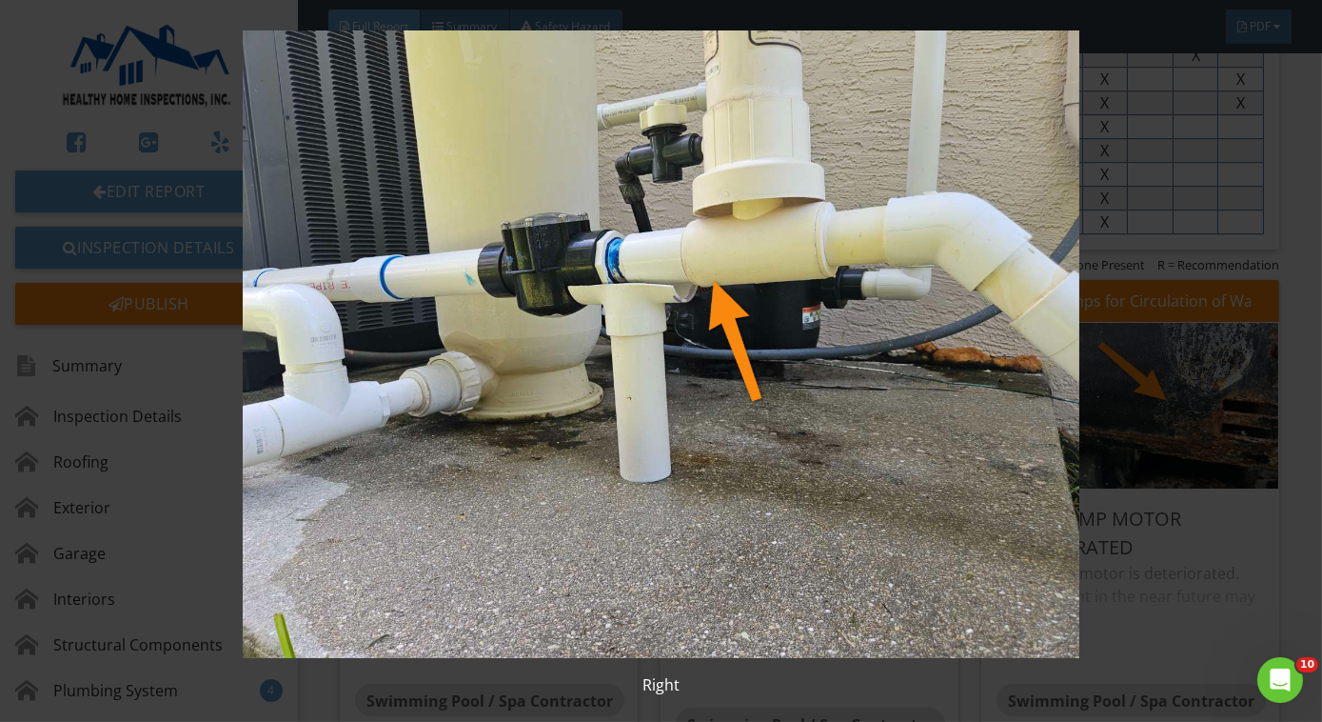
click at [791, 466] on img at bounding box center [661, 343] width 1199 height 627
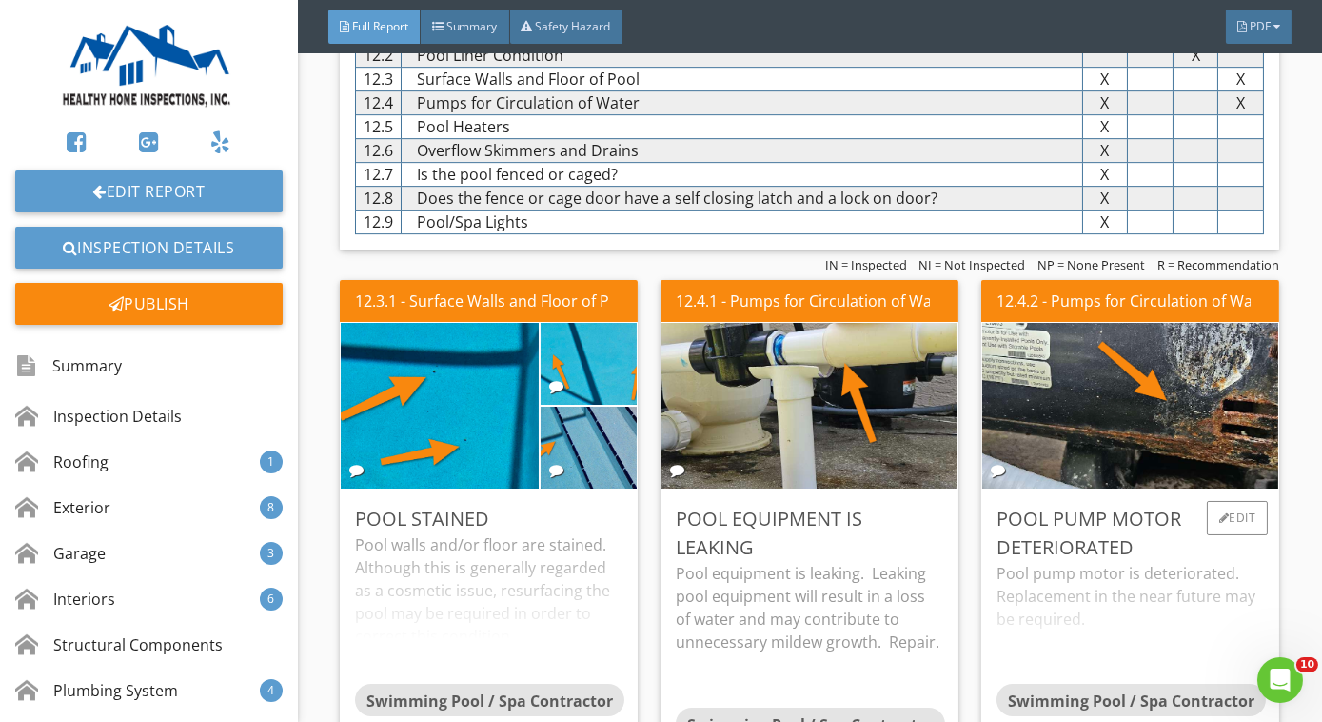
click at [1188, 564] on div "Pool pump motor is deteriorated. Replacement in the near future may be required." at bounding box center [1131, 623] width 268 height 122
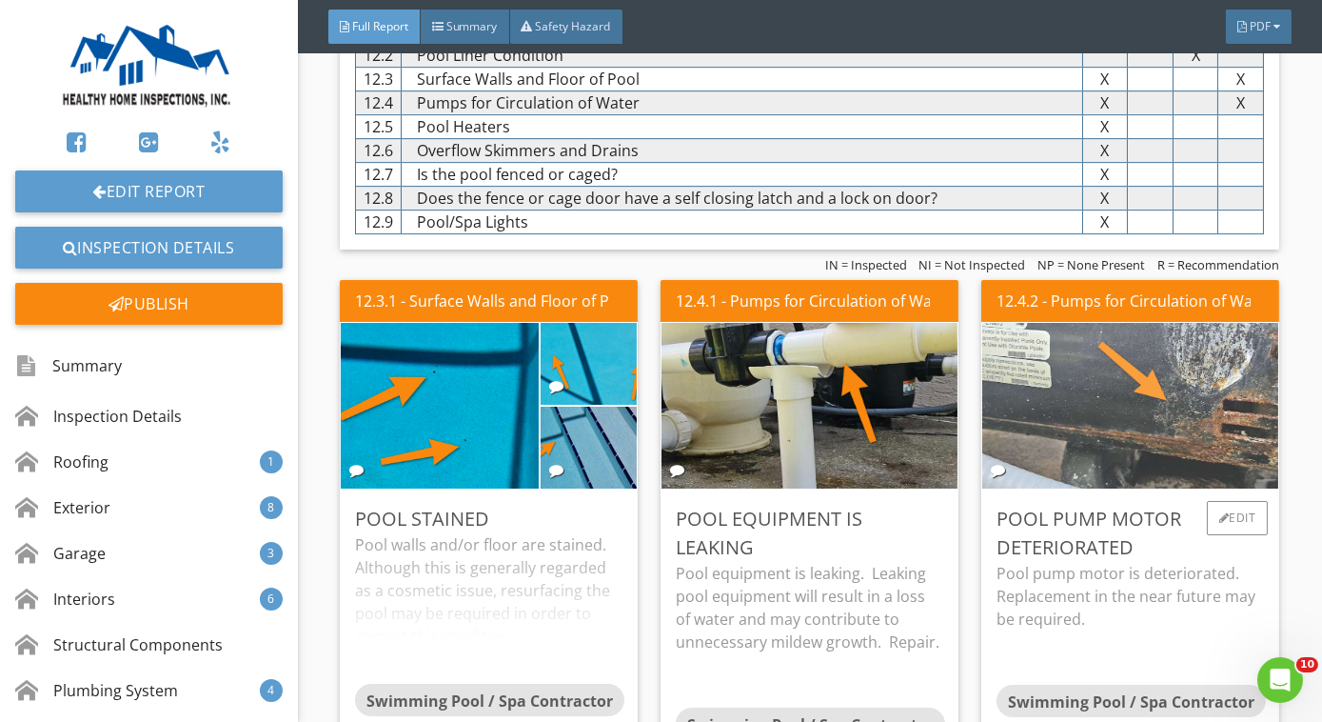
click at [1153, 432] on img at bounding box center [1131, 405] width 552 height 414
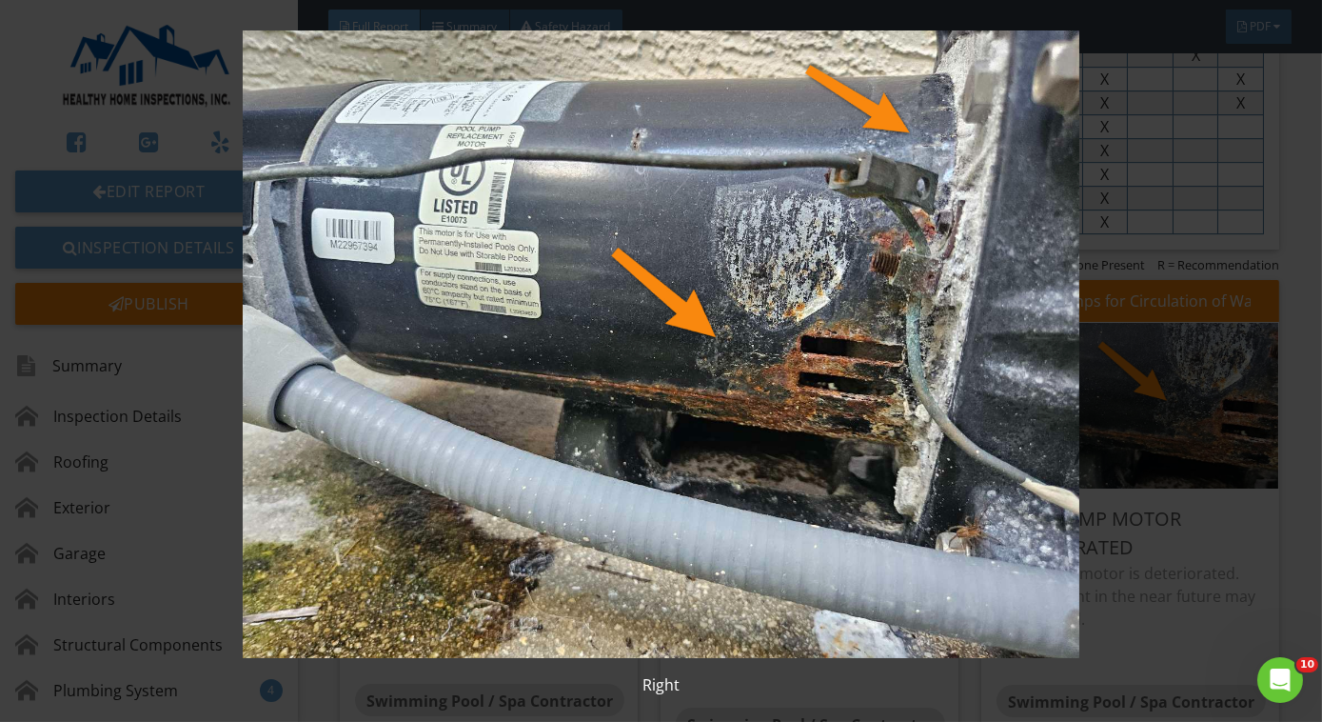
click at [816, 515] on img at bounding box center [661, 343] width 1199 height 627
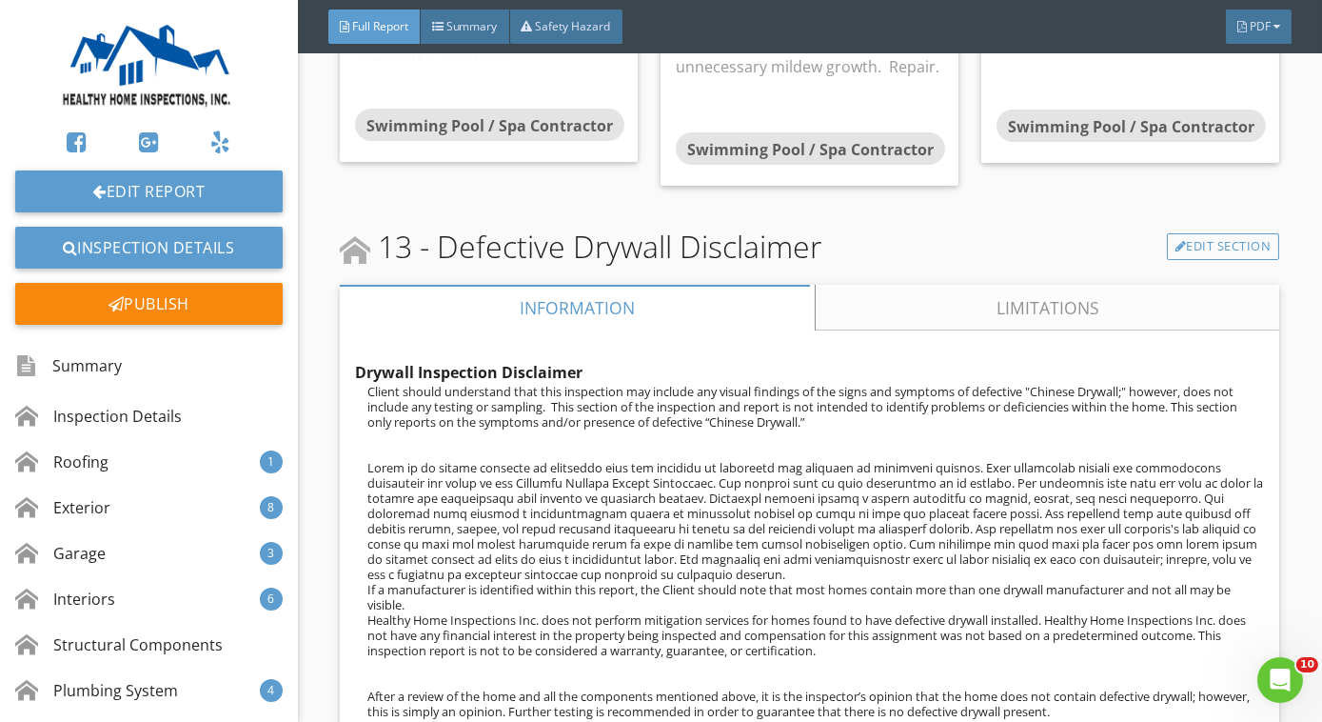
scroll to position [13032, 0]
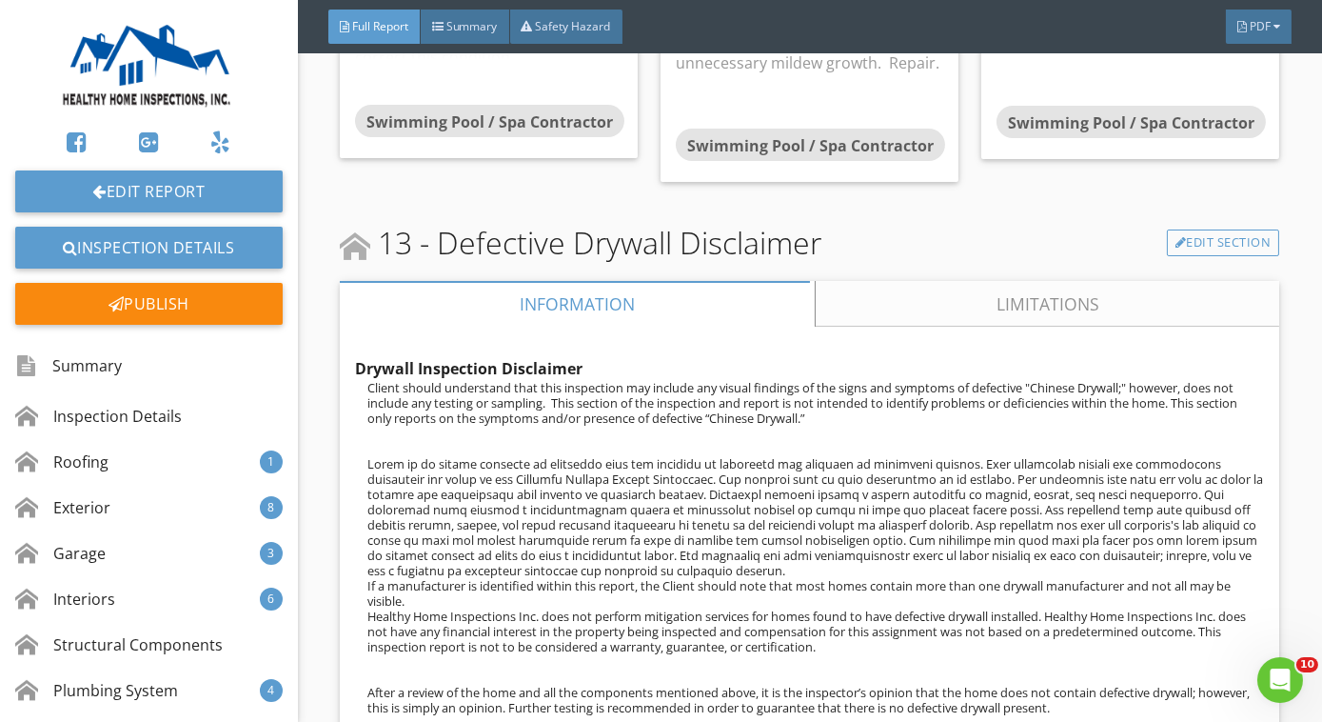
click at [853, 259] on div "13 - Defective Drywall Disclaimer Edit Section Information Limitations Drywall …" at bounding box center [810, 494] width 940 height 548
click at [803, 289] on div at bounding box center [575, 304] width 470 height 46
click at [822, 288] on link "Limitations" at bounding box center [1048, 304] width 463 height 46
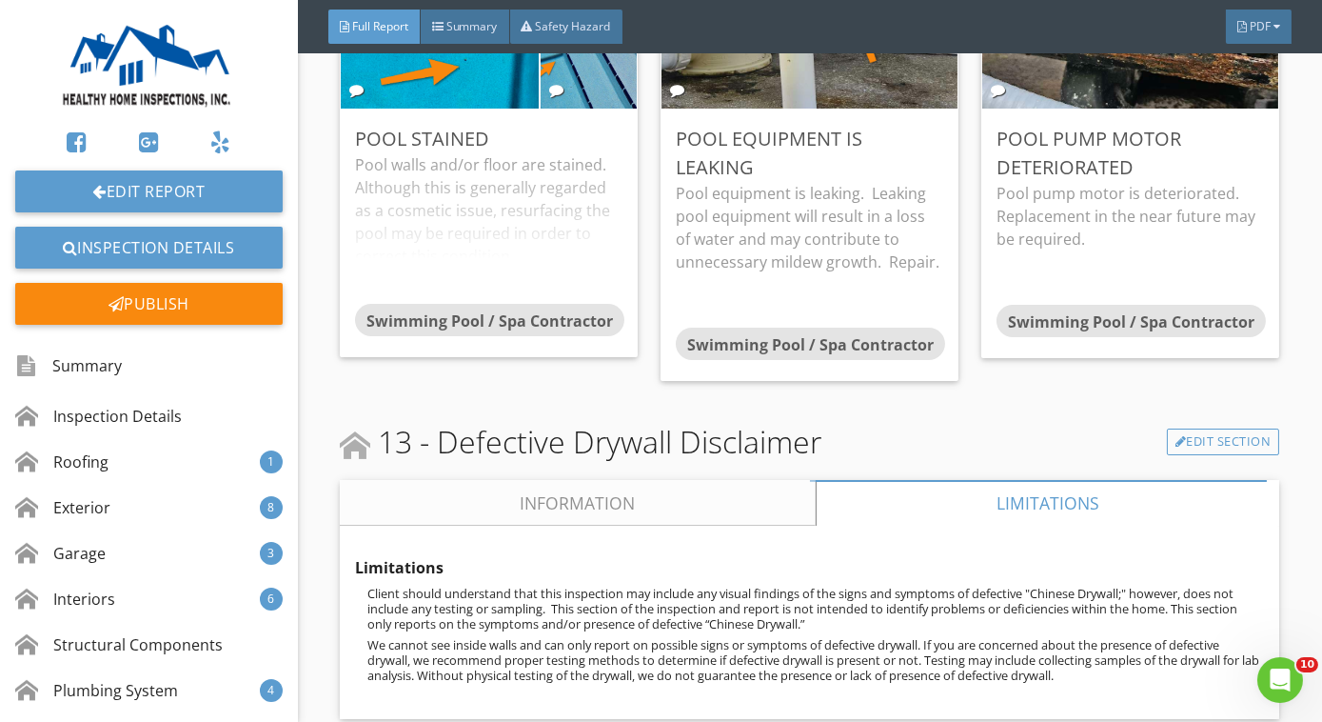
click at [614, 541] on div "Limitations Client should understand that this inspection may include any visua…" at bounding box center [809, 622] width 909 height 163
click at [675, 488] on link "Information" at bounding box center [578, 503] width 476 height 46
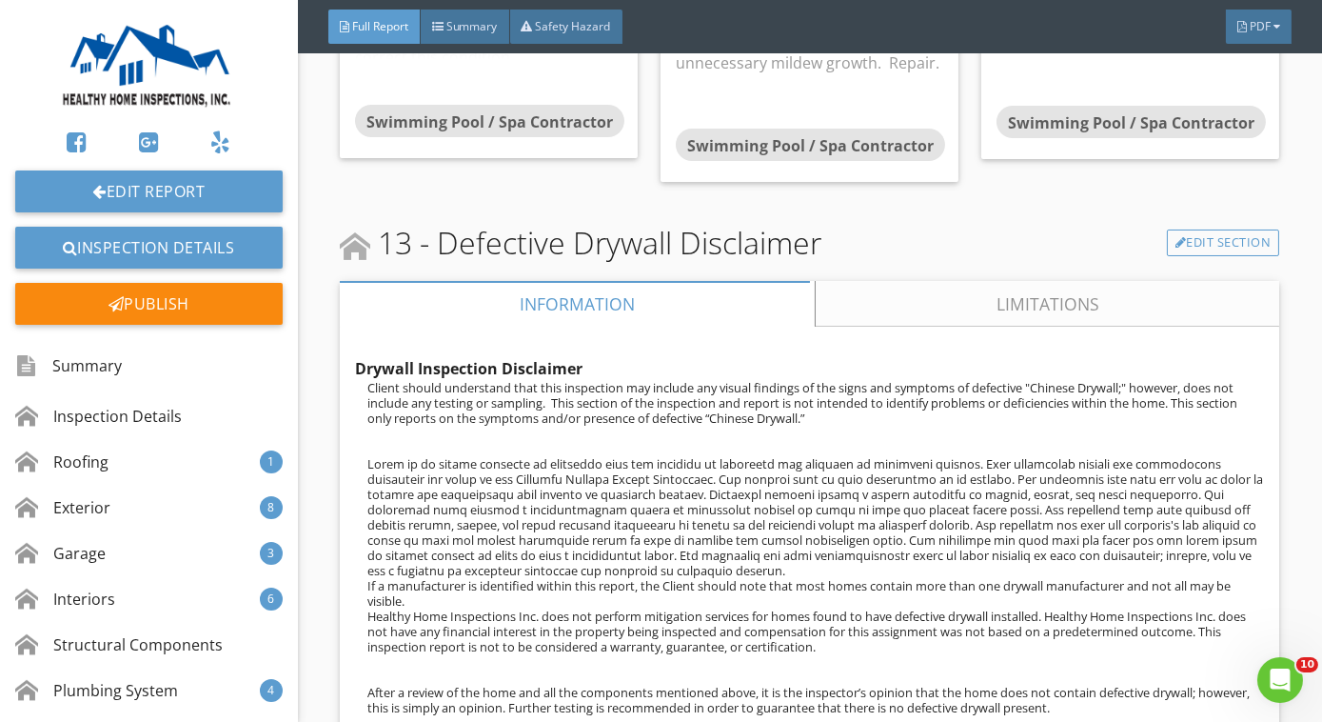
scroll to position [13072, 0]
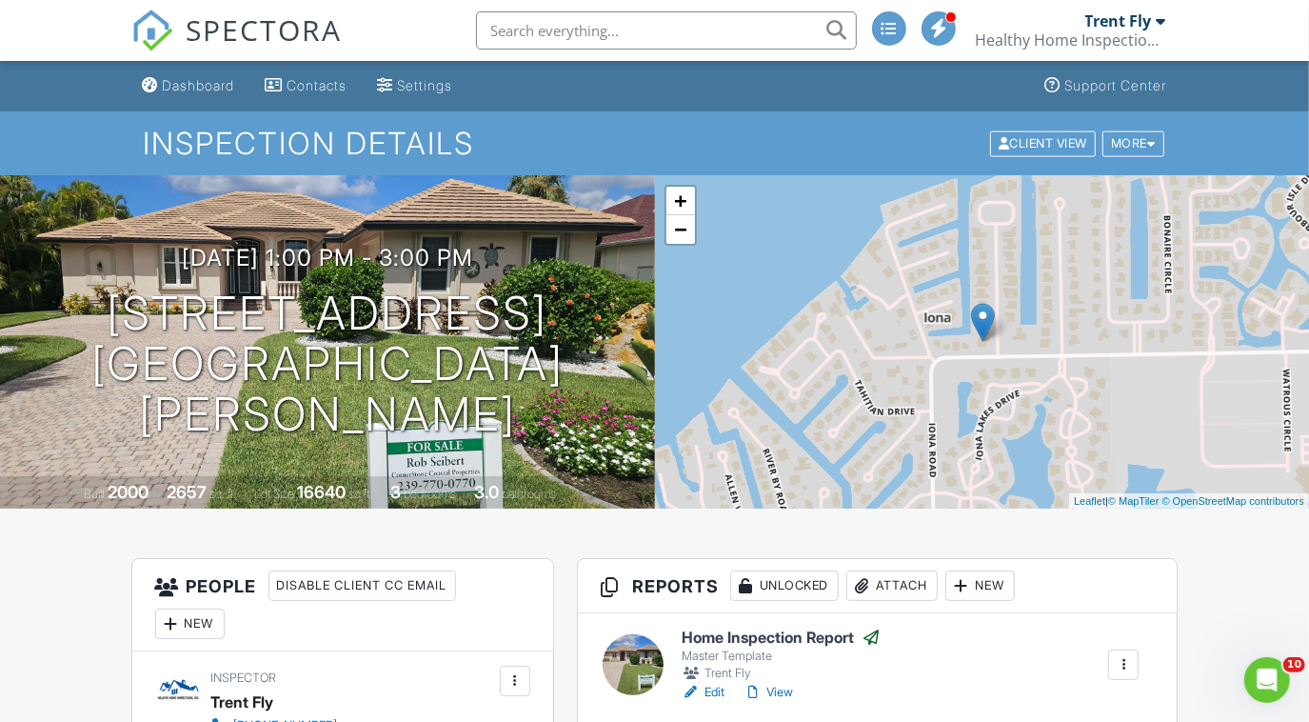
click at [215, 61] on div "SPECTORA" at bounding box center [236, 30] width 211 height 61
click at [221, 97] on link "Dashboard" at bounding box center [189, 86] width 108 height 35
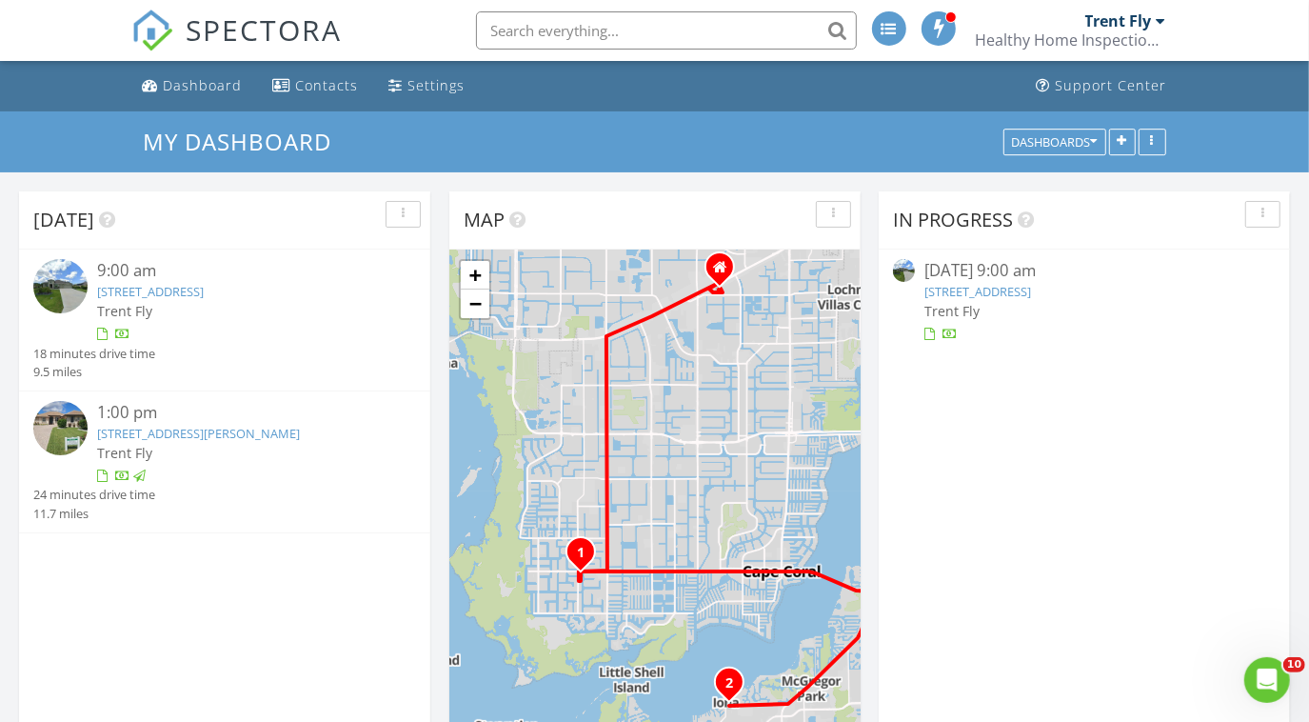
click at [204, 290] on link "[STREET_ADDRESS]" at bounding box center [150, 291] width 107 height 17
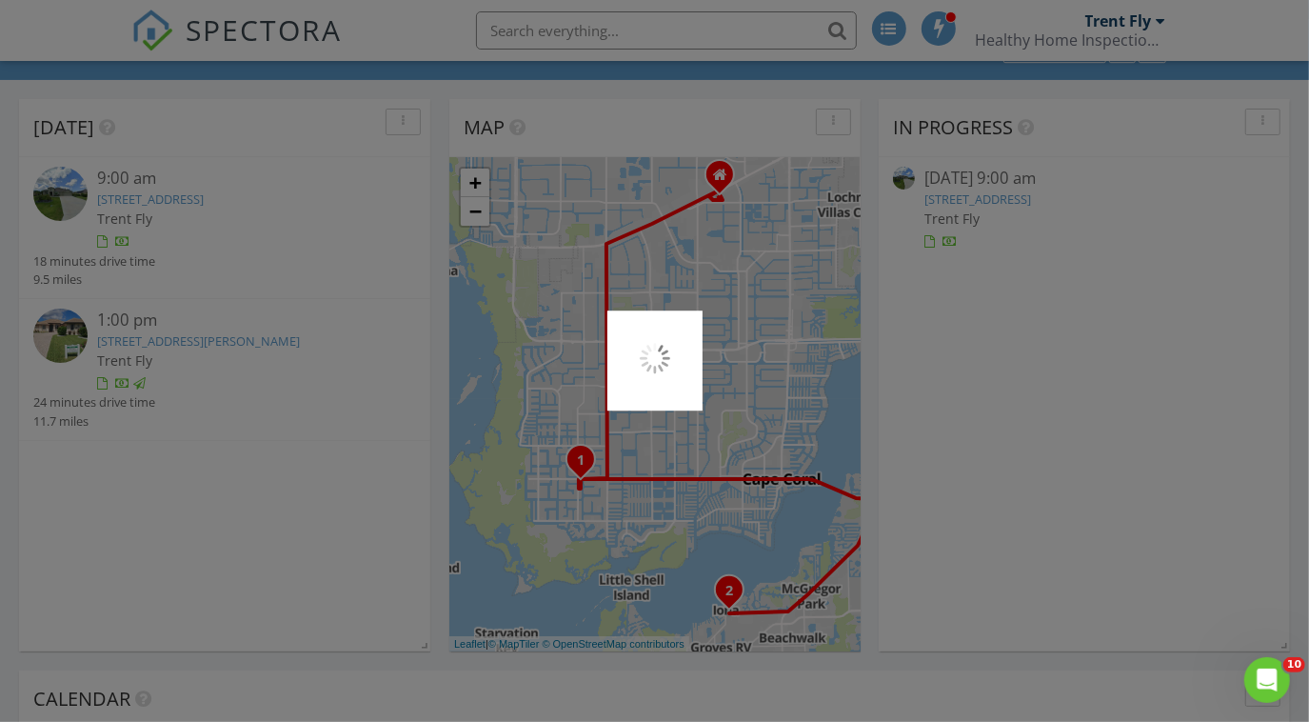
scroll to position [123, 0]
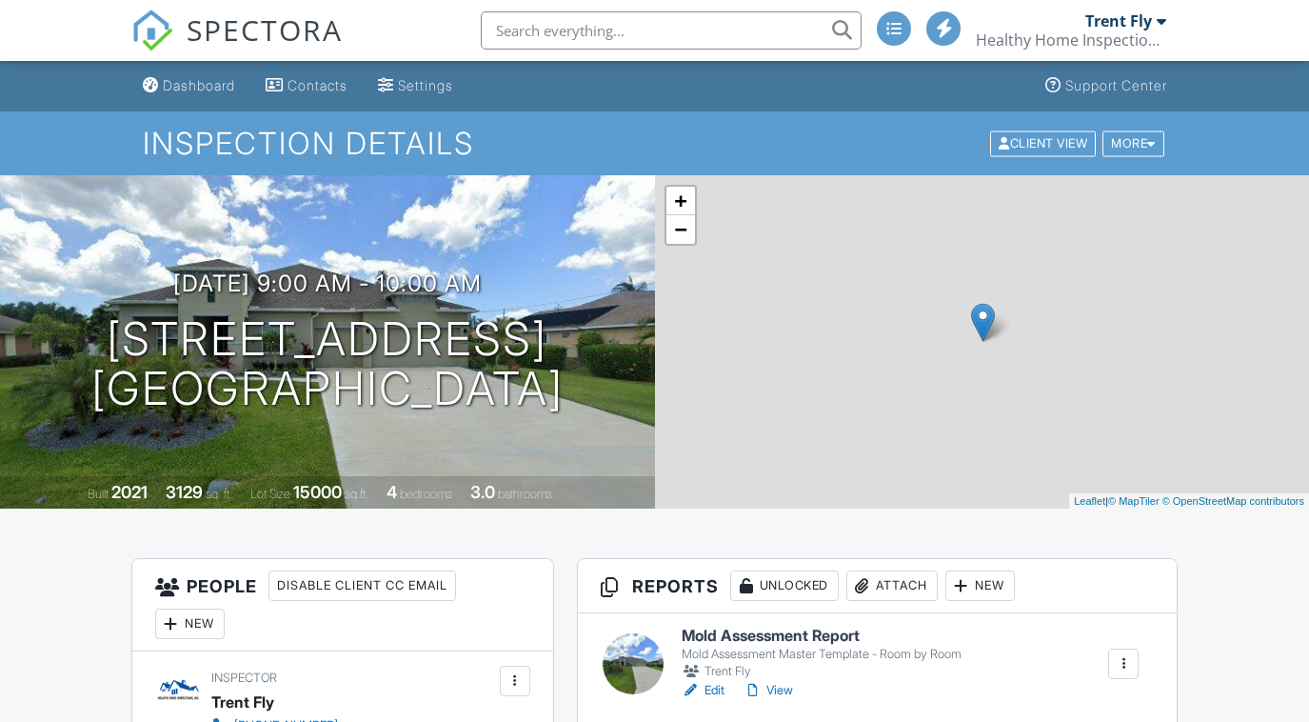
scroll to position [393, 0]
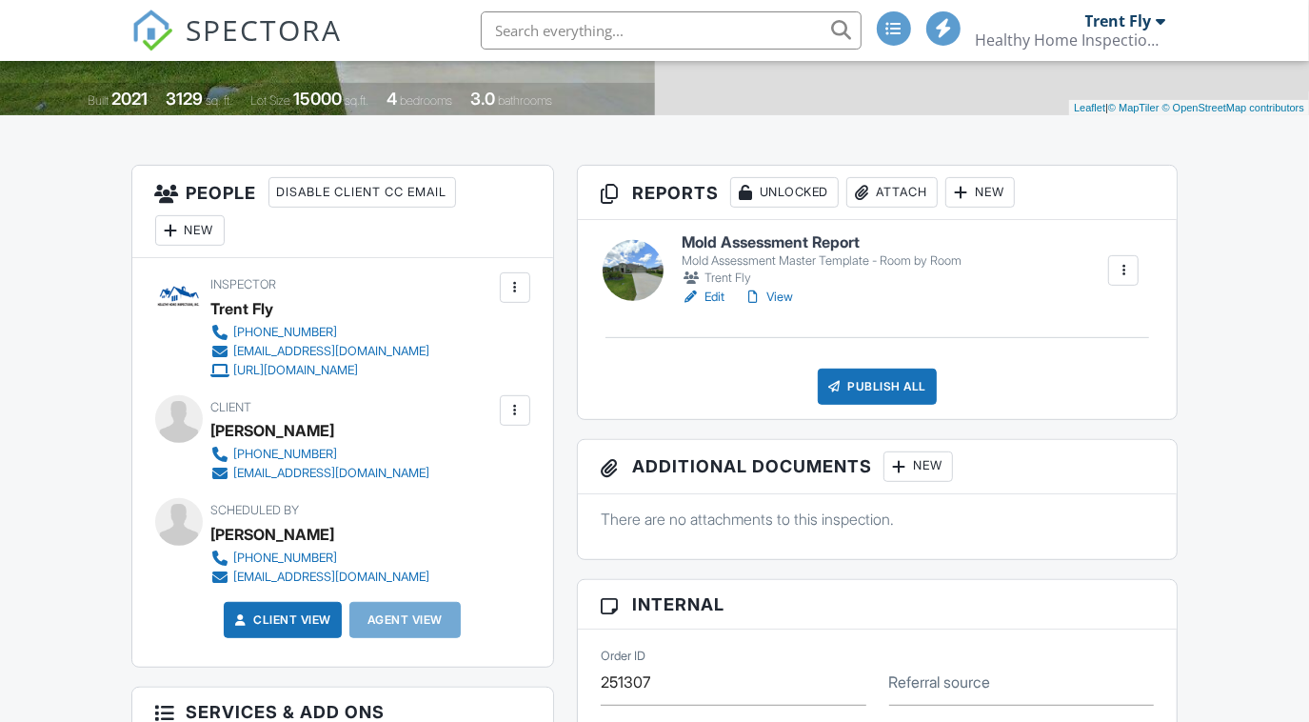
click at [721, 290] on link "Edit" at bounding box center [703, 297] width 43 height 19
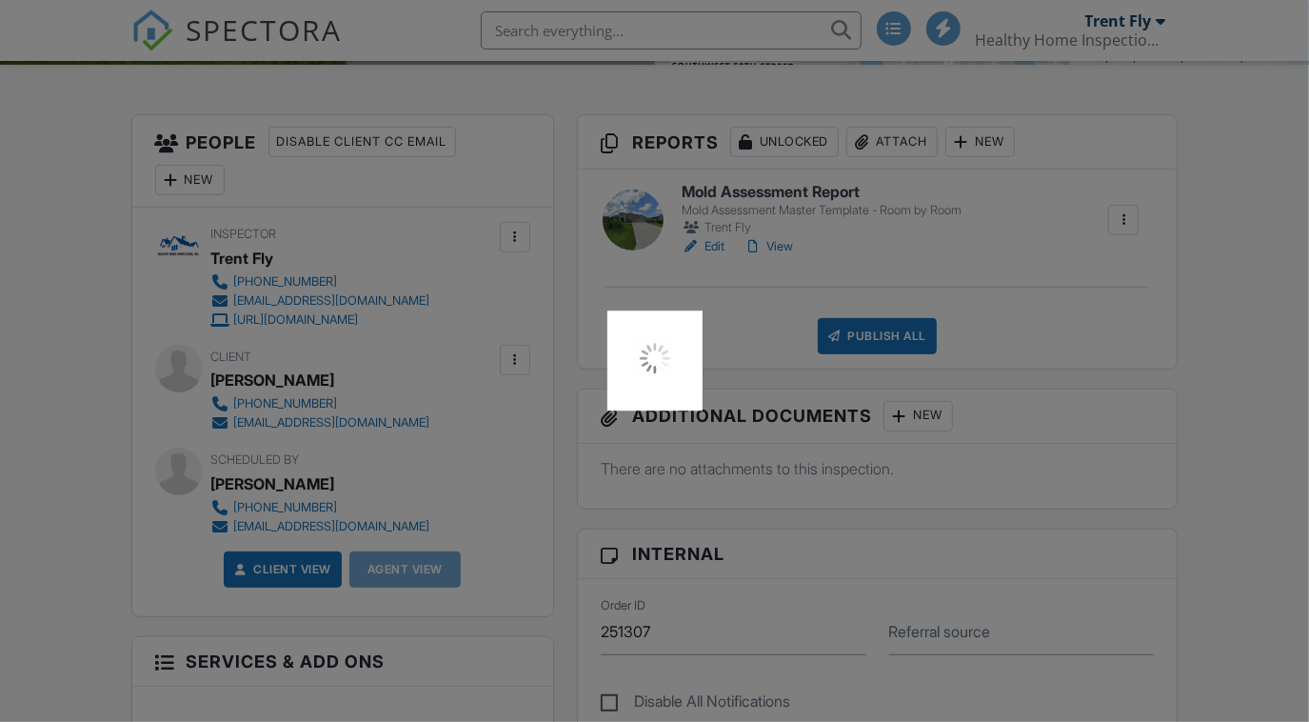
scroll to position [504, 0]
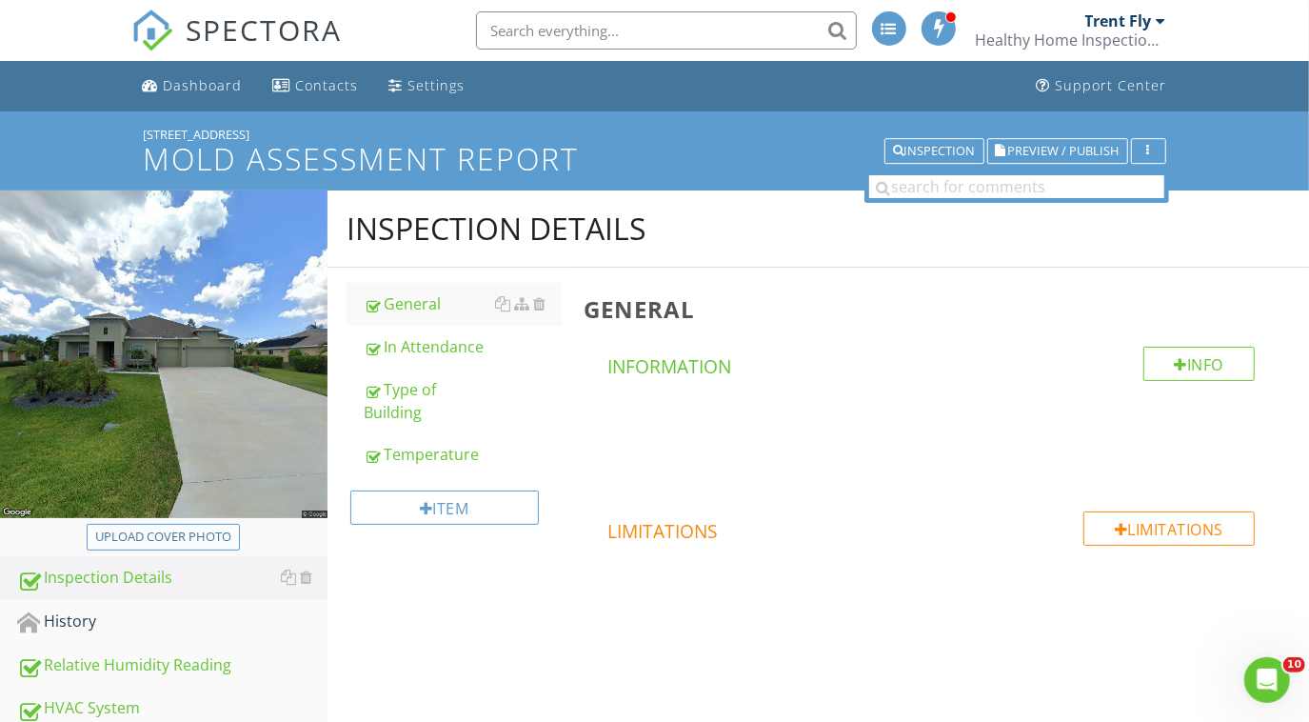
click at [190, 534] on div "Upload cover photo" at bounding box center [163, 536] width 136 height 19
type input "C:\fakepath\2025-7-28-1 (1).jpg"
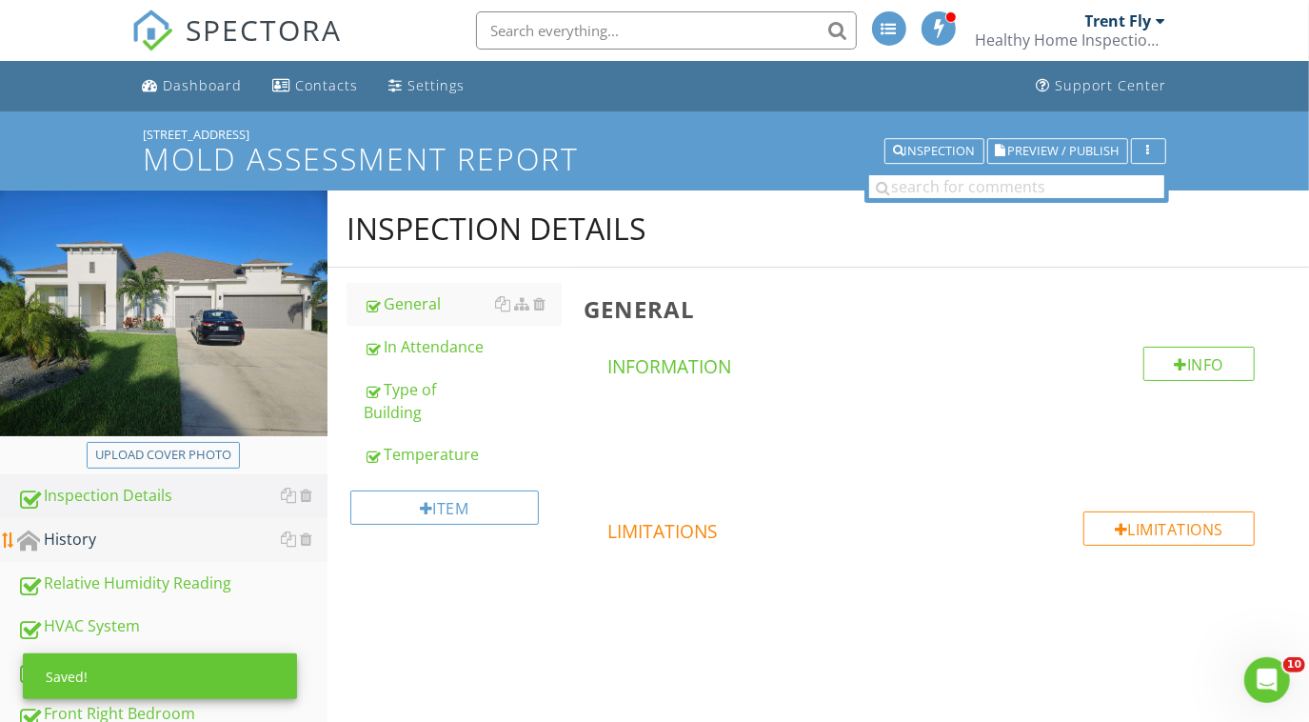
click at [144, 544] on div "History" at bounding box center [172, 539] width 310 height 25
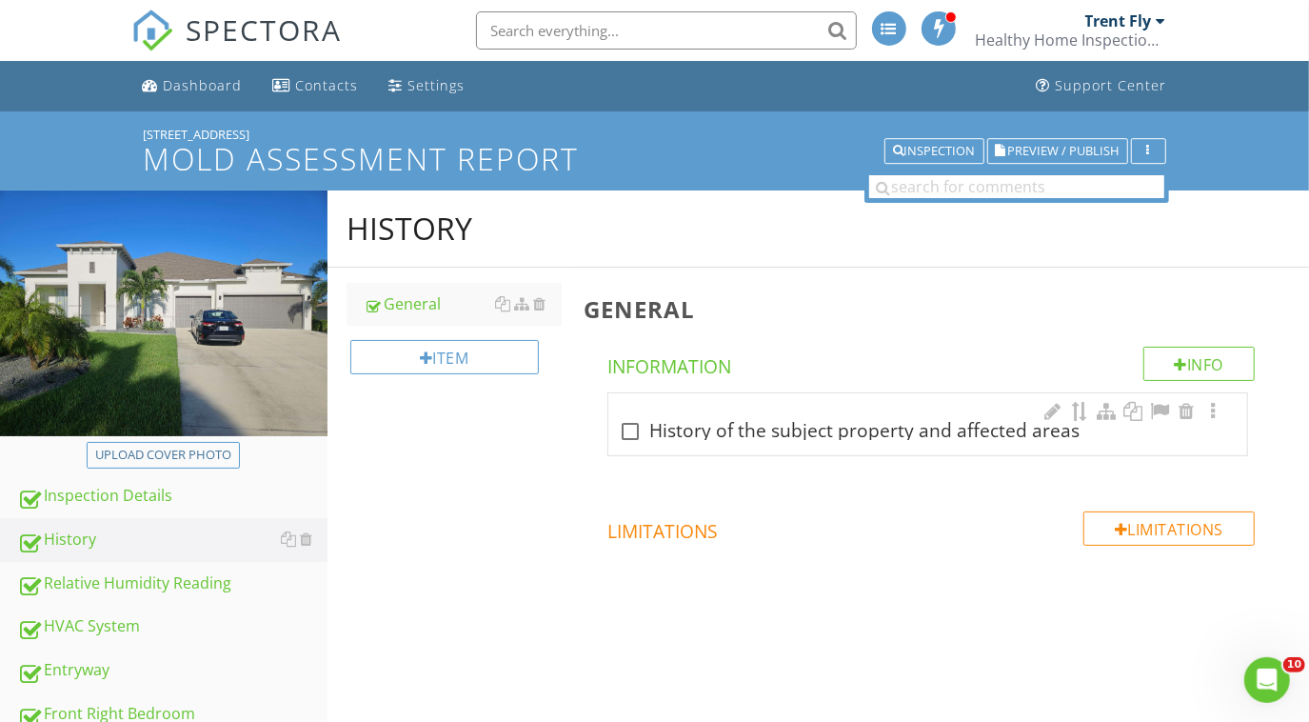
click at [623, 427] on div at bounding box center [631, 431] width 32 height 32
checkbox input "true"
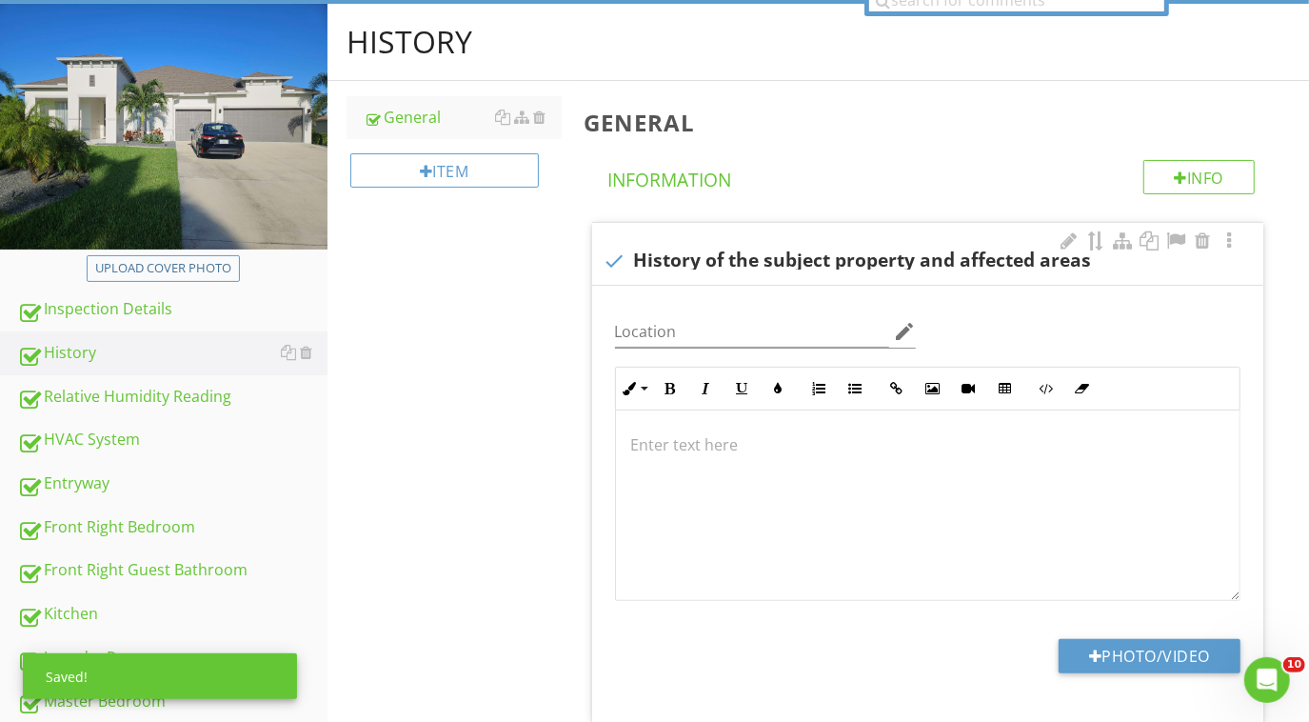
scroll to position [190, 0]
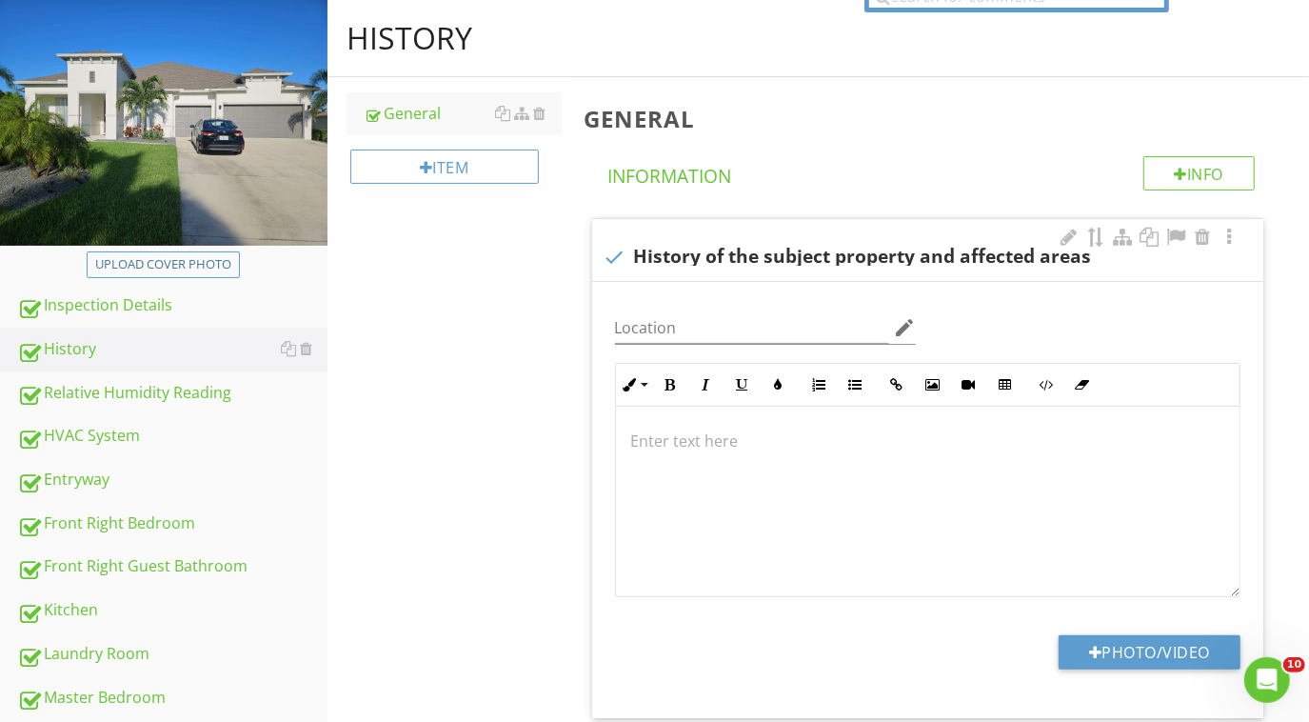
click at [721, 474] on div at bounding box center [928, 502] width 624 height 190
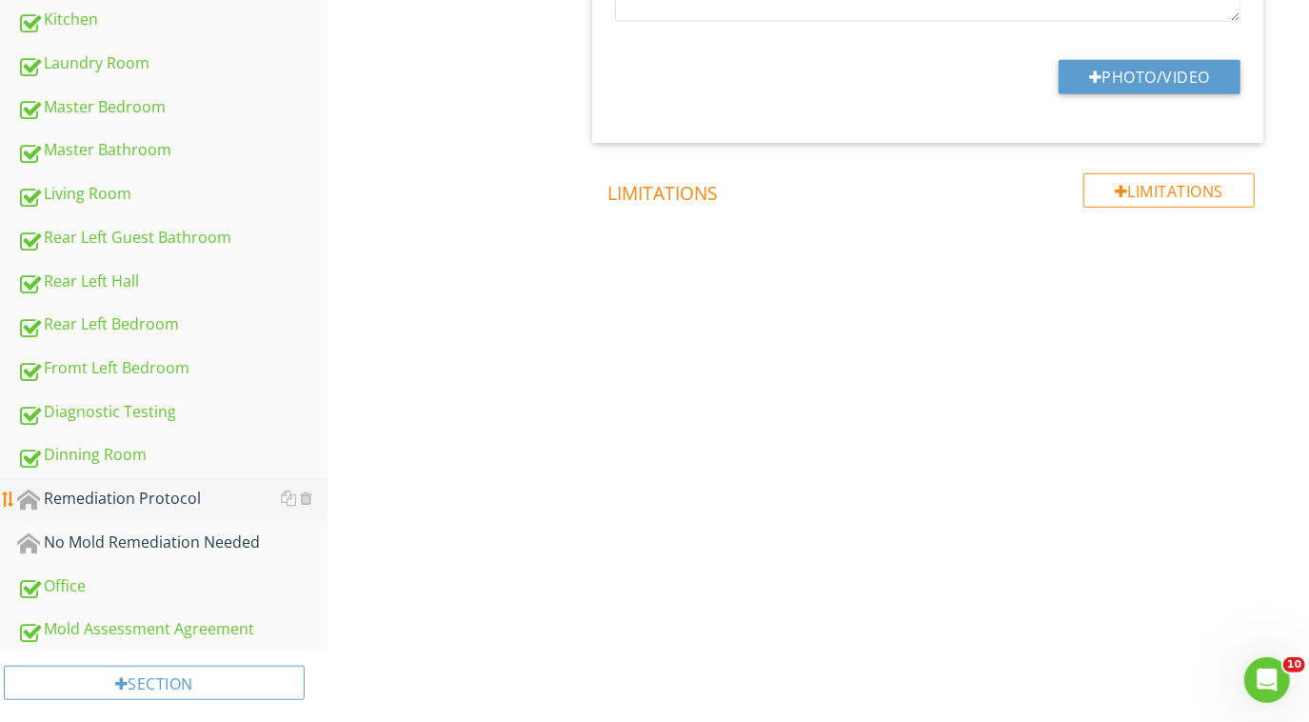
scroll to position [784, 0]
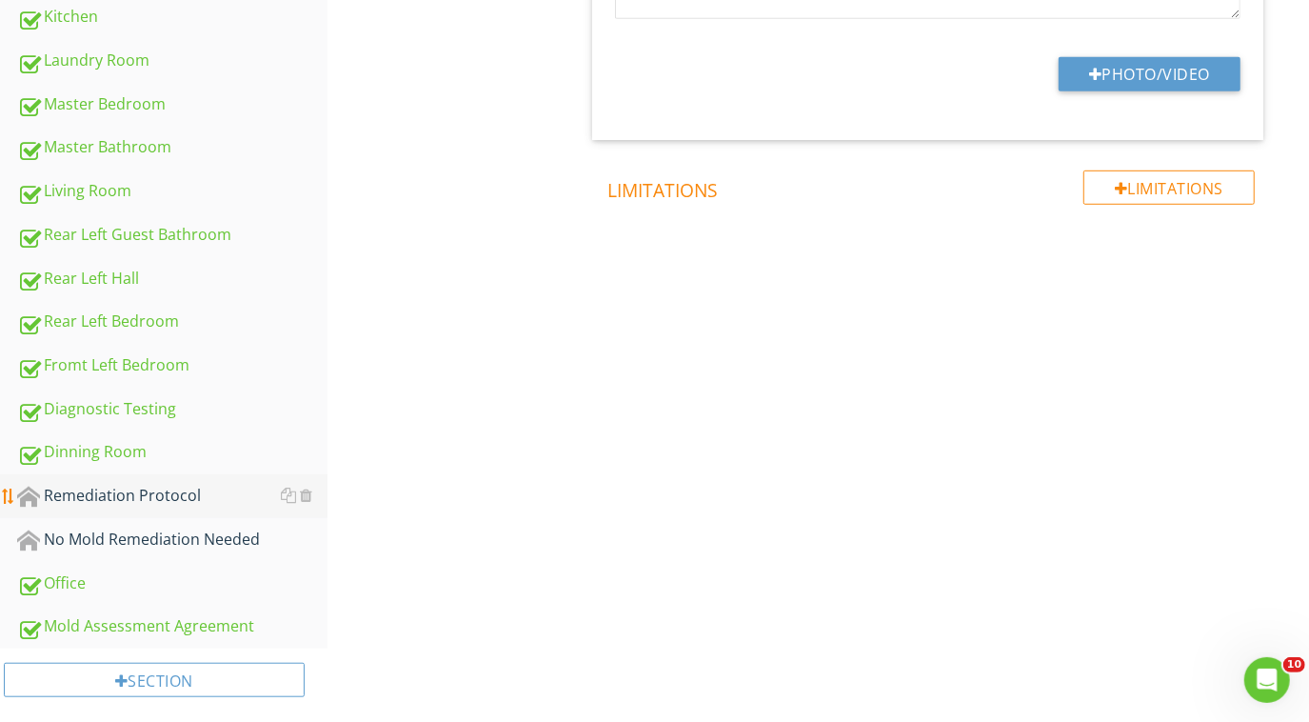
click at [179, 484] on link "Remediation Protocol" at bounding box center [172, 496] width 310 height 44
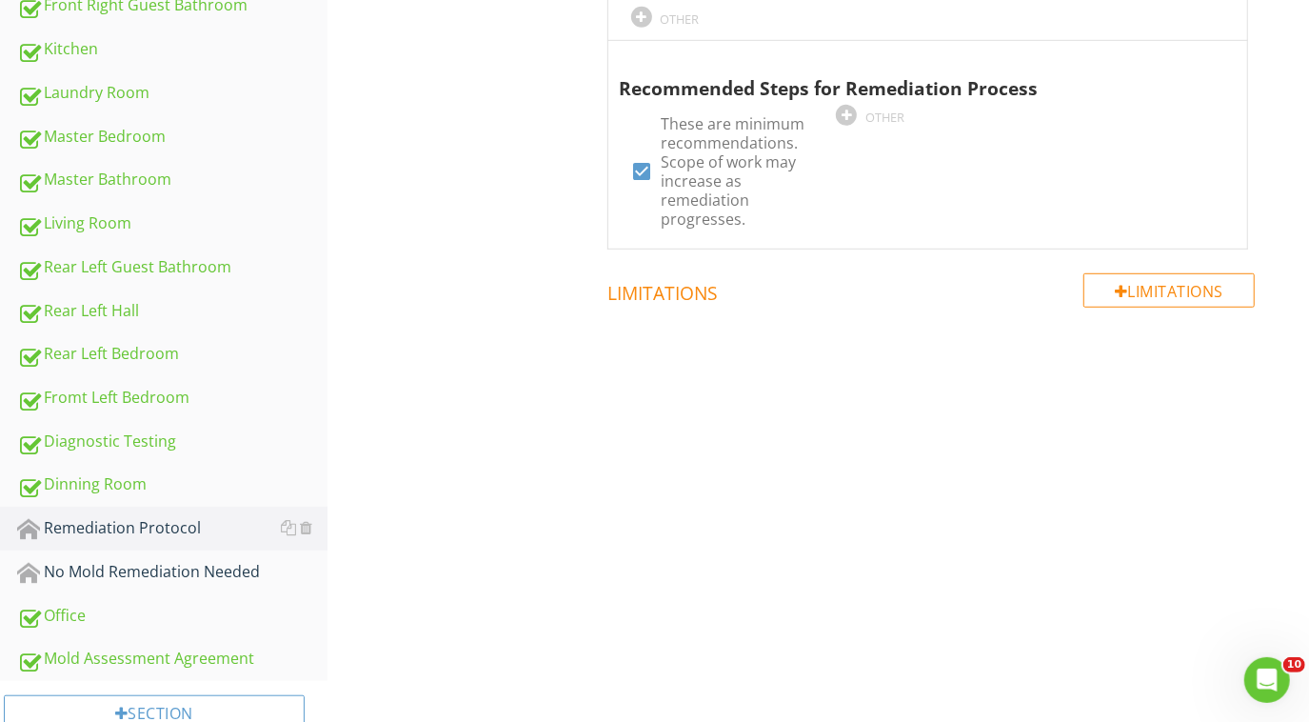
scroll to position [738, 0]
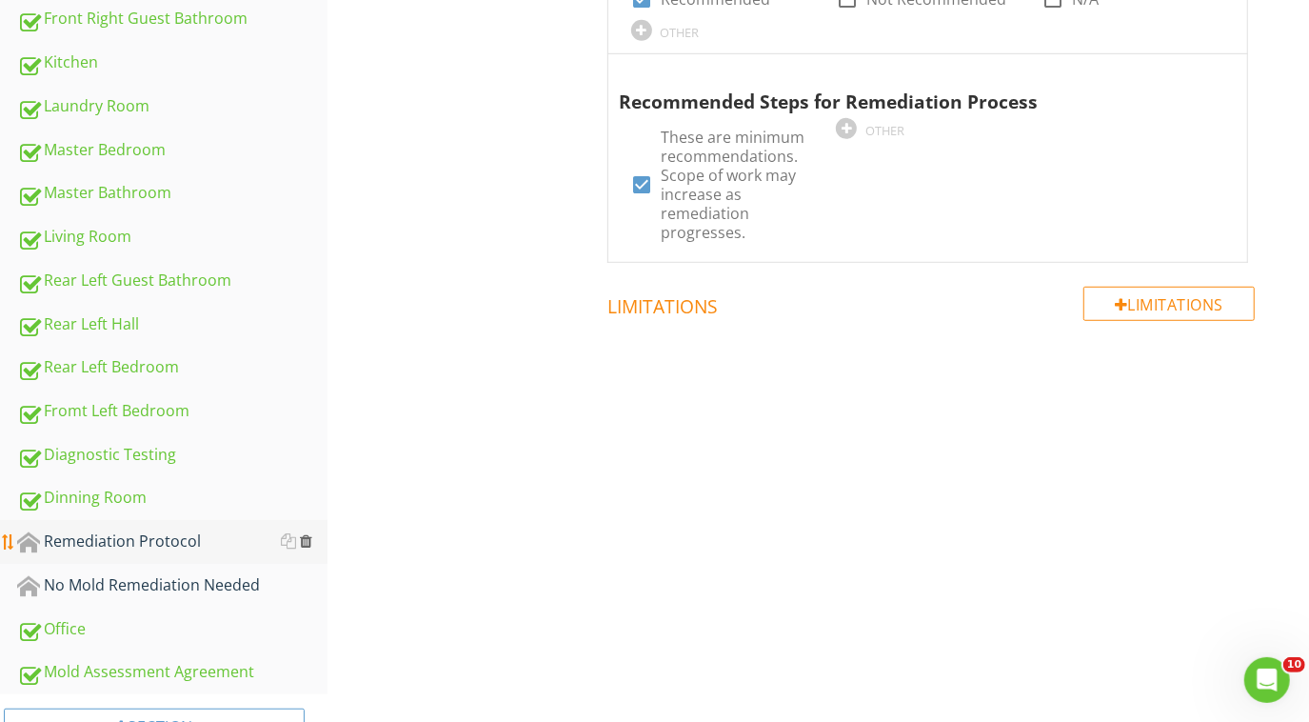
click at [307, 547] on div at bounding box center [306, 540] width 12 height 15
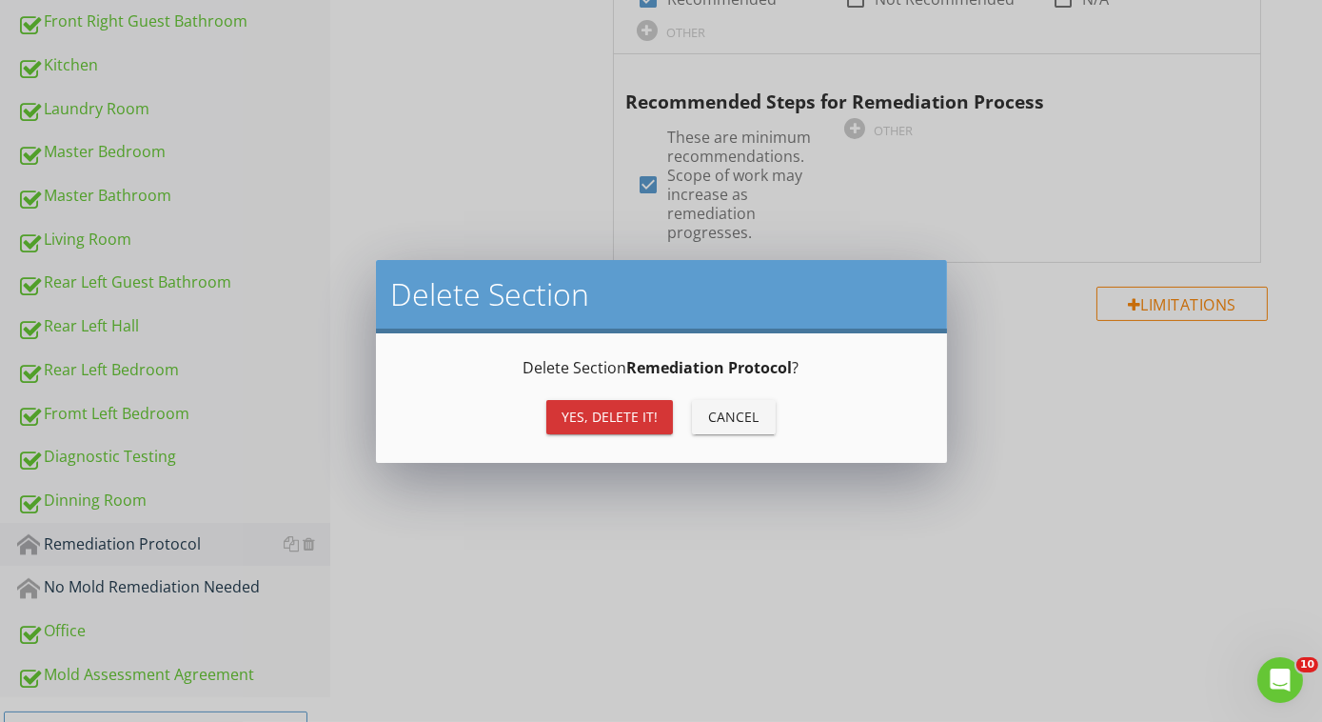
click at [586, 420] on div "Yes, Delete it!" at bounding box center [610, 417] width 96 height 20
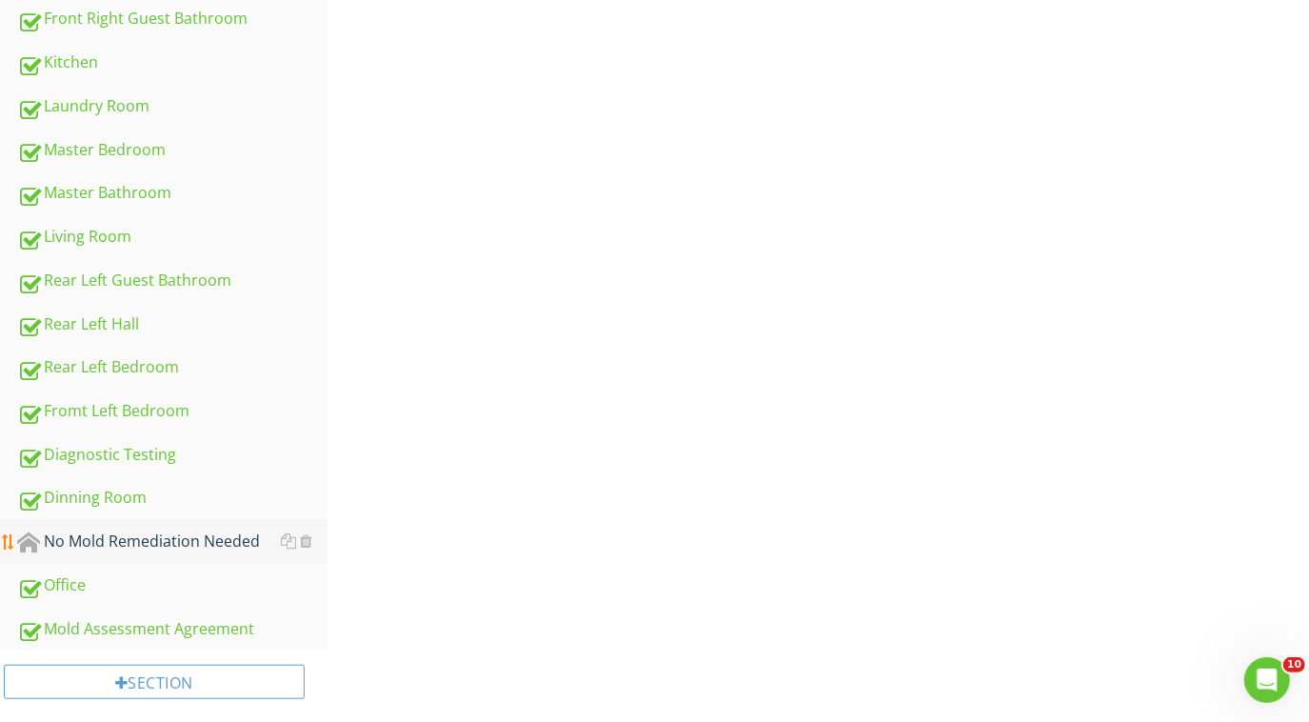
click at [197, 539] on div "No Mold Remediation Needed" at bounding box center [172, 541] width 310 height 25
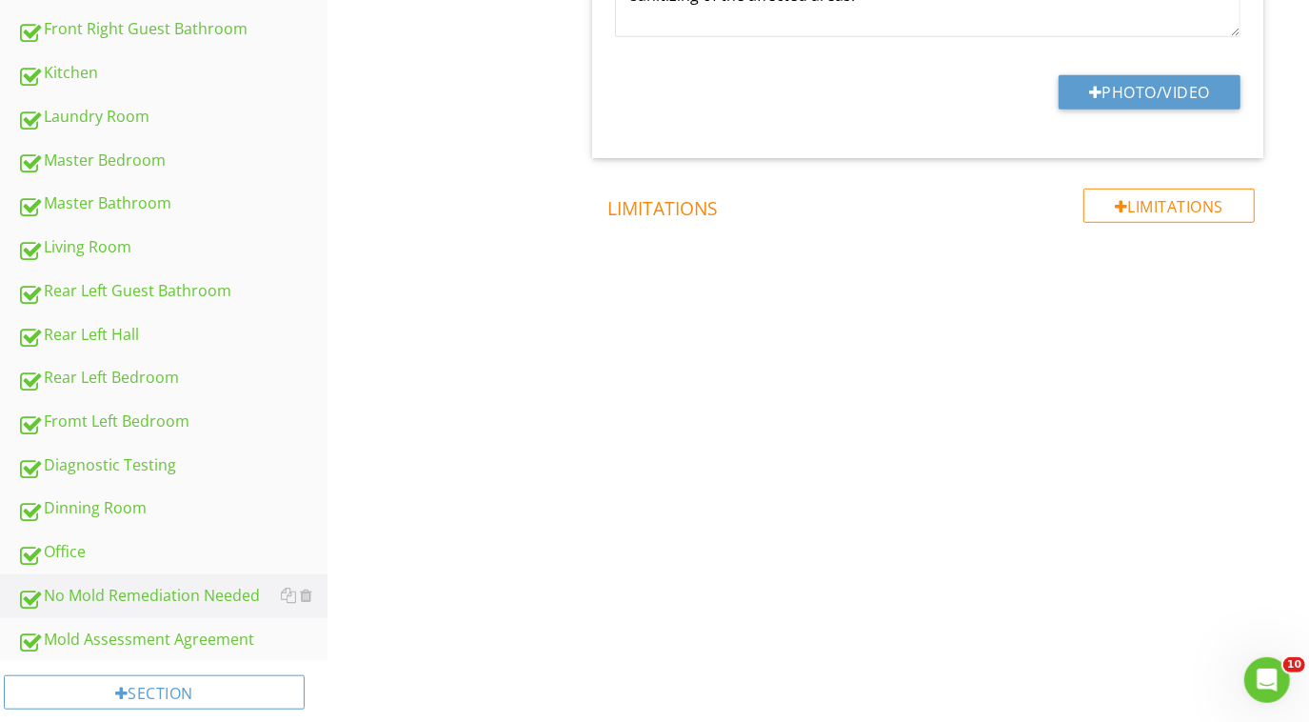
scroll to position [804, 0]
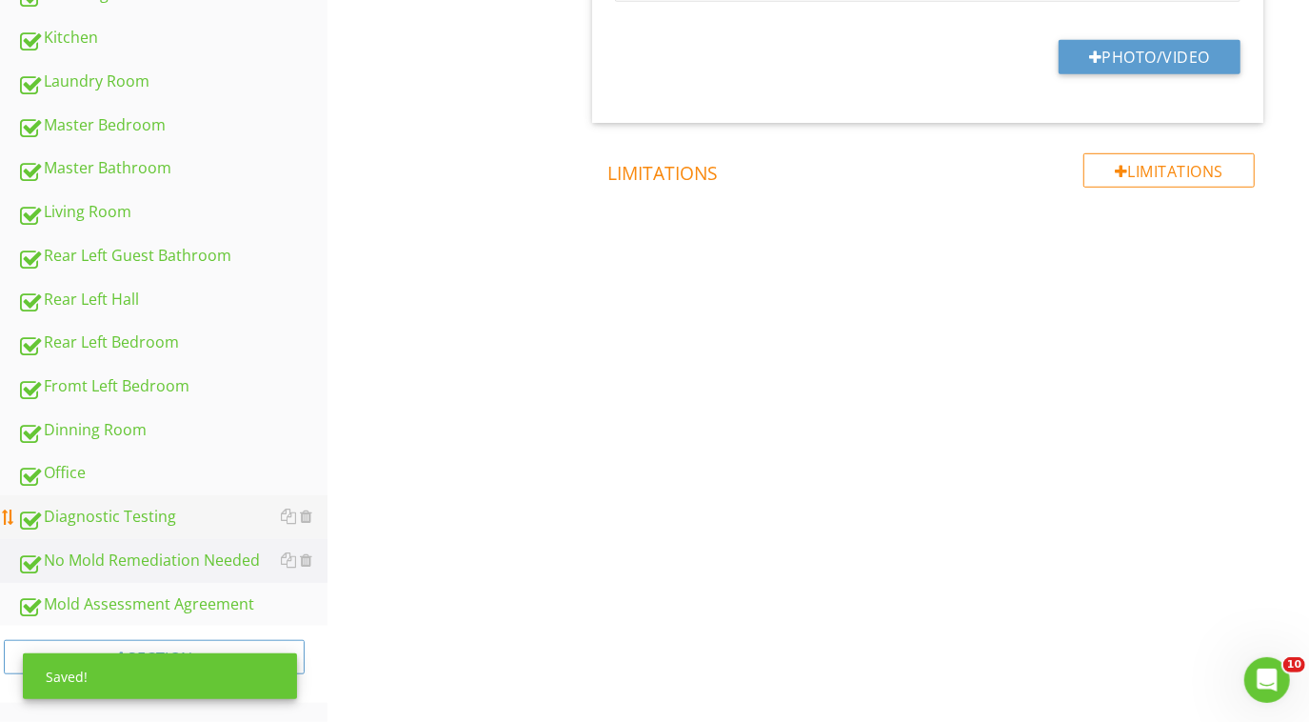
click at [128, 515] on div "Diagnostic Testing" at bounding box center [172, 517] width 310 height 25
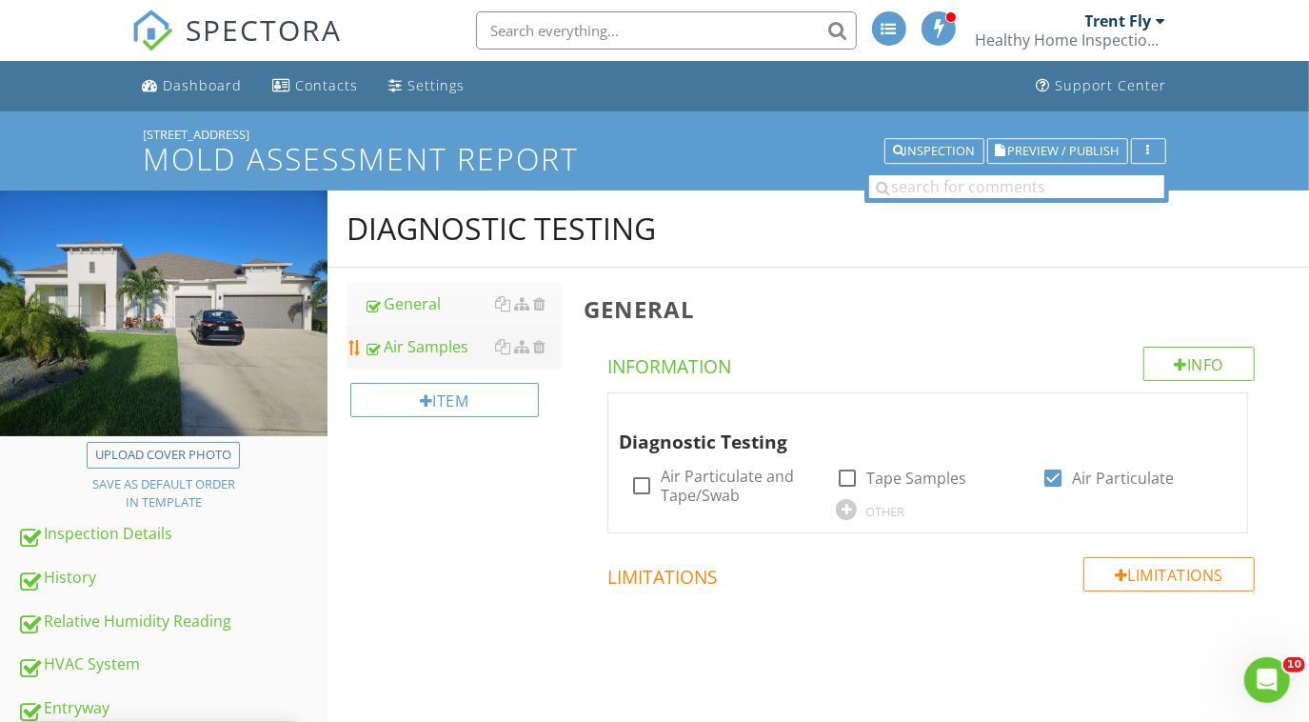
click at [466, 356] on div "Air Samples" at bounding box center [463, 346] width 198 height 23
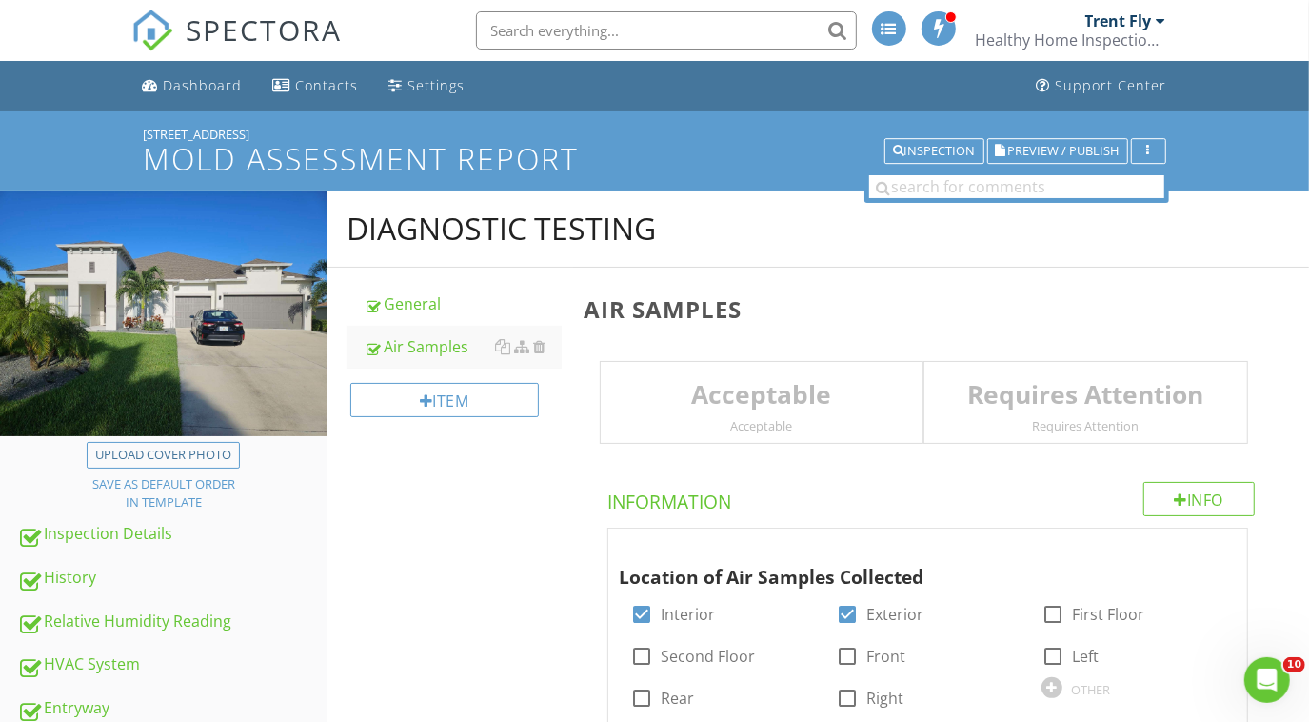
click at [691, 413] on div "Acceptable Acceptable" at bounding box center [762, 403] width 325 height 84
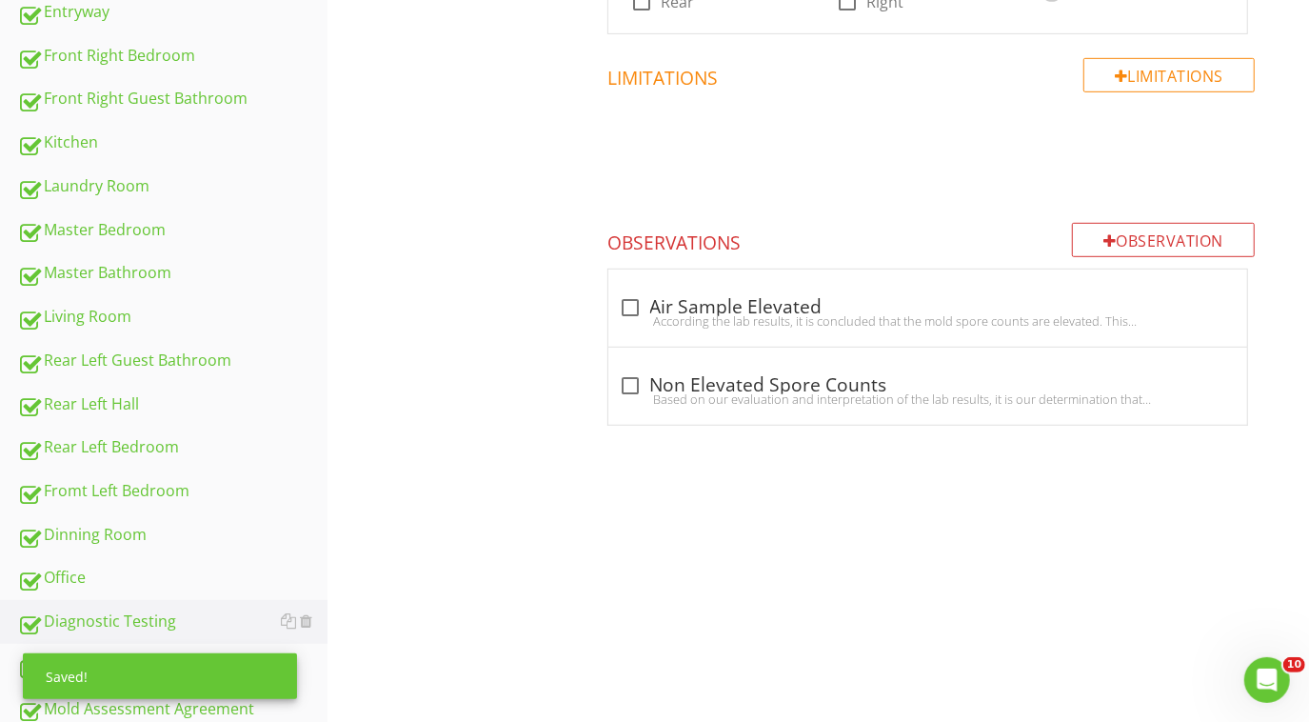
scroll to position [744, 0]
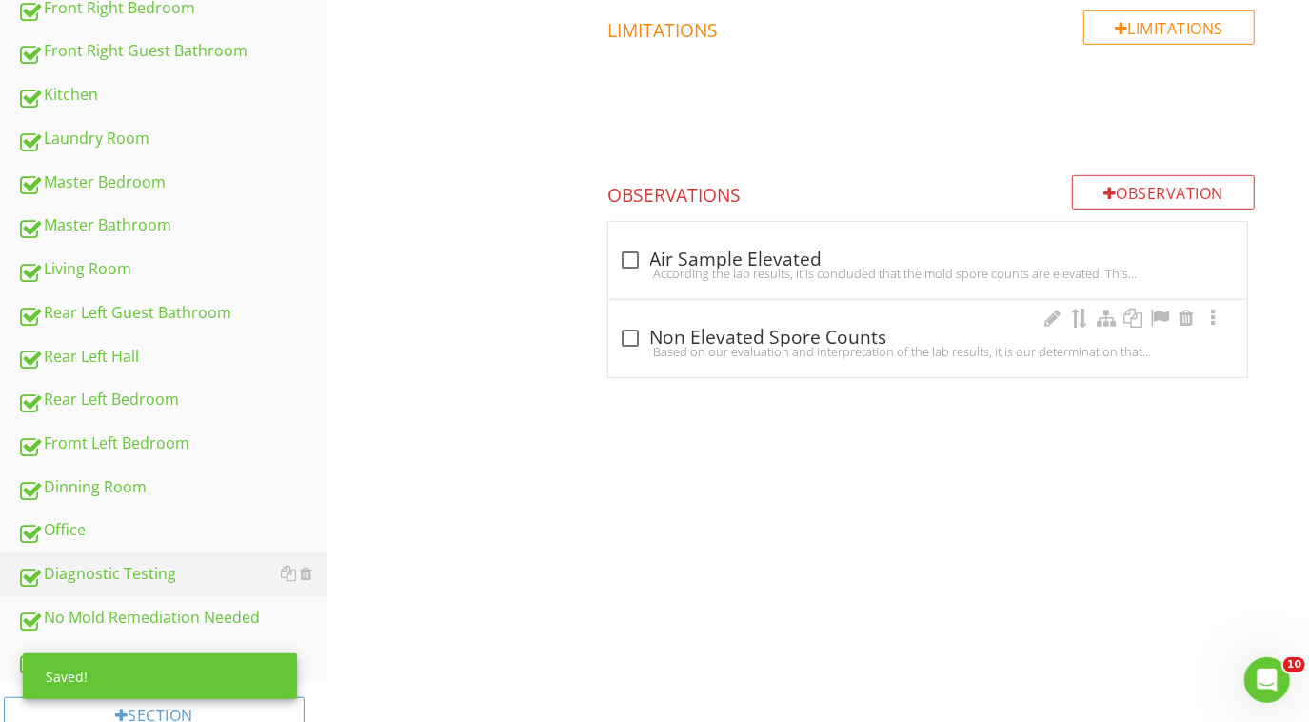
click at [634, 345] on div "Based on our evaluation and interpretation of the lab results, it is our determ…" at bounding box center [928, 351] width 616 height 15
checkbox input "true"
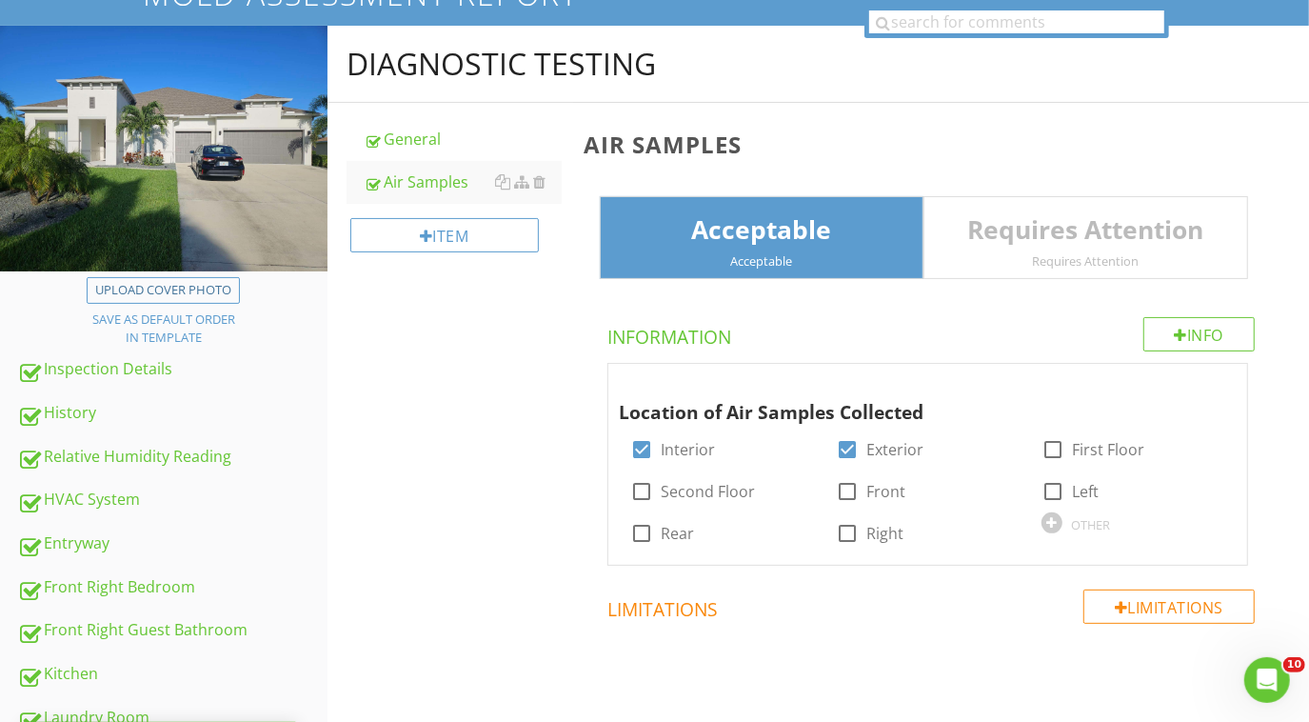
scroll to position [0, 0]
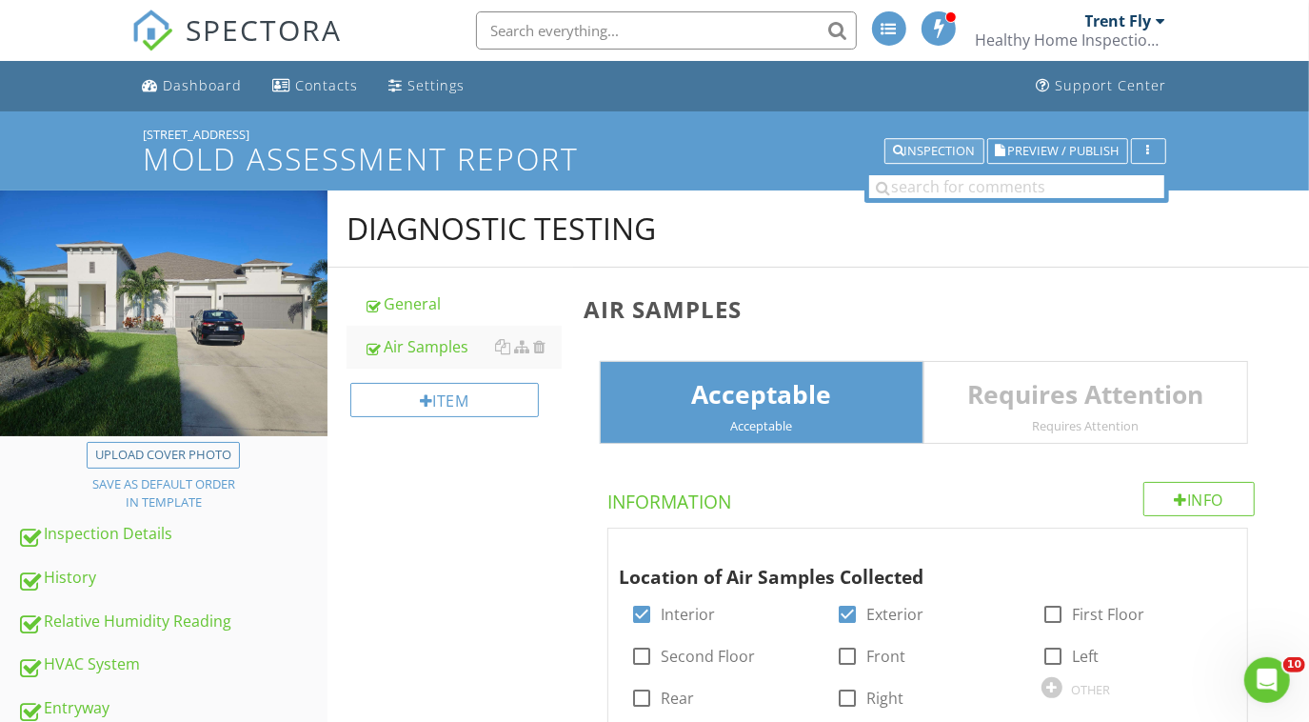
click at [935, 152] on div "Inspection" at bounding box center [934, 151] width 83 height 13
